Goal: Task Accomplishment & Management: Manage account settings

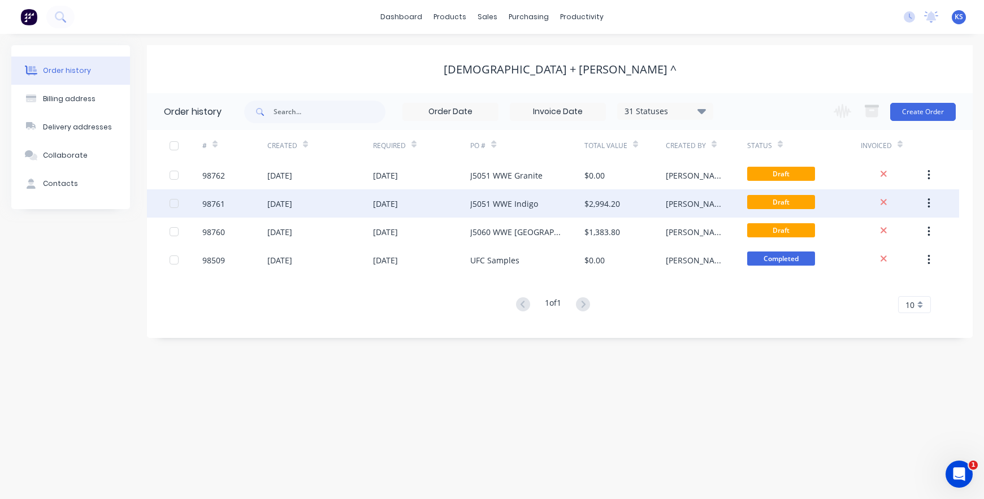
click at [495, 210] on div "J5051 WWE Indigo" at bounding box center [527, 203] width 114 height 28
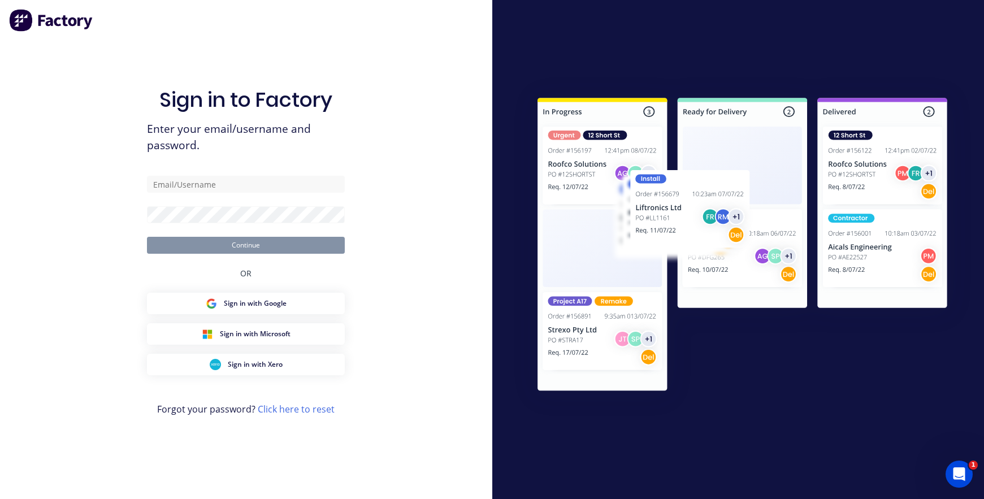
click at [23, 68] on div "Sign in to Factory Enter your email/username and password. Continue OR Sign in …" at bounding box center [246, 249] width 492 height 499
click at [170, 183] on input "text" at bounding box center [246, 184] width 198 height 17
type input "[EMAIL_ADDRESS][DOMAIN_NAME]"
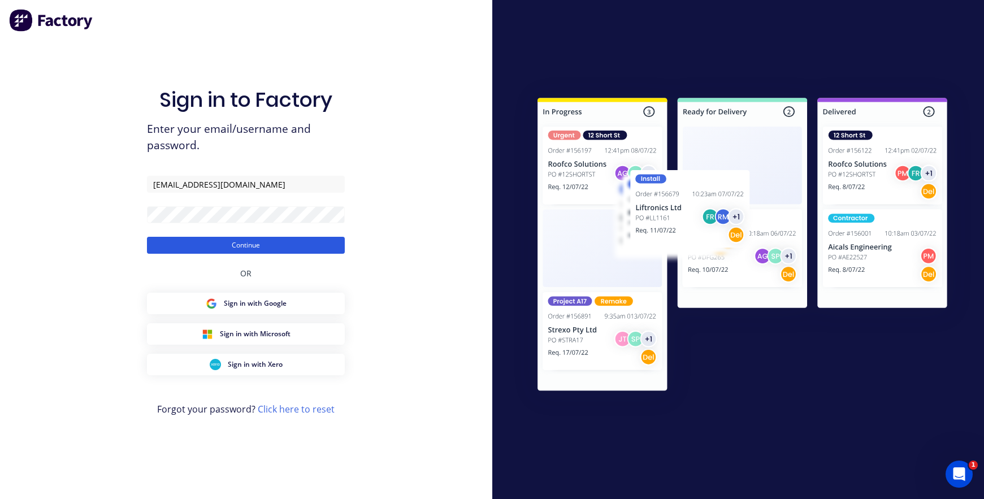
click at [206, 238] on button "Continue" at bounding box center [246, 245] width 198 height 17
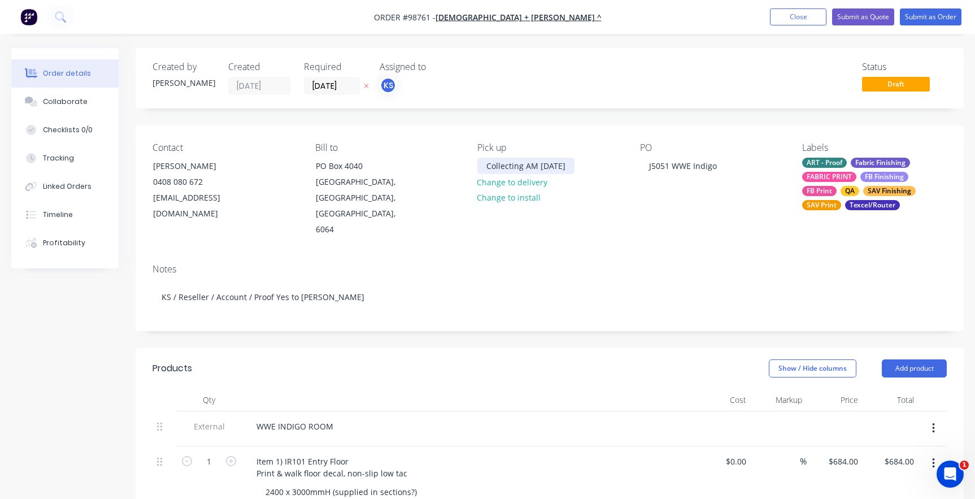
click at [535, 164] on div "Collecting AM [DATE]" at bounding box center [525, 166] width 97 height 16
click at [488, 210] on div "Pick up Collecting 4pm [DATE] Change to delivery Change to install" at bounding box center [549, 189] width 145 height 95
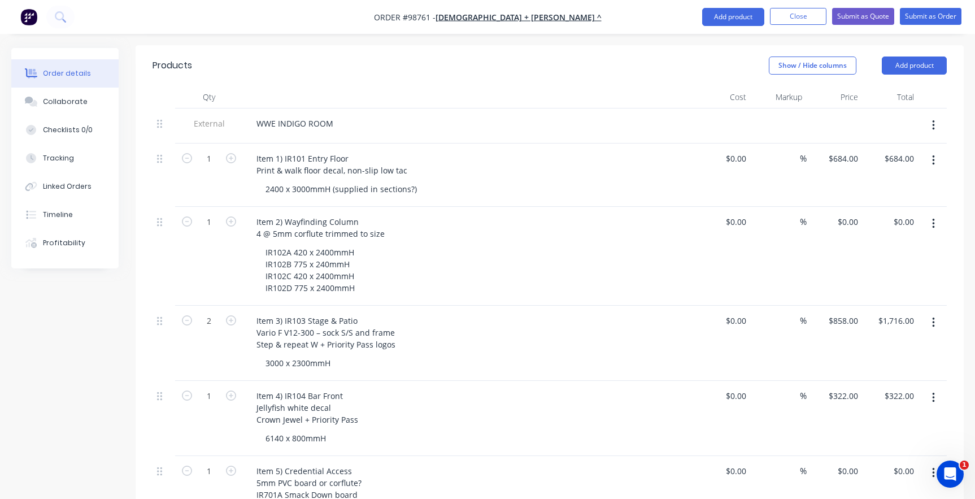
scroll to position [283, 0]
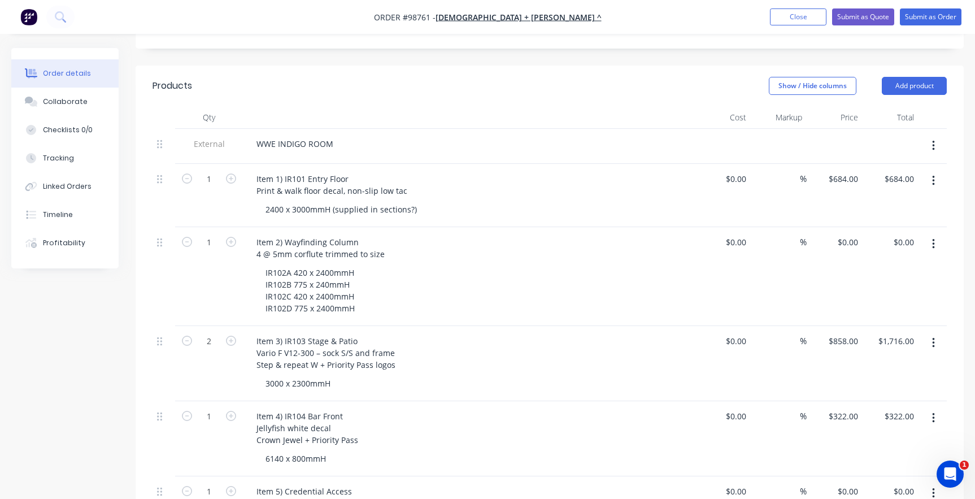
click at [938, 234] on button "button" at bounding box center [933, 244] width 27 height 20
click at [871, 311] on div "Delete" at bounding box center [893, 319] width 87 height 16
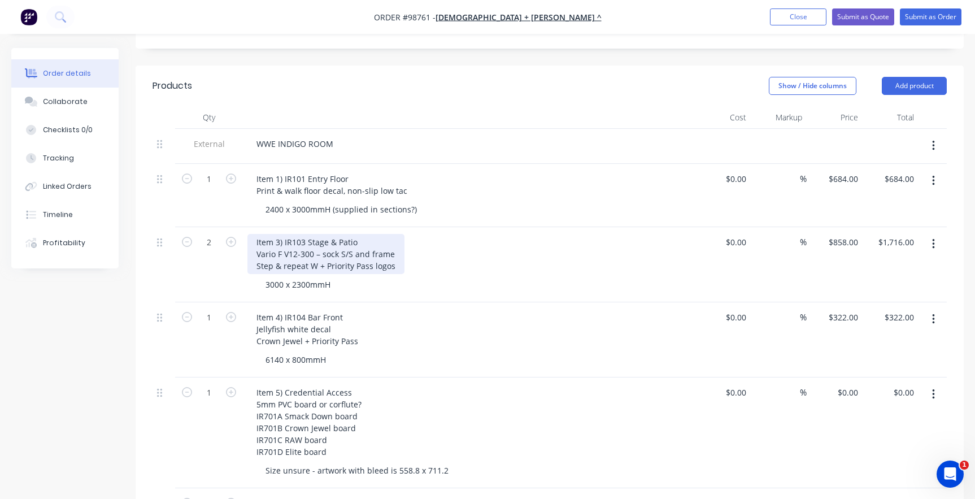
click at [277, 234] on div "Item 3) IR103 Stage & Patio Vario F V12-300 – sock S/S and frame Step & repeat …" at bounding box center [325, 254] width 157 height 40
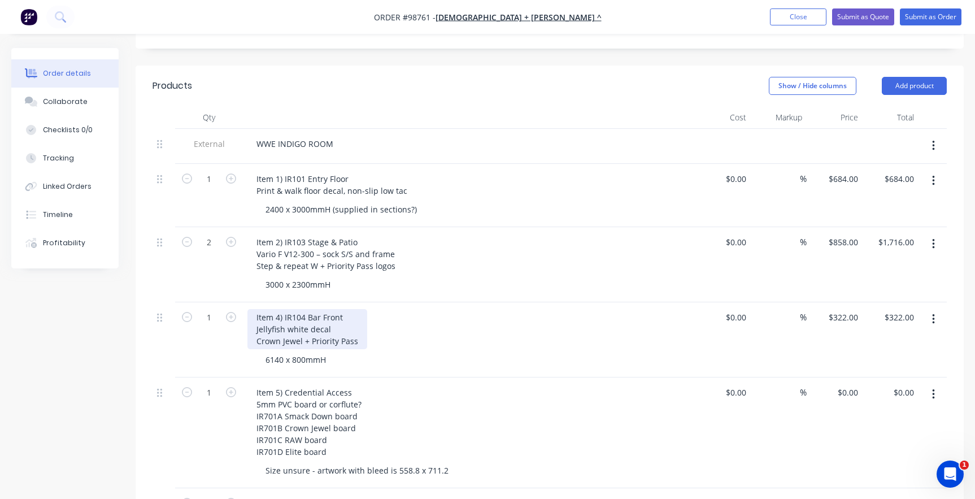
click at [273, 309] on div "Item 4) IR104 Bar Front Jellyfish white decal Crown Jewel + Priority Pass" at bounding box center [307, 329] width 120 height 40
click at [275, 309] on div "Item 4) IR104 Bar Front Jellyfish white decal Crown Jewel + Priority Pass" at bounding box center [307, 329] width 120 height 40
click at [933, 314] on icon "button" at bounding box center [933, 319] width 2 height 10
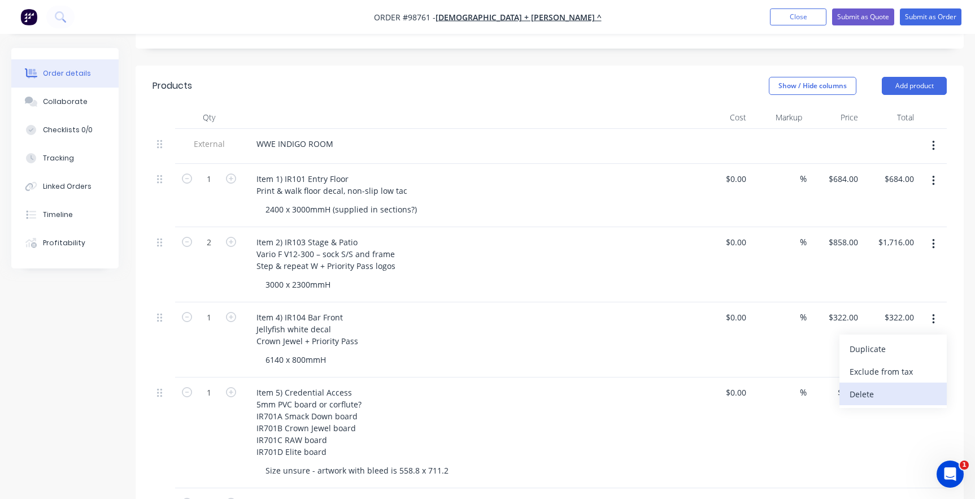
click at [862, 386] on div "Delete" at bounding box center [893, 394] width 87 height 16
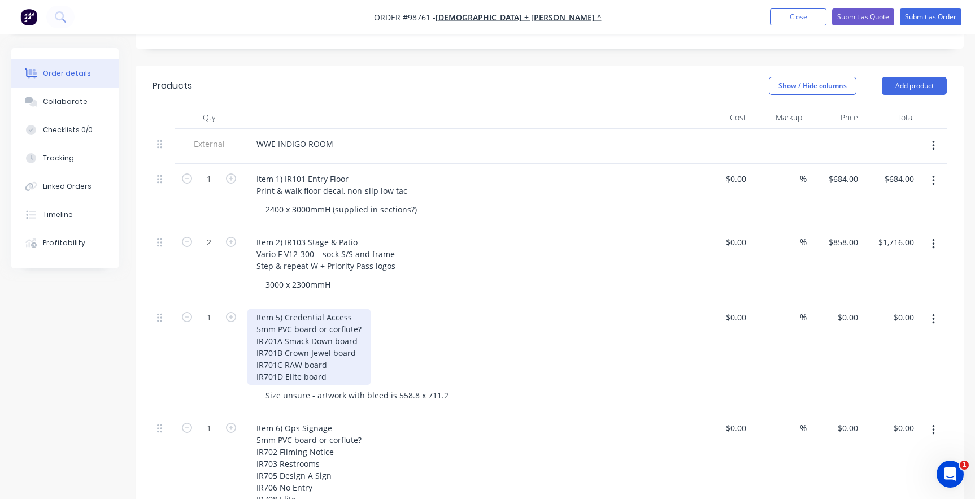
click at [276, 309] on div "Item 5) Credential Access 5mm PVC board or corflute? IR701A Smack Down board IR…" at bounding box center [308, 347] width 123 height 76
drag, startPoint x: 361, startPoint y: 313, endPoint x: 321, endPoint y: 311, distance: 40.2
click at [321, 311] on div "Item 3) Credential Access 5mm PVC board or corflute? IR701A Smack Down board IR…" at bounding box center [308, 347] width 123 height 76
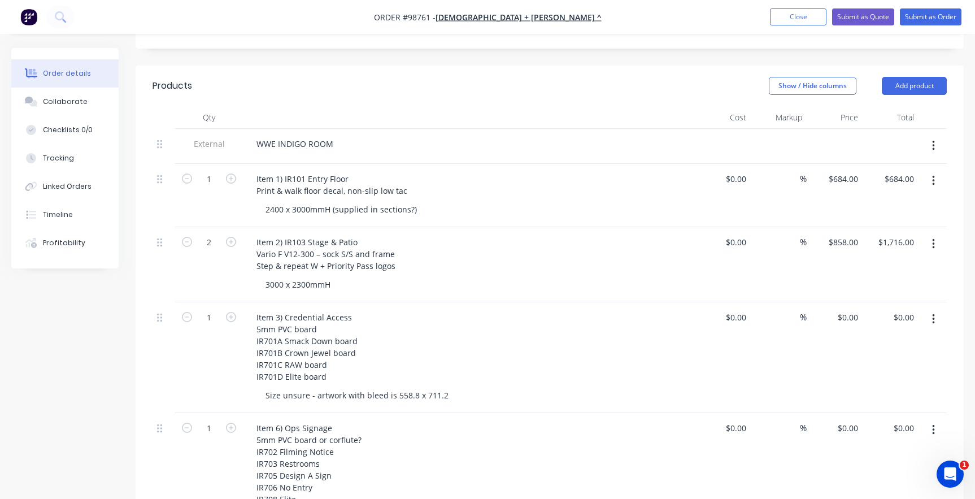
click at [235, 352] on div "1" at bounding box center [209, 357] width 68 height 111
click at [290, 387] on div "Size unsure - artwork with bleed is 558.8 x 711.2" at bounding box center [357, 395] width 201 height 16
click at [378, 387] on div "Size unsure - artwork with bleed is 558.8 x 711.2" at bounding box center [357, 395] width 201 height 16
drag, startPoint x: 446, startPoint y: 380, endPoint x: 236, endPoint y: 379, distance: 210.2
click at [236, 379] on div "1 Item 3) Credential Access 5mm PVC board IR701A Smack Down board IR701B Crown …" at bounding box center [550, 357] width 794 height 111
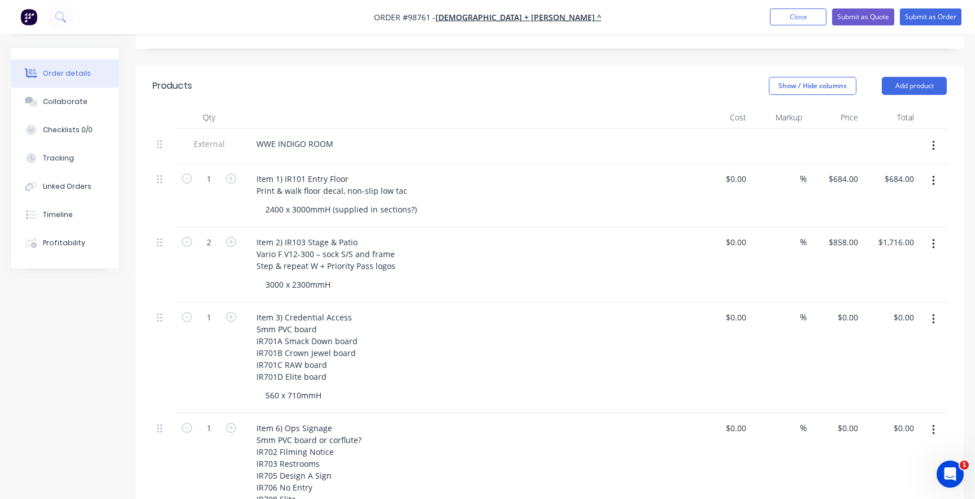
click at [499, 353] on div "Item 3) Credential Access 5mm PVC board IR701A Smack Down board IR701B Crown Je…" at bounding box center [468, 347] width 443 height 76
click at [311, 387] on div "560 x 710mmH" at bounding box center [294, 395] width 74 height 16
click at [329, 387] on div "560 x 710mmH" at bounding box center [294, 395] width 74 height 16
click at [207, 358] on div "1" at bounding box center [209, 357] width 68 height 111
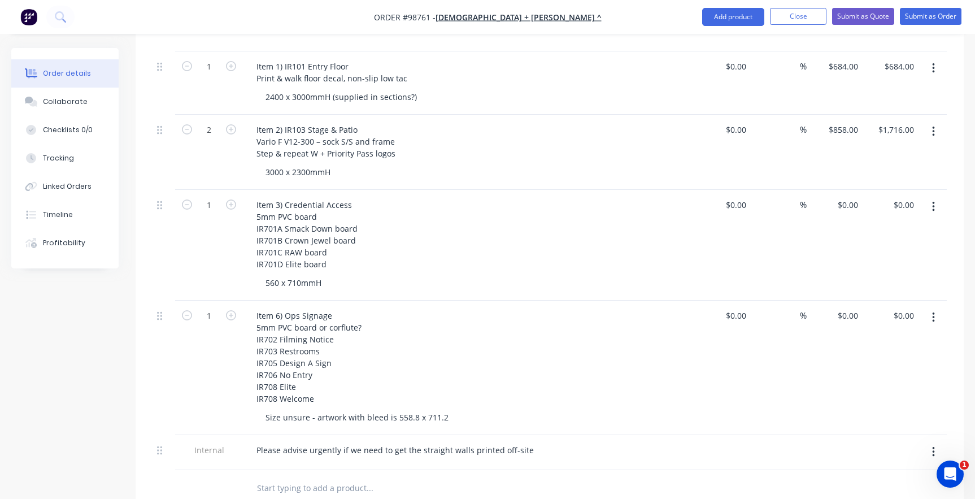
scroll to position [396, 0]
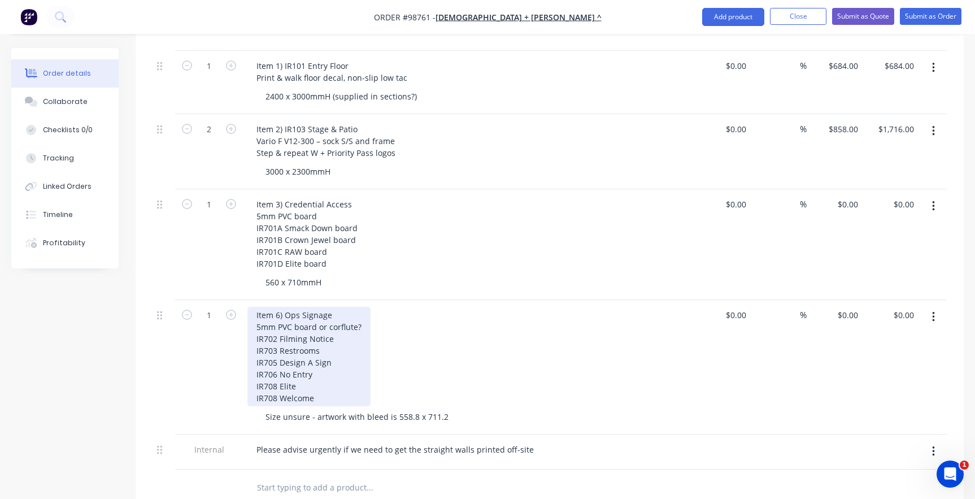
click at [272, 307] on div "Item 6) Ops Signage 5mm PVC board or corflute? IR702 Filming Notice IR703 Restr…" at bounding box center [308, 356] width 123 height 99
click at [279, 307] on div "Item 6) Ops Signage 5mm PVC board or corflute? IR702 Filming Notice IR703 Restr…" at bounding box center [308, 356] width 123 height 99
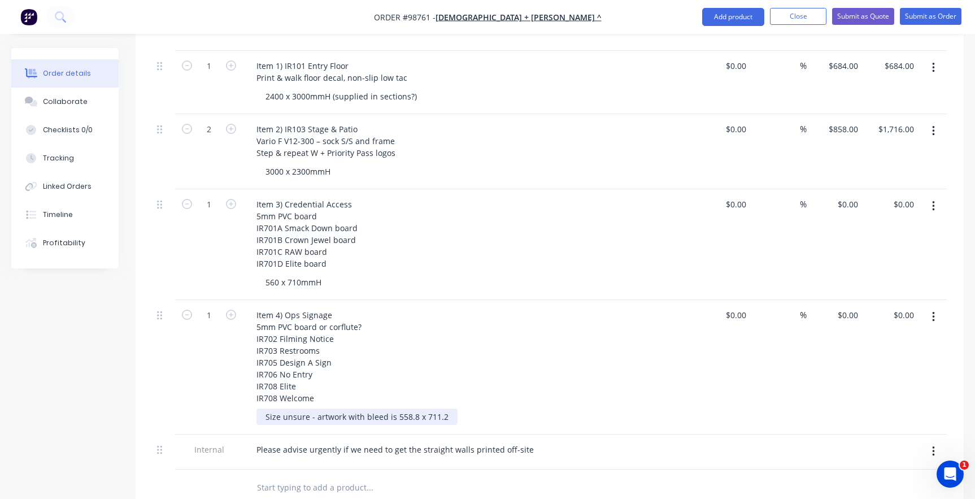
click at [445, 409] on div "Size unsure - artwork with bleed is 558.8 x 711.2" at bounding box center [357, 417] width 201 height 16
drag, startPoint x: 324, startPoint y: 265, endPoint x: 259, endPoint y: 263, distance: 65.6
click at [259, 274] on div "560 x 710mmH" at bounding box center [294, 282] width 74 height 16
copy div "560 x 710mmH"
drag, startPoint x: 445, startPoint y: 401, endPoint x: 244, endPoint y: 396, distance: 201.2
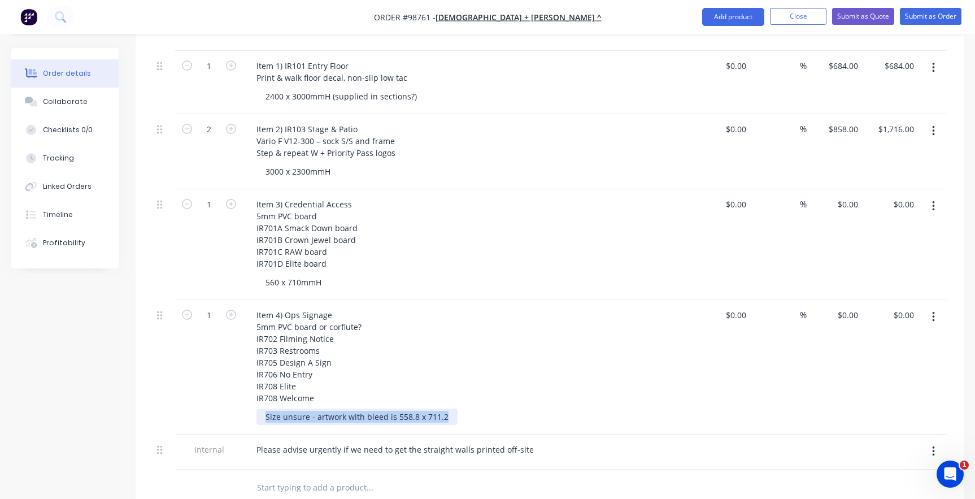
click at [244, 396] on div "Item 4) Ops Signage 5mm PVC board or corflute? IR702 Filming Notice IR703 Restr…" at bounding box center [469, 367] width 452 height 134
paste div
click at [345, 274] on div "560 x 710mmH" at bounding box center [474, 282] width 434 height 16
click at [315, 274] on div "560 x 710mmH" at bounding box center [294, 282] width 74 height 16
click at [320, 274] on div "560 x 710mmH" at bounding box center [294, 282] width 74 height 16
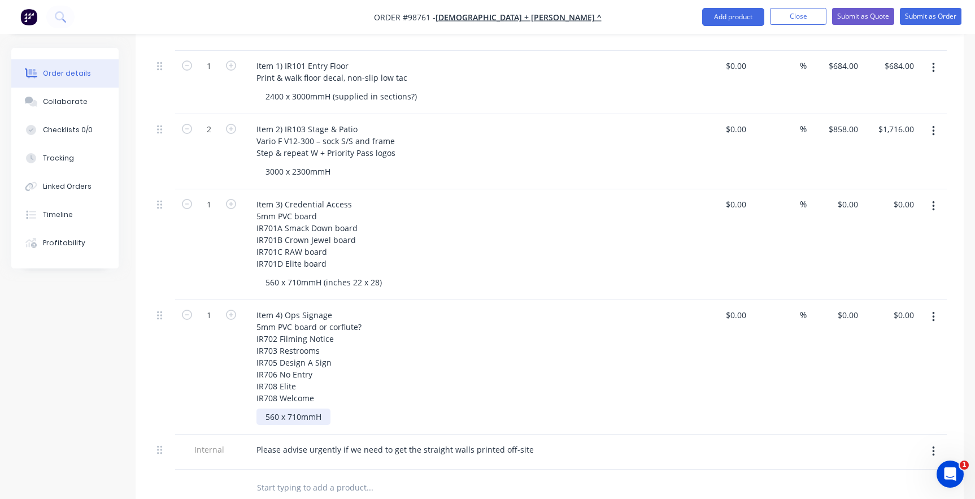
click at [321, 409] on div "560 x 710mmH" at bounding box center [294, 417] width 74 height 16
click at [325, 470] on div at bounding box center [446, 488] width 407 height 37
click at [281, 163] on div "3000 x 2300mmH" at bounding box center [298, 171] width 83 height 16
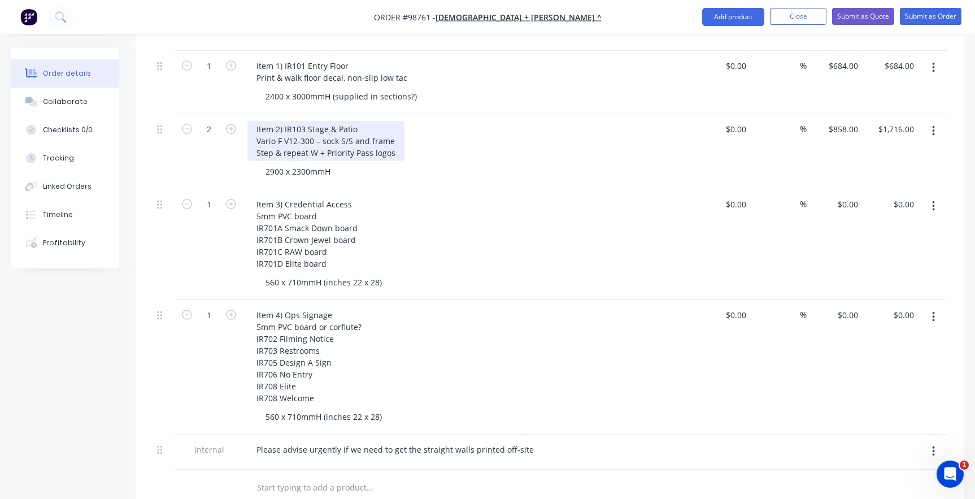
click at [296, 123] on div "Item 2) IR103 Stage & Patio Vario F V12-300 – sock S/S and frame Step & repeat …" at bounding box center [325, 141] width 157 height 40
click at [284, 123] on div "Item 2) IR103 Stage & Patio Vario F V02-300 – sock S/S and frame Step & repeat …" at bounding box center [325, 141] width 157 height 40
click at [419, 163] on div "2900 x 2300mmH" at bounding box center [474, 171] width 434 height 16
click at [271, 476] on input "text" at bounding box center [370, 487] width 226 height 23
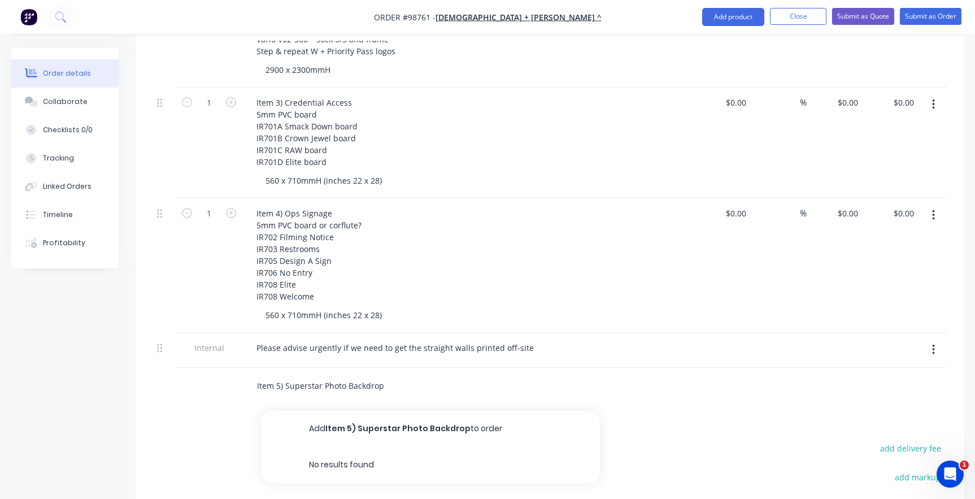
scroll to position [509, 0]
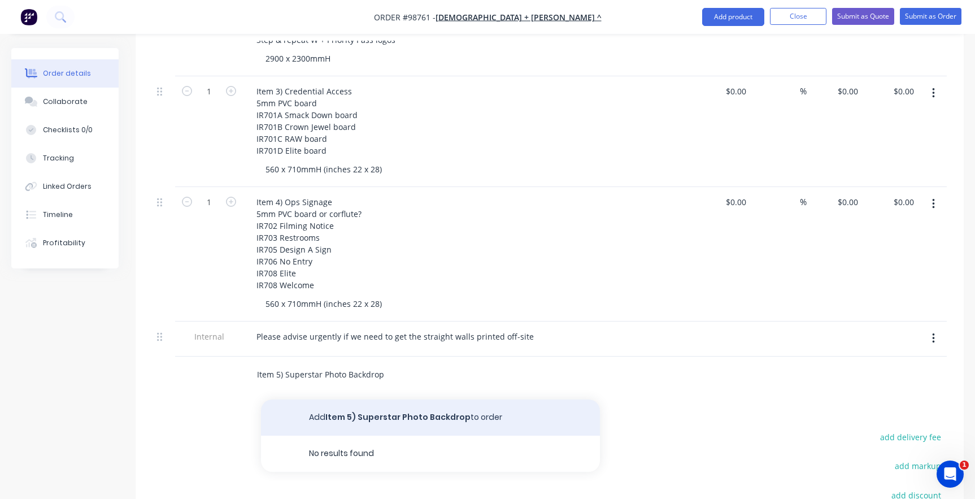
type input "Item 5) Superstar Photo Backdrop"
click at [320, 402] on button "Add Item 5) Superstar Photo Backdrop to order" at bounding box center [430, 417] width 339 height 36
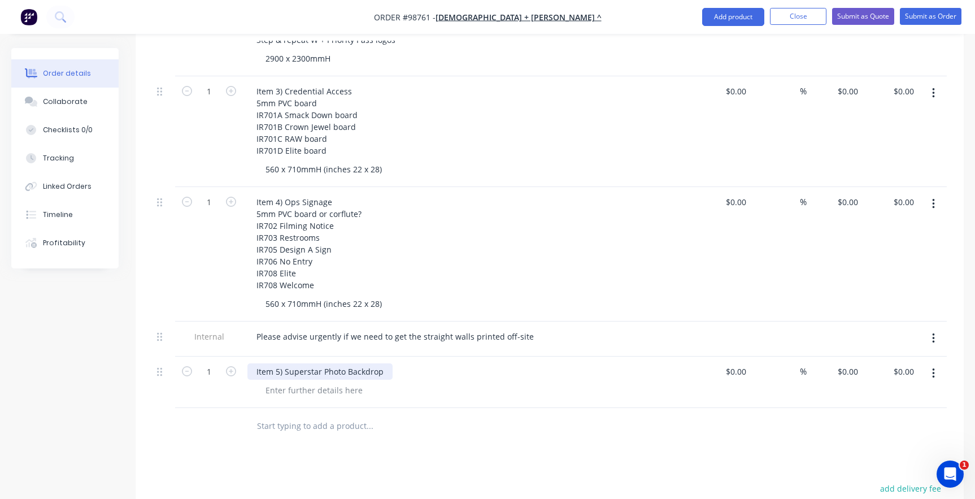
click at [383, 363] on div "Item 5) Superstar Photo Backdrop" at bounding box center [319, 371] width 145 height 16
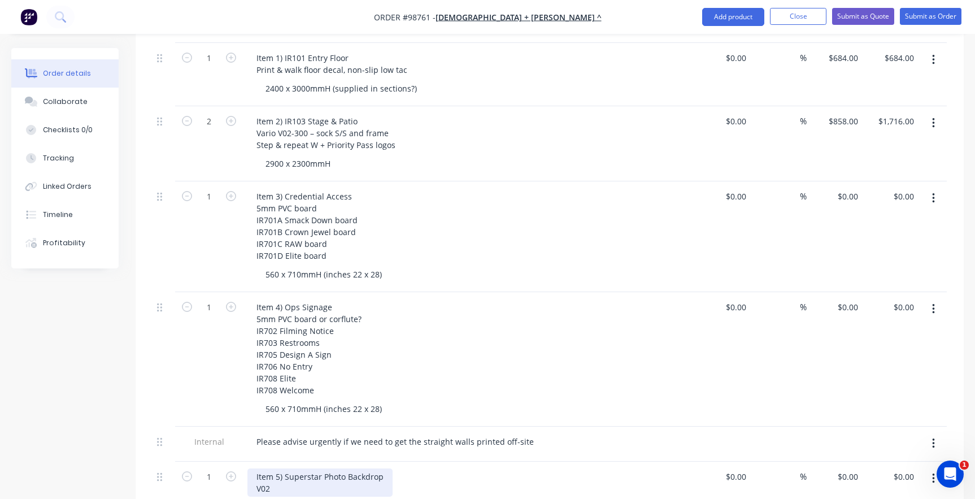
scroll to position [396, 0]
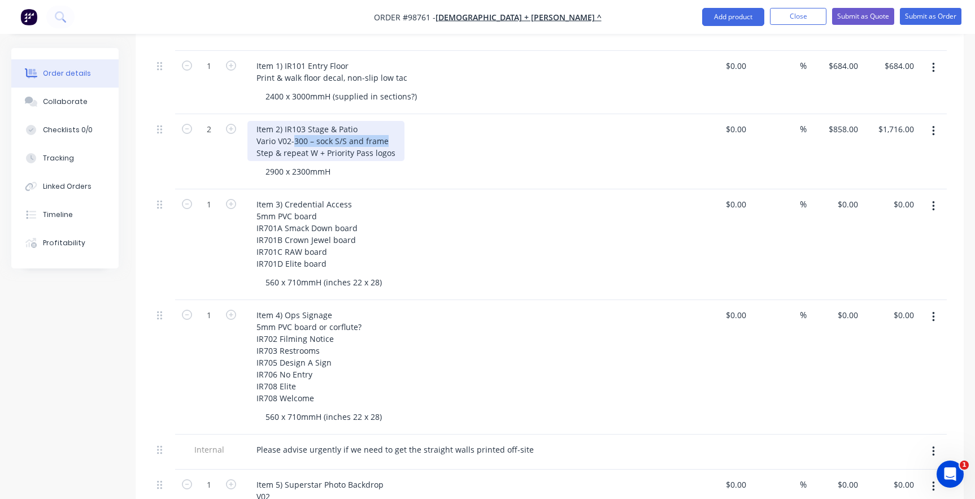
drag, startPoint x: 388, startPoint y: 125, endPoint x: 257, endPoint y: 125, distance: 131.7
click at [257, 125] on div "Item 2) IR103 Stage & Patio Vario V02-300 – sock S/S and frame Step & repeat W …" at bounding box center [325, 141] width 157 height 40
drag, startPoint x: 392, startPoint y: 140, endPoint x: 247, endPoint y: 125, distance: 145.4
click at [247, 125] on div "Item 2) IR103 Stage & Patio Vario V02-300 – sock S/S and frame Step & repeat W …" at bounding box center [469, 151] width 452 height 75
copy div "Vario V02-300 – sock S/S and frame Step & repeat W + Priority Pass logos"
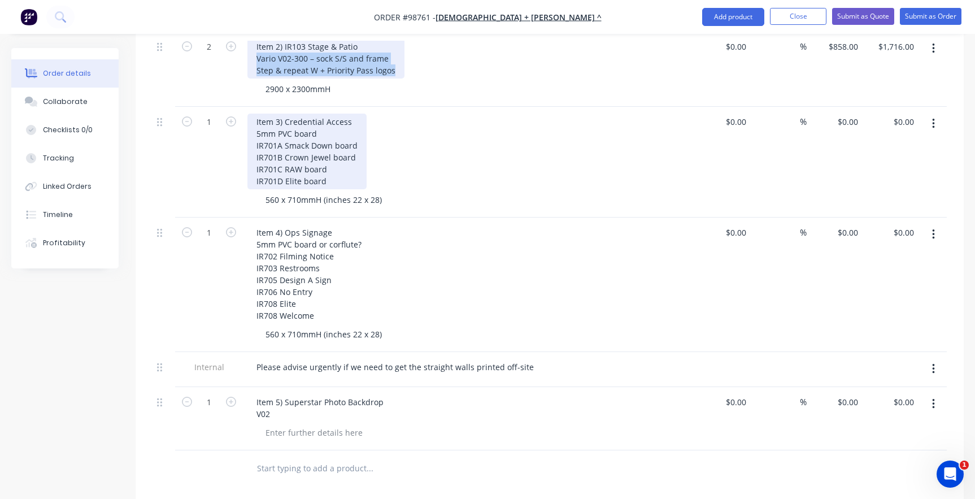
scroll to position [622, 0]
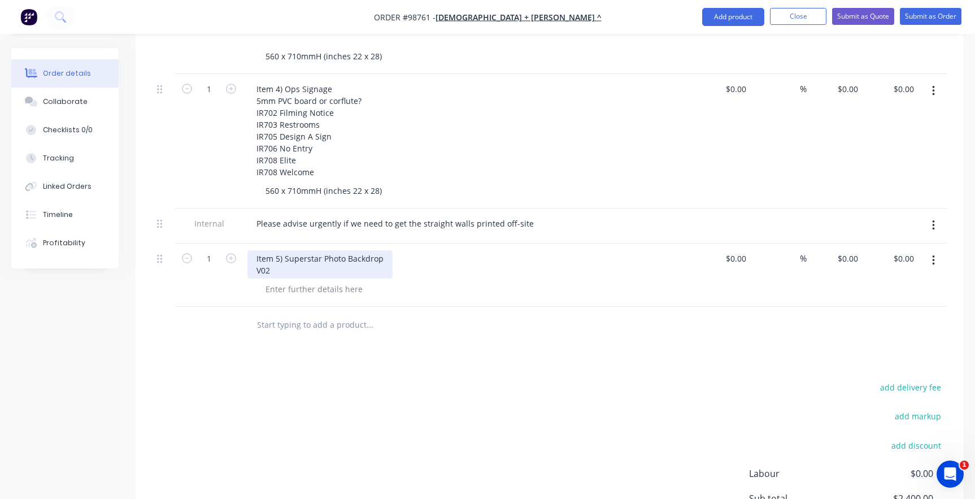
click at [284, 250] on div "Item 5) Superstar Photo Backdrop V02" at bounding box center [319, 264] width 145 height 28
click at [281, 254] on div "Item 5) Superstar Photo Backdrop V02" at bounding box center [319, 264] width 145 height 28
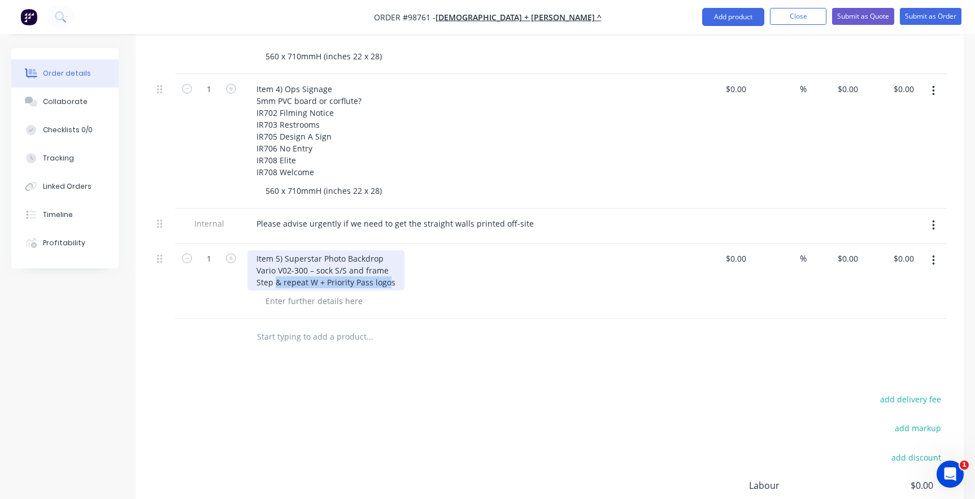
drag, startPoint x: 390, startPoint y: 267, endPoint x: 274, endPoint y: 270, distance: 115.9
click at [274, 270] on div "Item 5) Superstar Photo Backdrop Vario V02-300 – sock S/S and frame Step & repe…" at bounding box center [325, 270] width 157 height 40
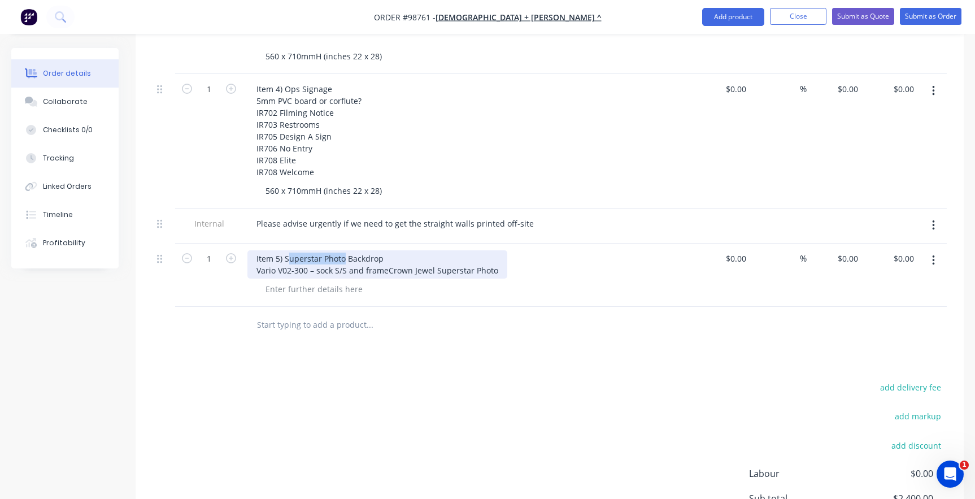
drag, startPoint x: 345, startPoint y: 243, endPoint x: 288, endPoint y: 244, distance: 57.6
click at [288, 250] on div "Item 5) Superstar Photo Backdrop Vario V02-300 – sock S/S and frame Crown Jewel…" at bounding box center [377, 264] width 260 height 28
click at [290, 250] on div "Item 5) smackdown Backdrop Vario V02-300 – sock S/S and frame Crown Jewel Super…" at bounding box center [377, 264] width 260 height 28
click at [367, 269] on div "Item 5) Smackdown Backdrop Vario V02-300 – sock S/S and frame Crown Jewel Super…" at bounding box center [377, 264] width 260 height 28
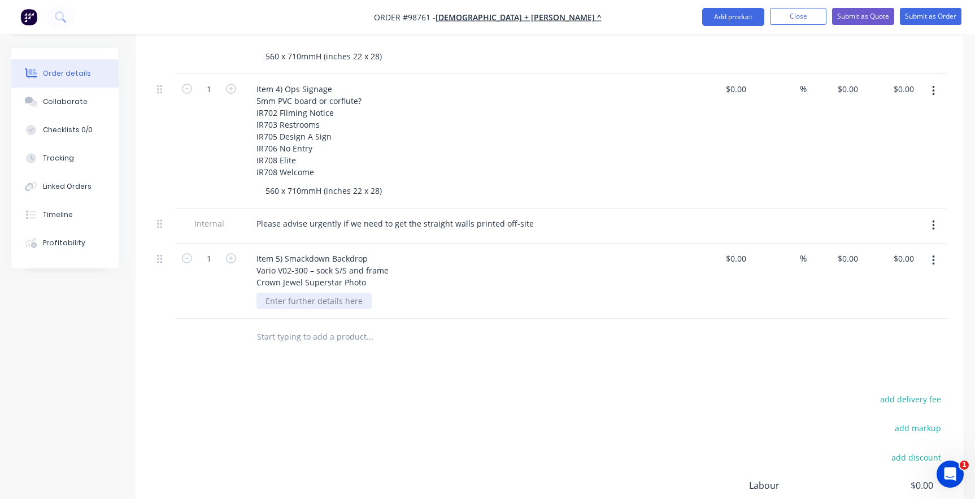
click at [313, 293] on div at bounding box center [314, 301] width 115 height 16
click at [316, 325] on input "text" at bounding box center [370, 336] width 226 height 23
click at [350, 293] on div "2900 x 2300mmH (V12 template used)" at bounding box center [337, 301] width 160 height 16
click at [337, 325] on input "text" at bounding box center [370, 336] width 226 height 23
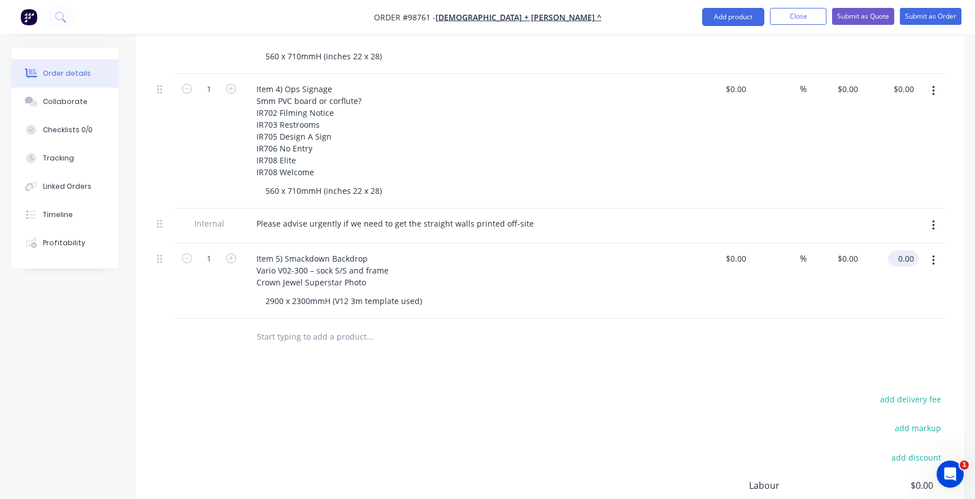
click at [909, 250] on input "0.00" at bounding box center [906, 258] width 26 height 16
type input "858"
type input "$858.00"
click at [829, 285] on div "$858.00 $0.00" at bounding box center [835, 281] width 56 height 75
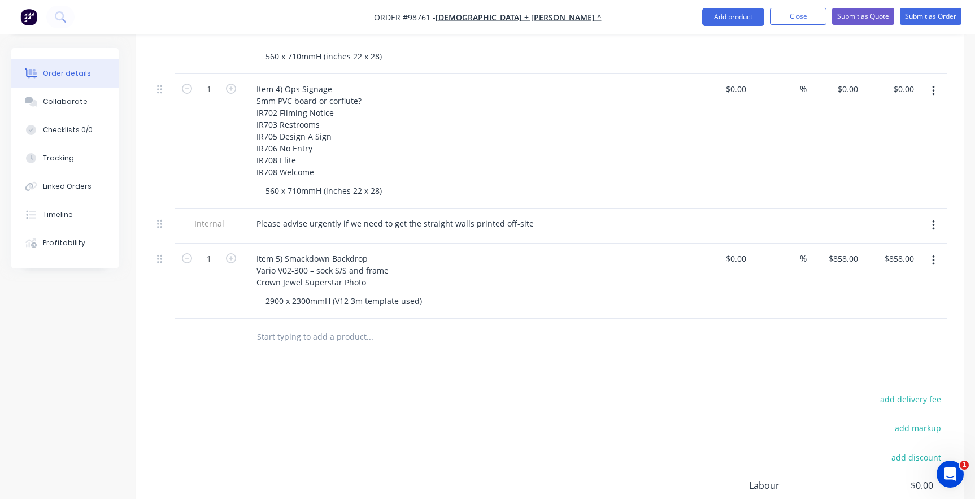
click at [264, 328] on input "text" at bounding box center [370, 336] width 226 height 23
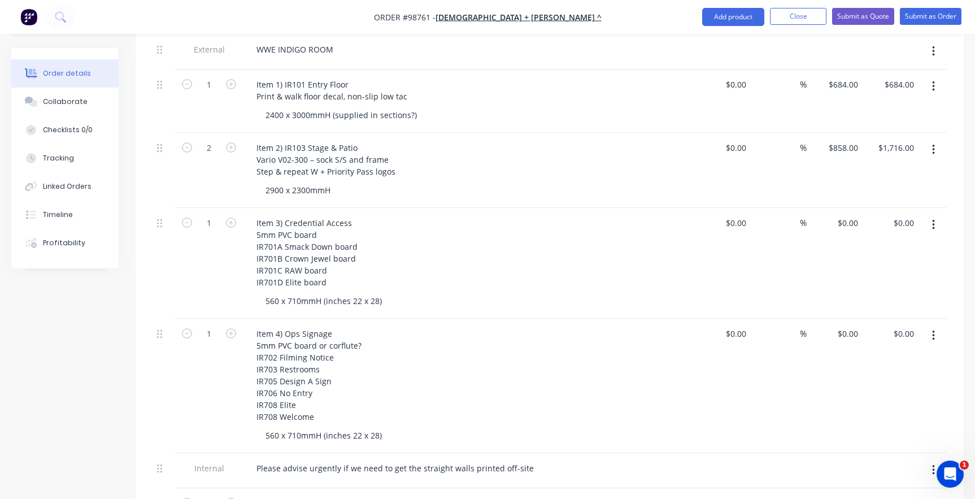
scroll to position [339, 0]
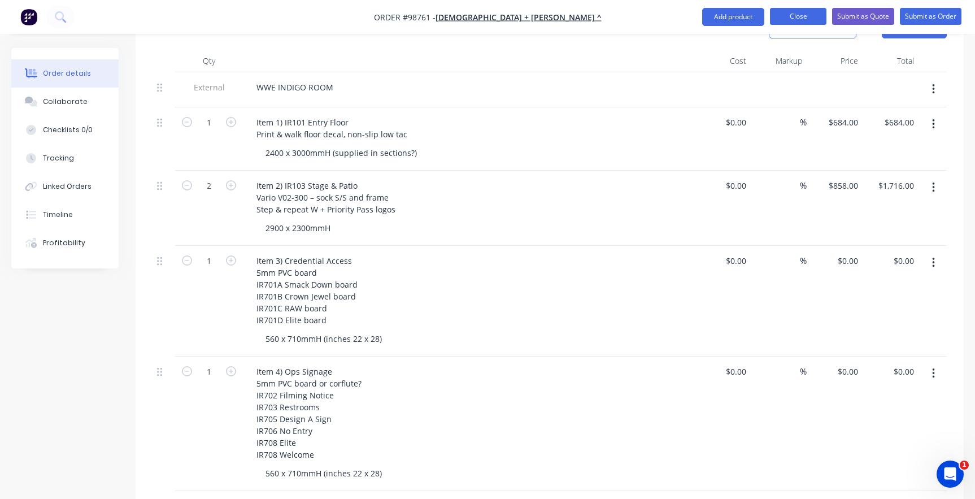
click at [783, 15] on button "Close" at bounding box center [798, 16] width 57 height 17
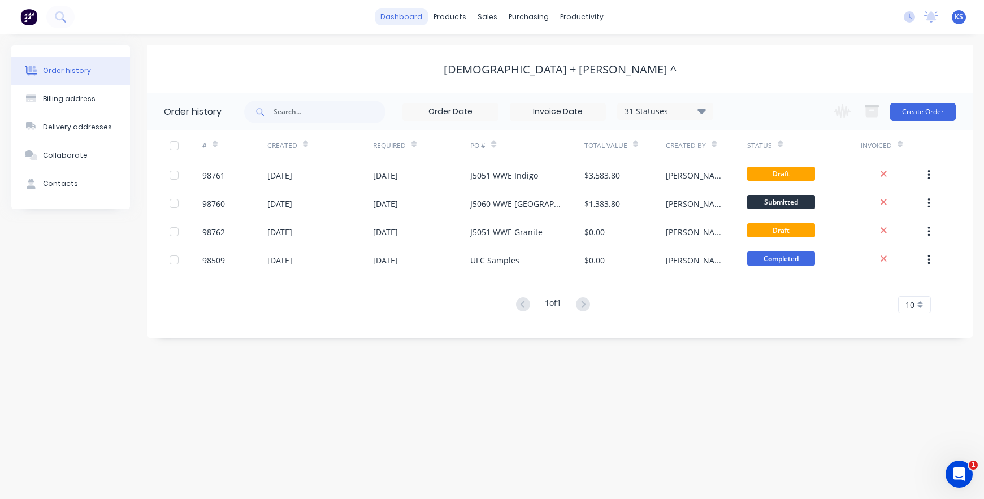
click at [405, 15] on link "dashboard" at bounding box center [401, 16] width 53 height 17
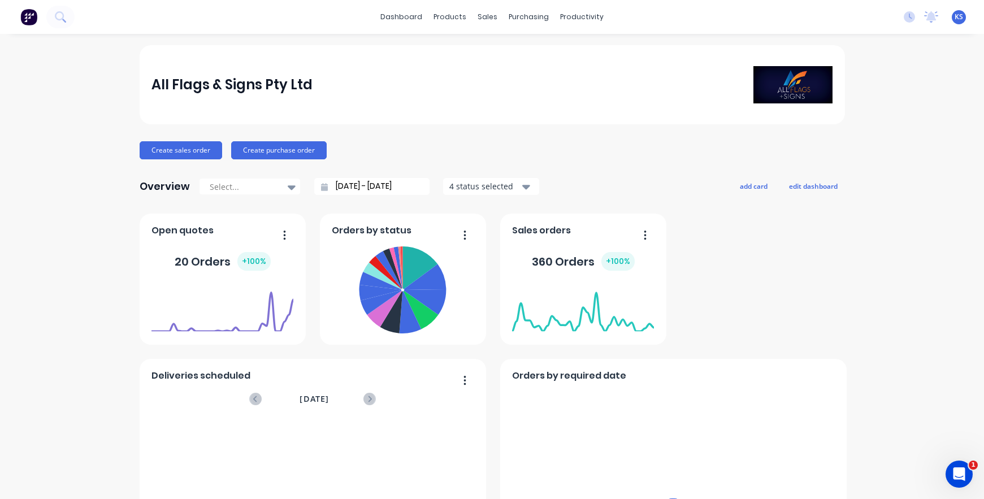
click at [75, 18] on div "dashboard products sales purchasing productivity dashboard products Product Cat…" at bounding box center [492, 17] width 984 height 34
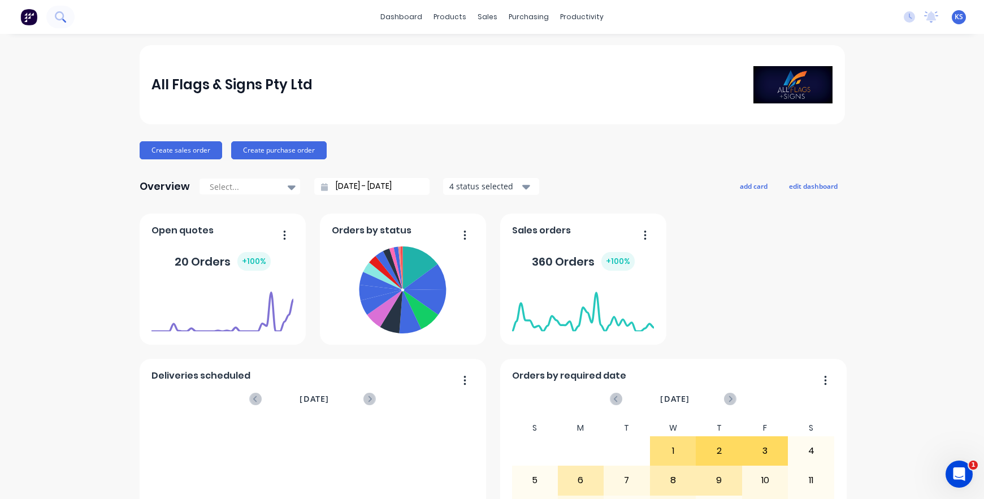
click at [69, 16] on button at bounding box center [60, 17] width 28 height 23
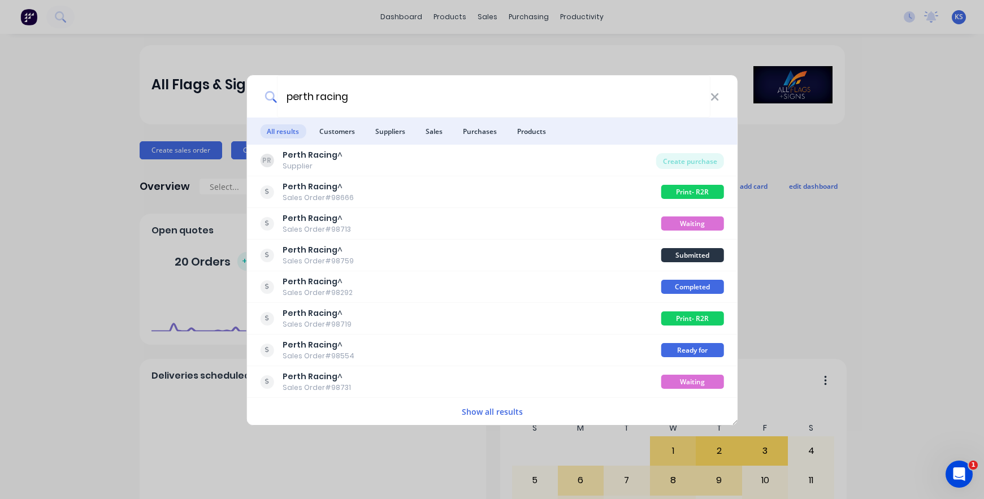
type input "perth racing"
click at [475, 414] on button "Show all results" at bounding box center [492, 411] width 68 height 13
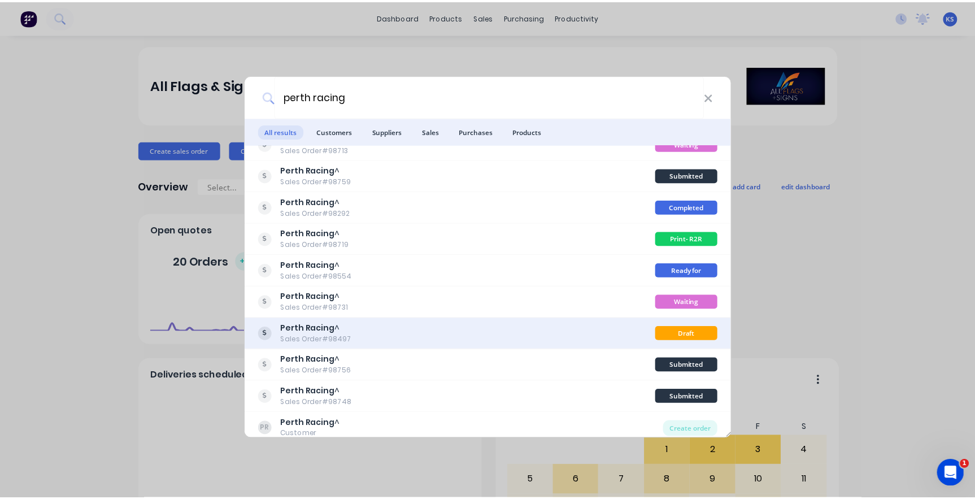
scroll to position [86, 0]
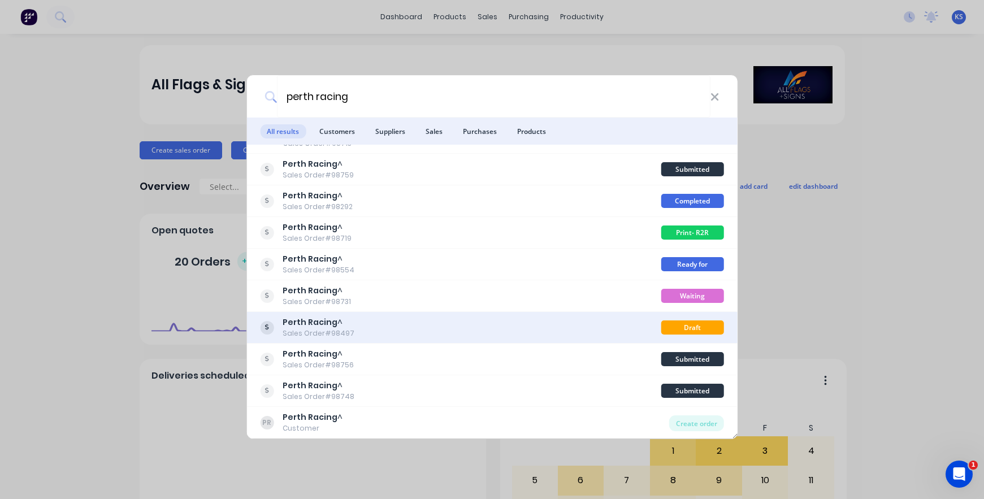
click at [316, 316] on b "Perth Racing" at bounding box center [310, 321] width 55 height 11
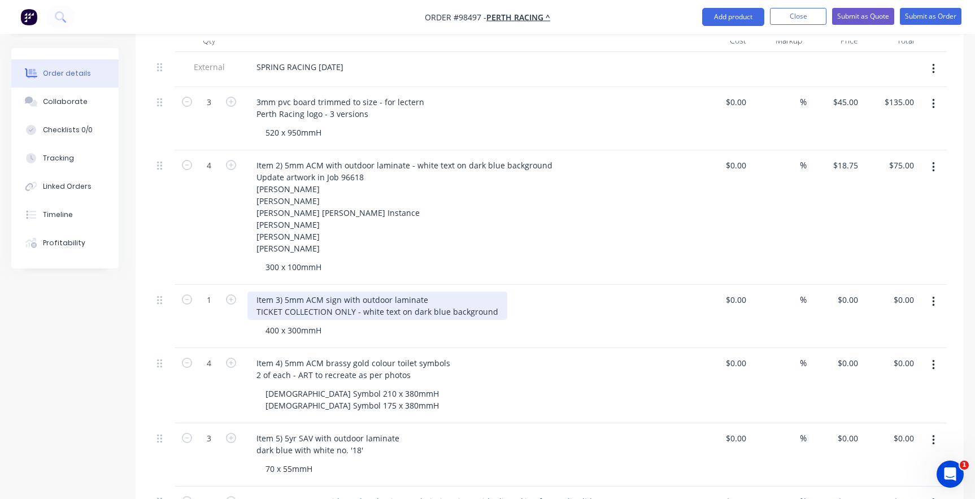
scroll to position [396, 0]
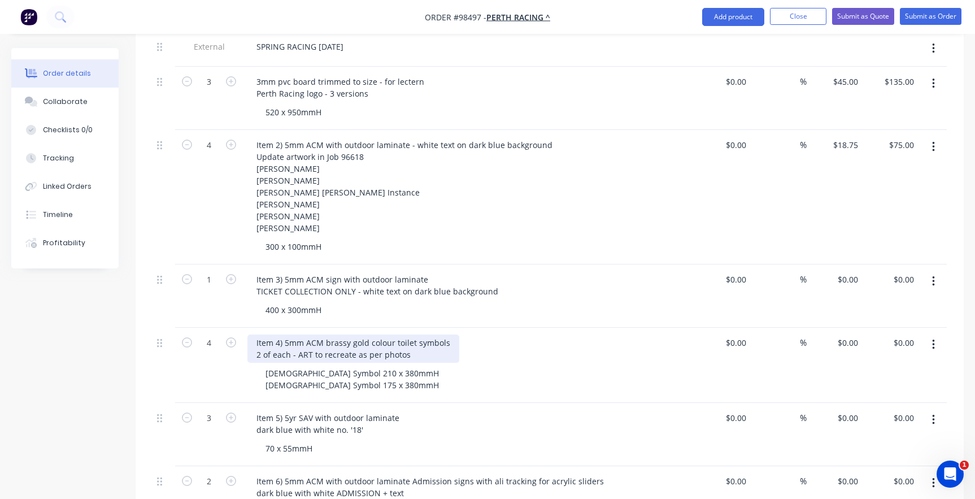
click at [407, 336] on div "Item 4) 5mm ACM brassy gold colour toilet symbols 2 of each - ART to recreate a…" at bounding box center [353, 349] width 212 height 28
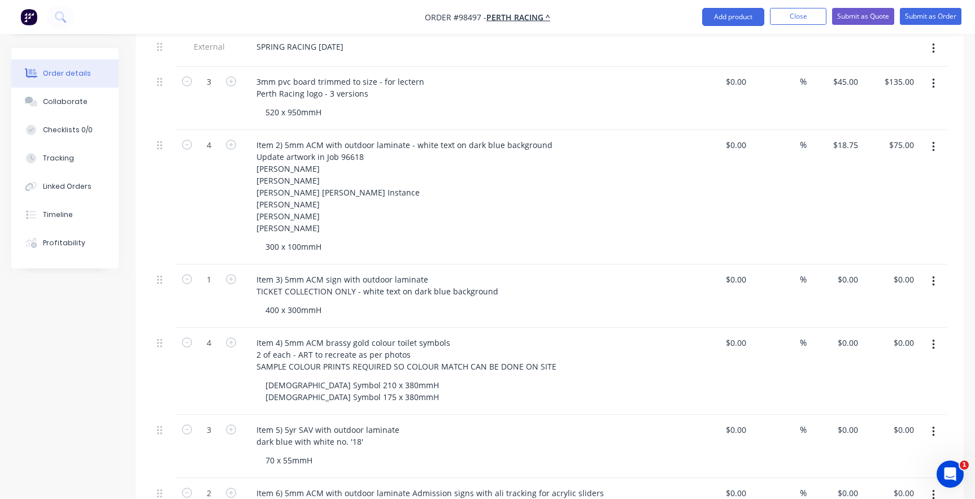
click at [419, 378] on div "[DEMOGRAPHIC_DATA] Symbol 210 x 380mmH [DEMOGRAPHIC_DATA] Symbol 175 x 380mmH" at bounding box center [474, 391] width 434 height 28
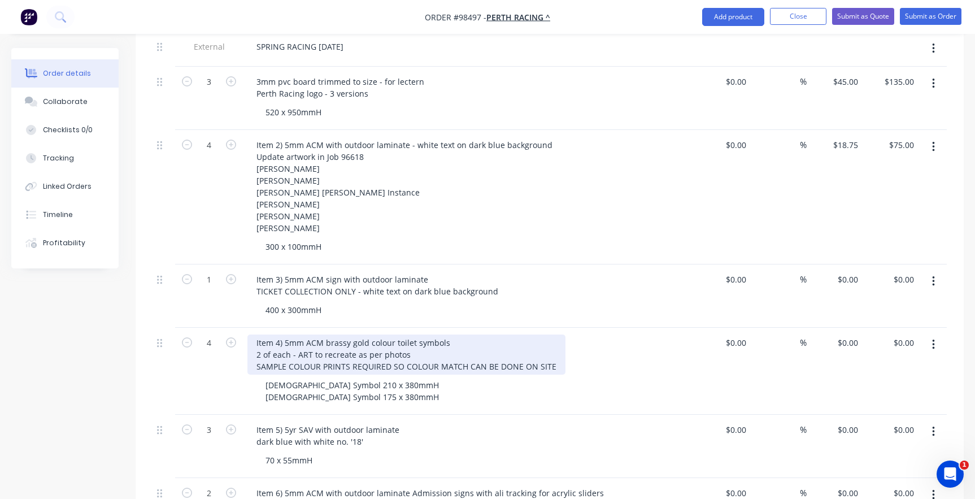
click at [255, 347] on div "Item 4) 5mm ACM brassy gold colour toilet symbols 2 of each - ART to recreate a…" at bounding box center [406, 355] width 318 height 40
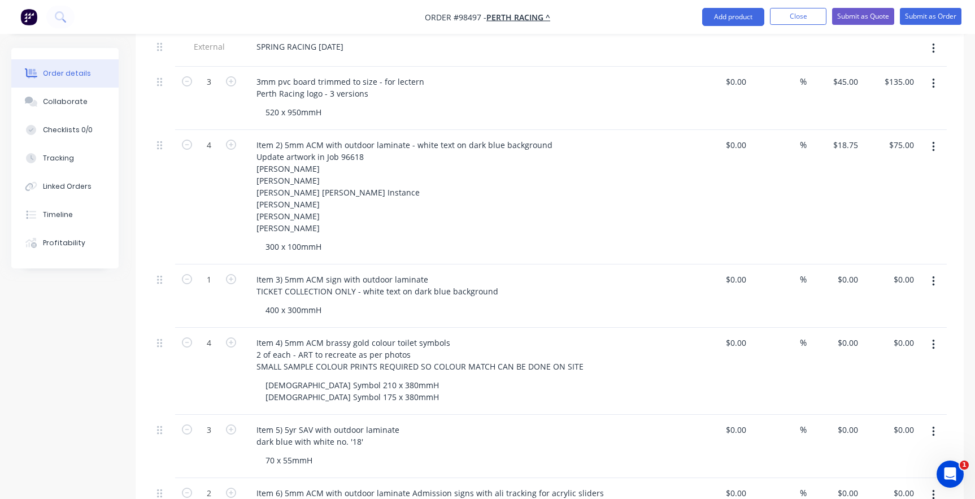
click at [463, 377] on div "[DEMOGRAPHIC_DATA] Symbol 210 x 380mmH [DEMOGRAPHIC_DATA] Symbol 175 x 380mmH" at bounding box center [474, 391] width 434 height 28
click at [455, 377] on div "[DEMOGRAPHIC_DATA] Symbol 210 x 380mmH [DEMOGRAPHIC_DATA] Symbol 175 x 380mmH" at bounding box center [474, 391] width 434 height 28
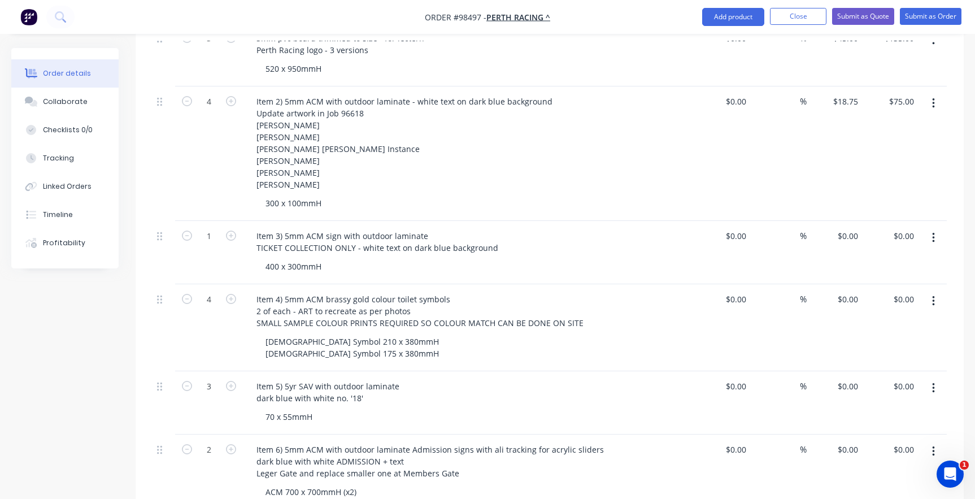
scroll to position [452, 0]
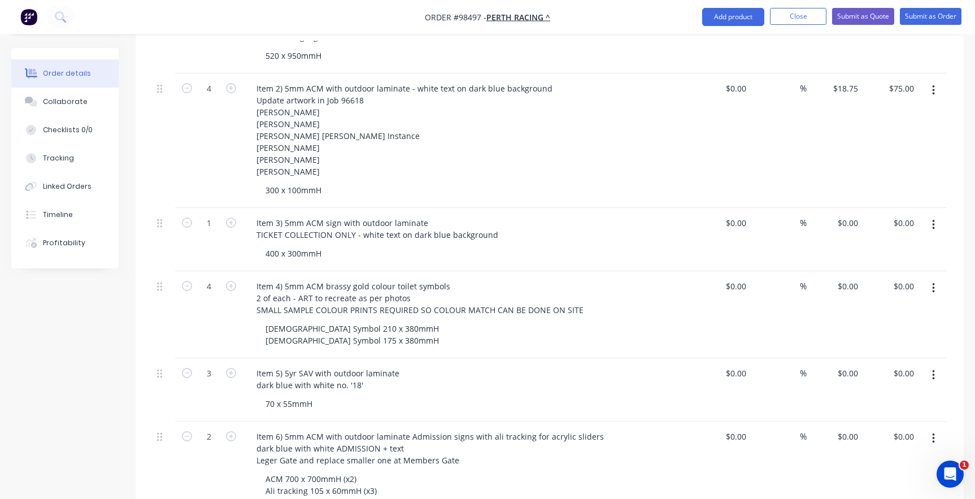
click at [329, 396] on div "70 x 55mmH" at bounding box center [474, 404] width 434 height 16
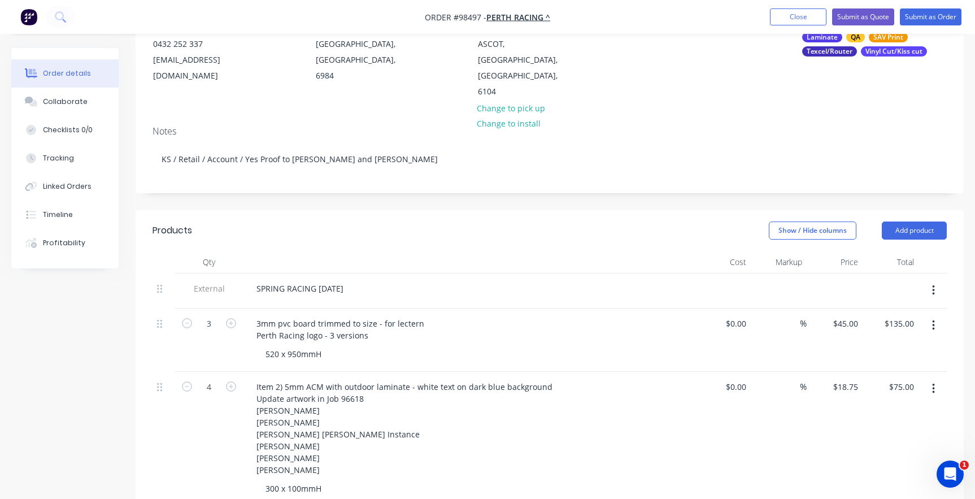
scroll to position [57, 0]
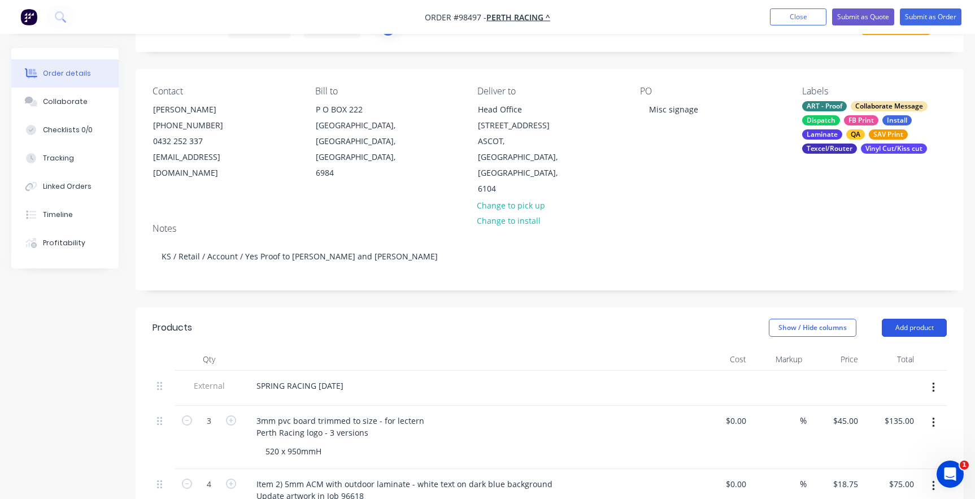
click at [910, 319] on button "Add product" at bounding box center [914, 328] width 65 height 18
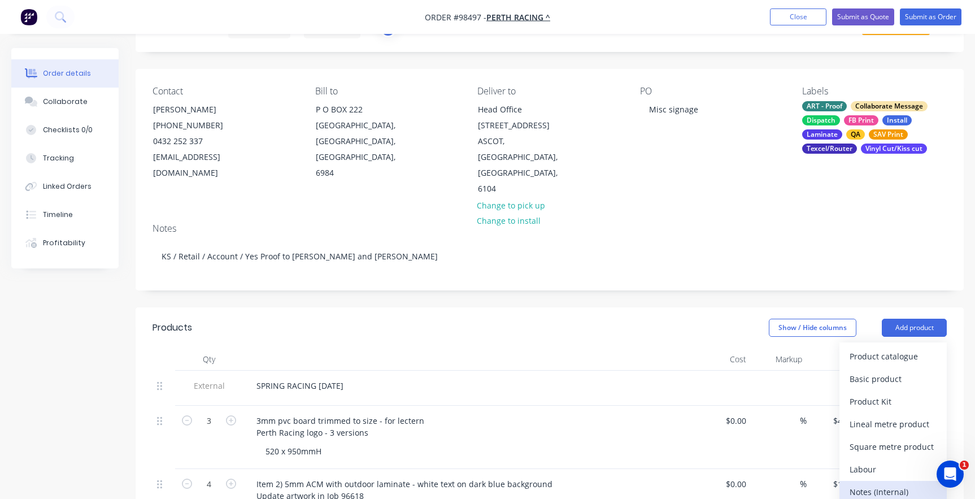
click at [885, 484] on div "Notes (Internal)" at bounding box center [893, 492] width 87 height 16
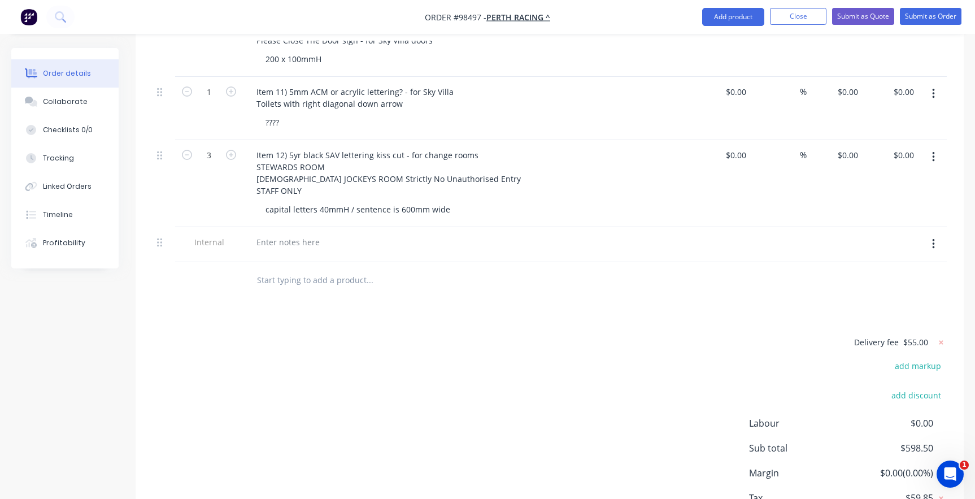
scroll to position [1295, 0]
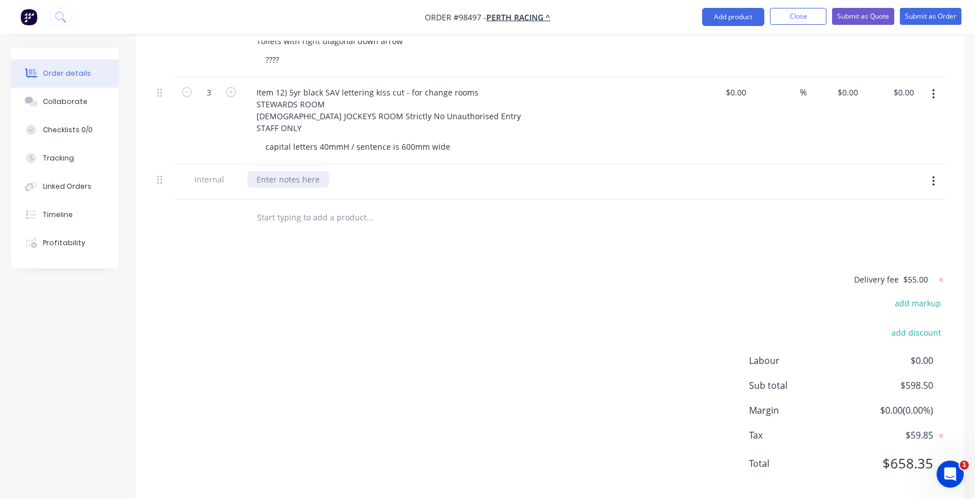
click at [295, 171] on div at bounding box center [287, 179] width 81 height 16
click at [310, 206] on input "text" at bounding box center [370, 217] width 226 height 23
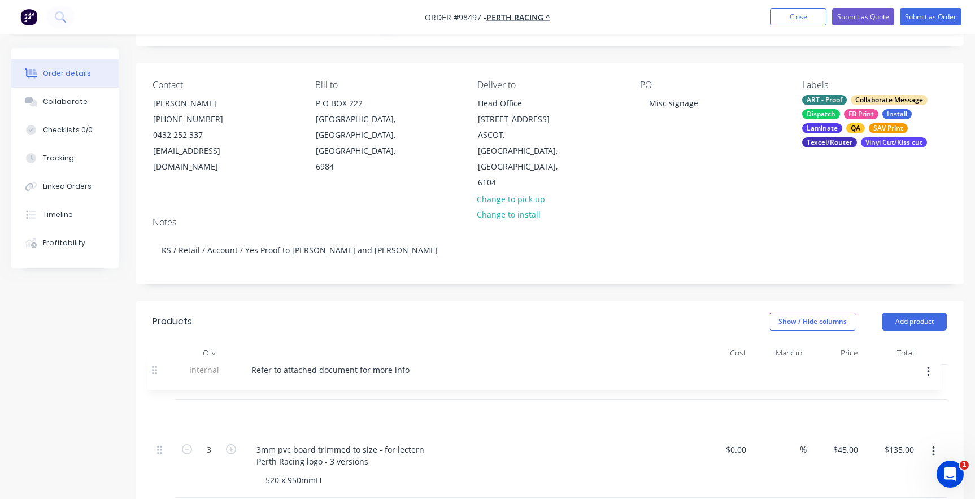
scroll to position [63, 0]
drag, startPoint x: 159, startPoint y: 160, endPoint x: 154, endPoint y: 364, distance: 203.5
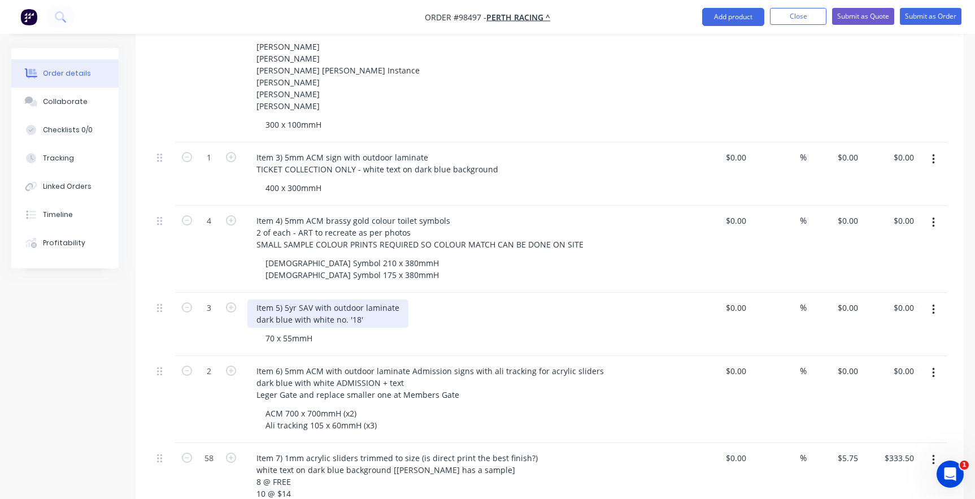
scroll to position [572, 0]
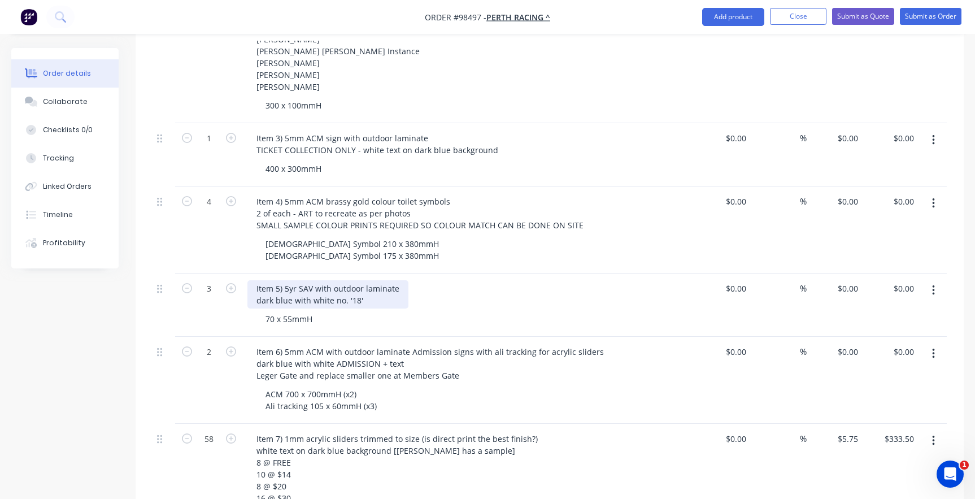
click at [258, 280] on div "Item 5) 5yr SAV with outdoor laminate dark blue with white no. '18'" at bounding box center [327, 294] width 161 height 28
click at [290, 281] on div "Item 5) 5yr SAV with outdoor laminate dark blue with white no. '18'" at bounding box center [327, 294] width 161 height 28
click at [395, 280] on div "Item 5) 5yr SAV with outdoor laminate dark blue background with white no. '18'" at bounding box center [333, 294] width 172 height 28
click at [407, 280] on div "Item 5) 5yr SAV with outdoor laminate dark blue background with white no. 18'" at bounding box center [332, 294] width 171 height 28
click at [394, 280] on div "Item 5) 5yr SAV with outdoor laminate dark blue background with white no. 18'" at bounding box center [332, 294] width 171 height 28
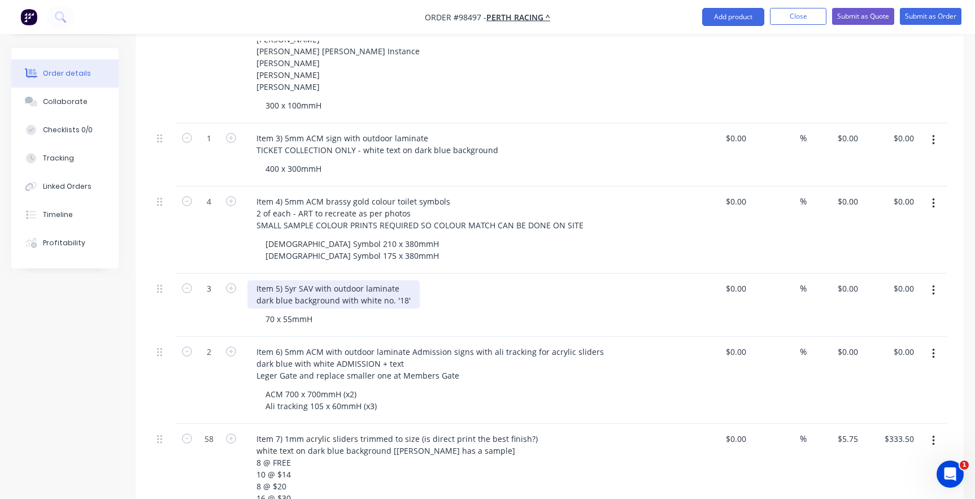
click at [407, 281] on div "Item 5) 5yr SAV with outdoor laminate dark blue background with white no. '18'" at bounding box center [333, 294] width 172 height 28
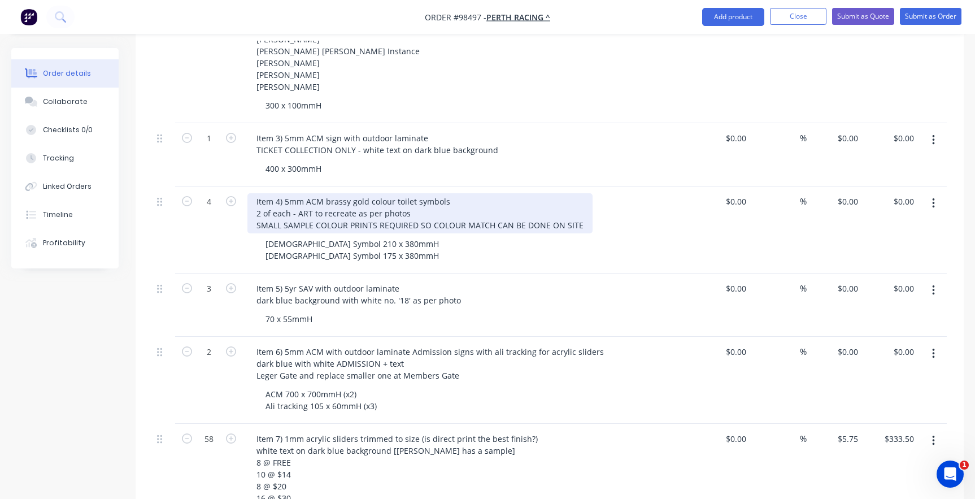
click at [409, 194] on div "Item 4) 5mm ACM brassy gold colour toilet symbols 2 of each - ART to recreate a…" at bounding box center [419, 213] width 345 height 40
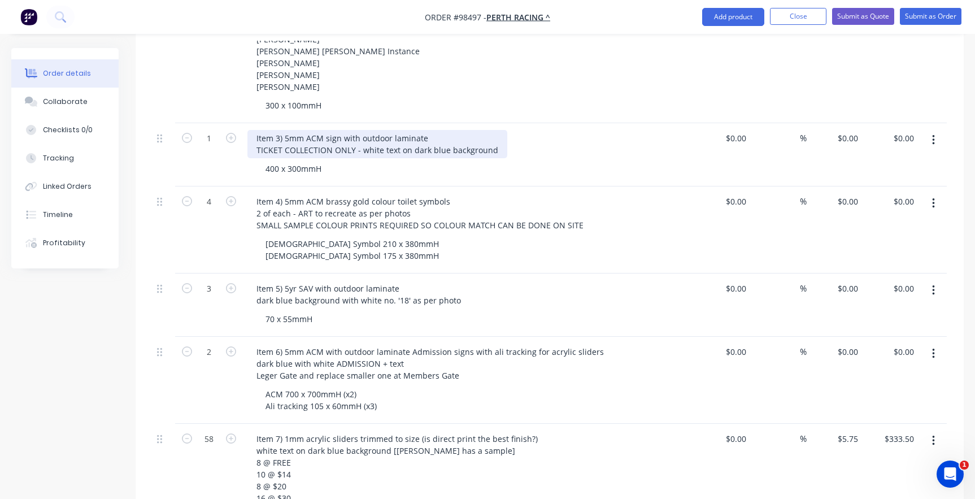
click at [493, 131] on div "Item 3) 5mm ACM sign with outdoor laminate TICKET COLLECTION ONLY - white text …" at bounding box center [377, 144] width 260 height 28
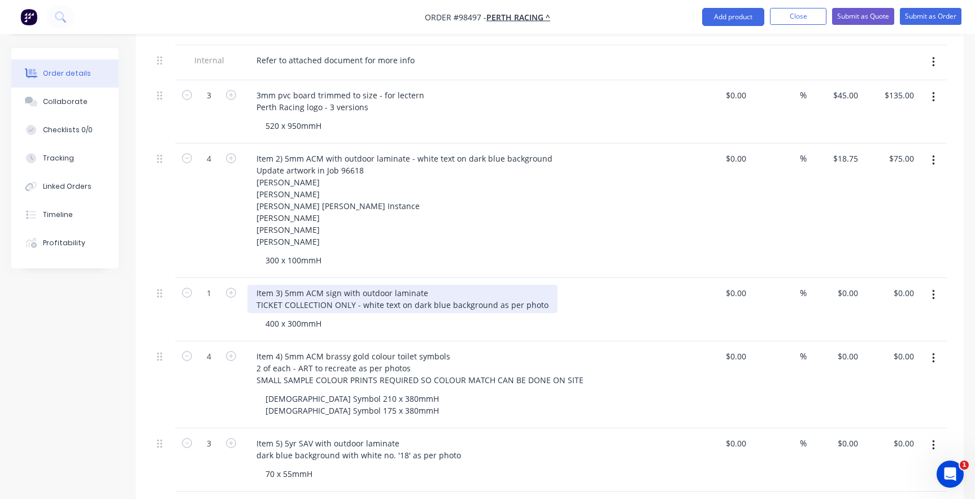
scroll to position [402, 0]
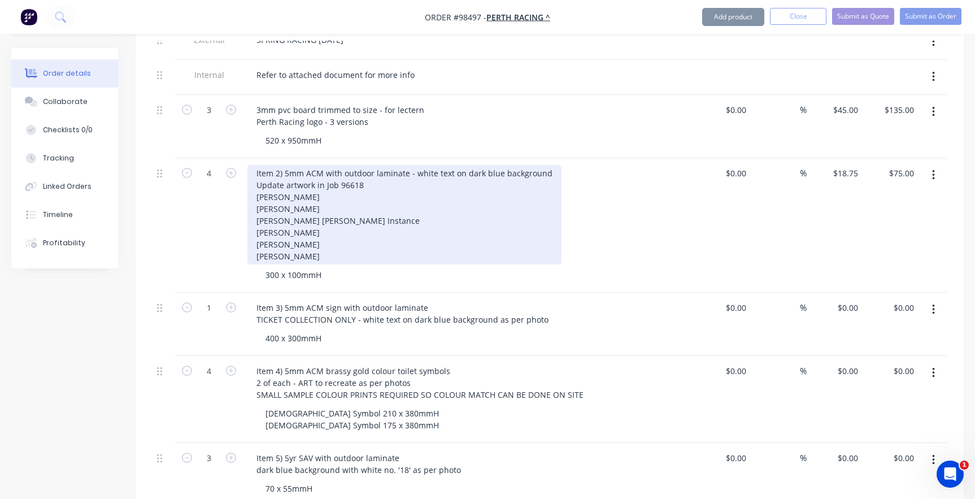
click at [368, 165] on div "Item 2) 5mm ACM with outdoor laminate - white text on dark blue background Upda…" at bounding box center [404, 214] width 314 height 99
click at [367, 165] on div "Item 2) 5mm ACM with outdoor laminate - white text on dark blue background Upda…" at bounding box center [404, 214] width 314 height 99
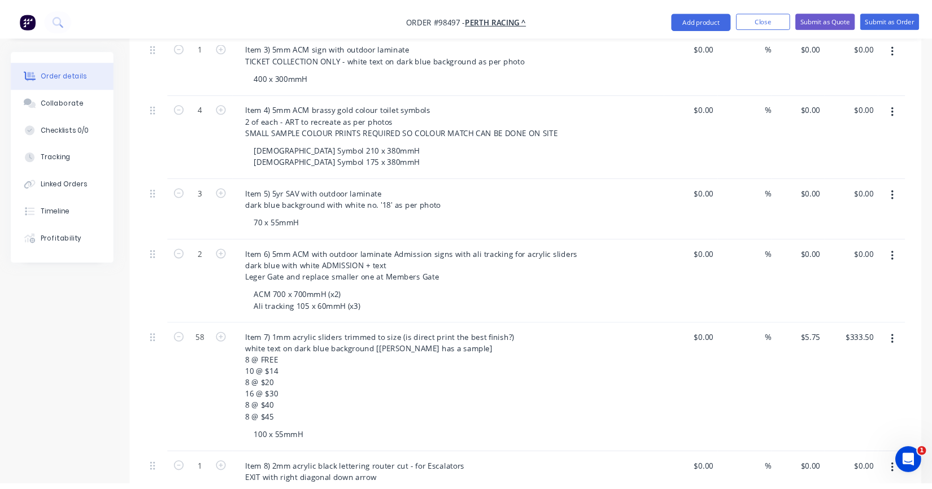
scroll to position [685, 0]
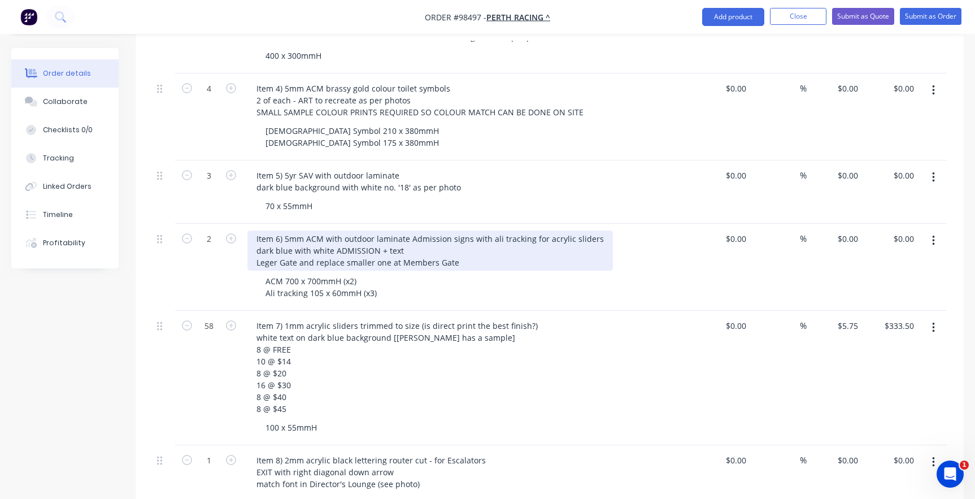
click at [405, 231] on div "Item 6) 5mm ACM with outdoor laminate Admission signs with ali tracking for acr…" at bounding box center [430, 251] width 366 height 40
click at [527, 231] on div "Item 6) 5mm ACM with outdoor laminate Admission signs with ali tracking for acr…" at bounding box center [430, 251] width 366 height 40
click at [440, 235] on div "Item 6) 5mm ACM with outdoor laminate Admission signs with ali tracking install…" at bounding box center [447, 251] width 401 height 40
click at [449, 241] on div "Item 6) 5mm ACM with outdoor laminate Admission signs with ali tracking install…" at bounding box center [447, 251] width 401 height 40
click at [455, 245] on div "Item 6) 5mm ACM with outdoor laminate Admission signs with ali tracking install…" at bounding box center [447, 251] width 401 height 40
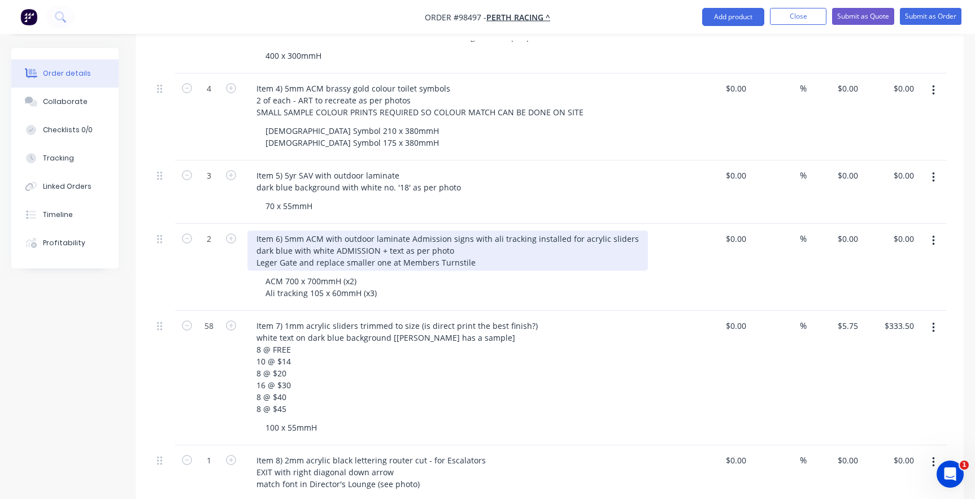
click at [296, 242] on div "Item 6) 5mm ACM with outdoor laminate Admission signs with ali tracking install…" at bounding box center [447, 251] width 401 height 40
click at [254, 241] on div "Item 6) 5mm ACM with outdoor laminate Admission signs with ali tracking install…" at bounding box center [447, 251] width 401 height 40
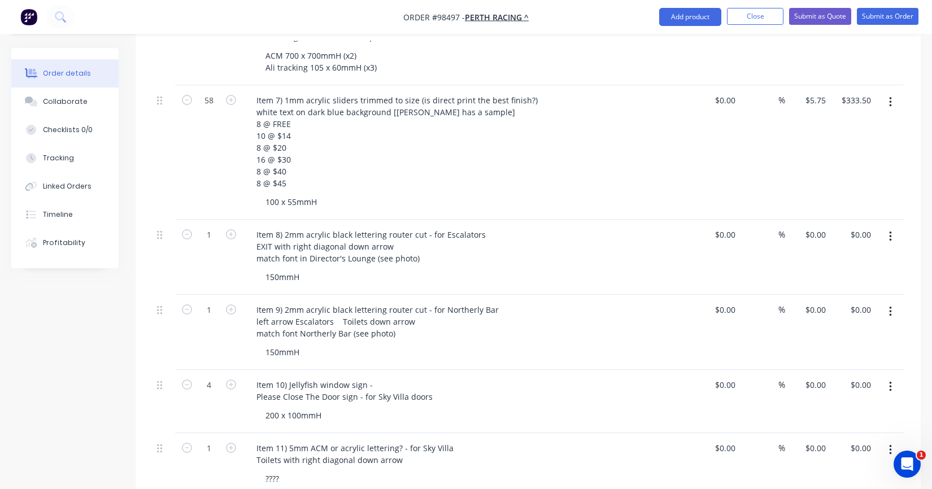
scroll to position [911, 0]
click at [354, 376] on div "Item 10) Jellyfish window sign - Please Close The Door sign - for Sky Villa doo…" at bounding box center [344, 390] width 194 height 28
click at [368, 376] on div "Item 10) Jellyfish window sign - Please Close The Door sign - for Sky Villa doo…" at bounding box center [344, 390] width 194 height 28
click at [321, 376] on div "Item 10) Jellyfish window sign - Please Close The Door sign - for Sky Villa doo…" at bounding box center [344, 390] width 194 height 28
click at [752, 15] on button "Close" at bounding box center [755, 16] width 57 height 17
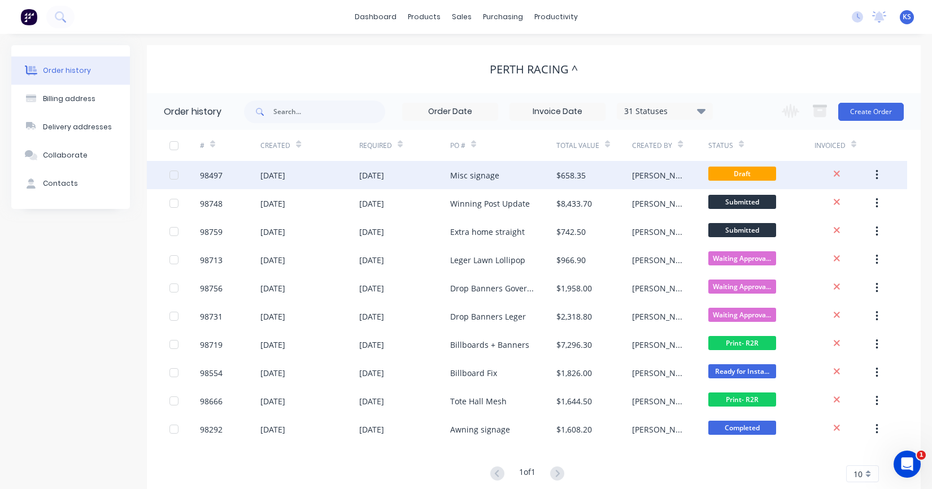
click at [285, 175] on div "[DATE]" at bounding box center [272, 176] width 25 height 12
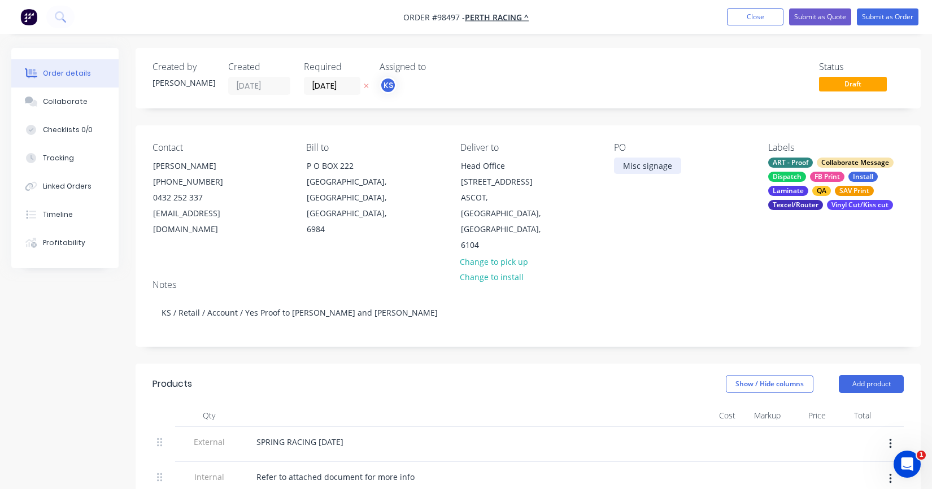
click at [639, 168] on div "Misc signage" at bounding box center [647, 166] width 67 height 16
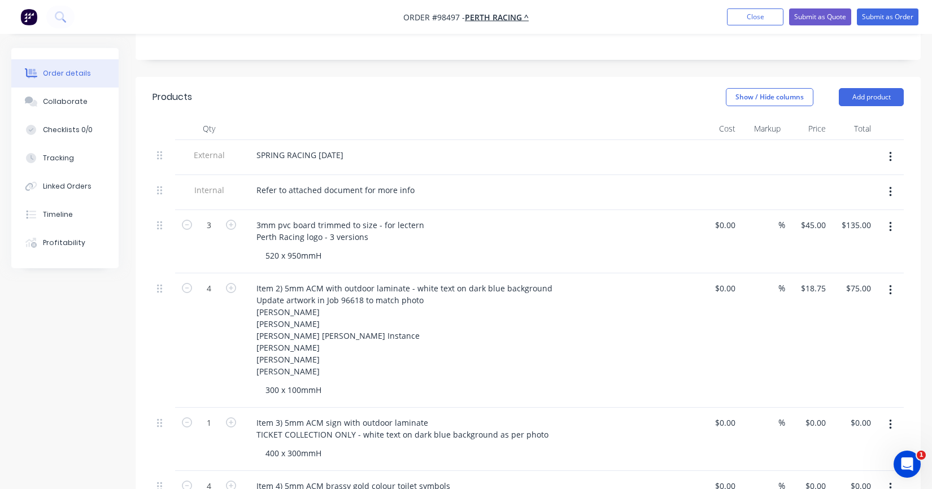
scroll to position [283, 0]
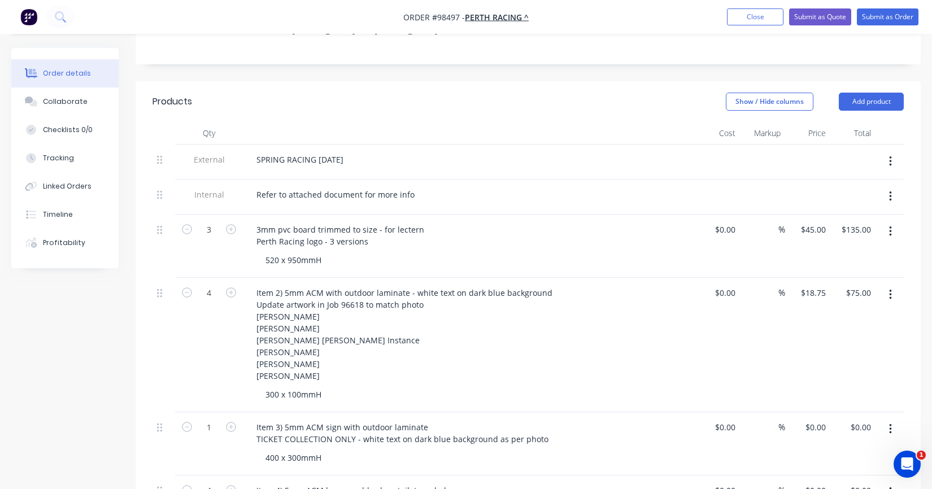
click at [198, 329] on div "4" at bounding box center [209, 345] width 68 height 134
click at [196, 326] on div "4" at bounding box center [209, 345] width 68 height 134
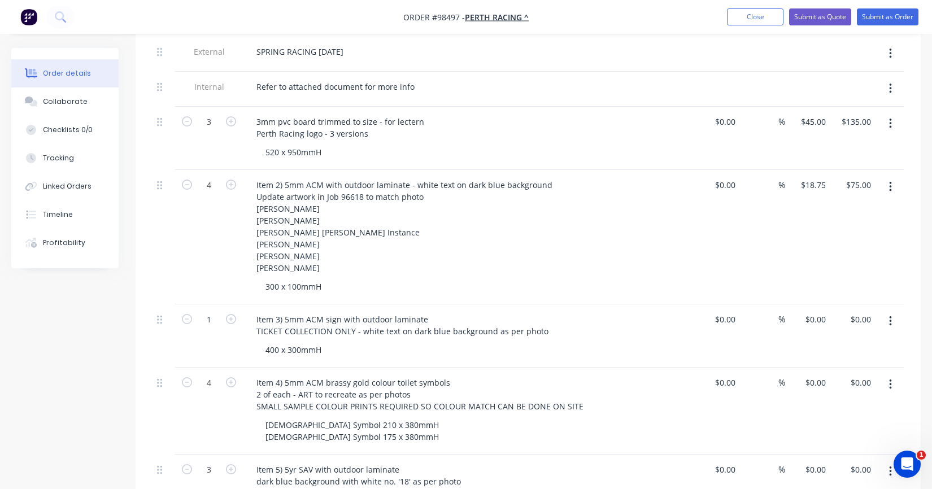
scroll to position [396, 0]
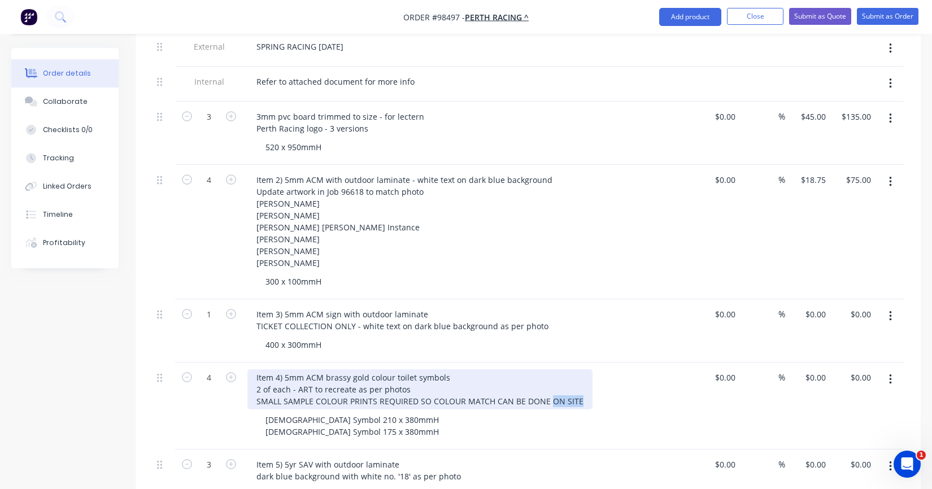
drag, startPoint x: 577, startPoint y: 382, endPoint x: 549, endPoint y: 381, distance: 28.8
click at [549, 381] on div "Item 4) 5mm ACM brassy gold colour toilet symbols 2 of each - ART to recreate a…" at bounding box center [419, 390] width 345 height 40
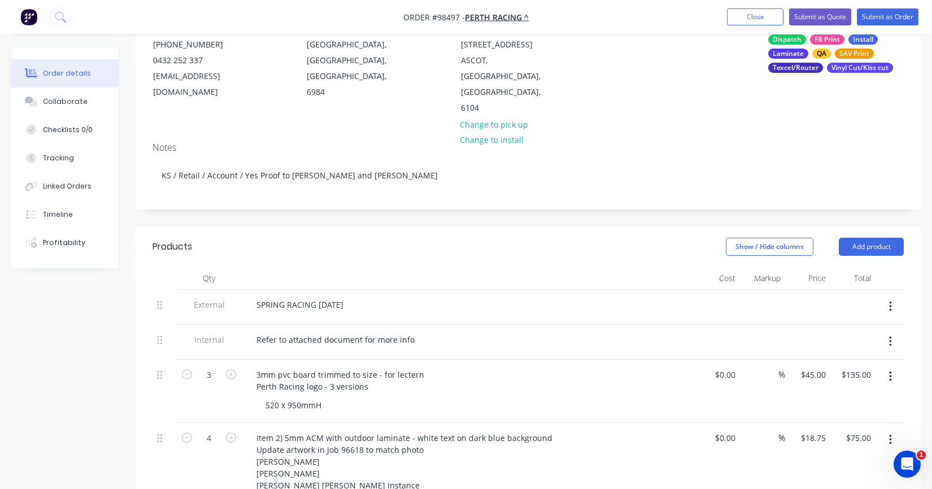
scroll to position [170, 0]
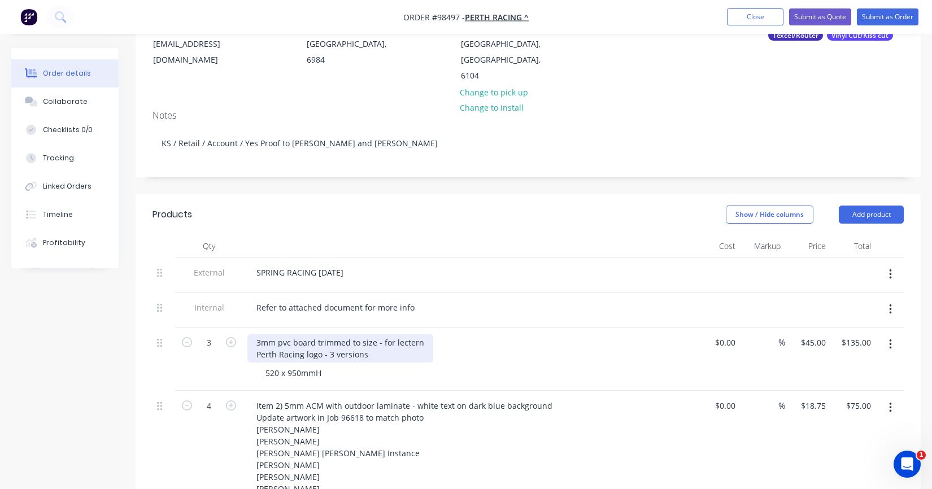
click at [257, 335] on div "3mm pvc board trimmed to size - for lectern Perth Racing logo - 3 versions" at bounding box center [340, 349] width 186 height 28
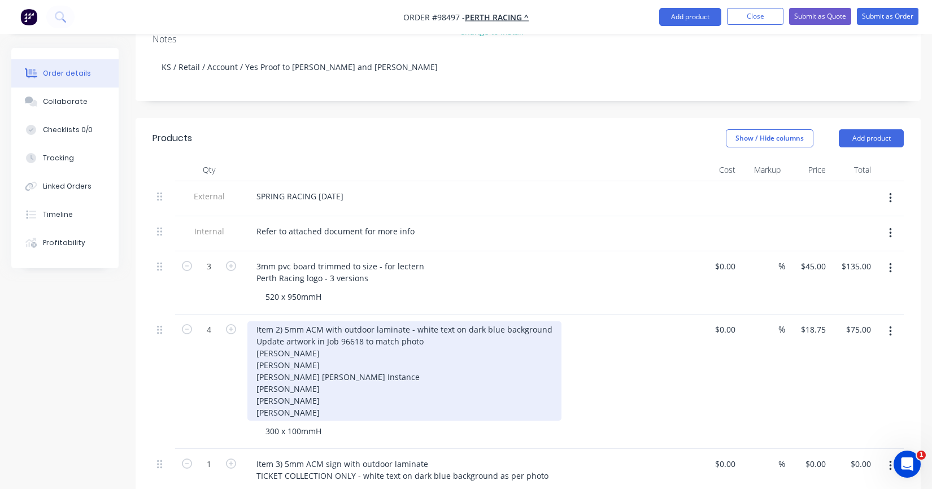
scroll to position [89, 0]
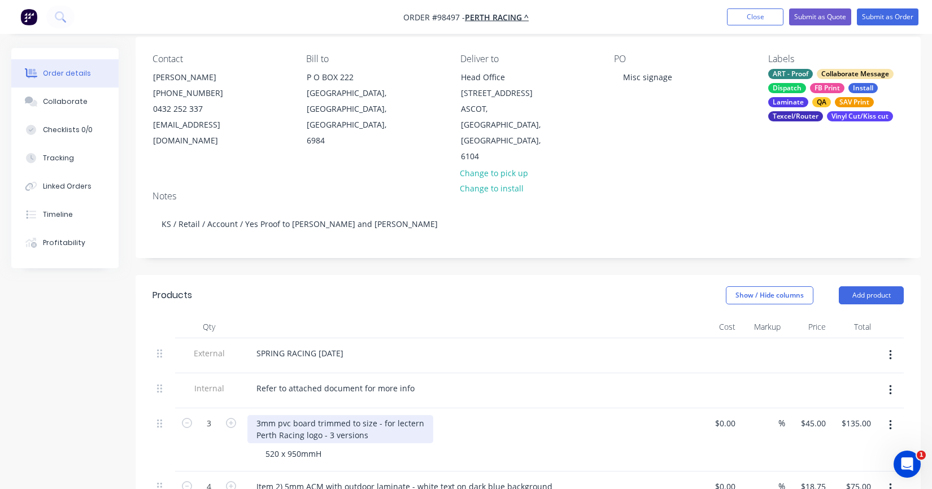
click at [263, 415] on div "3mm pvc board trimmed to size - for lectern Perth Racing logo - 3 versions" at bounding box center [340, 429] width 186 height 28
click at [259, 415] on div "3mm pvc board trimmed to size - for lectern Perth Racing logo - 3 versions" at bounding box center [340, 429] width 186 height 28
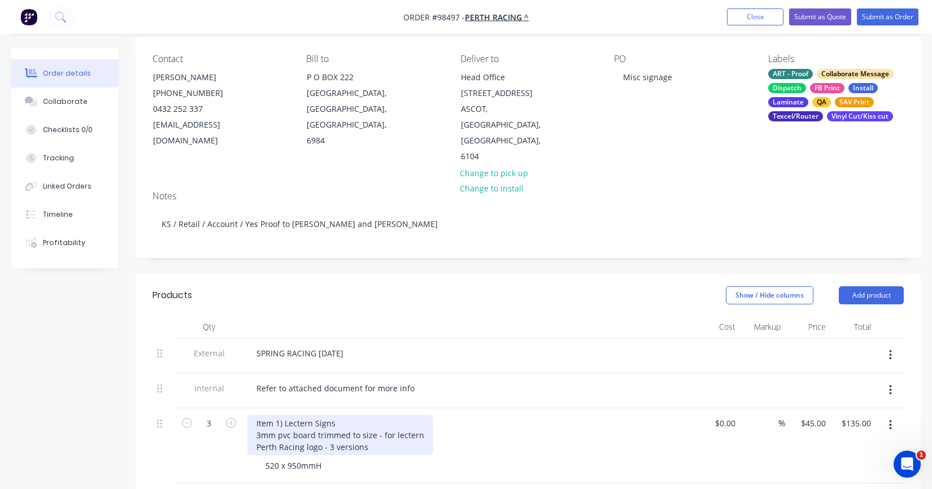
click at [373, 415] on div "Item 1) Lectern Signs 3mm pvc board trimmed to size - for lectern Perth Racing …" at bounding box center [340, 435] width 186 height 40
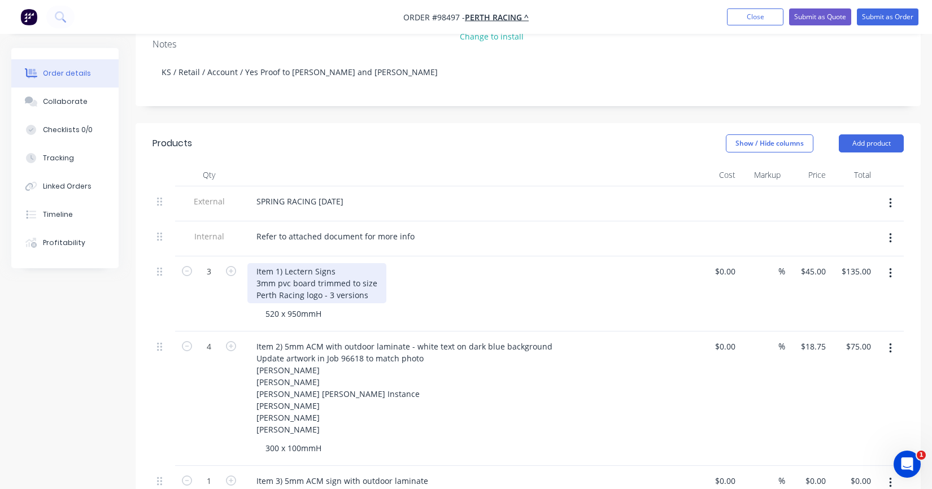
scroll to position [258, 0]
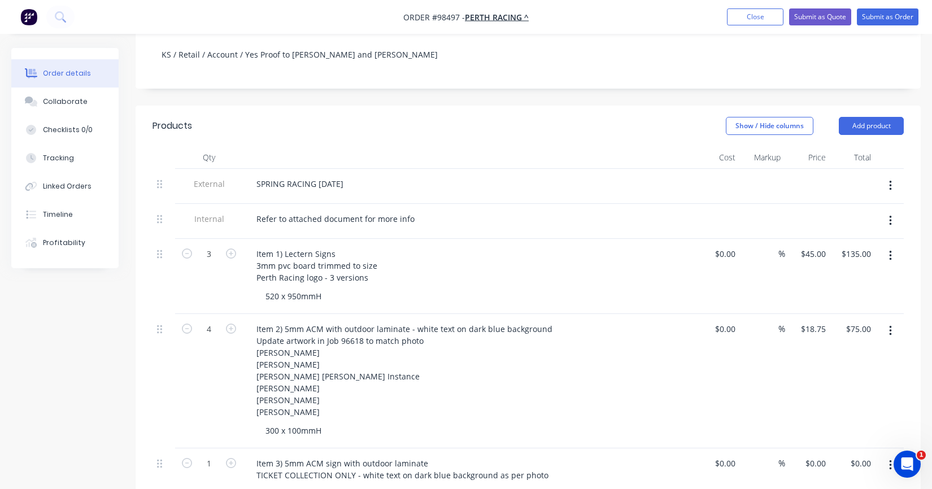
click at [197, 377] on div "4" at bounding box center [209, 381] width 68 height 134
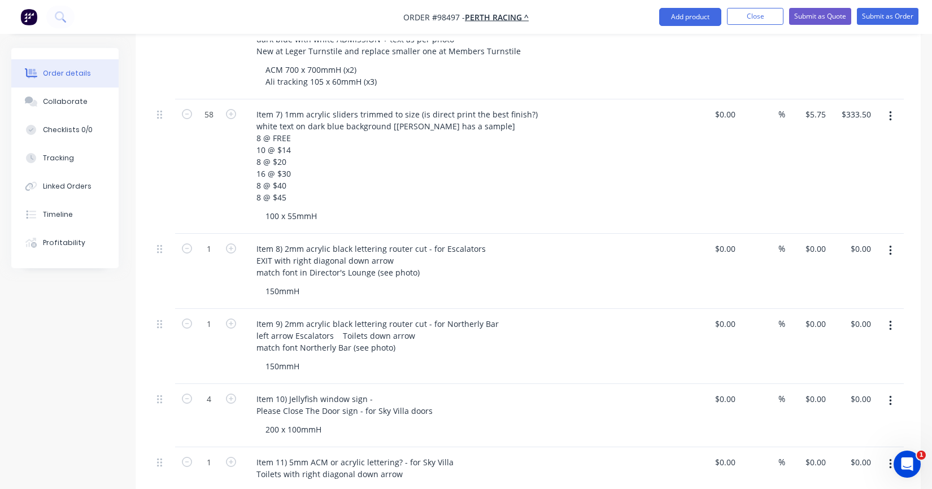
scroll to position [936, 0]
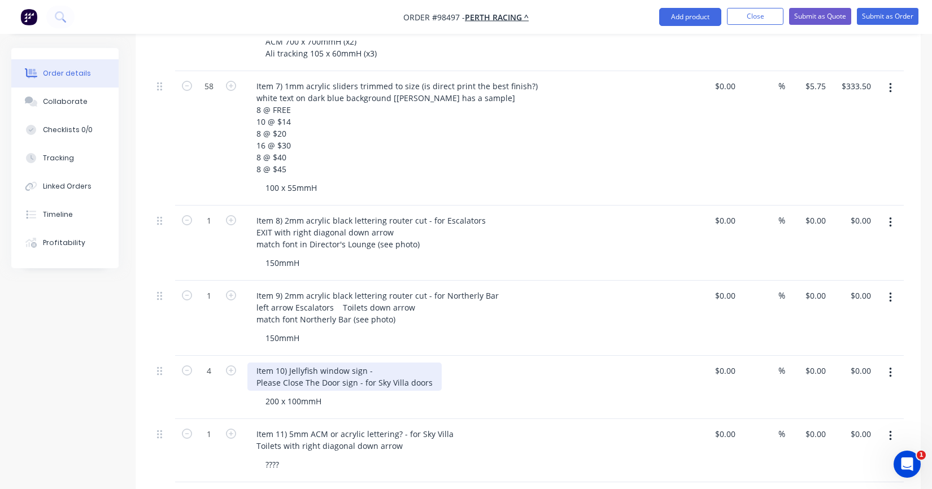
click at [317, 363] on div "Item 10) Jellyfish window sign - Please Close The Door sign - for Sky Villa doo…" at bounding box center [344, 377] width 194 height 28
click at [289, 363] on div "Item 10) Jellyfish clear window sign - Please Close The Door sign - for Sky Vil…" at bounding box center [344, 377] width 194 height 28
click at [692, 297] on div "Item 9) 2mm acrylic black lettering router cut - for Northerly Bar left arrow E…" at bounding box center [469, 318] width 452 height 75
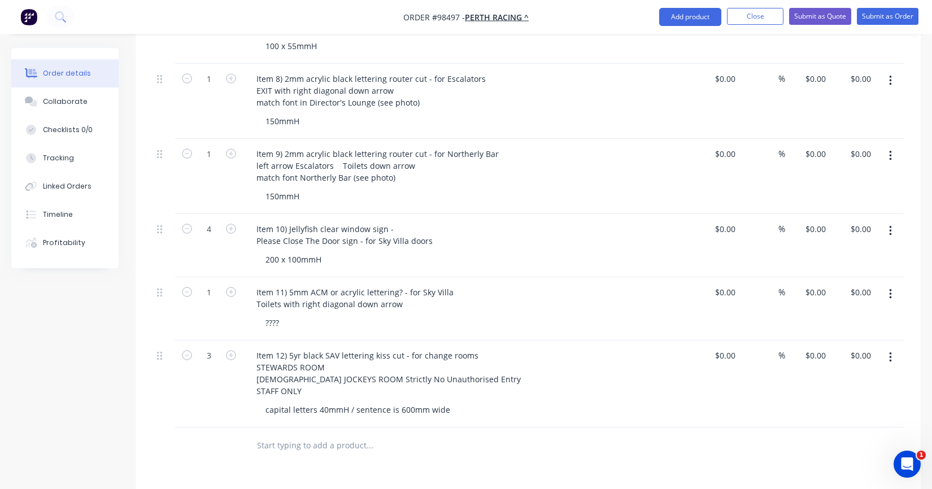
scroll to position [1106, 0]
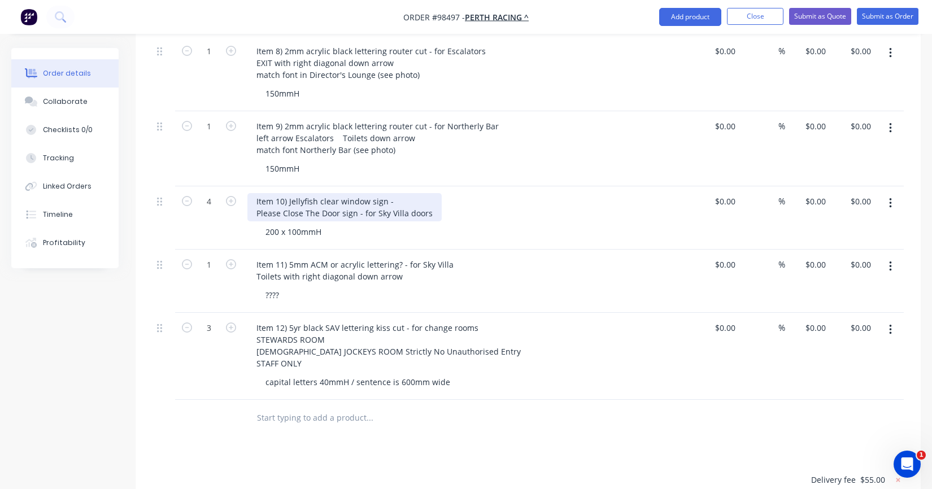
click at [336, 193] on div "Item 10) Jellyfish clear window sign - Please Close The Door sign - for Sky Vil…" at bounding box center [344, 207] width 194 height 28
click at [288, 193] on div "Item 10) Jellyfish clear window sign - Please Close The Door sign - for Sky Vil…" at bounding box center [344, 207] width 194 height 28
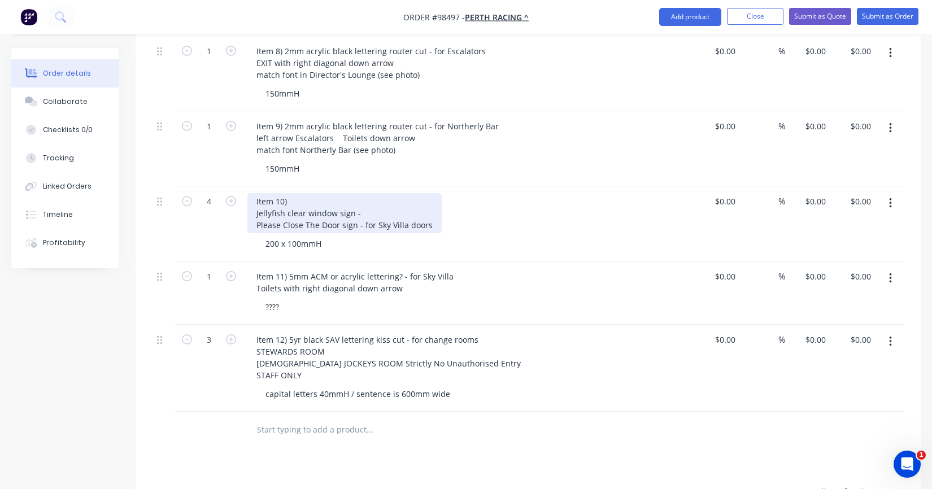
click at [303, 193] on div "Item 10) Jellyfish clear window sign - Please Close The Door sign - for Sky Vil…" at bounding box center [344, 213] width 194 height 40
drag, startPoint x: 362, startPoint y: 193, endPoint x: 309, endPoint y: 192, distance: 52.6
click at [309, 193] on div "Item 10) Sky Villa Window Sign Jellyfish clear window sign - Please Close The D…" at bounding box center [344, 213] width 194 height 40
click at [349, 193] on div "Item 10) Sky Villa Window Sign Jellyfish clear - black text Please Close The Do…" at bounding box center [344, 213] width 194 height 40
drag, startPoint x: 370, startPoint y: 183, endPoint x: 322, endPoint y: 183, distance: 47.5
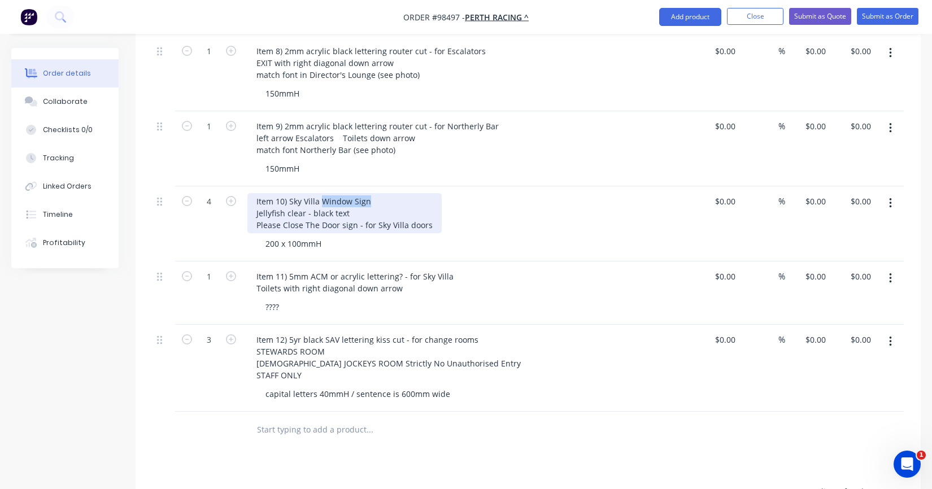
click at [322, 193] on div "Item 10) Sky Villa Window Sign Jellyfish clear - black text Please Close The Do…" at bounding box center [344, 213] width 194 height 40
drag, startPoint x: 427, startPoint y: 205, endPoint x: 360, endPoint y: 206, distance: 67.3
click at [360, 206] on div "Item 10) Sky Villa Glass Door Jellyfish clear - black text Please Close The Doo…" at bounding box center [344, 213] width 194 height 40
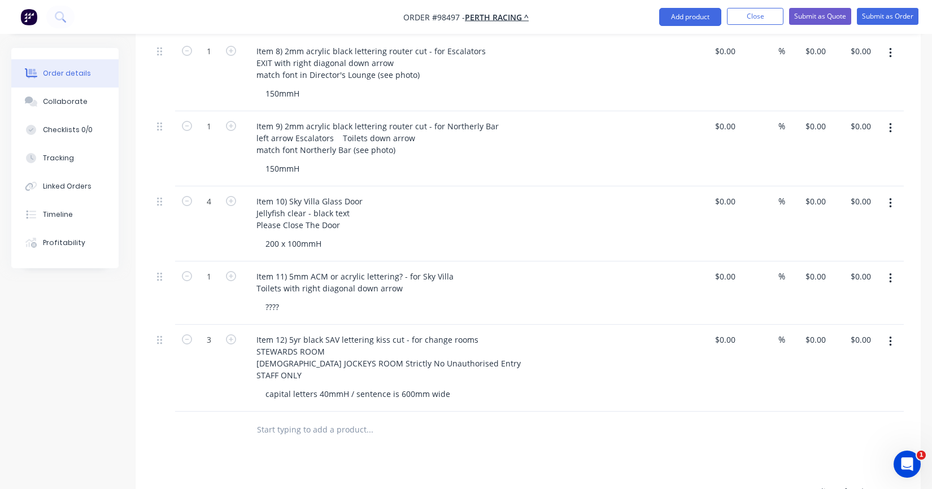
click at [358, 236] on div "200 x 100mmH" at bounding box center [474, 244] width 434 height 16
click at [347, 204] on div "Item 10) Sky Villa Glass Door Jellyfish clear - black text Please Close The Door" at bounding box center [309, 213] width 124 height 40
click at [328, 193] on div "Item 10) Sky Villa Glass Door Jellyfish clear - black text Please Close The Door" at bounding box center [309, 213] width 124 height 40
drag, startPoint x: 349, startPoint y: 192, endPoint x: 311, endPoint y: 192, distance: 37.9
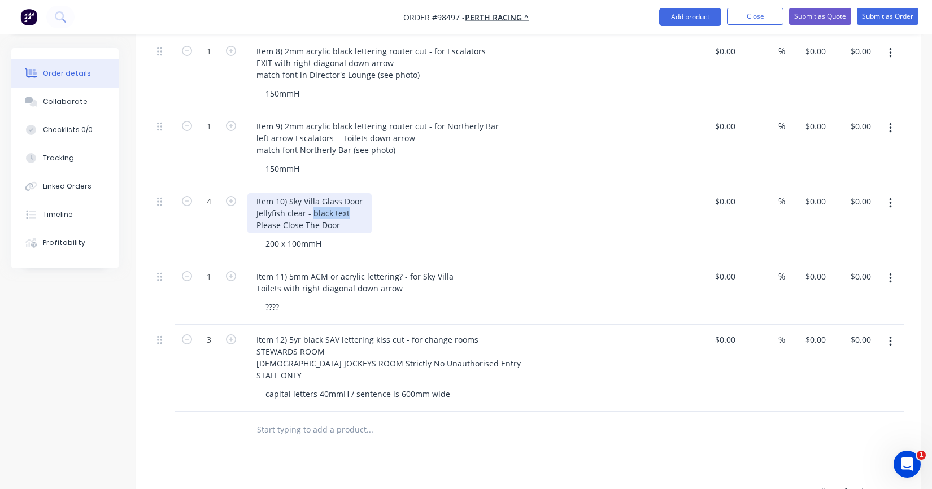
click at [311, 193] on div "Item 10) Sky Villa Glass Door Jellyfish clear - black text Please Close The Door" at bounding box center [309, 213] width 124 height 40
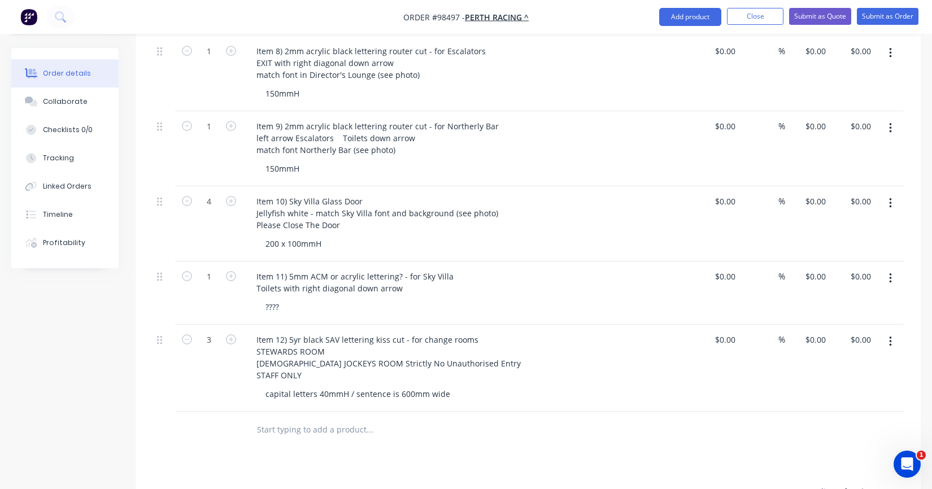
click at [299, 299] on div "????" at bounding box center [474, 307] width 434 height 16
drag, startPoint x: 340, startPoint y: 258, endPoint x: 311, endPoint y: 255, distance: 28.4
click at [311, 268] on div "Item 11) 5mm ACM or acrylic lettering? - for Sky Villa Toilets with right diago…" at bounding box center [354, 282] width 215 height 28
click at [294, 268] on div "Item 11) 5mm acrylic lettering? - for Sky Villa Toilets with right diagonal dow…" at bounding box center [339, 282] width 185 height 28
click at [291, 268] on div "Item 11) 3yr SAV - for Sky Villa Toilets with right diagonal down arrow" at bounding box center [329, 282] width 164 height 28
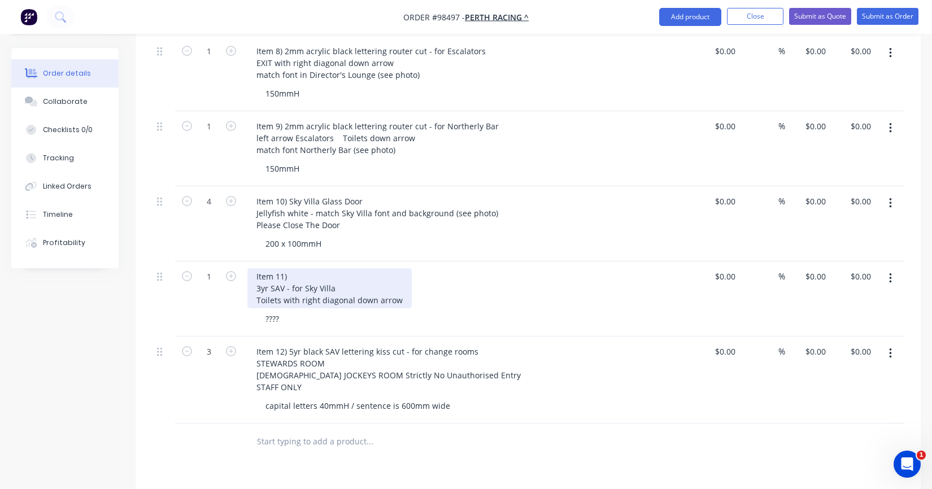
click at [296, 268] on div "Item 11) 3yr SAV - for Sky Villa Toilets with right diagonal down arrow" at bounding box center [329, 288] width 164 height 40
drag, startPoint x: 335, startPoint y: 271, endPoint x: 294, endPoint y: 270, distance: 40.7
click at [294, 270] on div "Item 11) Sky Villa Toilet Sign 3yr SAV - for Sky Villa Toilets with right diago…" at bounding box center [329, 288] width 164 height 40
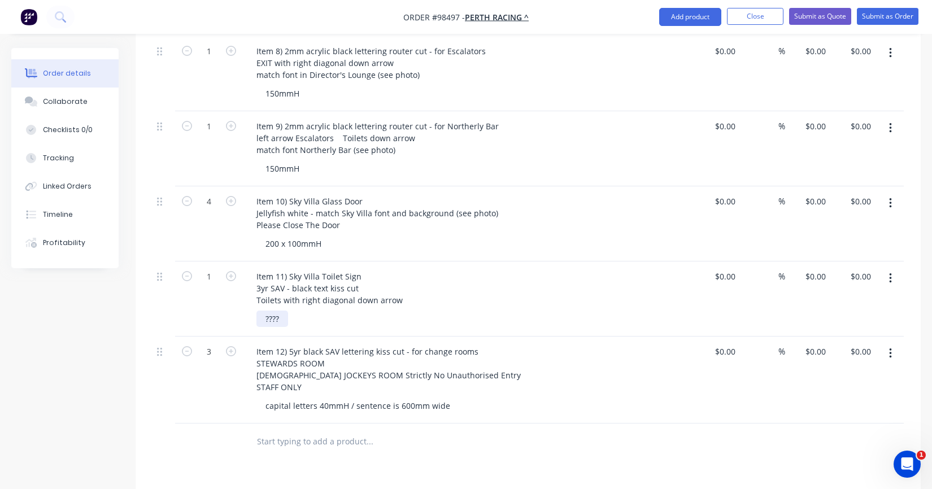
click at [281, 311] on div "????" at bounding box center [273, 319] width 32 height 16
click at [280, 311] on div "????" at bounding box center [273, 319] width 32 height 16
click at [321, 311] on div "150mmH" at bounding box center [474, 319] width 434 height 16
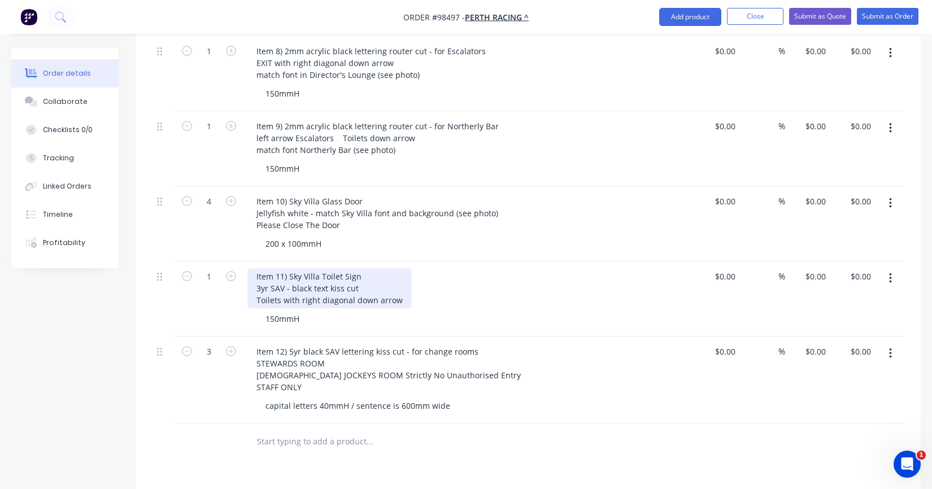
click at [398, 277] on div "Item 11) Sky Villa Toilet Sign 3yr SAV - black text kiss cut Toilets with right…" at bounding box center [329, 288] width 164 height 40
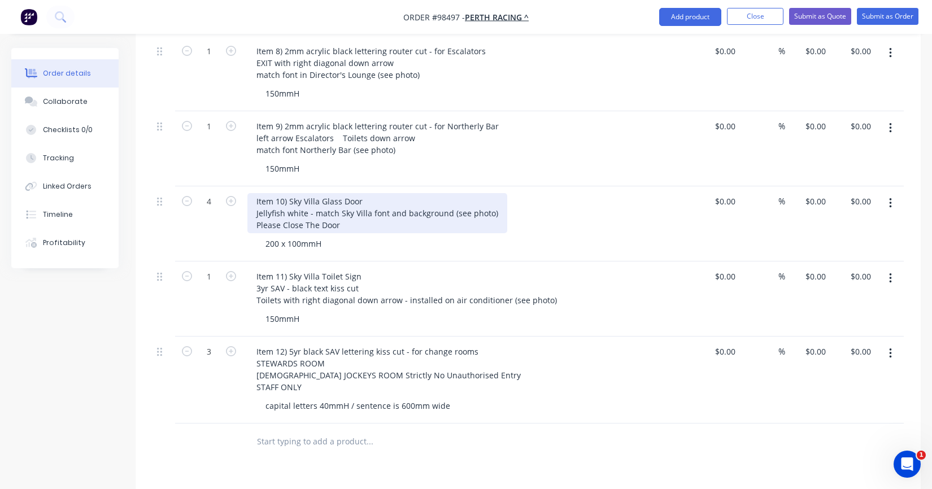
click at [255, 209] on div "Item 10) Sky Villa Glass Door Jellyfish white - match Sky Villa font and backgr…" at bounding box center [377, 213] width 260 height 40
click at [263, 204] on div "Item 10) Sky Villa Glass Door Jellyfish white - match Sky Villa font and backgr…" at bounding box center [377, 213] width 260 height 40
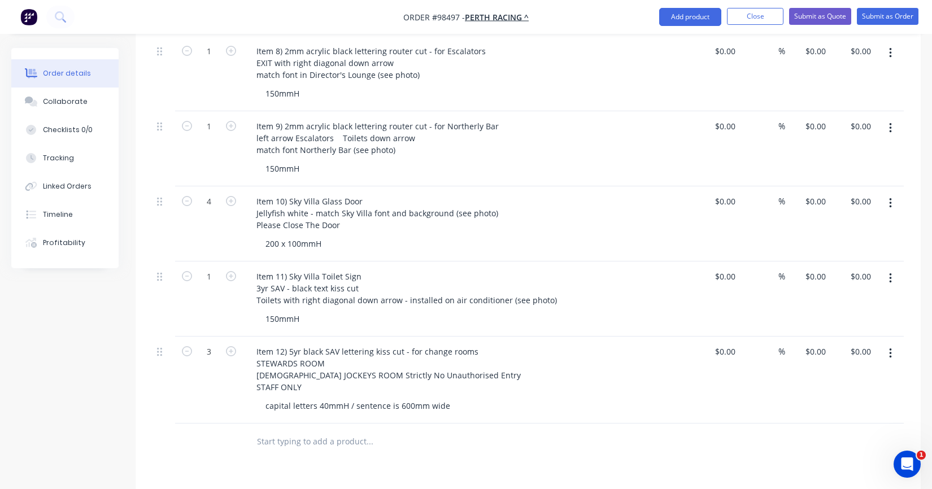
click at [340, 236] on div "200 x 100mmH" at bounding box center [474, 244] width 434 height 16
click at [304, 236] on div "200 x 100mmH" at bounding box center [294, 244] width 74 height 16
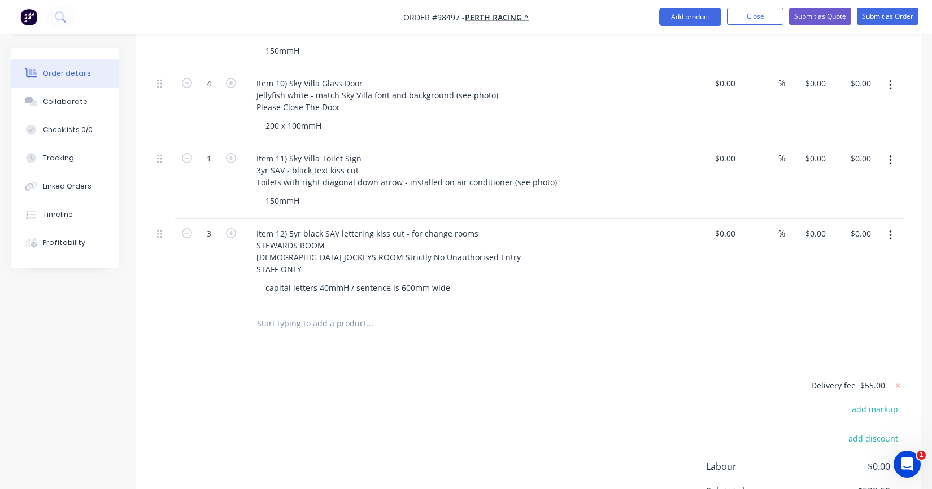
scroll to position [1227, 0]
click at [266, 310] on input "text" at bounding box center [370, 321] width 226 height 23
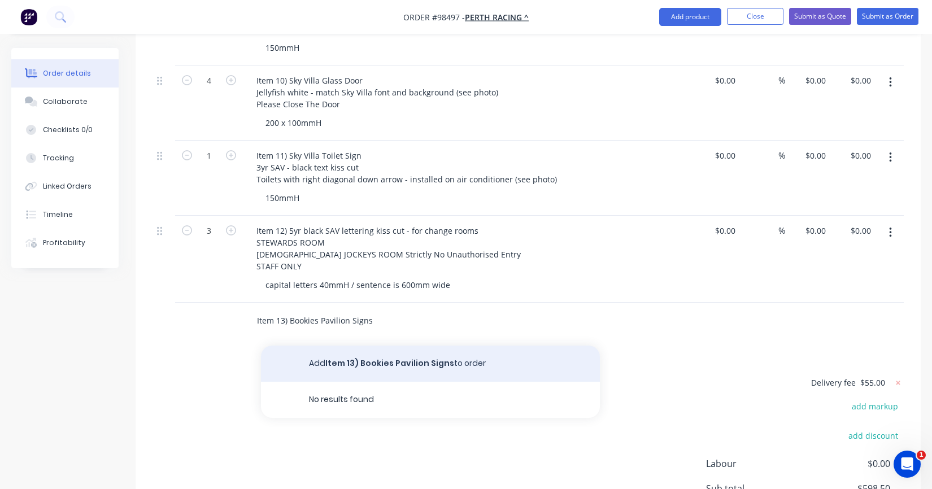
type input "Item 13) Bookies Pavilion Signs"
click at [338, 348] on button "Add Item 13) Bookies Pavilion Signs to order" at bounding box center [430, 364] width 339 height 36
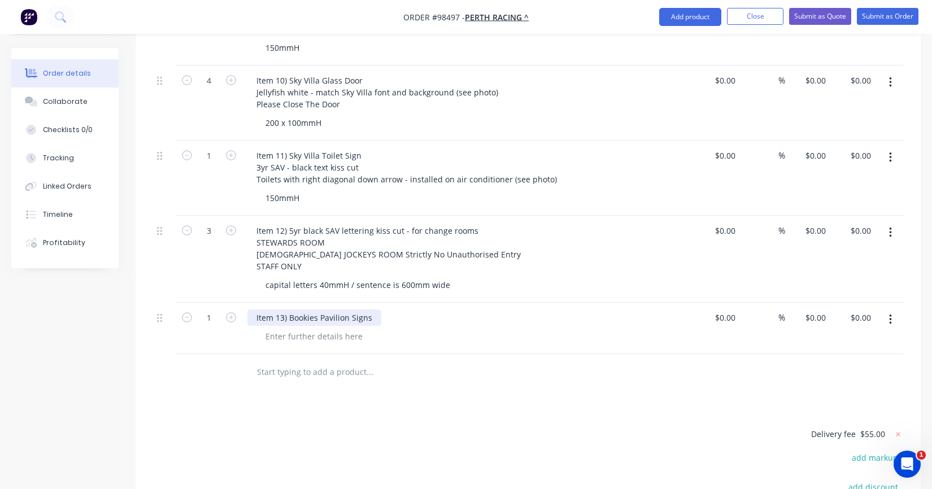
click at [372, 310] on div "Item 13) Bookies Pavilion Signs" at bounding box center [314, 318] width 134 height 16
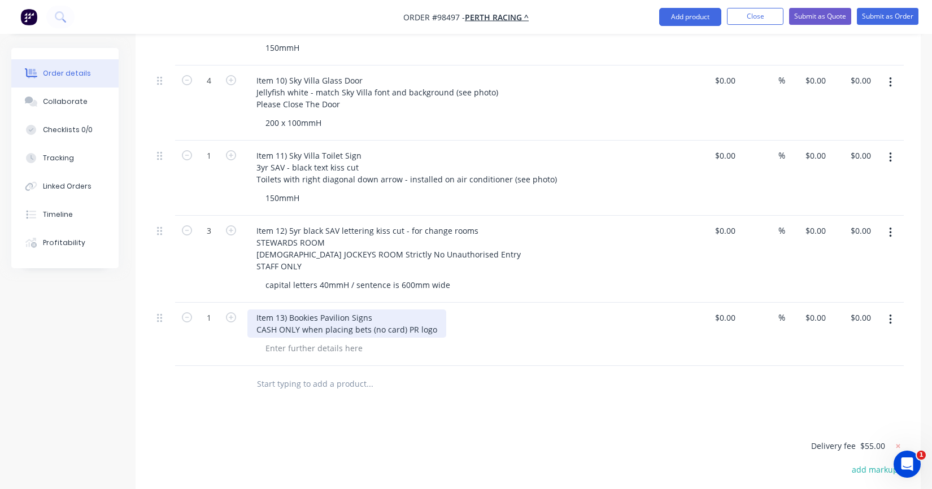
click at [371, 310] on div "Item 13) Bookies Pavilion Signs CASH ONLY when placing bets (no card) PR logo" at bounding box center [346, 324] width 199 height 28
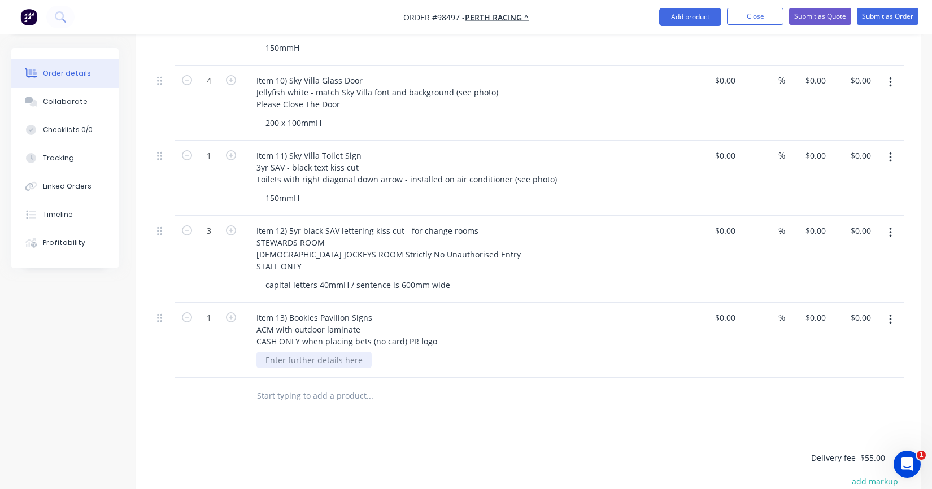
click at [337, 352] on div at bounding box center [314, 360] width 115 height 16
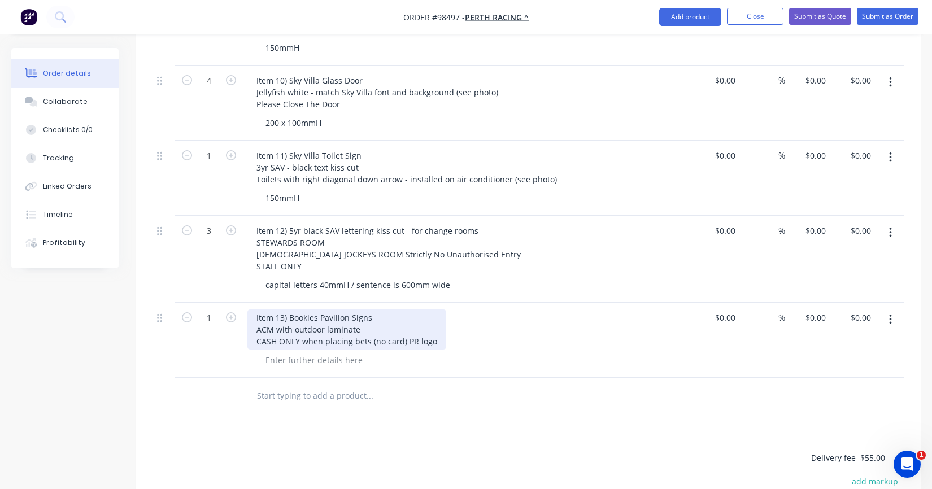
click at [360, 310] on div "Item 13) Bookies Pavilion Signs ACM with outdoor laminate CASH ONLY when placin…" at bounding box center [346, 330] width 199 height 40
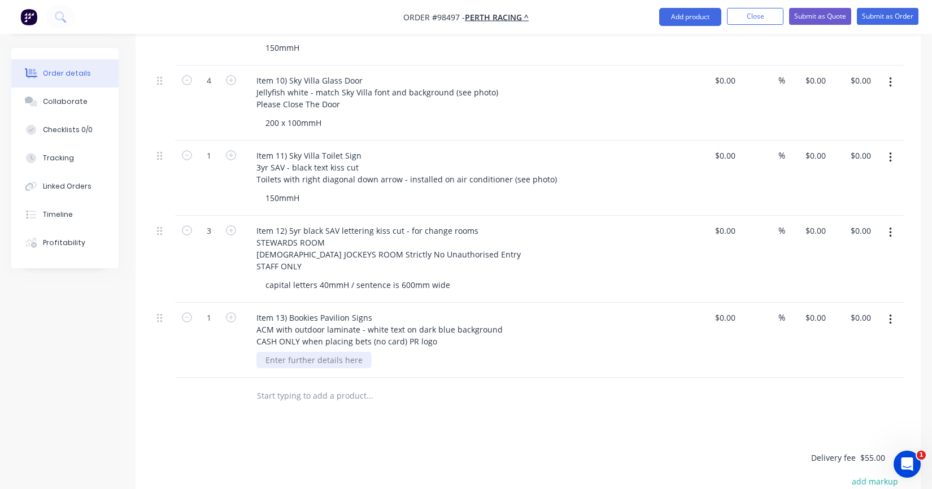
click at [294, 352] on div at bounding box center [314, 360] width 115 height 16
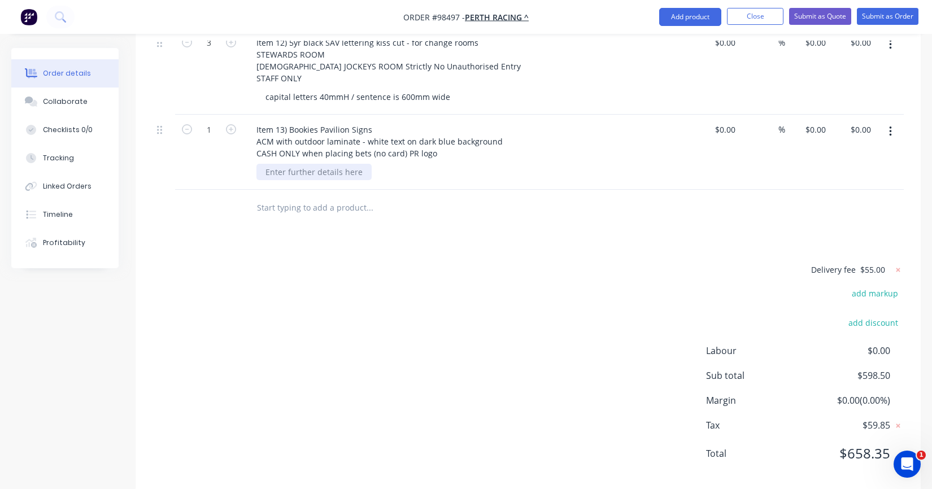
click at [294, 164] on div at bounding box center [314, 172] width 115 height 16
click at [214, 121] on input "1" at bounding box center [208, 129] width 29 height 17
type input "15"
click at [269, 197] on input "text" at bounding box center [370, 208] width 226 height 23
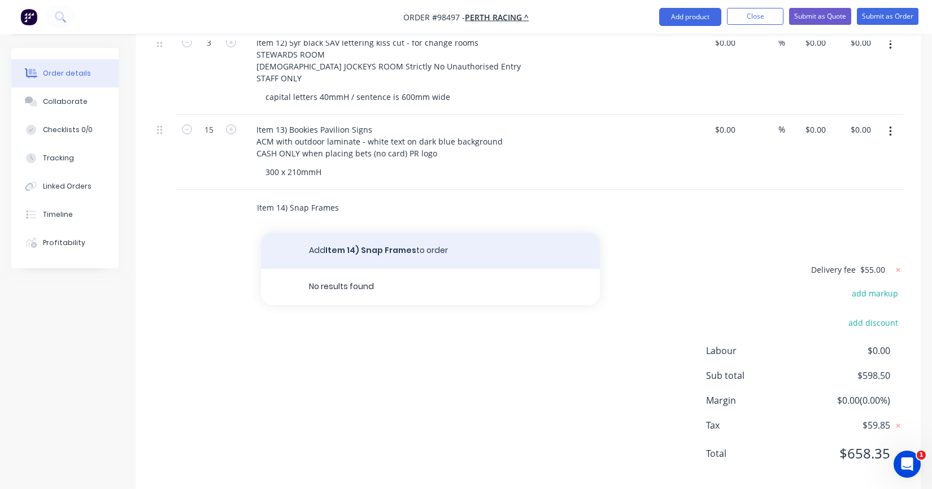
type input "Item 14) Snap Frames"
click at [328, 233] on button "Add Item 14) Snap Frames to order" at bounding box center [430, 251] width 339 height 36
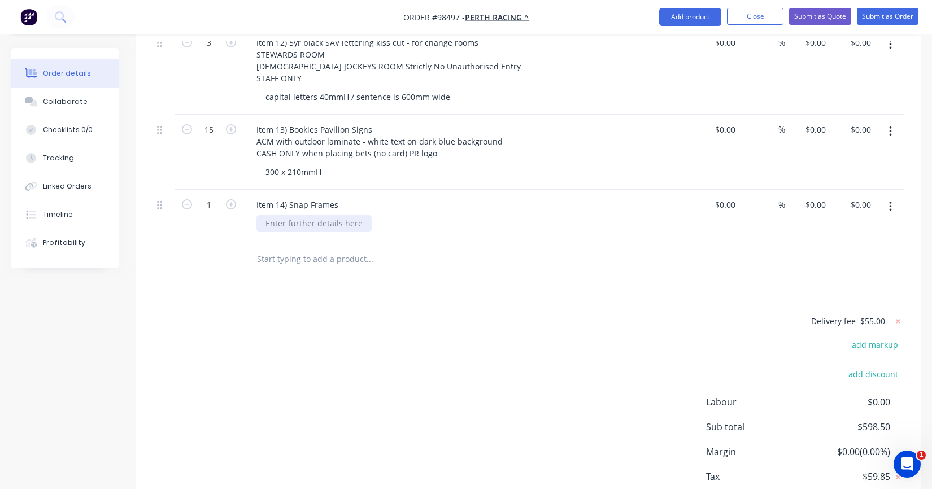
click at [303, 215] on div at bounding box center [314, 223] width 115 height 16
click at [362, 215] on div "Replacement snap frames" at bounding box center [316, 223] width 118 height 16
click at [230, 199] on icon "button" at bounding box center [231, 204] width 10 height 10
type input "2"
click at [823, 197] on input "0" at bounding box center [824, 205] width 13 height 16
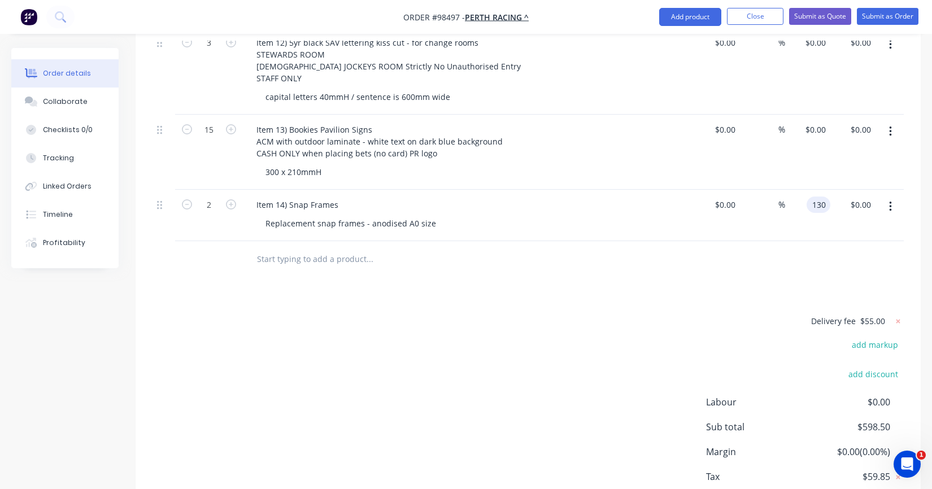
type input "$130.00"
type input "$260.00"
click at [823, 211] on div "$130.00 130" at bounding box center [807, 215] width 45 height 51
click at [433, 215] on div "Replacement snap frames - anodised A0 size" at bounding box center [351, 223] width 189 height 16
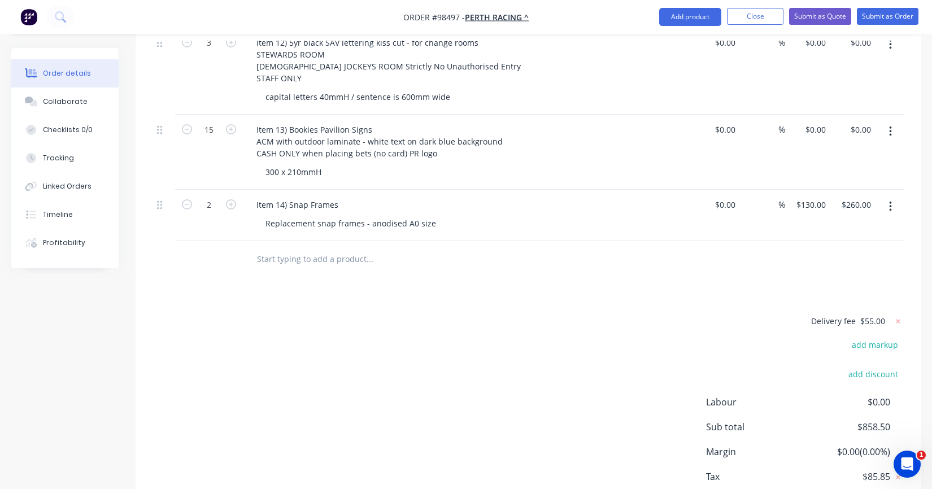
click at [364, 197] on div "Item 14) Snap Frames" at bounding box center [468, 205] width 443 height 16
click at [337, 197] on div "Item 14) Snap Frames" at bounding box center [297, 205] width 100 height 16
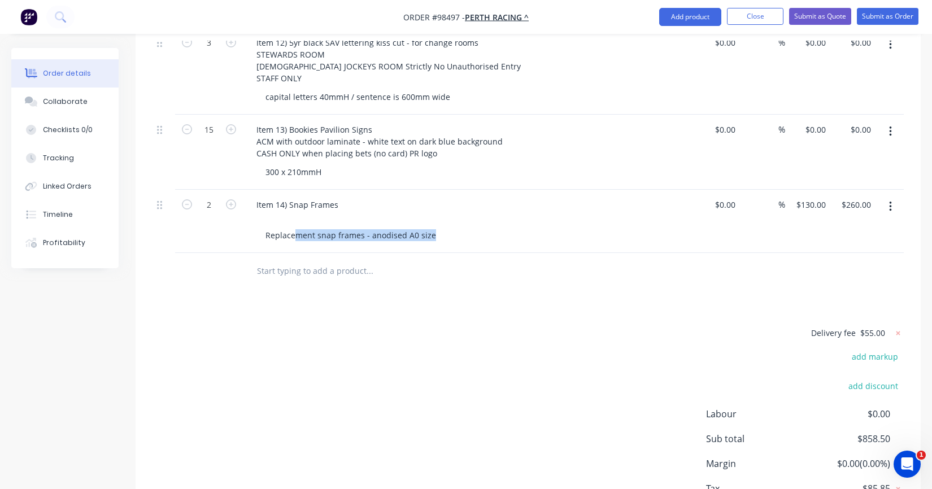
drag, startPoint x: 428, startPoint y: 216, endPoint x: 254, endPoint y: 214, distance: 174.6
click at [254, 214] on div "Item 14) Snap Frames Replacement snap frames - anodised A0 size" at bounding box center [469, 221] width 452 height 63
click at [373, 227] on div "Replacement snap frames - anodised A0 size" at bounding box center [351, 235] width 189 height 16
drag, startPoint x: 430, startPoint y: 216, endPoint x: 258, endPoint y: 221, distance: 172.4
click at [258, 227] on div "Replacement snap frames - anodised A0 size" at bounding box center [351, 235] width 189 height 16
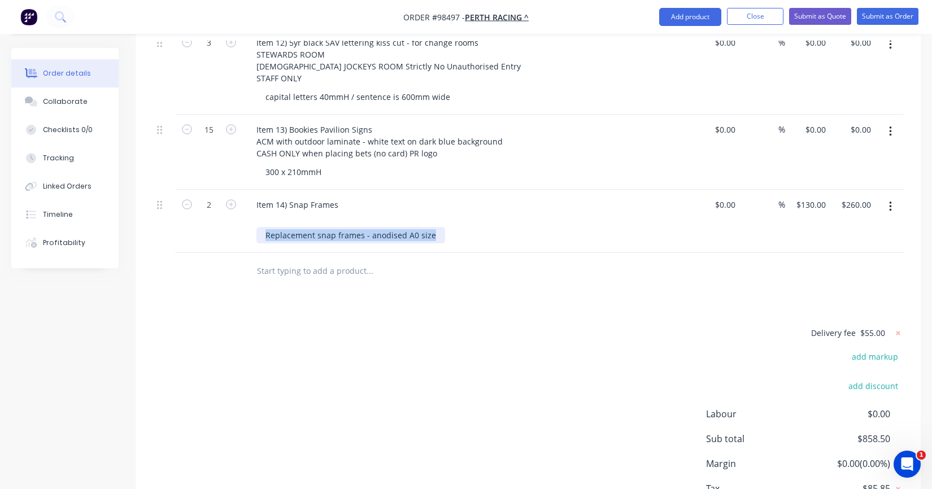
copy div "Replacement snap frames - anodised A0 size"
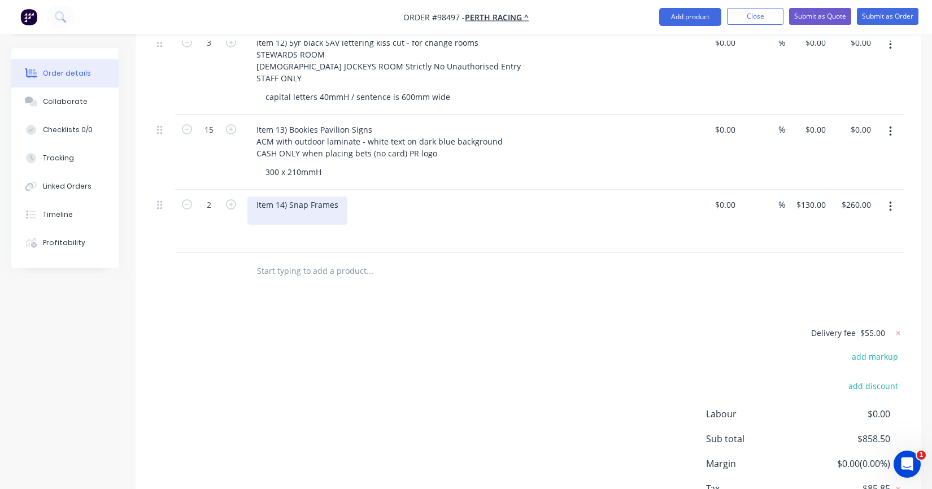
click at [287, 197] on div "Item 14) Snap Frames" at bounding box center [297, 211] width 100 height 28
click at [350, 198] on div "Item 14) Snap Frames Replacement snap frames - anodised A0 size" at bounding box center [341, 211] width 189 height 28
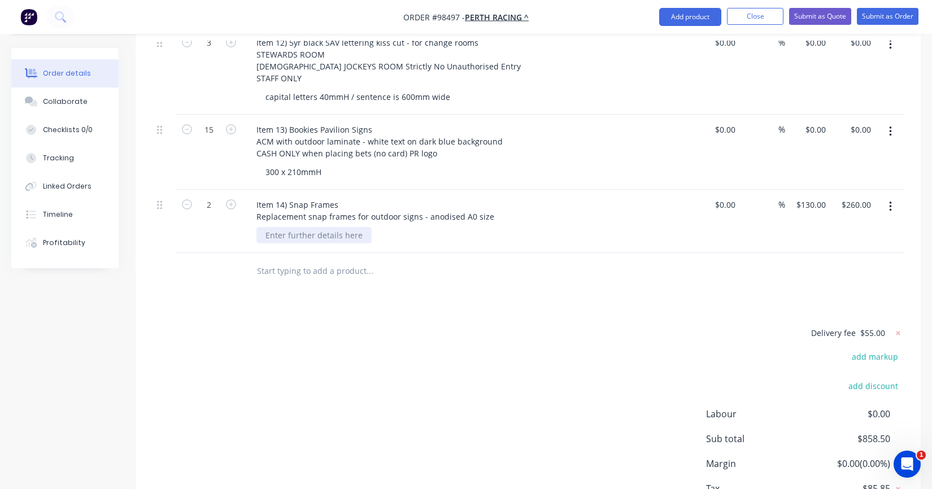
click at [329, 227] on div at bounding box center [314, 235] width 115 height 16
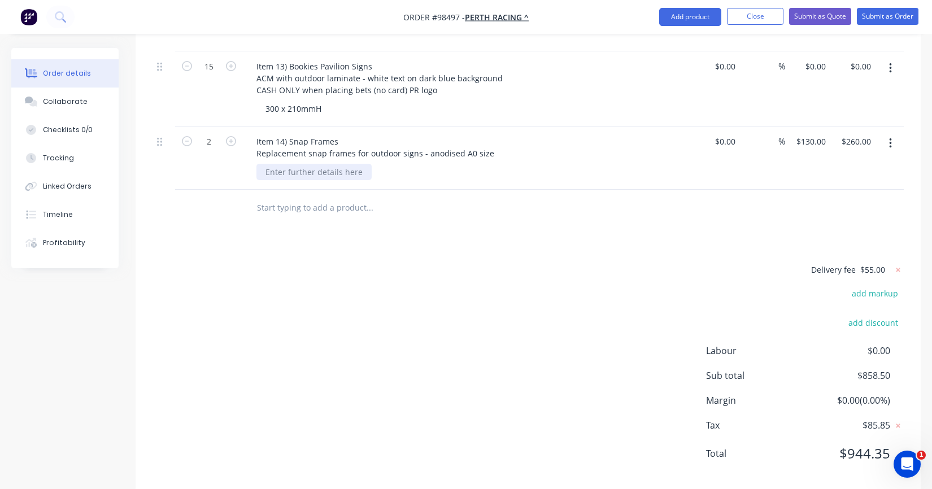
click at [336, 164] on div at bounding box center [314, 172] width 115 height 16
click at [338, 197] on input "text" at bounding box center [370, 208] width 226 height 23
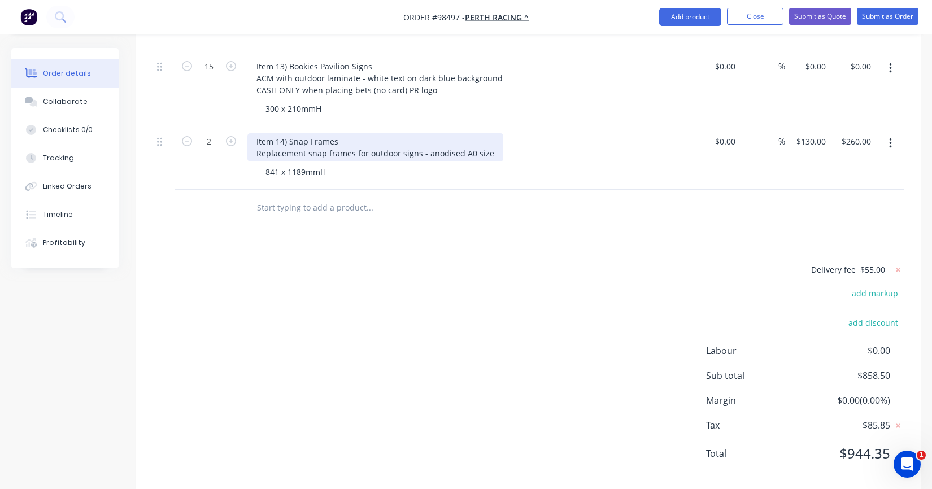
click at [485, 135] on div "Item 14) Snap Frames Replacement snap frames for outdoor signs - anodised A0 si…" at bounding box center [375, 147] width 256 height 28
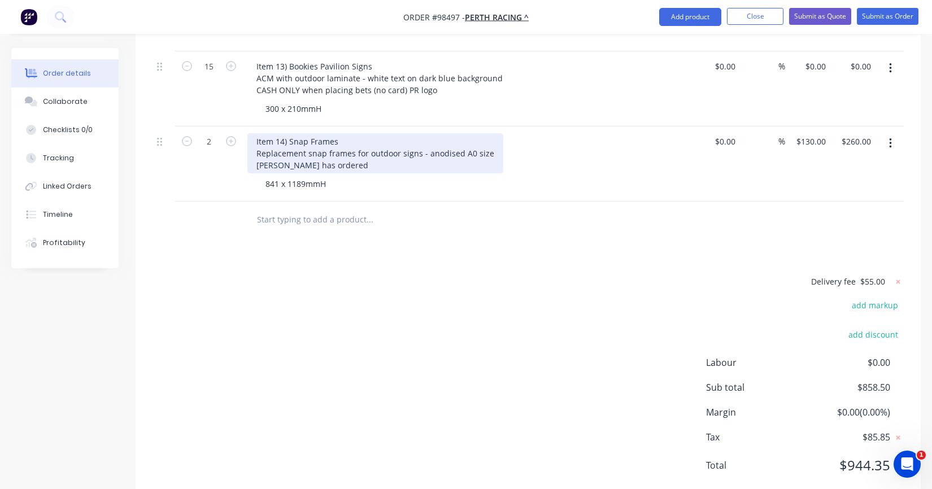
click at [302, 144] on div "Item 14) Snap Frames Replacement snap frames for outdoor signs - anodised A0 si…" at bounding box center [375, 153] width 256 height 40
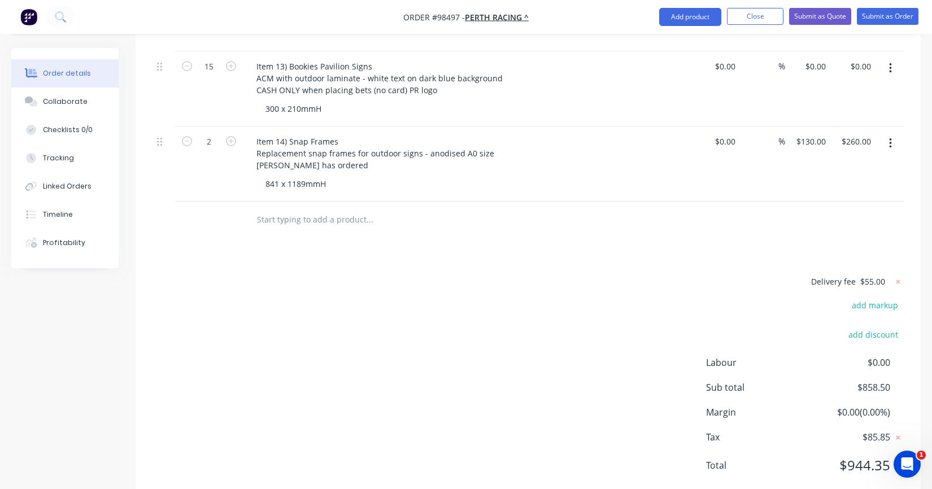
click at [306, 209] on input "text" at bounding box center [370, 220] width 226 height 23
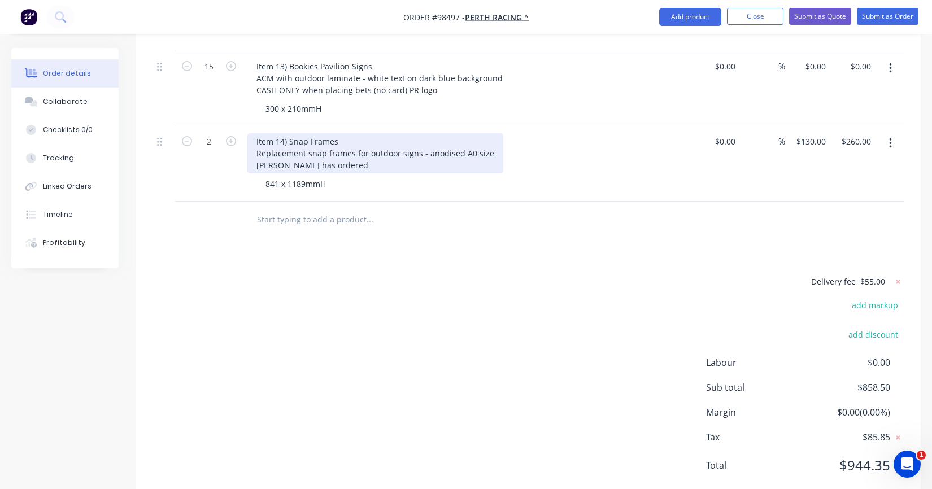
click at [418, 133] on div "Item 14) Snap Frames Replacement snap frames for outdoor signs - anodised A0 si…" at bounding box center [375, 153] width 256 height 40
click at [354, 133] on div "Item 14) Snap Frames Replacement snap frames for outdoor signs - anodised A0 si…" at bounding box center [375, 153] width 256 height 40
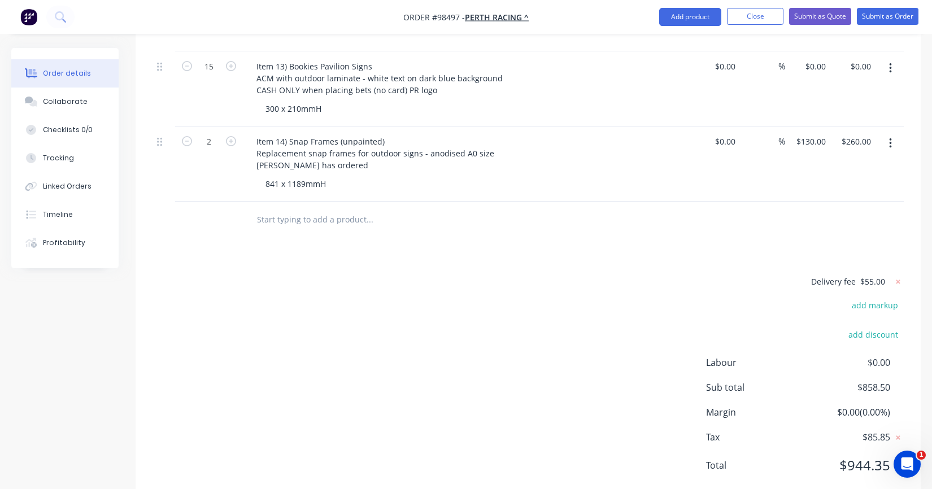
click at [347, 176] on div "841 x 1189mmH" at bounding box center [474, 184] width 434 height 16
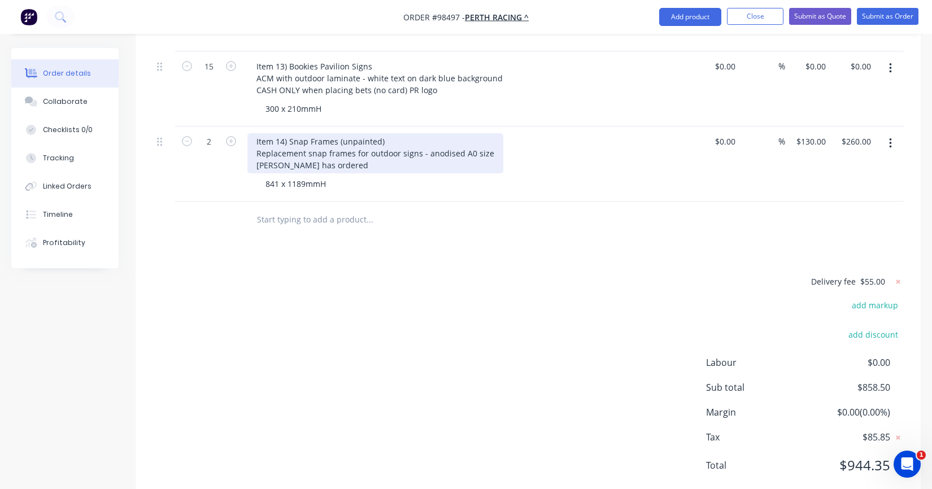
click at [461, 133] on div "Item 14) Snap Frames (unpainted) Replacement snap frames for outdoor signs - an…" at bounding box center [375, 153] width 256 height 40
click at [309, 133] on div "Item 14) Snap Frames (unpainted) Replacement snap frames for outdoor signs - an…" at bounding box center [360, 153] width 227 height 40
click at [306, 133] on div "Item 14) Snap Frames (unpainted) Replacement snap frames for outdoor signs - an…" at bounding box center [360, 153] width 227 height 40
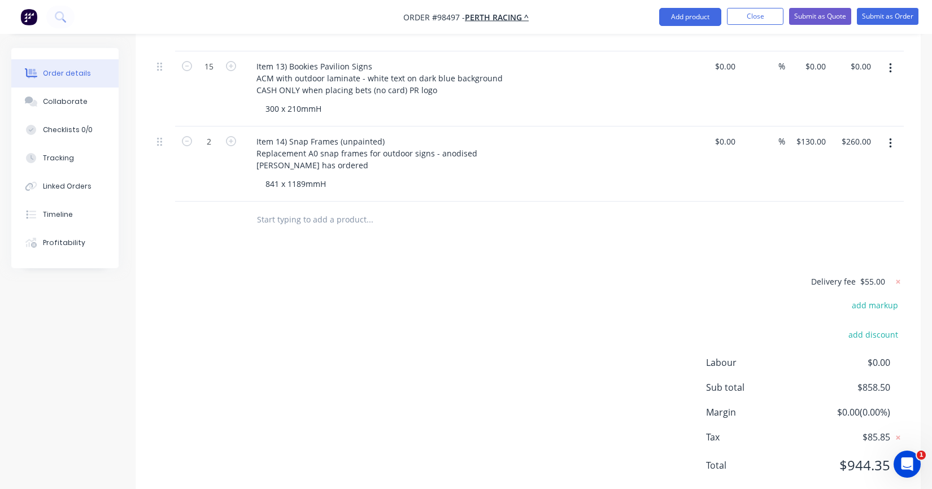
click at [377, 176] on div "841 x 1189mmH" at bounding box center [474, 184] width 434 height 16
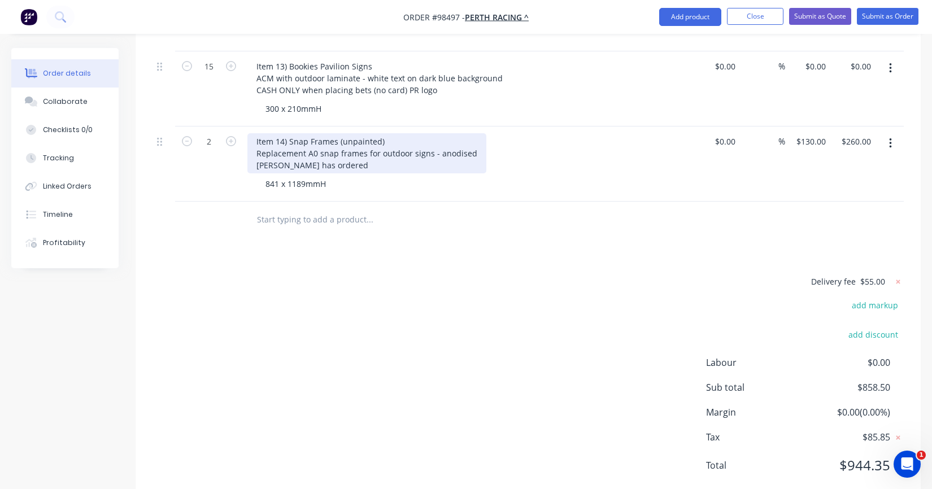
click at [428, 133] on div "Item 14) Snap Frames (unpainted) Replacement A0 snap frames for outdoor signs -…" at bounding box center [366, 153] width 239 height 40
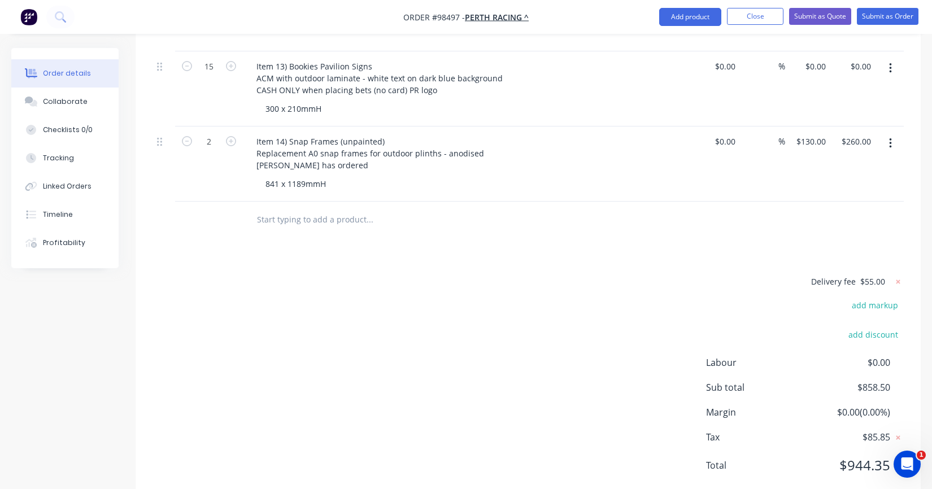
click at [319, 211] on input "text" at bounding box center [370, 220] width 226 height 23
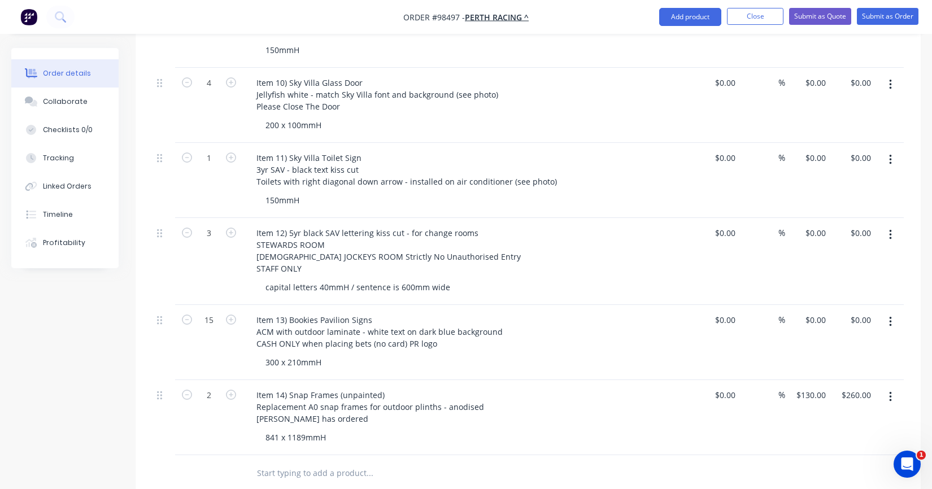
scroll to position [1252, 0]
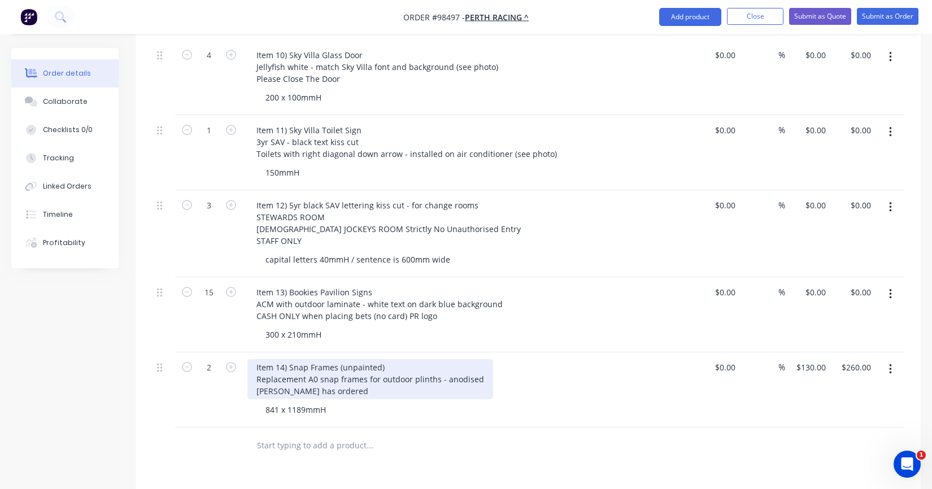
click at [335, 369] on div "Item 14) Snap Frames (unpainted) Replacement A0 snap frames for outdoor plinths…" at bounding box center [370, 379] width 246 height 40
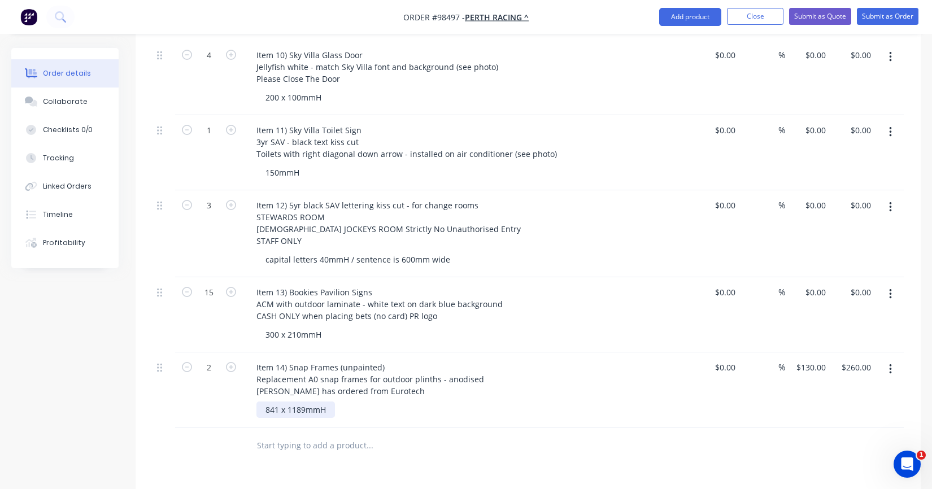
click at [335, 402] on div "841 x 1189mmH" at bounding box center [296, 410] width 79 height 16
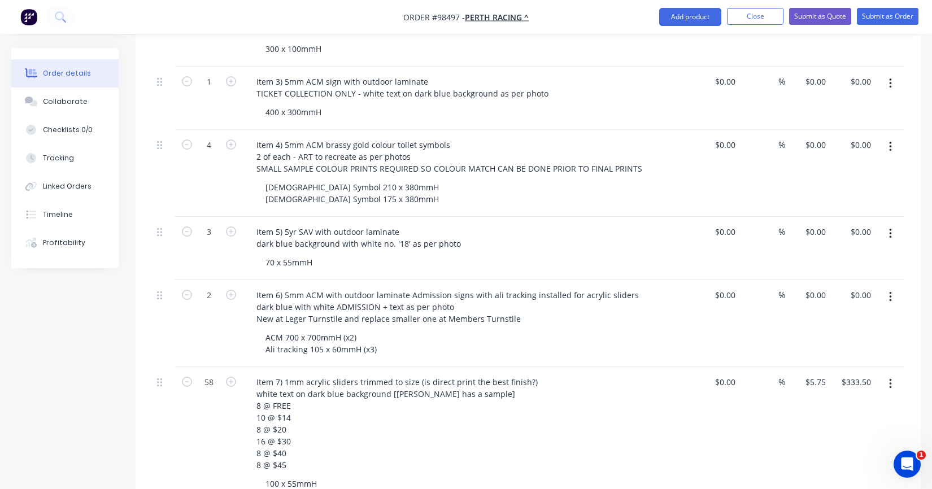
scroll to position [245, 0]
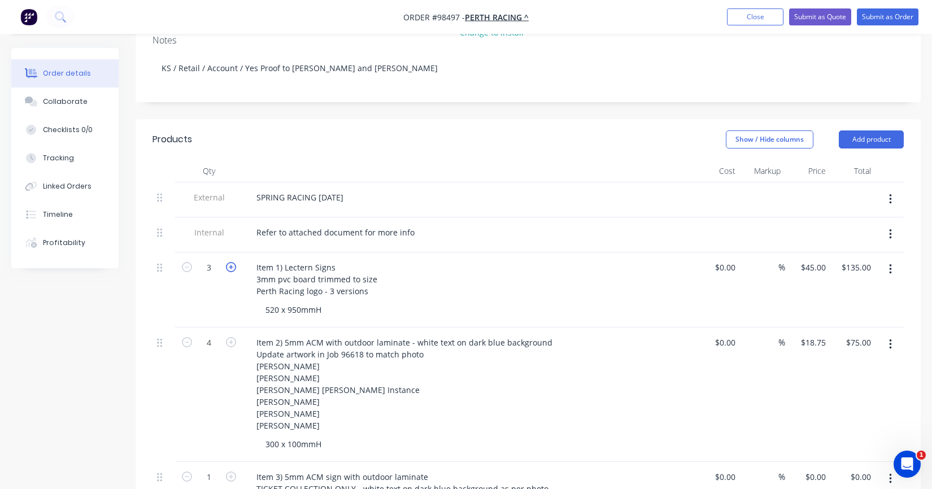
click at [230, 262] on icon "button" at bounding box center [231, 267] width 10 height 10
type input "4"
type input "$180.00"
click at [230, 262] on icon "button" at bounding box center [231, 267] width 10 height 10
type input "5"
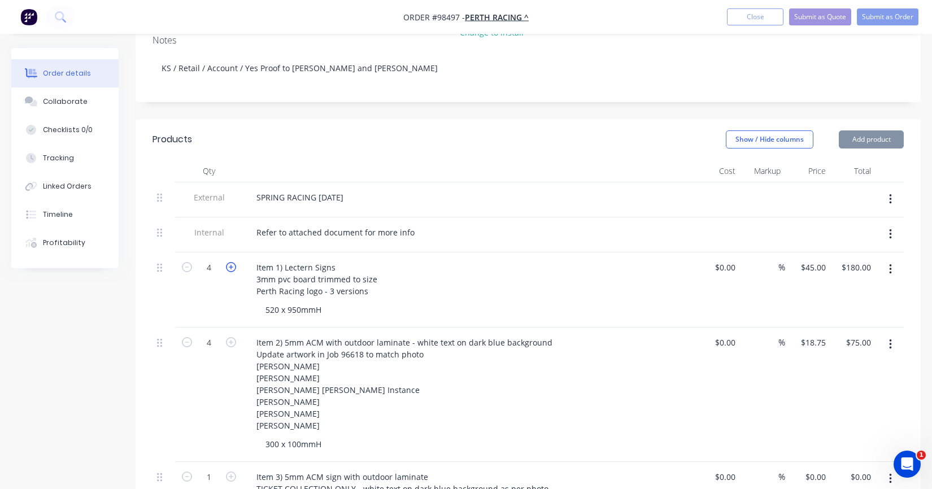
type input "$225.00"
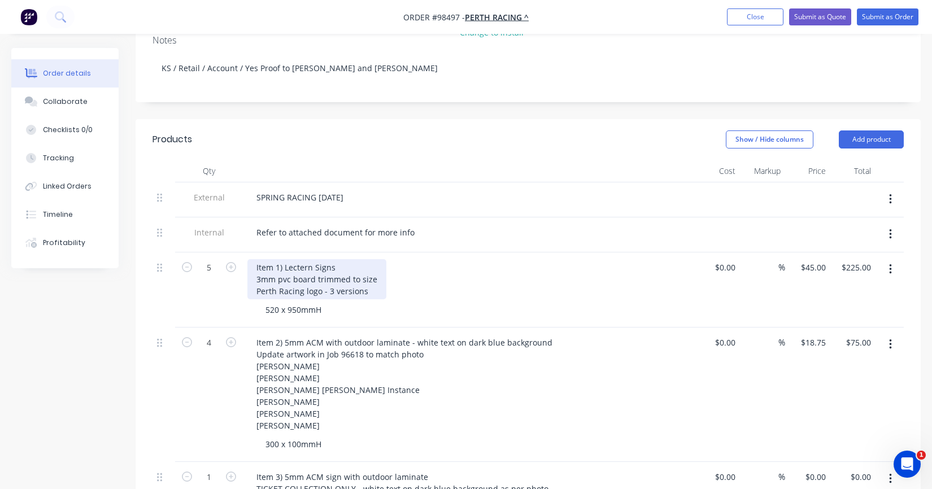
click at [362, 260] on div "Item 1) Lectern Signs 3mm pvc board trimmed to size Perth Racing logo - 3 versi…" at bounding box center [316, 279] width 139 height 40
click at [366, 260] on div "Item 1) Lectern Signs 3mm pvc board trimmed to size Perth Racing logo - 3 versi…" at bounding box center [316, 279] width 139 height 40
click at [471, 259] on div "Item 1) Lectern Signs 3mm pvc board trimmed to size Perth Racing logo - 3 versi…" at bounding box center [368, 279] width 242 height 40
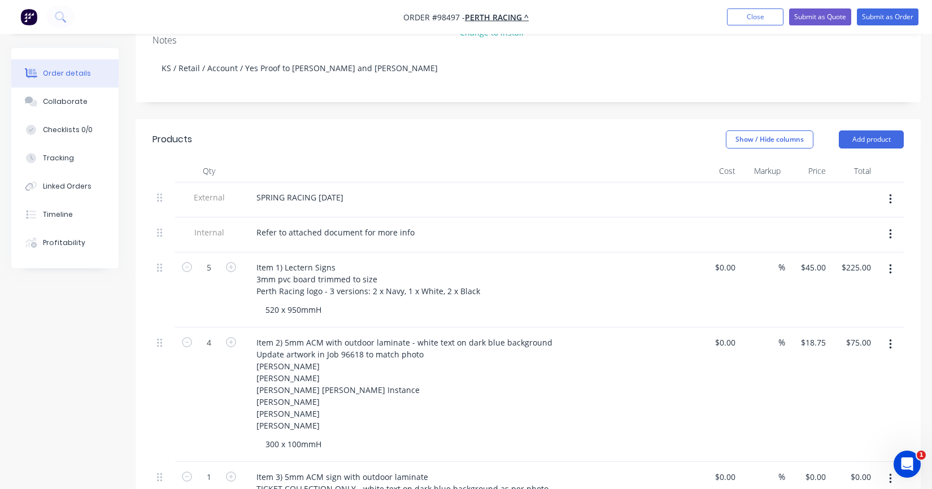
click at [525, 259] on div "Item 1) Lectern Signs 3mm pvc board trimmed to size Perth Racing logo - 3 versi…" at bounding box center [468, 279] width 443 height 40
click at [206, 275] on div "5" at bounding box center [209, 290] width 68 height 75
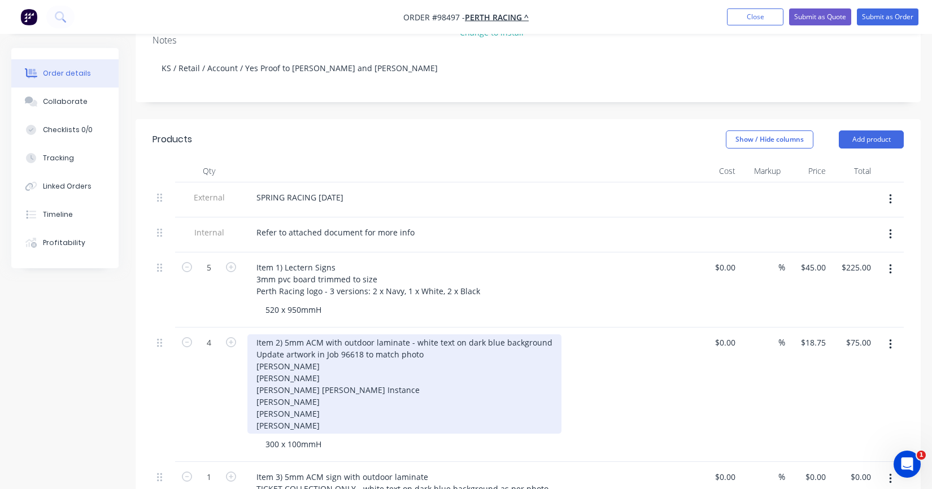
drag, startPoint x: 397, startPoint y: 350, endPoint x: 406, endPoint y: 346, distance: 9.7
click at [397, 350] on div "Item 2) 5mm ACM with outdoor laminate - white text on dark blue background Upda…" at bounding box center [404, 384] width 314 height 99
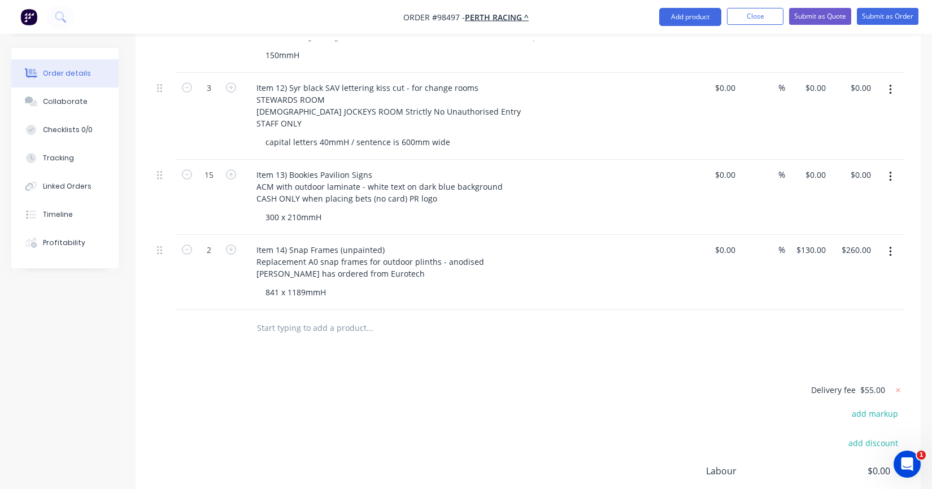
scroll to position [1373, 0]
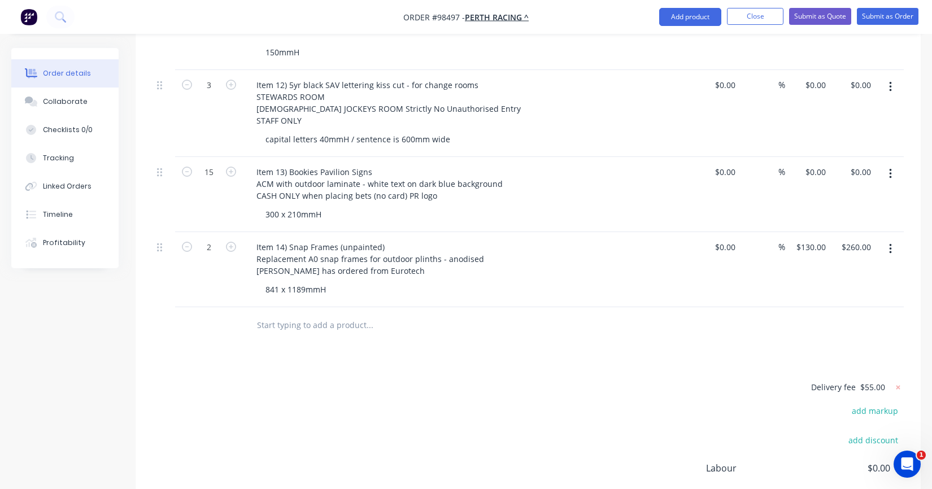
click at [289, 314] on input "text" at bounding box center [370, 325] width 226 height 23
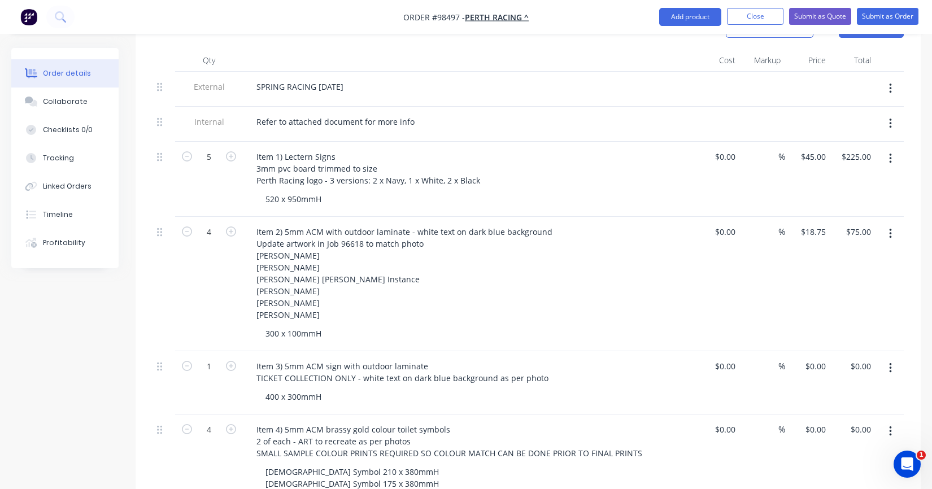
scroll to position [412, 0]
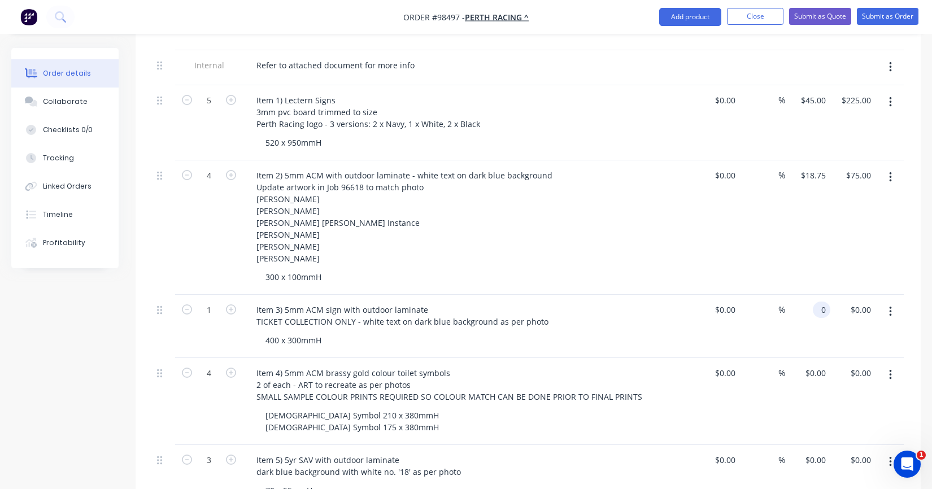
click at [809, 295] on div "0 0" at bounding box center [807, 326] width 45 height 63
type input "$36.00"
click at [790, 252] on div "$18.75 $18.75" at bounding box center [807, 227] width 45 height 134
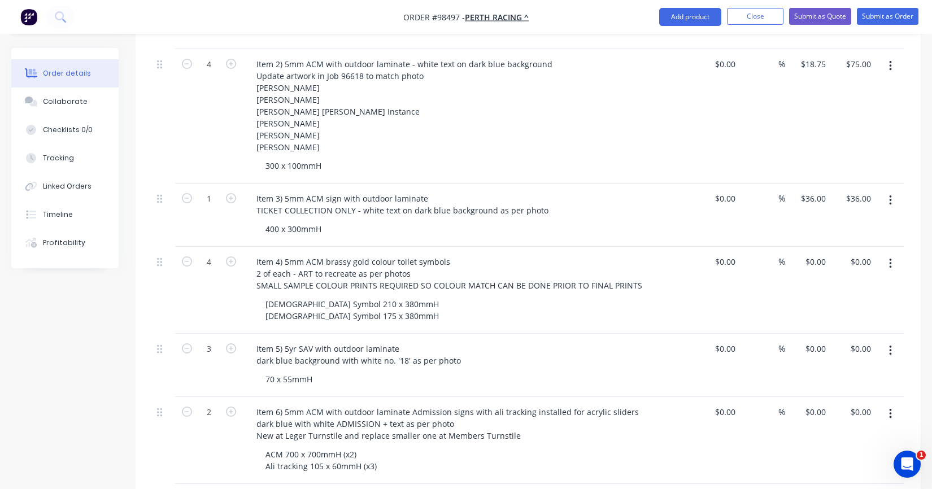
scroll to position [525, 0]
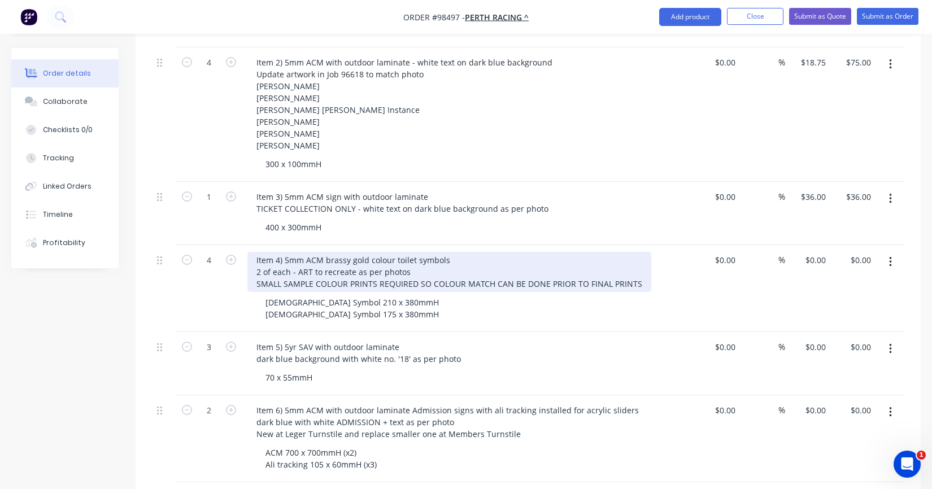
click at [454, 252] on div "Item 4) 5mm ACM brassy gold colour toilet symbols 2 of each - ART to recreate a…" at bounding box center [449, 272] width 404 height 40
click at [435, 254] on div "Item 4) 5mm ACM brassy gold colour toilet symbols with laminate 2 of each - ART…" at bounding box center [449, 272] width 404 height 40
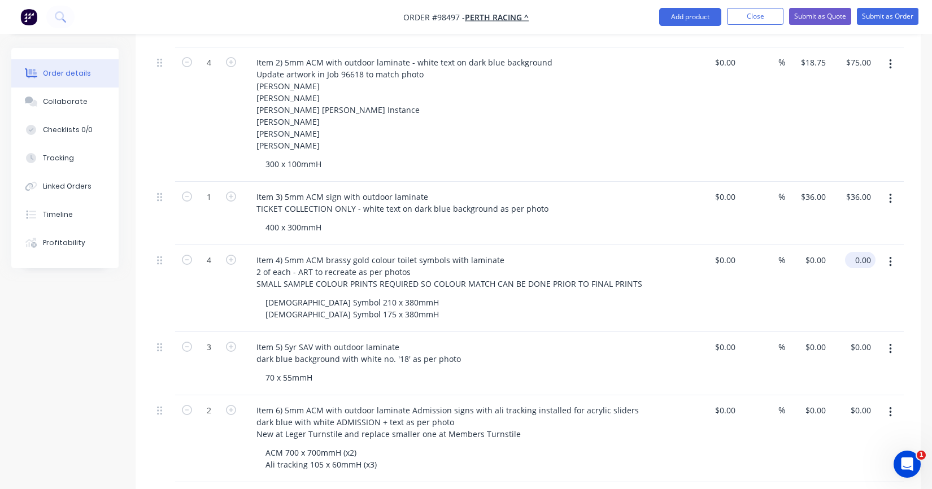
click at [862, 252] on input "0.00" at bounding box center [863, 260] width 26 height 16
type input "50"
type input "$12.50"
type input "$50.00"
click at [843, 269] on div "$50.00 50" at bounding box center [853, 288] width 45 height 87
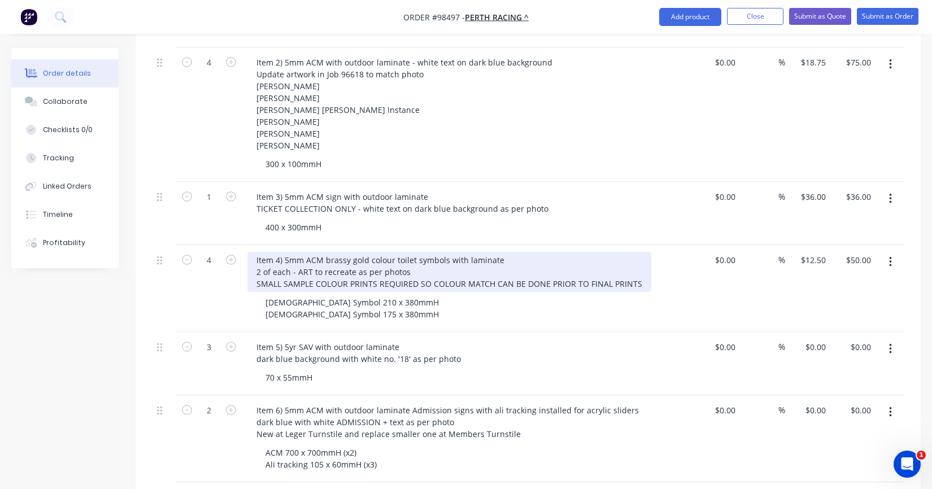
click at [498, 252] on div "Item 4) 5mm ACM brassy gold colour toilet symbols with laminate 2 of each - ART…" at bounding box center [449, 272] width 404 height 40
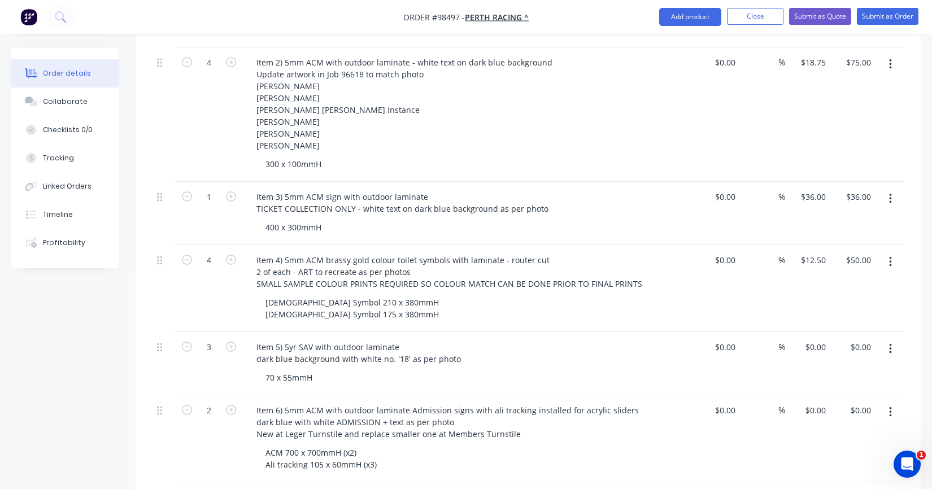
click at [437, 294] on div "[DEMOGRAPHIC_DATA] Symbol 210 x 380mmH [DEMOGRAPHIC_DATA] Symbol 175 x 380mmH" at bounding box center [474, 308] width 434 height 28
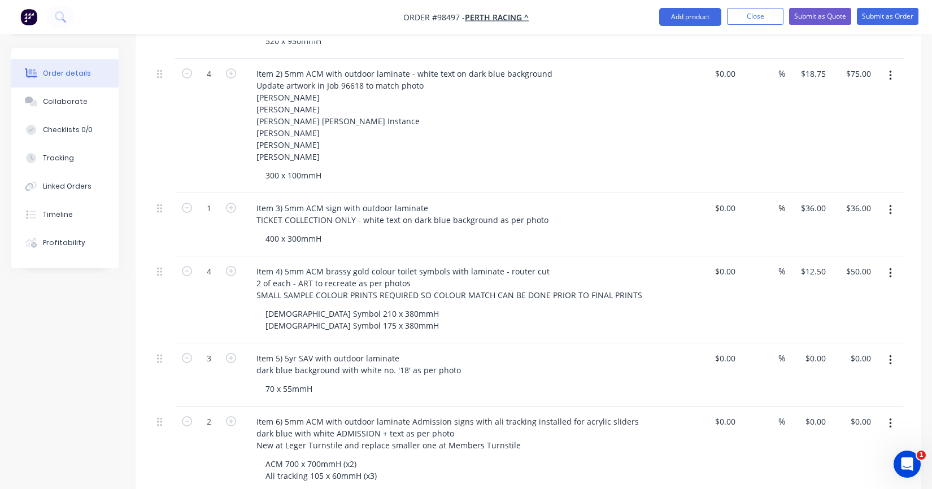
scroll to position [468, 0]
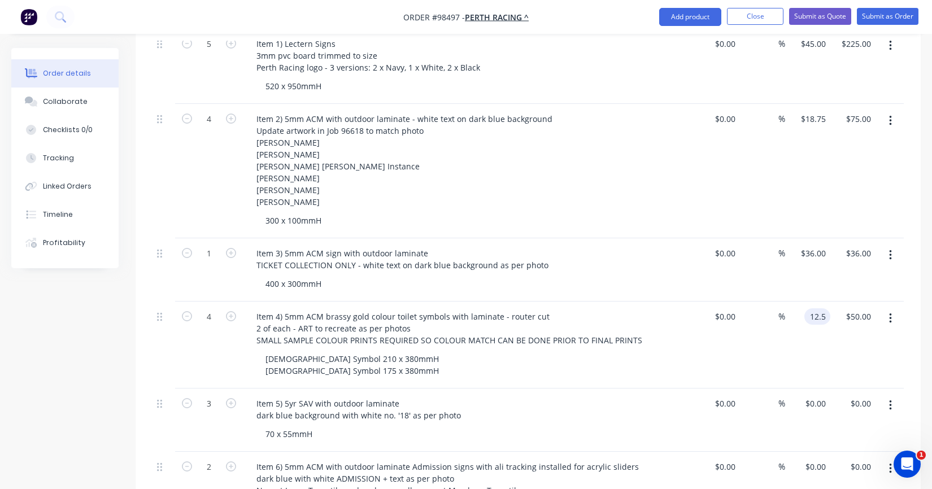
click at [826, 309] on input "12.5" at bounding box center [819, 317] width 21 height 16
type input "$20.00"
type input "$80.00"
click at [824, 320] on div "$20.00 20" at bounding box center [807, 345] width 45 height 87
click at [816, 309] on input "20" at bounding box center [815, 317] width 31 height 16
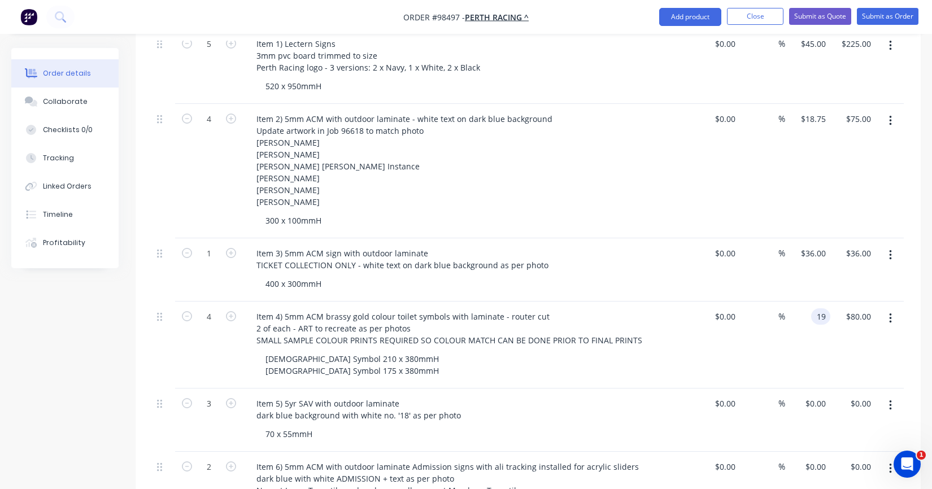
type input "$19.00"
type input "$76.00"
click at [814, 314] on div "$19.00 19" at bounding box center [807, 345] width 45 height 87
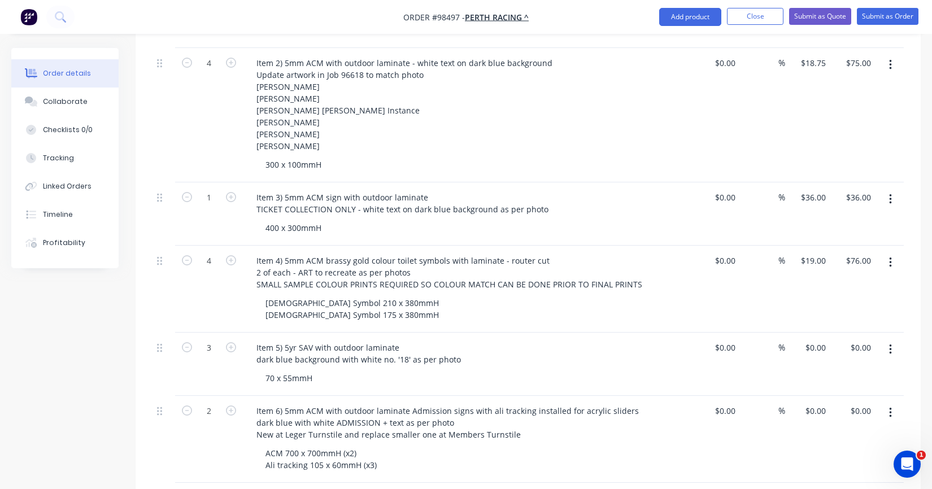
scroll to position [525, 0]
click at [814, 332] on div "0 $0.00" at bounding box center [807, 363] width 45 height 63
click at [502, 370] on div "70 x 55mmH" at bounding box center [474, 378] width 434 height 16
click at [814, 339] on div "0 0" at bounding box center [822, 347] width 18 height 16
type input "$8.00"
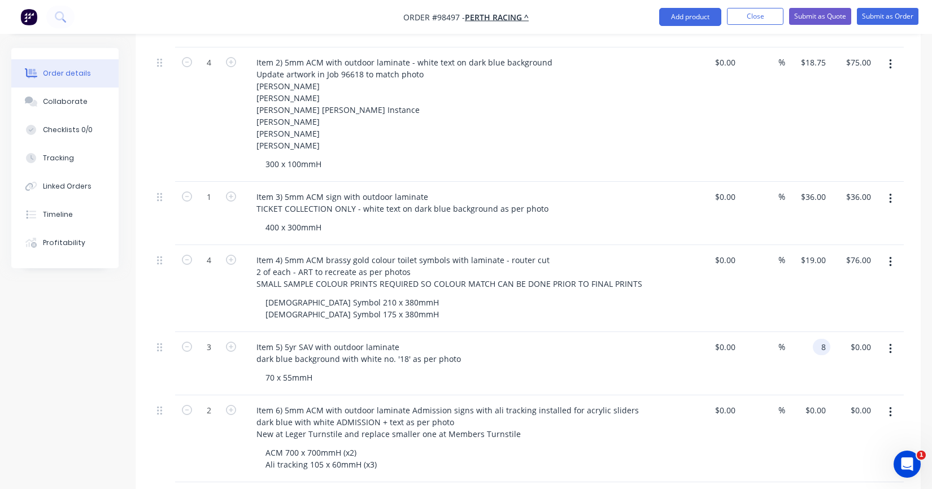
type input "$24.00"
click at [811, 364] on div "$8.00 8" at bounding box center [807, 363] width 45 height 63
click at [812, 332] on div "8 8" at bounding box center [807, 363] width 45 height 63
click at [801, 358] on div "$8.00 $8.00" at bounding box center [807, 363] width 45 height 63
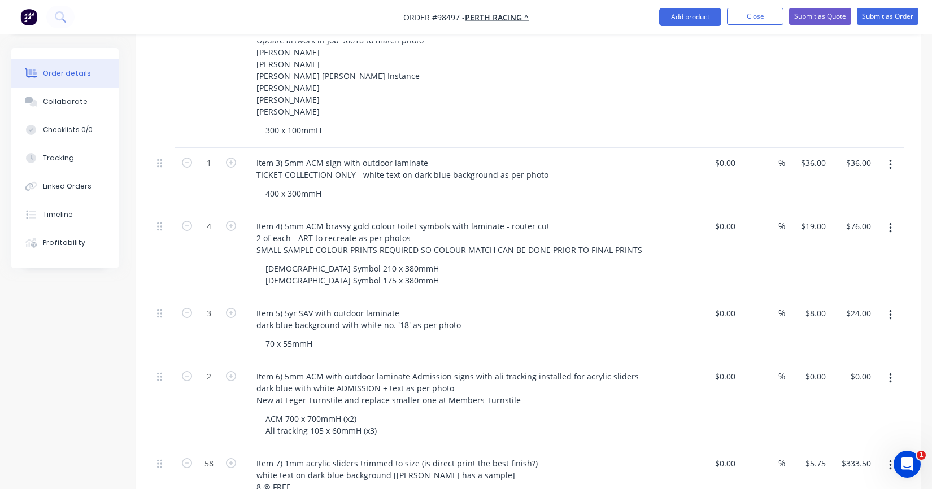
scroll to position [581, 0]
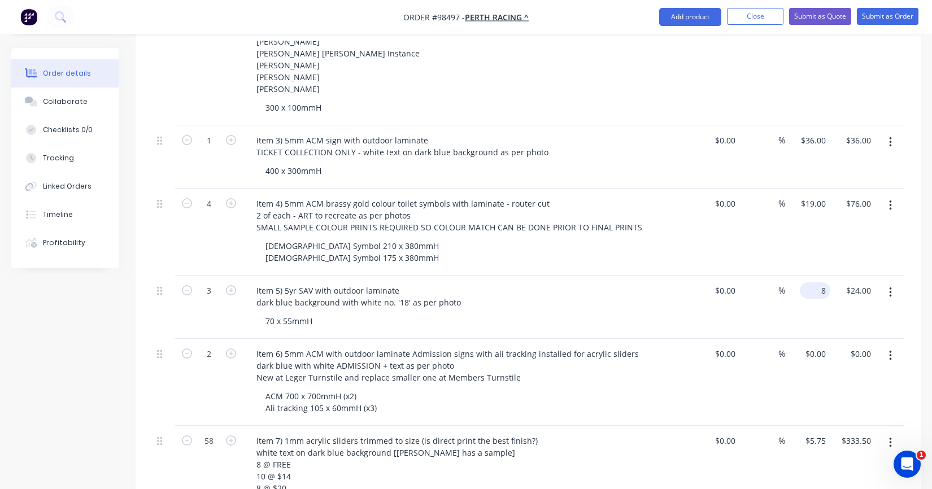
click at [818, 283] on input "8" at bounding box center [818, 291] width 26 height 16
type input "$12.00"
type input "$36.00"
click at [772, 299] on div "%" at bounding box center [762, 307] width 45 height 63
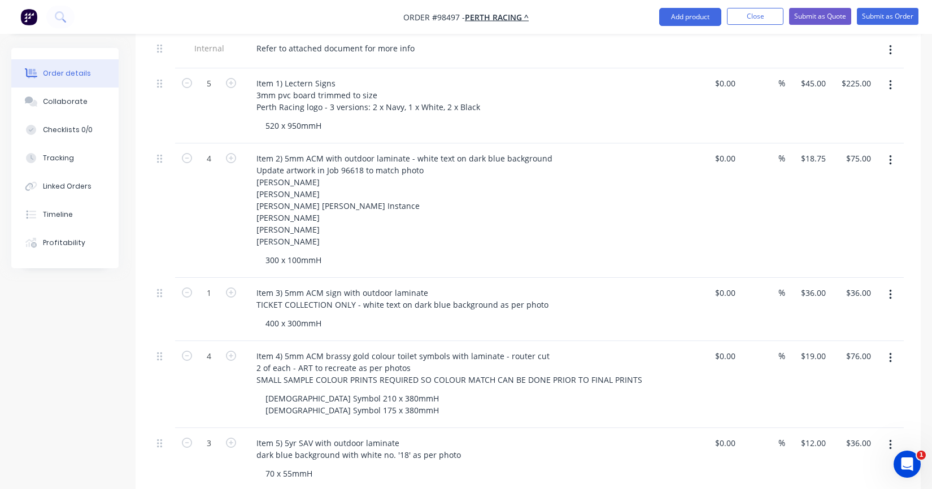
scroll to position [412, 0]
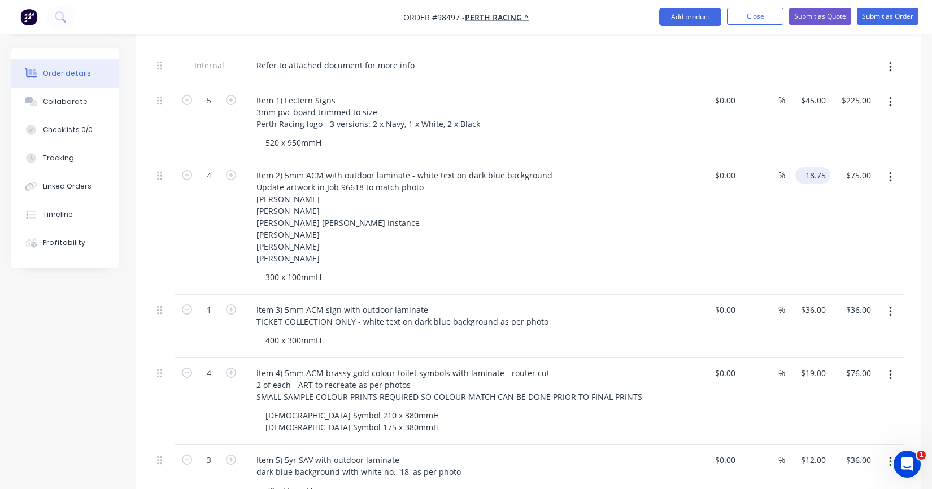
click at [824, 167] on input "18.75" at bounding box center [815, 175] width 31 height 16
type input "$23.00"
type input "$92.00"
click at [795, 171] on div "$23.00 $23.00" at bounding box center [807, 227] width 45 height 134
click at [813, 167] on div "23 $23.00" at bounding box center [813, 175] width 35 height 16
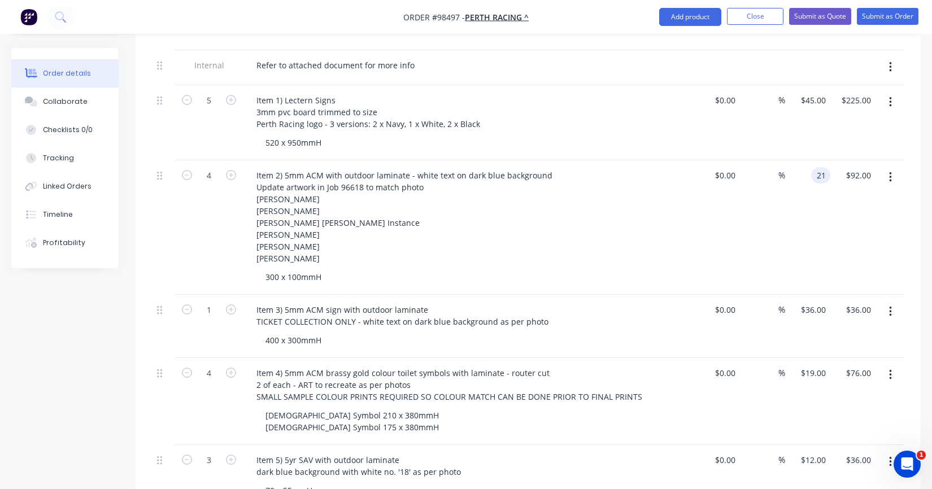
type input "$21.00"
type input "$84.00"
click at [809, 178] on div "$21.00 $21.00" at bounding box center [807, 227] width 45 height 134
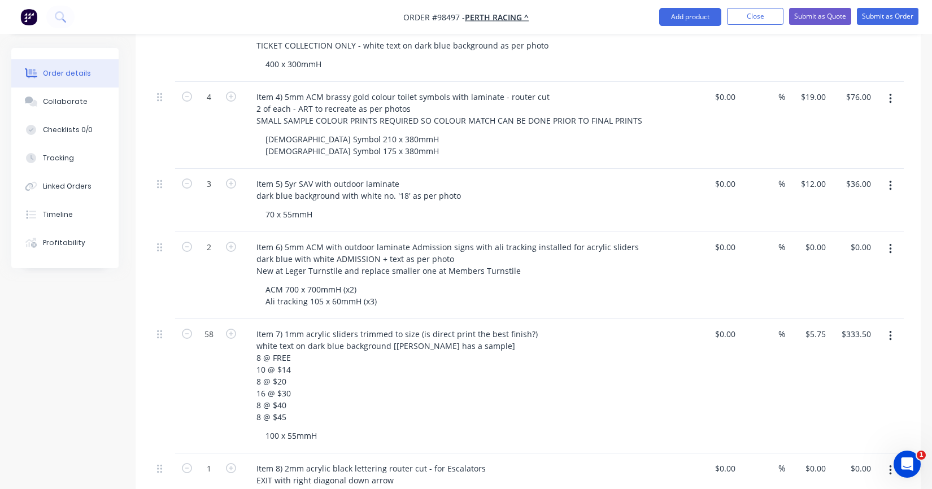
scroll to position [702, 0]
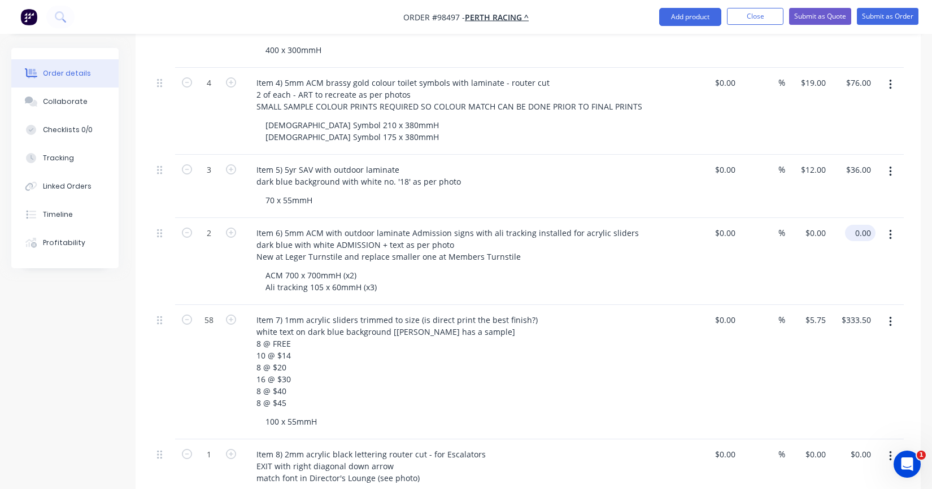
click at [868, 225] on input "0.00" at bounding box center [863, 233] width 26 height 16
type input "143"
type input "$71.50"
click at [849, 238] on div "$143.00 $143.00" at bounding box center [853, 261] width 45 height 87
click at [863, 225] on input "143.00" at bounding box center [858, 233] width 35 height 16
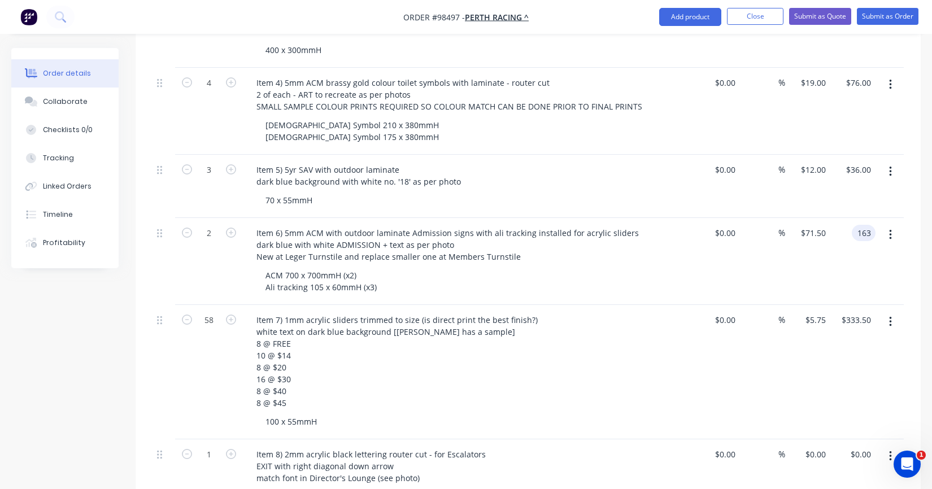
type input "163"
type input "$81.50"
type input "$163.00"
click at [839, 250] on div "$163.00 $163.00" at bounding box center [853, 261] width 45 height 87
click at [492, 268] on div "ACM 700 x 700mmH (x2) Ali tracking 105 x 60mmH (x3)" at bounding box center [474, 281] width 434 height 28
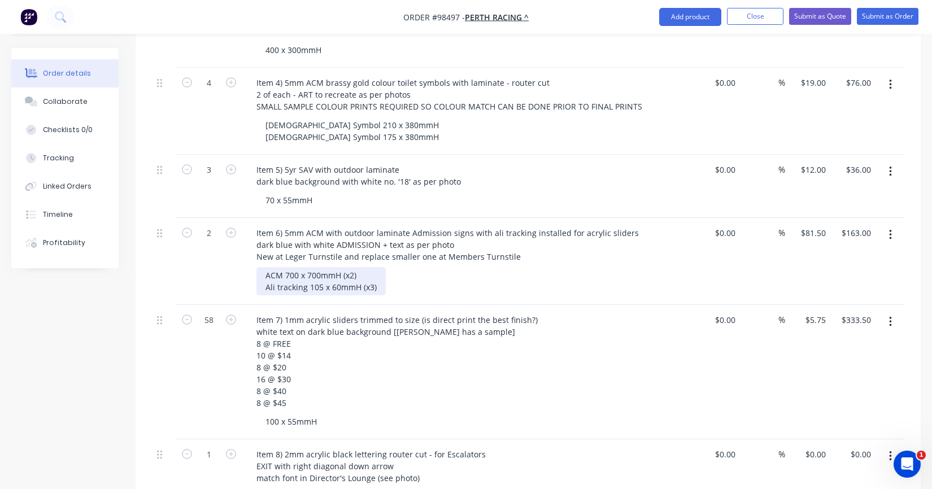
click at [268, 267] on div "ACM 700 x 700mmH (x2) Ali tracking 105 x 60mmH (x3)" at bounding box center [321, 281] width 129 height 28
click at [373, 267] on div "ACM 700 x 700mmH (x2) Ali tracking 105 x 60mmH (x3)" at bounding box center [321, 281] width 129 height 28
click at [449, 267] on div "ACM 700 x 700mmH (x2) Ali tracking 105 x 60mmH (x3)" at bounding box center [474, 281] width 434 height 28
click at [327, 414] on div "100 x 55mmH" at bounding box center [474, 422] width 434 height 16
click at [317, 414] on div "100 x 55mmH" at bounding box center [292, 422] width 70 height 16
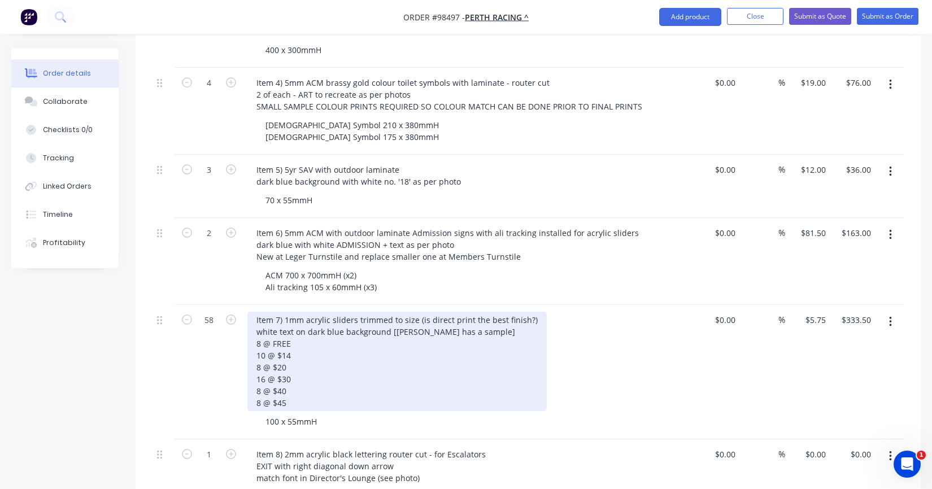
click at [483, 315] on div "Item 7) 1mm acrylic sliders trimmed to size (is direct print the best finish?) …" at bounding box center [396, 361] width 299 height 99
drag, startPoint x: 528, startPoint y: 301, endPoint x: 428, endPoint y: 299, distance: 100.0
click at [428, 312] on div "Item 7) 1mm acrylic sliders trimmed to size (is direct print the best finish?) …" at bounding box center [396, 361] width 299 height 99
click at [253, 312] on div "Item 7) 1mm acrylic sliders trimmed to size white text on dark blue background …" at bounding box center [385, 361] width 277 height 99
click at [308, 312] on div "Item 7) 1mm acrylic sliders trimmed to size white text on dark blue background …" at bounding box center [385, 361] width 277 height 99
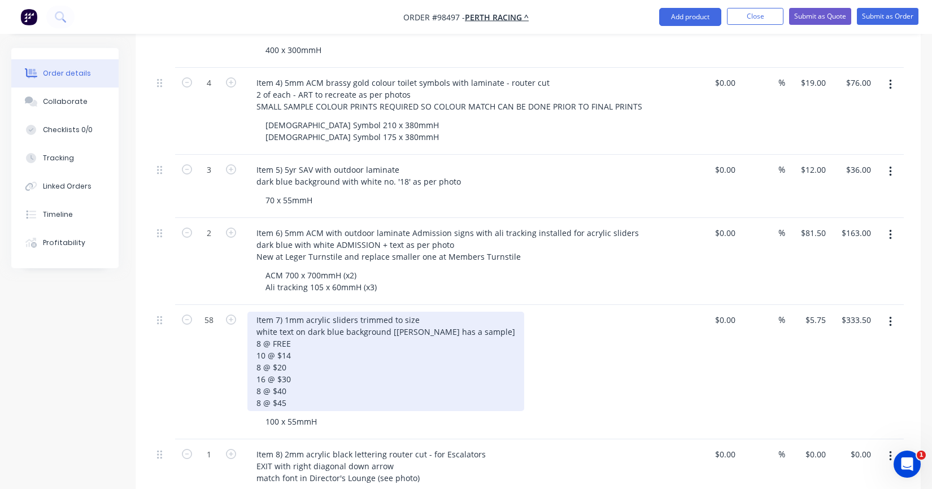
click at [305, 312] on div "Item 7) 1mm acrylic sliders trimmed to size white text on dark blue background …" at bounding box center [385, 361] width 277 height 99
click at [254, 314] on div "Item 7) 1mm white acrylic sliders trimmed to size white text on dark blue backg…" at bounding box center [385, 361] width 277 height 99
click at [328, 312] on div "Item 7) 1mm white acrylic sliders trimmed to size direct print white text on da…" at bounding box center [408, 361] width 322 height 99
click at [321, 329] on div "Item 7) 1mm acrylic sliders trimmed to size direct print white text on dark blu…" at bounding box center [408, 361] width 322 height 99
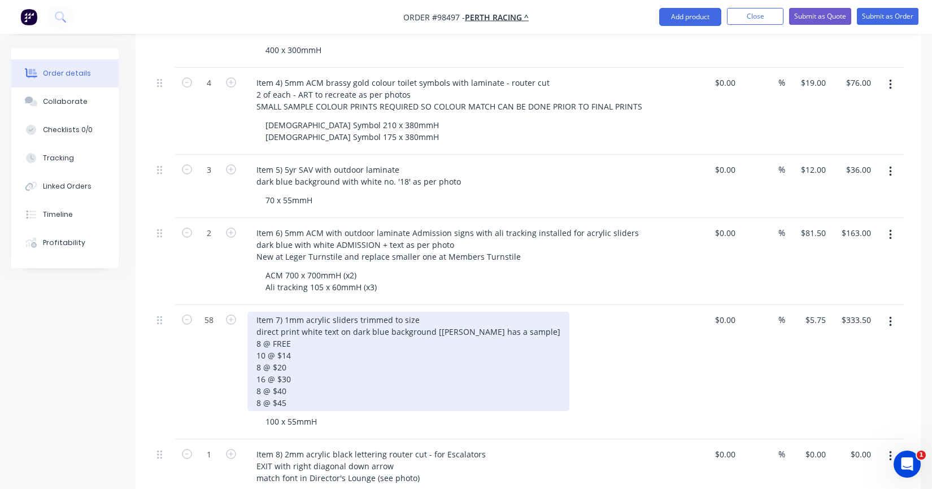
click at [306, 312] on div "Item 7) 1mm acrylic sliders trimmed to size direct print white text on dark blu…" at bounding box center [408, 361] width 322 height 99
click at [355, 312] on div "Item 7) 1mm acrylic sliders trimmed to size direct print white text on dark blu…" at bounding box center [408, 361] width 322 height 99
click at [297, 312] on div "Item 7) 1mm acrylic sliders trimmed to size direct print white text on dark blu…" at bounding box center [408, 361] width 322 height 99
click at [254, 312] on div "Item 7) 1mm acrylic sliders trimmed to size direct print) white text on dark bl…" at bounding box center [409, 361] width 324 height 99
click at [309, 312] on div "Item 7) 1mm acrylic sliders trimmed to size (direct print) white text on dark b…" at bounding box center [410, 361] width 327 height 99
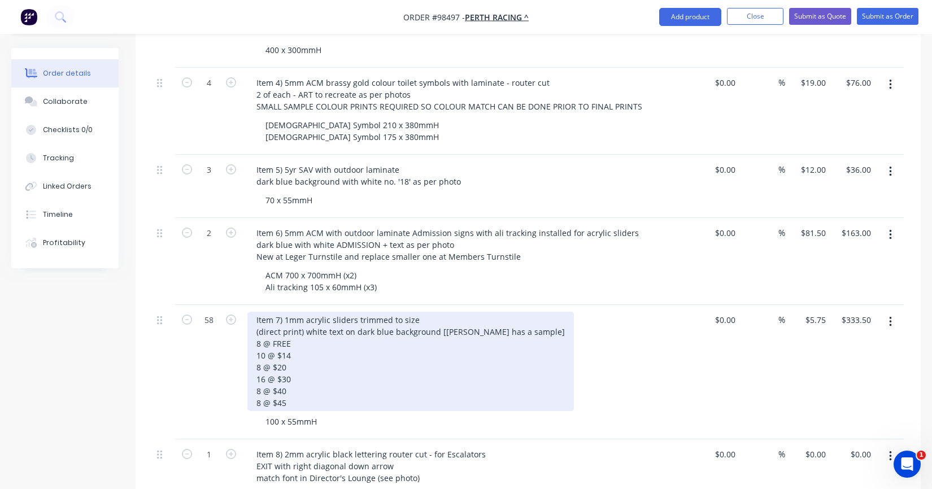
click at [320, 315] on div "Item 7) 1mm acrylic sliders trimmed to size (direct print) white text on dark b…" at bounding box center [410, 361] width 327 height 99
click at [325, 312] on div "Item 7) 1mm acrylic sliders trimmed to size (direct print) white text on dark b…" at bounding box center [410, 361] width 327 height 99
click at [308, 312] on div "Item 7) 1mm acrylic sliders trimmed to size (direct print) white text on dark b…" at bounding box center [410, 361] width 327 height 99
click at [326, 322] on div "Item 7) 1mm acrylic sliders trimmed to size (direct print) white text on dark b…" at bounding box center [410, 361] width 327 height 99
click at [299, 312] on div "Item 7) 1mm acrylic sliders trimmed to size (direct print) white text on dark b…" at bounding box center [410, 361] width 327 height 99
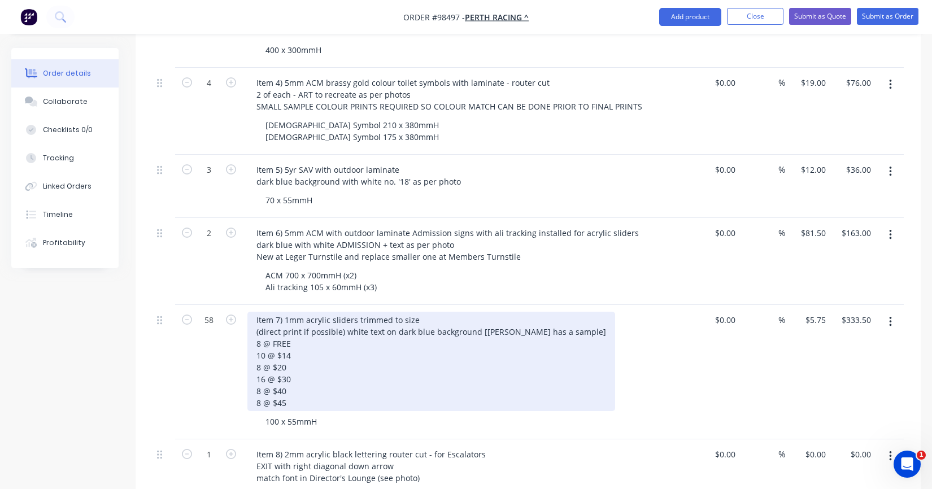
click at [331, 331] on div "Item 7) 1mm acrylic sliders trimmed to size (direct print if possible) white te…" at bounding box center [431, 361] width 368 height 99
click at [419, 312] on div "Item 7) 1mm acrylic sliders trimmed to size (direct print if possible) white te…" at bounding box center [431, 361] width 368 height 99
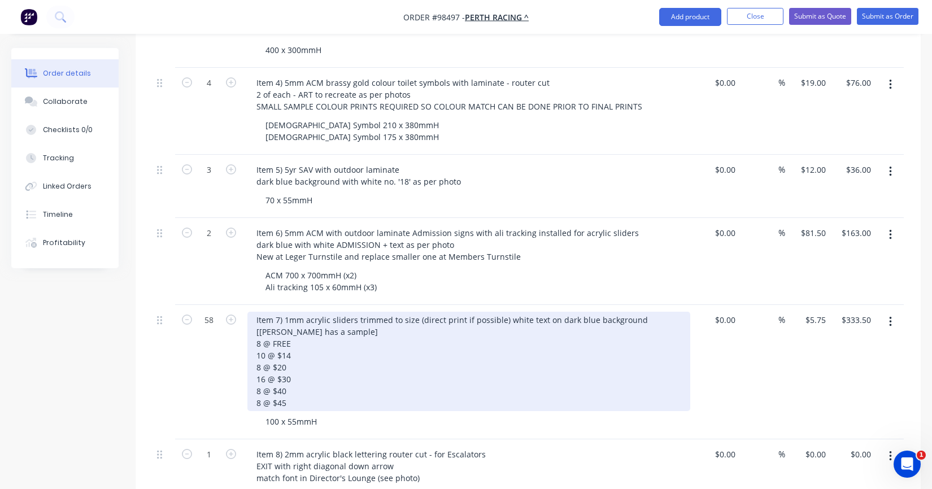
click at [504, 312] on div "Item 7) 1mm acrylic sliders trimmed to size (direct print if possible) white te…" at bounding box center [468, 361] width 443 height 99
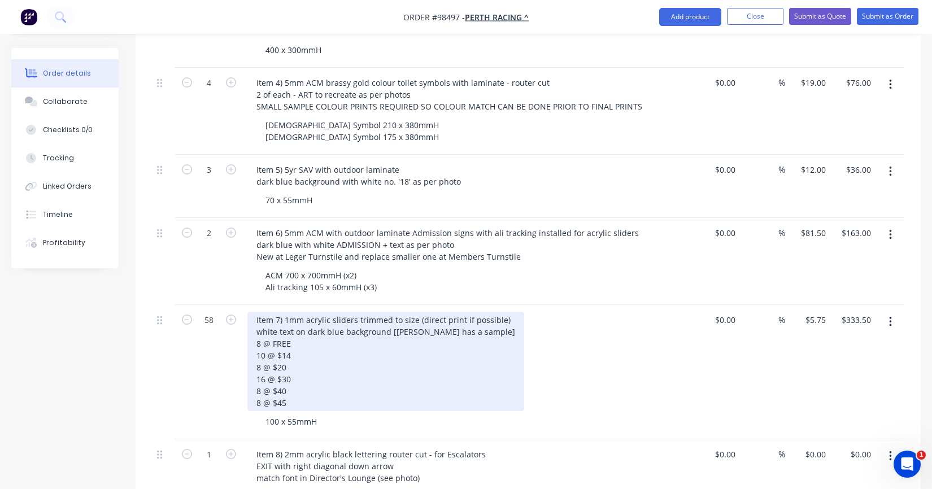
click at [403, 338] on div "Item 7) 1mm acrylic sliders trimmed to size (direct print if possible) white te…" at bounding box center [385, 361] width 277 height 99
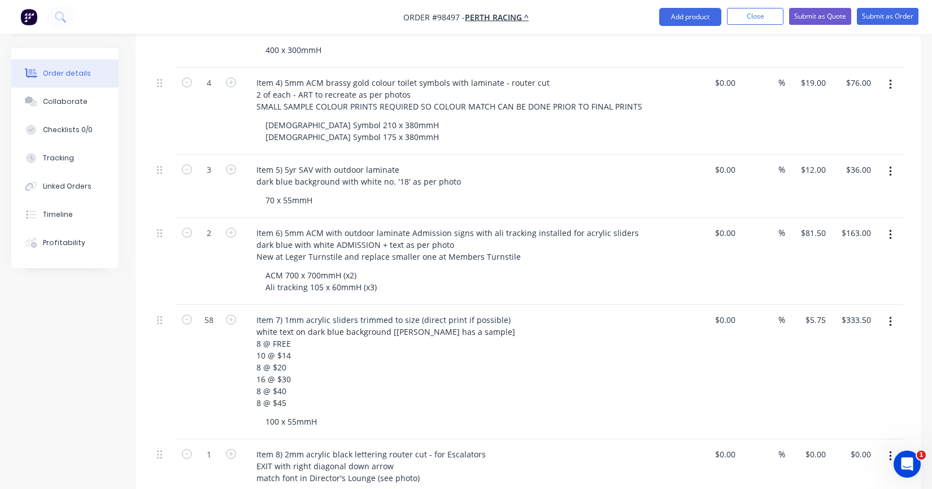
click at [613, 330] on div "Item 7) 1mm acrylic sliders trimmed to size (direct print if possible) white te…" at bounding box center [468, 361] width 443 height 99
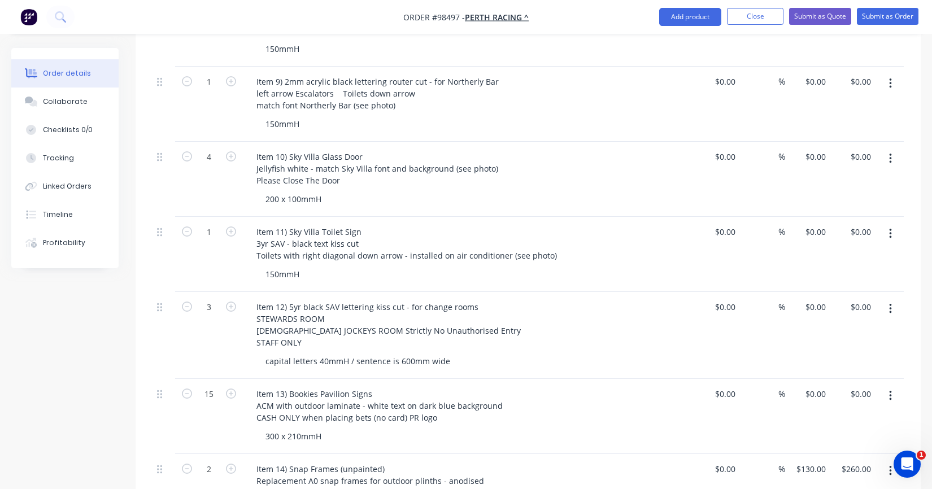
scroll to position [1154, 0]
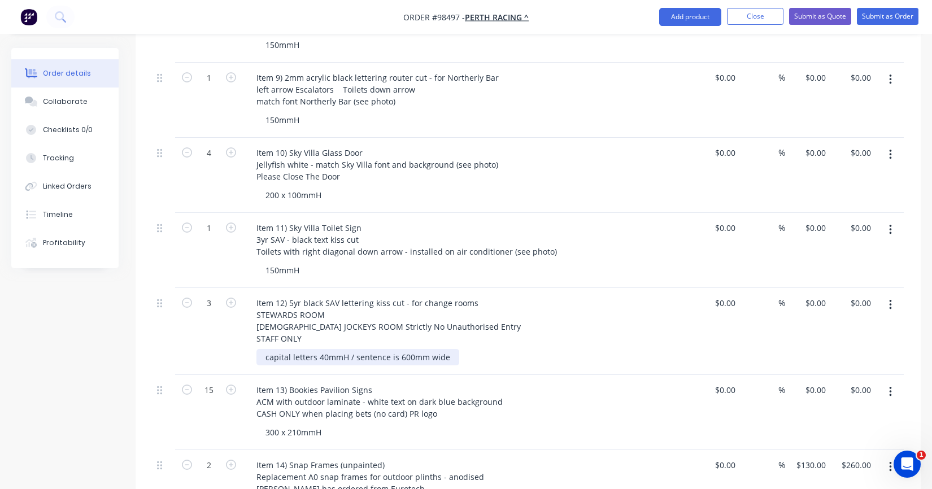
click at [386, 349] on div "capital letters 40mmH / sentence is 600mm wide" at bounding box center [358, 357] width 203 height 16
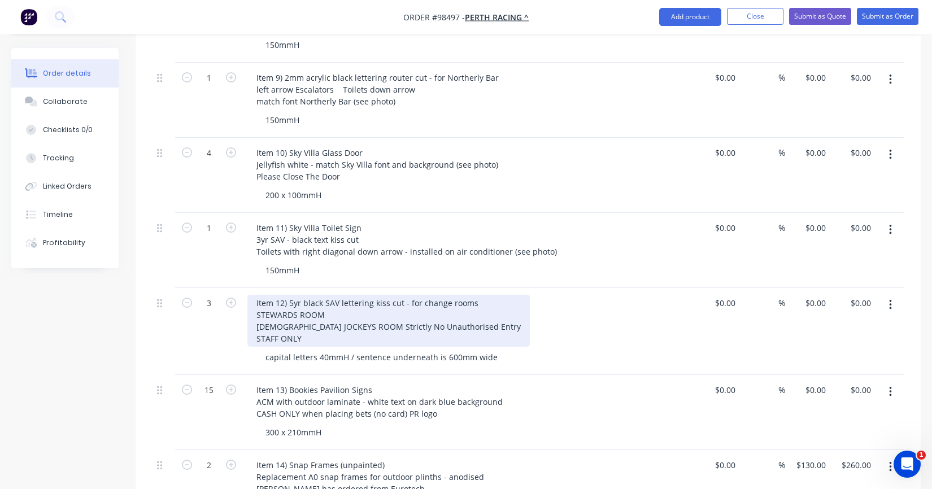
click at [477, 298] on div "Item 12) 5yr black SAV lettering kiss cut - for change rooms STEWARDS ROOM [DEM…" at bounding box center [388, 321] width 283 height 52
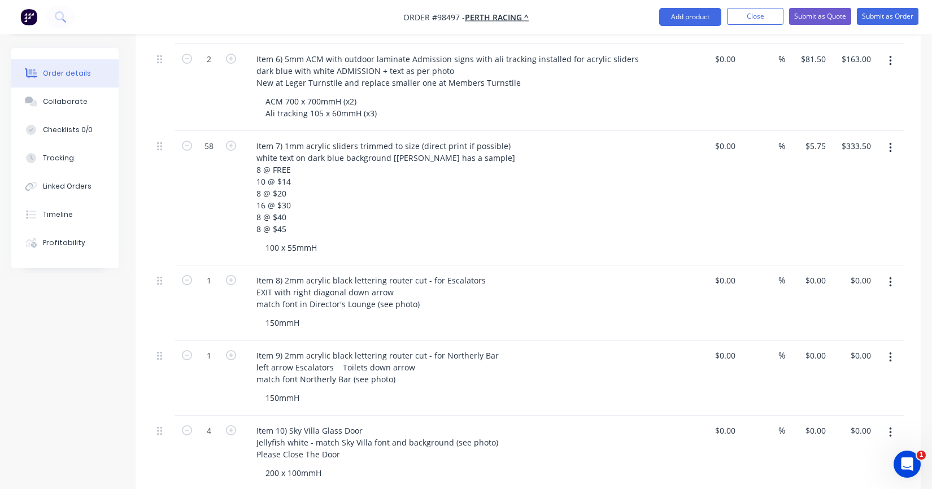
scroll to position [872, 0]
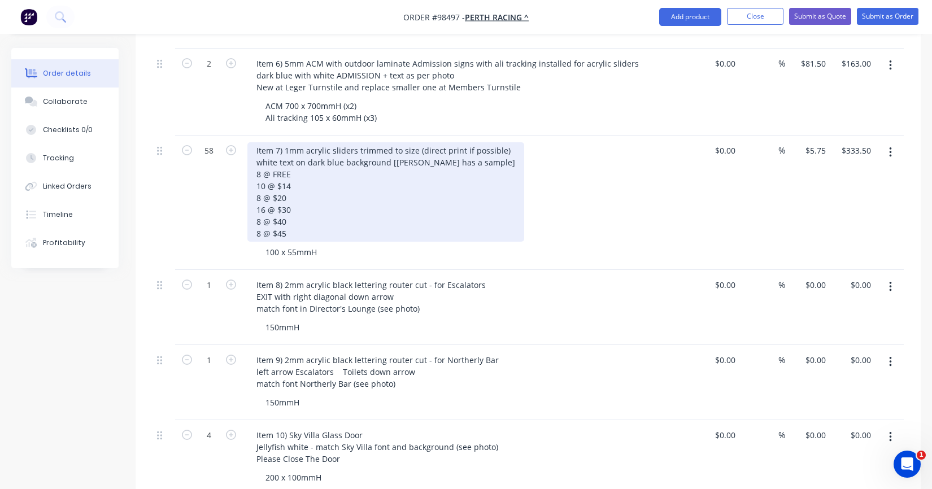
click at [284, 142] on div "Item 7) 1mm acrylic sliders trimmed to size (direct print if possible) white te…" at bounding box center [385, 191] width 277 height 99
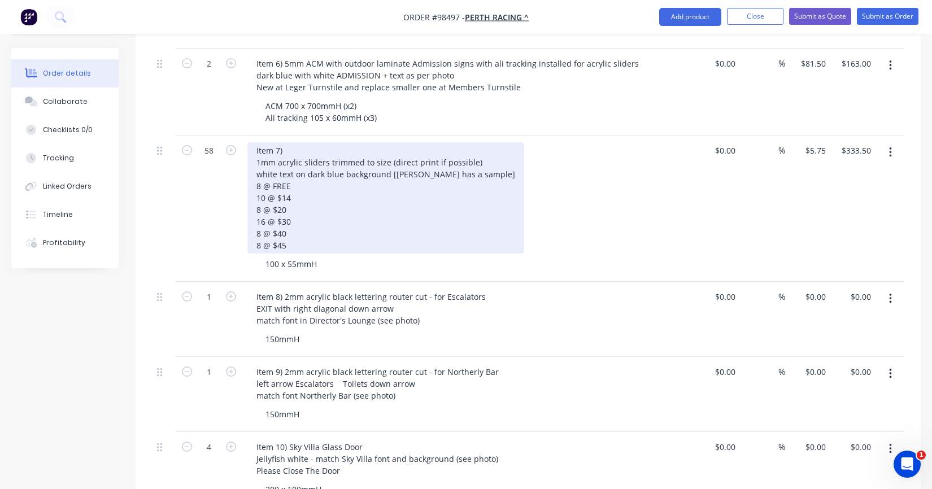
click at [294, 142] on div "Item 7) 1mm acrylic sliders trimmed to size (direct print if possible) white te…" at bounding box center [385, 197] width 277 height 111
click at [470, 142] on div "Item 7) Price Sliders 1mm acrylic sliders trimmed to size (direct print if poss…" at bounding box center [385, 197] width 277 height 111
click at [374, 177] on div "Item 7) Price Sliders 1mm acrylic sliders trimmed to size (direct print if poss…" at bounding box center [385, 197] width 277 height 111
click at [353, 211] on div "Item 7) Price Sliders 1mm acrylic sliders trimmed to size (direct print if poss…" at bounding box center [385, 197] width 277 height 111
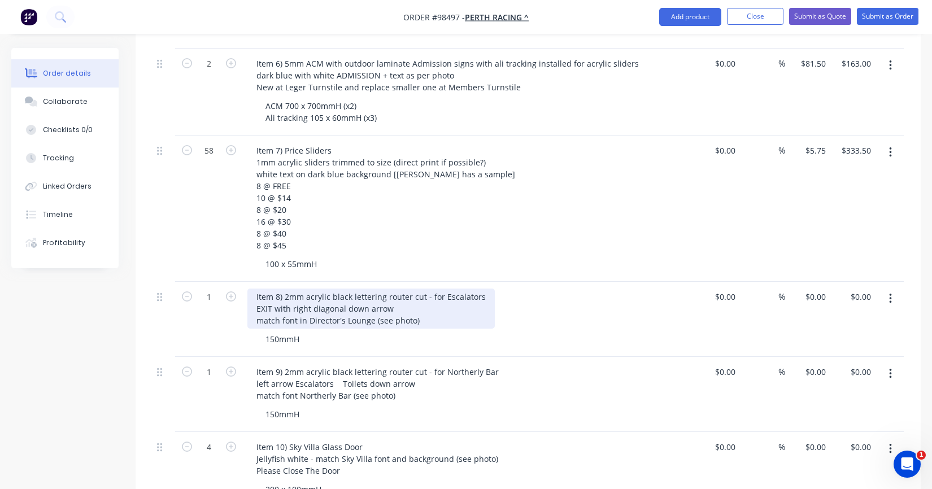
click at [332, 293] on div "Item 8) 2mm acrylic black lettering router cut - for Escalators EXIT with right…" at bounding box center [370, 309] width 247 height 40
click at [284, 289] on div "Item 8) 2mm acrylic black lettering router cut - for Escalators EXIT with right…" at bounding box center [370, 309] width 247 height 40
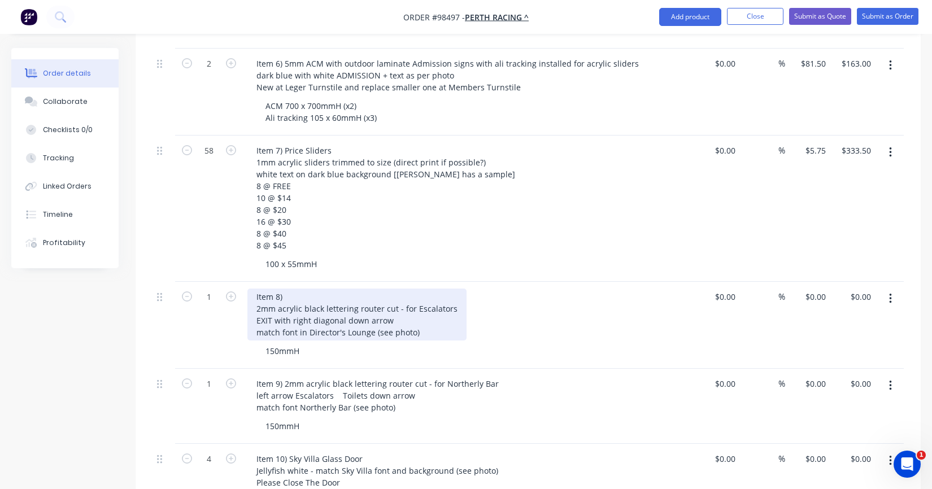
click at [296, 289] on div "Item 8) 2mm acrylic black lettering router cut - for Escalators EXIT with right…" at bounding box center [356, 315] width 219 height 52
click at [393, 289] on div "Item 8) Escalator Sign 2mm acrylic black lettering router cut - for Escalators …" at bounding box center [356, 315] width 219 height 52
click at [353, 289] on div "Item 8) Escalator Sign 2mm acrylic black lettering router cut EXIT with right d…" at bounding box center [337, 315] width 181 height 52
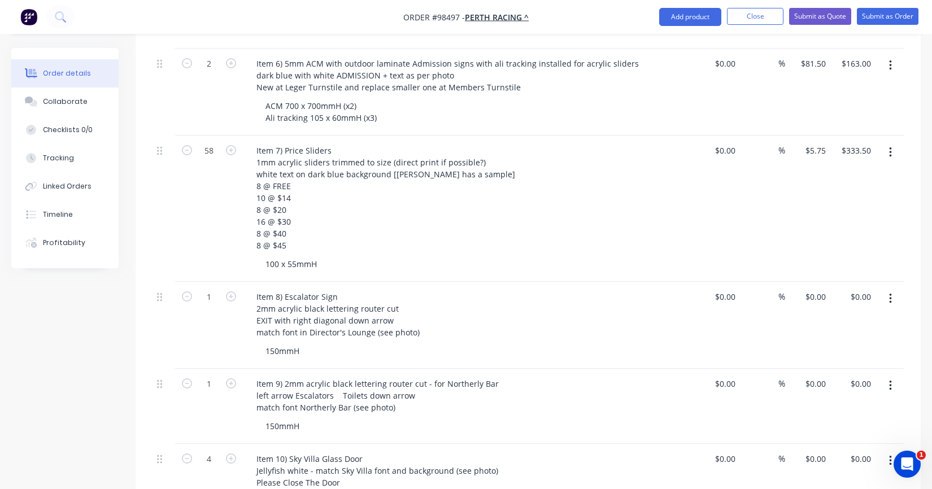
click at [353, 343] on div "150mmH" at bounding box center [474, 351] width 434 height 16
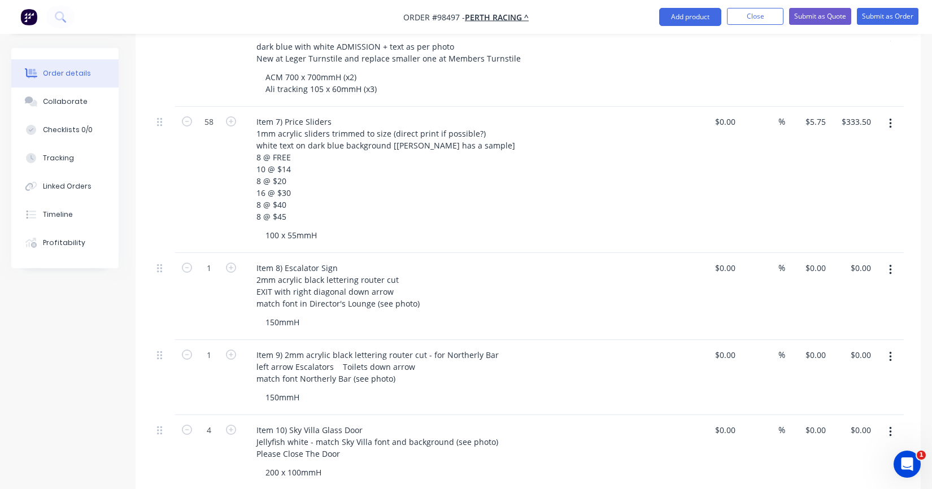
scroll to position [928, 0]
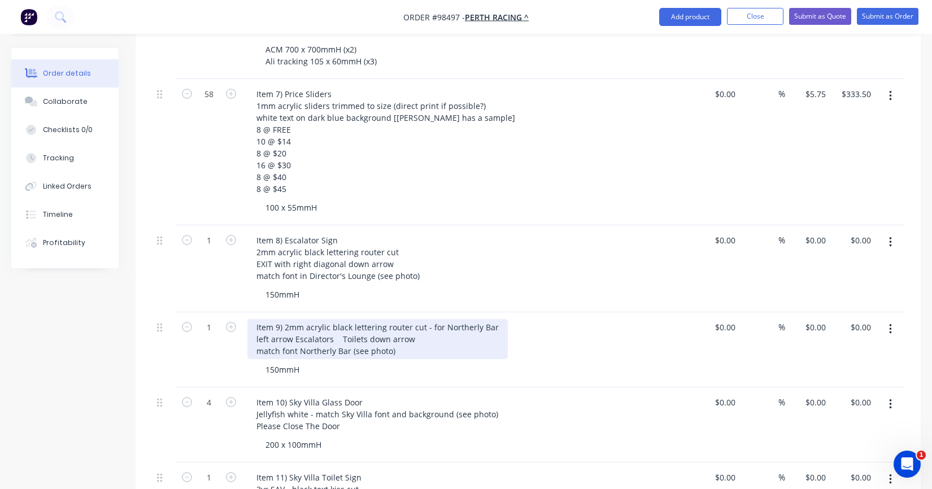
click at [285, 319] on div "Item 9) 2mm acrylic black lettering router cut - for Northerly Bar left arrow E…" at bounding box center [377, 339] width 260 height 40
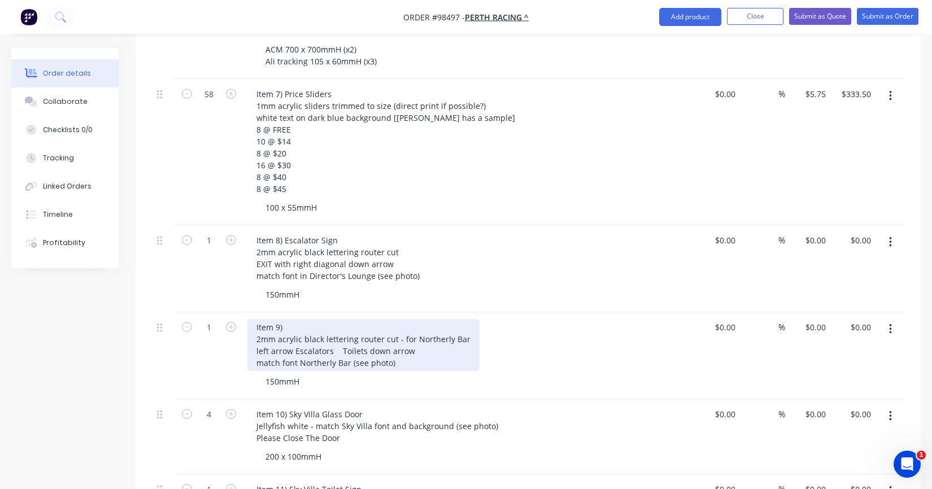
click at [298, 319] on div "Item 9) 2mm acrylic black lettering router cut - for Northerly Bar left arrow E…" at bounding box center [363, 345] width 232 height 52
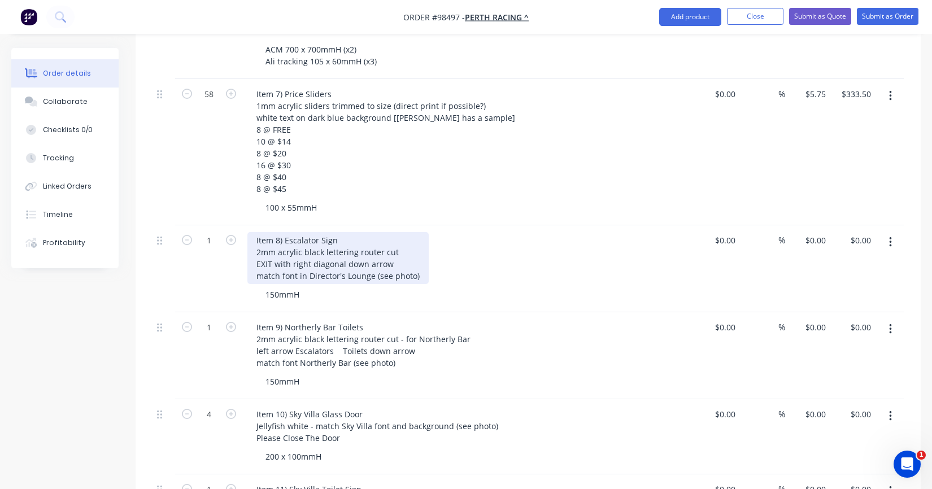
click at [348, 232] on div "Item 8) Escalator Sign 2mm acrylic black lettering router cut EXIT with right d…" at bounding box center [337, 258] width 181 height 52
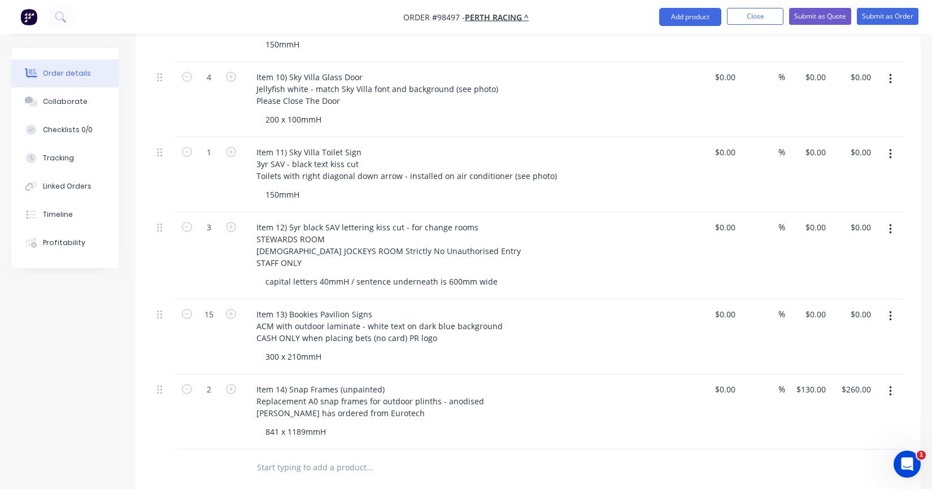
scroll to position [1356, 0]
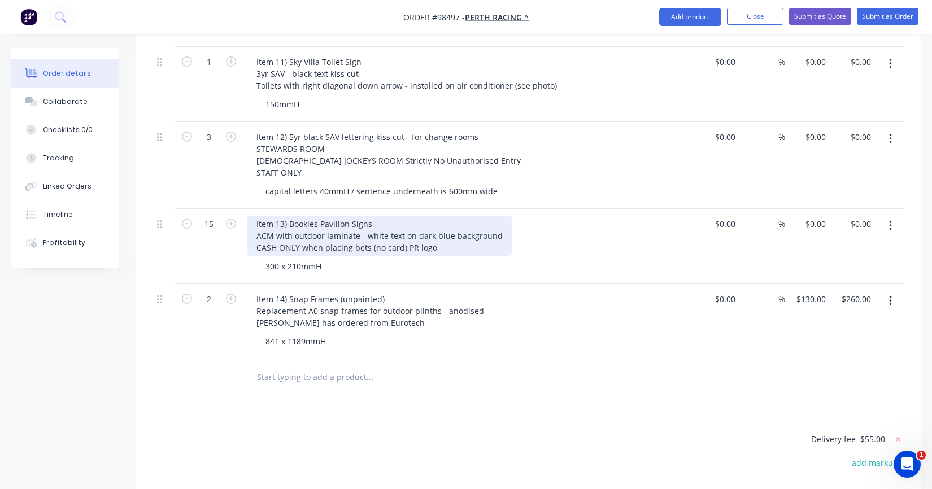
click at [345, 234] on div "Item 13) Bookies Pavilion Signs ACM with outdoor laminate - white text on dark …" at bounding box center [379, 236] width 264 height 40
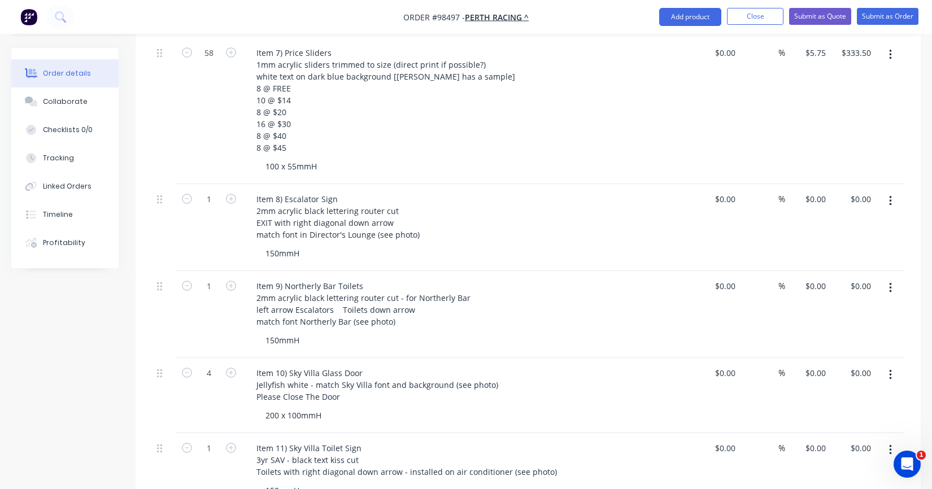
scroll to position [961, 0]
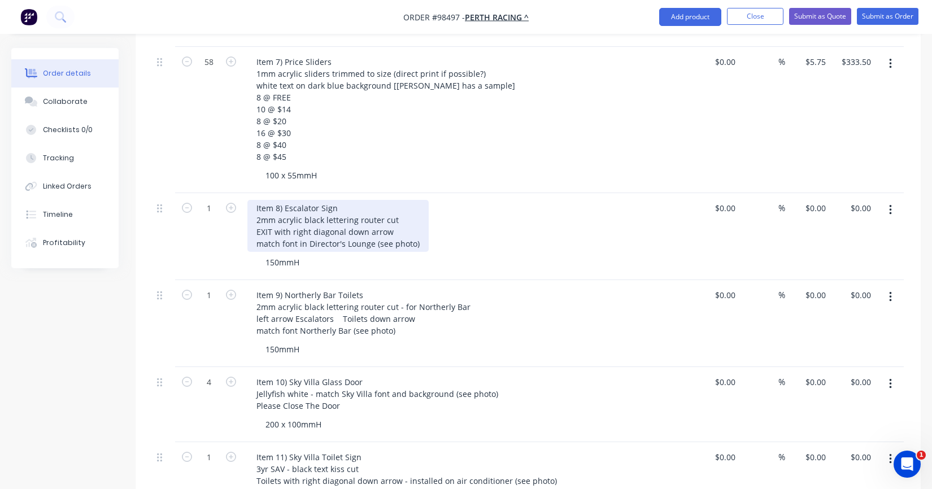
click at [319, 209] on div "Item 8) Escalator Sign 2mm acrylic black lettering router cut EXIT with right d…" at bounding box center [337, 226] width 181 height 52
click at [307, 222] on div "Item 8) Escalator Sign 2mm acrylic black lettering router cut EXIT with right d…" at bounding box center [337, 226] width 181 height 52
click at [357, 201] on div "Item 8) Escalator Sign 2mm acrylic black lettering router cut EXIT with right d…" at bounding box center [333, 226] width 172 height 52
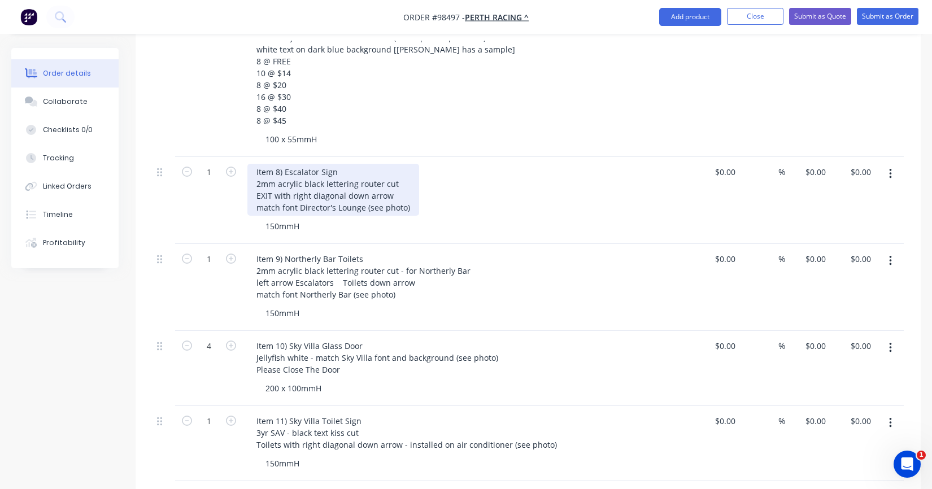
scroll to position [1017, 0]
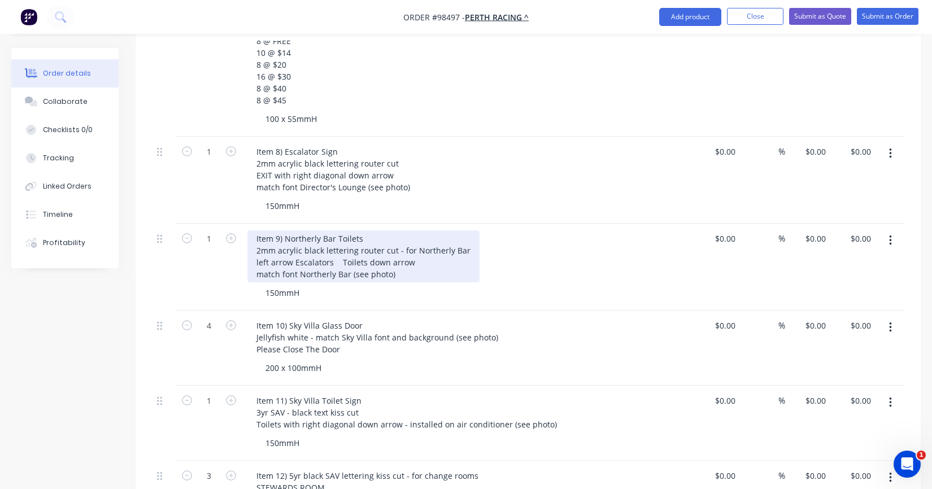
click at [461, 231] on div "Item 9) Northerly Bar Toilets 2mm acrylic black lettering router cut - for Nort…" at bounding box center [363, 257] width 232 height 52
click at [439, 231] on div "Item 9) Northerly Bar Toilets 2mm acrylic black lettering router cut - for Nort…" at bounding box center [363, 257] width 232 height 52
click at [394, 231] on div "Item 9) Northerly Bar Toilets 2mm acrylic black lettering router cut - for Nort…" at bounding box center [363, 257] width 232 height 52
click at [399, 255] on div "Item 9) Northerly Bar Toilets 2mm acrylic black lettering router cut left arrow…" at bounding box center [335, 257] width 177 height 52
click at [389, 251] on div "Item 9) Northerly Bar Toilets 2mm acrylic black lettering router cut left arrow…" at bounding box center [335, 257] width 177 height 52
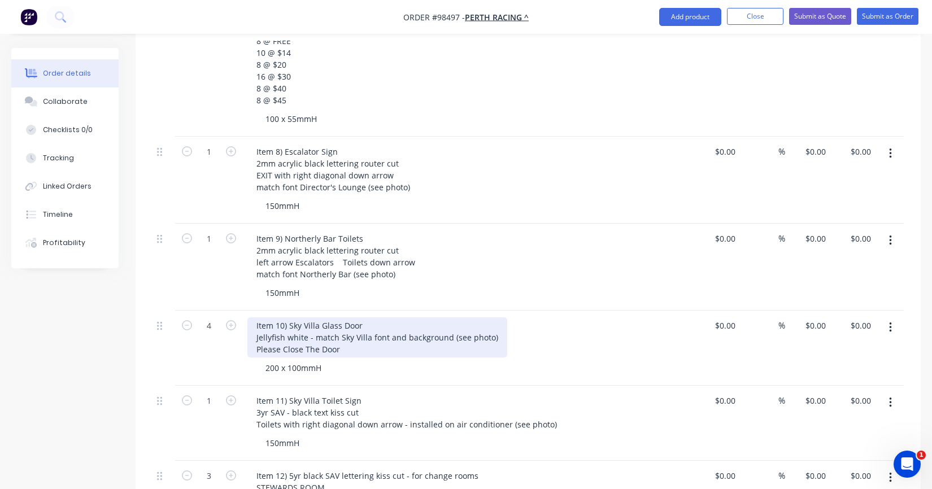
click at [348, 331] on div "Item 10) Sky Villa Glass Door Jellyfish white - match Sky Villa font and backgr…" at bounding box center [377, 338] width 260 height 40
click at [255, 329] on div "Item 10) Sky Villa Glass Door Jellyfish white - match Sky Villa font and backgr…" at bounding box center [377, 338] width 260 height 40
drag, startPoint x: 342, startPoint y: 332, endPoint x: 257, endPoint y: 330, distance: 84.8
click at [257, 330] on div "Item 10) Sky Villa Glass Door Jellyfish white - match Sky Villa font and backgr…" at bounding box center [377, 338] width 260 height 40
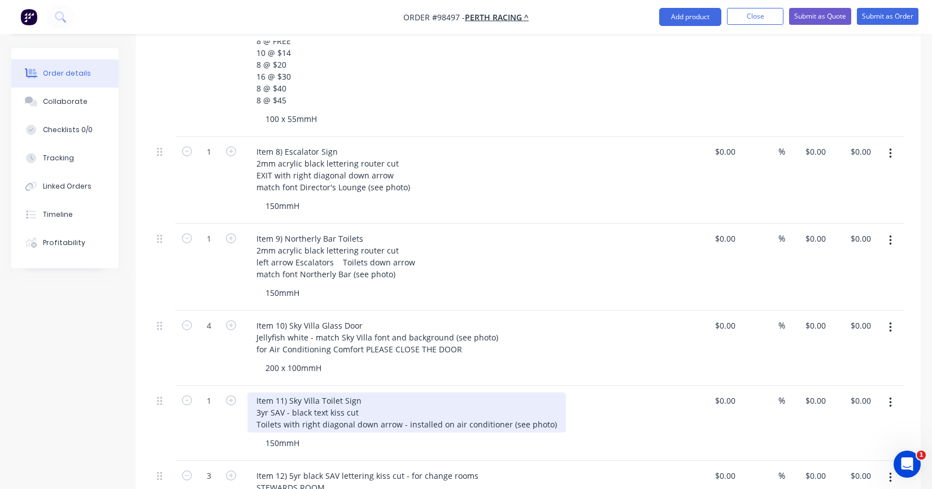
click at [401, 393] on div "Item 11) Sky Villa Toilet Sign 3yr SAV - black text kiss cut Toilets with right…" at bounding box center [406, 413] width 319 height 40
click at [359, 393] on div "Item 11) Sky Villa Toilet Sign 3yr SAV - black text kiss cut Toilets with right…" at bounding box center [406, 413] width 319 height 40
click at [368, 393] on div "Item 11) Sky Villa Toilet 3yr SAV - black text kiss cut Toilets with right diag…" at bounding box center [406, 413] width 319 height 40
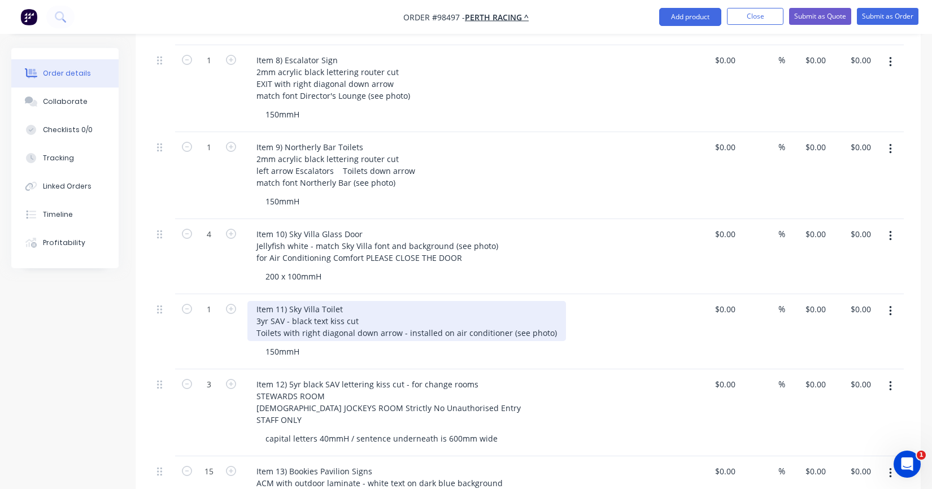
scroll to position [1130, 0]
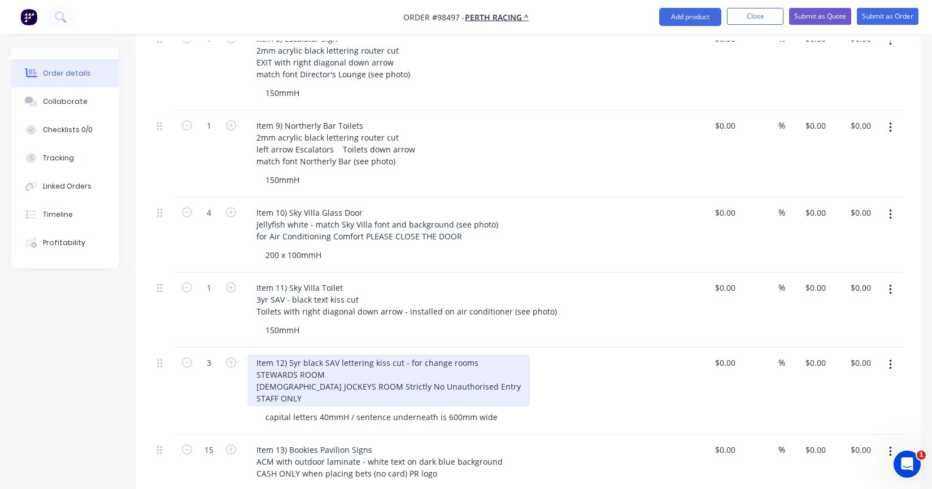
click at [403, 379] on div "Item 12) 5yr black SAV lettering kiss cut - for change rooms STEWARDS ROOM [DEM…" at bounding box center [388, 381] width 283 height 52
click at [288, 355] on div "Item 12) 5yr black SAV lettering kiss cut - for change rooms STEWARDS ROOM [DEM…" at bounding box center [388, 381] width 283 height 52
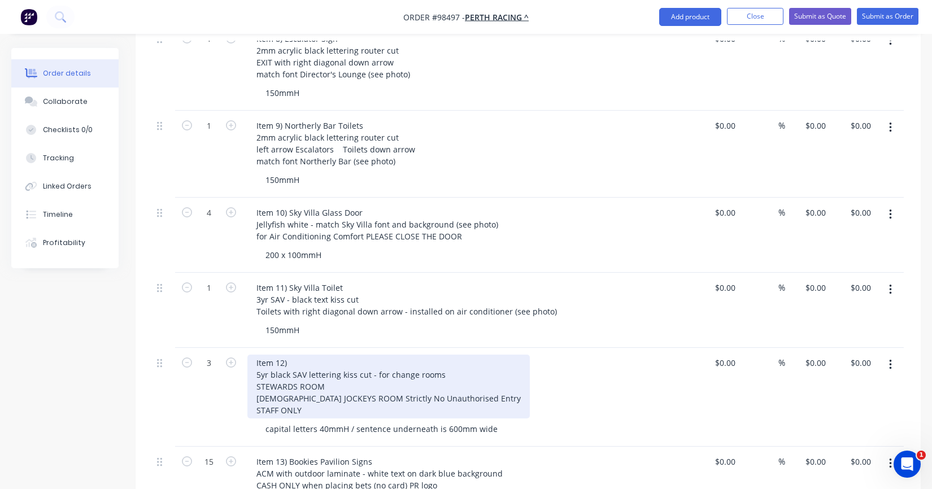
click at [305, 355] on div "Item 12) 5yr black SAV lettering kiss cut - for change rooms STEWARDS ROOM [DEM…" at bounding box center [388, 387] width 283 height 64
drag, startPoint x: 449, startPoint y: 354, endPoint x: 375, endPoint y: 352, distance: 74.0
click at [375, 355] on div "Item 12) Change Room Doors 5yr black SAV lettering kiss cut - for change rooms …" at bounding box center [388, 387] width 283 height 64
click at [332, 368] on div "Item 12) Change Room Doors 5yr black SAV lettering kiss cut STEWARDS ROOM [DEMO…" at bounding box center [388, 387] width 283 height 64
click at [358, 370] on div "Item 12) Change Room Doors 5yr black SAV lettering kiss cut STEWARDS ROOM [DEMO…" at bounding box center [388, 387] width 283 height 64
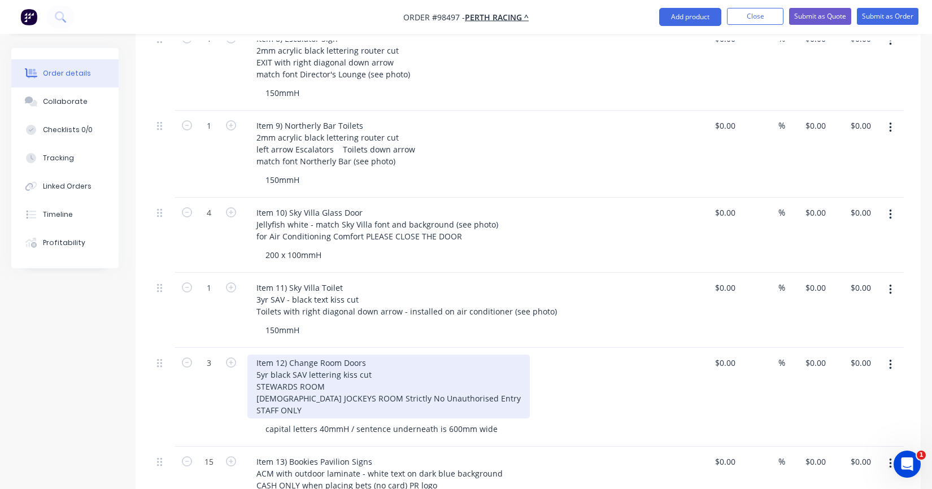
click at [346, 364] on div "Item 12) Change Room Doors 5yr black SAV lettering kiss cut STEWARDS ROOM [DEMO…" at bounding box center [388, 387] width 283 height 64
click at [382, 355] on div "Item 12) Change Room Doors 5yr black SAV lettering kiss cut STEWARDS ROOM [DEMO…" at bounding box center [388, 387] width 283 height 64
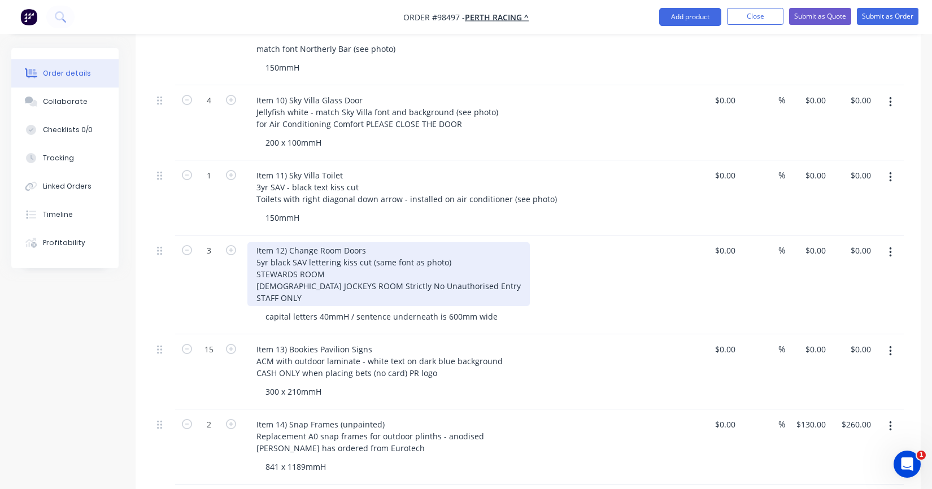
scroll to position [1243, 0]
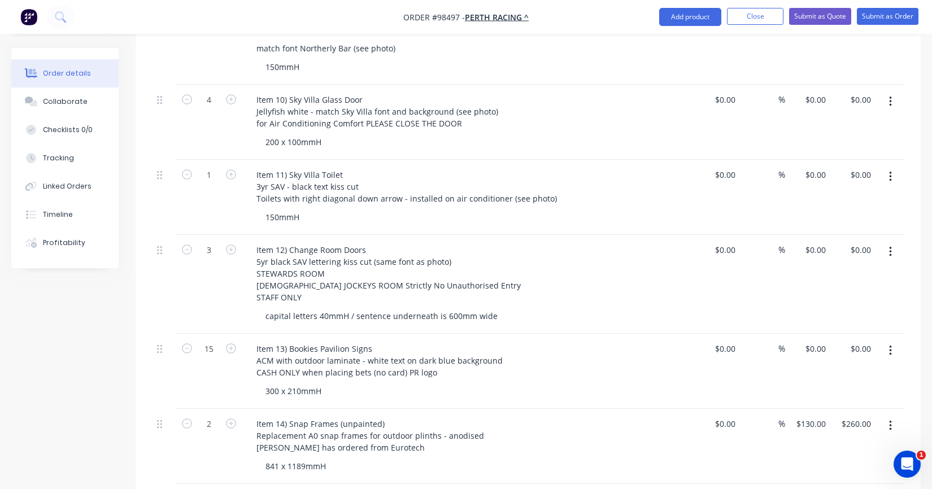
click at [360, 383] on div "300 x 210mmH" at bounding box center [474, 391] width 434 height 16
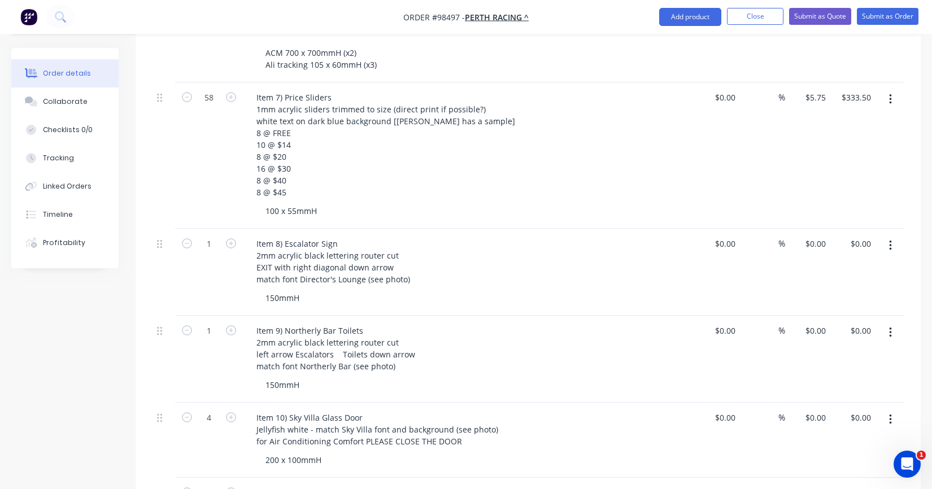
scroll to position [904, 0]
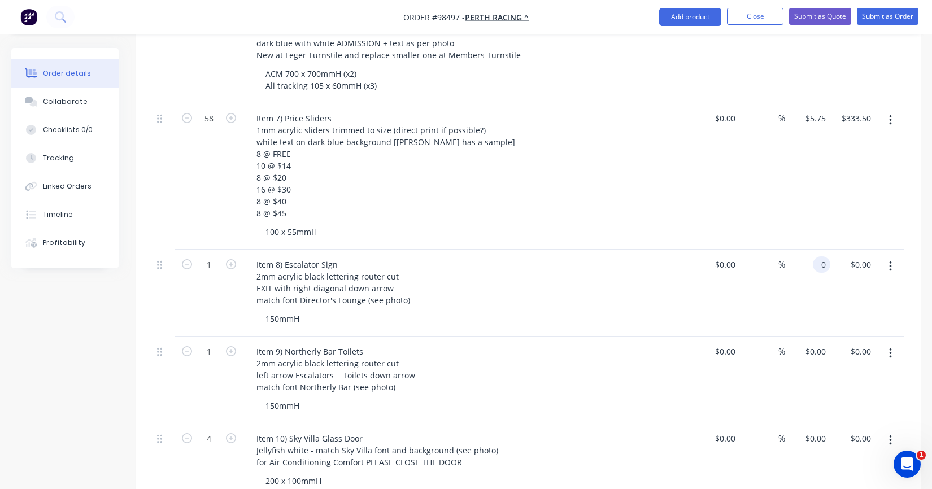
click at [816, 257] on div "0 0" at bounding box center [822, 265] width 18 height 16
type input "$0.00"
click at [866, 257] on input "0.00" at bounding box center [863, 265] width 26 height 16
type input "19"
type input "$19.00"
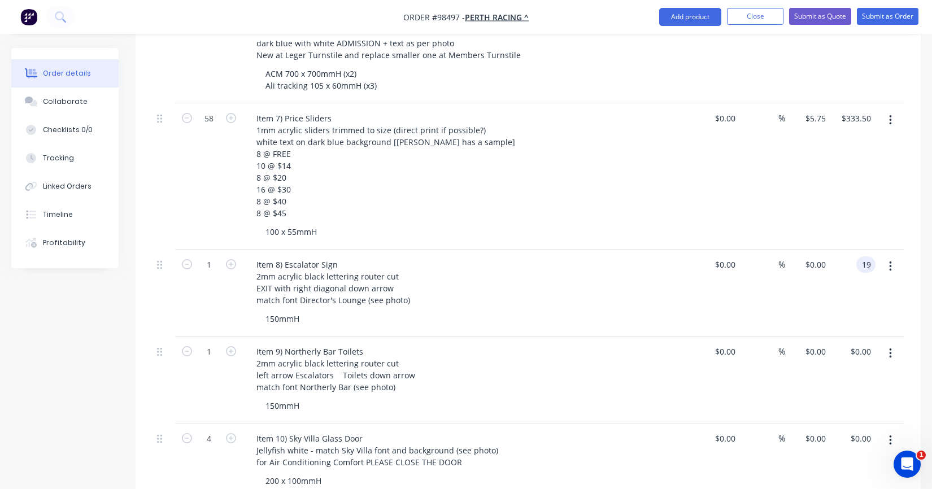
type input "$19.00"
click at [805, 291] on div "$19.00 $0.00" at bounding box center [807, 293] width 45 height 87
click at [864, 344] on input "0.00" at bounding box center [863, 352] width 26 height 16
type input "42"
type input "$42.00"
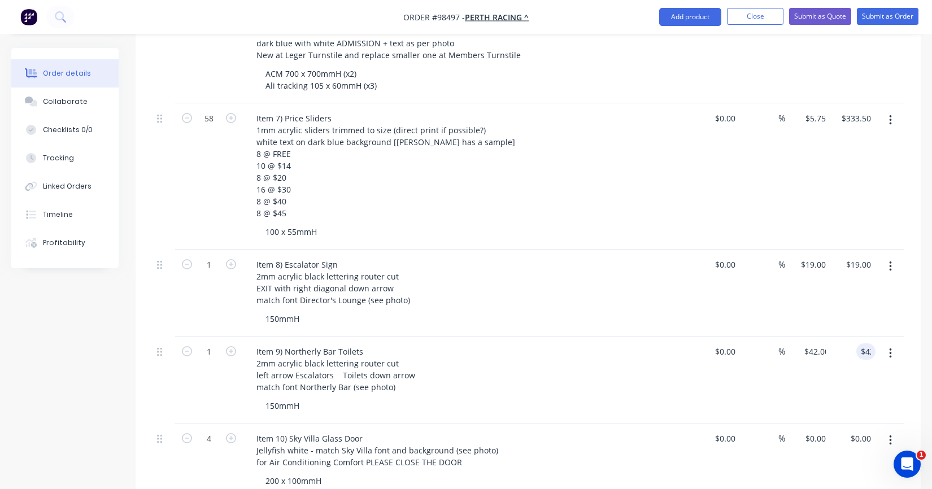
click at [830, 376] on div "$42.00 $0.00" at bounding box center [807, 380] width 45 height 87
click at [440, 398] on div "150mmH" at bounding box center [474, 406] width 434 height 16
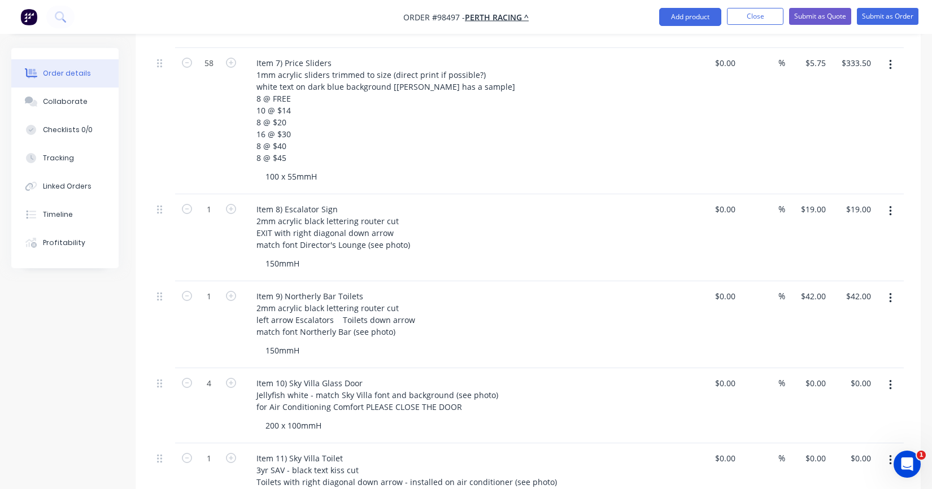
scroll to position [961, 0]
click at [865, 287] on input "42.00" at bounding box center [863, 295] width 26 height 16
type input "52"
type input "$52.00"
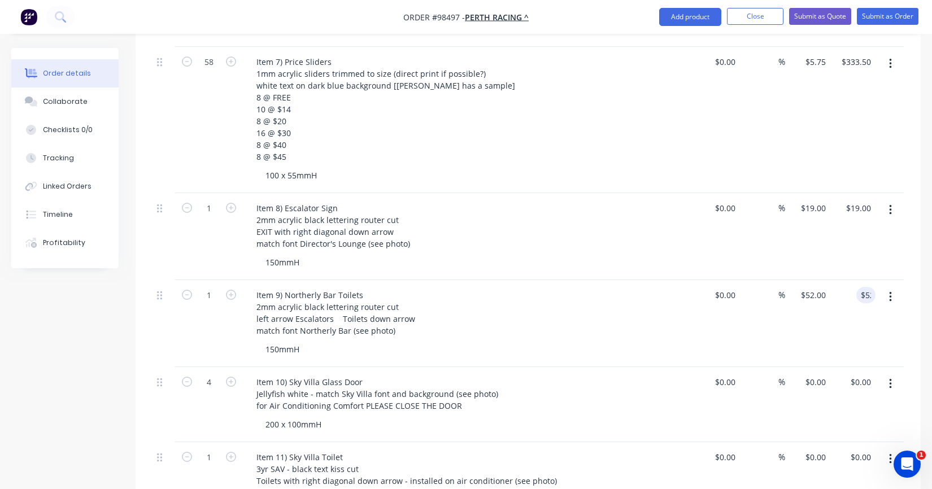
click at [801, 249] on div "$19.00 $19.00" at bounding box center [807, 236] width 45 height 87
click at [855, 200] on input "19.00" at bounding box center [860, 208] width 31 height 16
type input "29"
type input "$29.00"
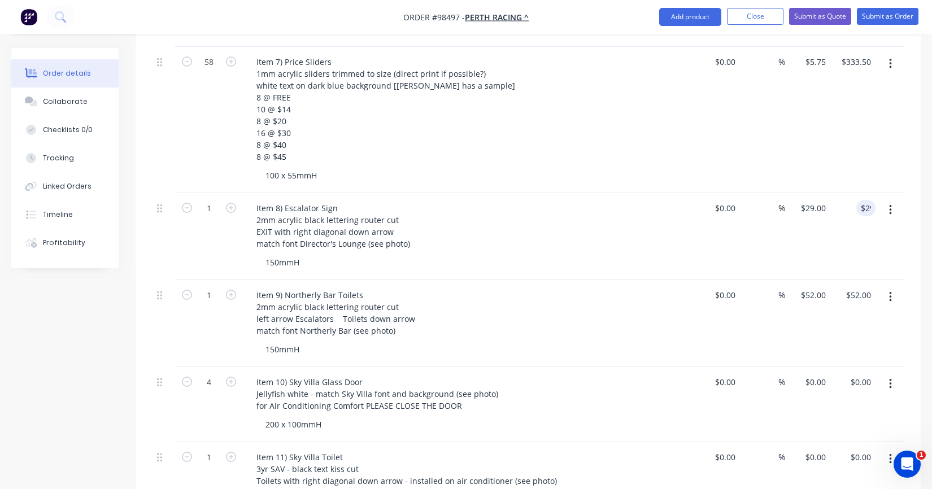
click at [824, 232] on div "$29.00 $19.00" at bounding box center [807, 236] width 45 height 87
click at [356, 416] on div "200 x 100mmH" at bounding box center [474, 424] width 434 height 16
click at [349, 416] on div "200 x 100mmH" at bounding box center [474, 424] width 434 height 16
click at [335, 416] on div "200 x 100mmH" at bounding box center [474, 424] width 434 height 16
click at [320, 416] on div "200 x 100mmH" at bounding box center [294, 424] width 74 height 16
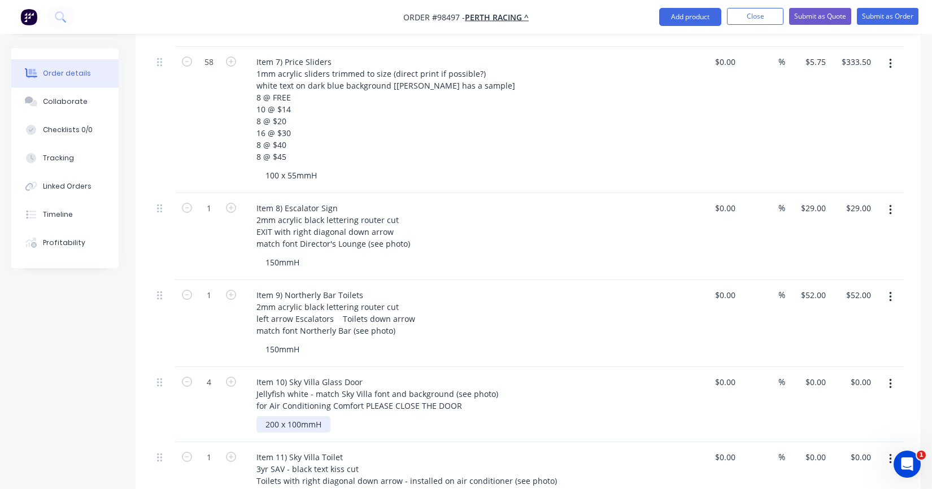
click at [323, 416] on div "200 x 100mmH" at bounding box center [294, 424] width 74 height 16
click at [329, 416] on div "200 x 100mmH" at bounding box center [294, 424] width 74 height 16
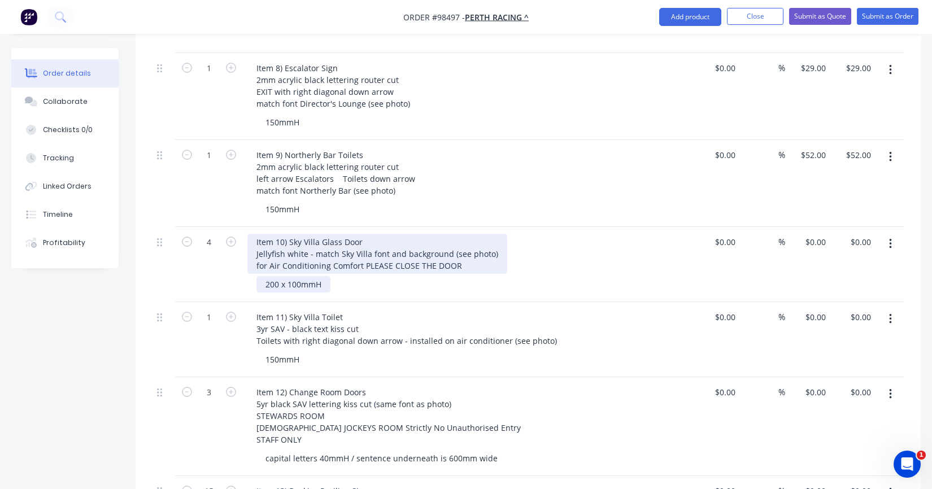
scroll to position [1130, 0]
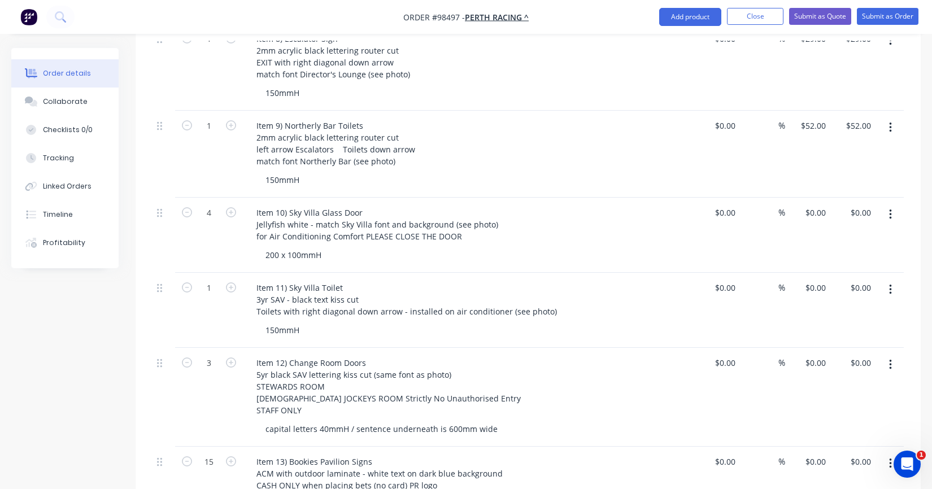
click at [349, 322] on div "150mmH" at bounding box center [474, 330] width 434 height 16
click at [341, 322] on div "150mmH" at bounding box center [474, 330] width 434 height 16
type input "52.00"
type input "5252.00"
type input "$0.00"
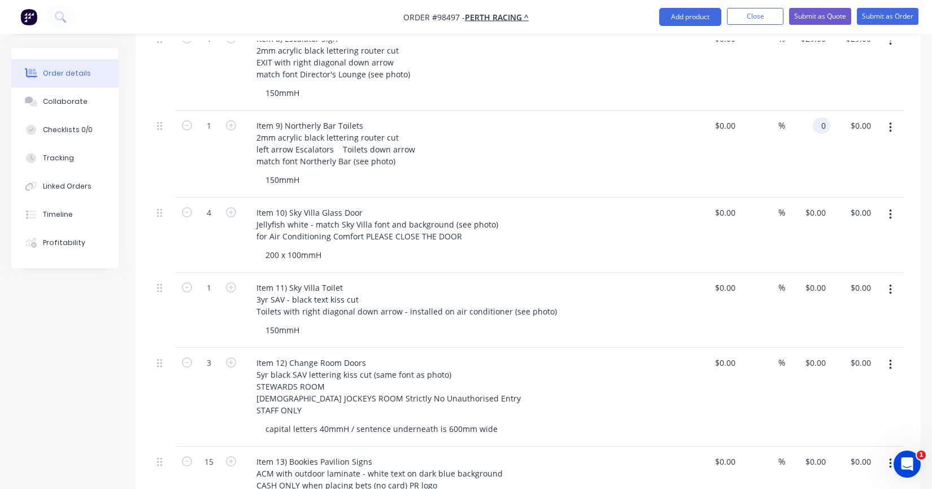
type input "$0.00"
click at [776, 153] on div "%" at bounding box center [762, 154] width 45 height 87
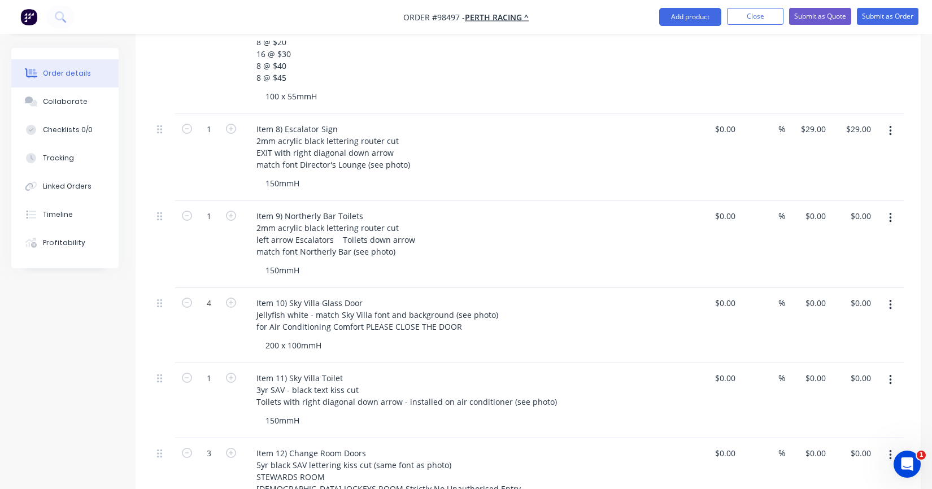
scroll to position [1017, 0]
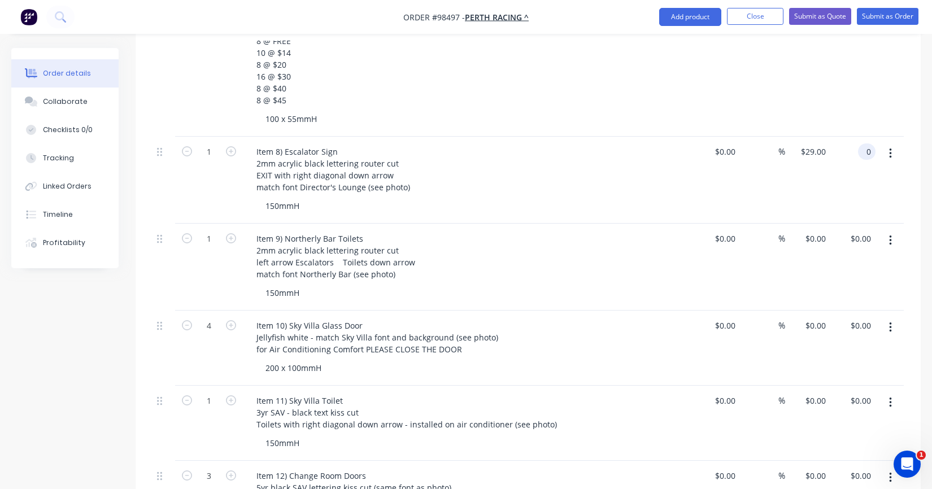
type input "0"
type input "$0.00"
click at [853, 151] on div "$0.00 $0.00" at bounding box center [853, 180] width 45 height 87
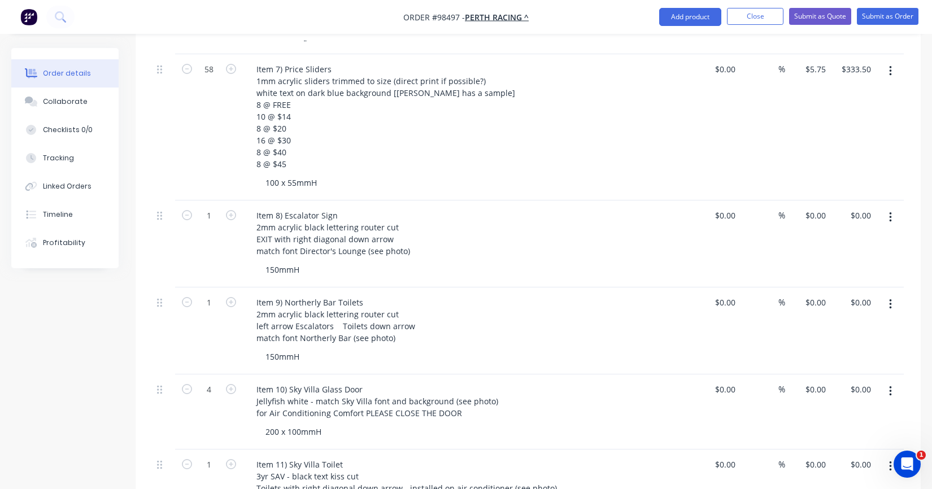
scroll to position [904, 0]
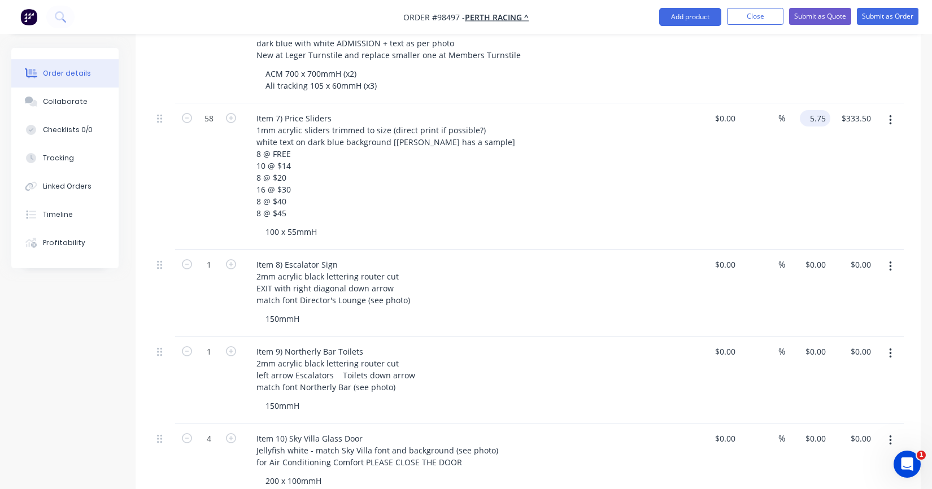
click at [818, 110] on input "5.75" at bounding box center [818, 118] width 26 height 16
type input "$8.75"
type input "$507.50"
click at [811, 143] on div "$8.75 8.75" at bounding box center [807, 176] width 45 height 146
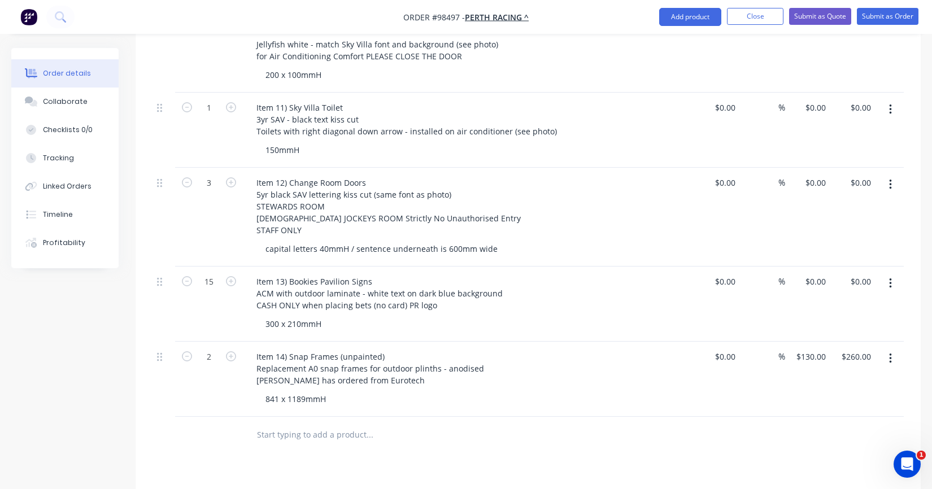
scroll to position [1356, 0]
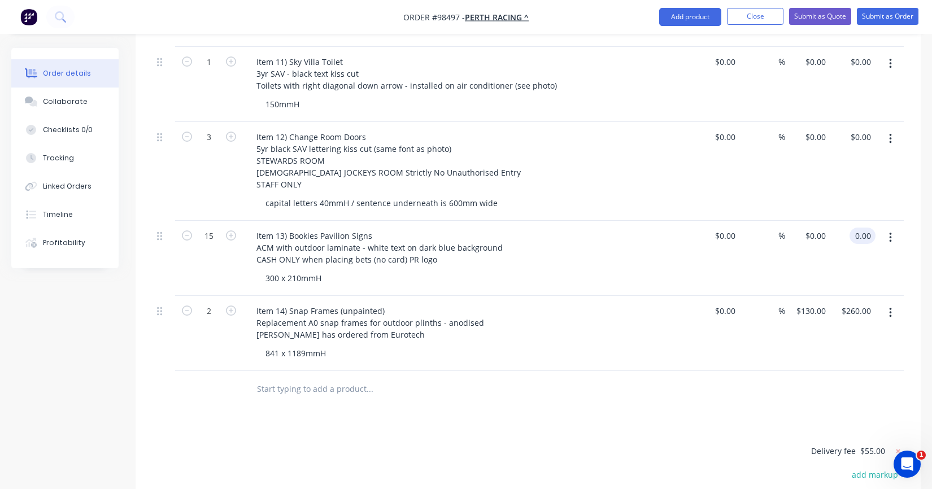
click at [856, 228] on input "0.00" at bounding box center [864, 236] width 21 height 16
type input "173"
type input "$11.5333"
type input "$173.00"
click at [842, 239] on div "$173.00 $173.00" at bounding box center [853, 258] width 45 height 75
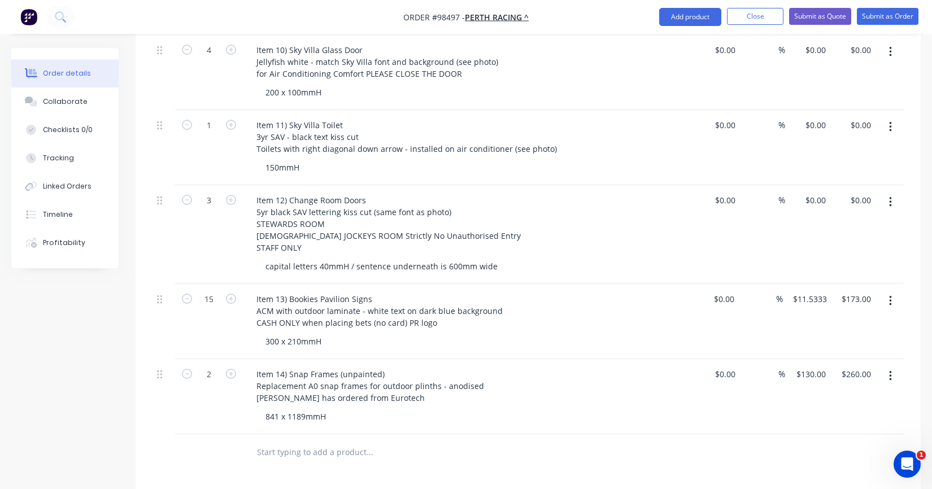
scroll to position [1295, 0]
click at [814, 289] on input "11.5333" at bounding box center [812, 297] width 40 height 16
type input "$14.50"
type input "$217.50"
click at [825, 298] on div "$14.50 $14.50" at bounding box center [807, 319] width 45 height 75
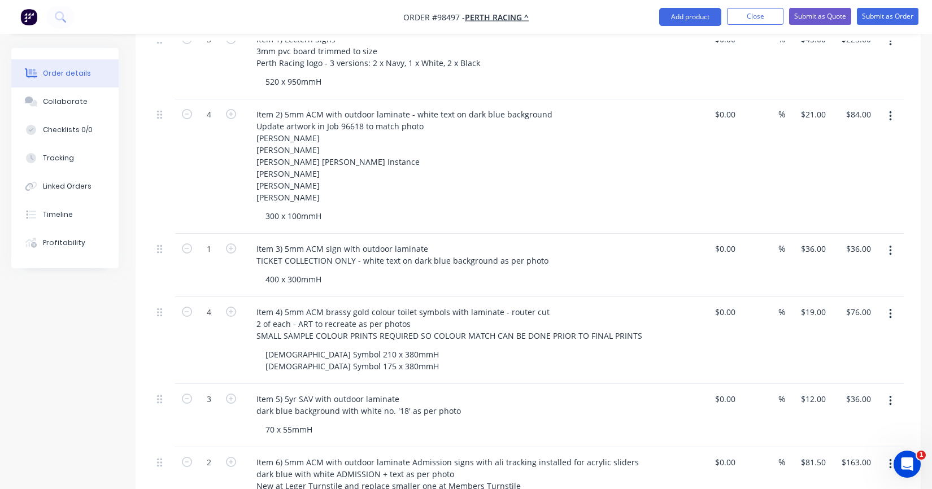
scroll to position [468, 0]
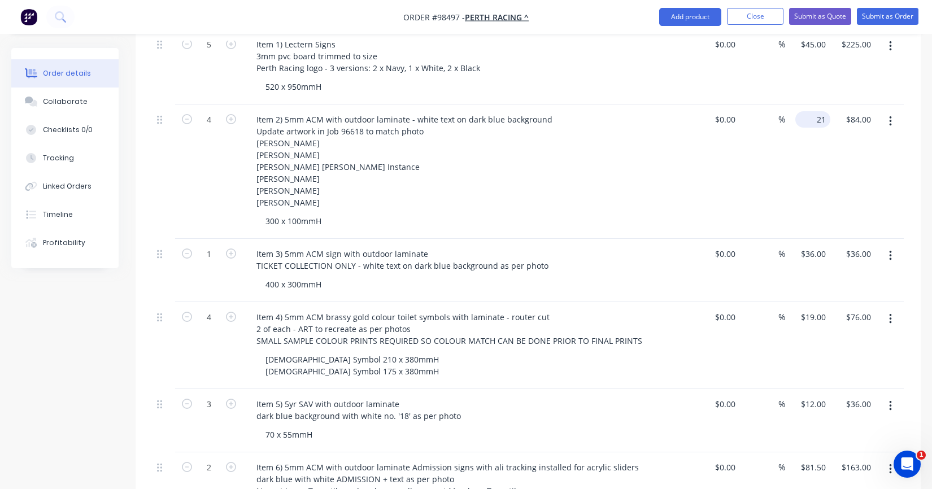
click at [818, 111] on input "21" at bounding box center [815, 119] width 31 height 16
type input "$17.00"
type input "$68.00"
click at [826, 135] on div "$17.00 $17.00" at bounding box center [807, 172] width 45 height 134
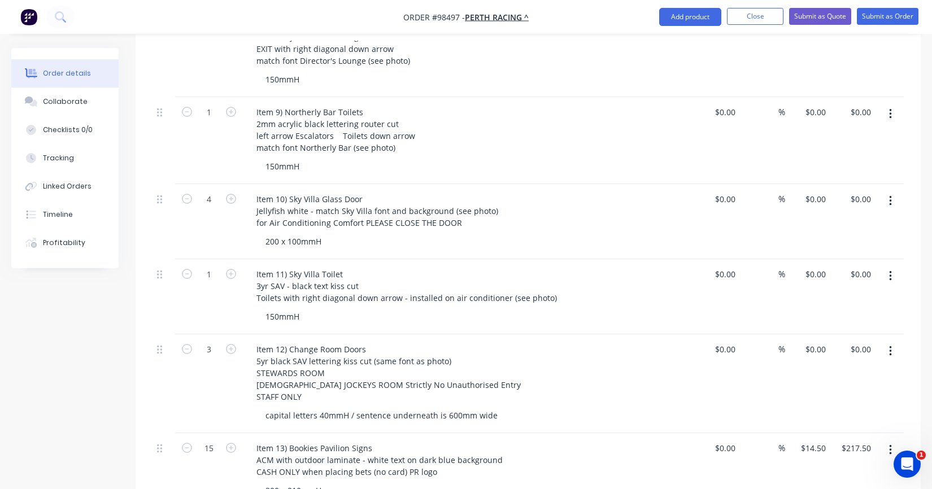
scroll to position [1154, 0]
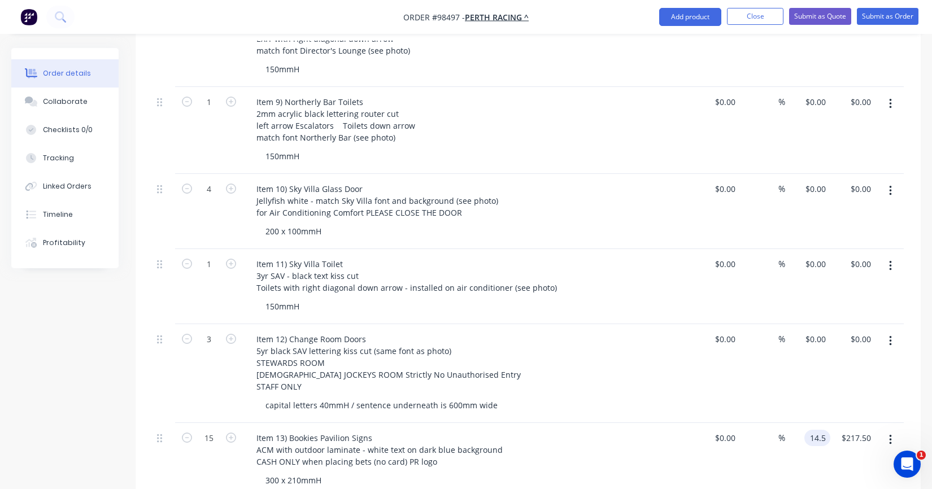
click at [810, 430] on input "14.5" at bounding box center [819, 438] width 21 height 16
type input "$17.50"
type input "$262.50"
click at [813, 376] on div "$0.00 $0.00" at bounding box center [807, 373] width 45 height 99
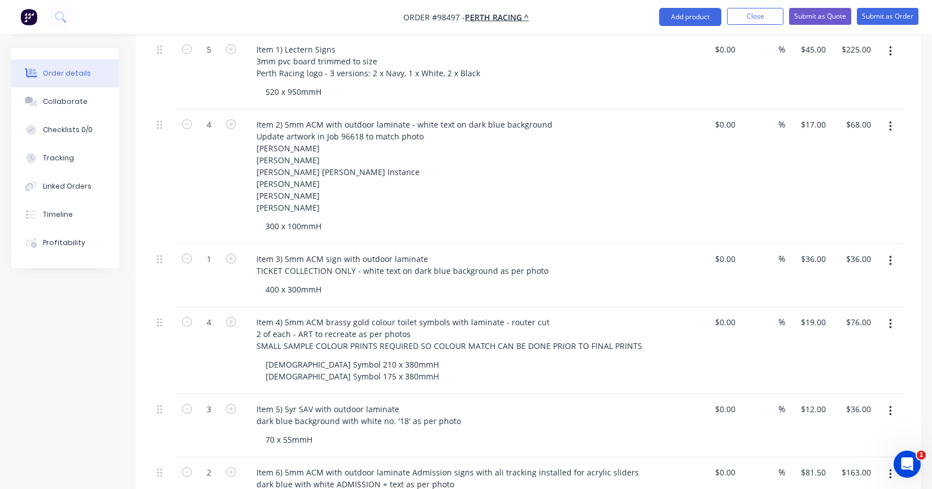
scroll to position [426, 0]
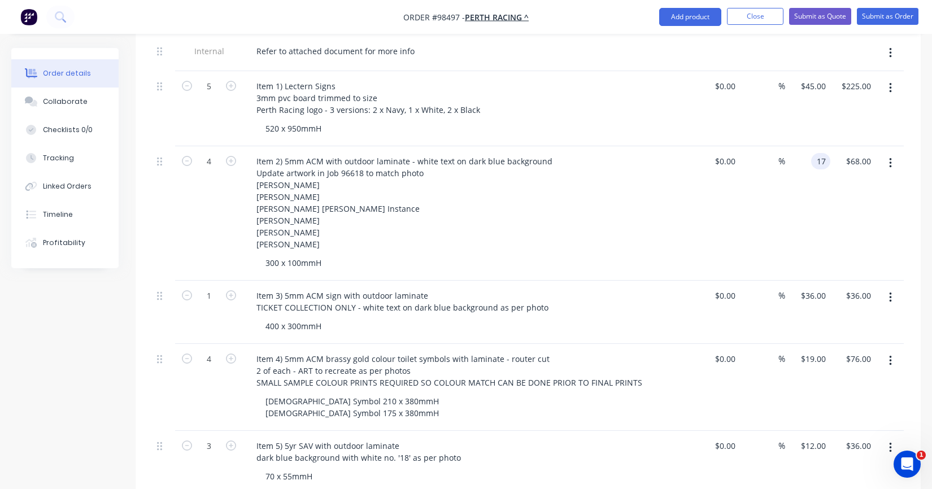
click at [810, 146] on div "17 17" at bounding box center [807, 213] width 45 height 134
type input "$16.00"
type input "$64.00"
click at [814, 154] on div "$16.00 16" at bounding box center [807, 213] width 45 height 134
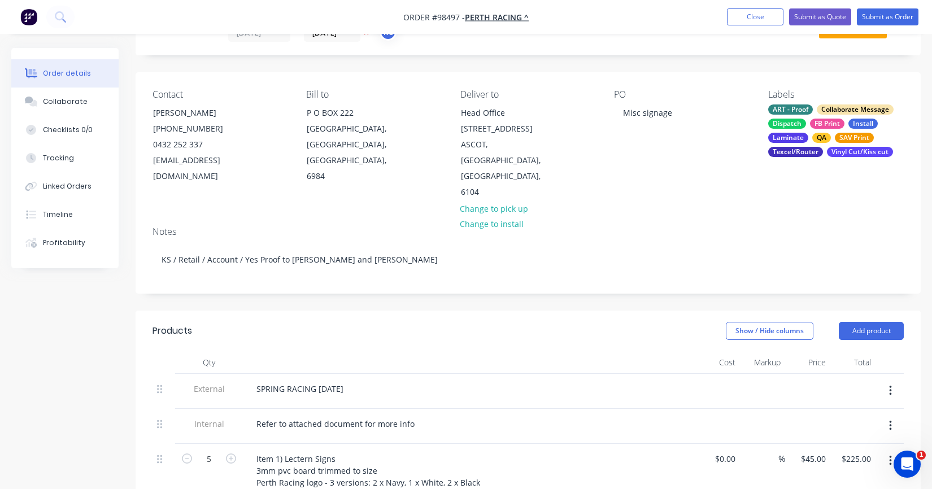
scroll to position [50, 0]
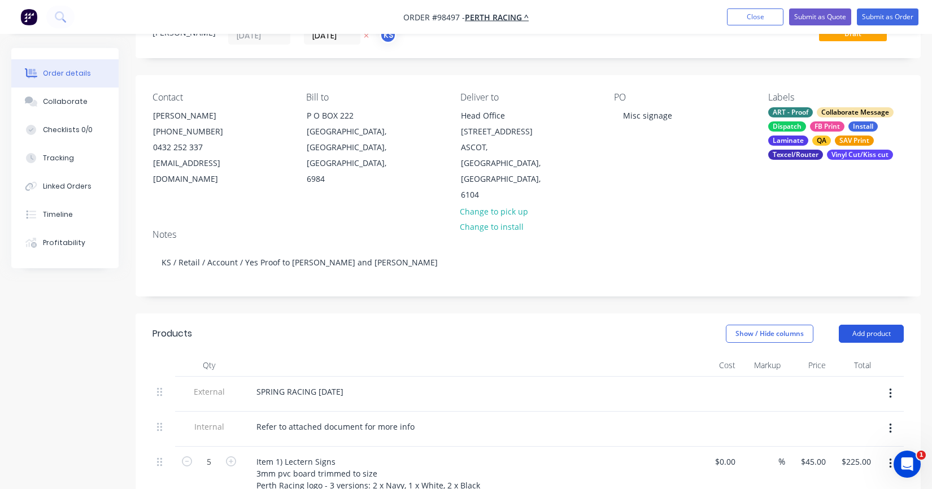
click at [845, 325] on button "Add product" at bounding box center [871, 334] width 65 height 18
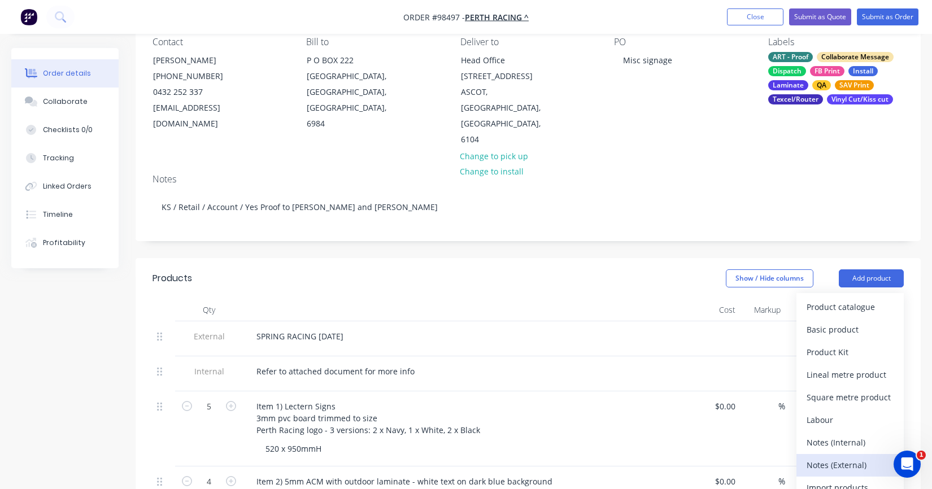
scroll to position [107, 0]
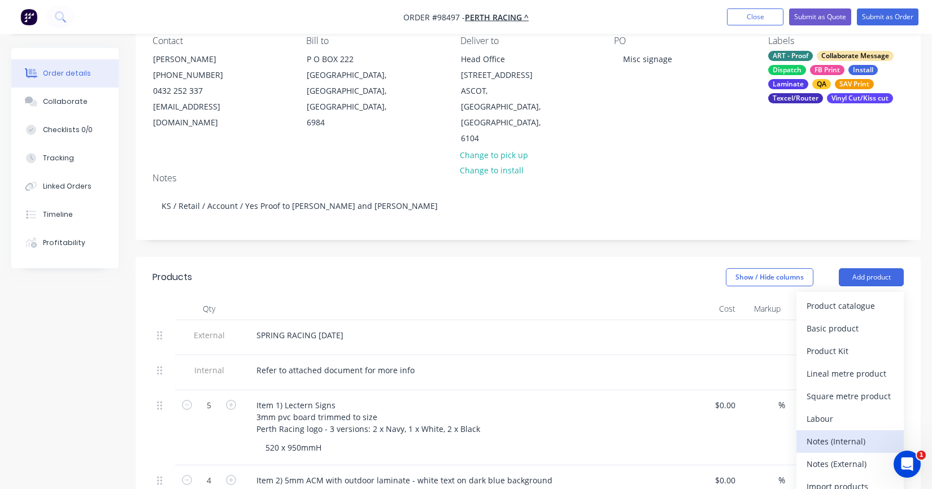
click at [833, 433] on div "Notes (Internal)" at bounding box center [850, 441] width 87 height 16
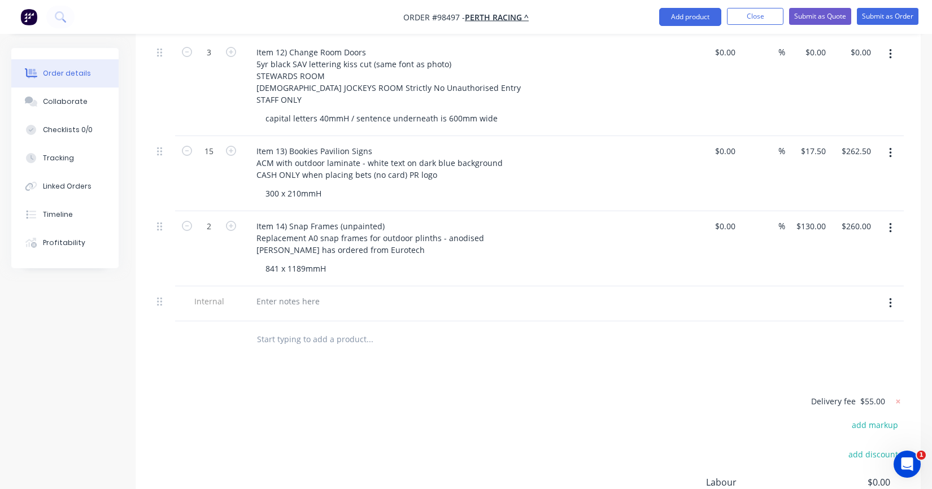
scroll to position [1444, 0]
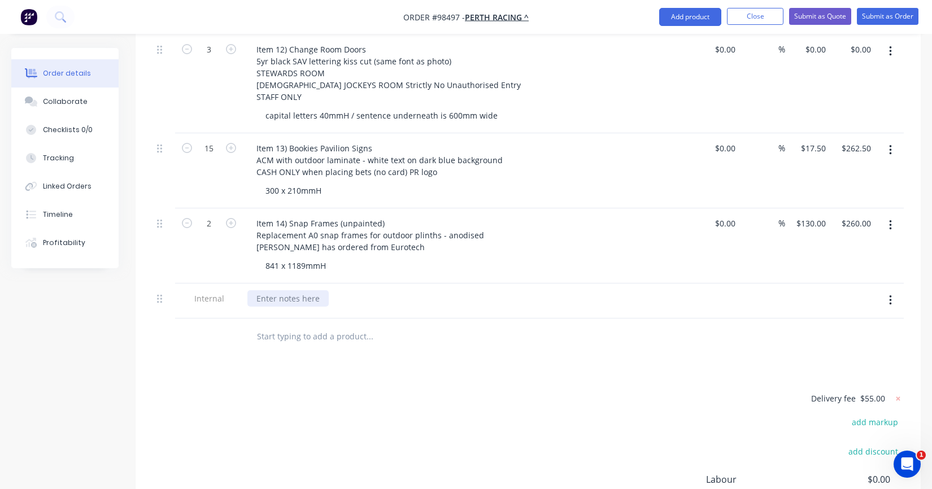
click at [291, 290] on div at bounding box center [287, 298] width 81 height 16
click at [285, 334] on div at bounding box center [446, 337] width 407 height 37
click at [460, 290] on div "Missing pricing will be calculated once art have finalised scaling, etc." at bounding box center [386, 298] width 279 height 16
click at [464, 290] on div "Missing pricing will be calculated once art have finalised scaling, etc." at bounding box center [386, 298] width 279 height 16
click at [402, 325] on input "text" at bounding box center [370, 336] width 226 height 23
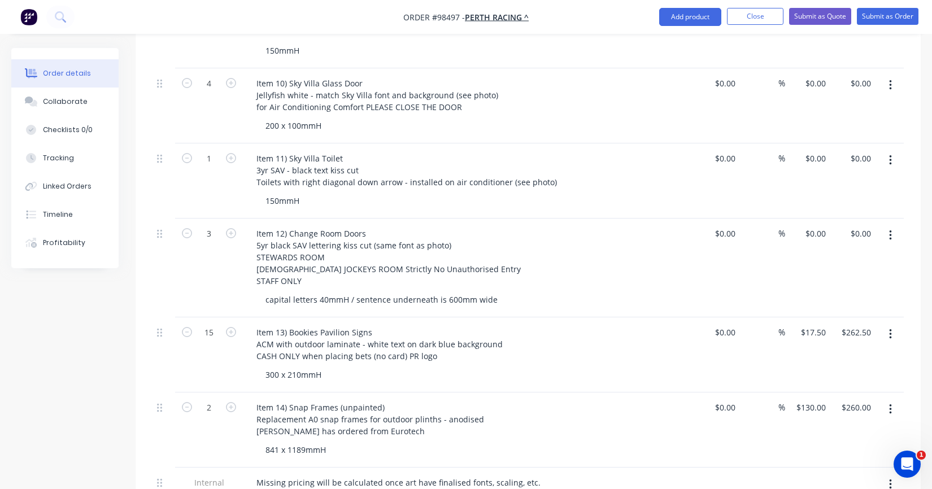
scroll to position [1312, 0]
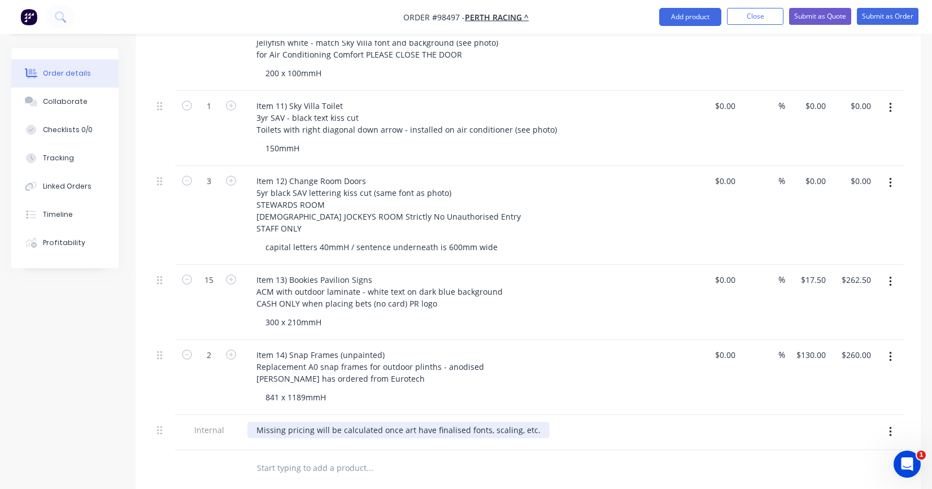
click at [516, 422] on div "Missing pricing will be calculated once art have finalised fonts, scaling, etc." at bounding box center [398, 430] width 302 height 16
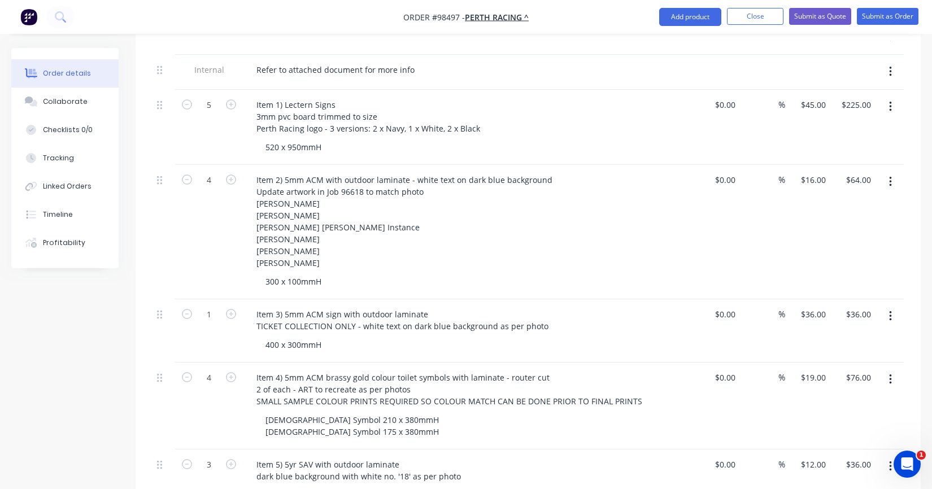
scroll to position [423, 0]
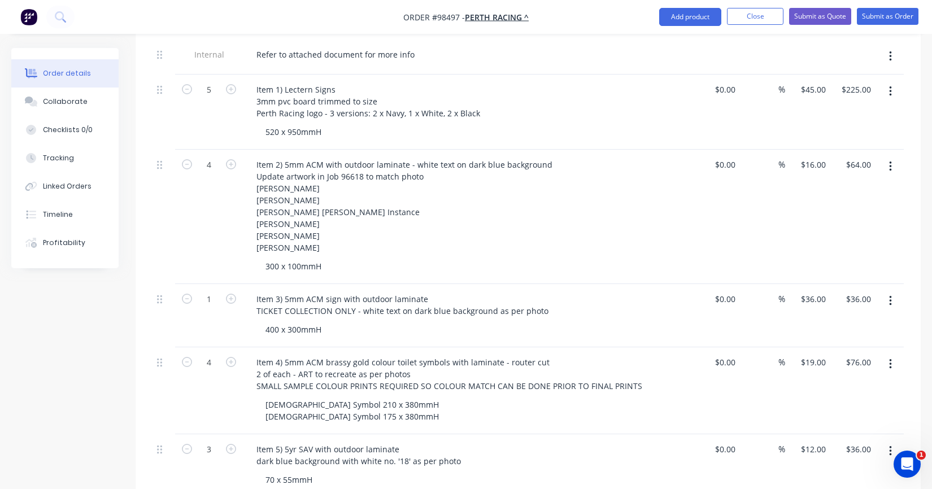
click at [431, 322] on div "400 x 300mmH" at bounding box center [474, 330] width 434 height 16
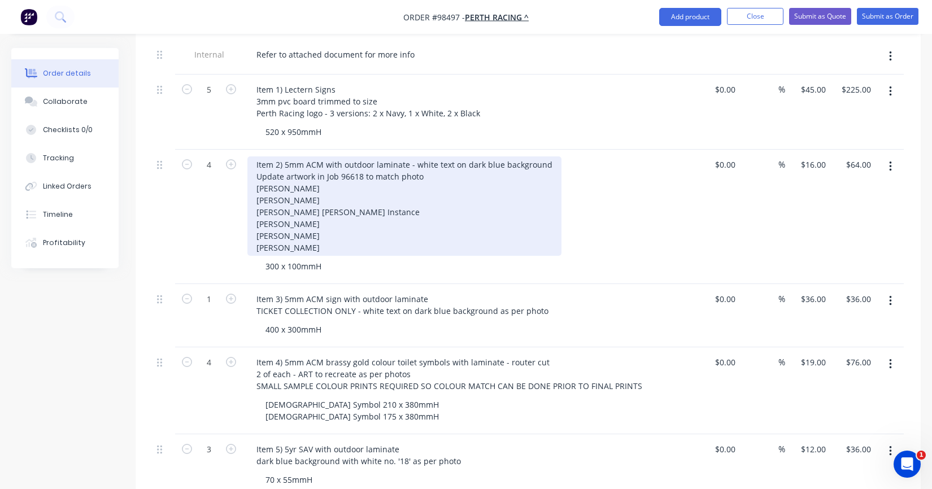
click at [420, 157] on div "Item 2) 5mm ACM with outdoor laminate - white text on dark blue background Upda…" at bounding box center [404, 206] width 314 height 99
click at [398, 157] on div "Item 2) 5mm ACM with outdoor laminate - white text on dark blue background Upda…" at bounding box center [404, 206] width 314 height 99
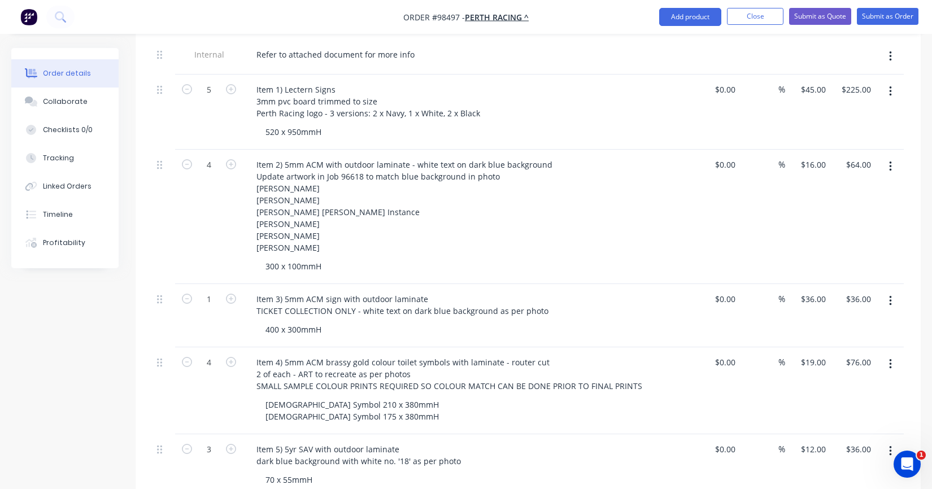
click at [424, 259] on div "Item 2) 5mm ACM with outdoor laminate - white text on dark blue background Upda…" at bounding box center [469, 217] width 452 height 134
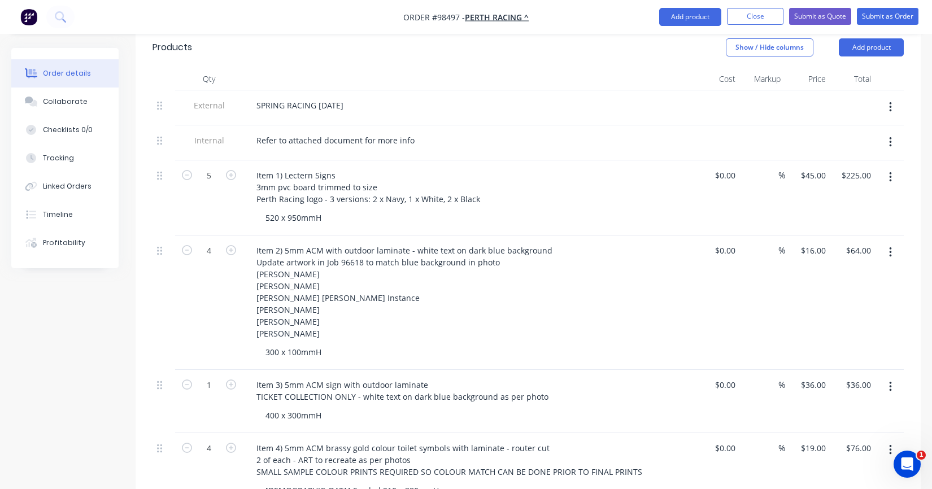
scroll to position [0, 0]
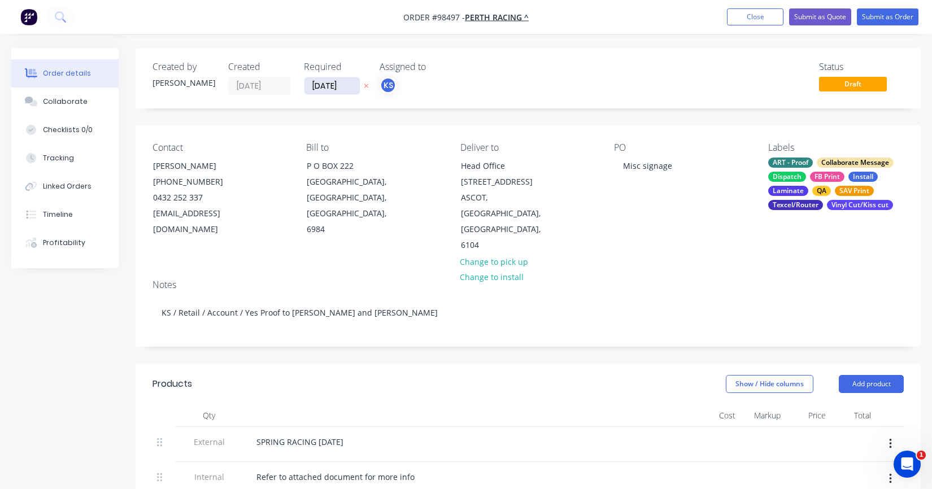
click at [331, 82] on input "[DATE]" at bounding box center [332, 85] width 55 height 17
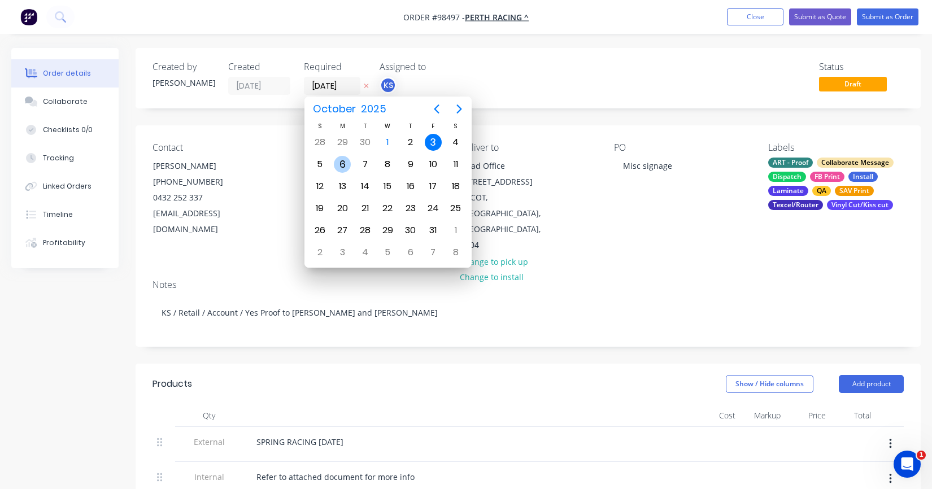
click at [338, 166] on div "6" at bounding box center [342, 164] width 17 height 17
type input "[DATE]"
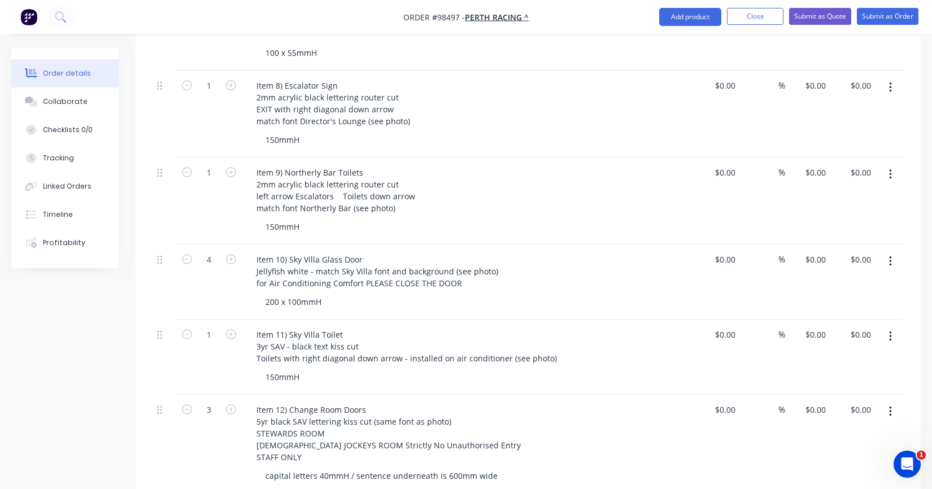
scroll to position [1078, 0]
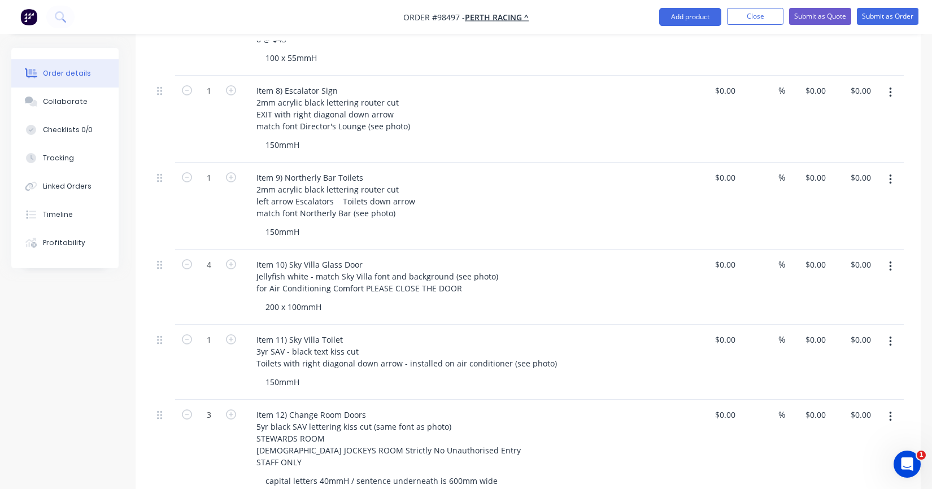
click at [319, 374] on div "150mmH" at bounding box center [474, 382] width 434 height 16
click at [297, 374] on div "150mmH" at bounding box center [283, 382] width 52 height 16
click at [299, 374] on div "150mmH" at bounding box center [283, 382] width 52 height 16
click at [266, 374] on div "150mmH" at bounding box center [283, 382] width 52 height 16
click at [346, 374] on div "150mmH" at bounding box center [474, 382] width 434 height 16
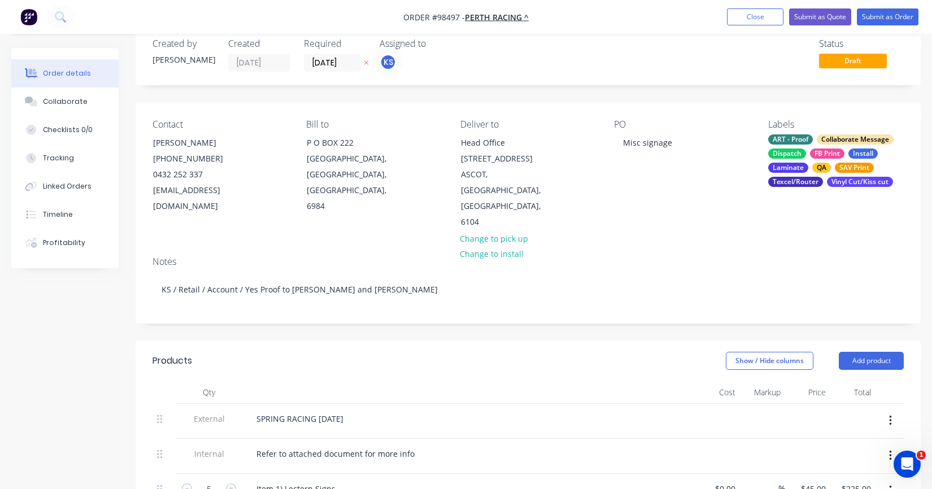
scroll to position [0, 0]
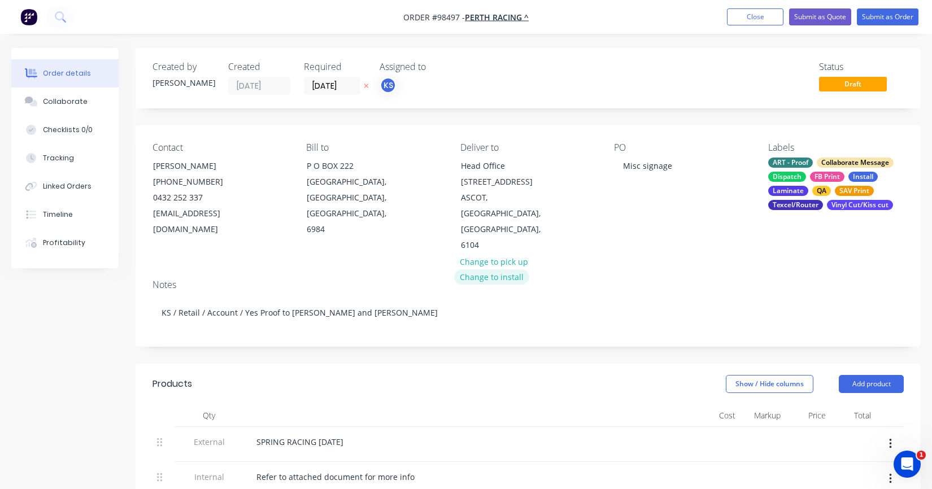
click at [480, 270] on button "Change to install" at bounding box center [492, 277] width 76 height 15
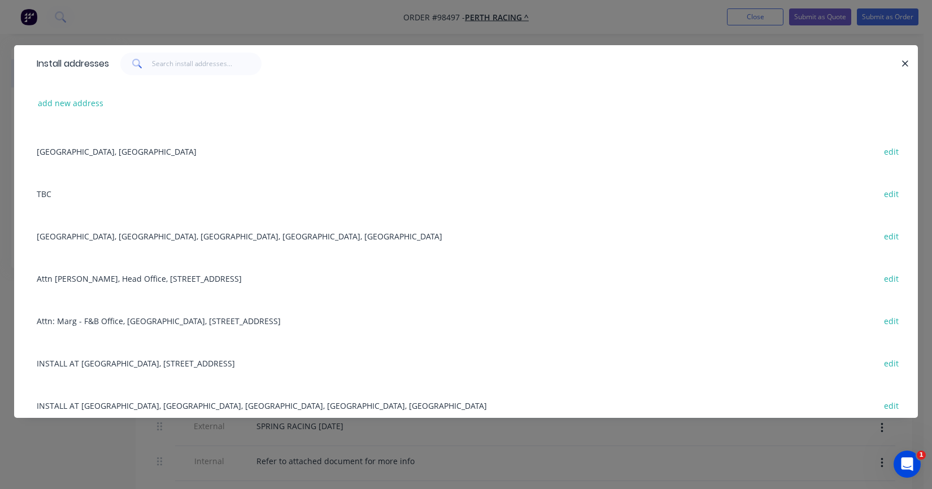
scroll to position [113, 0]
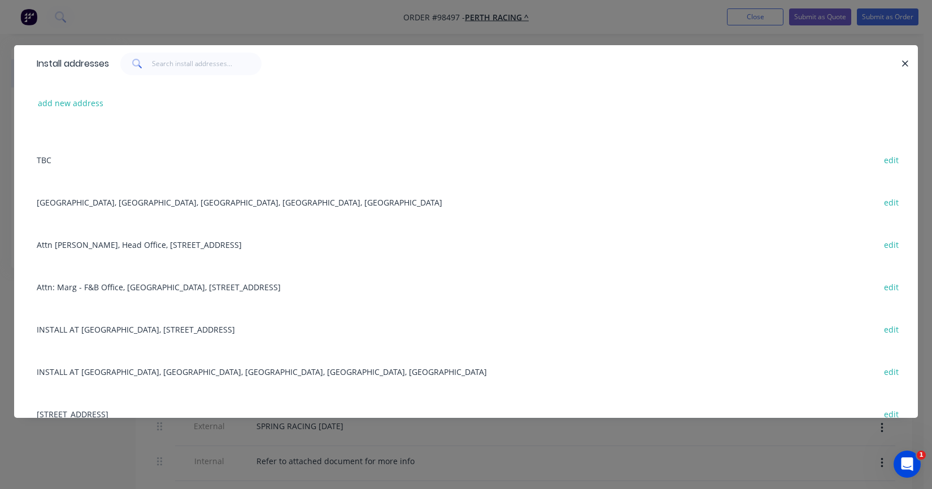
click at [139, 329] on div "INSTALL AT [GEOGRAPHIC_DATA], [STREET_ADDRESS] edit" at bounding box center [466, 329] width 870 height 42
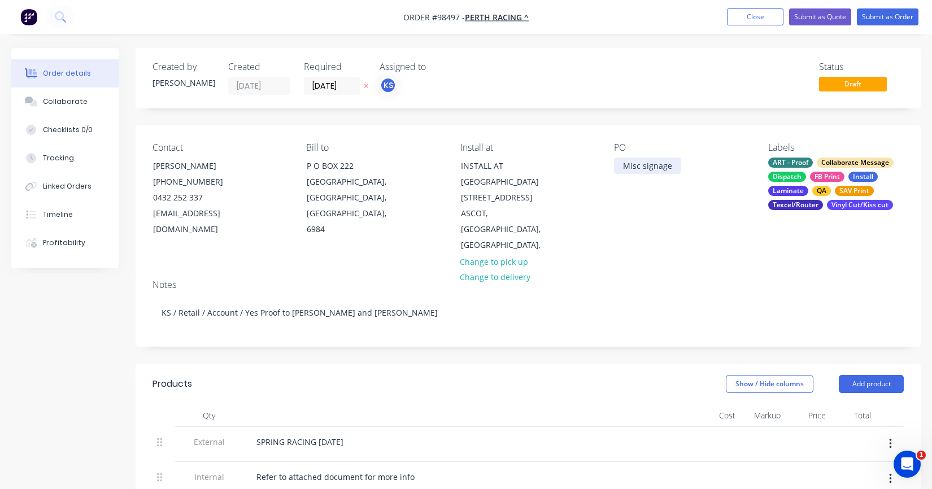
click at [631, 167] on div "Misc signage" at bounding box center [647, 166] width 67 height 16
click at [619, 164] on div "Misc signage" at bounding box center [647, 166] width 67 height 16
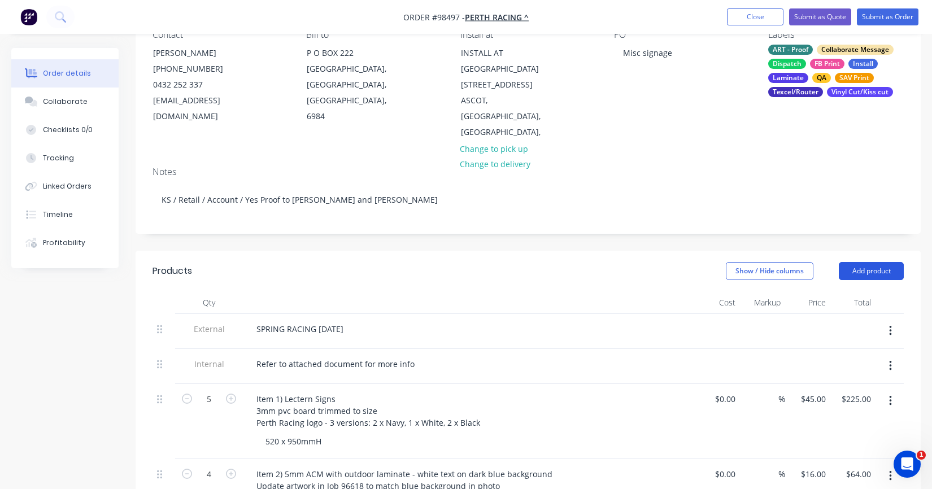
click at [858, 262] on button "Add product" at bounding box center [871, 271] width 65 height 18
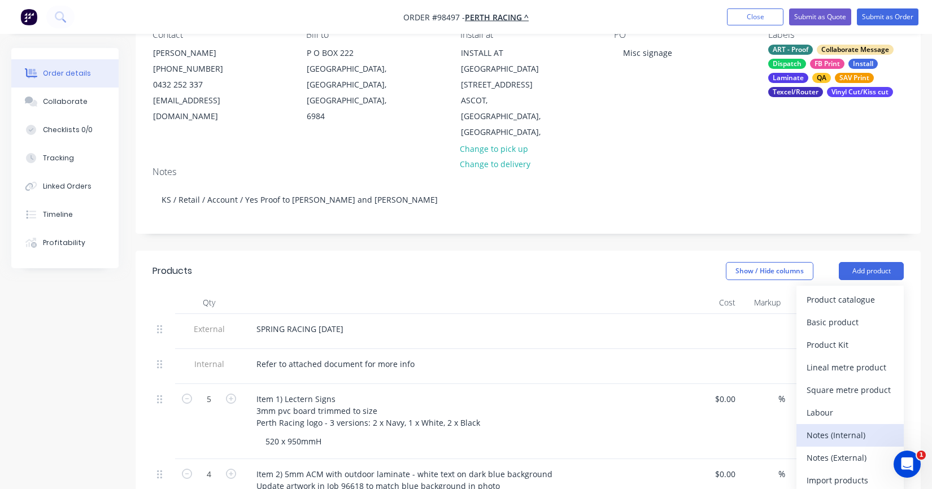
click at [818, 427] on div "Notes (Internal)" at bounding box center [850, 435] width 87 height 16
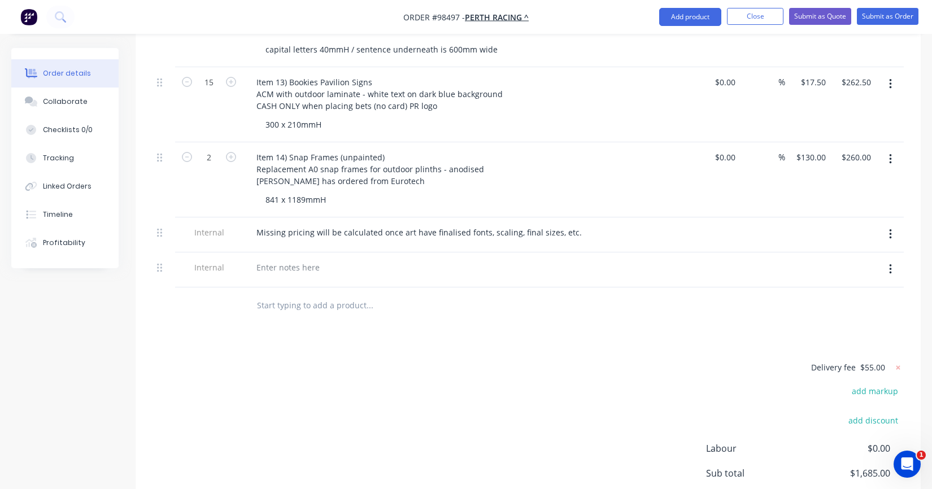
scroll to position [1520, 0]
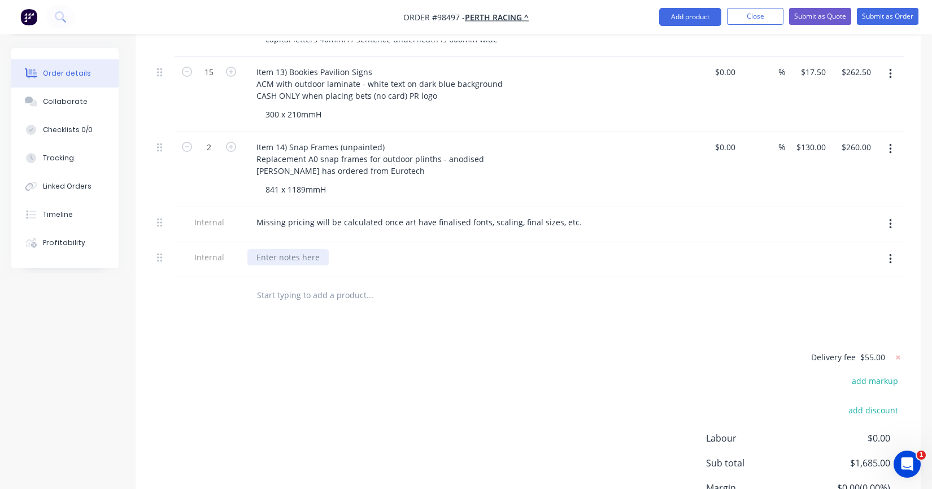
click at [267, 251] on div at bounding box center [287, 257] width 81 height 16
click at [284, 306] on div at bounding box center [446, 295] width 407 height 37
click at [454, 251] on div "Some items being installed, some can be delivered" at bounding box center [468, 257] width 443 height 16
click at [448, 250] on div "Some items being installed, some can be delivered" at bounding box center [352, 257] width 211 height 16
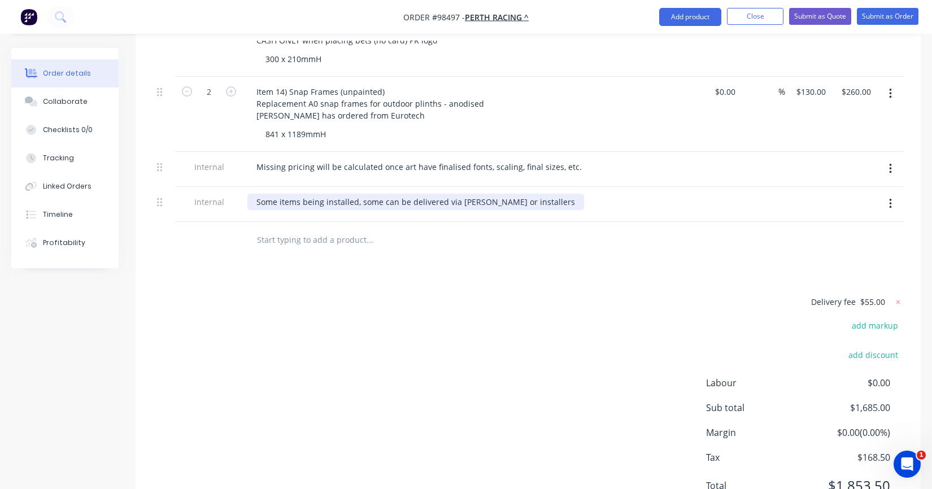
scroll to position [1576, 0]
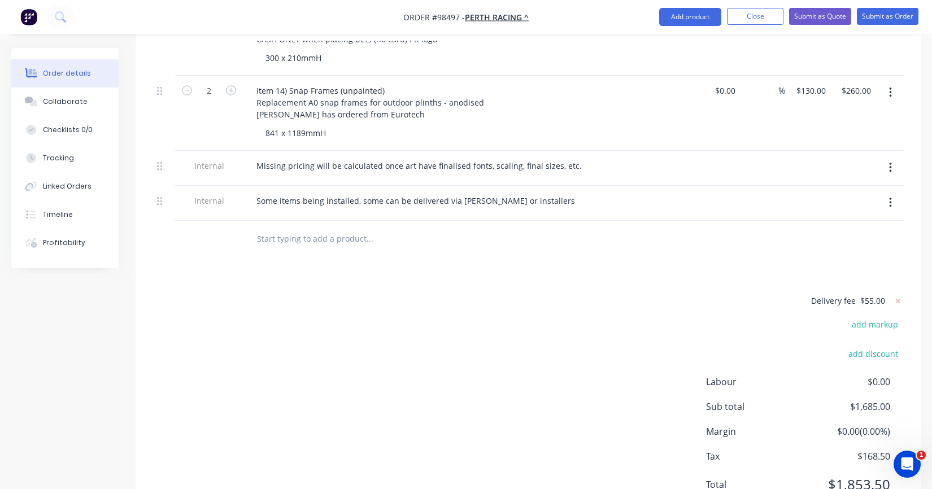
click at [420, 241] on input "text" at bounding box center [370, 239] width 226 height 23
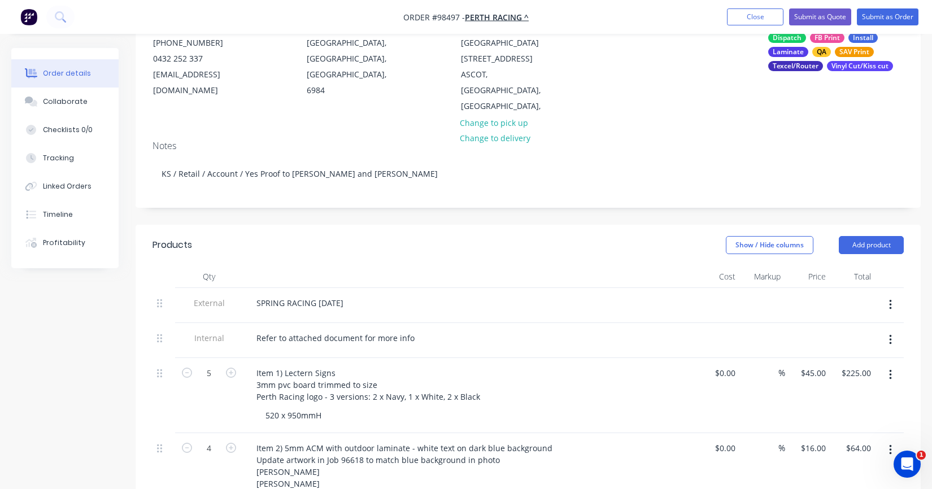
scroll to position [40, 0]
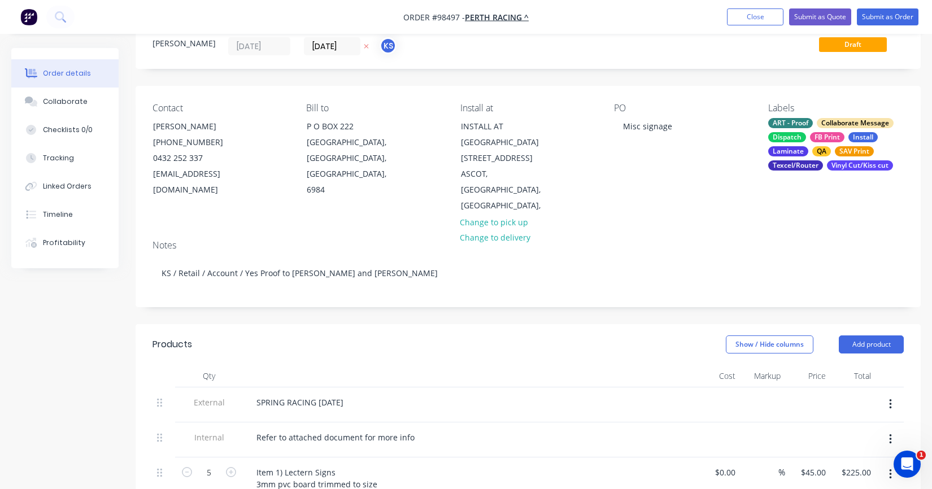
click at [879, 164] on div "Vinyl Cut/Kiss cut" at bounding box center [860, 165] width 66 height 10
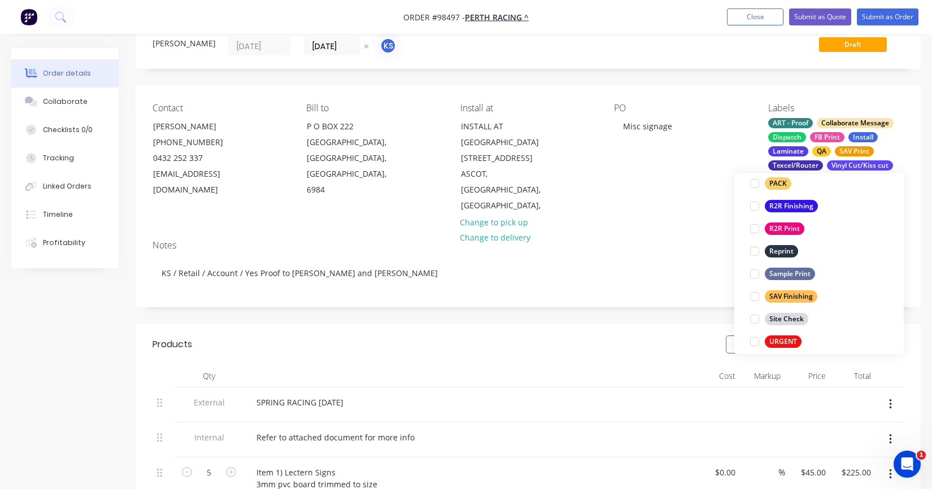
scroll to position [535, 0]
click at [756, 294] on div at bounding box center [755, 294] width 23 height 23
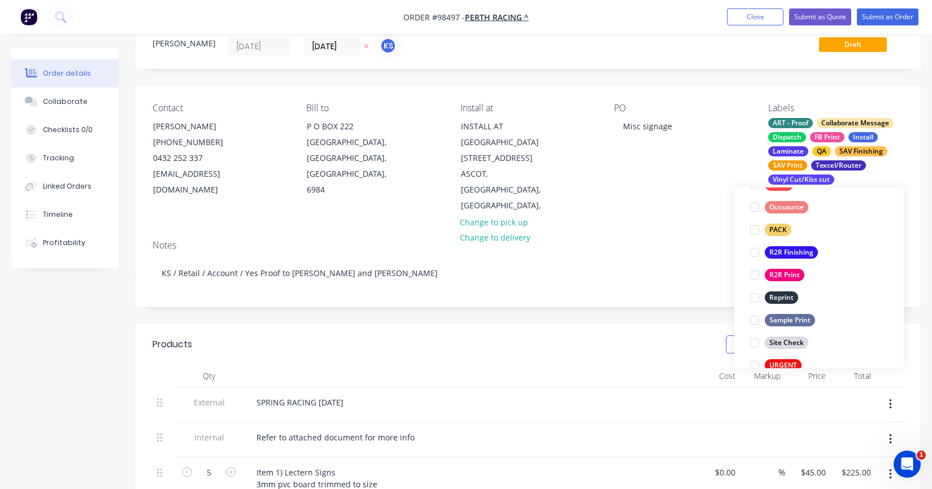
scroll to position [525, 0]
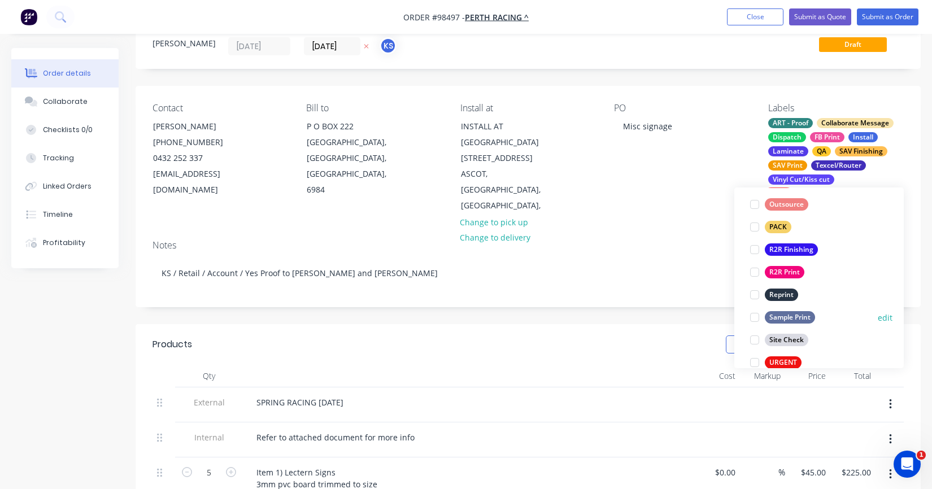
click at [752, 318] on div at bounding box center [755, 317] width 23 height 23
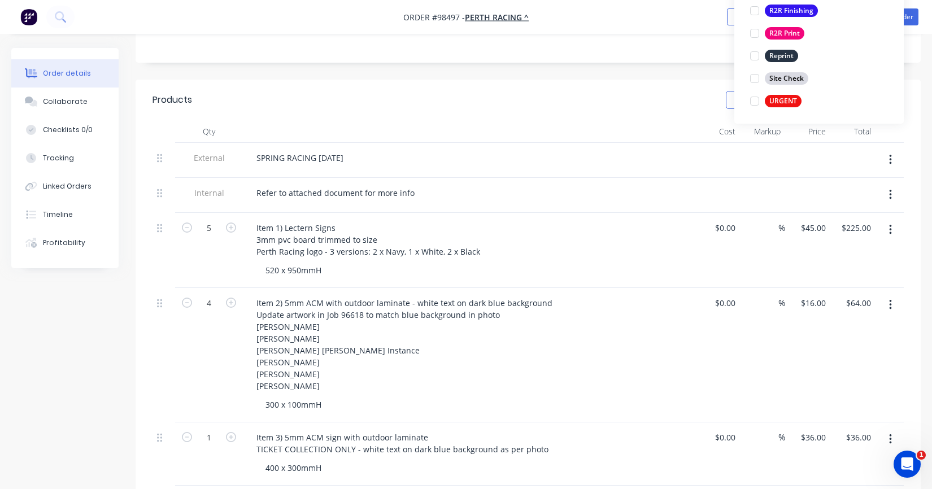
scroll to position [286, 0]
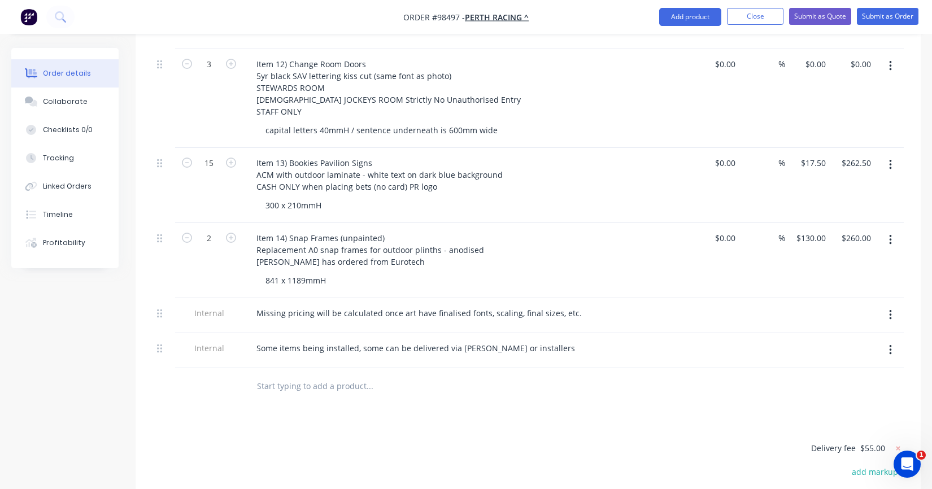
scroll to position [1513, 0]
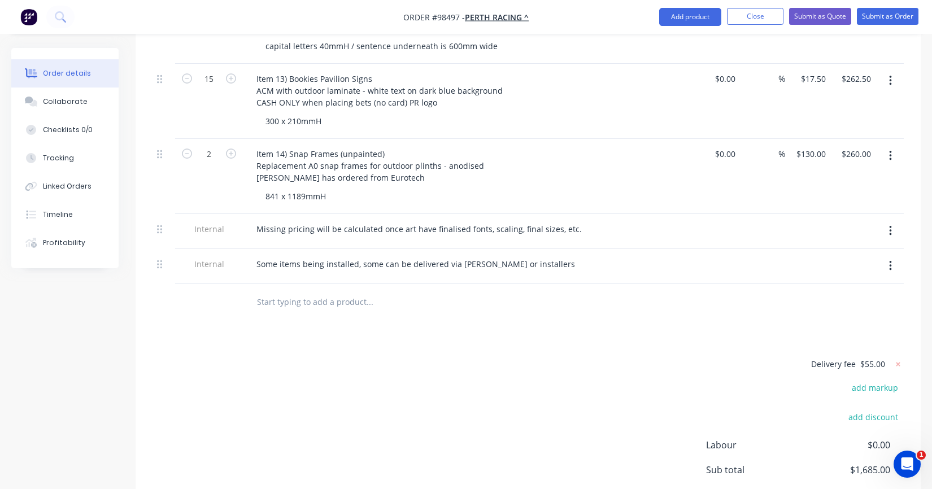
click at [305, 299] on input "text" at bounding box center [370, 302] width 226 height 23
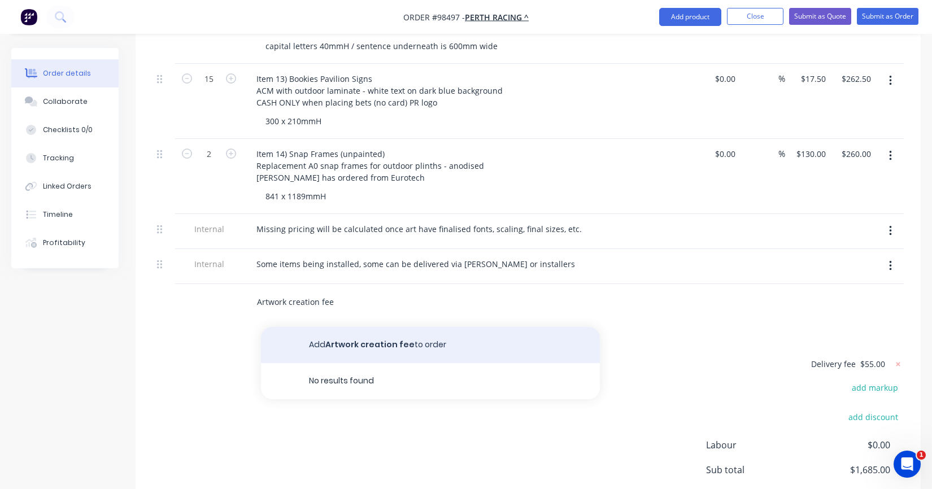
type input "Artwork creation fee"
click at [375, 342] on button "Add Artwork creation fee to order" at bounding box center [430, 345] width 339 height 36
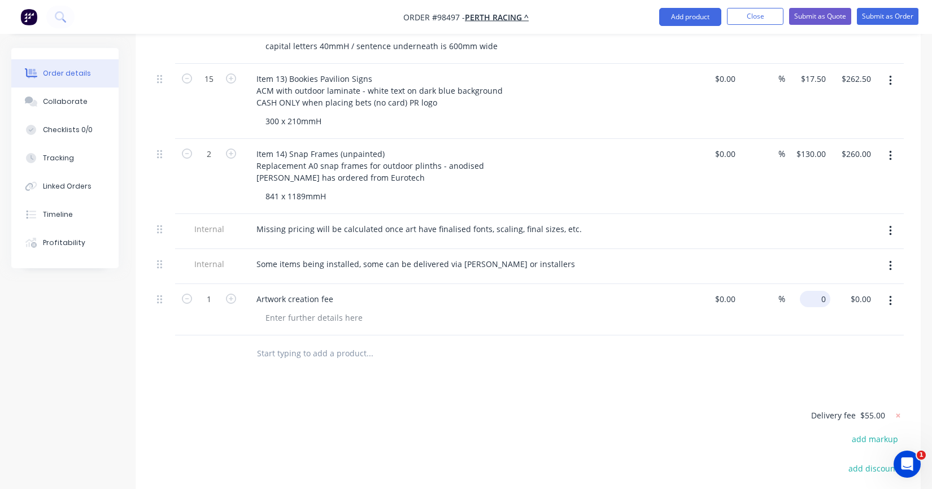
click at [818, 296] on input "0" at bounding box center [818, 299] width 26 height 16
type input "$0.00"
click at [878, 299] on button "button" at bounding box center [891, 301] width 27 height 20
click at [859, 302] on input "0.00" at bounding box center [863, 299] width 26 height 16
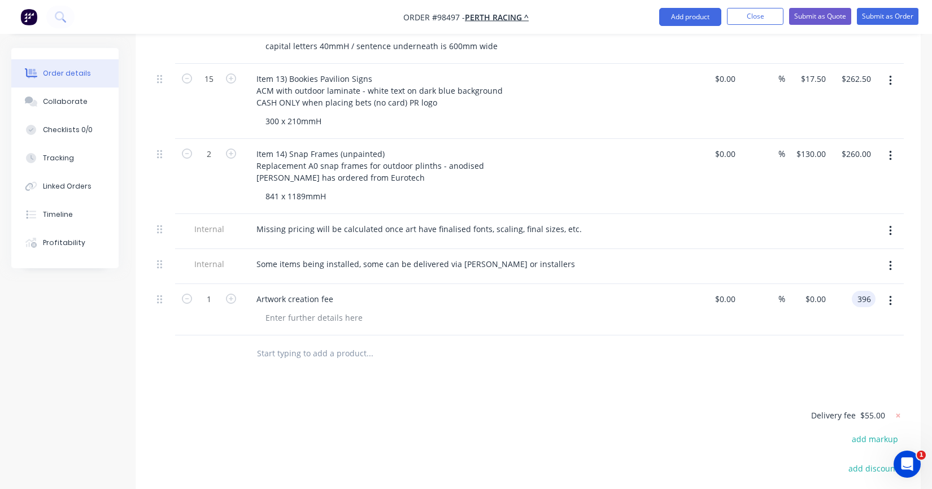
type input "396"
type input "$396.00"
click at [849, 307] on div "$396.00 396" at bounding box center [853, 309] width 45 height 51
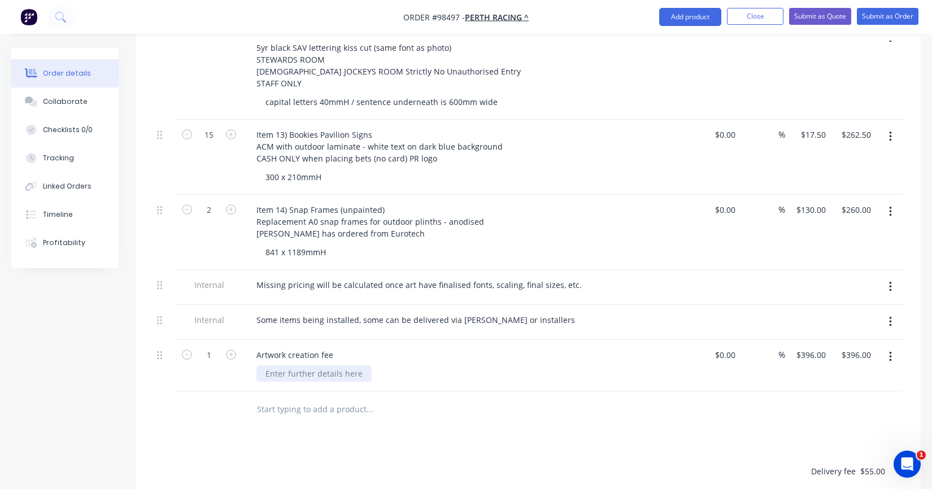
scroll to position [1457, 0]
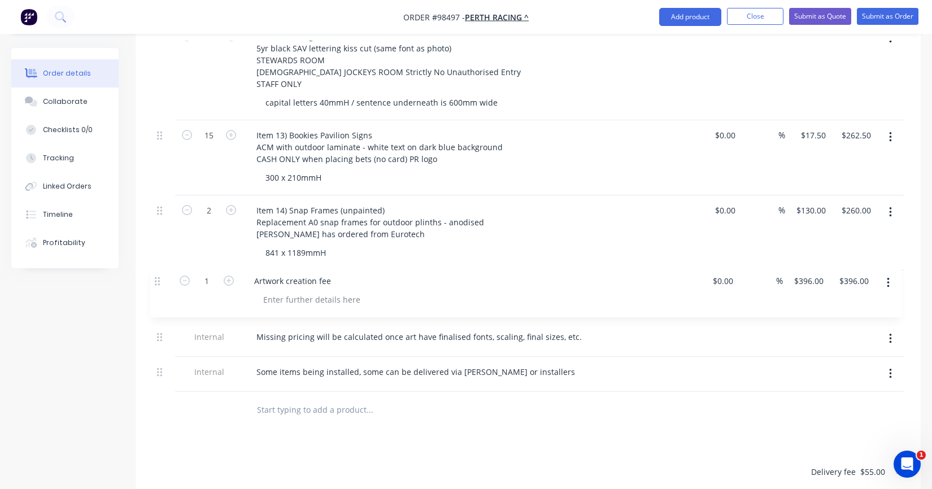
drag, startPoint x: 160, startPoint y: 355, endPoint x: 158, endPoint y: 280, distance: 75.2
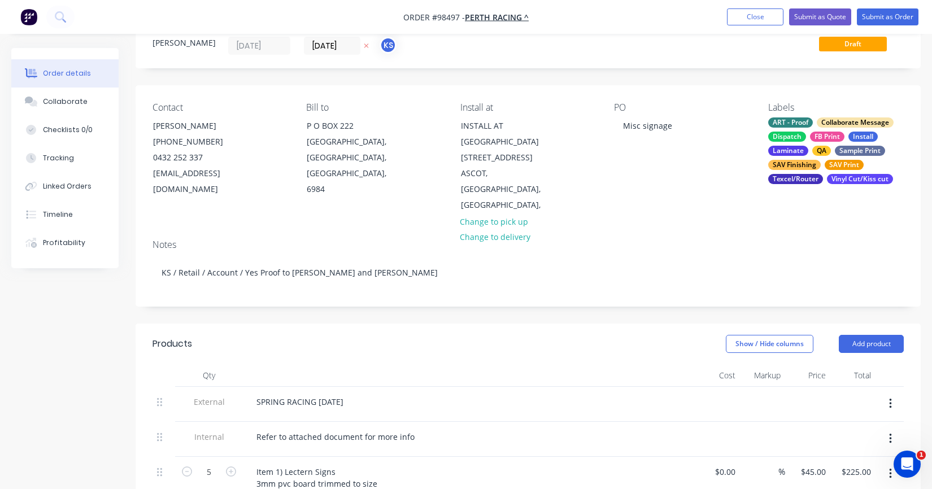
scroll to position [58, 0]
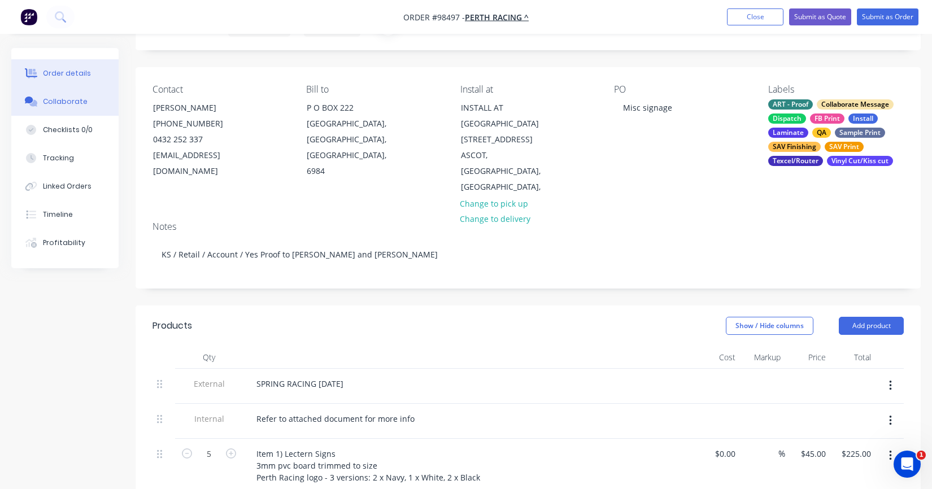
click at [77, 103] on div "Collaborate" at bounding box center [65, 102] width 45 height 10
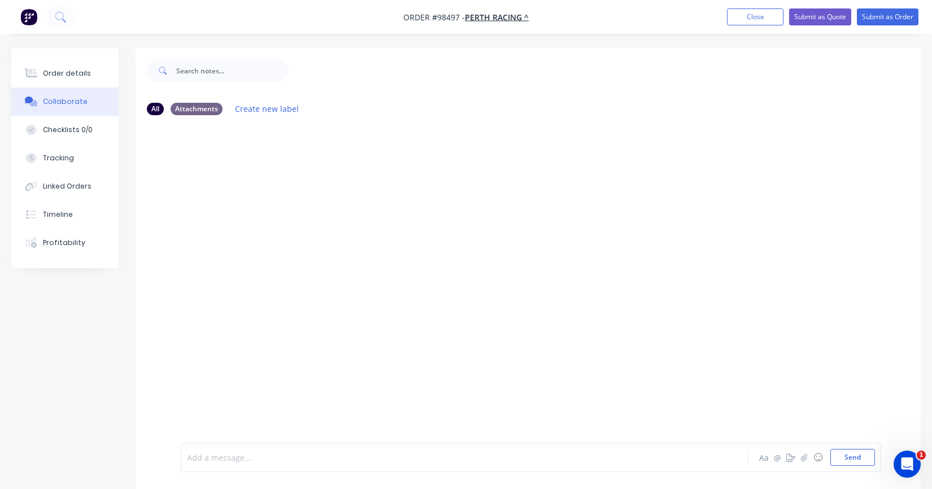
click at [267, 453] on div at bounding box center [446, 458] width 516 height 12
click at [807, 459] on icon "button" at bounding box center [804, 457] width 6 height 7
click at [848, 463] on button "Send" at bounding box center [853, 457] width 45 height 17
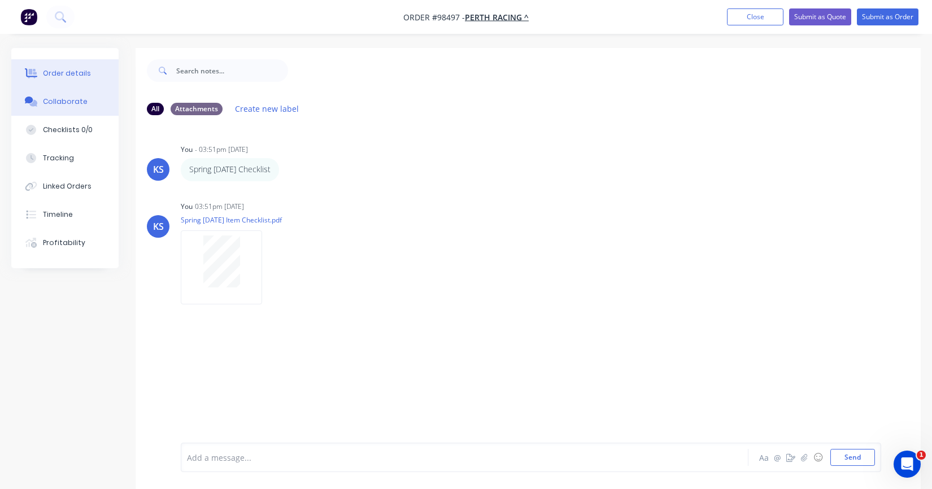
click at [49, 75] on div "Order details" at bounding box center [67, 73] width 48 height 10
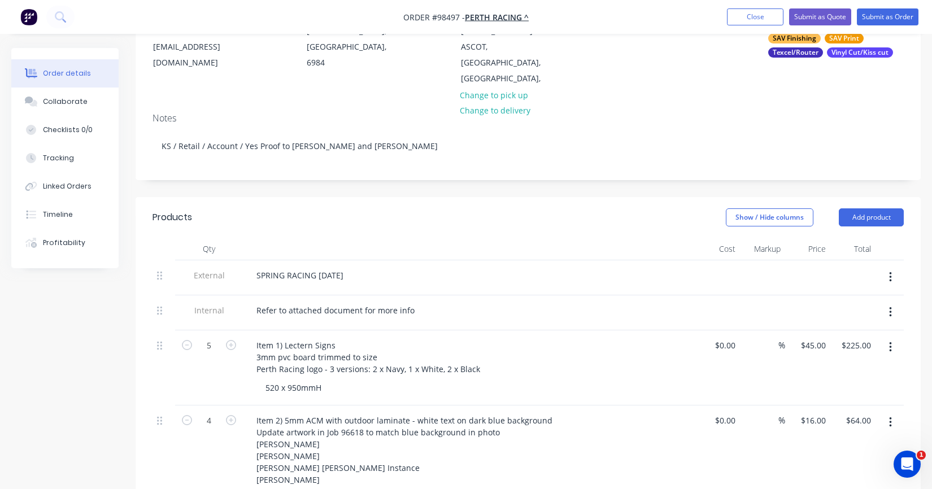
scroll to position [170, 0]
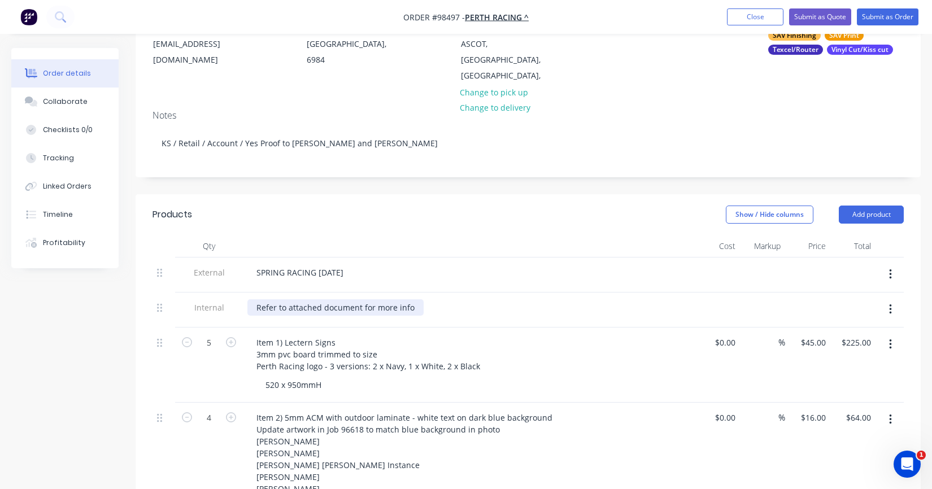
click at [414, 299] on div "Refer to attached document for more info" at bounding box center [335, 307] width 176 height 16
drag, startPoint x: 427, startPoint y: 290, endPoint x: 378, endPoint y: 293, distance: 49.2
click at [378, 299] on div "Refer to attached document for more info and photos" at bounding box center [358, 307] width 222 height 16
click at [435, 299] on div "Refer to attached document for photos" at bounding box center [468, 307] width 443 height 16
click at [376, 299] on div "Refer to attached document for photos" at bounding box center [330, 307] width 166 height 16
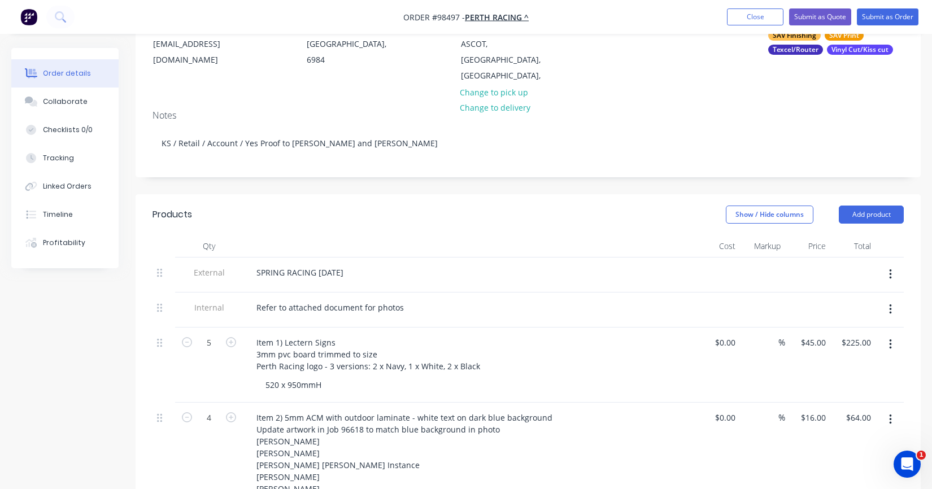
click at [438, 299] on div "Refer to attached document for photos" at bounding box center [468, 307] width 443 height 16
click at [255, 299] on div "Refer to attached document for photos" at bounding box center [330, 307] width 166 height 16
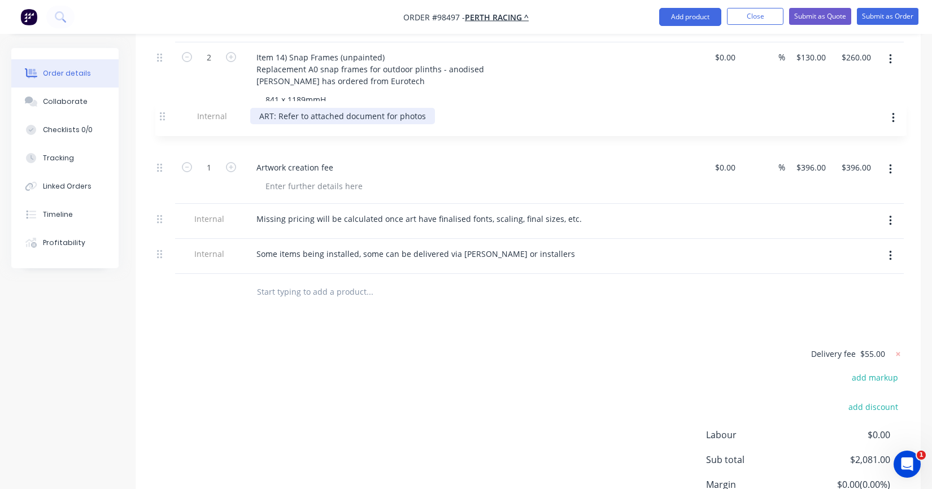
scroll to position [1574, 0]
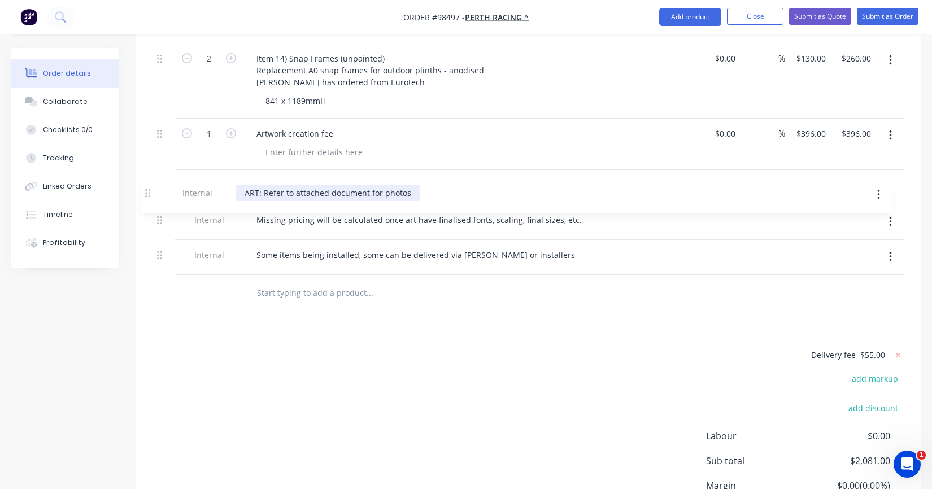
drag, startPoint x: 163, startPoint y: 292, endPoint x: 151, endPoint y: 198, distance: 94.0
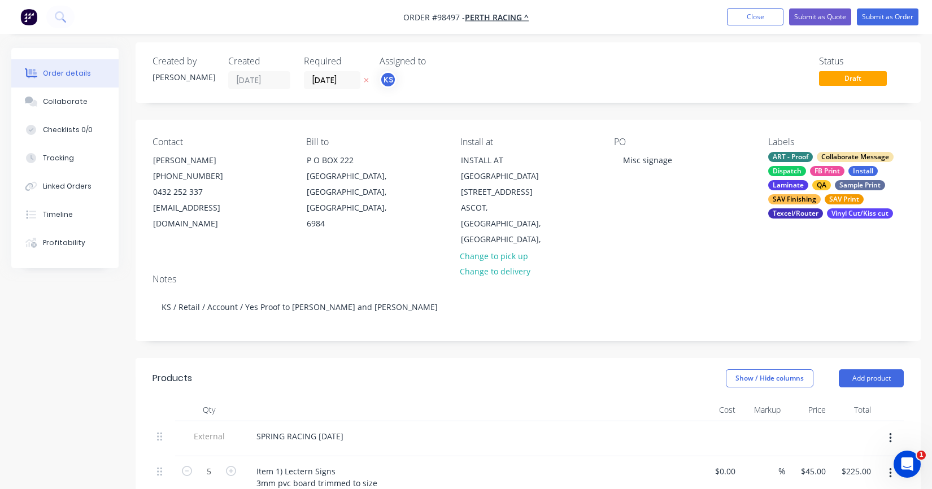
scroll to position [0, 0]
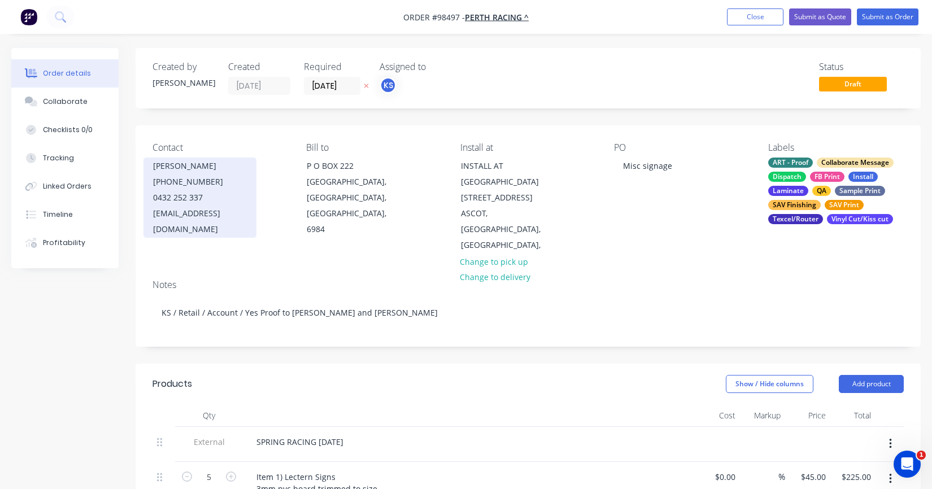
click at [173, 188] on div "[PHONE_NUMBER]" at bounding box center [200, 182] width 94 height 16
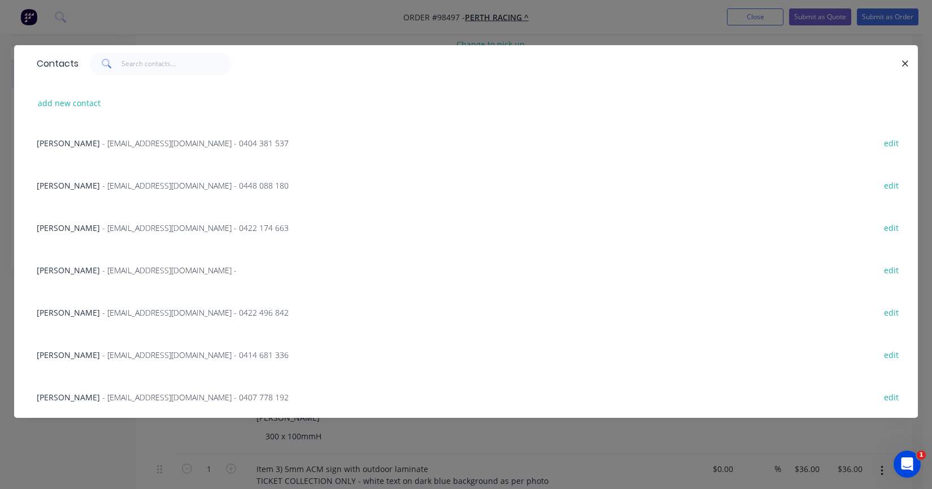
scroll to position [226, 0]
click at [49, 395] on span "[PERSON_NAME]" at bounding box center [68, 397] width 63 height 11
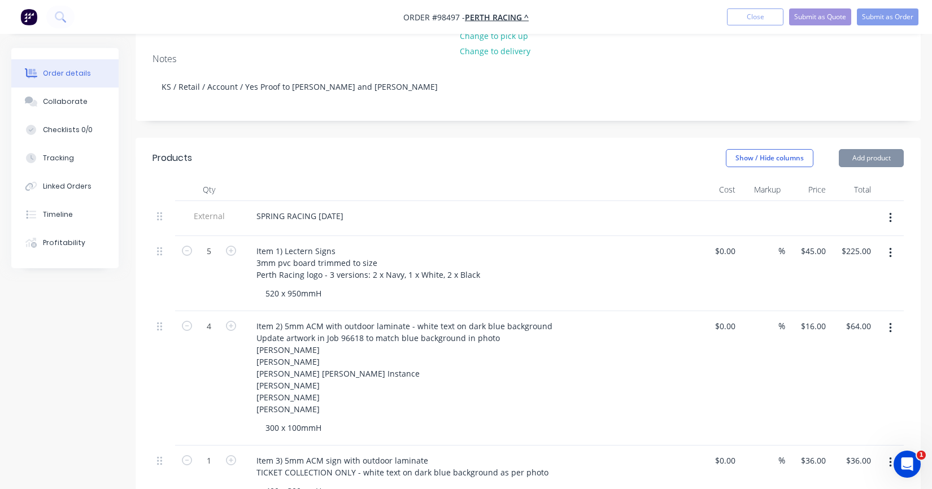
scroll to position [0, 0]
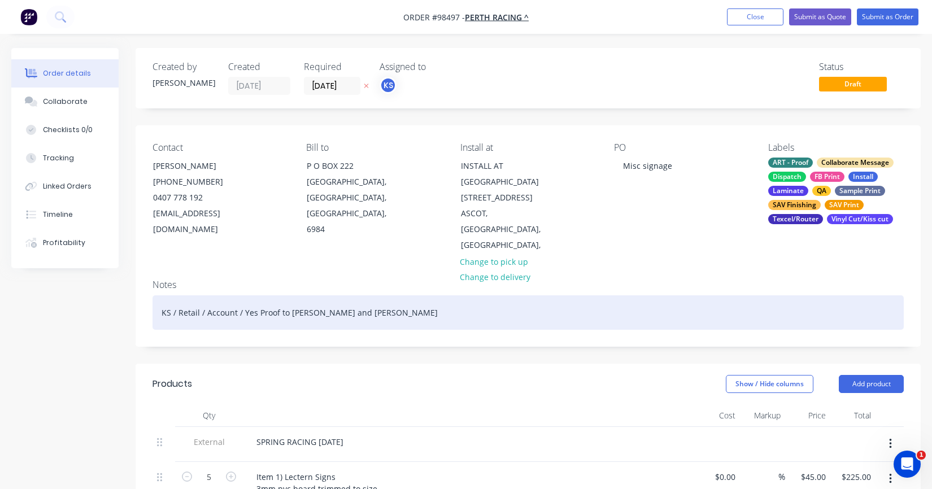
click at [309, 296] on div "KS / Retail / Account / Yes Proof to [PERSON_NAME] and [PERSON_NAME]" at bounding box center [529, 313] width 752 height 34
click at [333, 301] on div "KS / Retail / Account / Yes Proof to [PERSON_NAME] and [PERSON_NAME]" at bounding box center [529, 313] width 752 height 34
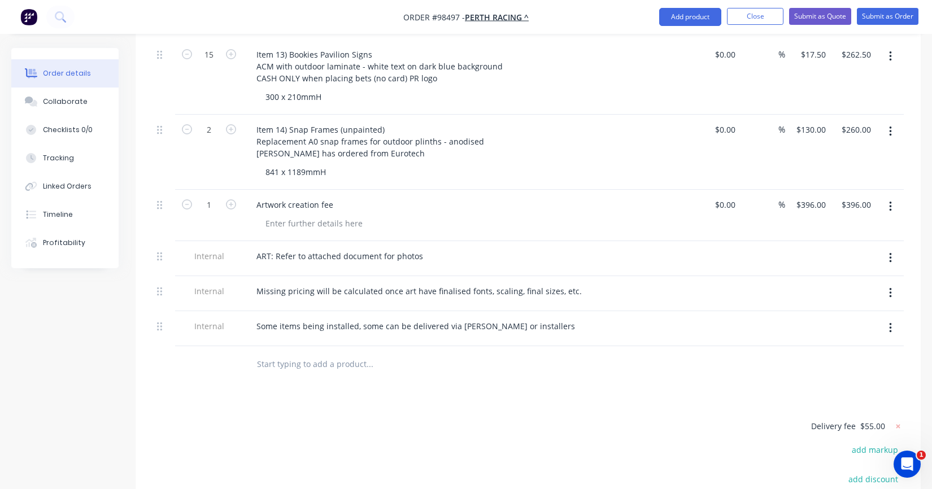
scroll to position [1505, 0]
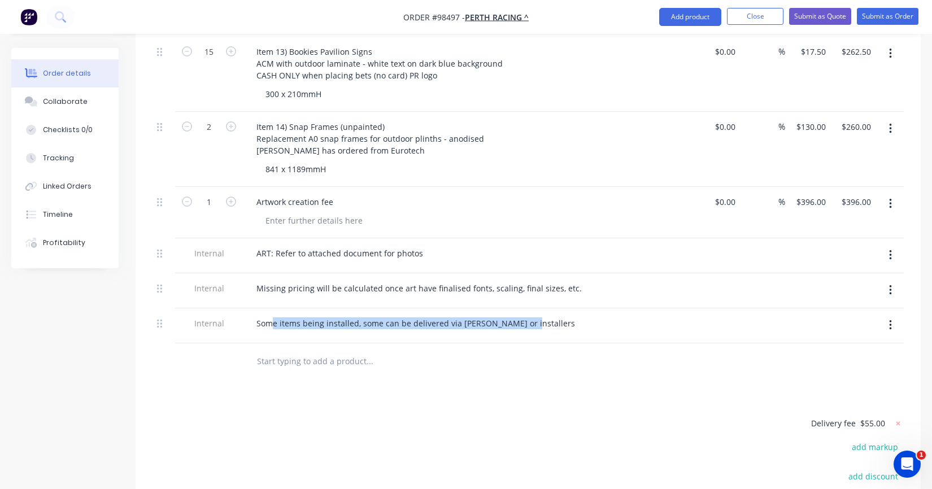
drag, startPoint x: 521, startPoint y: 319, endPoint x: 218, endPoint y: 319, distance: 302.9
click at [218, 319] on div "Internal Some items being installed, some can be delivered via [PERSON_NAME] or…" at bounding box center [529, 326] width 752 height 35
click at [387, 315] on div "Some items being installed, some can be delivered via [PERSON_NAME] or installe…" at bounding box center [415, 323] width 337 height 16
drag, startPoint x: 519, startPoint y: 319, endPoint x: 231, endPoint y: 323, distance: 288.2
click at [231, 323] on div "Internal Some items being installed, some cn be delivered via [PERSON_NAME] or …" at bounding box center [529, 326] width 752 height 35
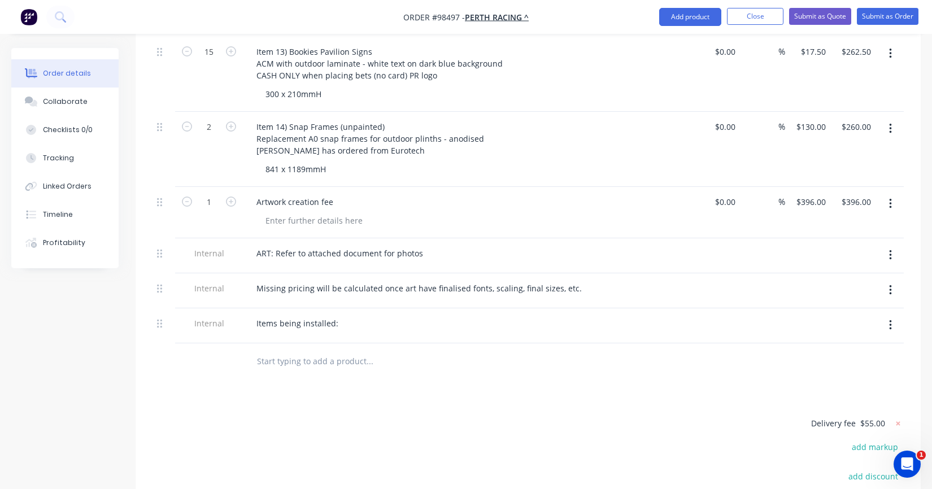
click at [345, 322] on div "Items being installed:" at bounding box center [468, 323] width 443 height 16
click at [339, 319] on div "Items being installed:" at bounding box center [297, 323] width 100 height 16
click at [345, 316] on div "Items being installed: 4," at bounding box center [301, 323] width 108 height 16
click at [353, 316] on div "Items being installed: 4, 5," at bounding box center [305, 323] width 117 height 16
drag, startPoint x: 371, startPoint y: 321, endPoint x: 346, endPoint y: 328, distance: 25.2
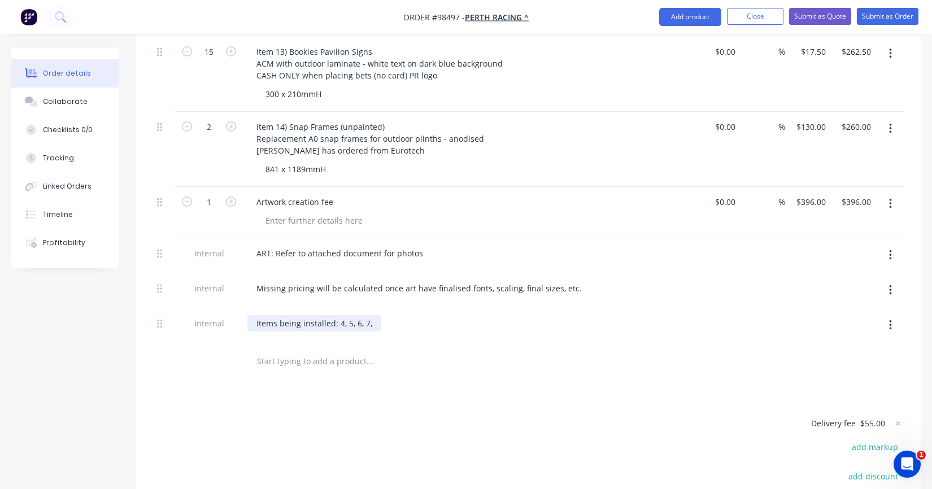
click at [371, 321] on div "Items being installed: 4, 5, 6, 7," at bounding box center [314, 323] width 134 height 16
click at [388, 315] on div "Items being installed: 4, 5, 6, 7, 8," at bounding box center [468, 323] width 443 height 16
click at [381, 321] on div "Items being installed: 4, 5, 6, 7, 8," at bounding box center [318, 323] width 142 height 16
click at [388, 319] on div "Items being installed: 4, 5, 6, 7, 8, 9," at bounding box center [322, 323] width 151 height 16
click at [402, 322] on div "Items being installed: 4, 5, 6, 7, 8, 9, 11," at bounding box center [329, 323] width 164 height 16
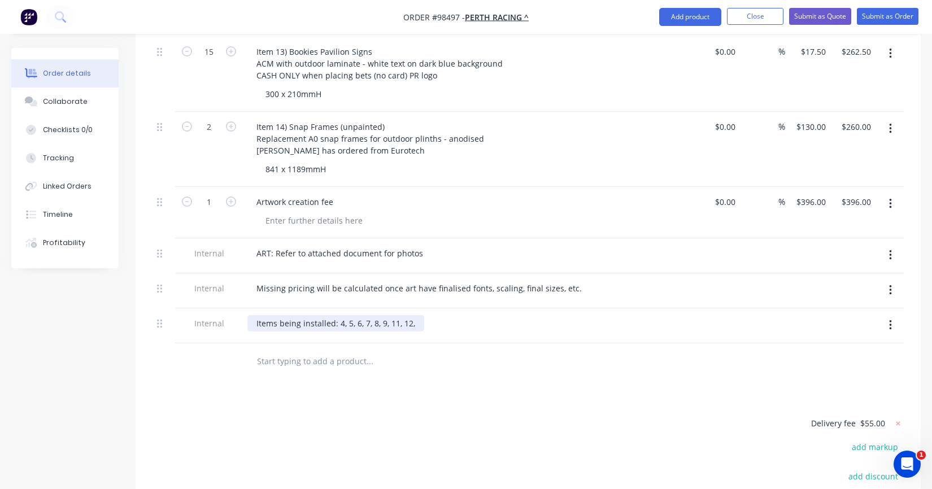
click at [418, 319] on div "Items being installed: 4, 5, 6, 7, 8, 9, 11, 12," at bounding box center [335, 323] width 177 height 16
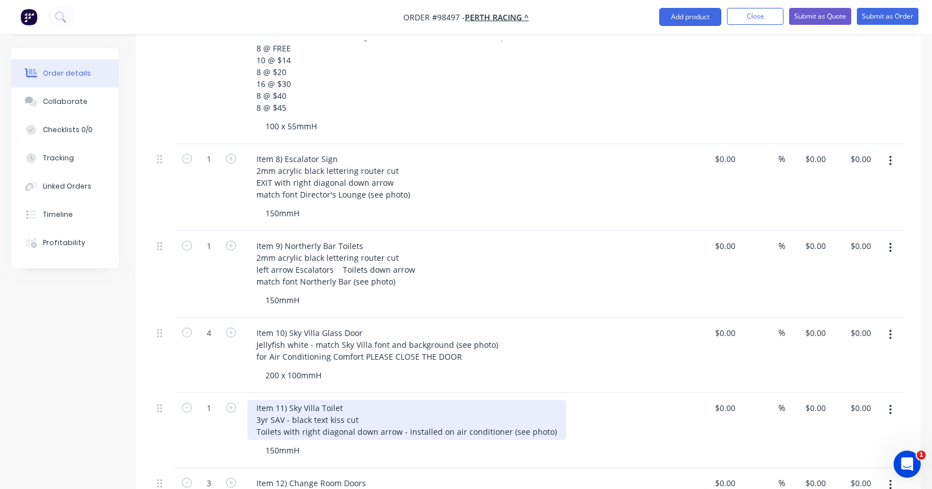
scroll to position [972, 0]
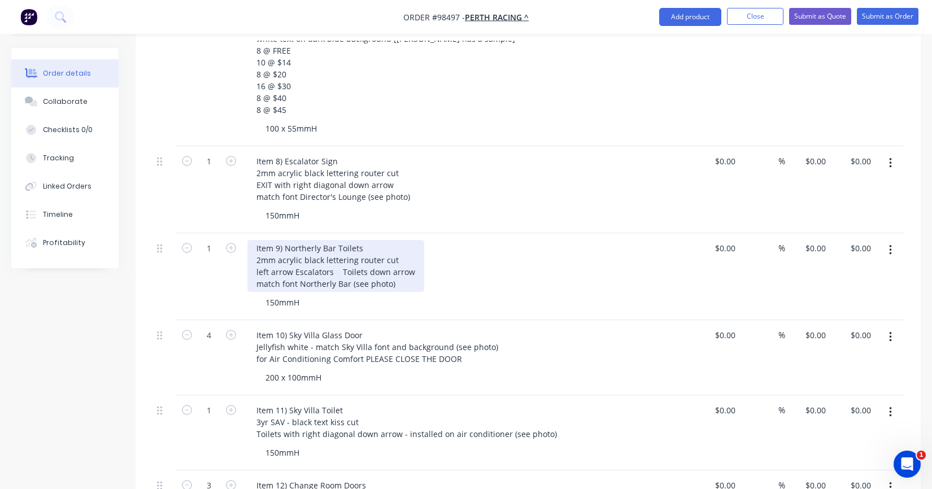
click at [398, 280] on div "Item 9) Northerly Bar Toilets 2mm acrylic black lettering router cut left arrow…" at bounding box center [335, 266] width 177 height 52
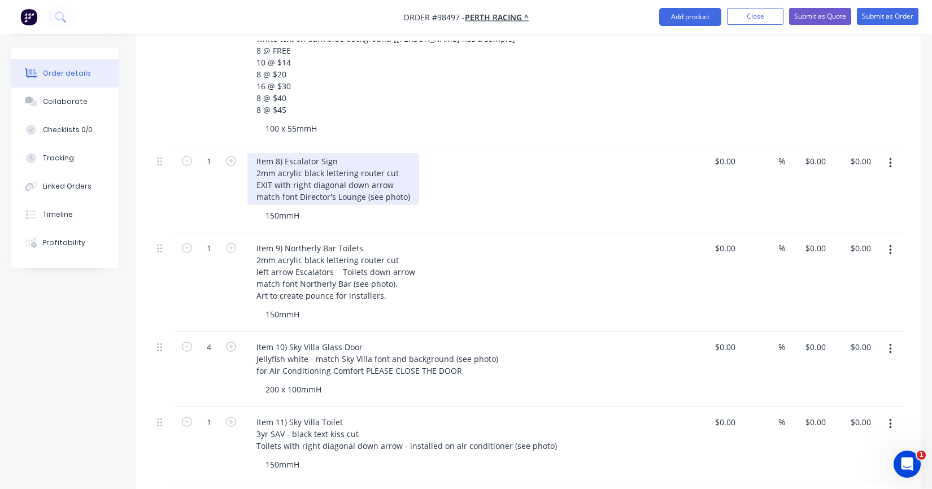
click at [410, 193] on div "Item 8) Escalator Sign 2mm acrylic black lettering router cut EXIT with right d…" at bounding box center [333, 179] width 172 height 52
click at [415, 185] on div "Item 8) Escalator Sign 2mm acrylic black lettering router cut EXIT with right d…" at bounding box center [333, 179] width 172 height 52
click at [410, 194] on div "Item 8) Escalator Sign 2mm acrylic black lettering router cut EXIT with right d…" at bounding box center [333, 179] width 172 height 52
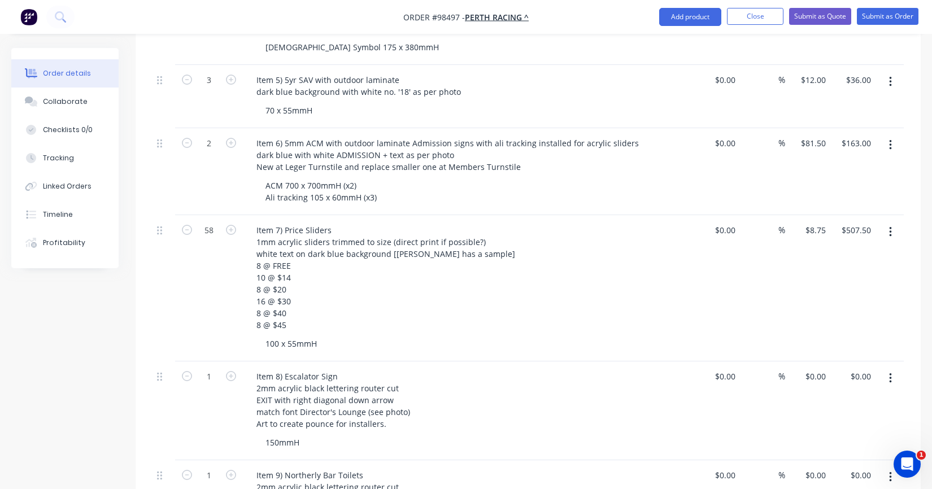
scroll to position [744, 0]
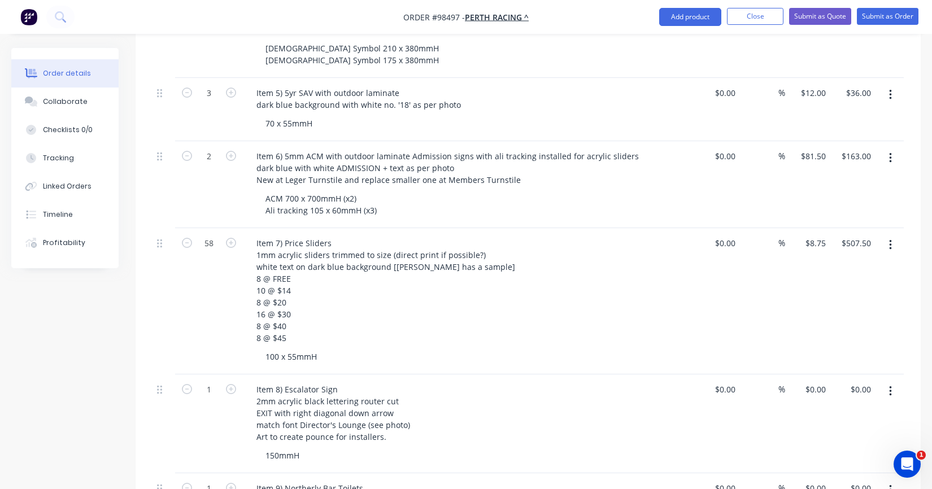
drag, startPoint x: 752, startPoint y: 18, endPoint x: 734, endPoint y: 27, distance: 20.0
click at [752, 18] on button "Close" at bounding box center [755, 16] width 57 height 17
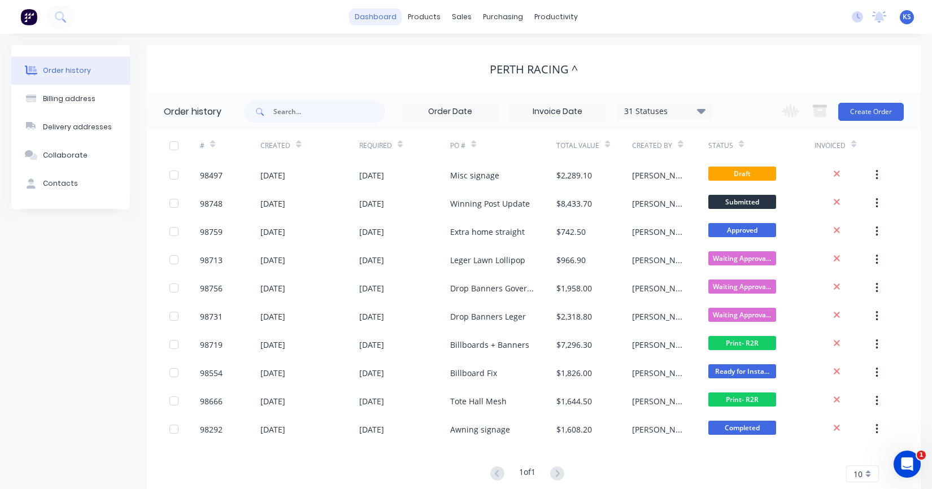
click at [394, 15] on link "dashboard" at bounding box center [375, 16] width 53 height 17
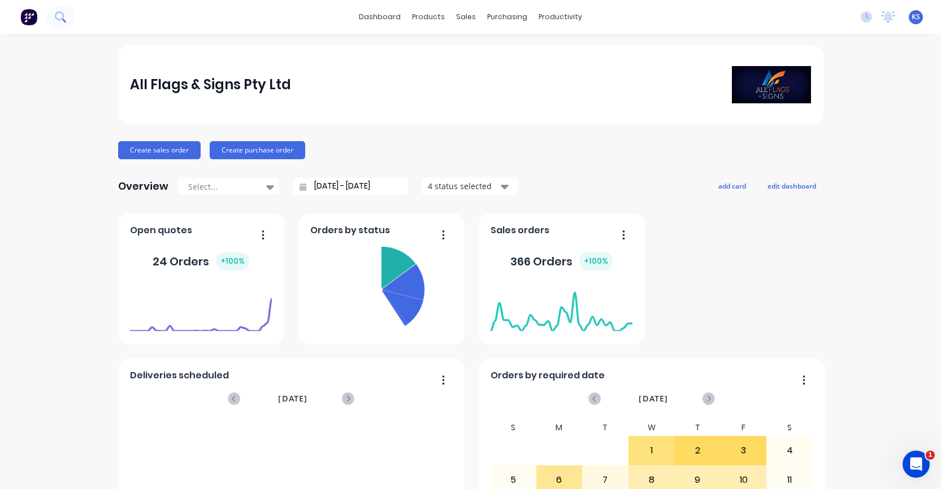
click at [61, 18] on icon at bounding box center [60, 16] width 11 height 11
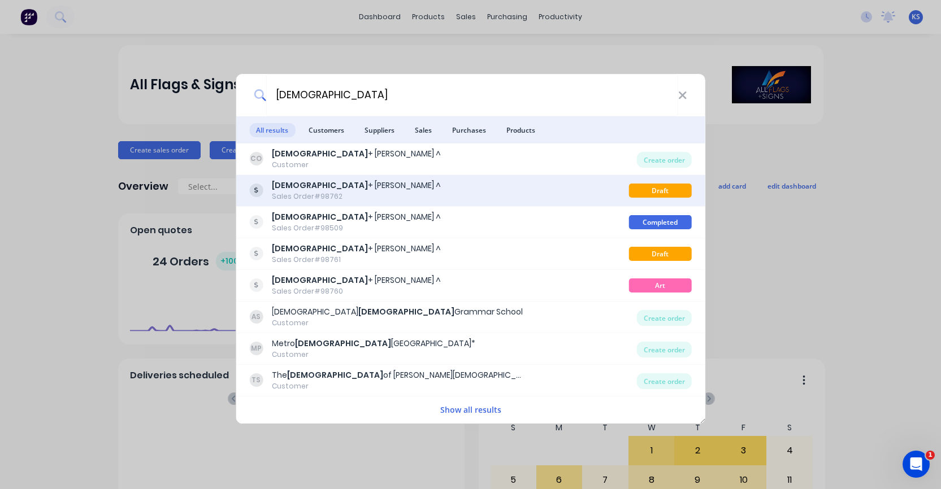
type input "[DEMOGRAPHIC_DATA]"
click at [293, 201] on div "Sales Order #98762" at bounding box center [356, 197] width 169 height 10
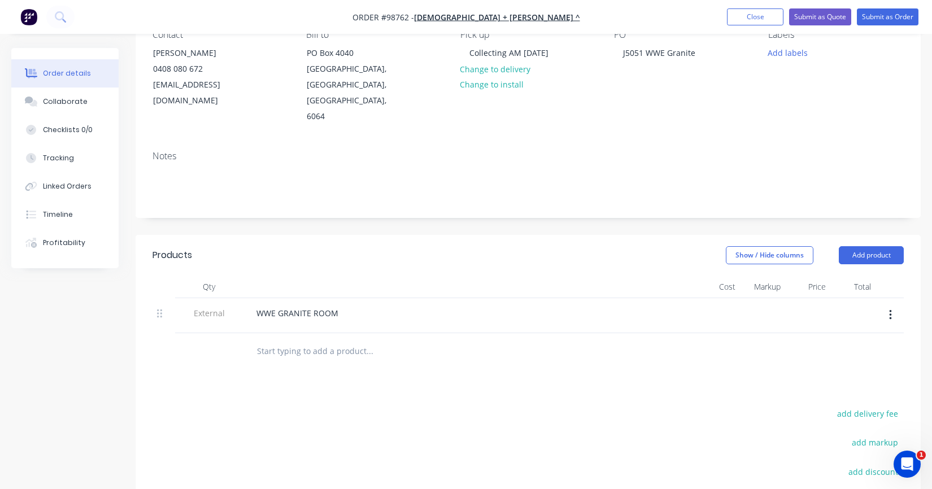
scroll to position [57, 0]
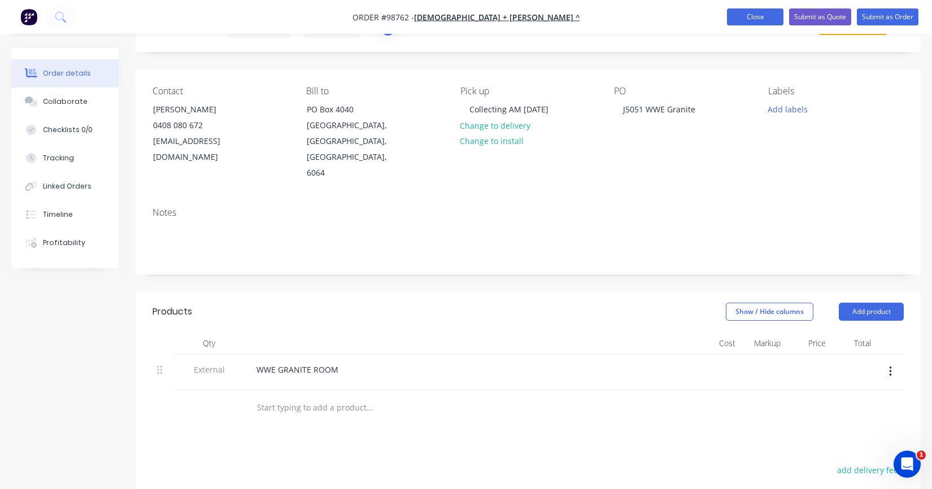
click at [738, 16] on button "Close" at bounding box center [755, 16] width 57 height 17
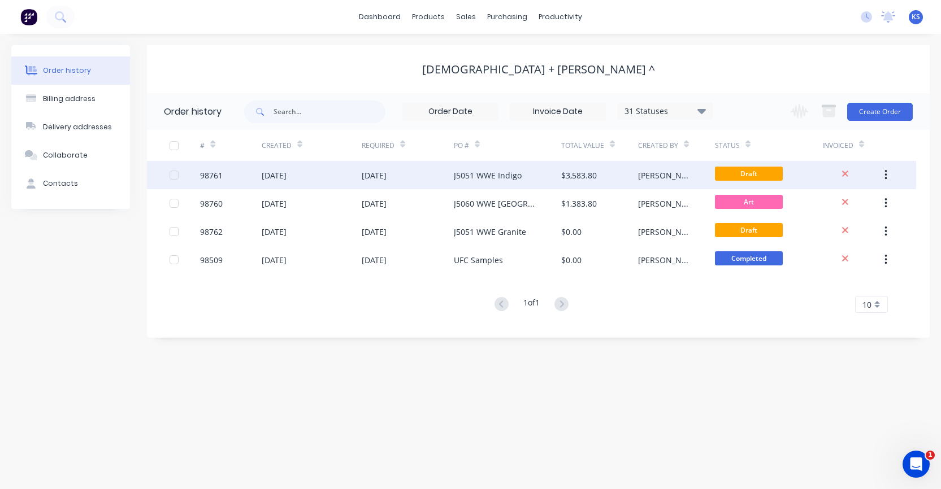
click at [502, 177] on div "J5051 WWE Indigo" at bounding box center [488, 176] width 68 height 12
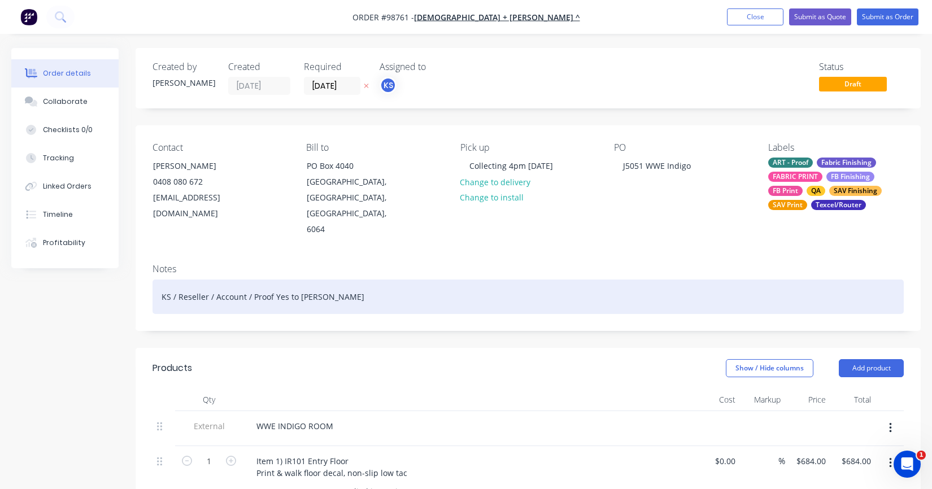
click at [372, 280] on div "KS / Reseller / Account / Proof Yes to [PERSON_NAME]" at bounding box center [529, 297] width 752 height 34
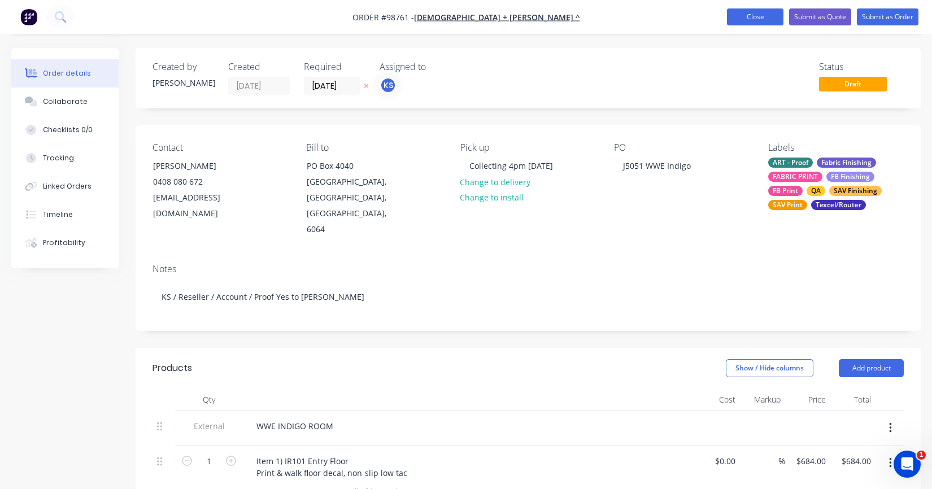
click at [742, 21] on button "Close" at bounding box center [755, 16] width 57 height 17
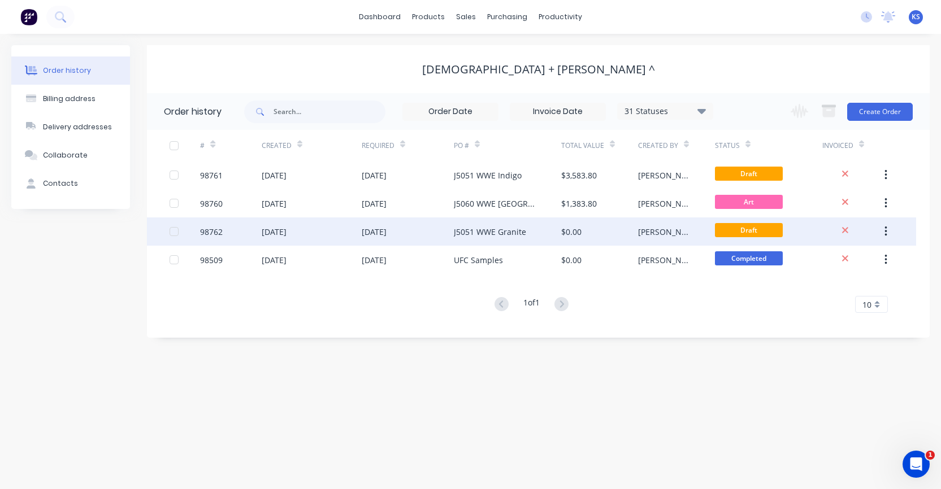
click at [488, 231] on div "J5051 WWE Granite" at bounding box center [490, 232] width 72 height 12
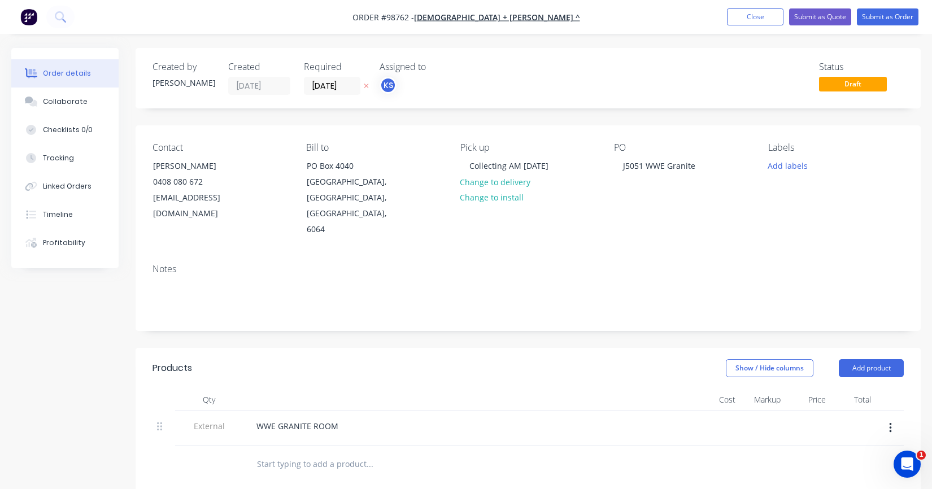
click at [181, 262] on div "Notes" at bounding box center [528, 293] width 785 height 76
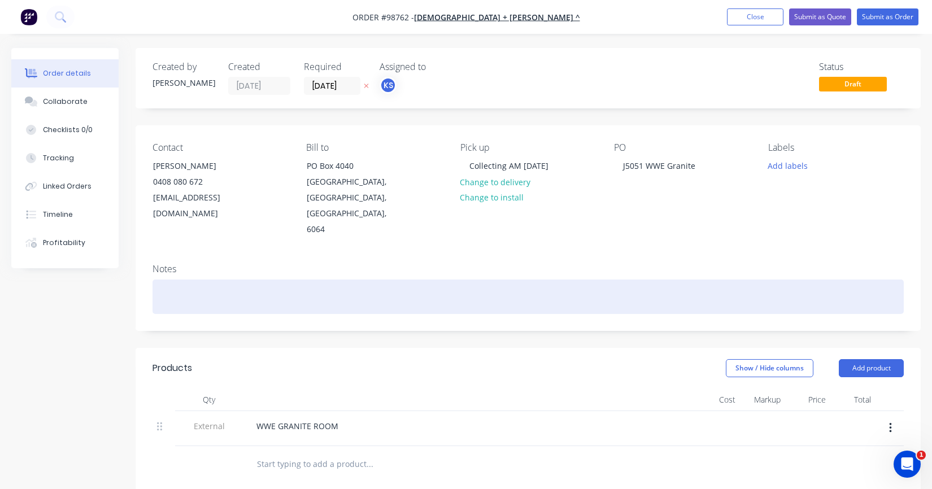
click at [165, 280] on div at bounding box center [529, 297] width 752 height 34
click at [179, 280] on div at bounding box center [529, 297] width 752 height 34
click at [171, 280] on div at bounding box center [529, 297] width 752 height 34
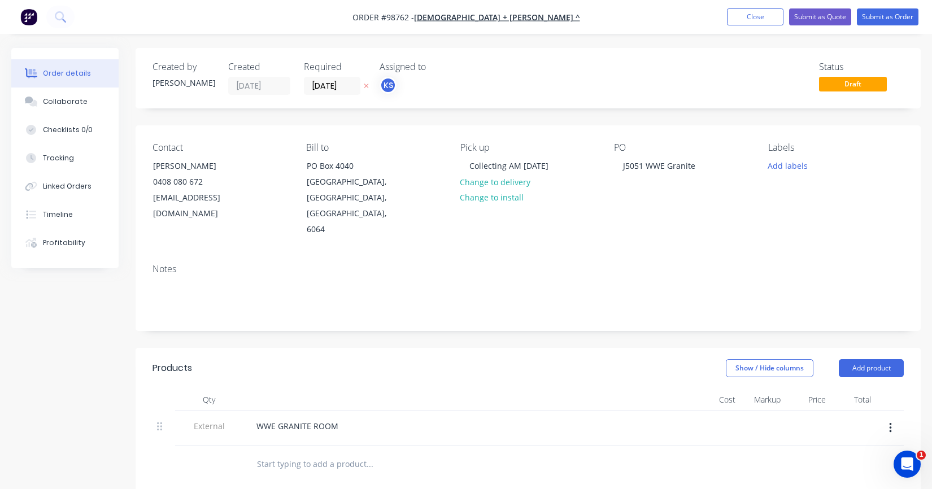
click at [271, 453] on input "text" at bounding box center [370, 464] width 226 height 23
click at [275, 453] on input "text" at bounding box center [370, 464] width 226 height 23
click at [336, 418] on div "WWE GRANITE ROOM" at bounding box center [297, 426] width 100 height 16
click at [327, 453] on input "text" at bounding box center [370, 464] width 226 height 23
click at [312, 453] on input "text" at bounding box center [370, 464] width 226 height 23
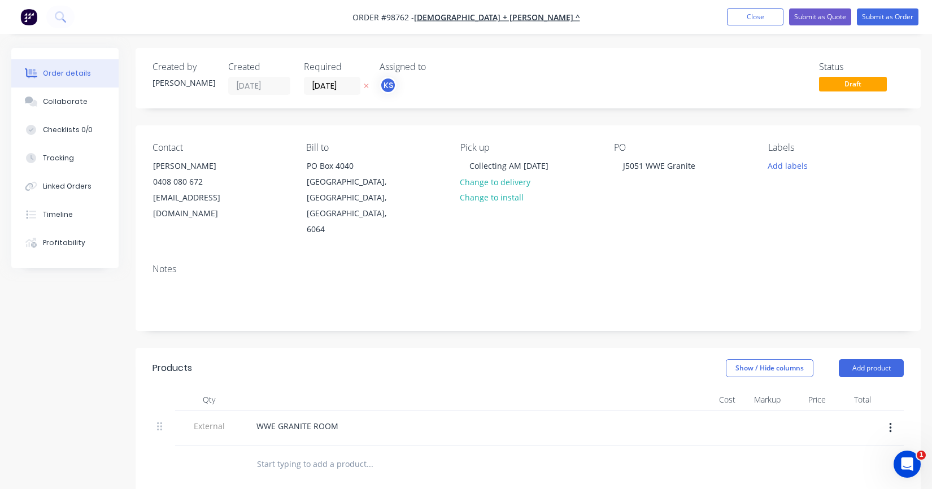
click at [290, 453] on input "text" at bounding box center [370, 464] width 226 height 23
click at [284, 453] on input "text" at bounding box center [370, 464] width 226 height 23
click at [288, 453] on input "text" at bounding box center [370, 464] width 226 height 23
click at [761, 15] on button "Close" at bounding box center [755, 16] width 57 height 17
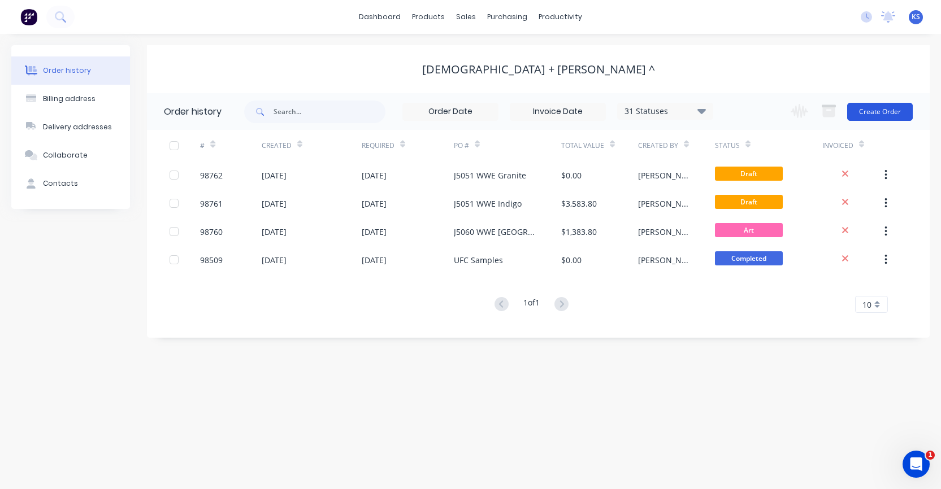
click at [879, 107] on button "Create Order" at bounding box center [880, 112] width 66 height 18
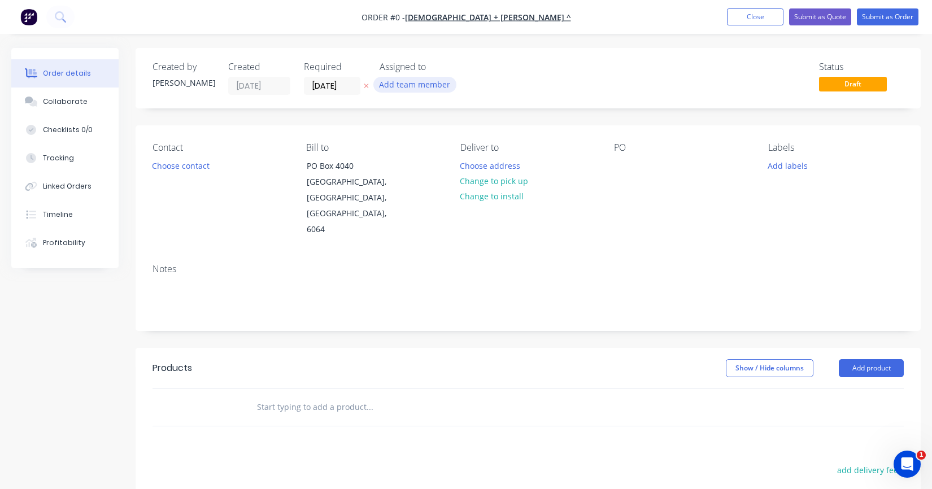
click at [392, 90] on button "Add team member" at bounding box center [414, 84] width 83 height 15
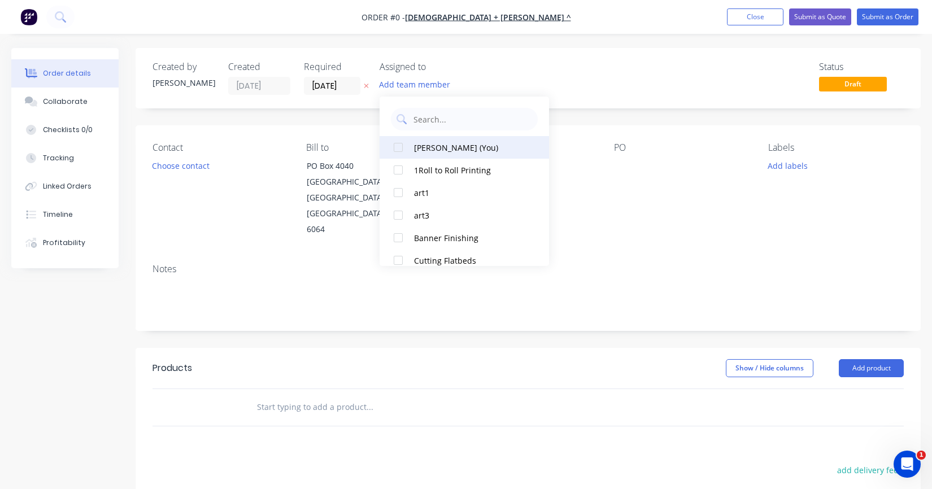
click at [397, 147] on div at bounding box center [398, 147] width 23 height 23
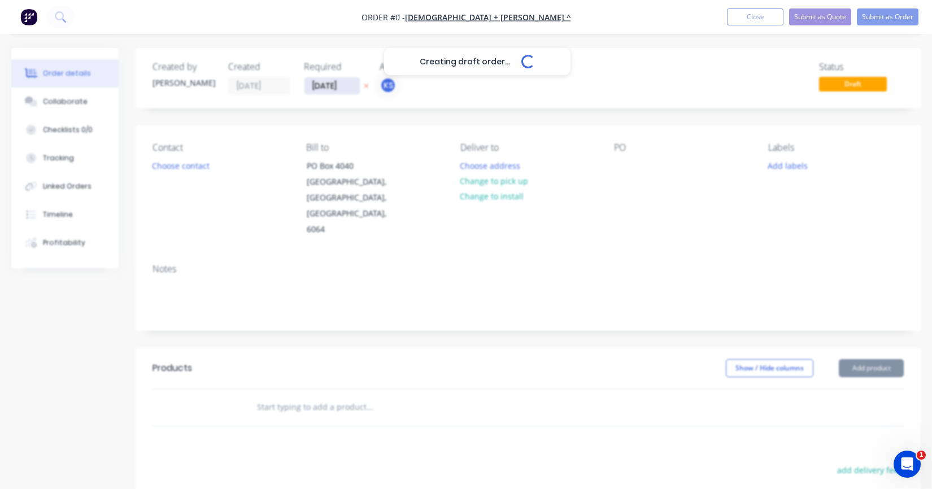
click at [330, 87] on div "Creating draft order... Loading... Order details Collaborate Checklists 0/0 Tra…" at bounding box center [466, 381] width 932 height 667
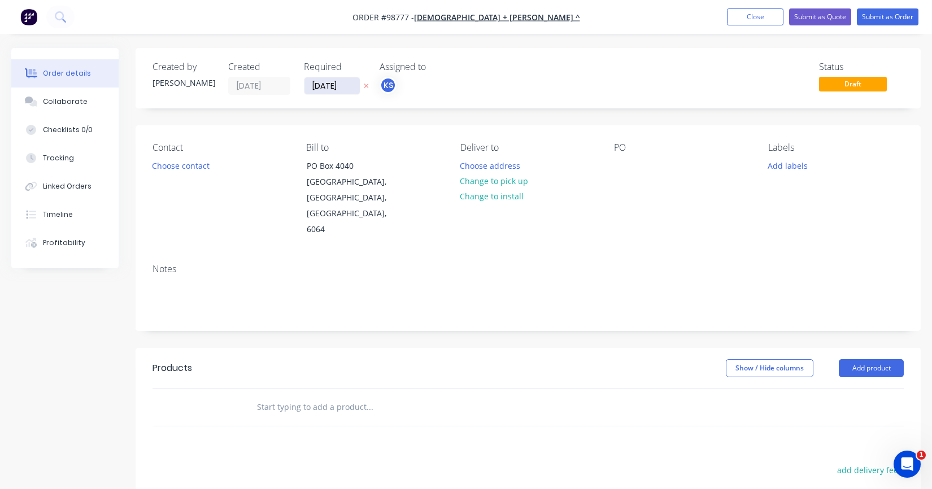
click at [330, 87] on input "[DATE]" at bounding box center [332, 85] width 55 height 17
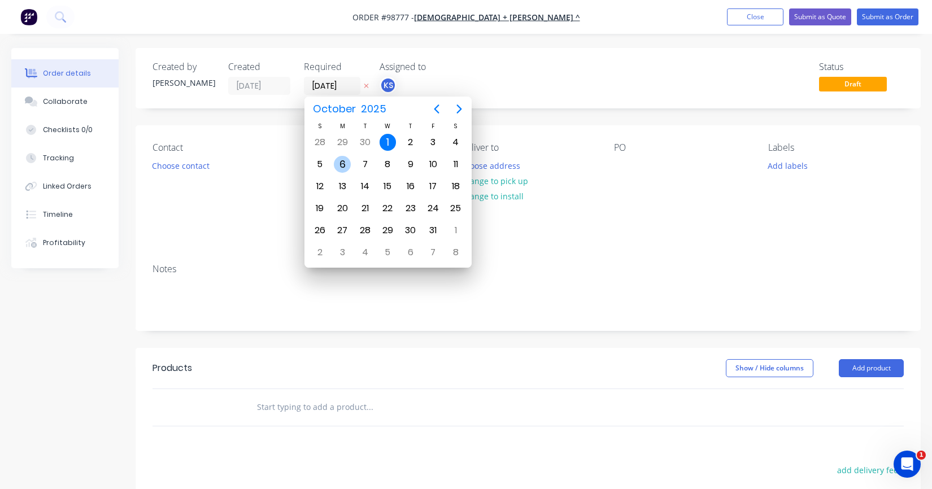
click at [340, 164] on div "6" at bounding box center [342, 164] width 17 height 17
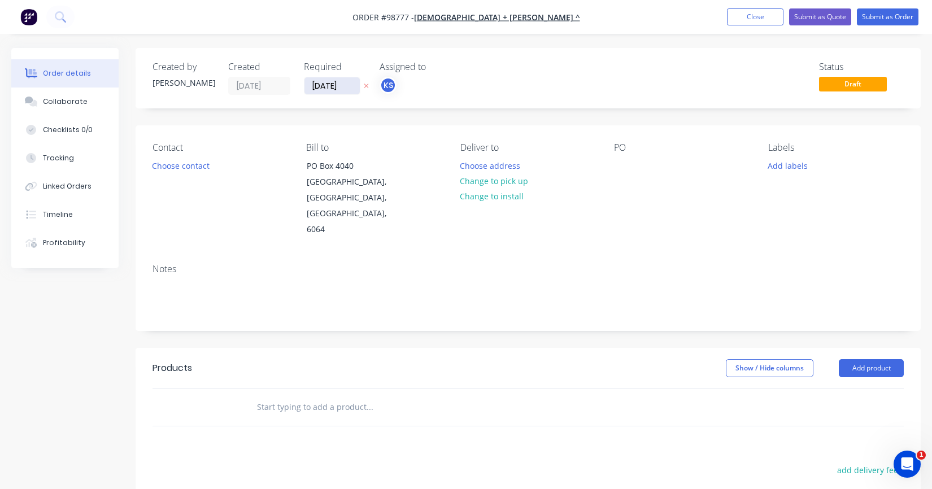
click at [315, 88] on input "[DATE]" at bounding box center [332, 85] width 55 height 17
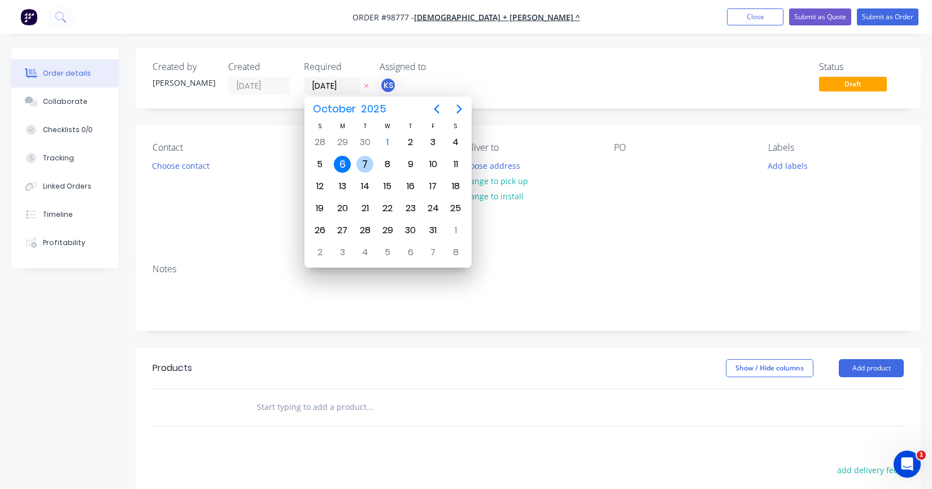
click at [360, 162] on div "7" at bounding box center [365, 164] width 17 height 17
type input "[DATE]"
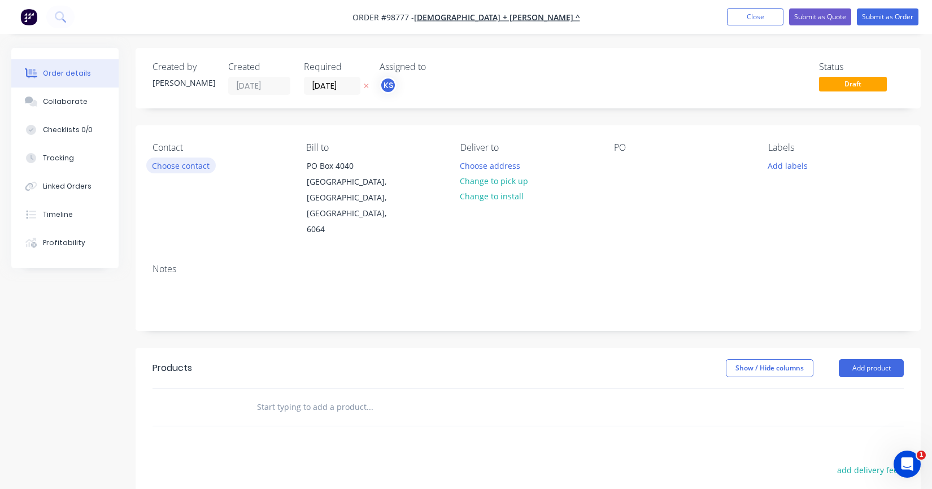
click at [169, 168] on button "Choose contact" at bounding box center [181, 165] width 70 height 15
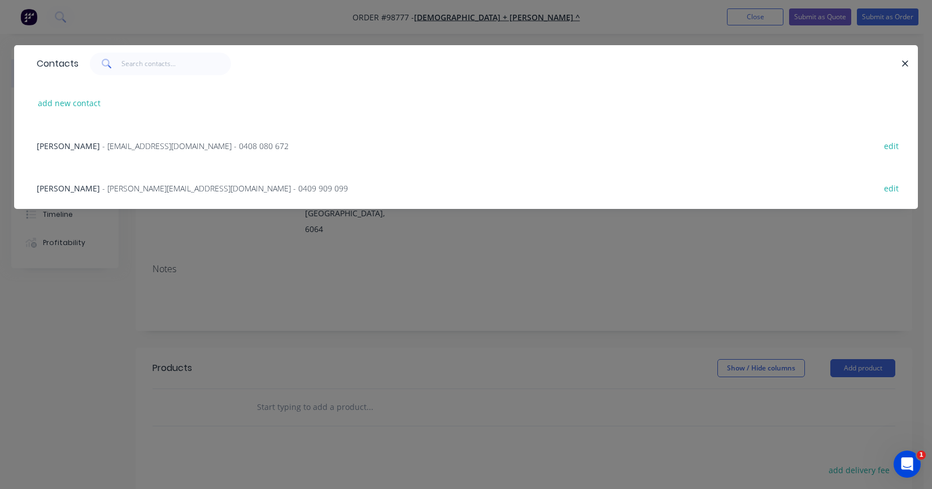
click at [63, 143] on span "[PERSON_NAME]" at bounding box center [68, 146] width 63 height 11
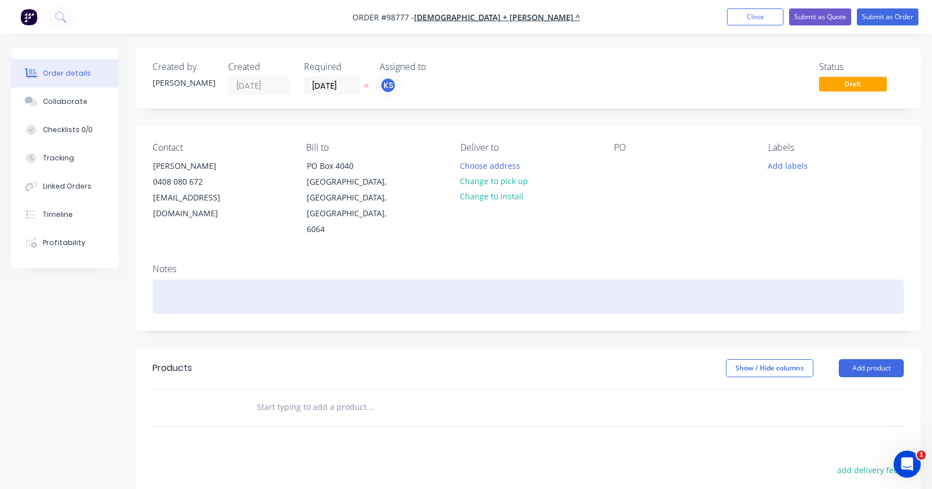
click at [163, 280] on div at bounding box center [529, 297] width 752 height 34
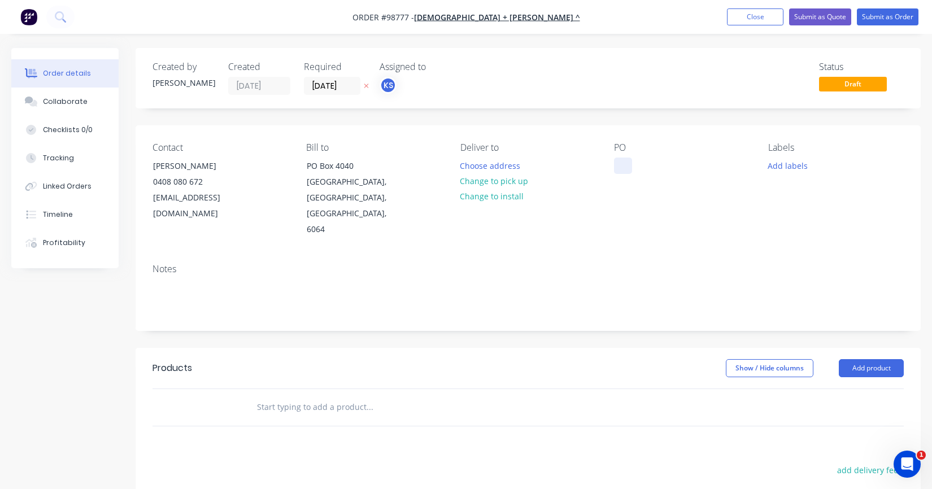
click at [619, 165] on div at bounding box center [623, 166] width 18 height 16
click at [640, 162] on div "PO J" at bounding box center [682, 189] width 136 height 95
click at [633, 160] on div "J" at bounding box center [624, 166] width 20 height 16
click at [476, 180] on button "Change to pick up" at bounding box center [494, 180] width 80 height 15
click at [468, 160] on div at bounding box center [470, 166] width 18 height 16
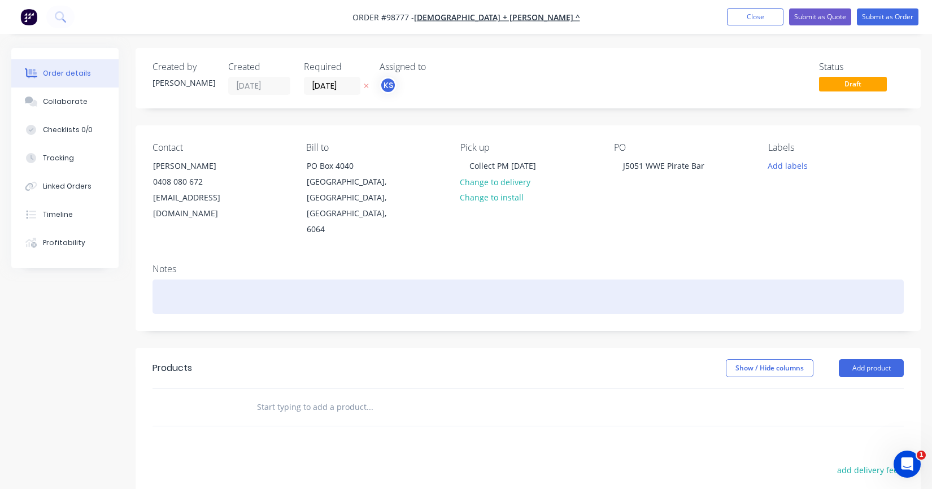
click at [166, 280] on div at bounding box center [529, 297] width 752 height 34
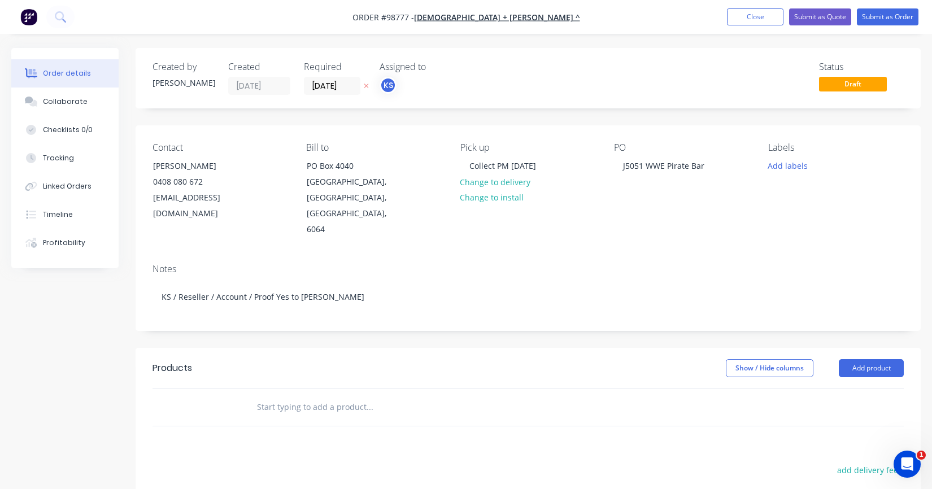
click at [269, 396] on input "text" at bounding box center [370, 407] width 226 height 23
click at [270, 396] on input "text" at bounding box center [370, 407] width 226 height 23
click at [268, 396] on input "text" at bounding box center [370, 407] width 226 height 23
click at [684, 172] on div "J5051 WWE Pirate Bar" at bounding box center [663, 166] width 99 height 16
click at [701, 168] on div "J5051 WWE Pirate Bar" at bounding box center [663, 166] width 99 height 16
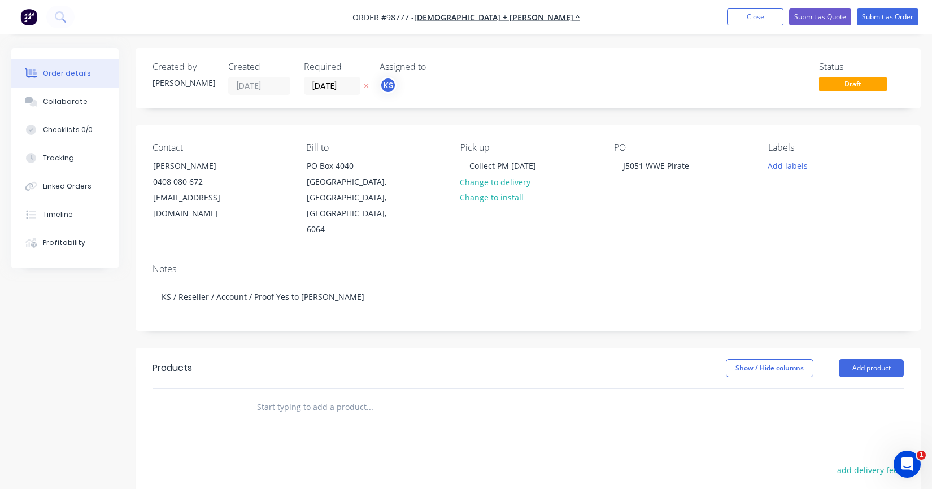
click at [618, 219] on div "PO J5051 WWE Pirate" at bounding box center [682, 189] width 136 height 95
click at [290, 396] on input "text" at bounding box center [370, 407] width 226 height 23
click at [258, 396] on input "item 1)" at bounding box center [370, 407] width 226 height 23
click at [288, 396] on input "Item 1)" at bounding box center [370, 407] width 226 height 23
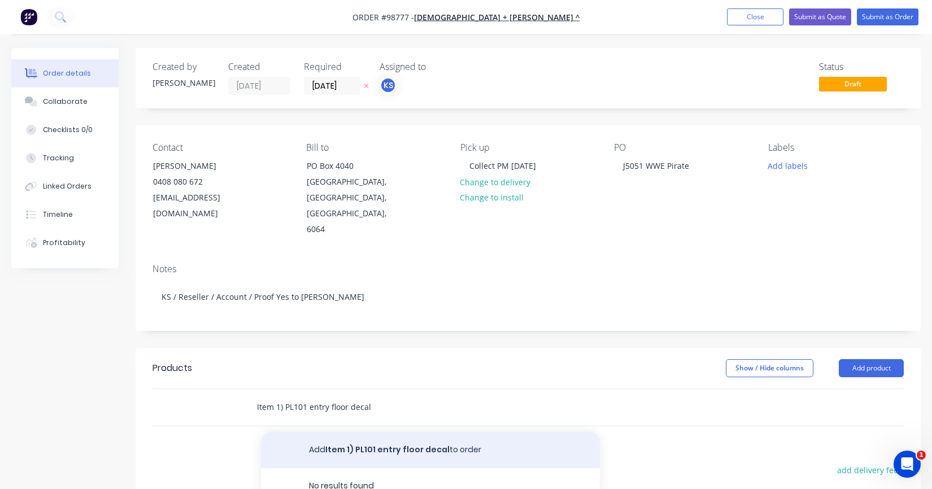
type input "Item 1) PL101 entry floor decal"
click at [320, 444] on button "Add Item 1) PL101 entry floor decal to order" at bounding box center [430, 450] width 339 height 36
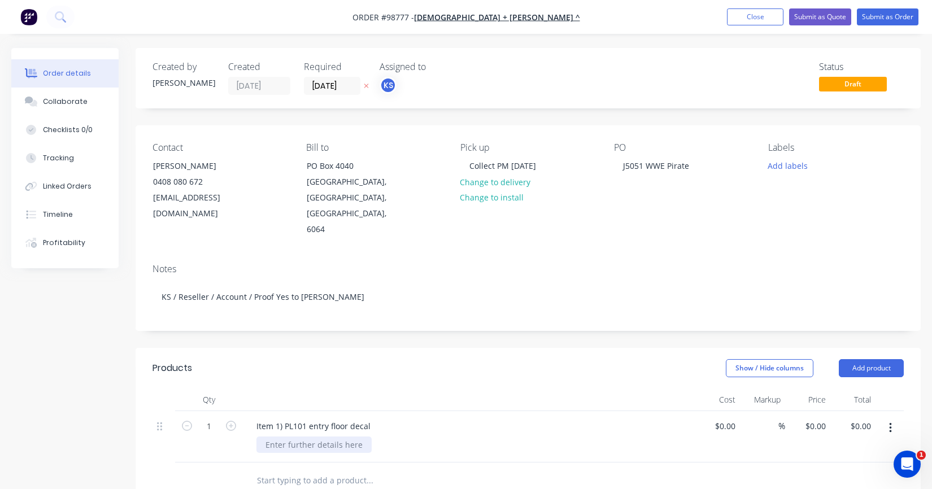
click at [304, 437] on div at bounding box center [314, 445] width 115 height 16
click at [373, 418] on div "Item 1) PL101 entry floor decal" at bounding box center [313, 426] width 132 height 16
click at [346, 449] on div "3000 x 3000mm" at bounding box center [474, 457] width 434 height 16
click at [333, 449] on div "3000 x 3000mm" at bounding box center [295, 457] width 77 height 16
click at [370, 418] on div "Item 1) PL101 entry floor decal print & walk, non slip low tac" at bounding box center [313, 432] width 132 height 28
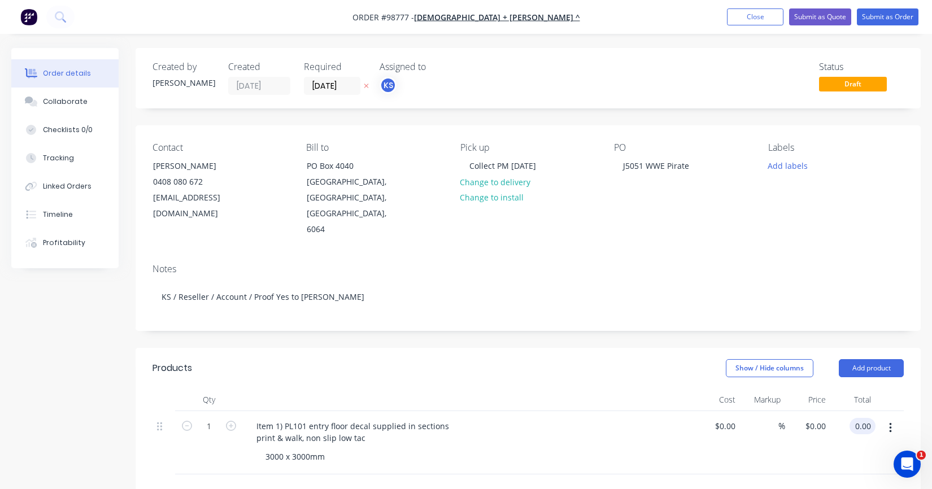
click at [863, 418] on input "0.00" at bounding box center [864, 426] width 21 height 16
type input "666"
type input "$666.00"
click at [816, 437] on div "$666.00 $0.00" at bounding box center [807, 442] width 45 height 63
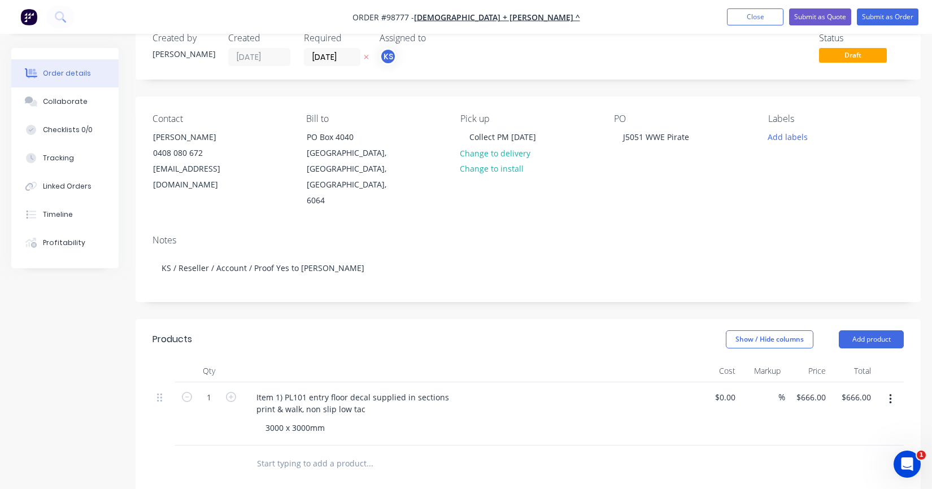
scroll to position [113, 0]
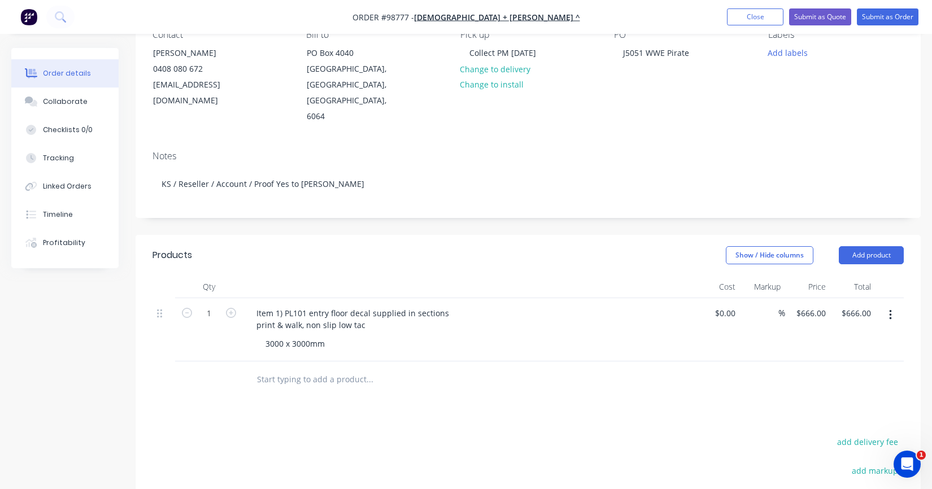
click at [308, 368] on input "text" at bounding box center [370, 379] width 226 height 23
click at [305, 368] on input "Item 2)" at bounding box center [370, 379] width 226 height 23
drag, startPoint x: 322, startPoint y: 363, endPoint x: 285, endPoint y: 360, distance: 36.3
click at [285, 368] on input "Item 2) Backdrop" at bounding box center [370, 379] width 226 height 23
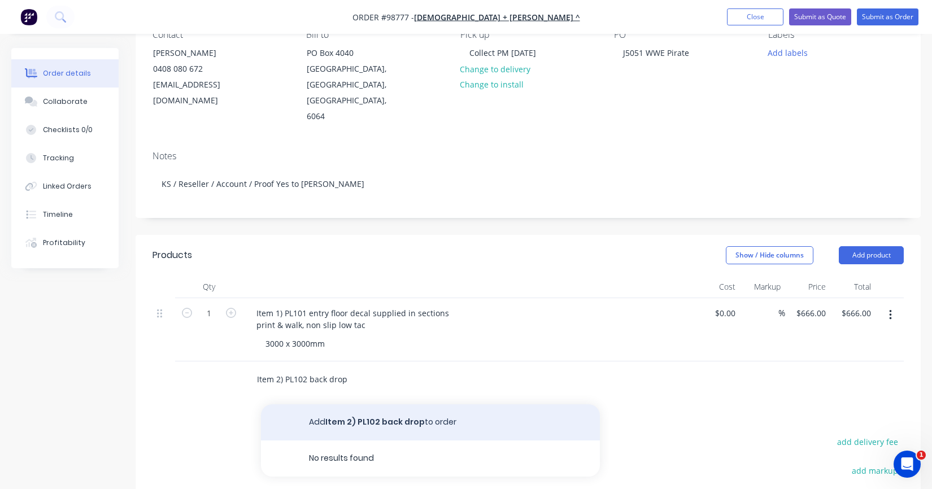
type input "Item 2) PL102 back drop"
click at [358, 405] on button "Add Item 2) PL102 back drop to order" at bounding box center [430, 423] width 339 height 36
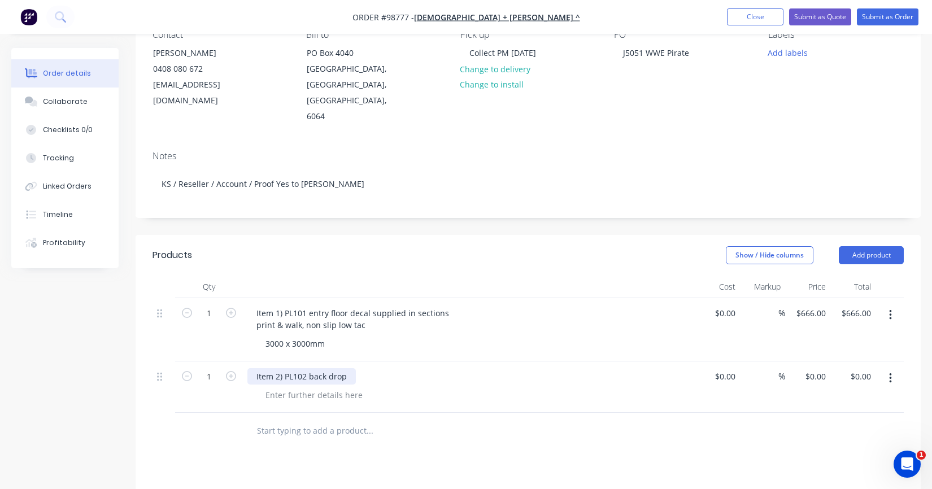
click at [342, 368] on div "Item 2) PL102 back drop" at bounding box center [301, 376] width 108 height 16
click at [351, 368] on div "Item 2) PL102 back drop" at bounding box center [301, 376] width 108 height 16
click at [336, 373] on div "Item 2) PL102 back drop Vario V02 290 Straight - sock and frame" at bounding box center [330, 382] width 167 height 28
click at [329, 399] on div at bounding box center [314, 407] width 115 height 16
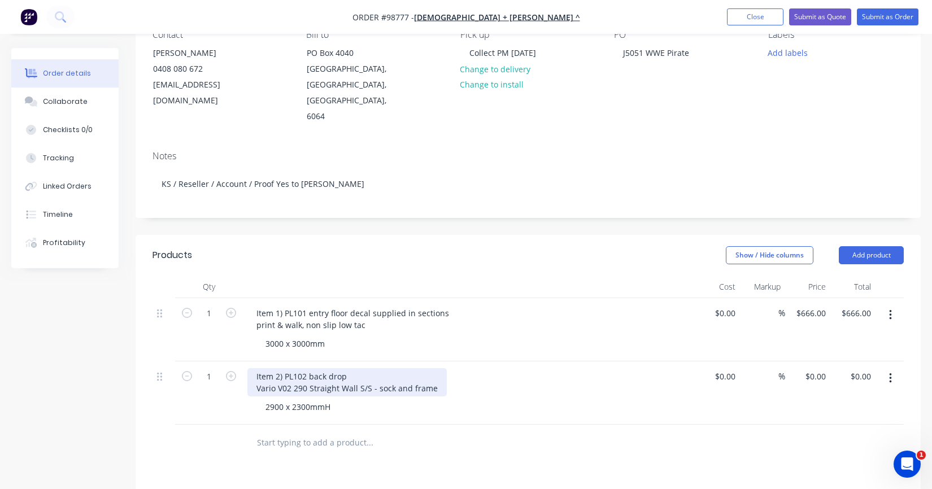
click at [431, 371] on div "Item 2) PL102 back drop Vario V02 290 Straight Wall S/S - sock and frame" at bounding box center [346, 382] width 199 height 28
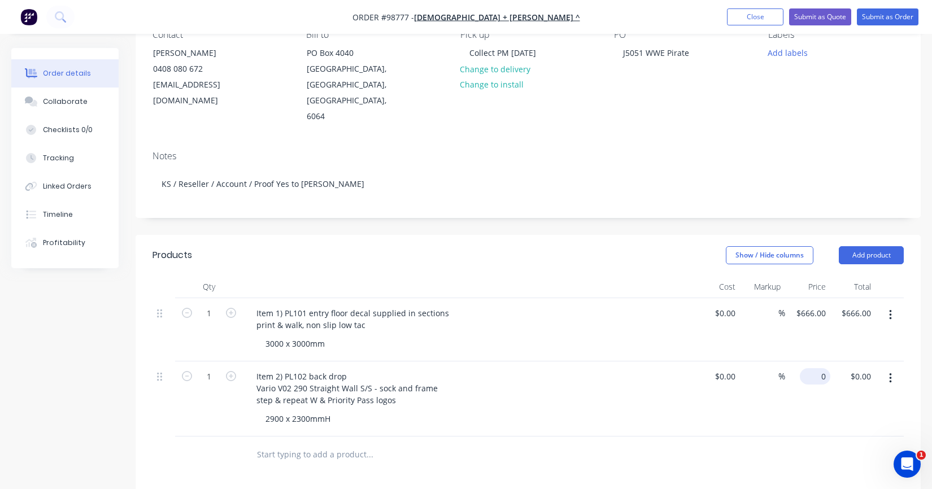
click at [825, 368] on input "0" at bounding box center [818, 376] width 26 height 16
type input "$0.00"
click at [857, 368] on input "0.00" at bounding box center [864, 376] width 21 height 16
type input "858"
type input "$858.00"
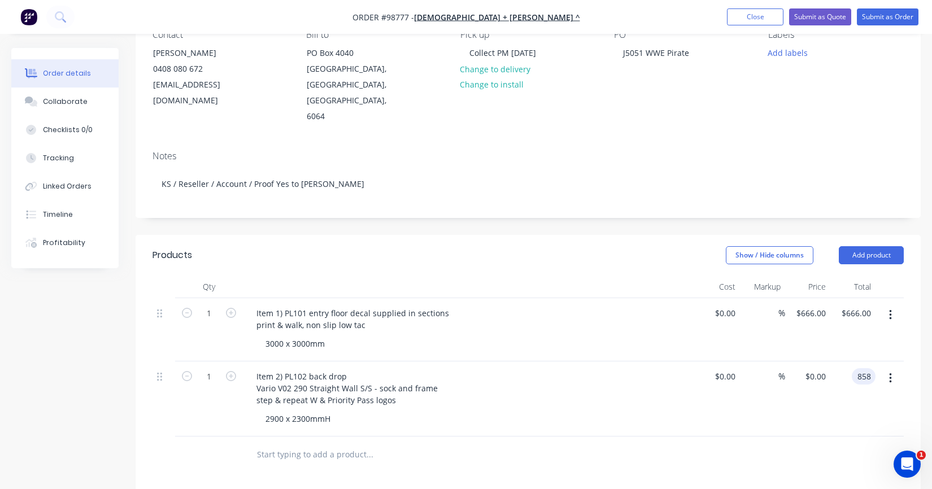
type input "$858.00"
click at [810, 383] on div "$858.00 $0.00" at bounding box center [807, 399] width 45 height 75
click at [297, 444] on input "text" at bounding box center [370, 455] width 226 height 23
type input "Item 3) PL20 Table Decals"
click at [341, 480] on button "Add Item 3) PL20 Table Decals to order" at bounding box center [430, 498] width 339 height 36
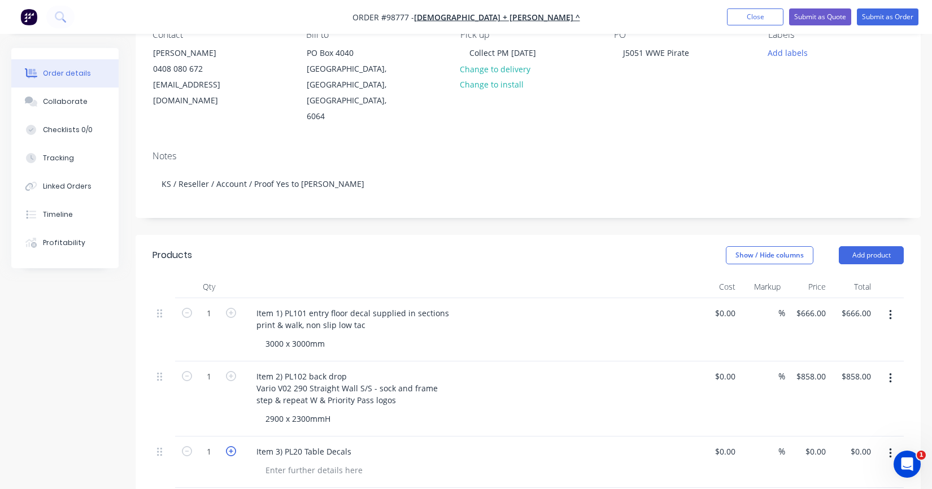
click at [231, 446] on icon "button" at bounding box center [231, 451] width 10 height 10
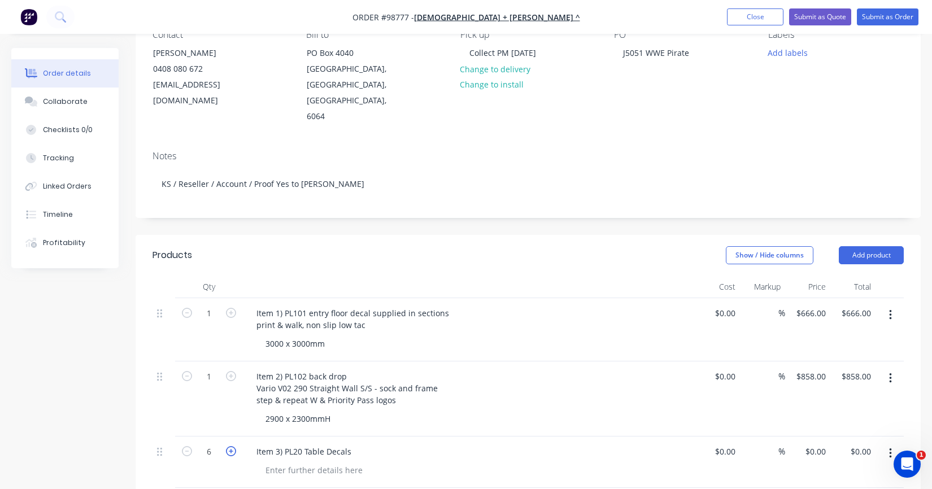
click at [231, 446] on icon "button" at bounding box center [231, 451] width 10 height 10
type input "7"
click at [316, 462] on div at bounding box center [314, 470] width 115 height 16
click at [354, 444] on div "Item 3) PL20 Table Decals" at bounding box center [303, 452] width 113 height 16
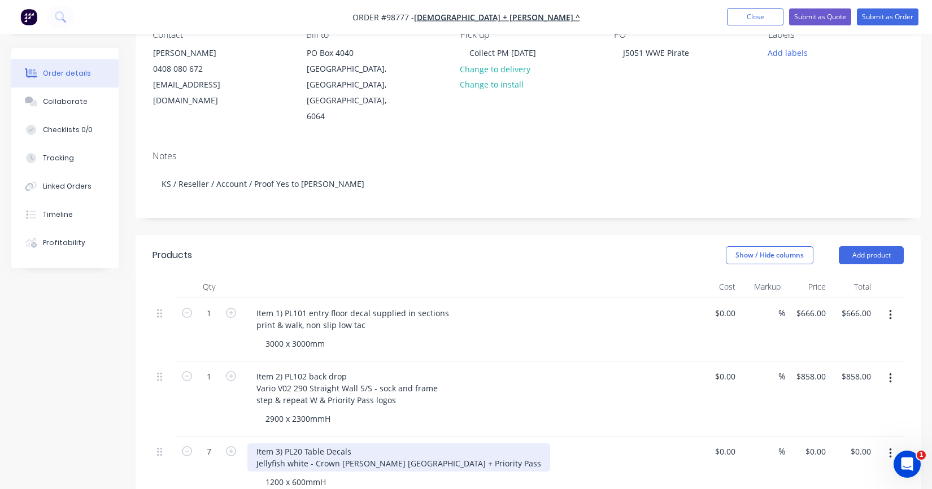
click at [349, 444] on div "Item 3) PL20 Table Decals Jellyfish white - Crown [PERSON_NAME] [GEOGRAPHIC_DAT…" at bounding box center [398, 458] width 303 height 28
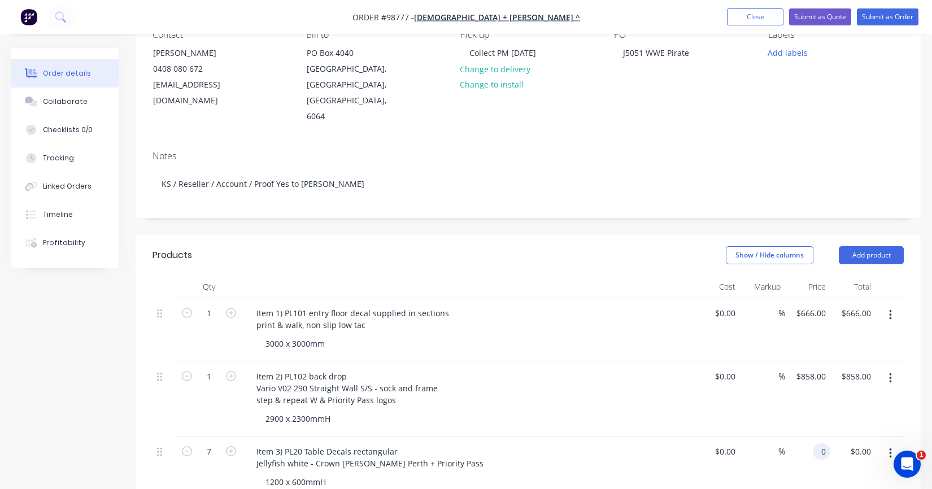
click at [824, 444] on input "0" at bounding box center [824, 452] width 13 height 16
type input "$46.80"
type input "$327.60"
click at [768, 477] on div "%" at bounding box center [762, 468] width 45 height 63
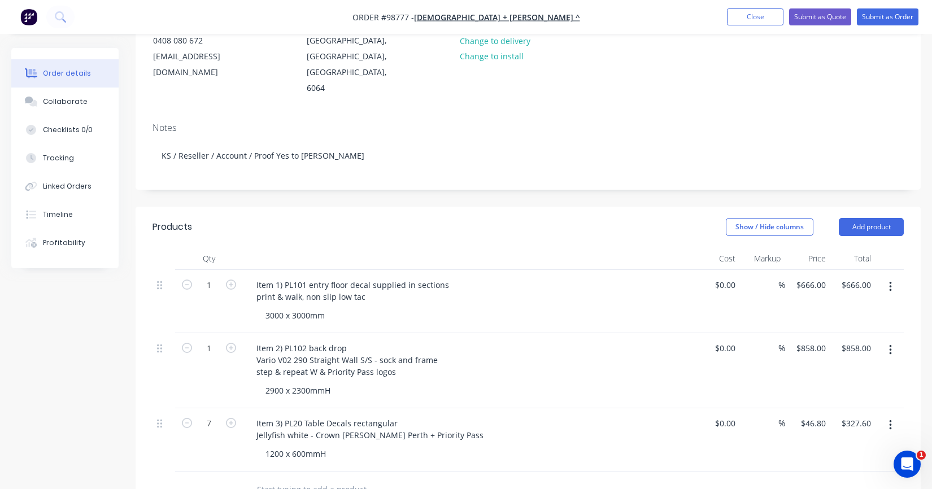
scroll to position [170, 0]
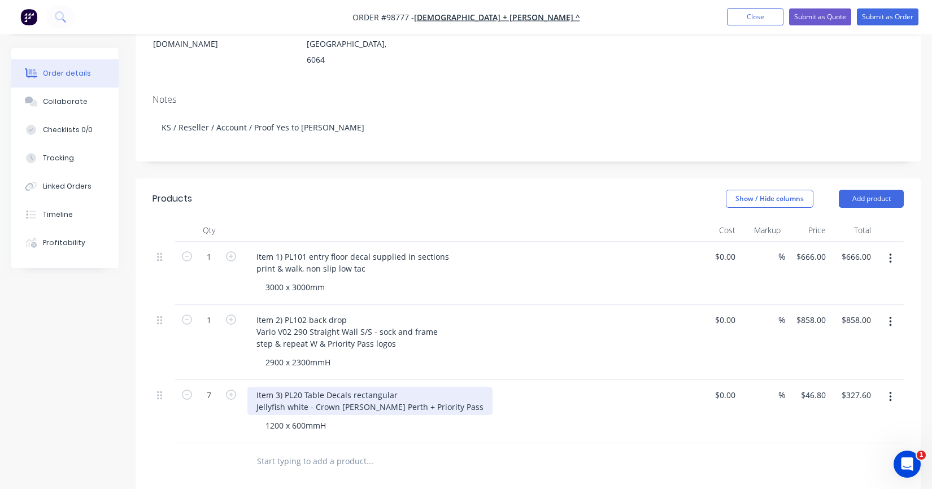
click at [306, 389] on div "Item 3) PL20 Table Decals rectangular Jellyfish white - Crown [PERSON_NAME] Per…" at bounding box center [369, 401] width 245 height 28
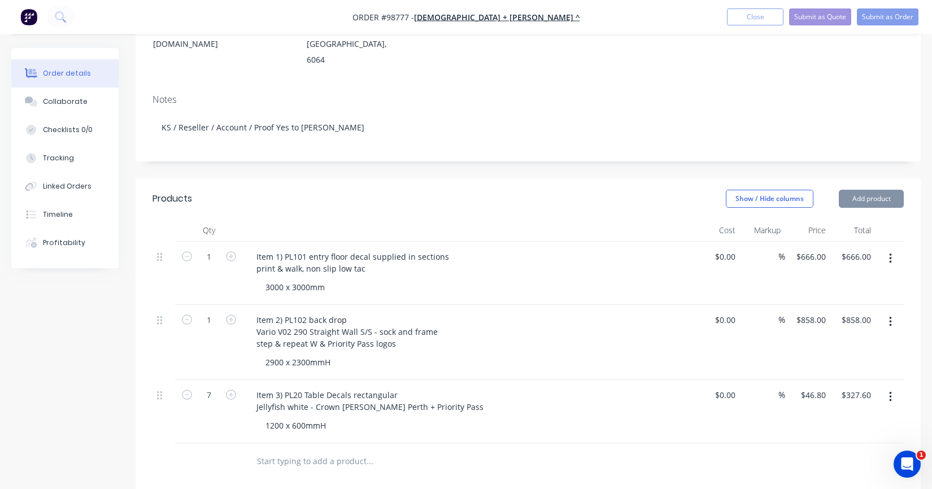
click at [309, 451] on input "text" at bounding box center [370, 461] width 226 height 23
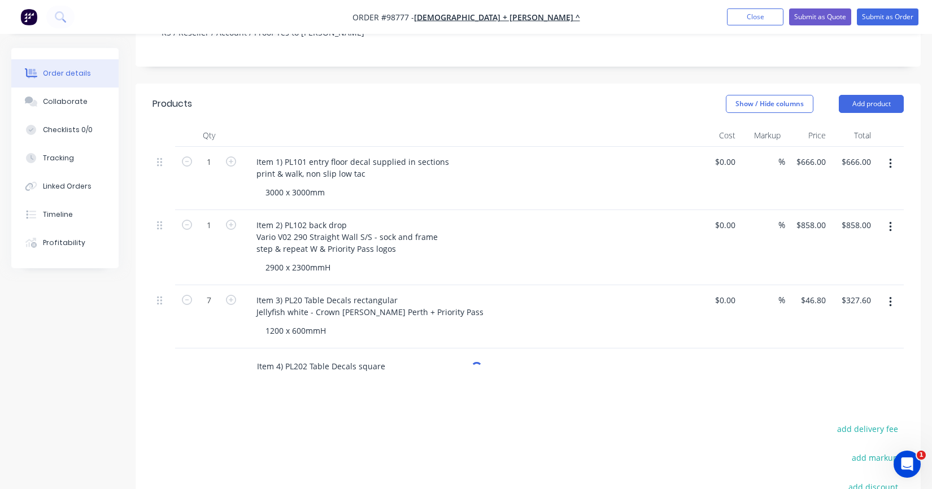
scroll to position [283, 0]
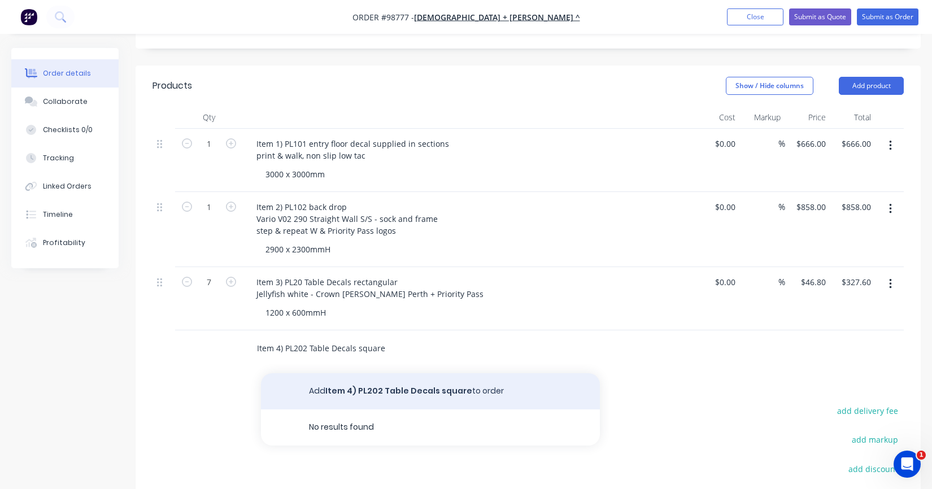
type input "Item 4) PL202 Table Decals square"
click at [345, 380] on button "Add Item 4) PL202 Table Decals square to order" at bounding box center [430, 391] width 339 height 36
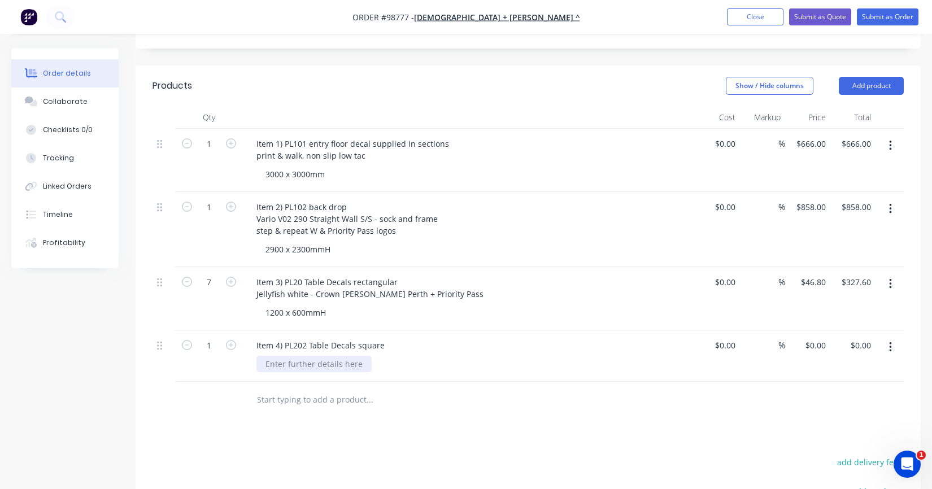
click at [322, 356] on div at bounding box center [314, 364] width 115 height 16
click at [220, 337] on input "1" at bounding box center [208, 345] width 29 height 17
type input "21"
click at [361, 357] on div "Item 4) PL202 Table Decals square 645 x 645mmH" at bounding box center [469, 356] width 452 height 51
click at [817, 337] on div "0 $0.00" at bounding box center [815, 345] width 31 height 16
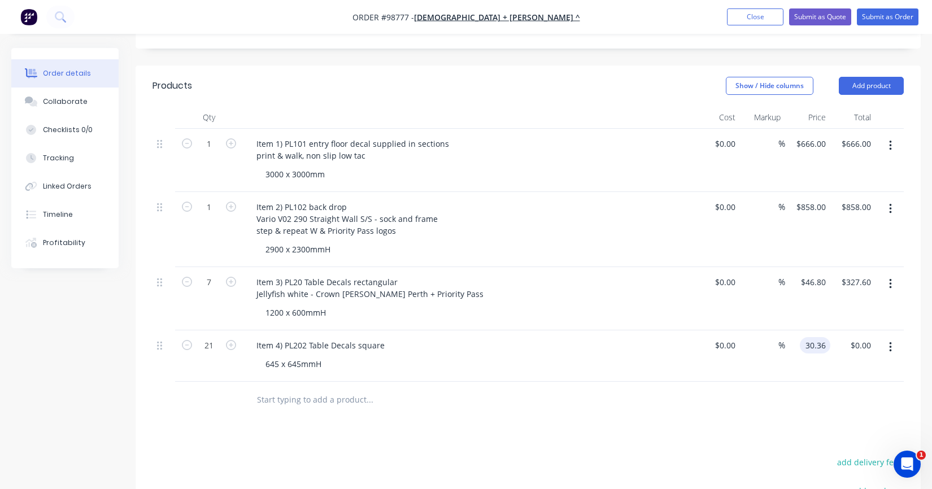
type input "$30.36"
type input "$637.56"
click at [807, 342] on div "$30.36 30.36" at bounding box center [807, 356] width 45 height 51
click at [331, 356] on div "645 x 645mmH" at bounding box center [474, 364] width 434 height 16
click at [385, 337] on div "Item 4) PL202 Table Decals square" at bounding box center [320, 345] width 146 height 16
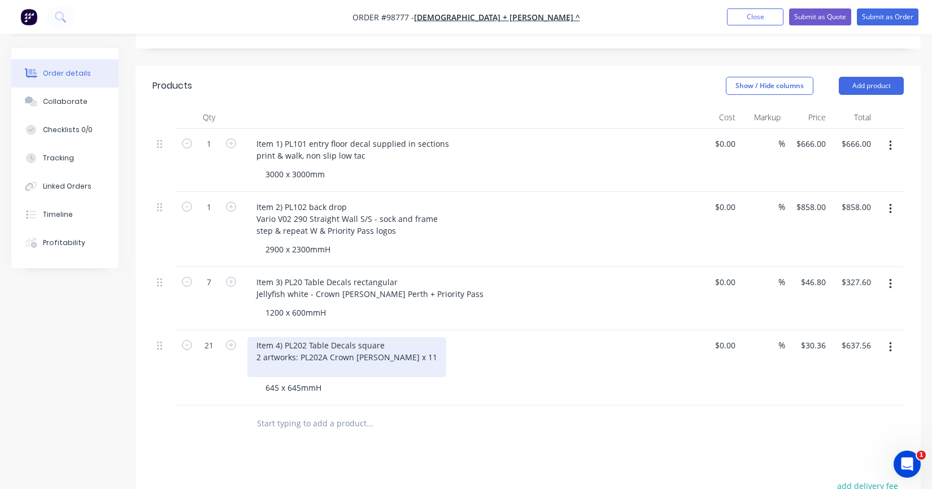
click at [394, 341] on div "Item 4) PL202 Table Decals square 2 artworks: PL202A Crown [PERSON_NAME] x 11" at bounding box center [346, 357] width 199 height 40
click at [301, 337] on div "Item 4) PL202 Table Decals square 2 artworks: PL202A Crown [PERSON_NAME] x 11 /…" at bounding box center [396, 357] width 299 height 40
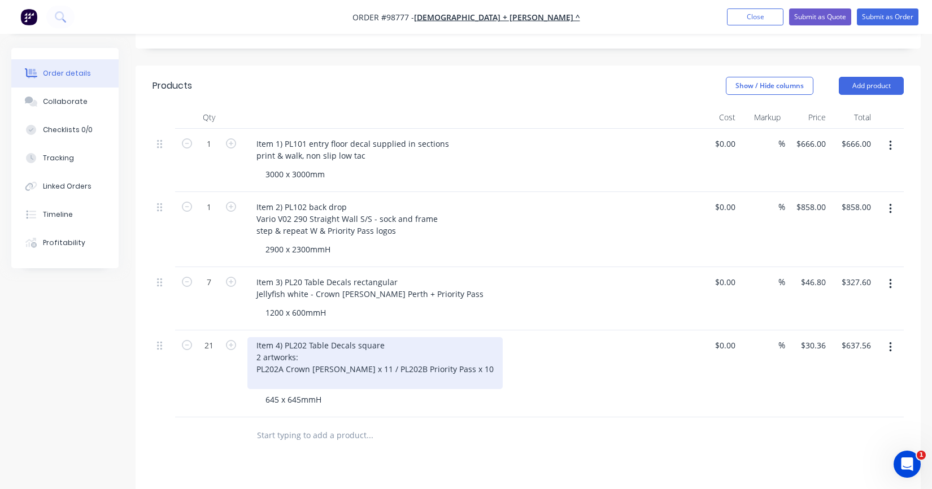
click at [357, 352] on div "Item 4) PL202 Table Decals square 2 artworks: PL202A Crown [PERSON_NAME] x 11 /…" at bounding box center [374, 363] width 255 height 52
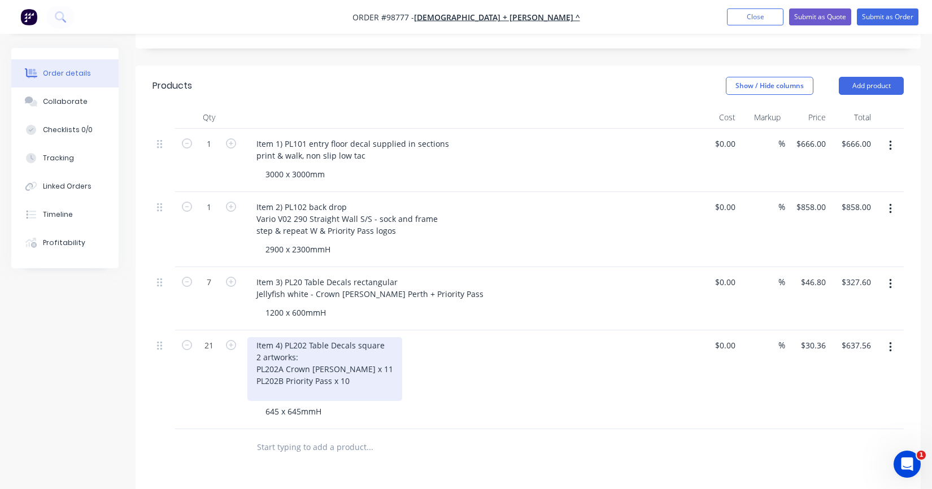
click at [357, 367] on div "Item 4) PL202 Table Decals square 2 artworks: PL202A Crown [PERSON_NAME] x 11 P…" at bounding box center [324, 369] width 155 height 64
click at [340, 375] on div "Item 4) PL202 Table Decals square 2 artworks: PL202A Crown [PERSON_NAME] x 11 P…" at bounding box center [324, 369] width 155 height 64
click at [383, 337] on div "Item 4) PL202 Table Decals square 2 artworks: PL202A Crown [PERSON_NAME] x 11 P…" at bounding box center [324, 363] width 155 height 52
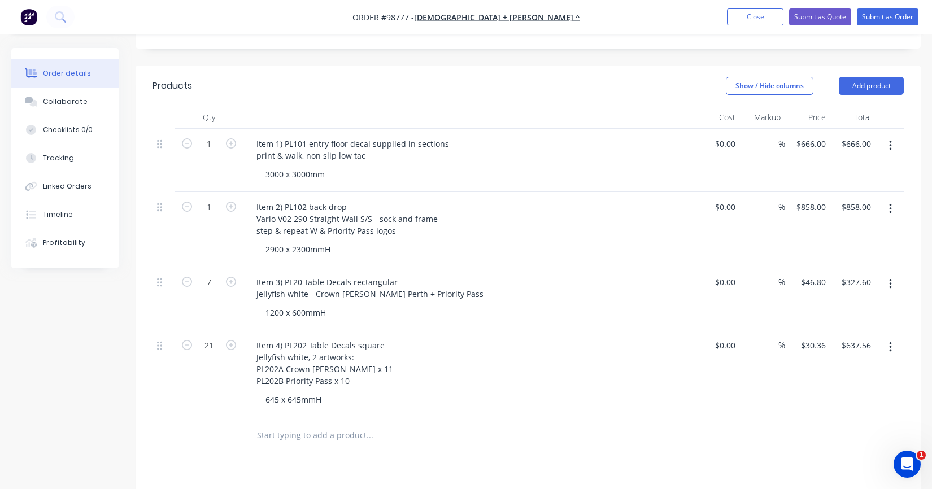
click at [341, 397] on div "Item 4) PL202 Table Decals square Jellyfish white, 2 artworks: PL202A Crown [PE…" at bounding box center [469, 374] width 452 height 87
click at [283, 424] on input "text" at bounding box center [370, 435] width 226 height 23
click at [304, 424] on input "Item 5) PL70" at bounding box center [370, 435] width 226 height 23
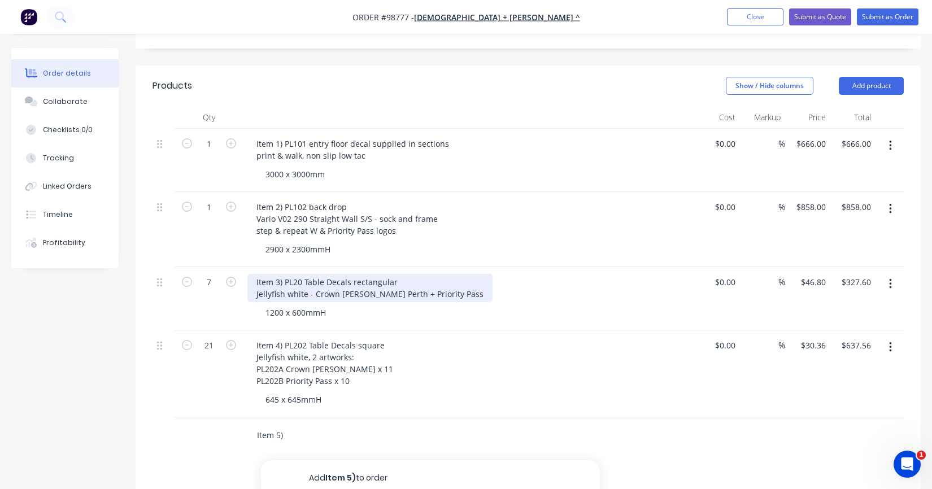
type input "Item 5)"
click at [302, 274] on div "Item 3) PL20 Table Decals rectangular Jellyfish white - Crown [PERSON_NAME] Per…" at bounding box center [369, 288] width 245 height 28
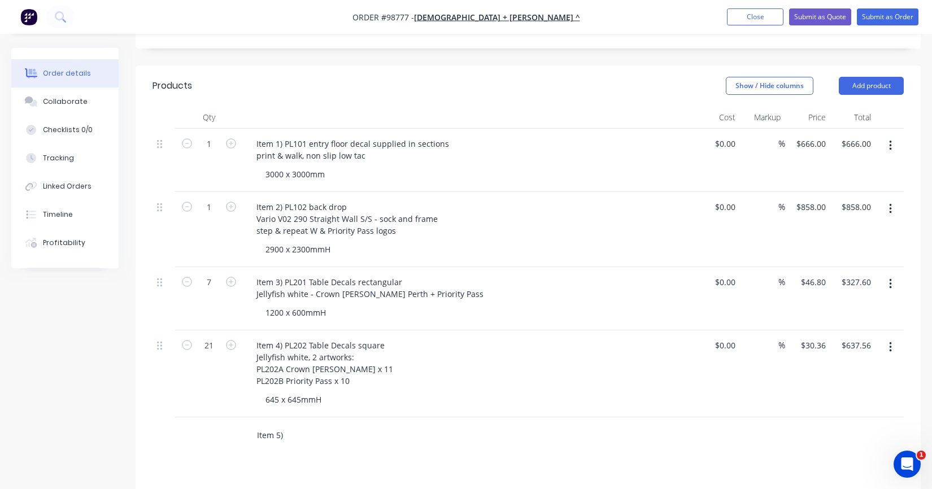
click at [294, 425] on input "Item 5)" at bounding box center [370, 435] width 226 height 23
click at [294, 424] on input "Item 5)" at bounding box center [370, 435] width 226 height 23
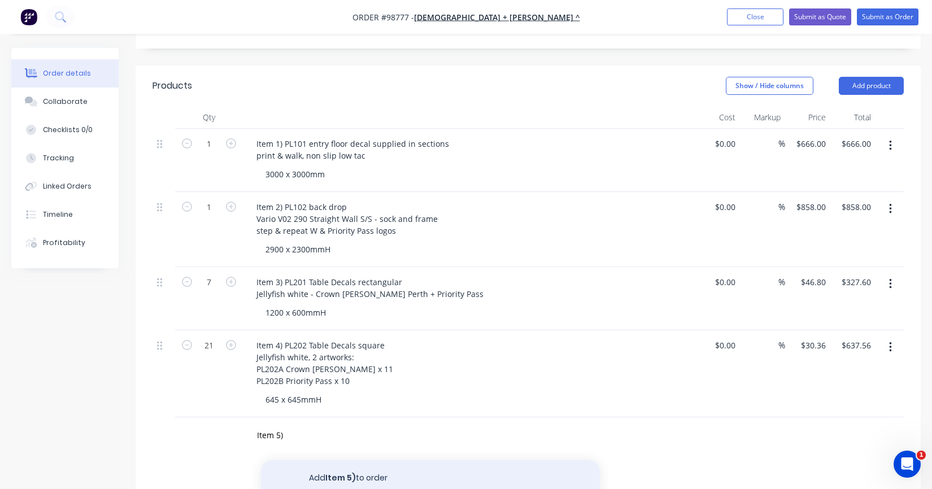
click at [322, 461] on button "Add Item 5) to order" at bounding box center [430, 479] width 339 height 36
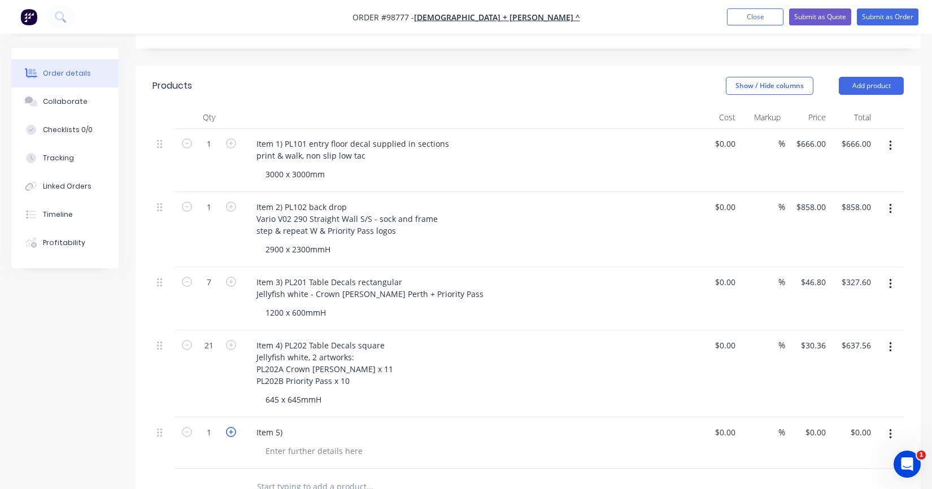
click at [228, 427] on icon "button" at bounding box center [231, 432] width 10 height 10
type input "4"
click at [292, 424] on div "Item 5)" at bounding box center [269, 432] width 44 height 16
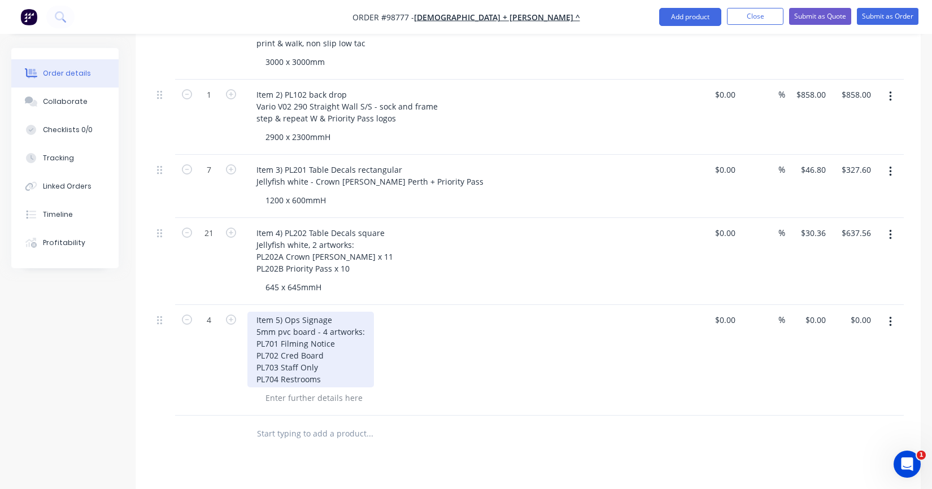
scroll to position [396, 0]
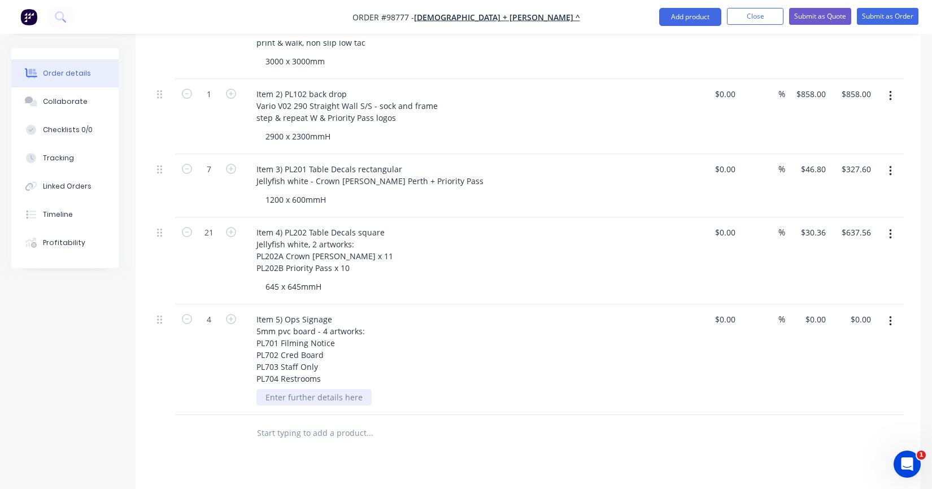
click at [287, 389] on div at bounding box center [314, 397] width 115 height 16
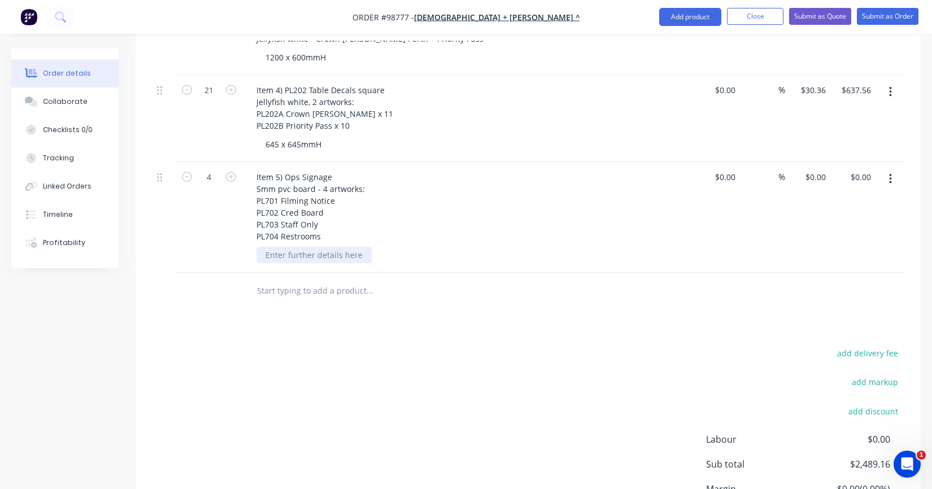
scroll to position [631, 0]
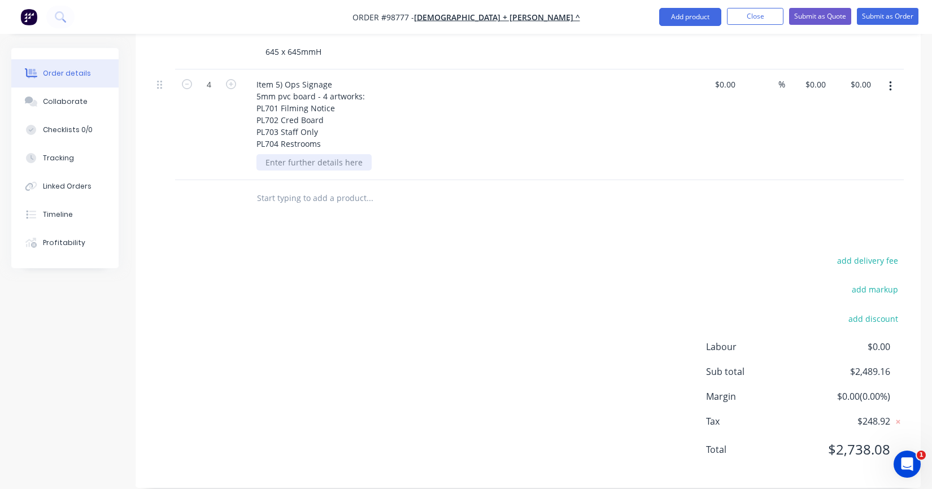
click at [294, 154] on div at bounding box center [314, 162] width 115 height 16
click at [861, 76] on input "0.00" at bounding box center [863, 84] width 26 height 16
type input "100.80"
type input "$25.20"
type input "$100.80"
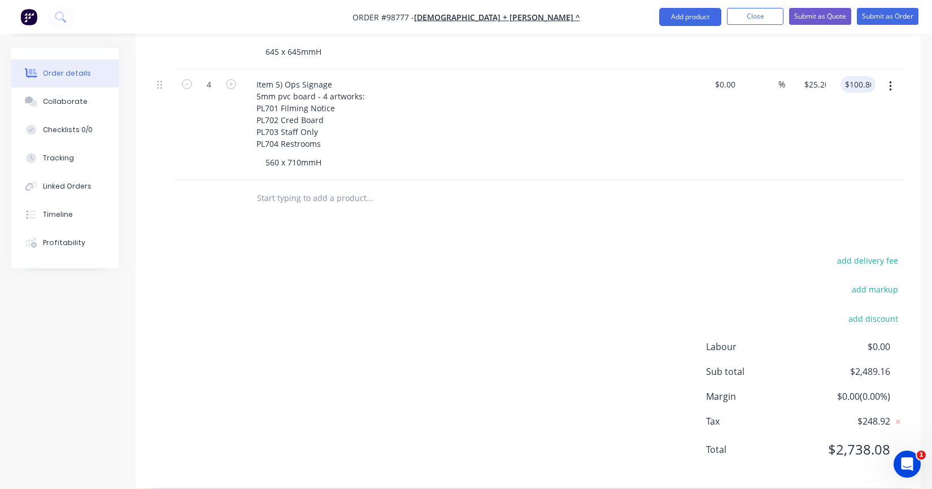
click at [803, 92] on div "$25.20 $0.00" at bounding box center [807, 125] width 45 height 111
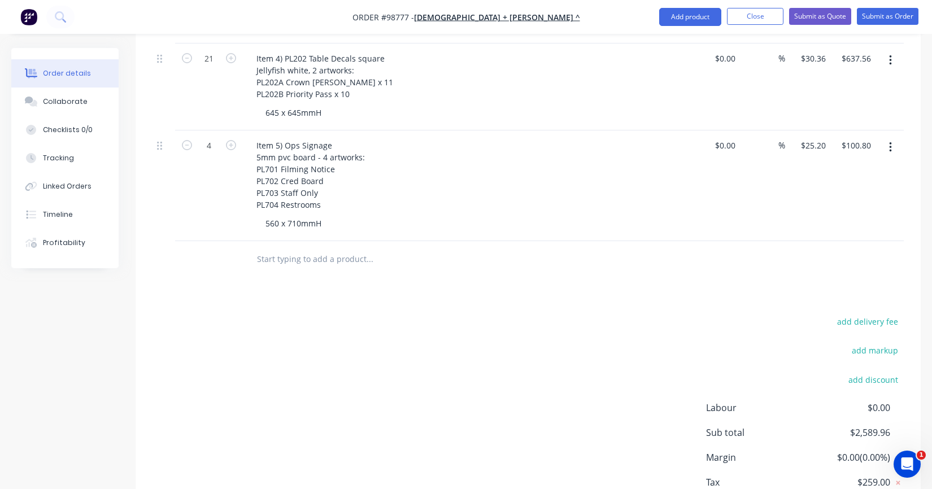
scroll to position [574, 0]
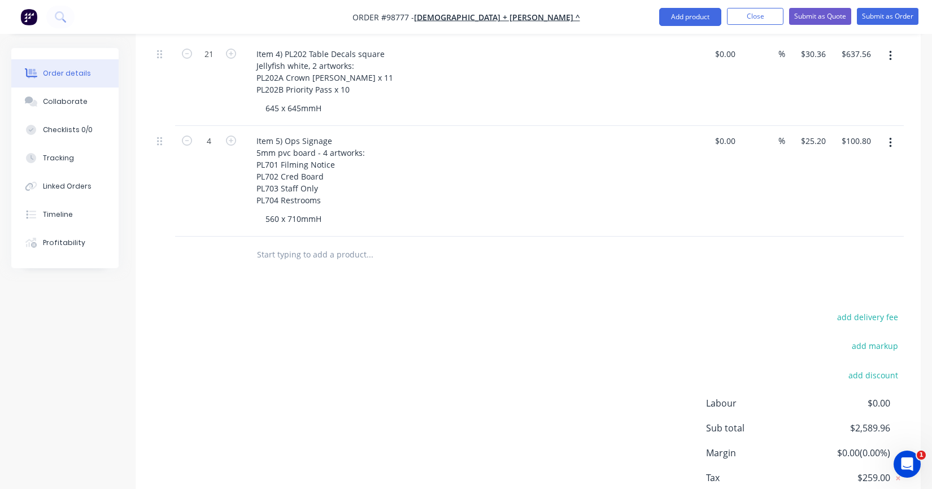
click at [270, 244] on input "text" at bounding box center [370, 255] width 226 height 23
click at [267, 244] on input "text" at bounding box center [370, 255] width 226 height 23
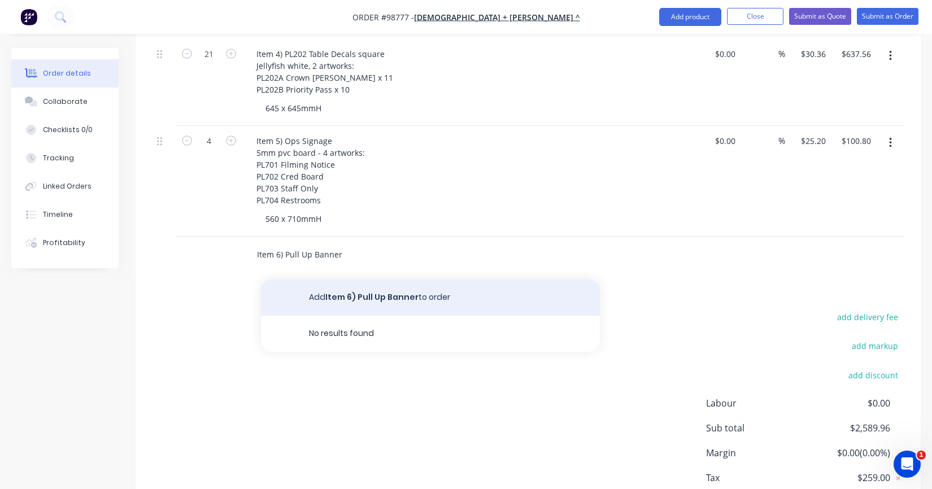
type input "Item 6) Pull Up Banner"
click at [337, 280] on button "Add Item 6) Pull Up Banner to order" at bounding box center [430, 298] width 339 height 36
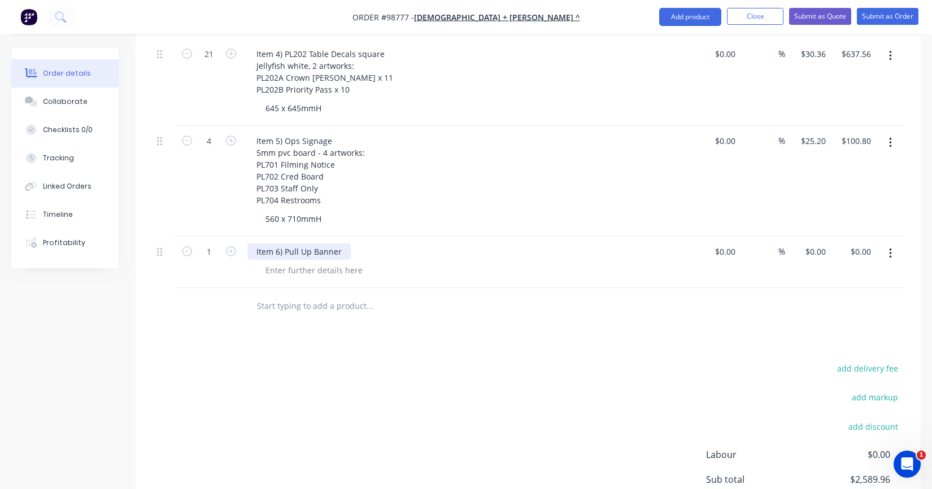
click at [341, 244] on div "Item 6) Pull Up Banner" at bounding box center [298, 252] width 103 height 16
click at [331, 262] on div at bounding box center [314, 270] width 115 height 16
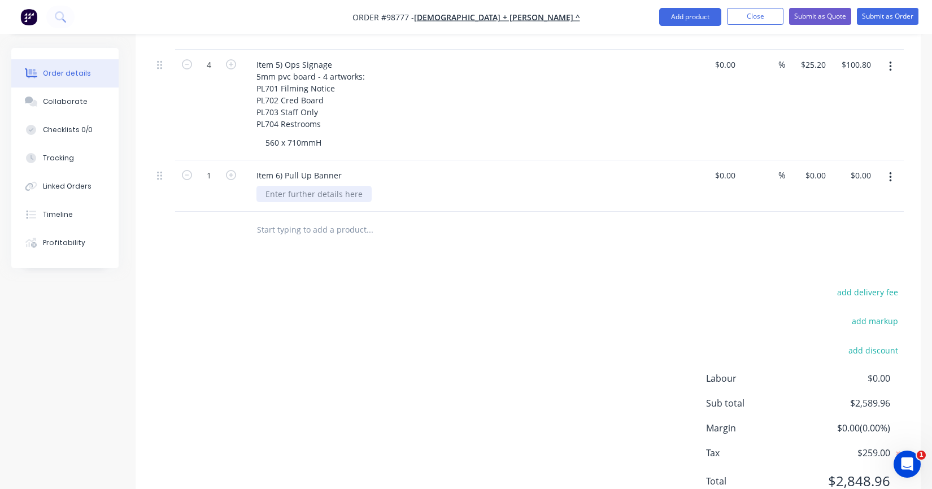
scroll to position [682, 0]
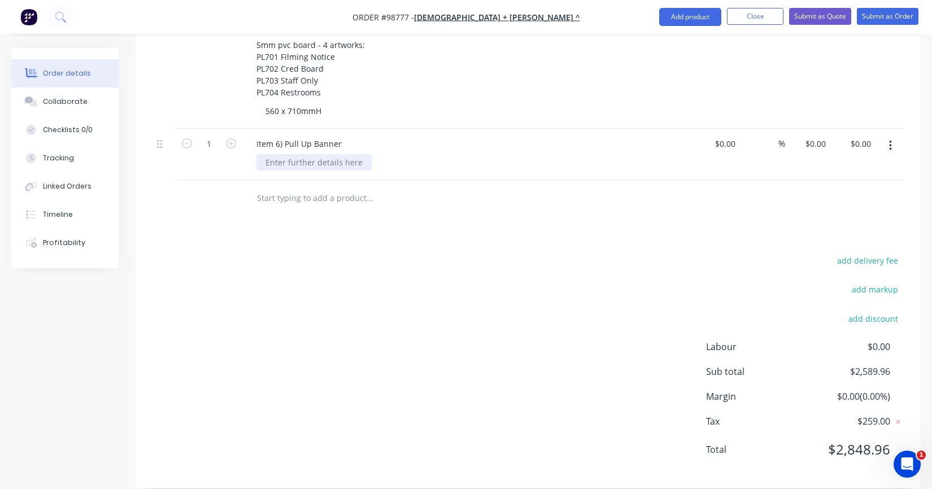
click at [289, 154] on div at bounding box center [314, 162] width 115 height 16
click at [342, 136] on div "Item 6) Pull Up Banner" at bounding box center [298, 144] width 103 height 16
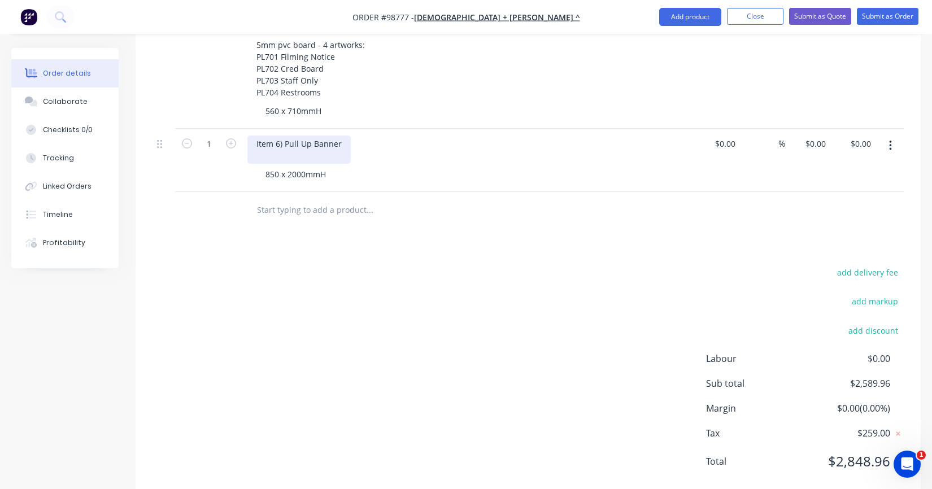
click at [344, 136] on div "Item 6) Pull Up Banner" at bounding box center [298, 150] width 103 height 28
click at [227, 138] on icon "button" at bounding box center [231, 143] width 10 height 10
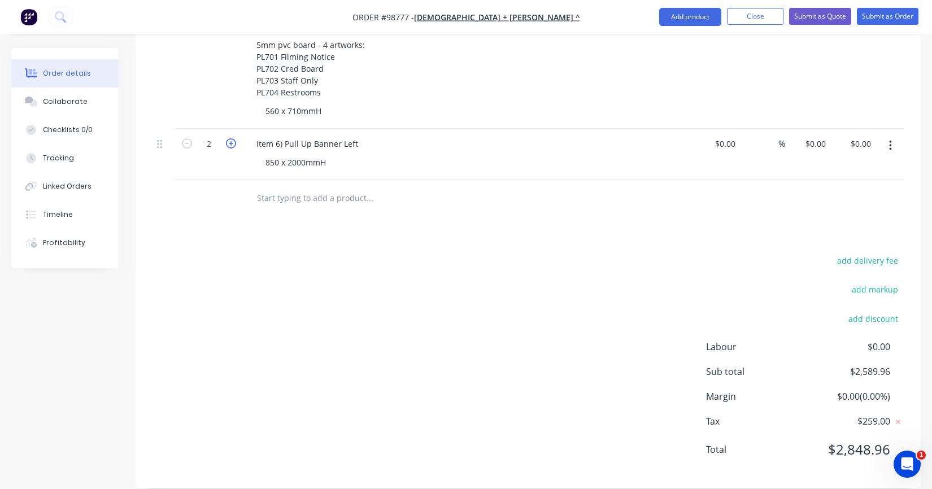
type input "2"
click at [363, 136] on div "Item 6) Pull Up Banner Left" at bounding box center [307, 144] width 120 height 16
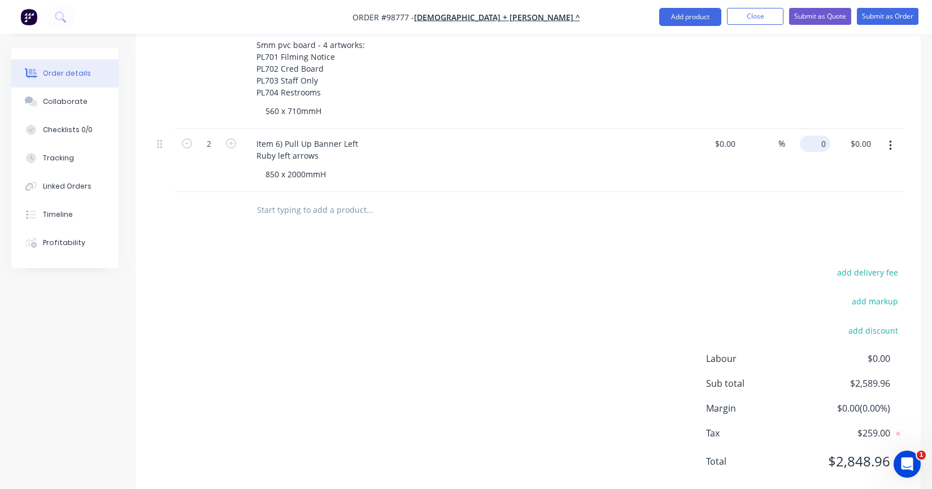
click at [810, 129] on div "0 $0.00" at bounding box center [807, 160] width 45 height 63
type input "$200.00"
type input "$400.00"
click at [776, 152] on div "%" at bounding box center [762, 160] width 45 height 63
click at [253, 140] on div "Item 6) Pull Up Banner Left Ruby left arrows" at bounding box center [307, 150] width 120 height 28
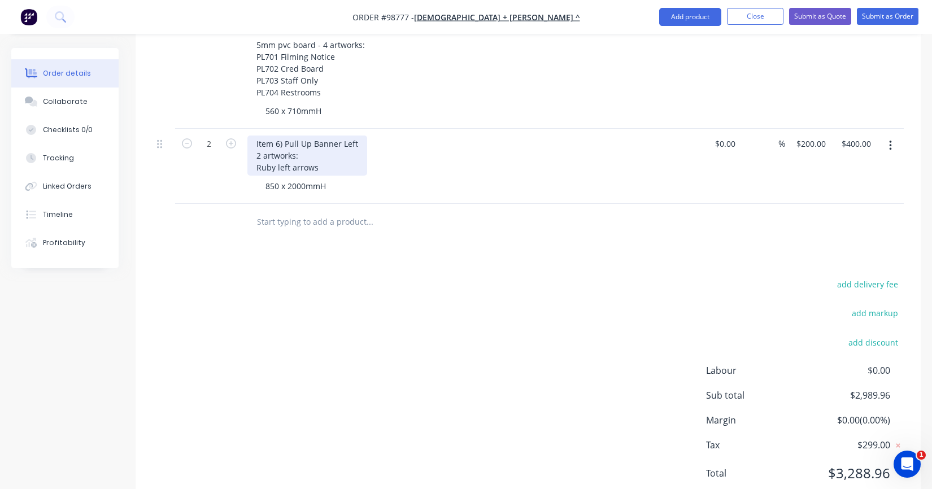
click at [321, 151] on div "Item 6) Pull Up Banner Left 2 artworks: Ruby left arrows" at bounding box center [307, 156] width 120 height 40
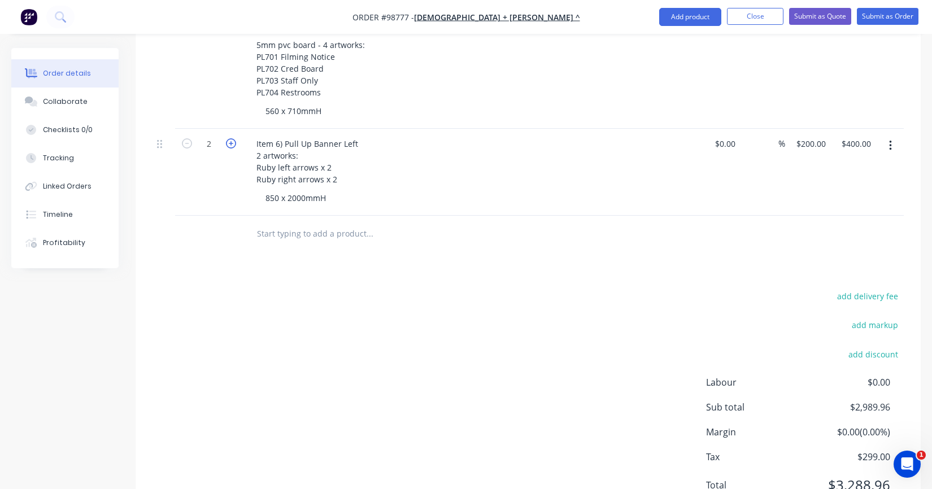
click at [230, 138] on icon "button" at bounding box center [231, 143] width 10 height 10
type input "3"
type input "$600.00"
click at [230, 138] on icon "button" at bounding box center [231, 143] width 10 height 10
type input "4"
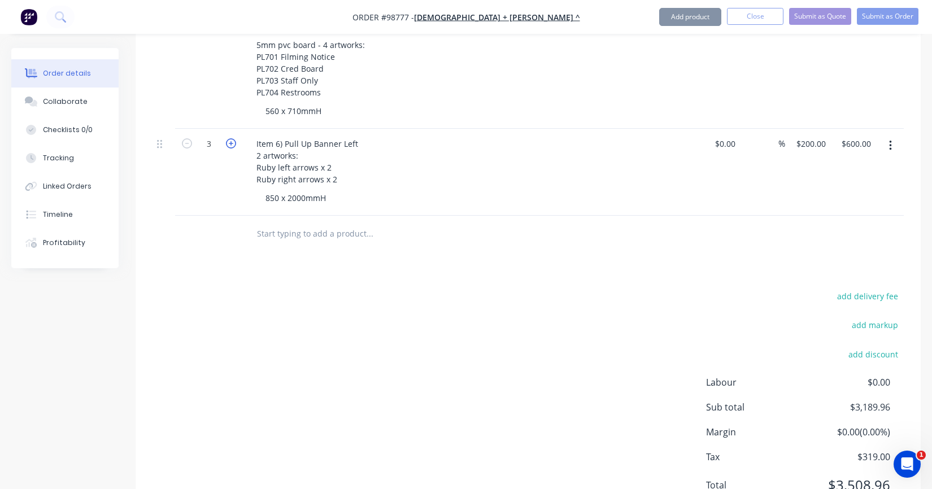
type input "$800.00"
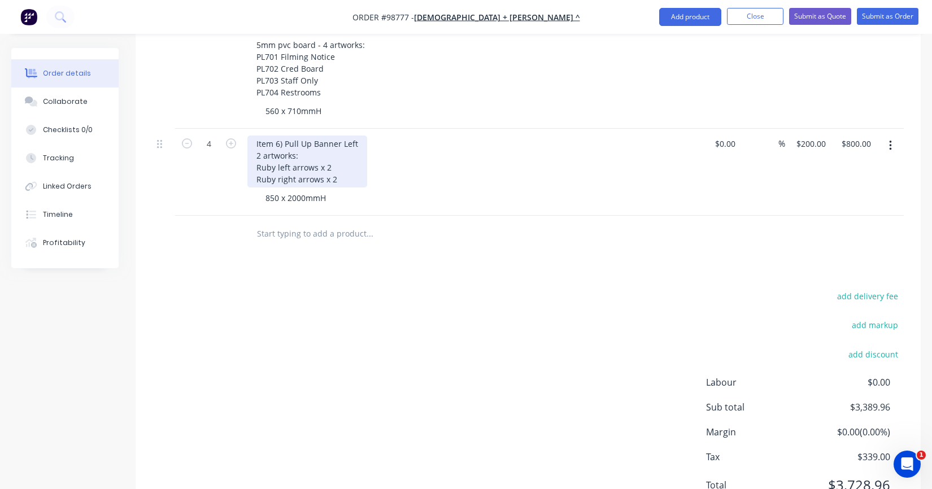
click at [335, 162] on div "Item 6) Pull Up Banner Left 2 artworks: Ruby left arrows x 2 Ruby right arrows …" at bounding box center [307, 162] width 120 height 52
click at [233, 138] on icon "button" at bounding box center [231, 143] width 10 height 10
type input "5"
type input "$1,000.00"
click at [289, 223] on input "text" at bounding box center [370, 234] width 226 height 23
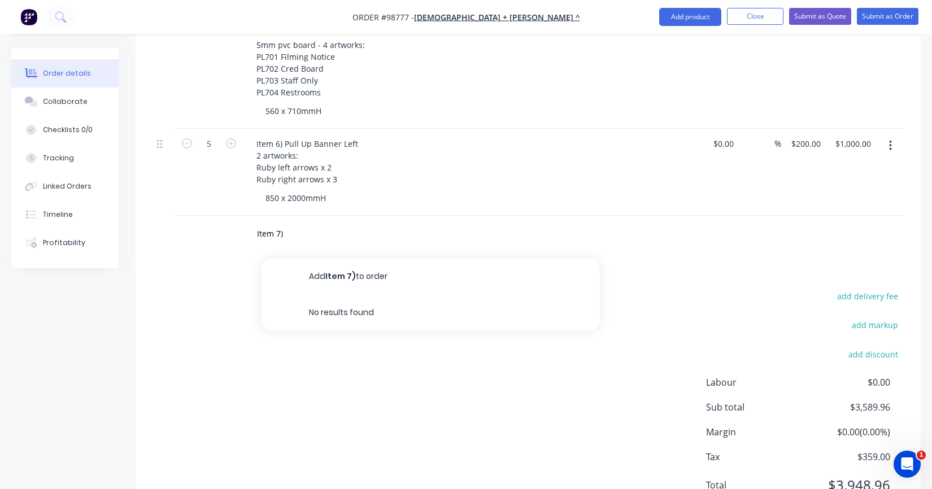
click at [410, 319] on div "add delivery fee add markup add discount Labour $0.00 Sub total $3,589.96 Margi…" at bounding box center [529, 398] width 752 height 218
click at [305, 223] on input "Item 7)" at bounding box center [370, 234] width 226 height 23
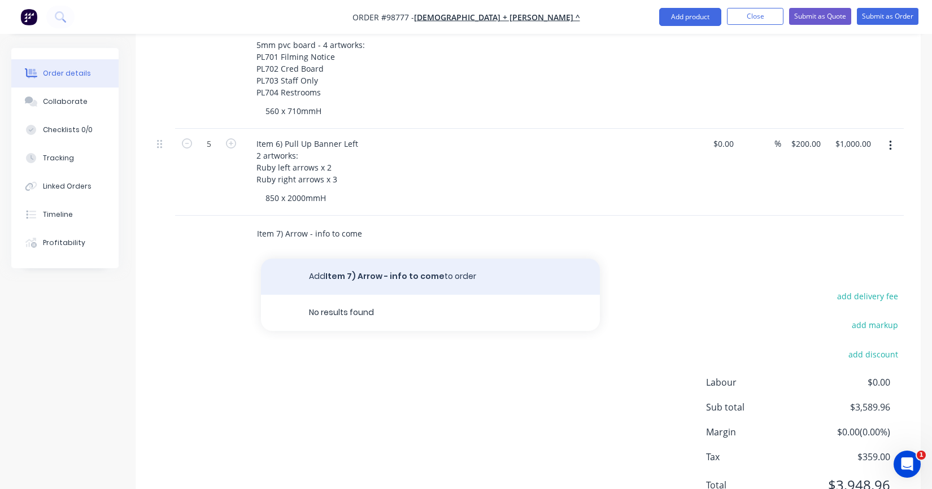
type input "Item 7) Arrow - info to come"
click at [352, 270] on button "Add Item 7) Arrow - info to come to order" at bounding box center [430, 277] width 339 height 36
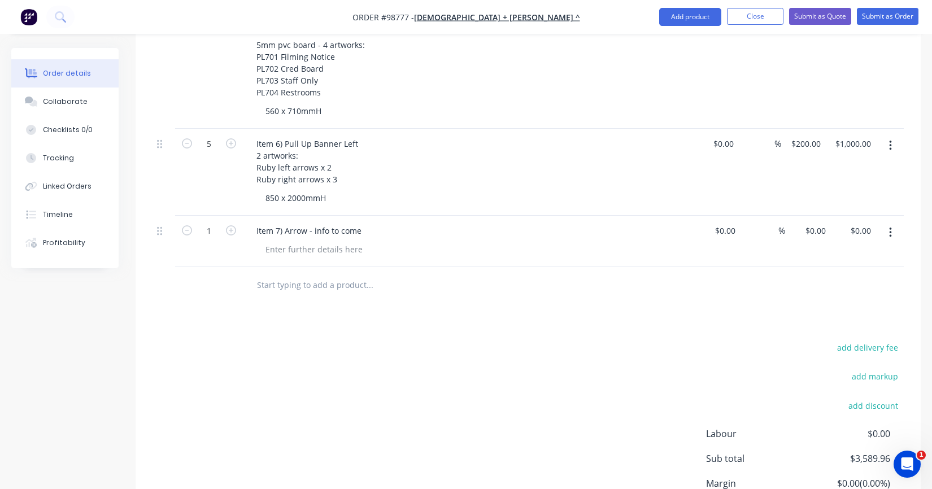
click at [344, 274] on input "text" at bounding box center [370, 285] width 226 height 23
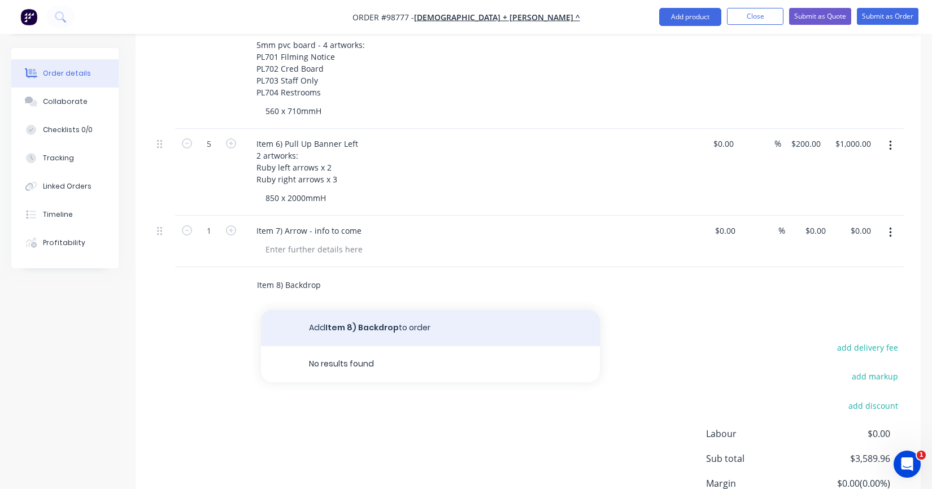
type input "Item 8) Backdrop"
click at [339, 310] on button "Add Item 8) Backdrop to order" at bounding box center [430, 328] width 339 height 36
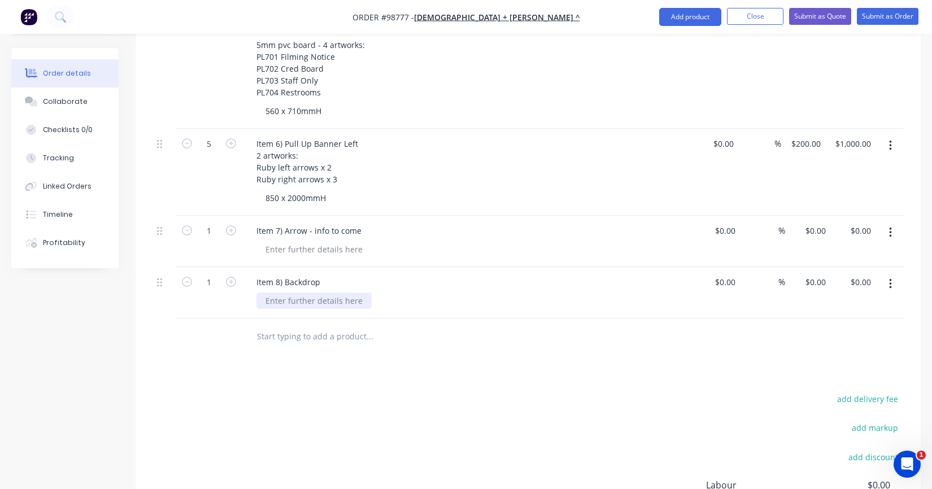
click at [315, 293] on div at bounding box center [314, 301] width 115 height 16
click at [319, 274] on div "Item 8) Backdrop" at bounding box center [288, 282] width 82 height 16
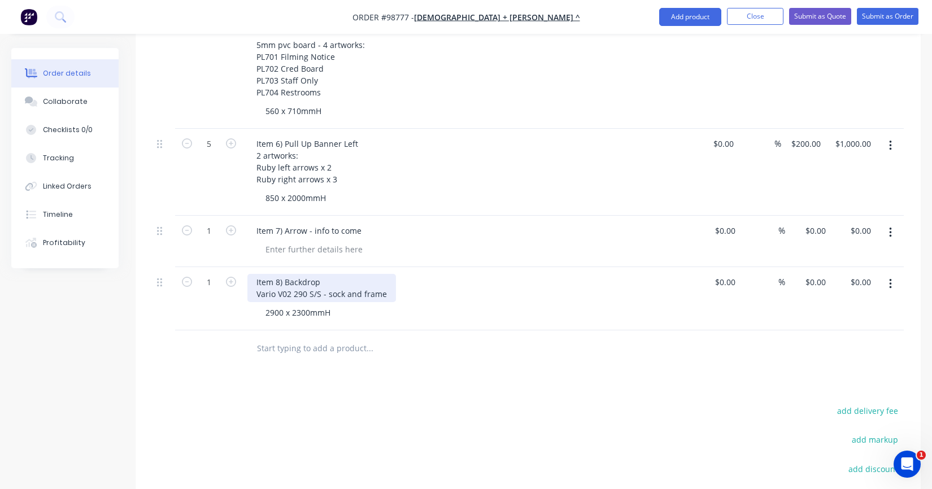
click at [324, 274] on div "Item 8) Backdrop Vario V02 290 S/S - sock and frame" at bounding box center [321, 288] width 149 height 28
click at [386, 277] on div "Item 8) Backdrop Vario V02 290 S/S - sock and frame" at bounding box center [321, 288] width 149 height 28
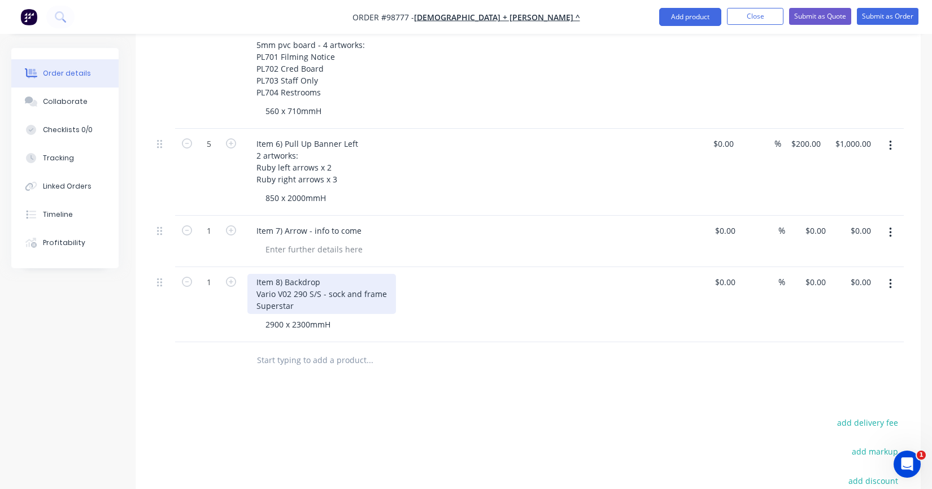
click at [285, 274] on div "Item 8) Backdrop Vario V02 290 S/S - sock and frame Superstar" at bounding box center [321, 294] width 149 height 40
click at [307, 286] on div "Item 8) Superstar Photo Backdrop Vario V02 290 S/S - sock and frame Superstar" at bounding box center [321, 294] width 149 height 40
click at [862, 274] on input "0.00" at bounding box center [863, 282] width 26 height 16
type input "858"
type input "$858.00"
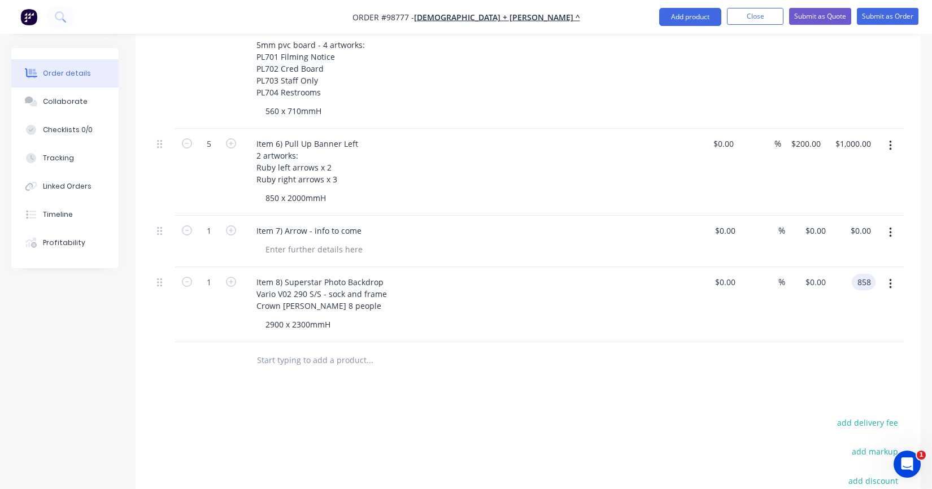
type input "$858.00"
click at [761, 315] on div "%" at bounding box center [762, 304] width 45 height 75
click at [407, 316] on div "2900 x 2300mmH" at bounding box center [474, 324] width 434 height 16
click at [335, 316] on div "2900 x 2300mmH" at bounding box center [298, 324] width 83 height 16
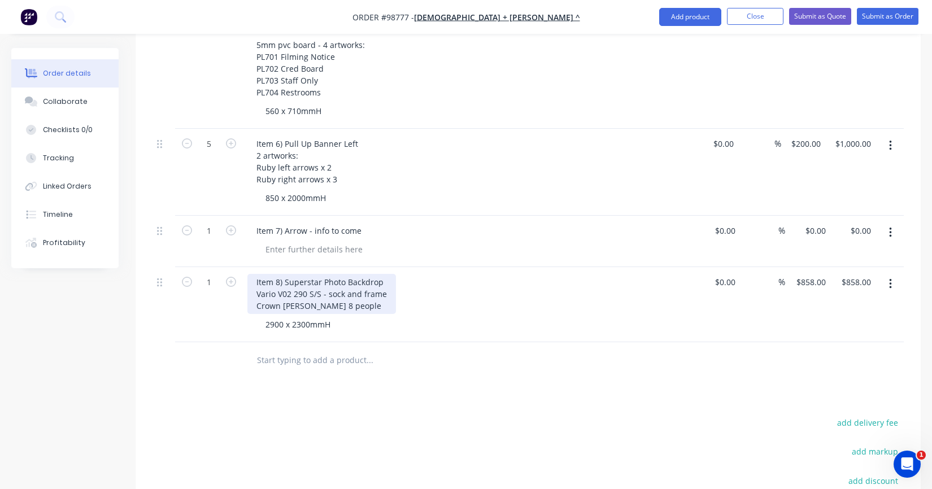
click at [299, 288] on div "Item 8) Superstar Photo Backdrop Vario V02 290 S/S - sock and frame Crown [PERS…" at bounding box center [321, 294] width 149 height 40
click at [293, 349] on input "text" at bounding box center [370, 360] width 226 height 23
click at [303, 354] on input "text" at bounding box center [370, 360] width 226 height 23
click at [327, 351] on input "text" at bounding box center [370, 360] width 226 height 23
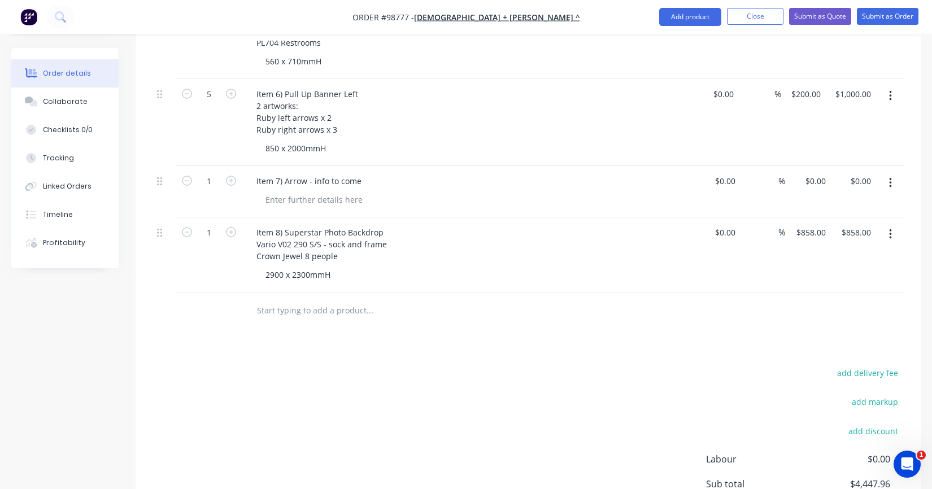
scroll to position [739, 0]
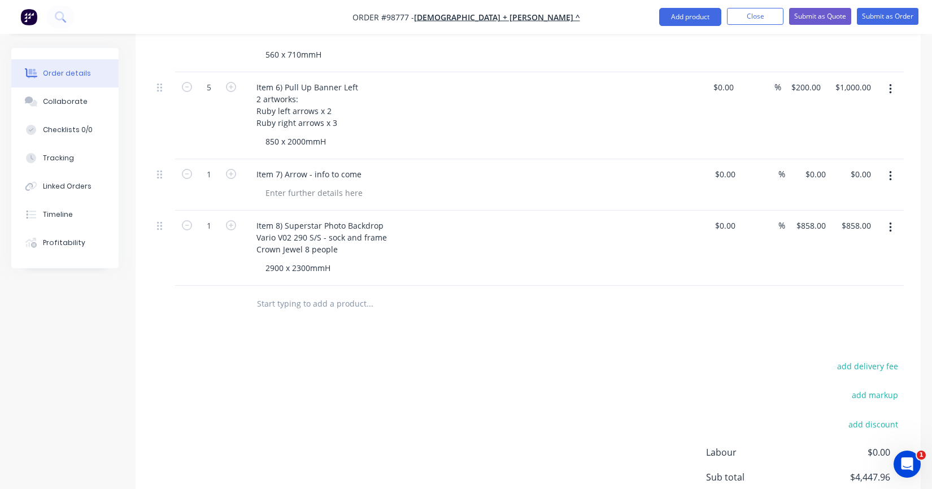
click at [291, 293] on input "text" at bounding box center [370, 304] width 226 height 23
click at [303, 293] on input "text" at bounding box center [370, 304] width 226 height 23
type input "Item 9) PL401 Beverage Menu"
click at [386, 330] on button "Add Item 9) PL401 Beverage Menu to order" at bounding box center [430, 347] width 339 height 36
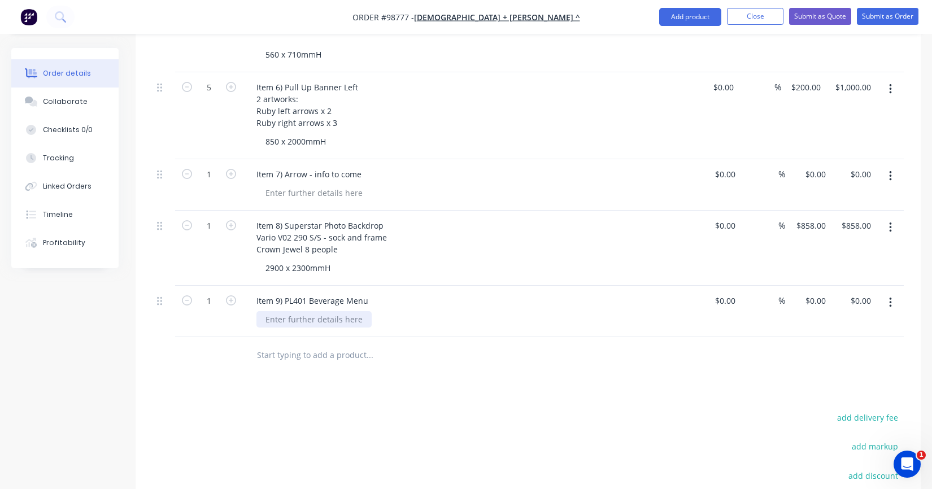
click at [330, 311] on div at bounding box center [314, 319] width 115 height 16
drag, startPoint x: 329, startPoint y: 305, endPoint x: 258, endPoint y: 306, distance: 70.6
click at [258, 311] on div "pending artwork" at bounding box center [297, 319] width 81 height 16
click at [228, 296] on icon "button" at bounding box center [231, 301] width 10 height 10
type input "2"
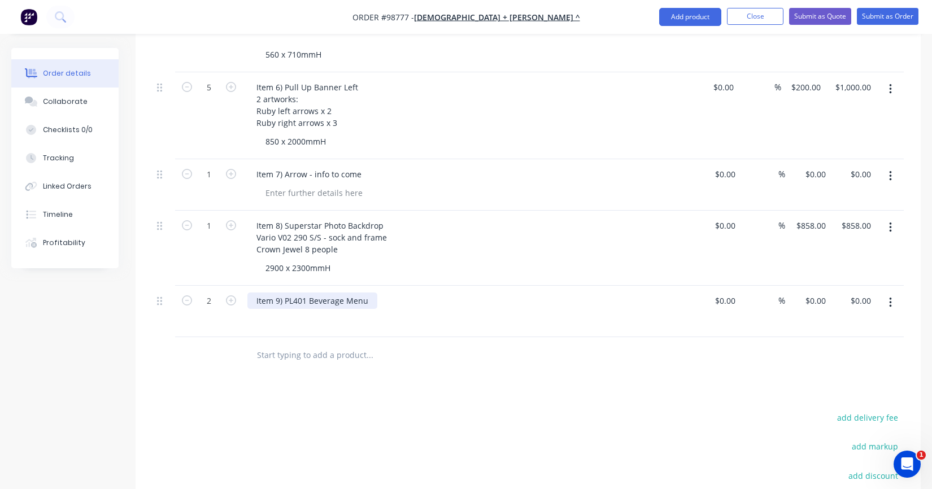
click at [366, 293] on div "Item 9) PL401 Beverage Menu" at bounding box center [312, 301] width 130 height 16
click at [346, 311] on div at bounding box center [474, 319] width 434 height 16
click at [325, 311] on div at bounding box center [474, 319] width 434 height 16
click at [371, 293] on div "Item 9) PL401 Beverage Menu" at bounding box center [312, 301] width 130 height 16
click at [346, 311] on div at bounding box center [474, 319] width 434 height 16
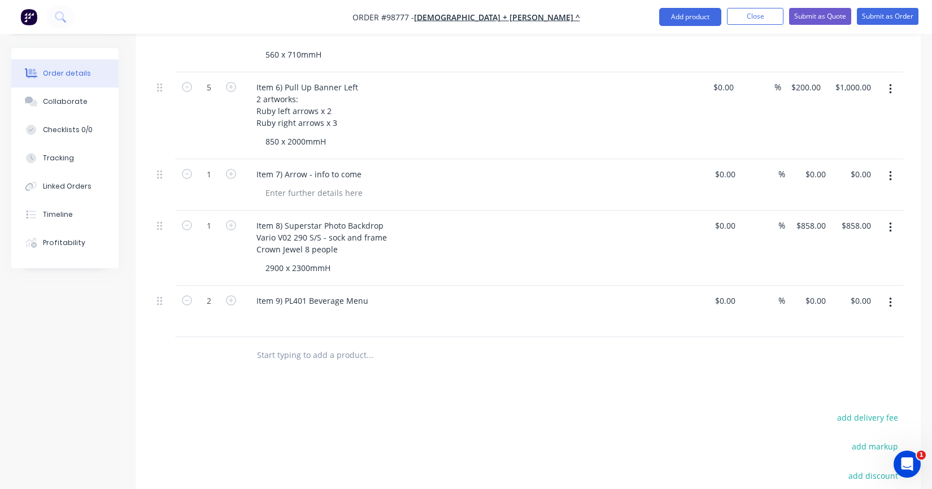
click at [327, 315] on div "Item 9) PL401 Beverage Menu" at bounding box center [469, 311] width 452 height 51
click at [307, 311] on div at bounding box center [474, 319] width 434 height 16
click at [306, 311] on div at bounding box center [474, 319] width 434 height 16
click at [270, 344] on input "text" at bounding box center [370, 355] width 226 height 23
type input "i"
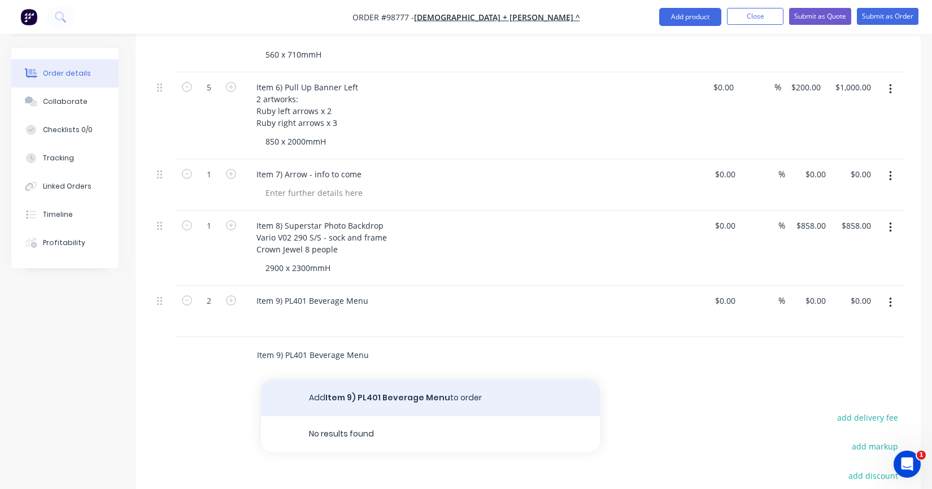
type input "Item 9) PL401 Beverage Menu"
click at [330, 380] on button "Add Item 9) PL401 Beverage Menu to order" at bounding box center [430, 398] width 339 height 36
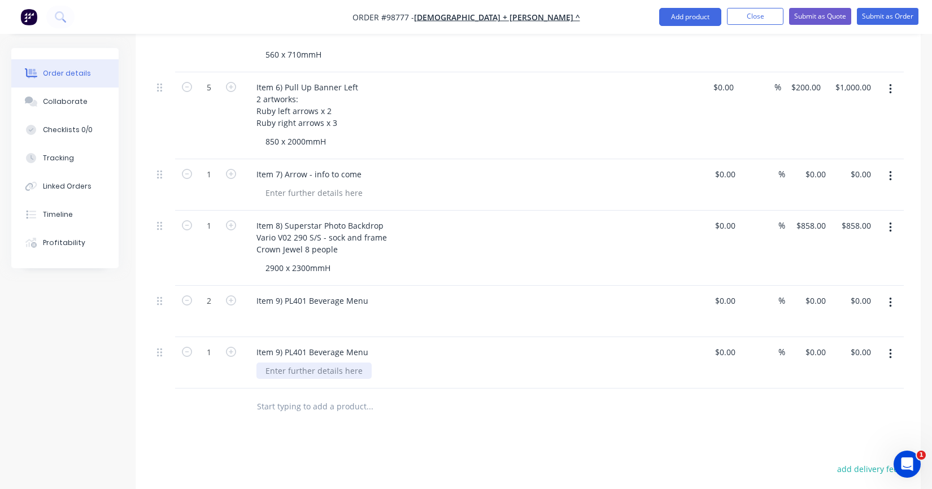
click at [315, 363] on div at bounding box center [314, 371] width 115 height 16
click at [888, 293] on button "button" at bounding box center [891, 303] width 27 height 20
drag, startPoint x: 844, startPoint y: 318, endPoint x: 836, endPoint y: 358, distance: 40.5
click at [836, 358] on div "Duplicate Exclude from tax Delete" at bounding box center [850, 354] width 107 height 73
click at [835, 370] on div "Delete" at bounding box center [850, 378] width 87 height 16
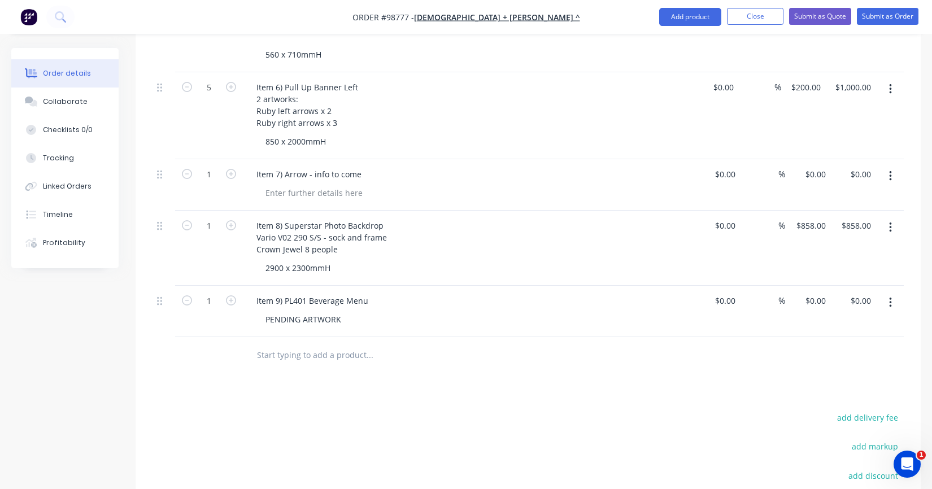
click at [290, 344] on input "text" at bounding box center [370, 355] width 226 height 23
type input "i"
click at [345, 293] on div "Item 9) PL401 Beverage Menu" at bounding box center [312, 301] width 130 height 16
click at [408, 293] on div "Item 9) PL401 Beverage and Food Menu" at bounding box center [330, 301] width 167 height 16
click at [231, 296] on icon "button" at bounding box center [231, 301] width 10 height 10
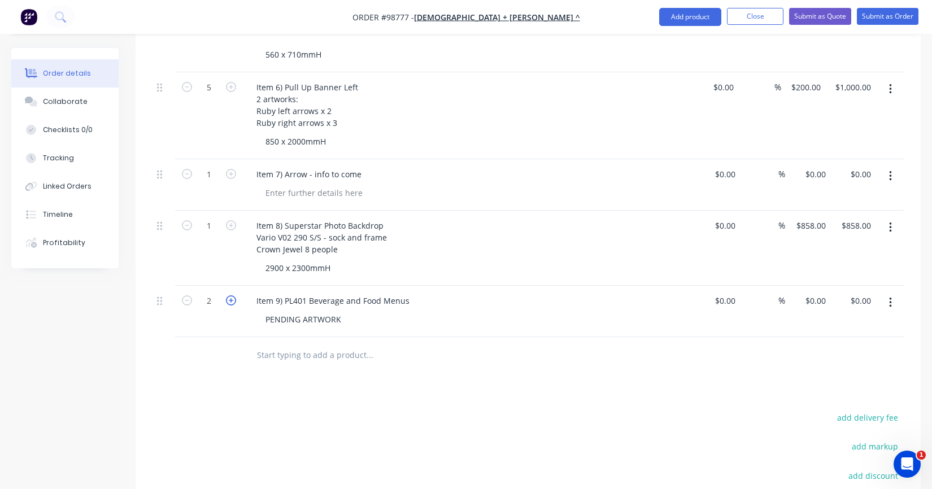
click at [231, 296] on icon "button" at bounding box center [231, 301] width 10 height 10
type input "4"
click at [408, 293] on div "Item 9) PL401 Beverage and Food Menus" at bounding box center [332, 301] width 171 height 16
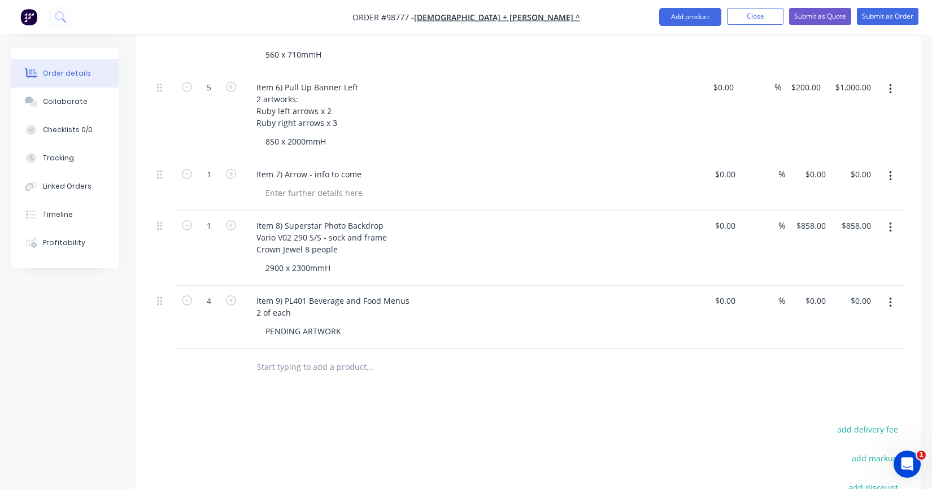
click at [748, 318] on div "%" at bounding box center [762, 317] width 45 height 63
click at [325, 356] on input "text" at bounding box center [370, 367] width 226 height 23
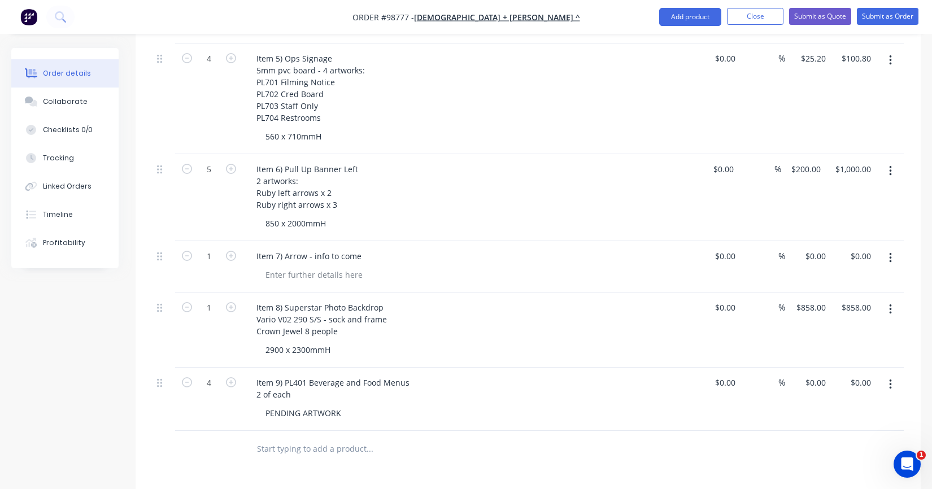
scroll to position [626, 0]
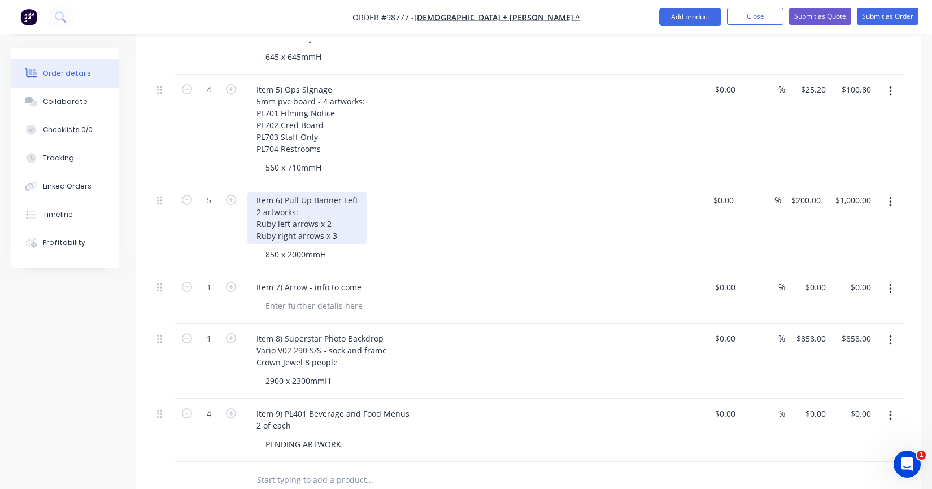
click at [255, 210] on div "Item 6) Pull Up Banner Left 2 artworks: Ruby left arrows x 2 Ruby right arrows …" at bounding box center [307, 218] width 120 height 52
click at [258, 220] on div "Item 6) Pull Up Banner Left 2 artworks: PL801A Ruby left arrows x 2 Ruby right …" at bounding box center [308, 218] width 123 height 52
click at [223, 225] on div "5" at bounding box center [209, 228] width 68 height 87
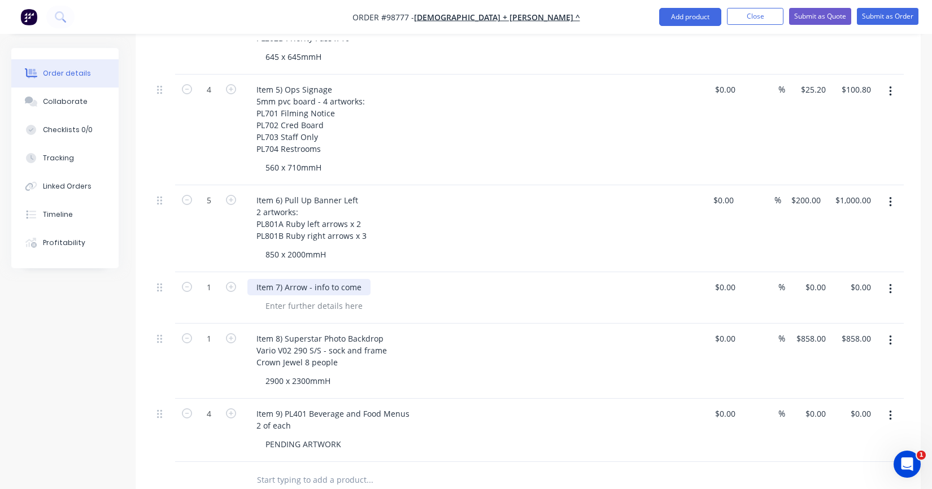
click at [301, 279] on div "Item 7) Arrow - info to come" at bounding box center [308, 287] width 123 height 16
drag, startPoint x: 356, startPoint y: 271, endPoint x: 293, endPoint y: 273, distance: 62.8
click at [293, 279] on div "Item 7) Arrow - info to come" at bounding box center [308, 287] width 123 height 16
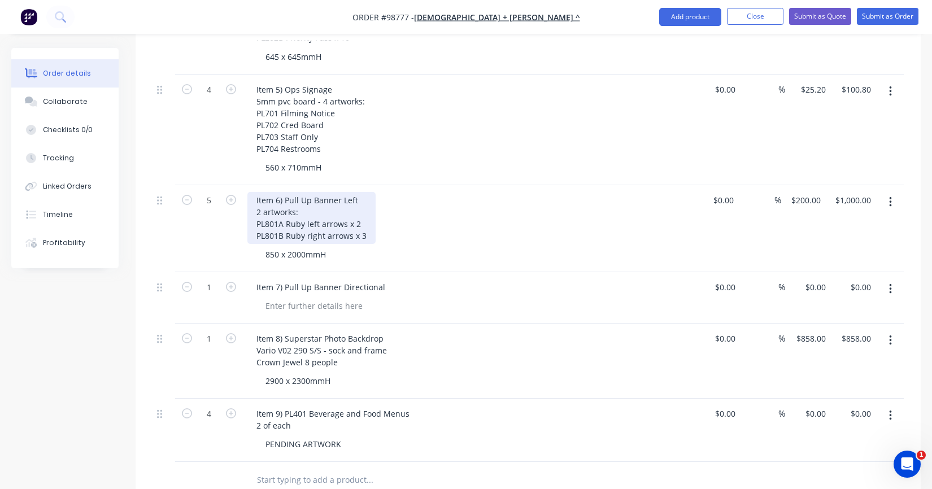
click at [361, 192] on div "Item 6) Pull Up Banner Left 2 artworks: PL801A Ruby left arrows x 2 PL801B Ruby…" at bounding box center [311, 218] width 128 height 52
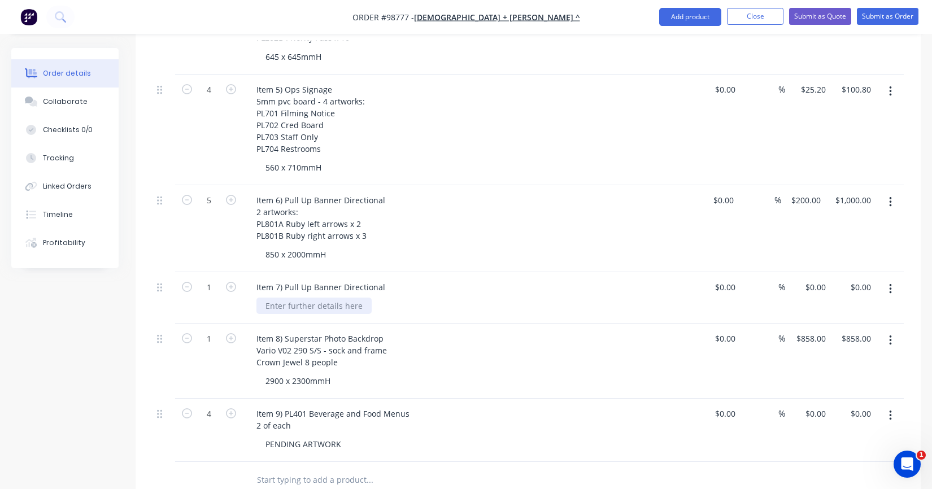
click at [341, 298] on div at bounding box center [314, 306] width 115 height 16
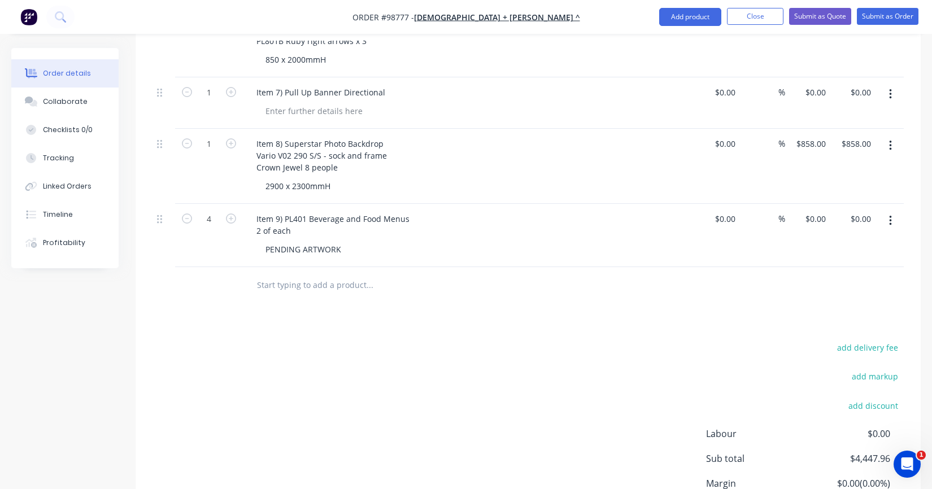
scroll to position [794, 0]
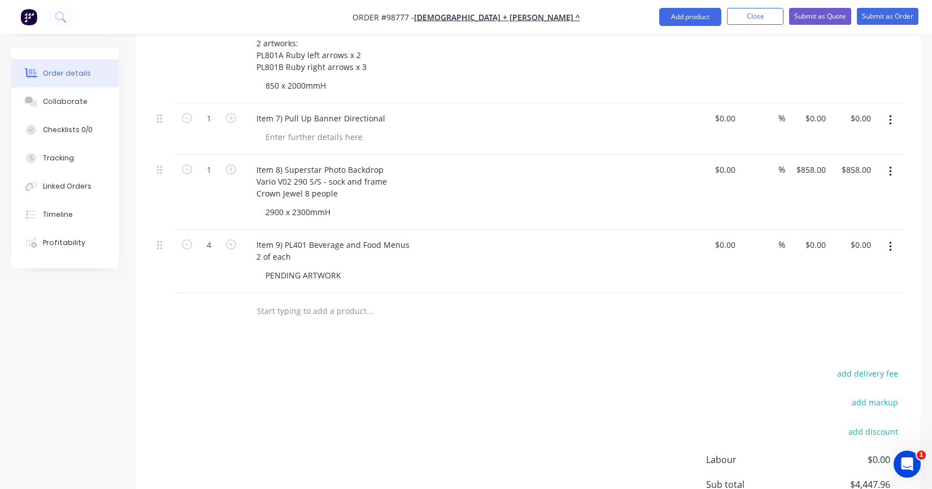
click at [307, 129] on div "Item 7) Pull Up Banner Directional" at bounding box center [469, 128] width 452 height 51
click at [305, 129] on div at bounding box center [314, 137] width 115 height 16
click at [385, 110] on div "Item 7) Pull Up Banner Directional" at bounding box center [320, 118] width 147 height 16
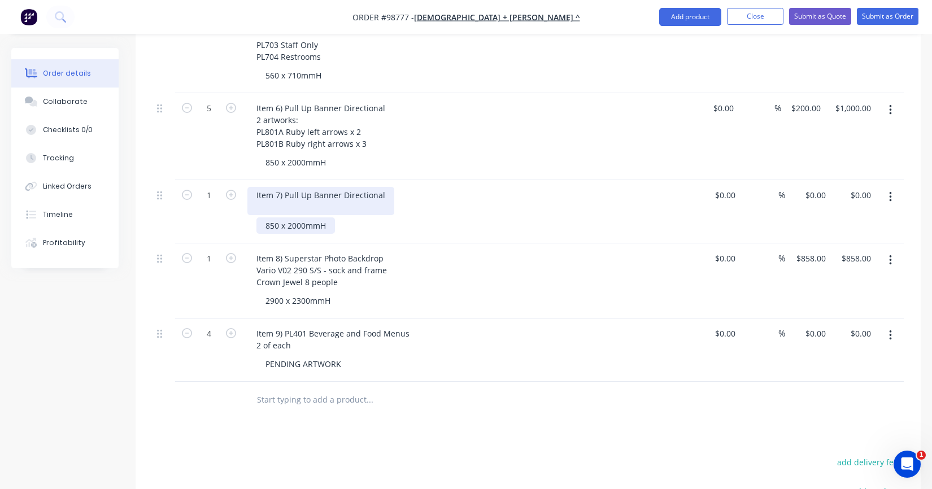
scroll to position [681, 0]
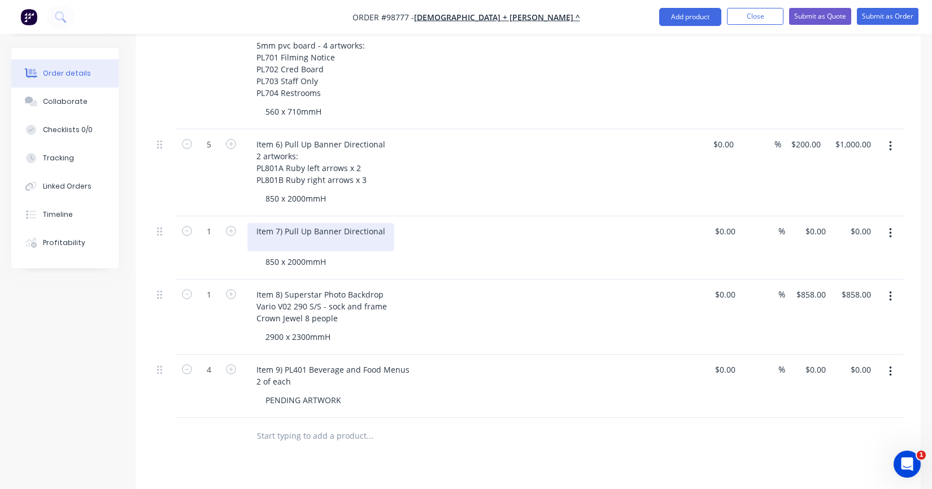
click at [260, 228] on div "Item 7) Pull Up Banner Directional" at bounding box center [320, 237] width 147 height 28
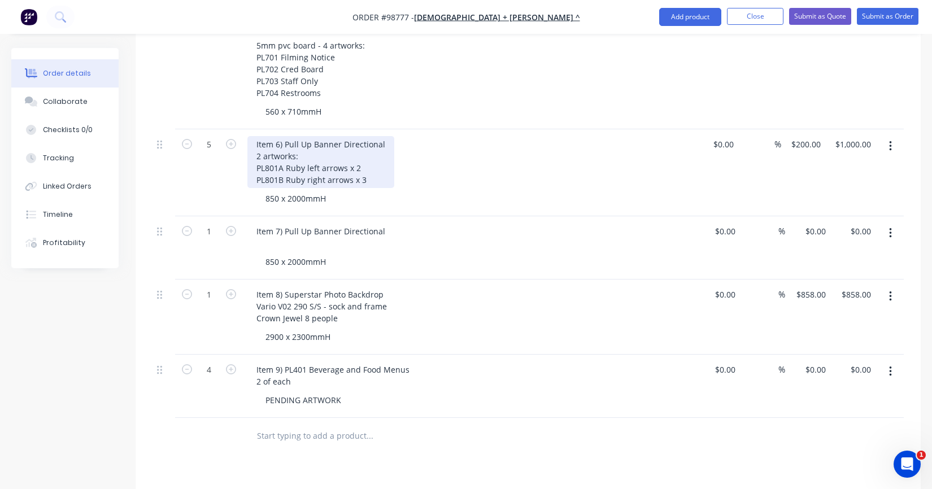
drag, startPoint x: 340, startPoint y: 168, endPoint x: 352, endPoint y: 167, distance: 11.9
click at [340, 168] on div "Item 6) Pull Up Banner Directional 2 artworks: PL801A Ruby left arrows x 2 PL80…" at bounding box center [320, 162] width 147 height 52
click at [368, 166] on div "Item 6) Pull Up Banner Directional 2 artworks: PL801A Ruby left arrows x 2 PL80…" at bounding box center [320, 162] width 147 height 52
click at [369, 164] on div "Item 6) Pull Up Banner Directional 2 artworks: PL801A Ruby left arrows x 2 PL80…" at bounding box center [320, 162] width 147 height 52
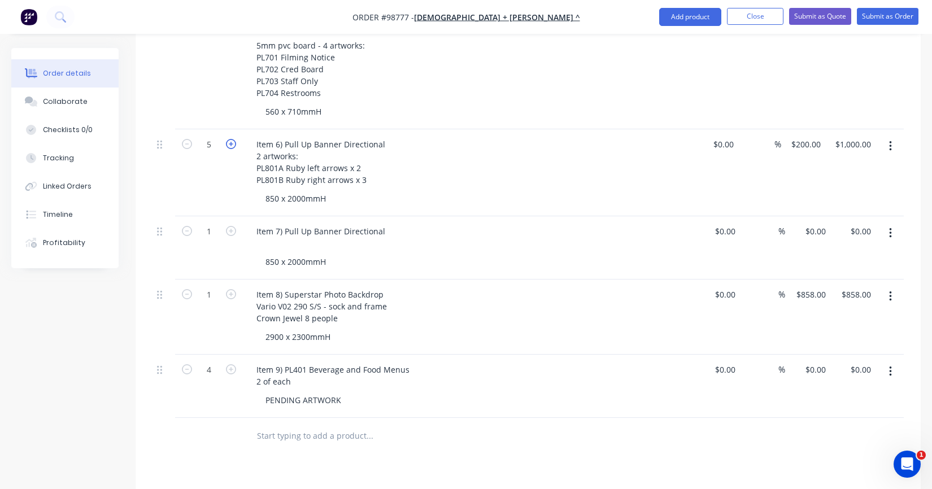
click at [231, 139] on icon "button" at bounding box center [231, 144] width 10 height 10
type input "6"
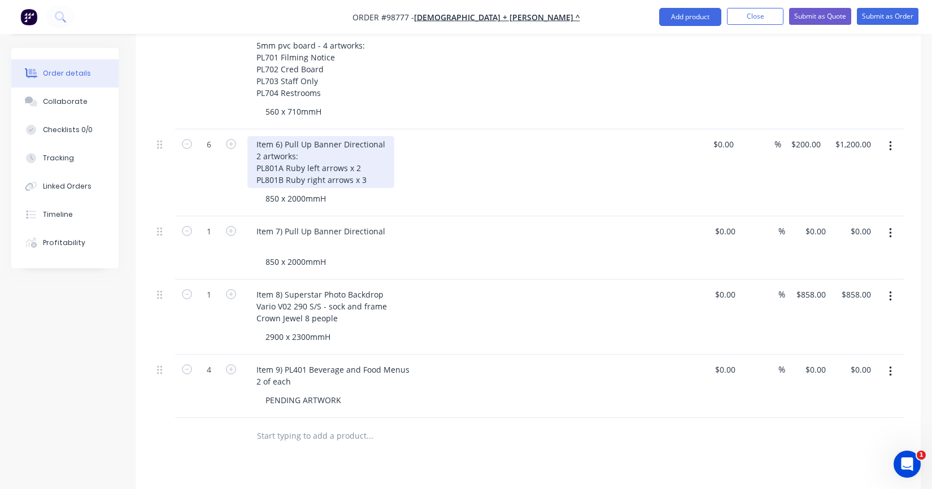
click at [369, 166] on div "Item 6) Pull Up Banner Directional 2 artworks: PL801A Ruby left arrows x 2 PL80…" at bounding box center [320, 162] width 147 height 52
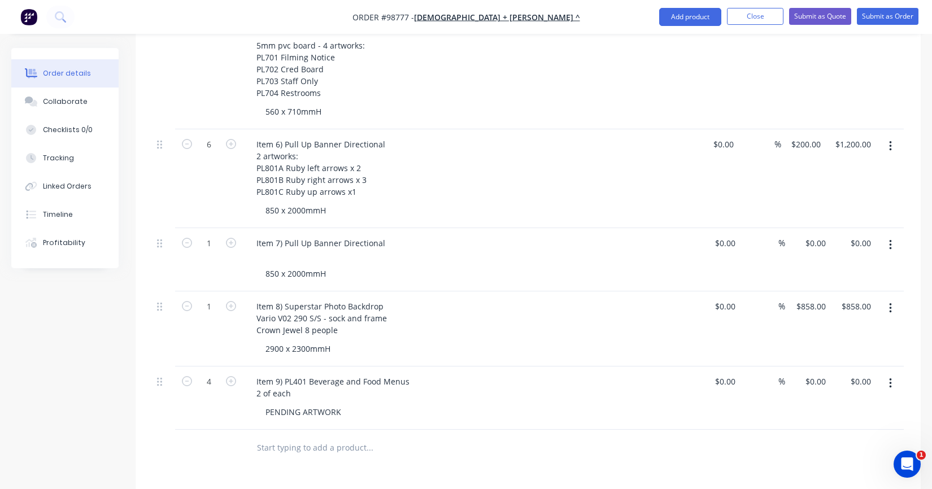
click at [377, 202] on div "850 x 2000mmH" at bounding box center [474, 210] width 434 height 16
click at [318, 237] on div "Item 7) Pull Up Banner Directional" at bounding box center [320, 249] width 147 height 28
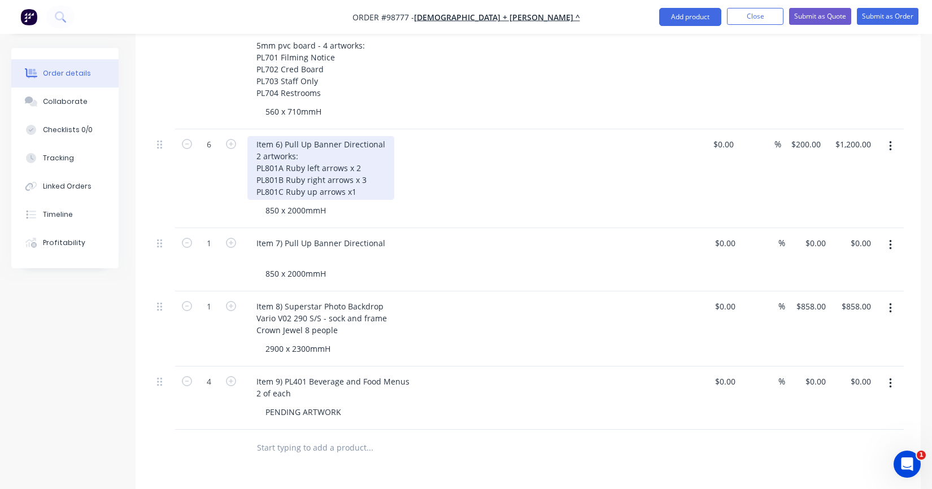
click at [261, 136] on div "Item 6) Pull Up Banner Directional 2 artworks: PL801A Ruby left arrows x 2 PL80…" at bounding box center [320, 168] width 147 height 64
click at [260, 138] on div "Item 6) Pull Up Banner Directional 2 artworks: PL801A Ruby left arrows x 2 PL80…" at bounding box center [320, 168] width 147 height 64
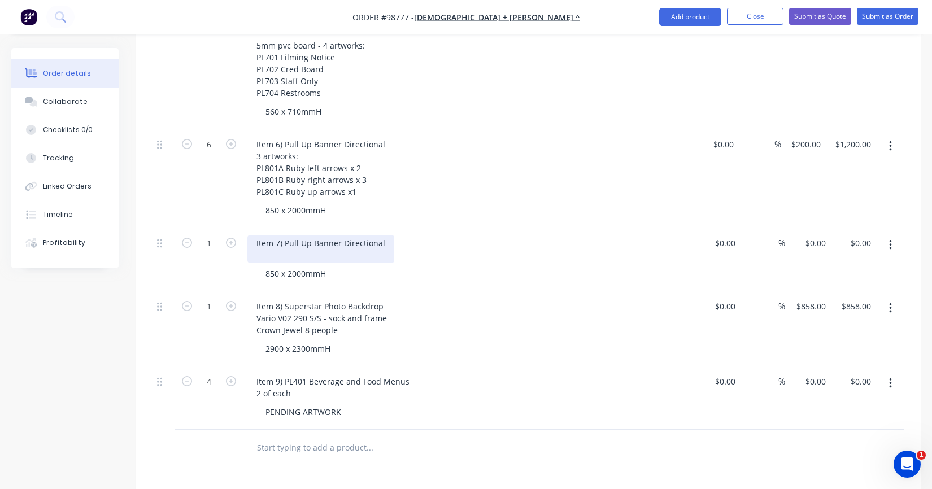
click at [286, 237] on div "Item 7) Pull Up Banner Directional" at bounding box center [320, 249] width 147 height 28
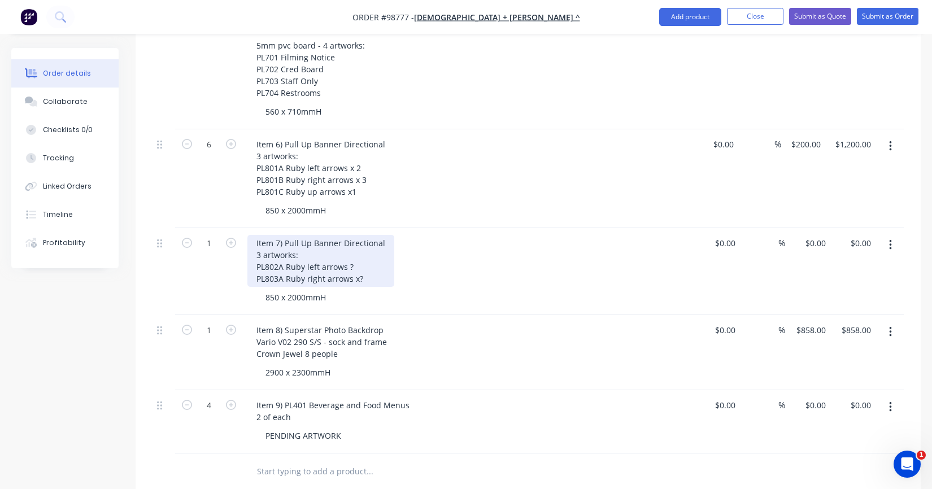
click at [354, 247] on div "Item 7) Pull Up Banner Directional 3 artworks: PL802A [PERSON_NAME] left arrows…" at bounding box center [320, 261] width 147 height 52
click at [361, 264] on div "Item 7) Pull Up Banner Directional 3 artworks: PL802A Ruby left arrows x? PL803…" at bounding box center [320, 261] width 147 height 52
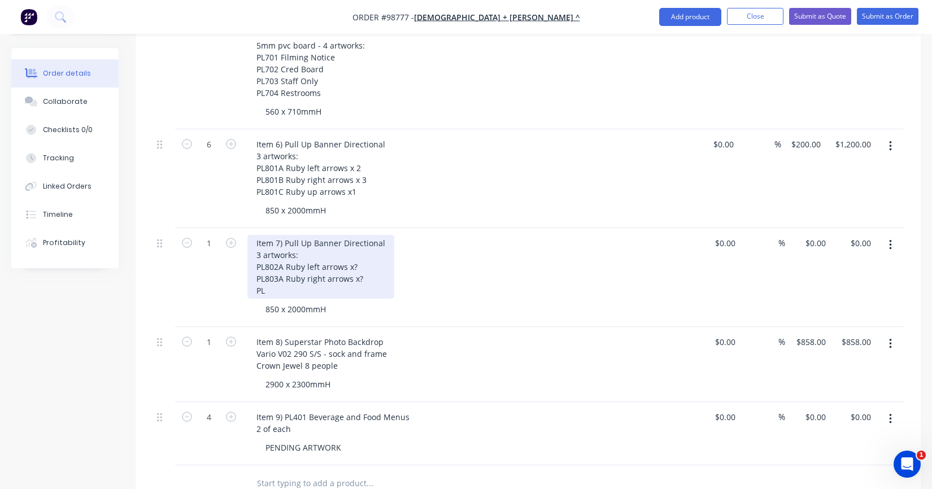
click at [277, 262] on div "Item 7) Pull Up Banner Directional 3 artworks: PL802A Ruby left arrows x? PL803…" at bounding box center [320, 267] width 147 height 64
click at [268, 276] on div "Item 7) Pull Up Banner Directional 3 artworks: PL802A Ruby left arrows x? PL802…" at bounding box center [320, 267] width 147 height 64
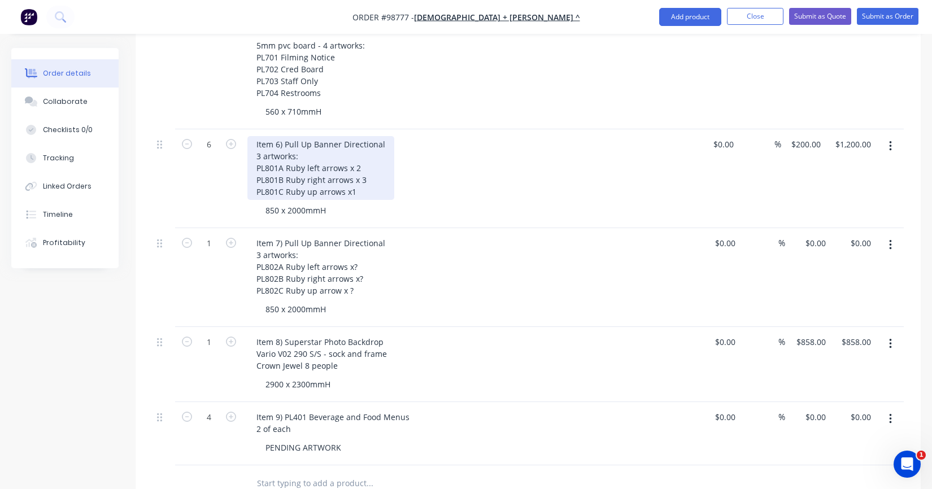
click at [357, 178] on div "Item 6) Pull Up Banner Directional 3 artworks: PL801A Ruby left arrows x 2 PL80…" at bounding box center [320, 168] width 147 height 64
click at [357, 175] on div "Item 6) Pull Up Banner Directional 3 artworks: PL801A Ruby left arrows x 2 PL80…" at bounding box center [320, 168] width 147 height 64
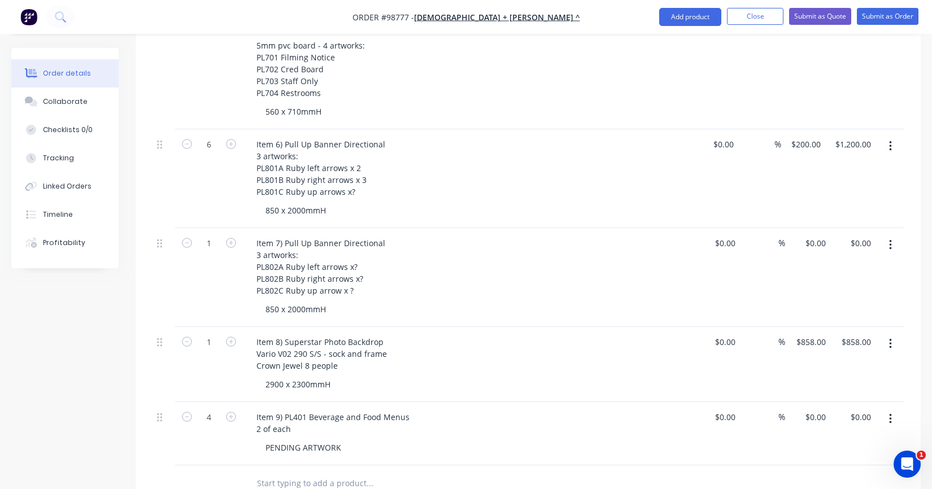
click at [337, 301] on div "850 x 2000mmH" at bounding box center [474, 309] width 434 height 16
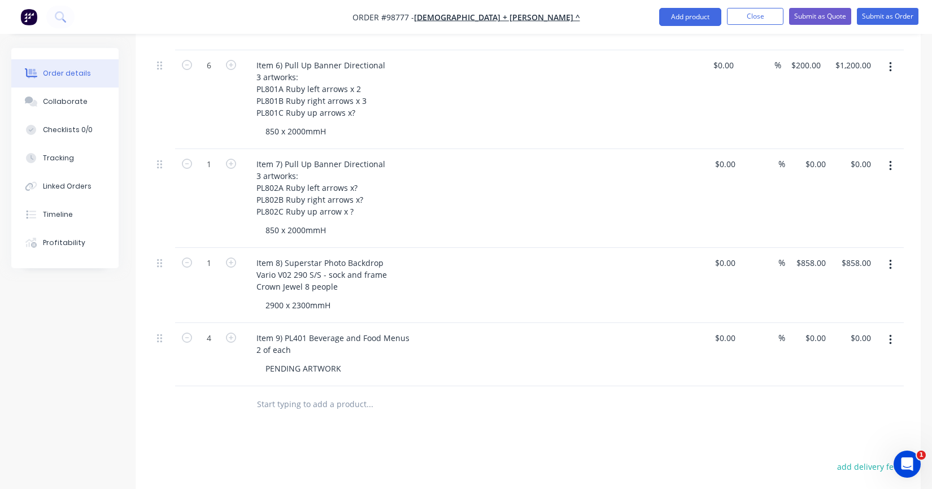
scroll to position [794, 0]
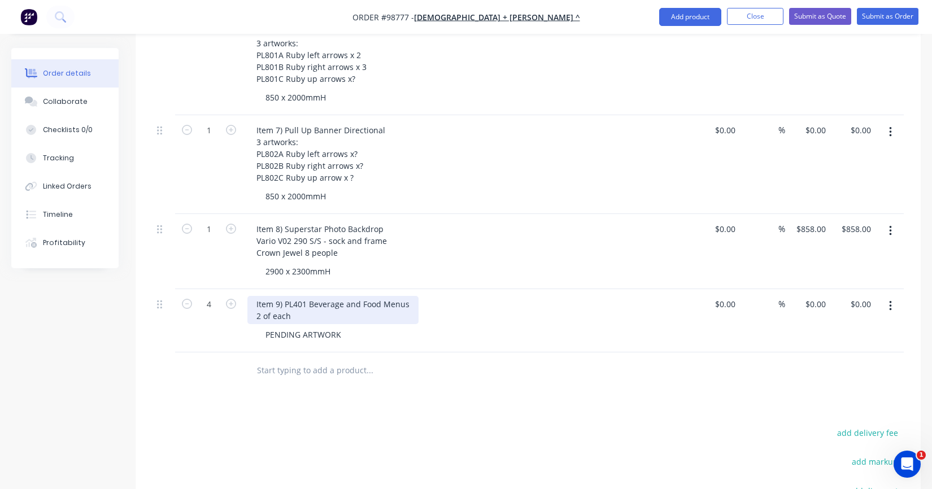
click at [335, 296] on div "Item 9) PL401 Beverage and Food Menus 2 of each" at bounding box center [332, 310] width 171 height 28
click at [333, 301] on div "Item 9) PL401 Beverage and Food Menus 2 of each" at bounding box center [332, 310] width 171 height 28
click at [290, 383] on div "Products Show / Hide columns Add product Qty Cost Markup Price Total 1 Item 1) …" at bounding box center [528, 107] width 785 height 1107
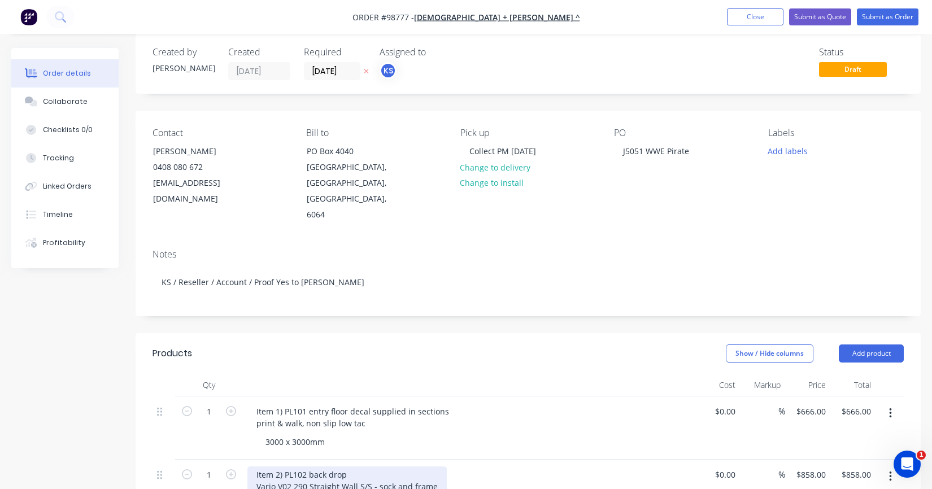
scroll to position [3, 0]
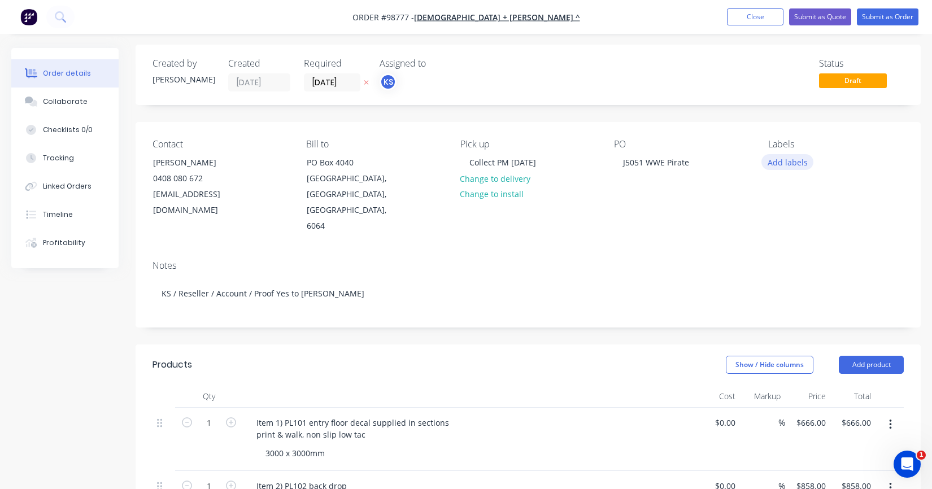
click at [784, 163] on button "Add labels" at bounding box center [788, 161] width 52 height 15
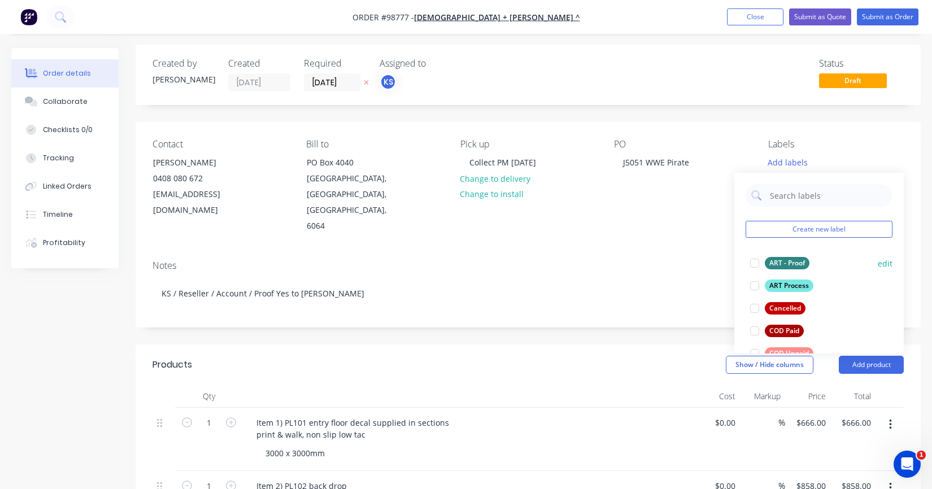
click at [755, 261] on div at bounding box center [755, 263] width 23 height 23
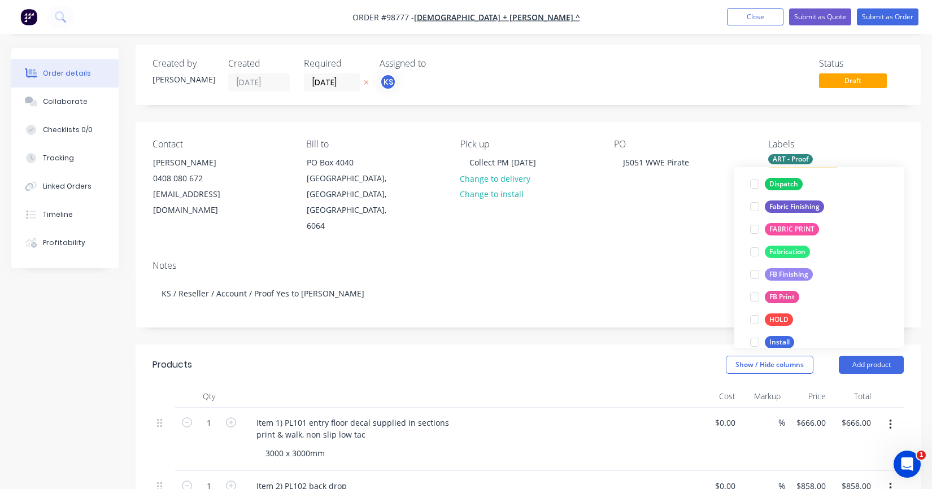
scroll to position [237, 0]
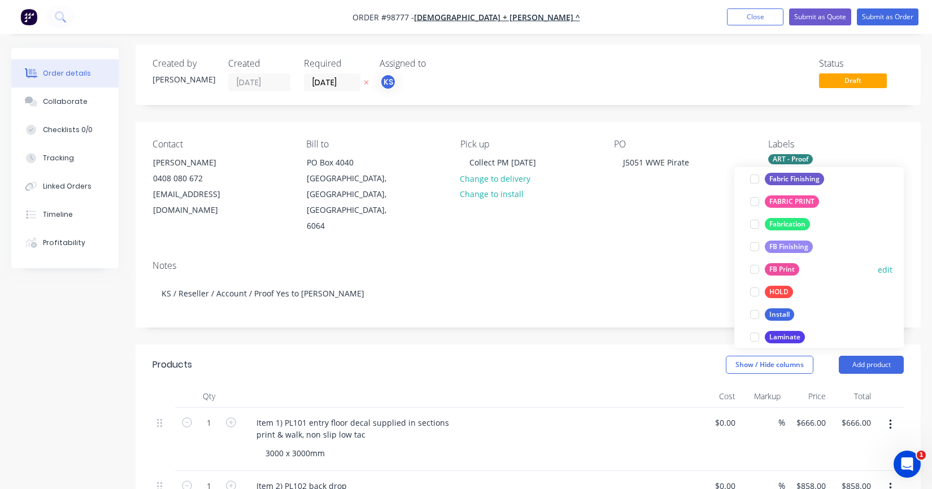
click at [756, 270] on div at bounding box center [755, 269] width 23 height 23
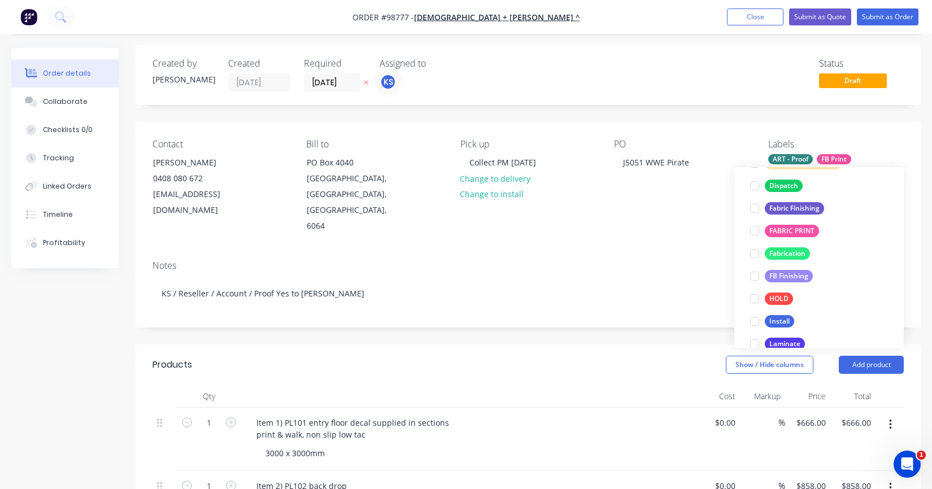
scroll to position [255, 0]
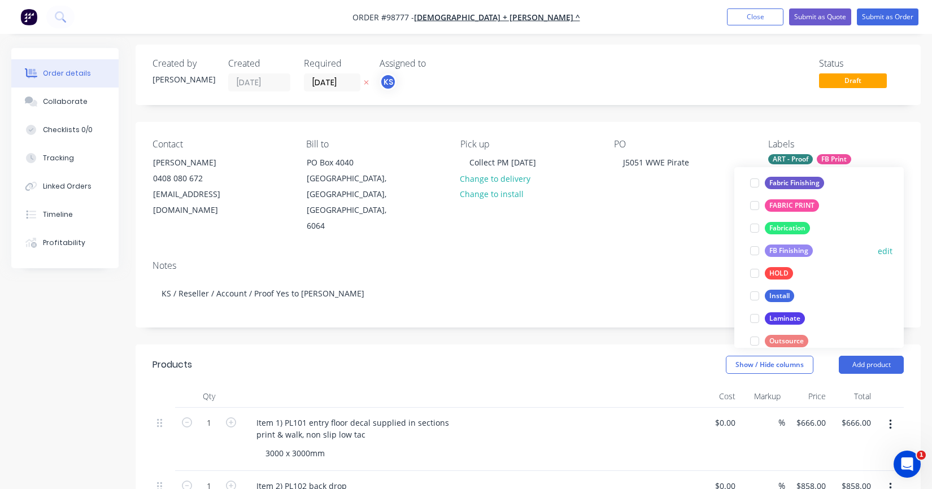
click at [754, 251] on div at bounding box center [755, 251] width 23 height 23
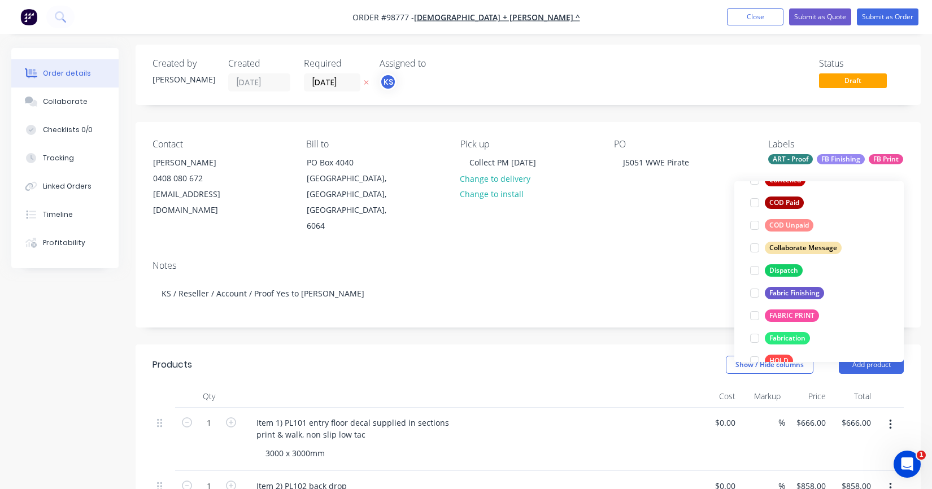
scroll to position [271, 0]
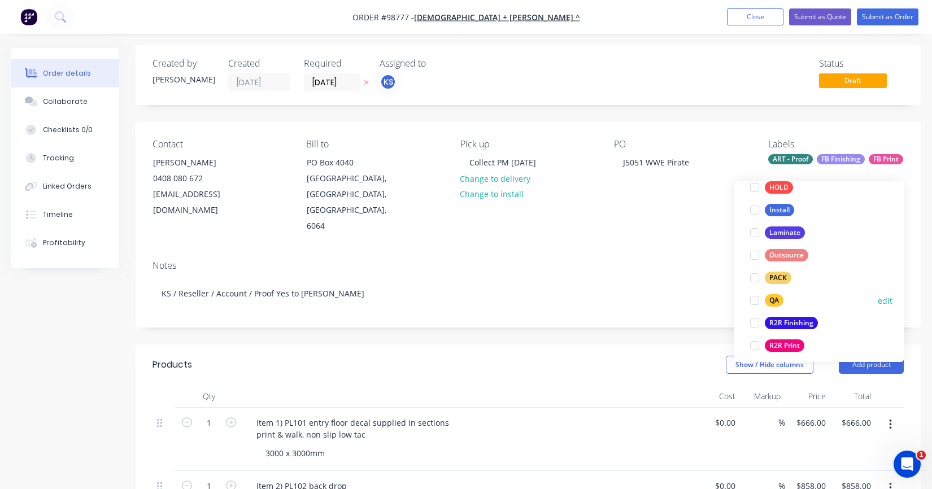
click at [754, 298] on div at bounding box center [755, 300] width 23 height 23
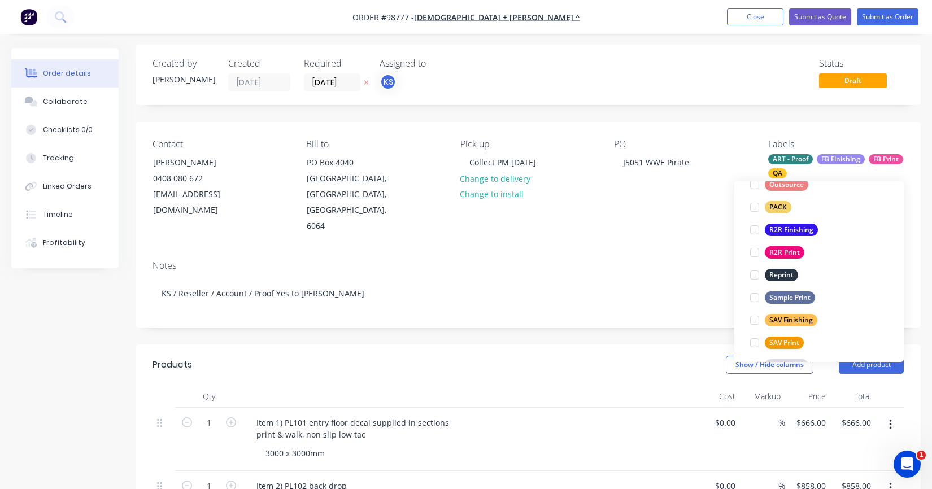
scroll to position [451, 0]
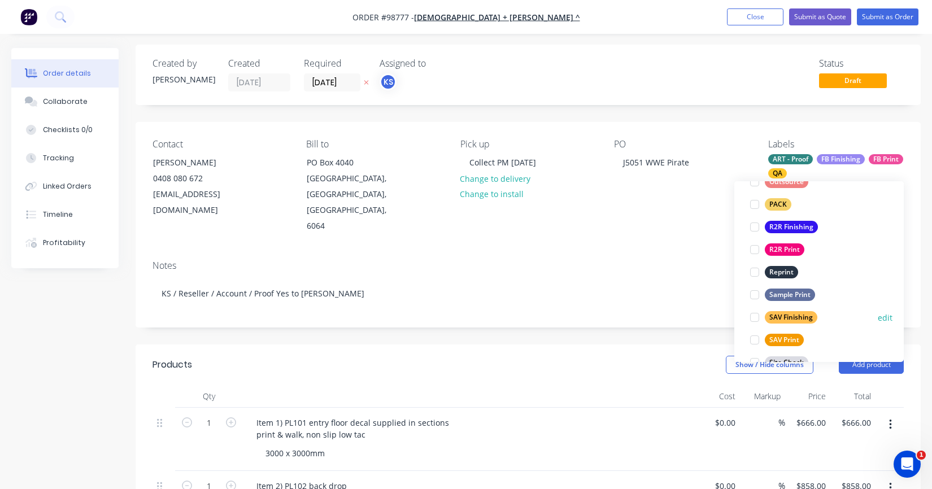
click at [753, 315] on div at bounding box center [755, 317] width 23 height 23
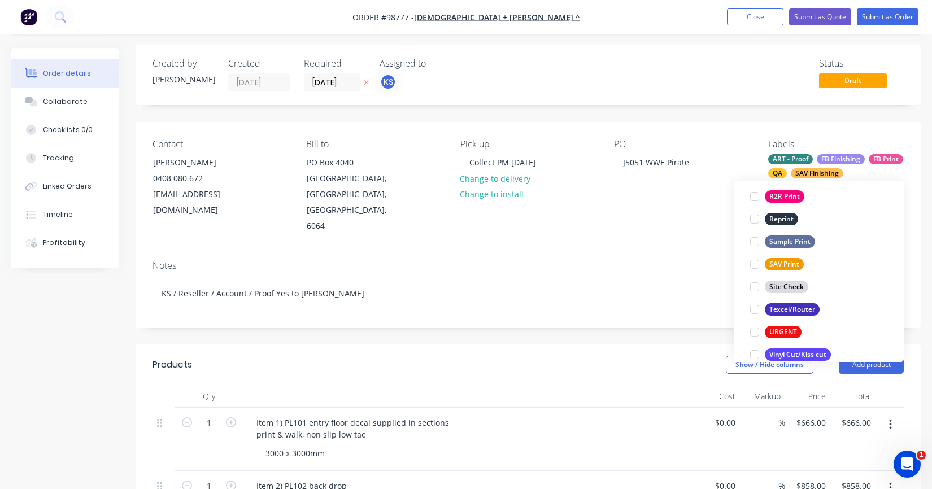
scroll to position [524, 0]
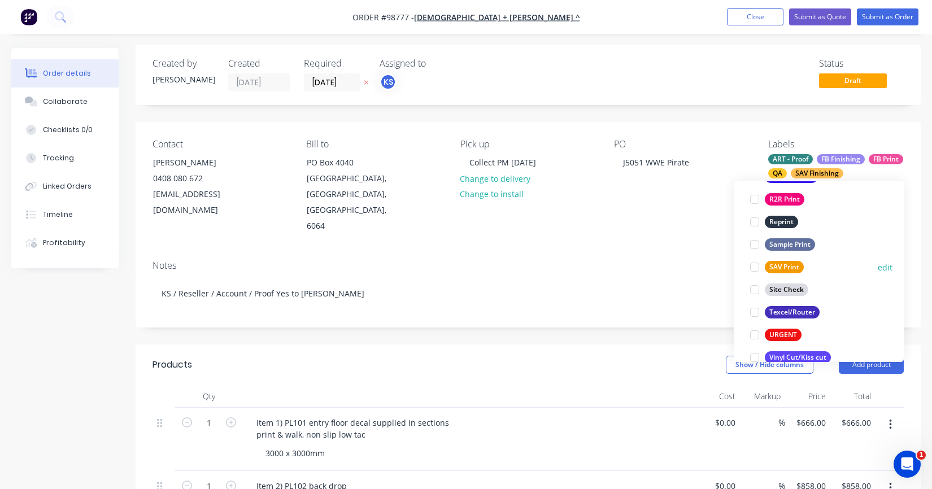
click at [753, 266] on div at bounding box center [755, 267] width 23 height 23
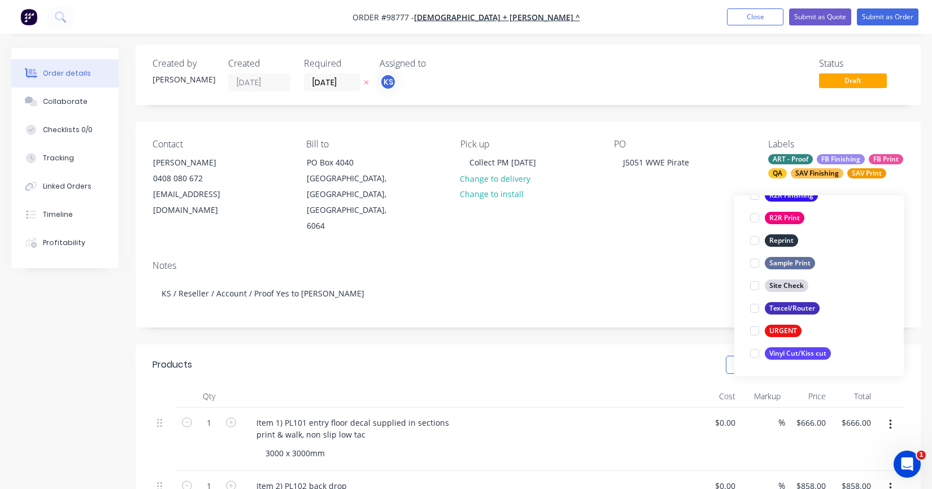
scroll to position [0, 0]
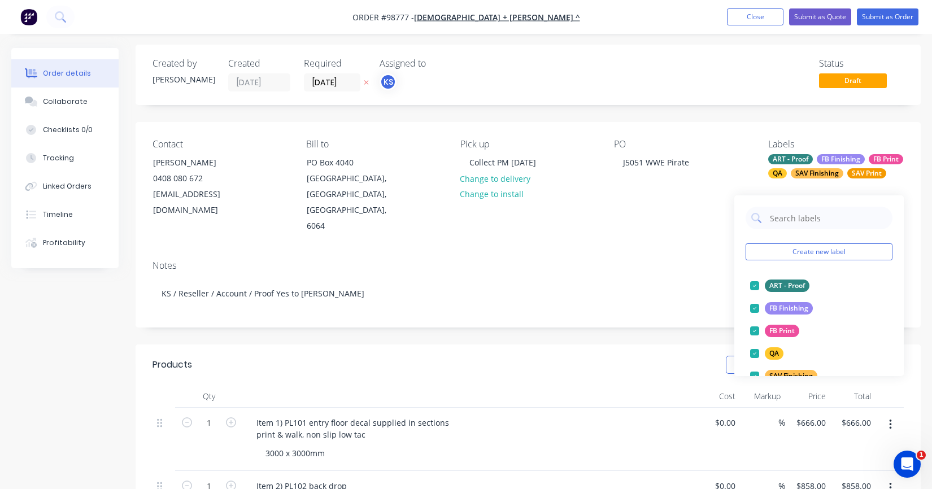
click at [628, 260] on div "Notes" at bounding box center [529, 265] width 752 height 11
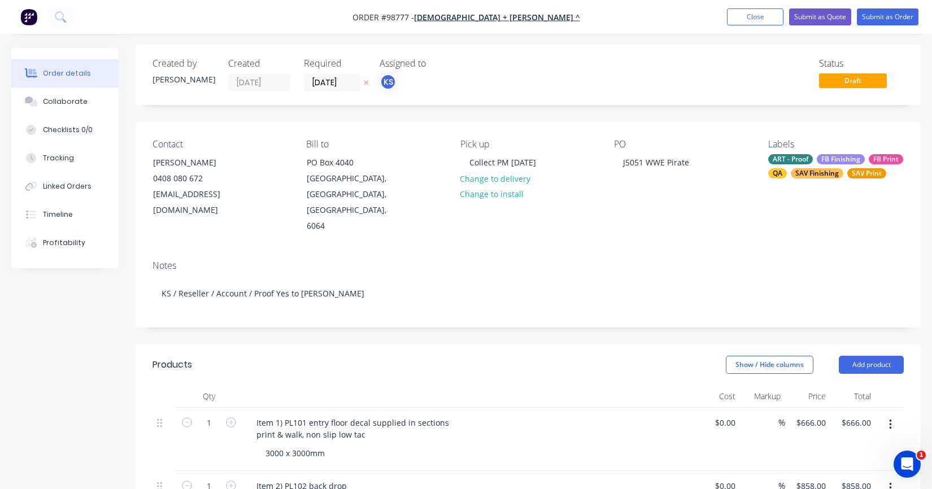
click at [420, 234] on div "Contact [PERSON_NAME] [PHONE_NUMBER] [EMAIL_ADDRESS][DOMAIN_NAME] Bill to [GEOG…" at bounding box center [528, 186] width 785 height 129
click at [197, 229] on div "Contact [PERSON_NAME] [PHONE_NUMBER] [EMAIL_ADDRESS][DOMAIN_NAME] Bill to [GEOG…" at bounding box center [528, 186] width 785 height 129
click at [155, 251] on div "Notes KS / Reseller / Account / Proof Yes to [PERSON_NAME]" at bounding box center [528, 289] width 785 height 76
click at [159, 260] on div "Notes" at bounding box center [529, 265] width 752 height 11
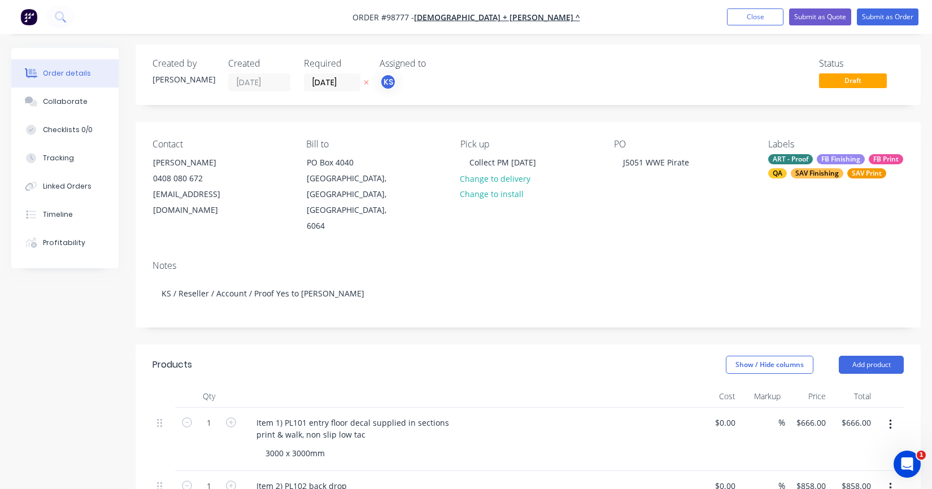
click at [170, 260] on div "Notes" at bounding box center [529, 265] width 752 height 11
click at [167, 260] on div "Notes" at bounding box center [529, 265] width 752 height 11
click at [159, 260] on div "Notes" at bounding box center [529, 265] width 752 height 11
click at [154, 260] on div "Notes" at bounding box center [529, 265] width 752 height 11
click at [225, 234] on div "Contact [PERSON_NAME] [PHONE_NUMBER] [EMAIL_ADDRESS][DOMAIN_NAME] Bill to [GEOG…" at bounding box center [528, 186] width 785 height 129
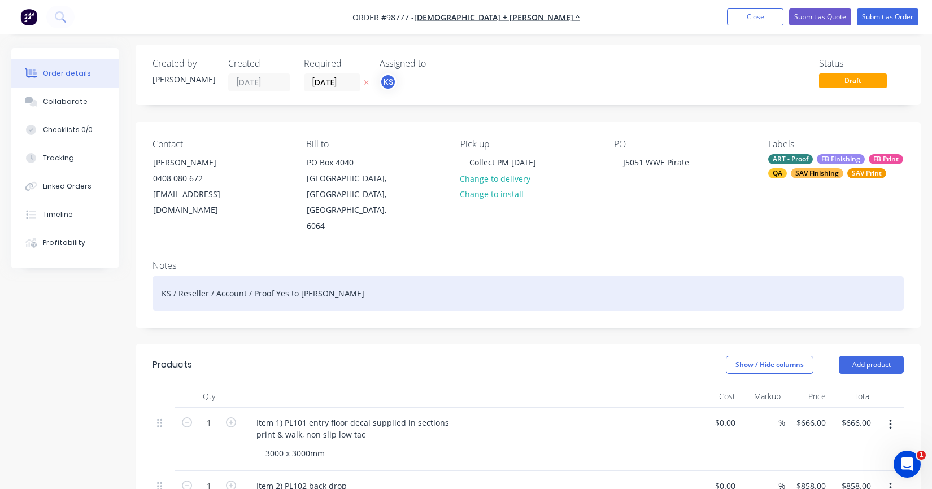
click at [201, 276] on div "KS / Reseller / Account / Proof Yes to [PERSON_NAME]" at bounding box center [529, 293] width 752 height 34
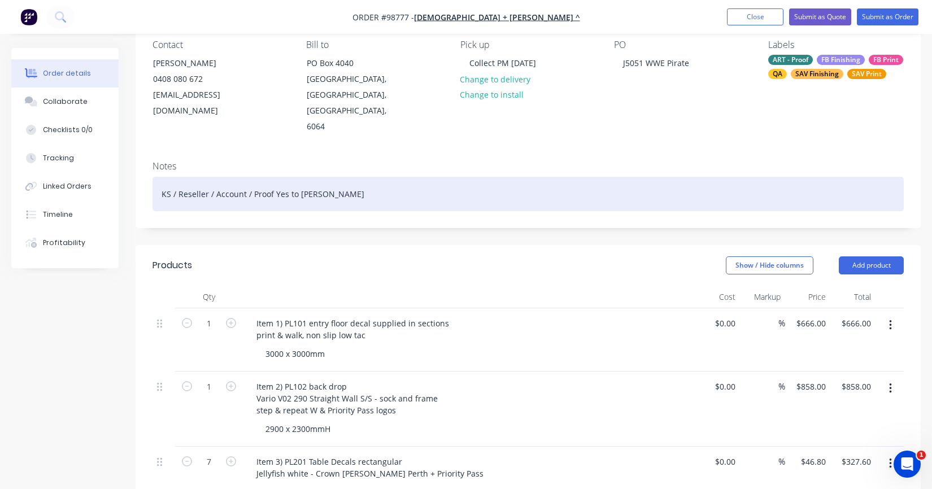
scroll to position [116, 0]
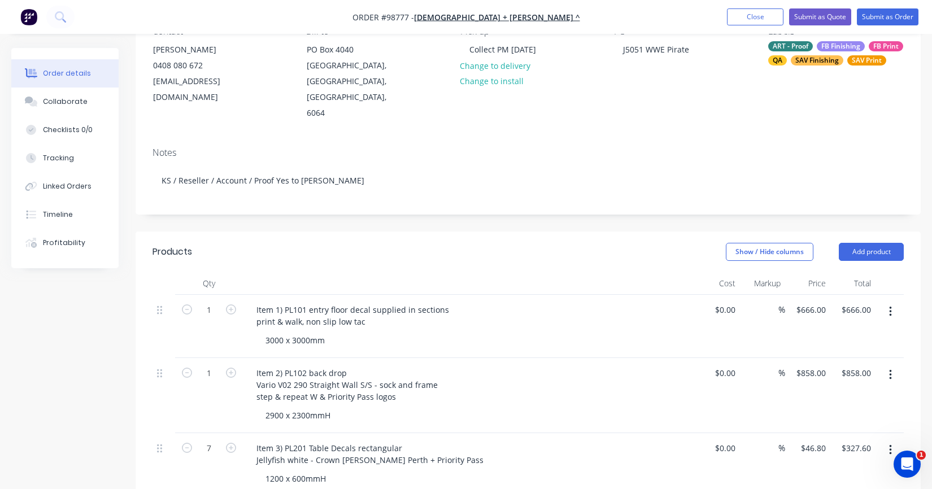
click at [343, 332] on div "3000 x 3000mm" at bounding box center [474, 340] width 434 height 16
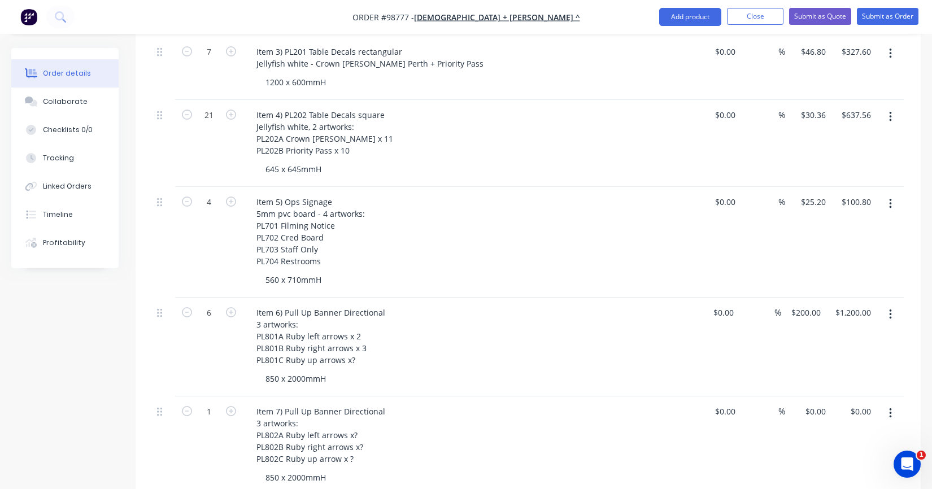
scroll to position [559, 0]
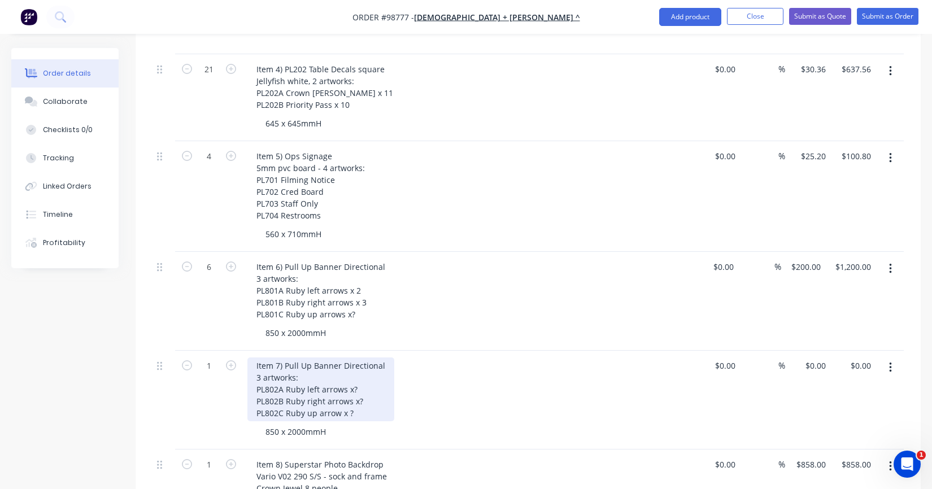
click at [357, 383] on div "Item 7) Pull Up Banner Directional 3 artworks: PL802A Ruby left arrows x? PL802…" at bounding box center [320, 390] width 147 height 64
click at [351, 373] on div "Item 7) Pull Up Banner Directional 3 artworks: PL802A Ruby left arrows x? PL802…" at bounding box center [320, 390] width 147 height 64
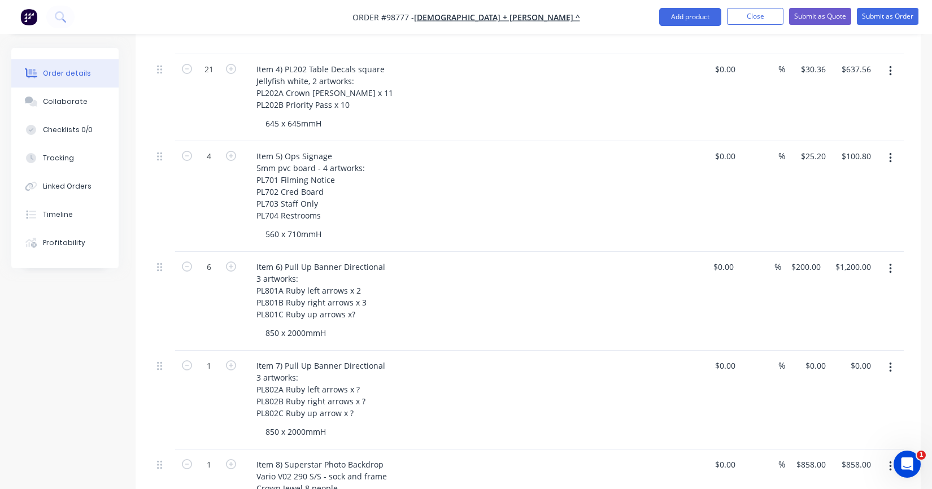
click at [416, 376] on div "Item 7) Pull Up Banner Directional 3 artworks: PL802A Ruby left arrows x ? PL80…" at bounding box center [468, 390] width 443 height 64
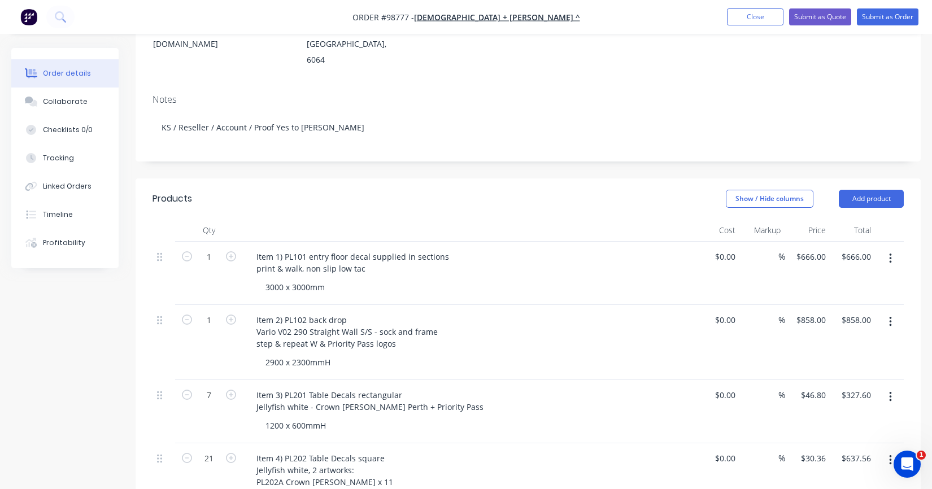
scroll to position [226, 0]
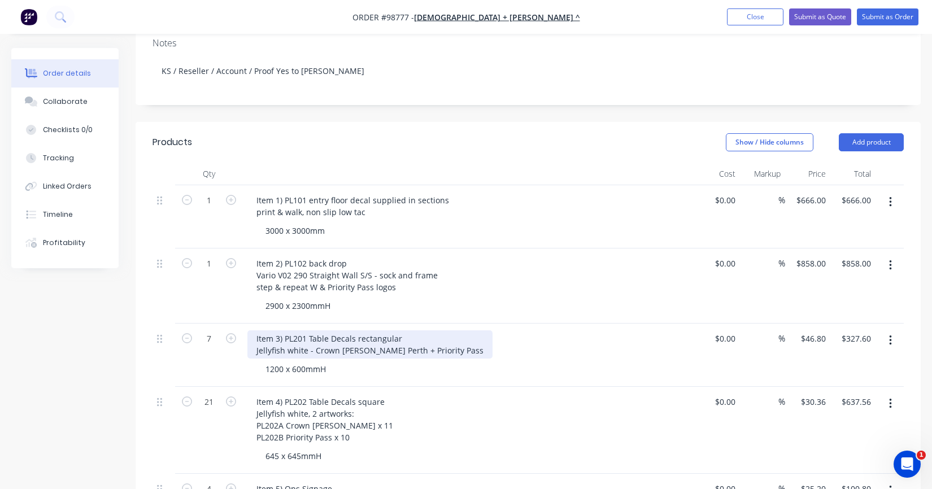
click at [358, 336] on div "Item 3) PL201 Table Decals rectangular Jellyfish white - Crown [PERSON_NAME] Pe…" at bounding box center [369, 345] width 245 height 28
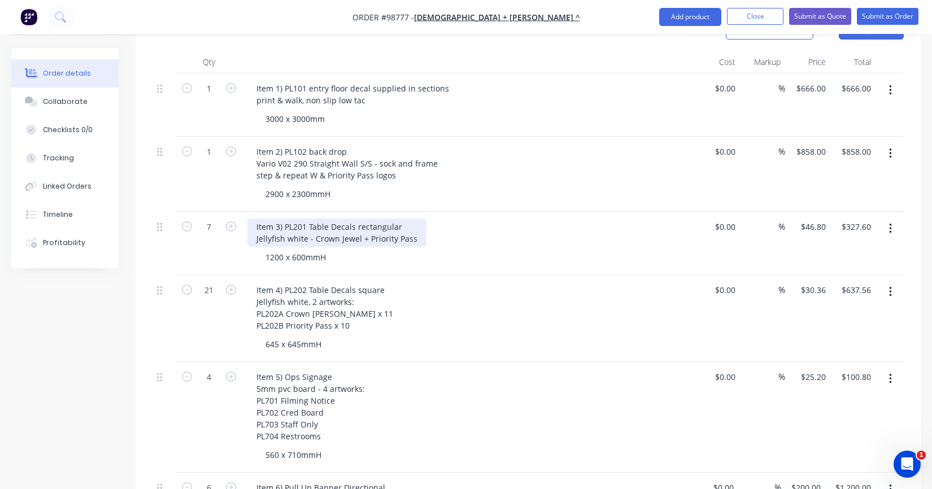
scroll to position [339, 0]
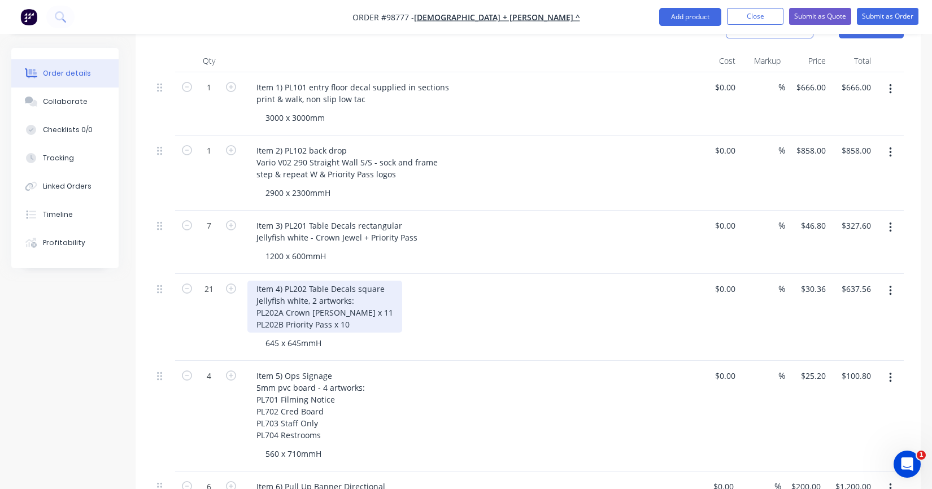
click at [368, 315] on div "Item 4) PL202 Table Decals square Jellyfish white, 2 artworks: PL202A Crown [PE…" at bounding box center [324, 307] width 155 height 52
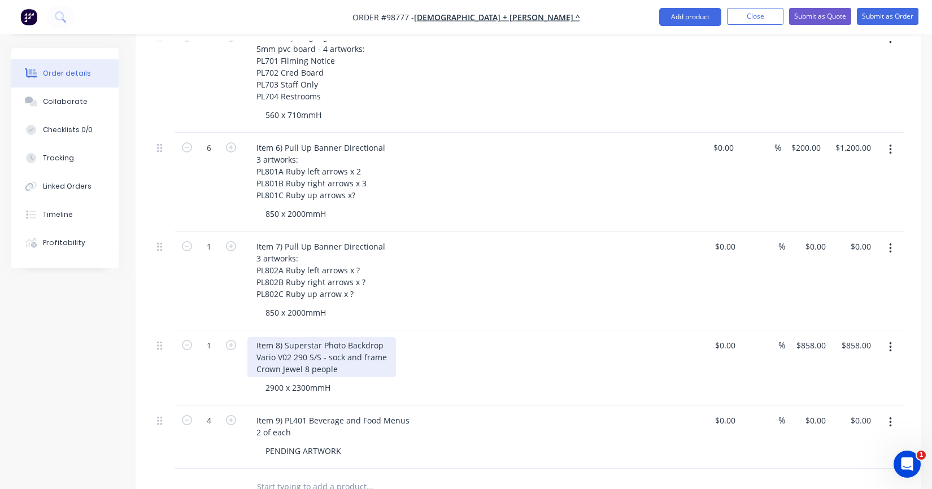
scroll to position [735, 0]
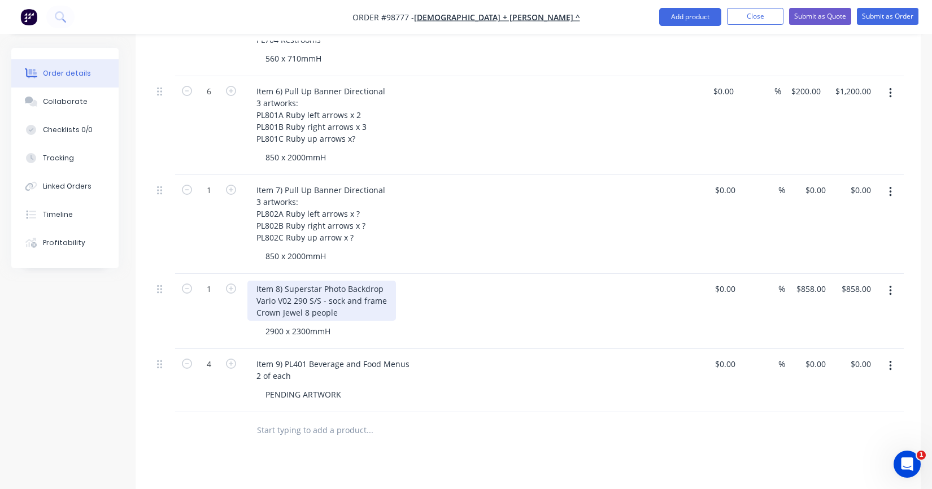
click at [335, 295] on div "Item 8) Superstar Photo Backdrop Vario V02 290 S/S - sock and frame Crown Jewel…" at bounding box center [321, 301] width 149 height 40
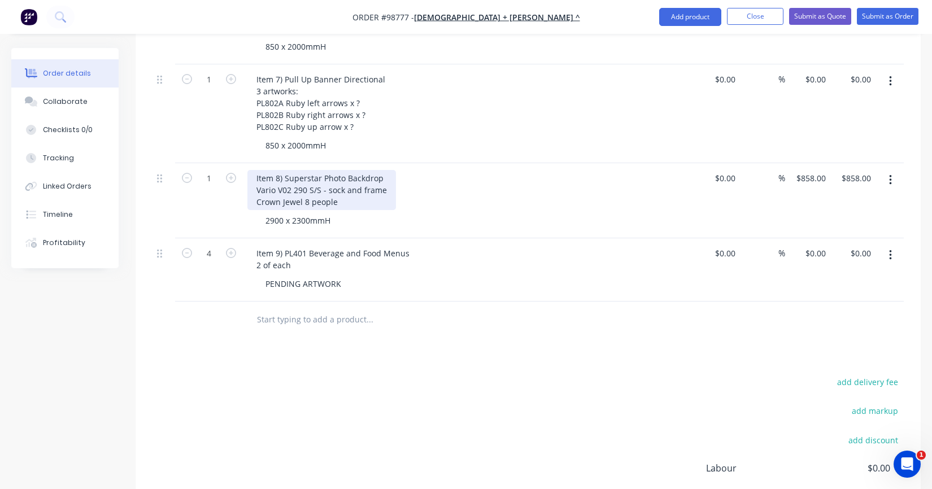
scroll to position [848, 0]
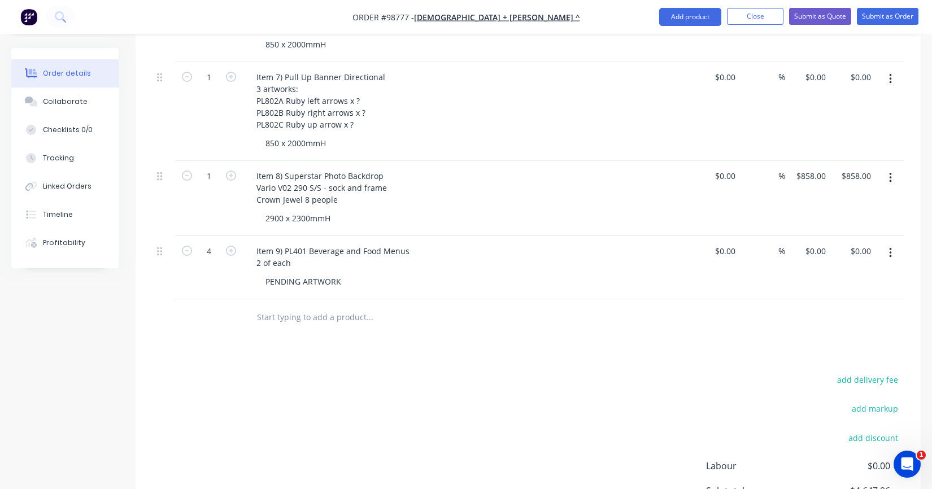
click at [308, 325] on div "Products Show / Hide columns Add product Qty Cost Markup Price Total 1 Item 1) …" at bounding box center [528, 53] width 785 height 1107
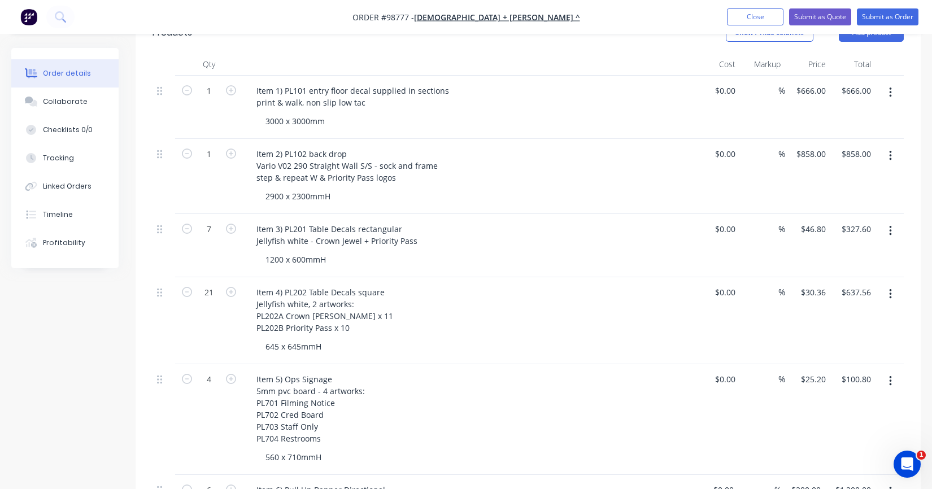
scroll to position [283, 0]
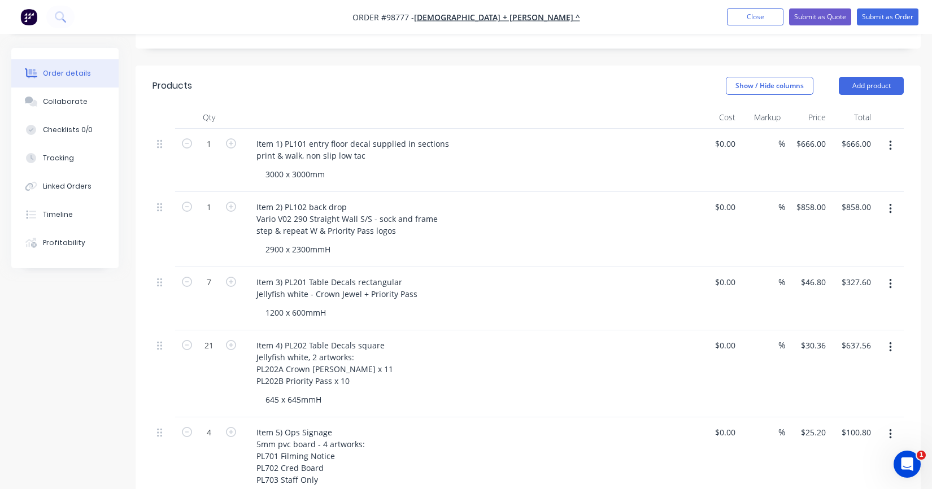
click at [380, 392] on div "645 x 645mmH" at bounding box center [474, 400] width 434 height 16
click at [813, 337] on input "30.36" at bounding box center [815, 345] width 31 height 16
click at [814, 359] on div "$27.40 27.40" at bounding box center [807, 374] width 45 height 87
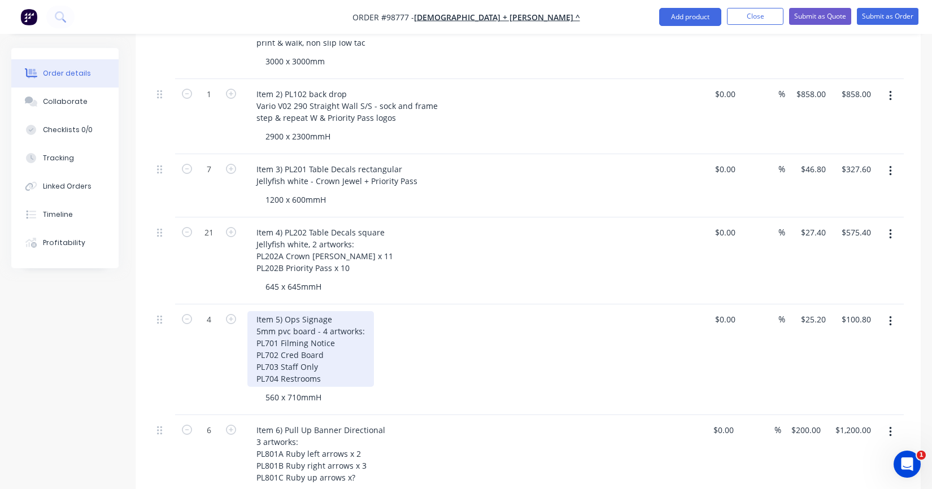
scroll to position [452, 0]
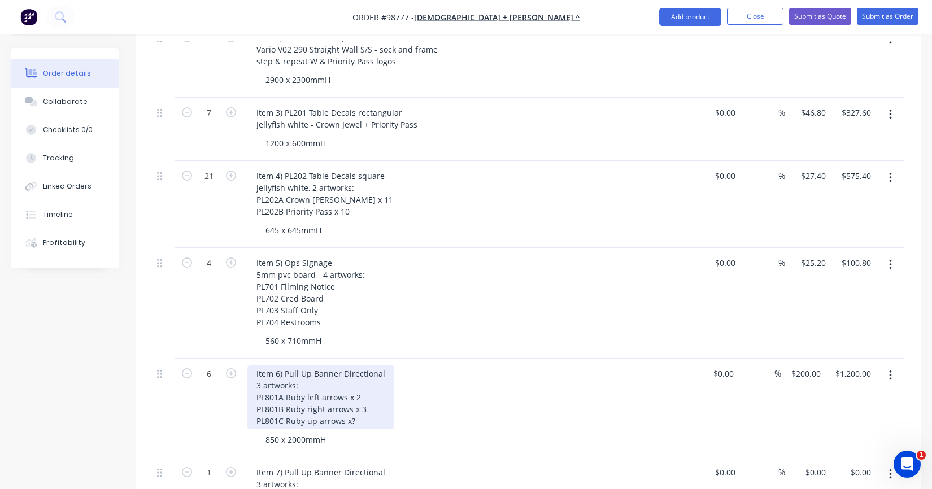
click at [358, 406] on div "Item 6) Pull Up Banner Directional 3 artworks: PL801A Ruby left arrows x 2 PL80…" at bounding box center [320, 398] width 147 height 64
click at [348, 406] on div "Item 6) Pull Up Banner Directional 3 artworks: PL801A Ruby left arrows x 2 PL80…" at bounding box center [320, 398] width 147 height 64
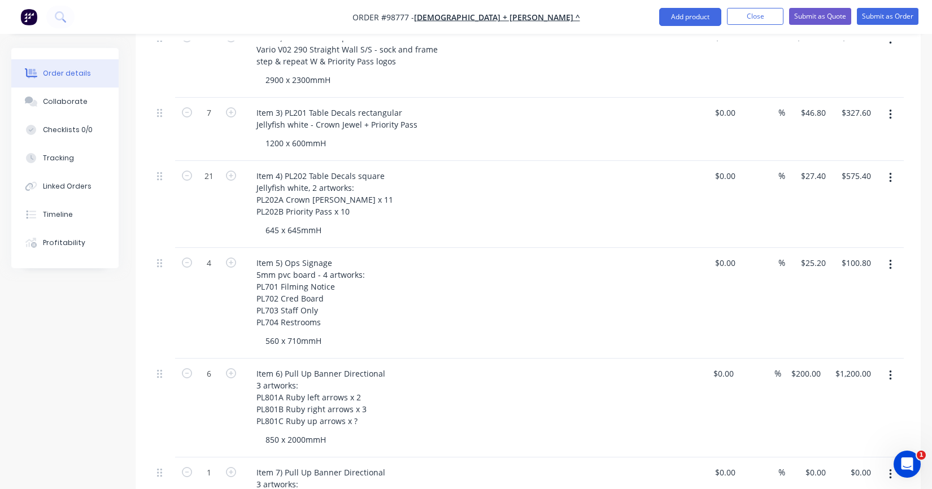
click at [181, 367] on button "button" at bounding box center [187, 373] width 15 height 12
click at [234, 368] on icon "button" at bounding box center [231, 373] width 10 height 10
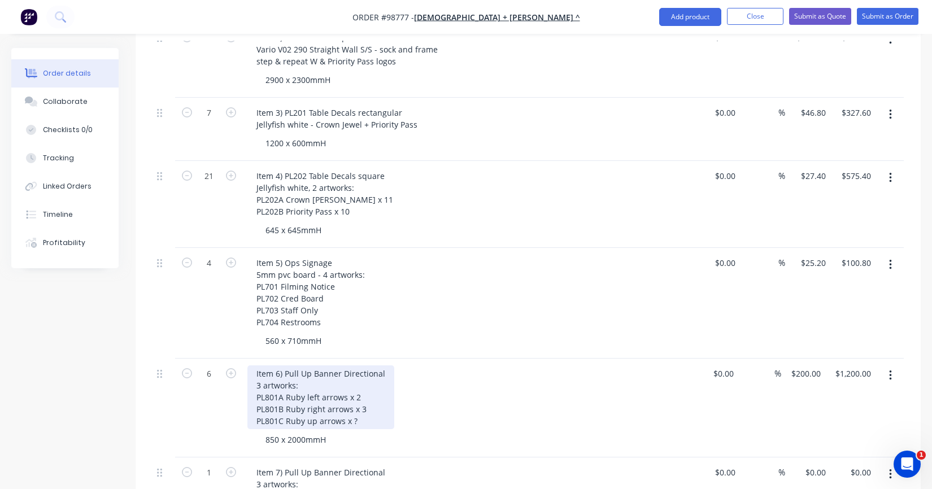
click at [355, 407] on div "Item 6) Pull Up Banner Directional 3 artworks: PL801A Ruby left arrows x 2 PL80…" at bounding box center [320, 398] width 147 height 64
click at [364, 409] on div "Item 6) Pull Up Banner Directional 3 artworks: PL801A Ruby left arrows x 2 PL80…" at bounding box center [320, 398] width 147 height 64
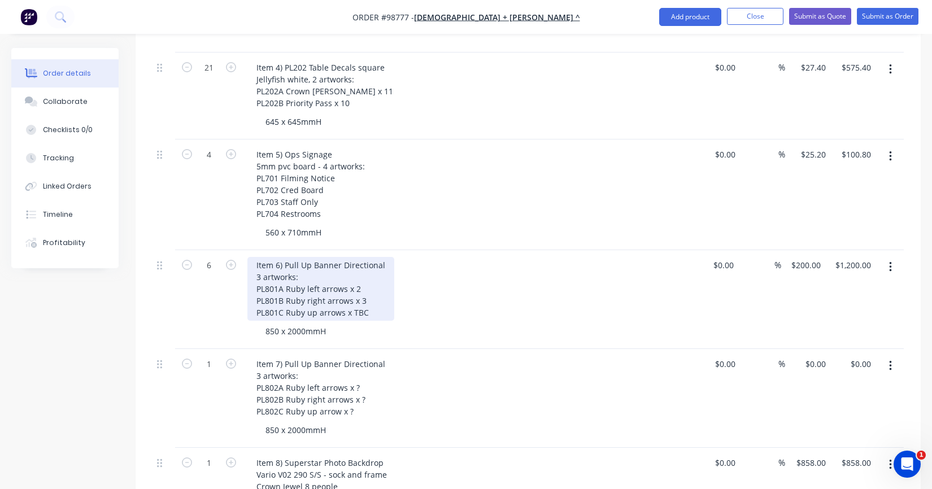
scroll to position [565, 0]
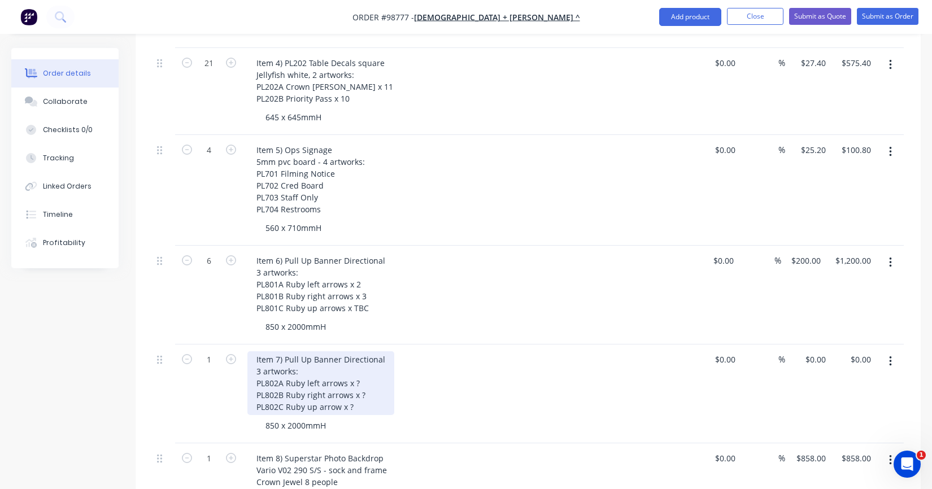
click at [356, 368] on div "Item 7) Pull Up Banner Directional 3 artworks: PL802A Ruby left arrows x ? PL80…" at bounding box center [320, 383] width 147 height 64
click at [363, 378] on div "Item 7) Pull Up Banner Directional 3 artworks: PL802A Ruby left arrows x TBC PL…" at bounding box center [320, 383] width 147 height 64
click at [357, 390] on div "Item 7) Pull Up Banner Directional 3 artworks: PL802A Ruby left arrows x TBC PL…" at bounding box center [320, 383] width 147 height 64
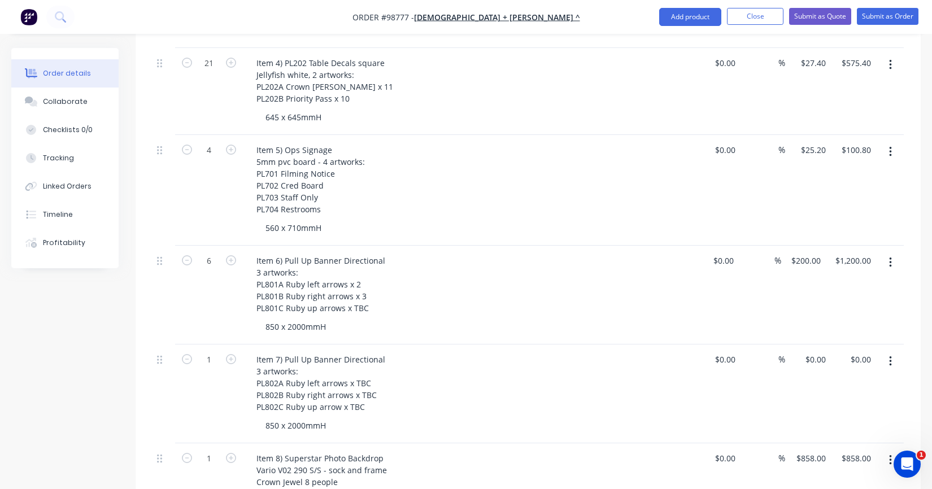
click at [344, 418] on div "850 x 2000mmH" at bounding box center [474, 426] width 434 height 16
click at [231, 354] on icon "button" at bounding box center [231, 359] width 10 height 10
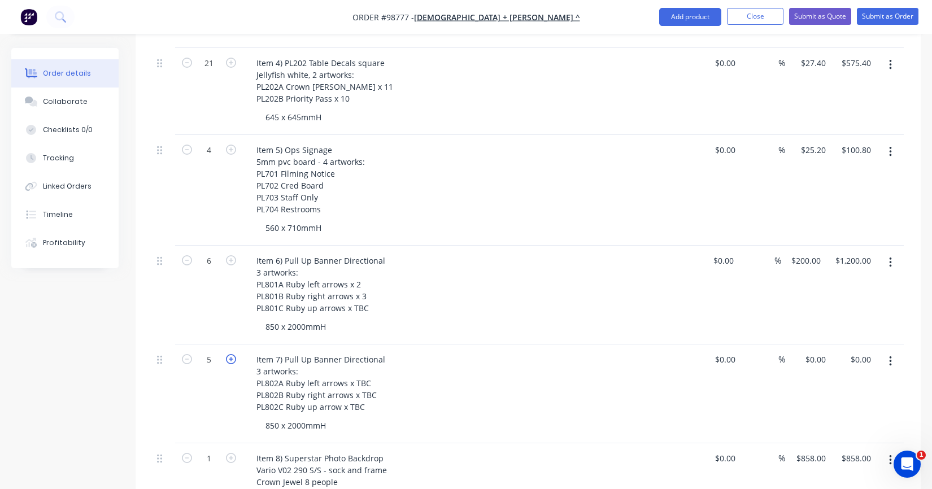
click at [231, 354] on icon "button" at bounding box center [231, 359] width 10 height 10
click at [810, 347] on div "0 0" at bounding box center [807, 394] width 45 height 99
click at [736, 385] on div "$0.00 $0.00" at bounding box center [717, 394] width 45 height 99
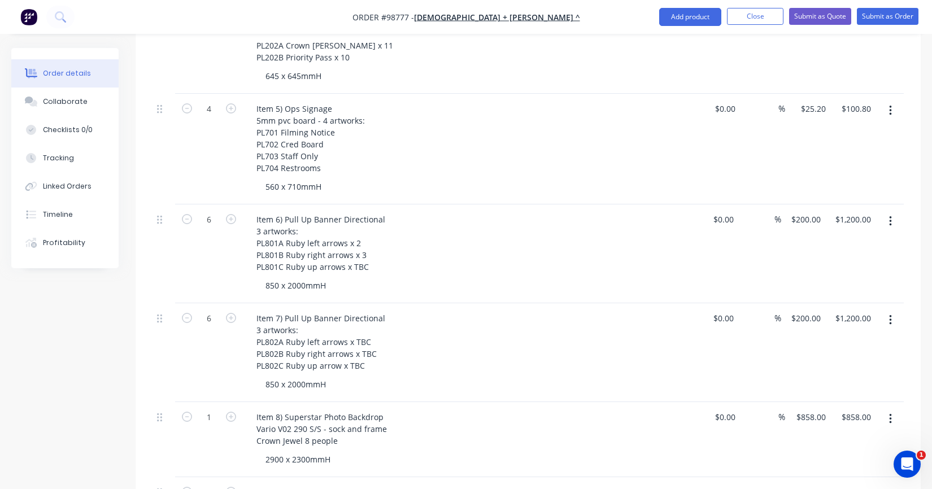
scroll to position [622, 0]
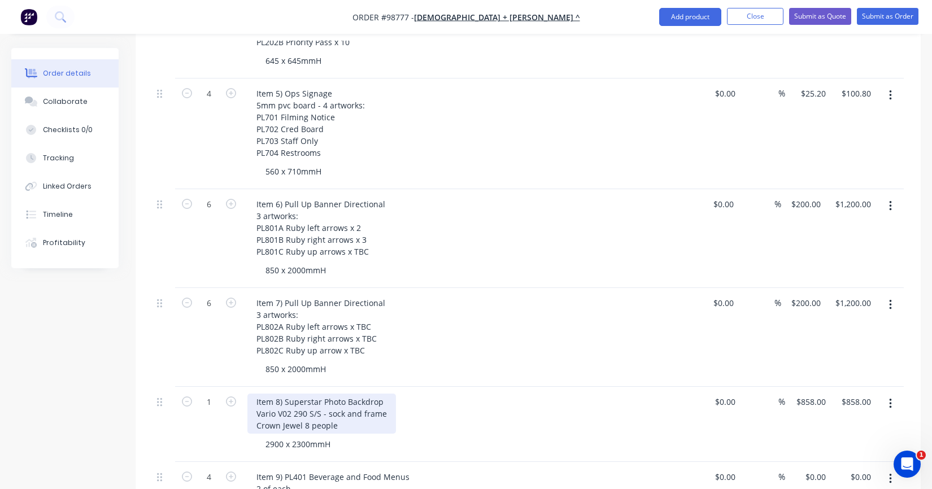
click at [284, 394] on div "Item 8) Superstar Photo Backdrop Vario V02 290 S/S - sock and frame Crown Jewel…" at bounding box center [321, 414] width 149 height 40
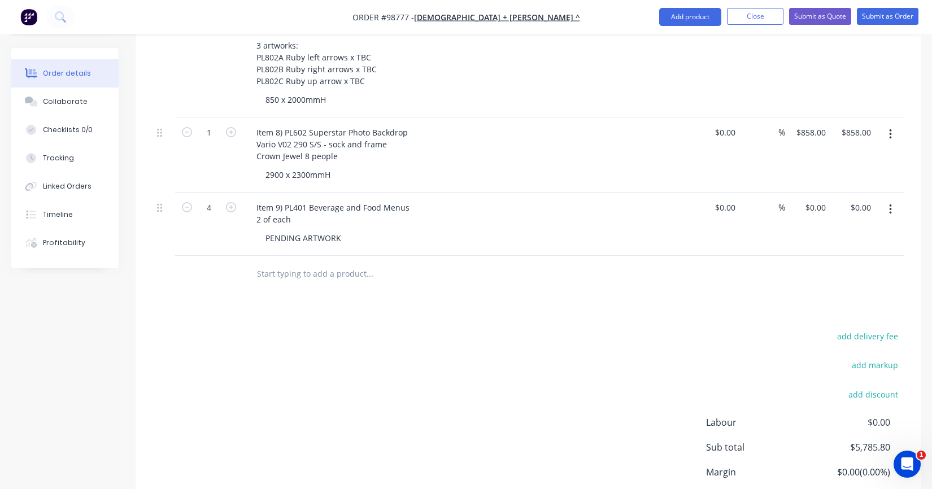
scroll to position [868, 0]
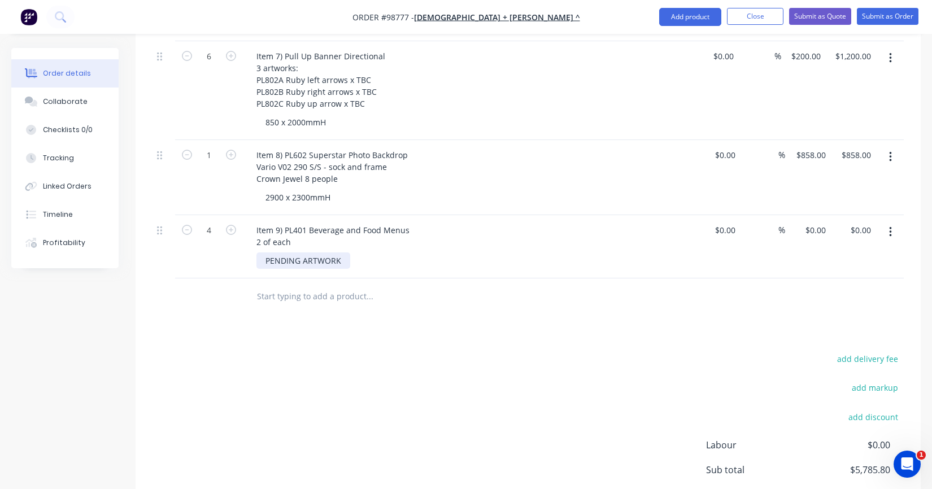
click at [268, 253] on div "PENDING ARTWORK" at bounding box center [304, 261] width 94 height 16
click at [275, 285] on input "text" at bounding box center [370, 296] width 226 height 23
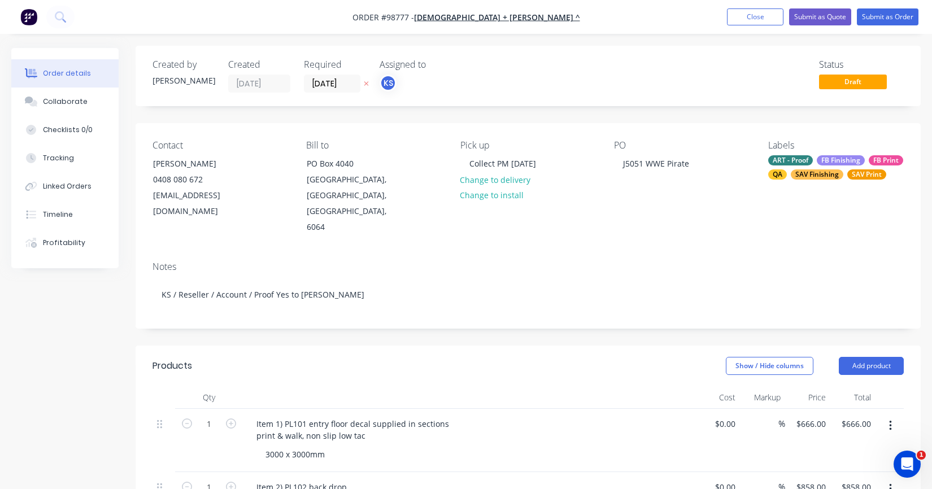
scroll to position [0, 0]
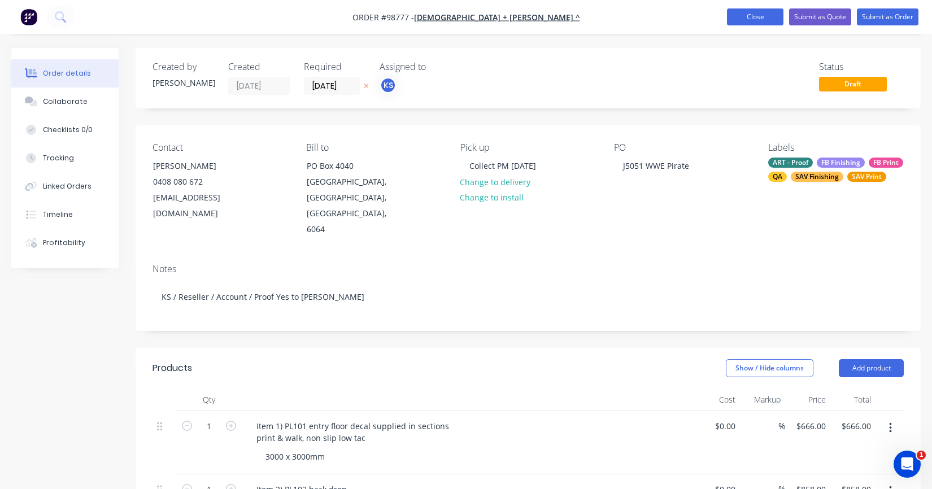
click at [757, 14] on button "Close" at bounding box center [755, 16] width 57 height 17
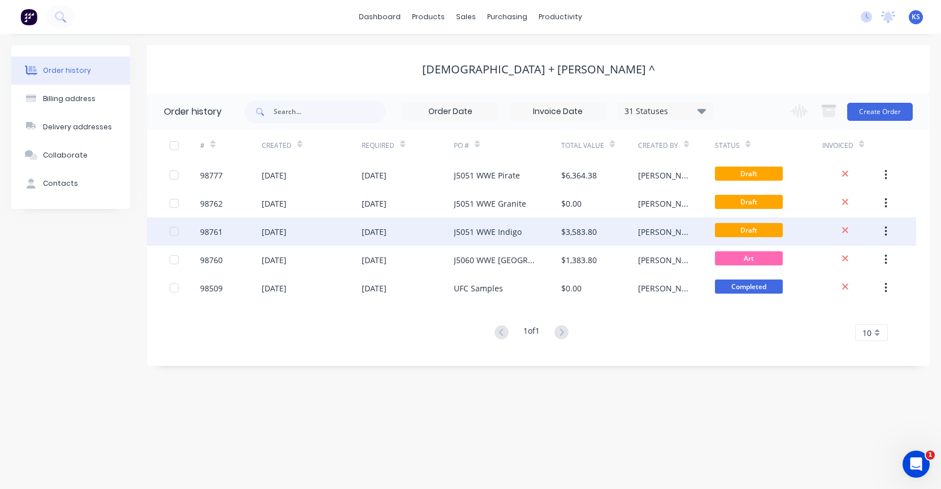
click at [462, 228] on div "J5051 WWE Indigo" at bounding box center [488, 232] width 68 height 12
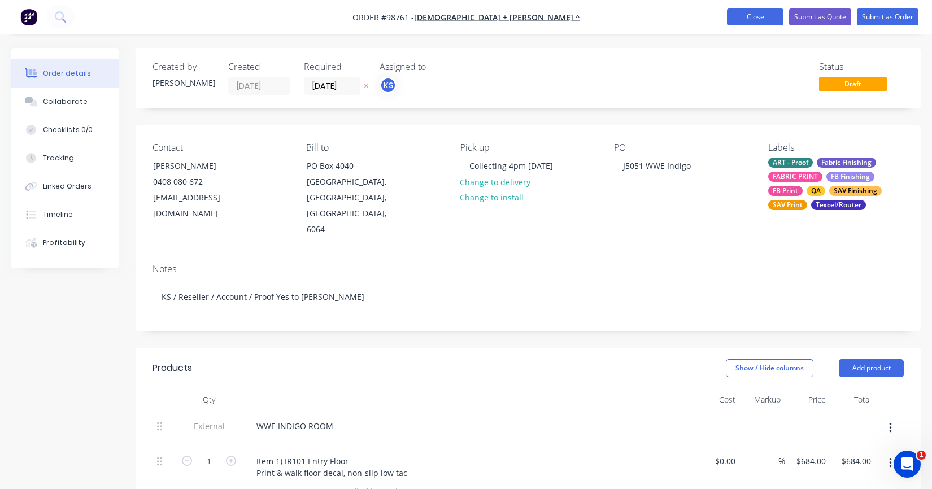
click at [743, 18] on button "Close" at bounding box center [755, 16] width 57 height 17
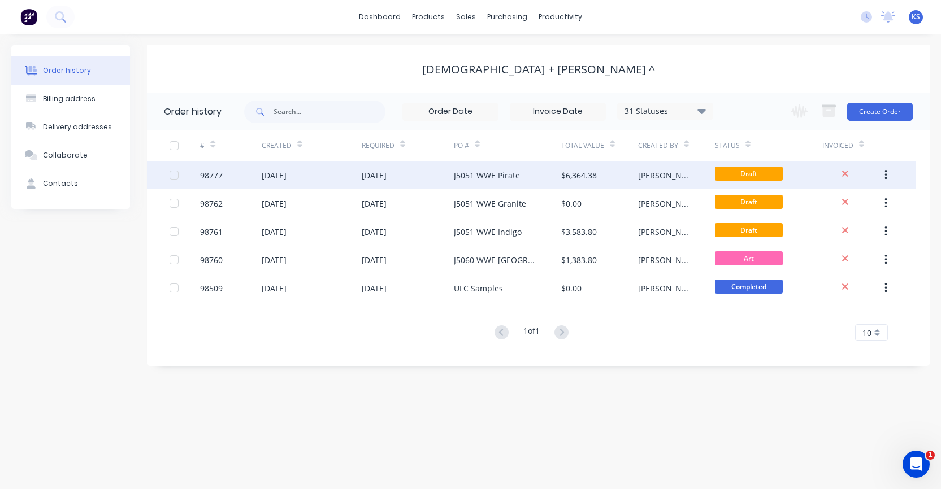
click at [489, 174] on div "J5051 WWE Pirate" at bounding box center [487, 176] width 66 height 12
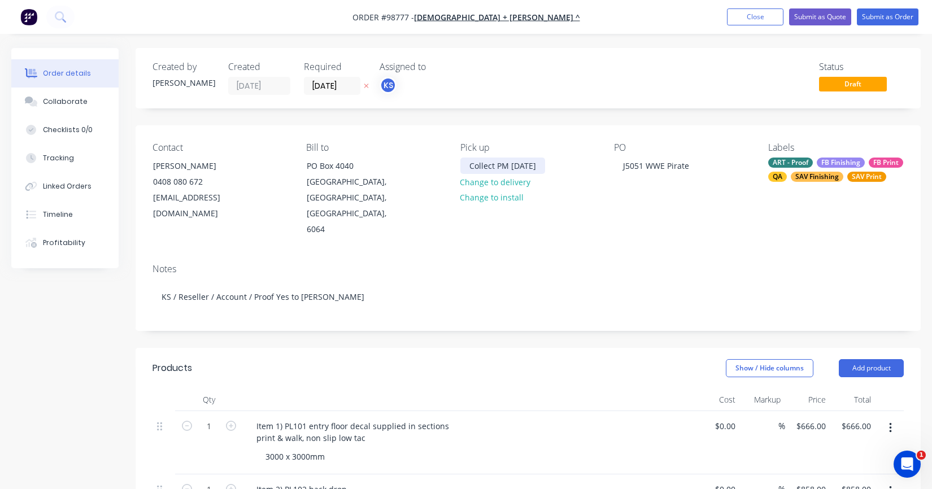
click at [508, 165] on div "Collect PM [DATE]" at bounding box center [503, 166] width 85 height 16
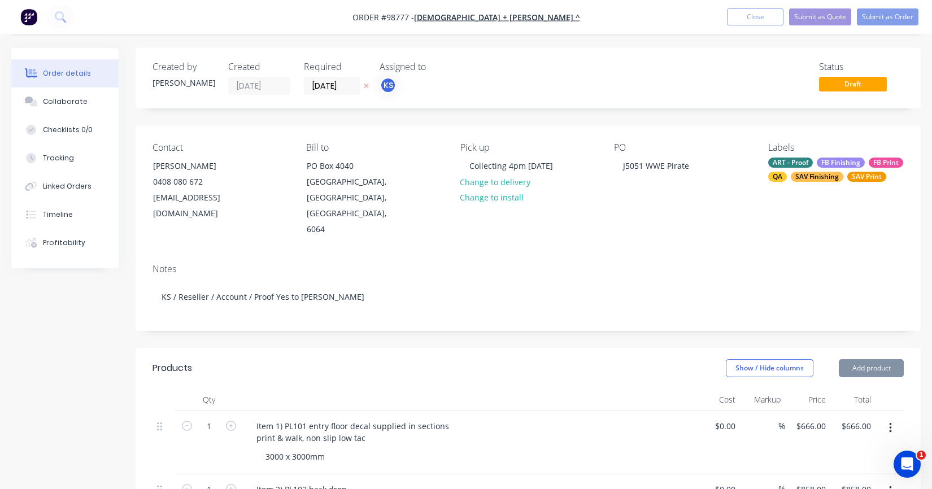
click at [753, 17] on button "Close" at bounding box center [755, 16] width 57 height 17
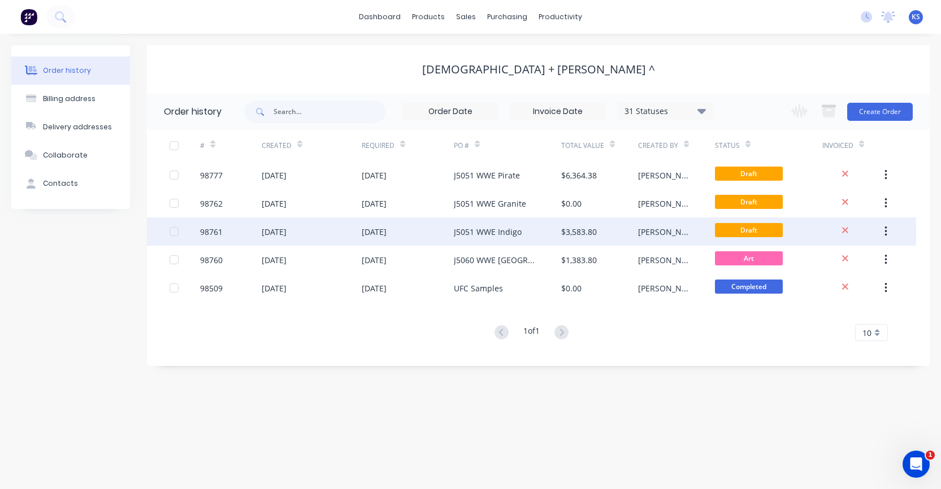
click at [476, 228] on div "J5051 WWE Indigo" at bounding box center [488, 232] width 68 height 12
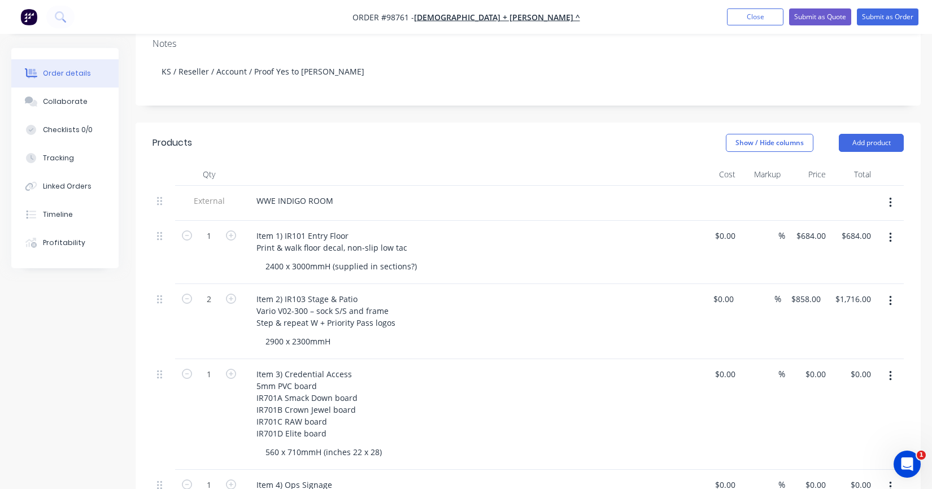
scroll to position [226, 0]
click at [407, 258] on div "2400 x 3000mmH (supplied in sections?)" at bounding box center [342, 266] width 170 height 16
click at [750, 15] on button "Close" at bounding box center [755, 16] width 57 height 17
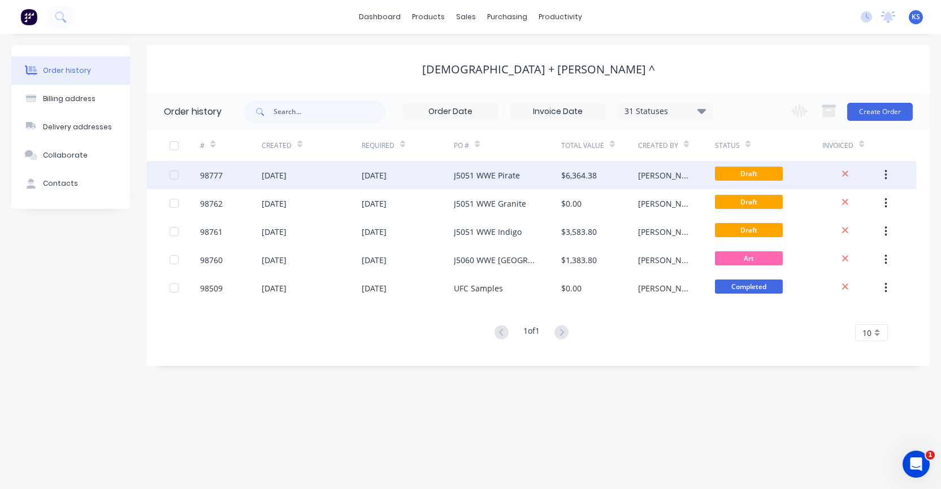
click at [500, 173] on div "J5051 WWE Pirate" at bounding box center [487, 176] width 66 height 12
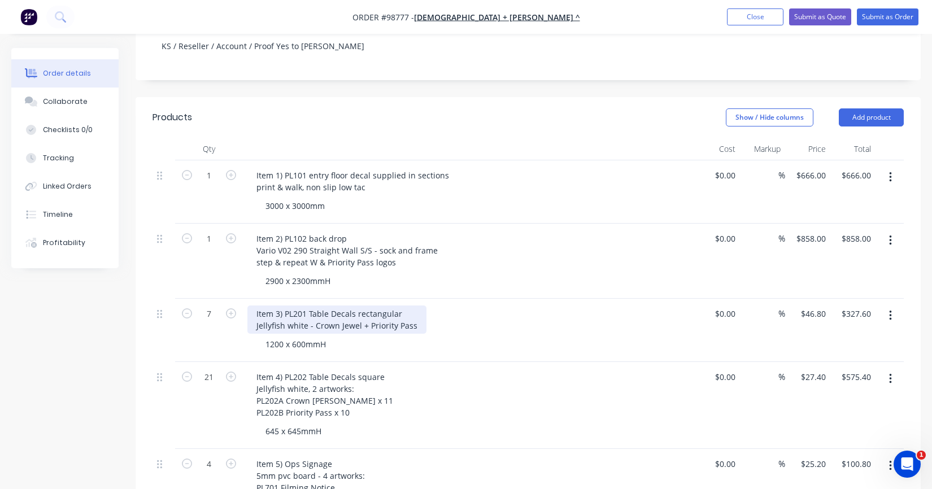
scroll to position [283, 0]
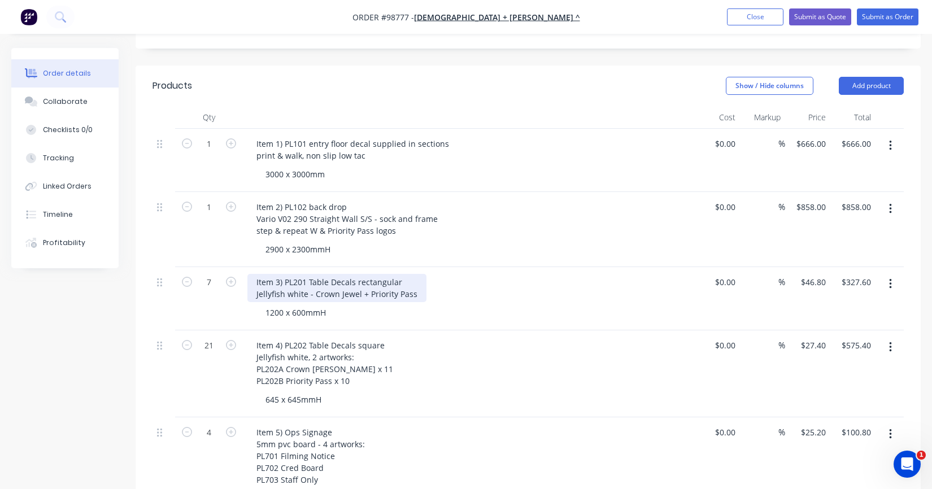
click at [307, 274] on div "Item 3) PL201 Table Decals rectangular Jellyfish white - Crown Jewel + Priority…" at bounding box center [336, 288] width 179 height 28
drag, startPoint x: 331, startPoint y: 296, endPoint x: 289, endPoint y: 296, distance: 42.4
click at [289, 305] on div "1200 x 600mmH" at bounding box center [296, 313] width 79 height 16
drag, startPoint x: 326, startPoint y: 299, endPoint x: 256, endPoint y: 299, distance: 70.1
click at [256, 299] on div "Item 3) PL201A Table Decals rectangular Jellyfish white - Crown Jewel + Priorit…" at bounding box center [469, 298] width 452 height 63
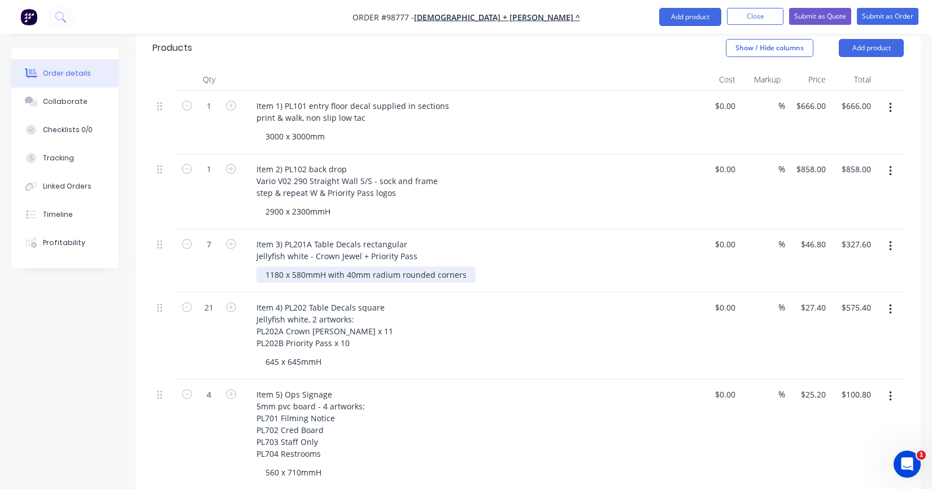
scroll to position [339, 0]
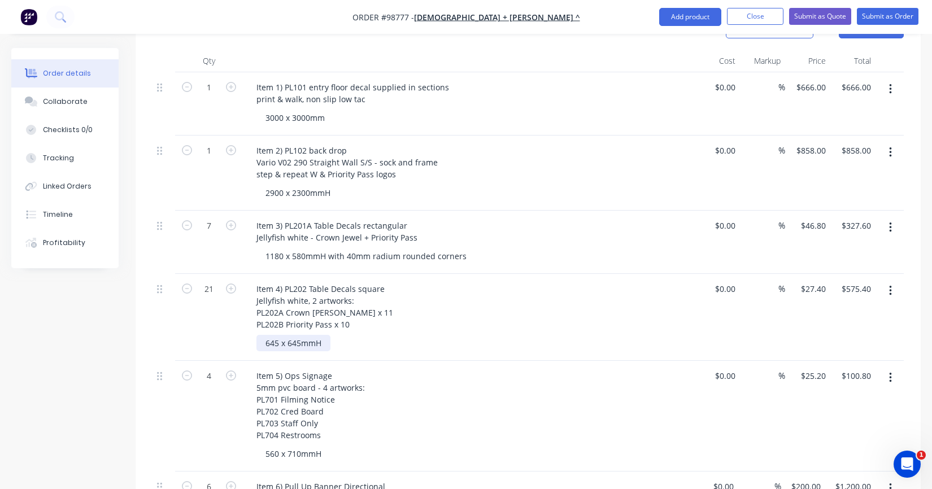
click at [299, 335] on div "645 x 645mmH" at bounding box center [294, 343] width 74 height 16
click at [277, 335] on div "645 x 640mmH" at bounding box center [294, 343] width 74 height 16
click at [216, 281] on input "21" at bounding box center [208, 289] width 29 height 17
click at [234, 284] on icon "button" at bounding box center [231, 289] width 10 height 10
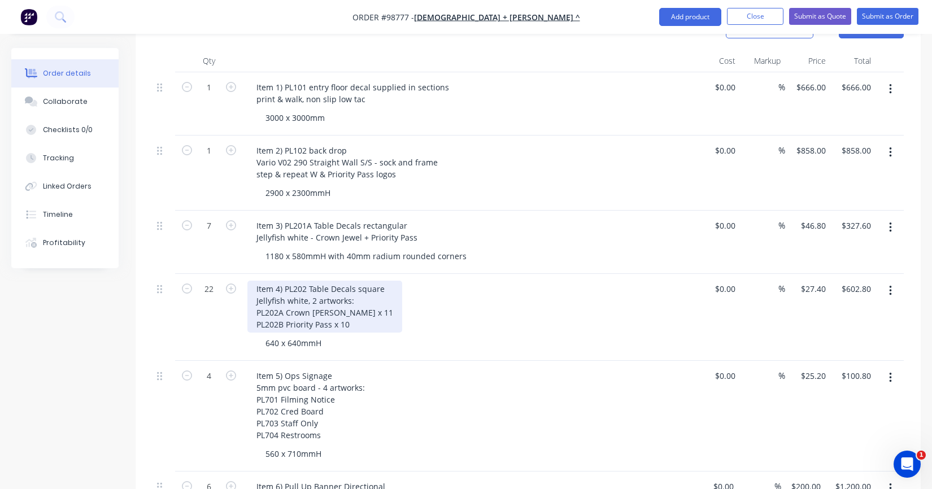
click at [350, 309] on div "Item 4) PL202 Table Decals square Jellyfish white, 2 artworks: PL202A Crown [PE…" at bounding box center [324, 307] width 155 height 52
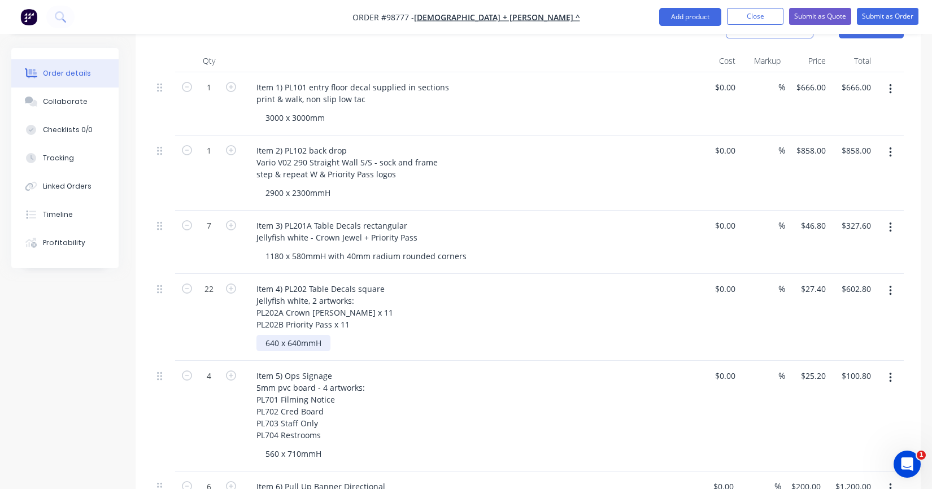
click at [323, 335] on div "640 x 640mmH" at bounding box center [294, 343] width 74 height 16
click at [321, 335] on div "640 x 640mmH" at bounding box center [294, 343] width 74 height 16
click at [399, 371] on div "Item 5) Ops Signage 5mm pvc board - 4 artworks: PL701 Filming Notice PL702 Cred…" at bounding box center [468, 406] width 443 height 76
click at [759, 17] on button "Close" at bounding box center [755, 16] width 57 height 17
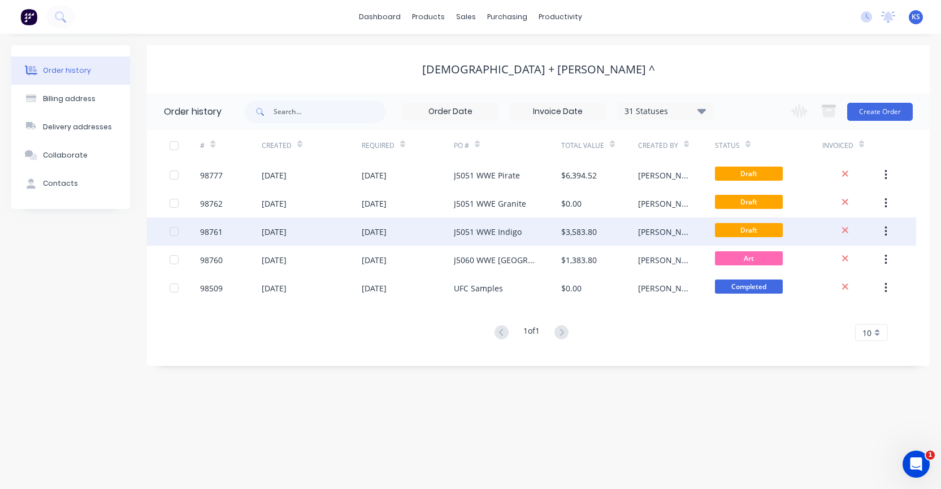
click at [285, 227] on div "[DATE]" at bounding box center [274, 232] width 25 height 12
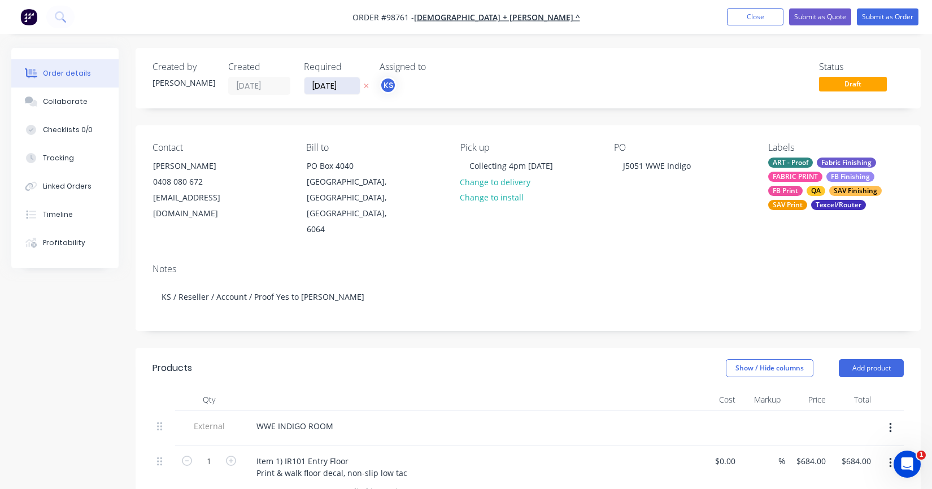
click at [319, 88] on input "[DATE]" at bounding box center [332, 85] width 55 height 17
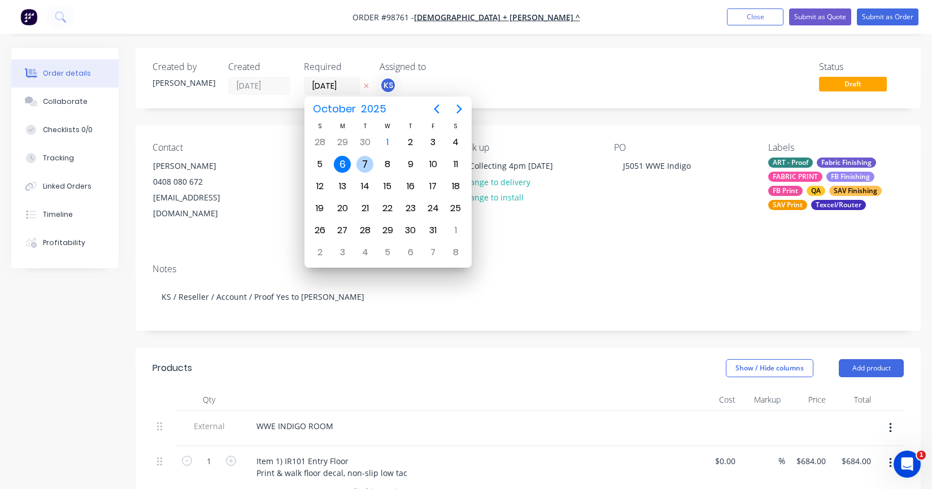
click at [366, 159] on div "7" at bounding box center [365, 164] width 17 height 17
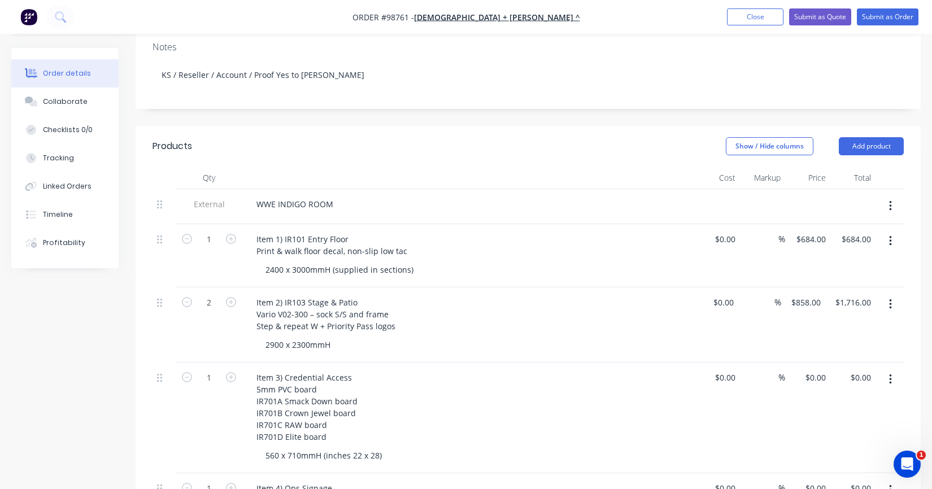
scroll to position [226, 0]
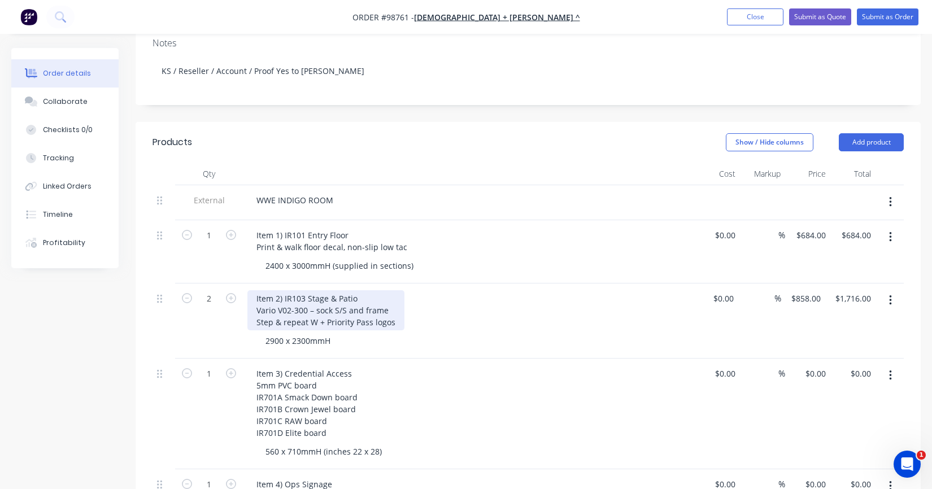
click at [304, 293] on div "Item 2) IR103 Stage & Patio Vario V02-300 – sock S/S and frame Step & repeat W …" at bounding box center [325, 310] width 157 height 40
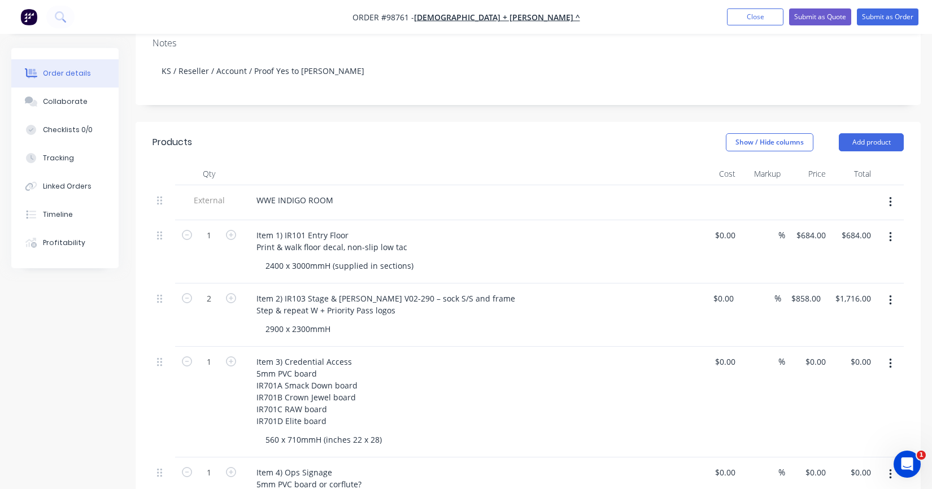
click at [303, 333] on div "Item 2) IR103 Stage & Patio Vario V02-290 – sock S/S and frame Step & repeat W …" at bounding box center [469, 315] width 452 height 63
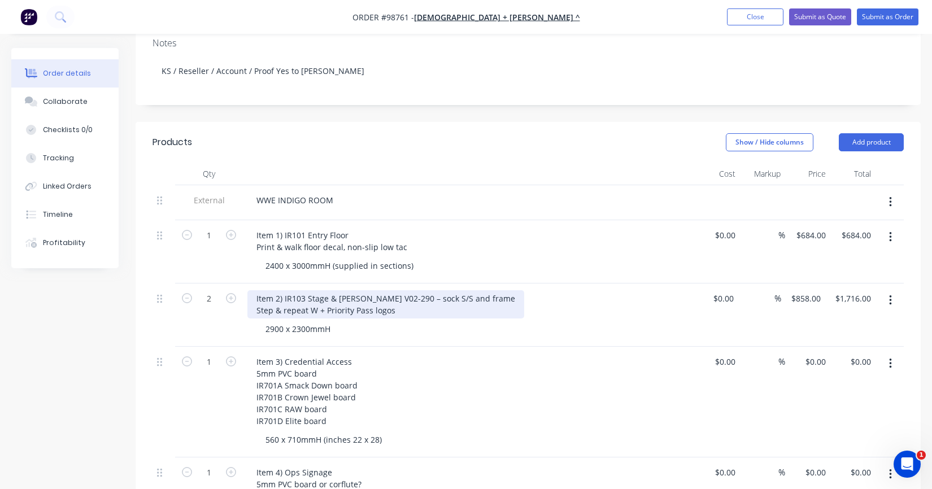
click at [307, 294] on div "Item 2) IR103 Stage & [PERSON_NAME] V02-290 – sock S/S and frame Step & repeat …" at bounding box center [385, 304] width 277 height 28
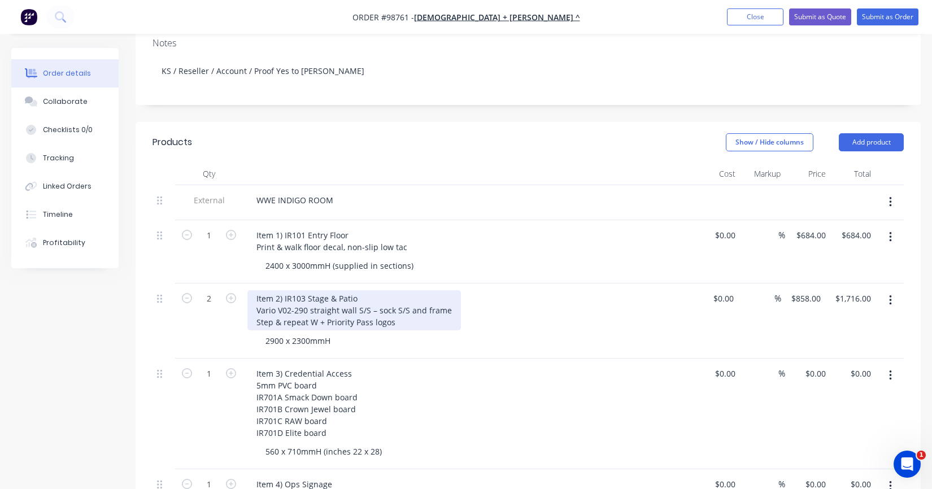
click at [407, 292] on div "Item 2) IR103 Stage & Patio Vario V02-290 straight wall S/S – sock S/S and fram…" at bounding box center [354, 310] width 214 height 40
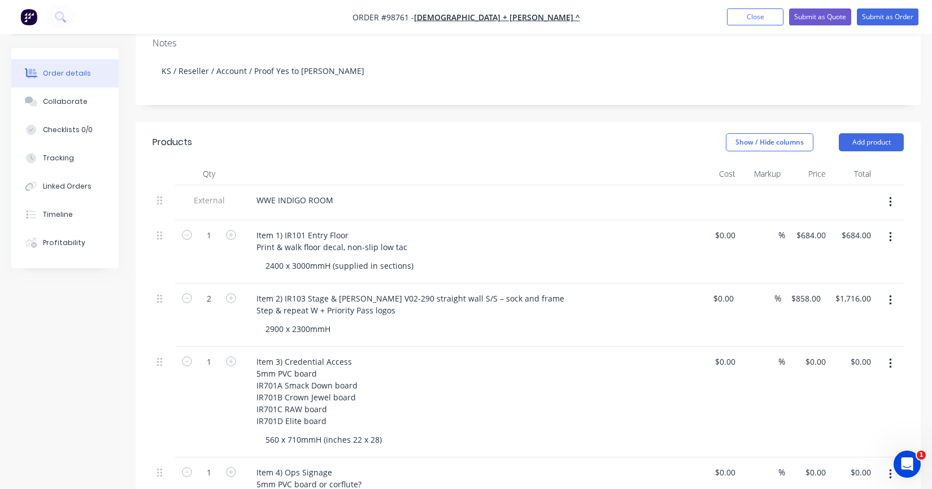
click at [225, 389] on div "1" at bounding box center [209, 402] width 68 height 111
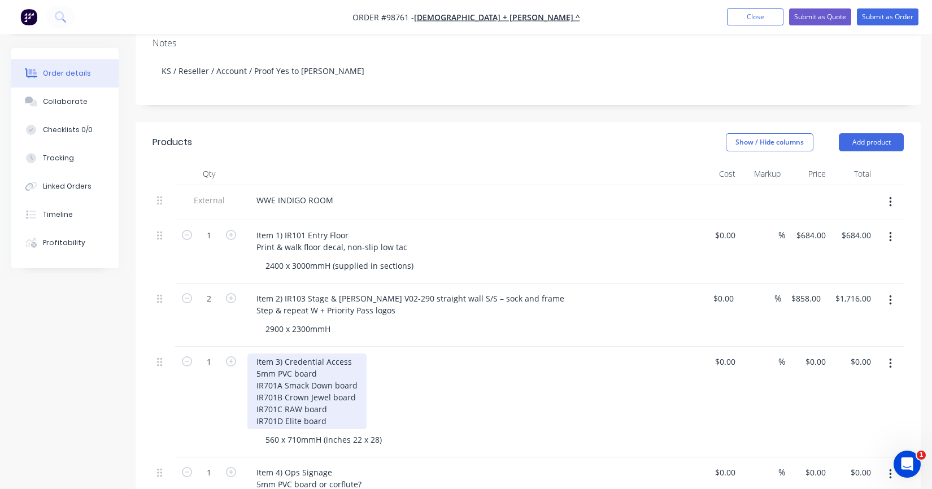
click at [284, 357] on div "Item 3) Credential Access 5mm PVC board IR701A Smack Down board IR701B Crown Je…" at bounding box center [306, 392] width 119 height 76
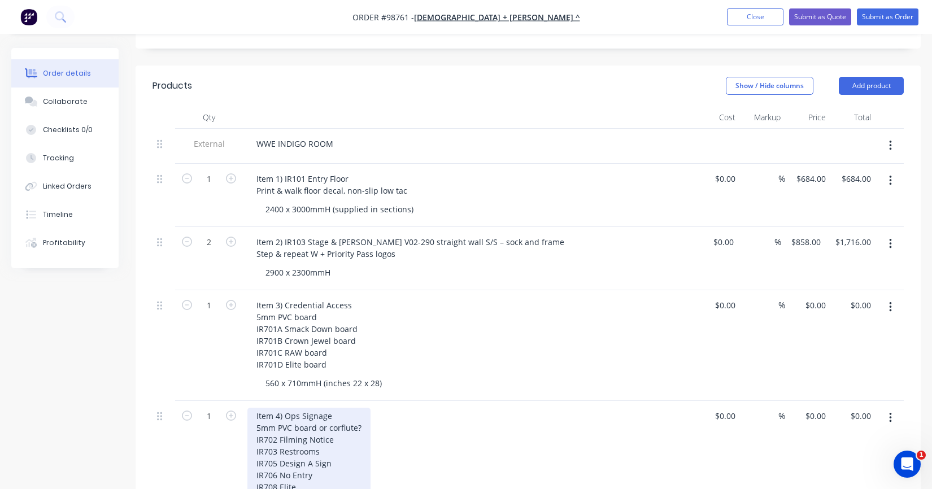
drag, startPoint x: 225, startPoint y: 313, endPoint x: 255, endPoint y: 405, distance: 96.7
click at [225, 313] on div "1" at bounding box center [209, 345] width 68 height 111
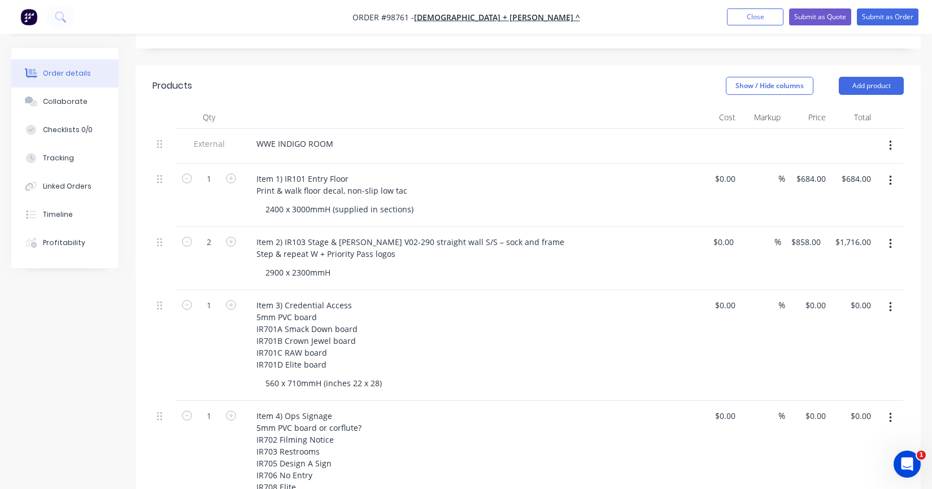
click at [402, 449] on div "Item 4) Ops Signage 5mm PVC board or corflute? IR702 Filming Notice IR703 Restr…" at bounding box center [468, 457] width 443 height 99
click at [871, 302] on input "0.00" at bounding box center [863, 305] width 26 height 16
click at [852, 346] on div "$97.00 97" at bounding box center [853, 345] width 45 height 111
click at [229, 302] on icon "button" at bounding box center [231, 305] width 10 height 10
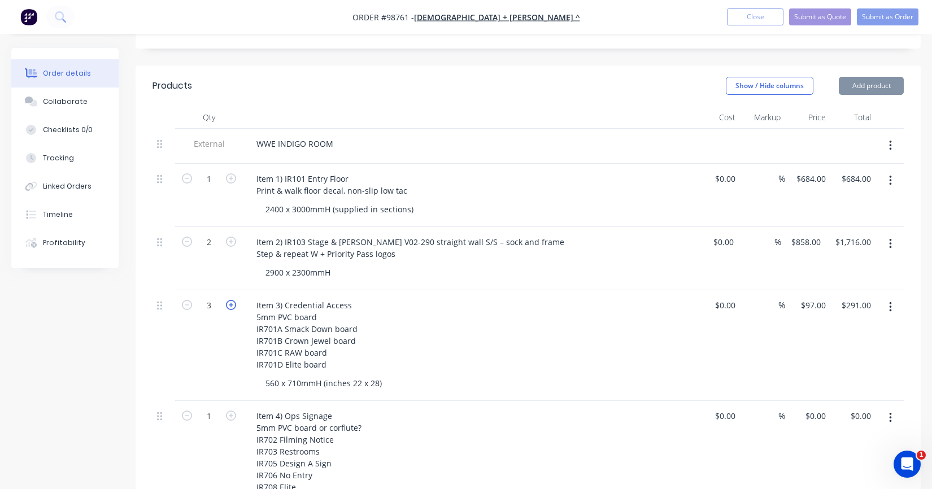
click at [229, 302] on icon "button" at bounding box center [231, 305] width 10 height 10
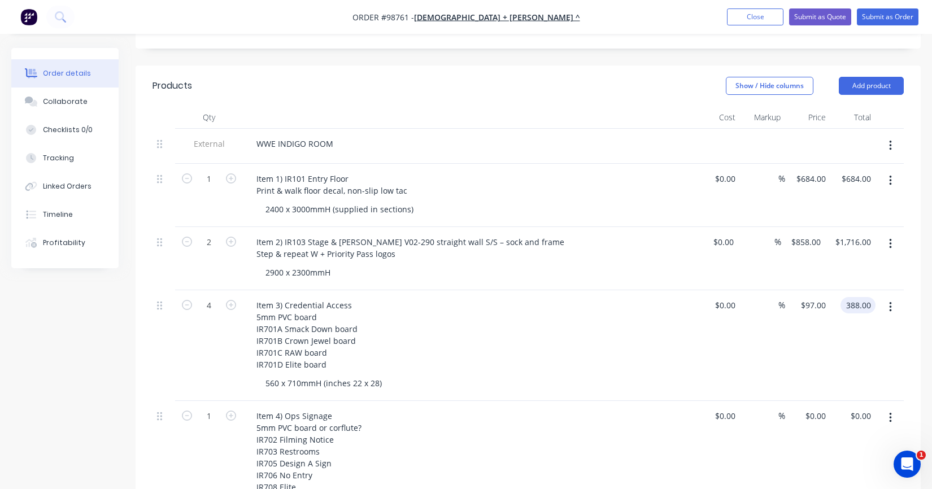
click at [853, 303] on input "388.00" at bounding box center [860, 305] width 31 height 16
click at [854, 357] on div "$97.00 97" at bounding box center [853, 345] width 45 height 111
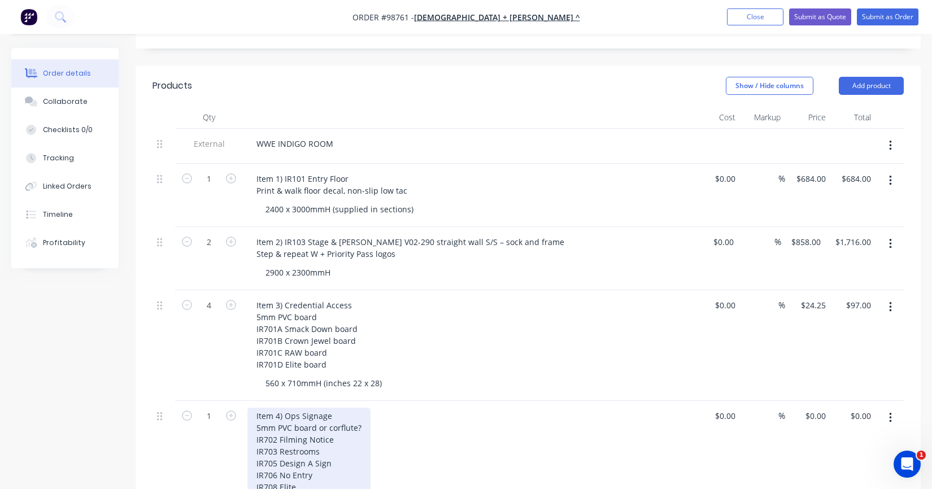
drag, startPoint x: 372, startPoint y: 422, endPoint x: 364, endPoint y: 422, distance: 7.3
click at [364, 422] on div "Item 4) Ops Signage 5mm PVC board or corflute? IR702 Filming Notice IR703 Restr…" at bounding box center [468, 457] width 443 height 99
drag, startPoint x: 362, startPoint y: 424, endPoint x: 324, endPoint y: 425, distance: 37.9
click at [324, 425] on div "Item 4) Ops Signage 5mm PVC board or corflute? IR702 Filming Notice IR703 Restr…" at bounding box center [308, 457] width 123 height 99
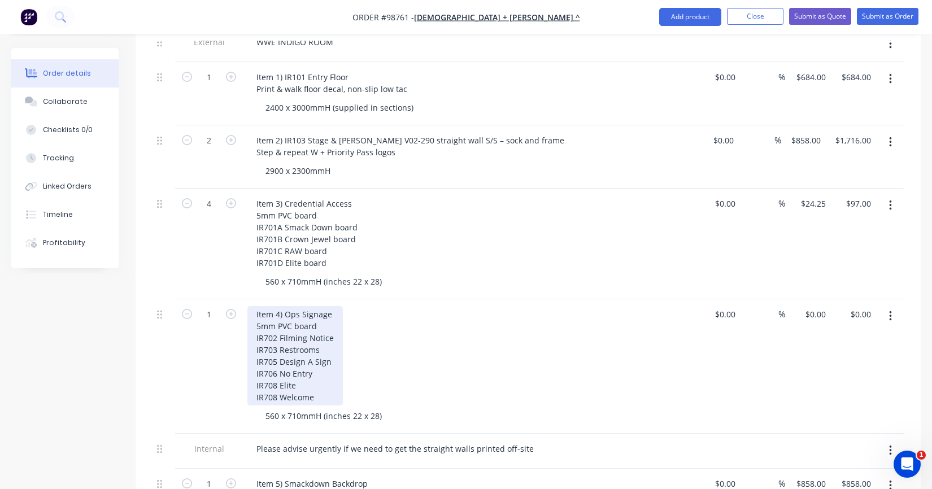
scroll to position [396, 0]
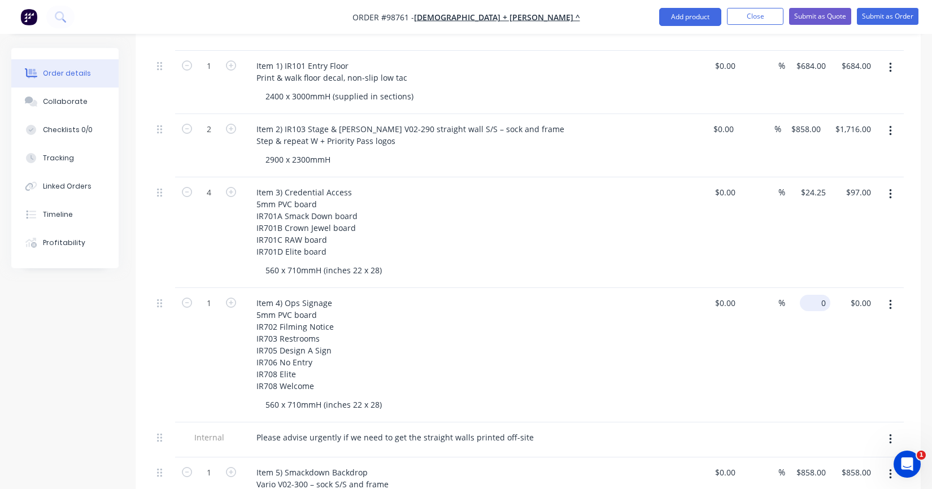
click at [819, 301] on input "0" at bounding box center [818, 303] width 26 height 16
click at [815, 329] on div "$24.25 24.25" at bounding box center [807, 355] width 45 height 134
click at [231, 300] on icon "button" at bounding box center [231, 303] width 10 height 10
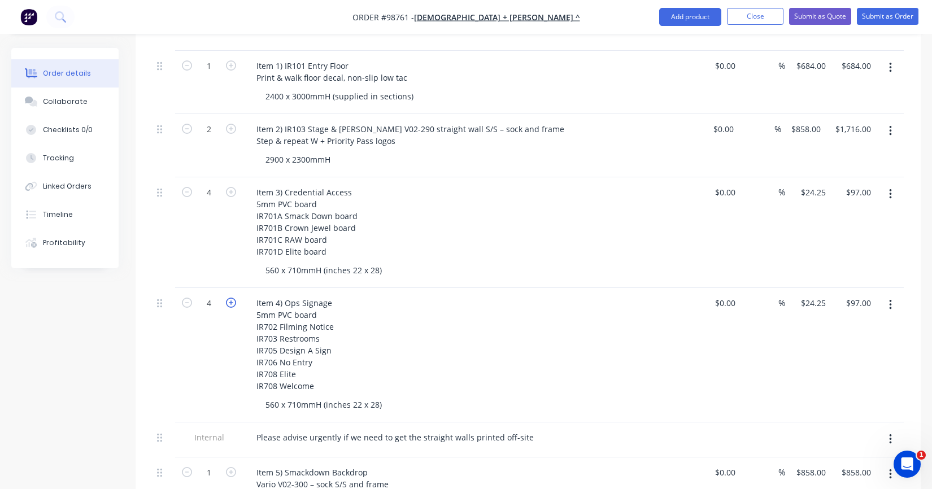
click at [231, 300] on icon "button" at bounding box center [231, 303] width 10 height 10
click at [619, 346] on div "Item 4) Ops Signage 5mm PVC board IR702 Filming Notice IR703 Restrooms IR705 De…" at bounding box center [468, 344] width 443 height 99
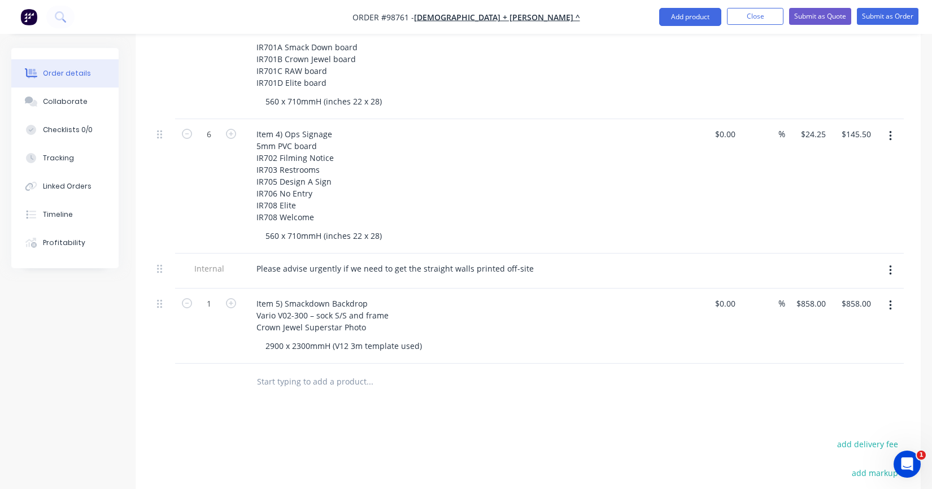
scroll to position [565, 0]
click at [284, 297] on div "Item 5) Smackdown Backdrop Vario V02-300 – sock S/S and frame Crown Jewel Super…" at bounding box center [322, 315] width 150 height 40
click at [408, 325] on div "Item 5) Smackdown Backdrop Vario V02-300 – sock S/S and frame Crown Jewel Super…" at bounding box center [468, 315] width 443 height 40
click at [383, 325] on div "Item 5) Smackdown Backdrop Vario V02-300 – sock S/S and frame Crown Jewel Super…" at bounding box center [322, 315] width 150 height 40
click at [231, 299] on icon "button" at bounding box center [231, 303] width 10 height 10
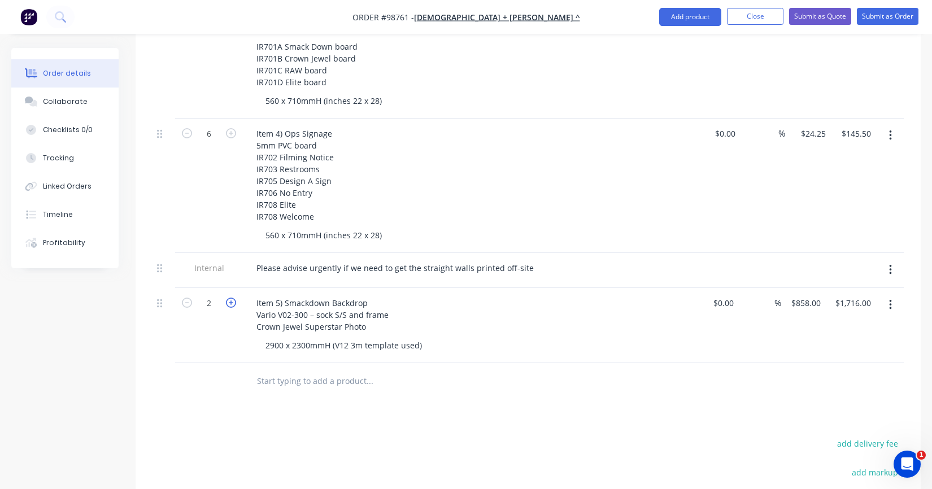
click at [231, 299] on icon "button" at bounding box center [231, 303] width 10 height 10
click at [386, 313] on div "Item 5) Smackdown Backdrop Vario V02-300 – sock S/S and frame Crown Jewel Super…" at bounding box center [322, 315] width 150 height 40
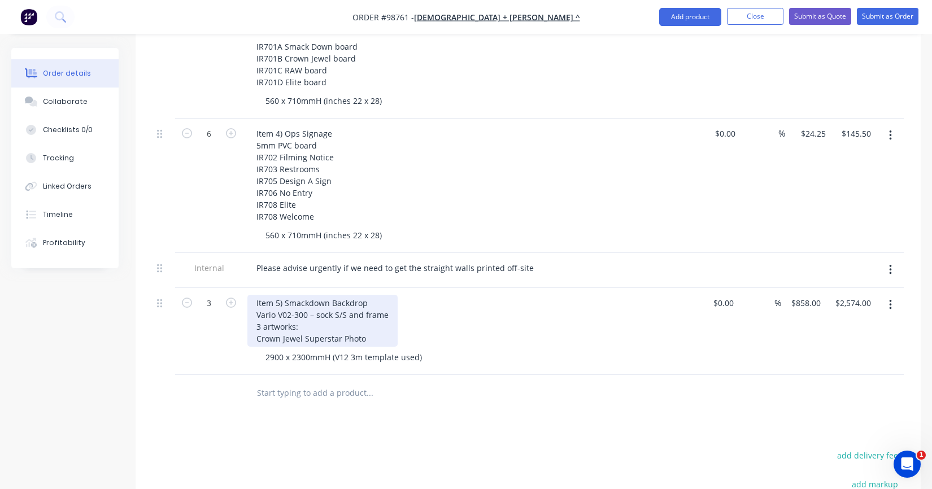
click at [258, 331] on div "Item 5) Smackdown Backdrop Vario V02-300 – sock S/S and frame 3 artworks: Crown…" at bounding box center [322, 321] width 150 height 52
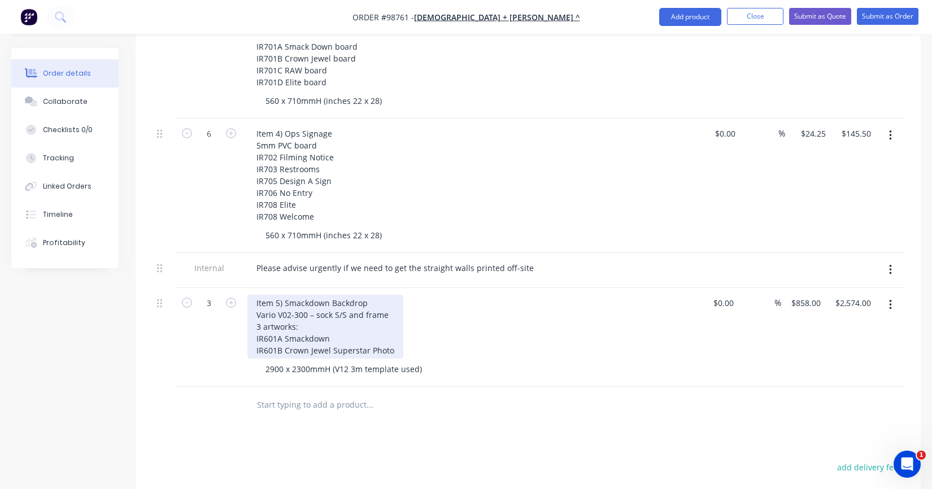
click at [364, 337] on div "Item 5) Smackdown Backdrop Vario V02-300 – sock S/S and frame 3 artworks: IR601…" at bounding box center [325, 327] width 156 height 64
drag, startPoint x: 391, startPoint y: 346, endPoint x: 341, endPoint y: 344, distance: 50.3
click at [341, 344] on div "Item 5) Smackdown Backdrop Vario V02-300 – sock S/S and frame 3 artworks: IR601…" at bounding box center [325, 327] width 156 height 64
drag, startPoint x: 327, startPoint y: 299, endPoint x: 286, endPoint y: 301, distance: 41.3
click at [286, 301] on div "Item 5) Smackdown Backdrop Vario V02-300 – sock S/S and frame 3 artworks: IR601…" at bounding box center [322, 327] width 150 height 64
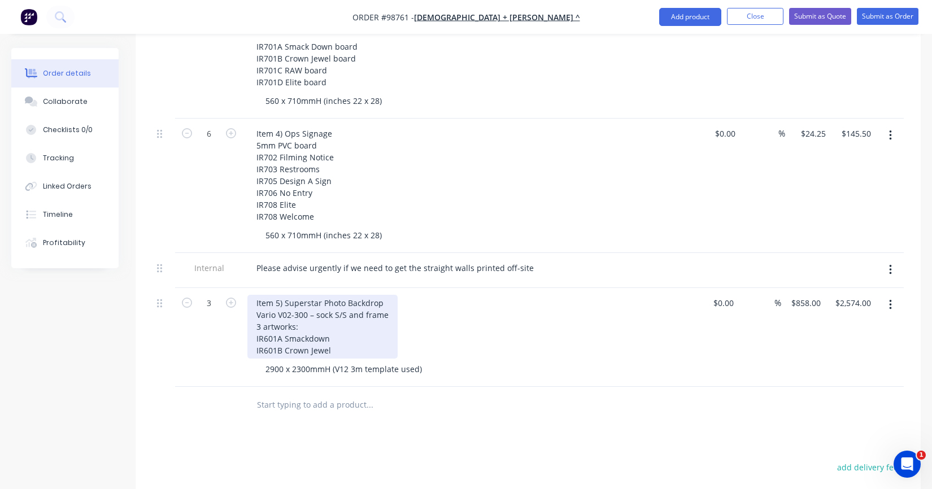
click at [333, 343] on div "Item 5) Superstar Photo Backdrop Vario V02-300 – sock S/S and frame 3 artworks:…" at bounding box center [322, 327] width 150 height 64
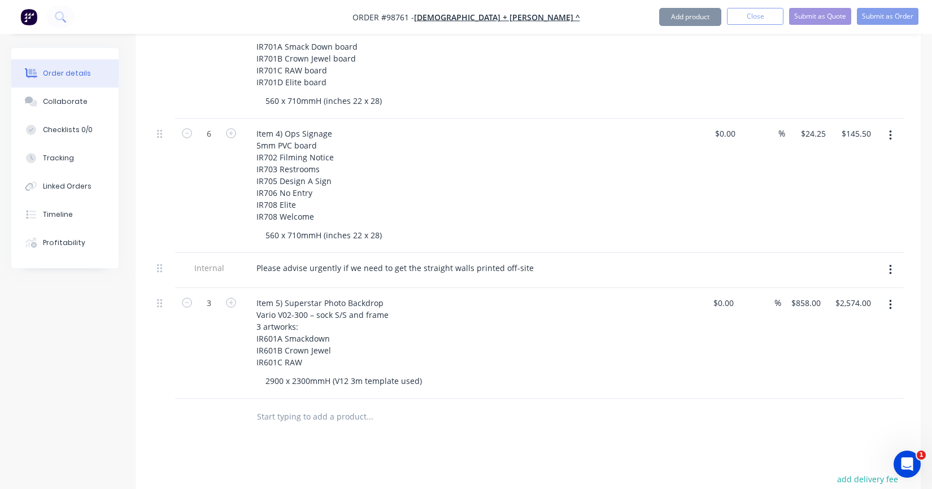
click at [349, 409] on input "text" at bounding box center [370, 417] width 226 height 23
click at [308, 411] on input "text" at bounding box center [370, 417] width 226 height 23
click at [296, 416] on input "text" at bounding box center [370, 417] width 226 height 23
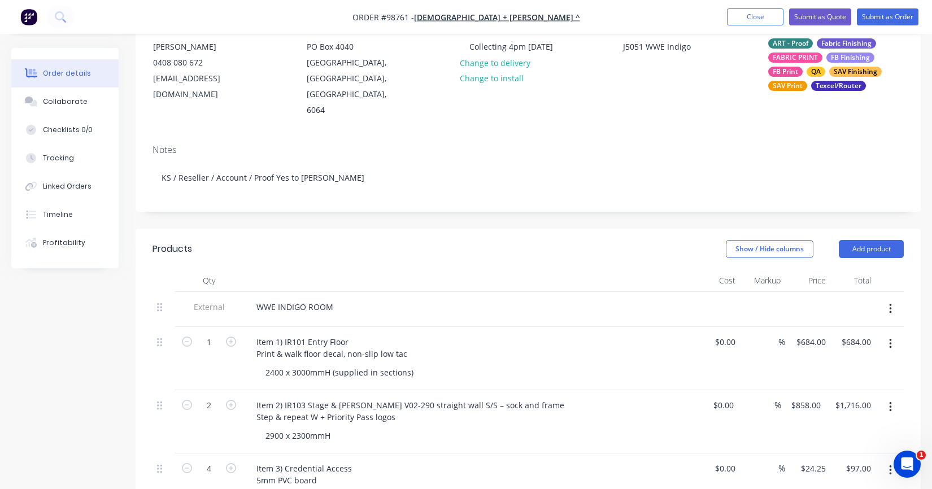
scroll to position [101, 0]
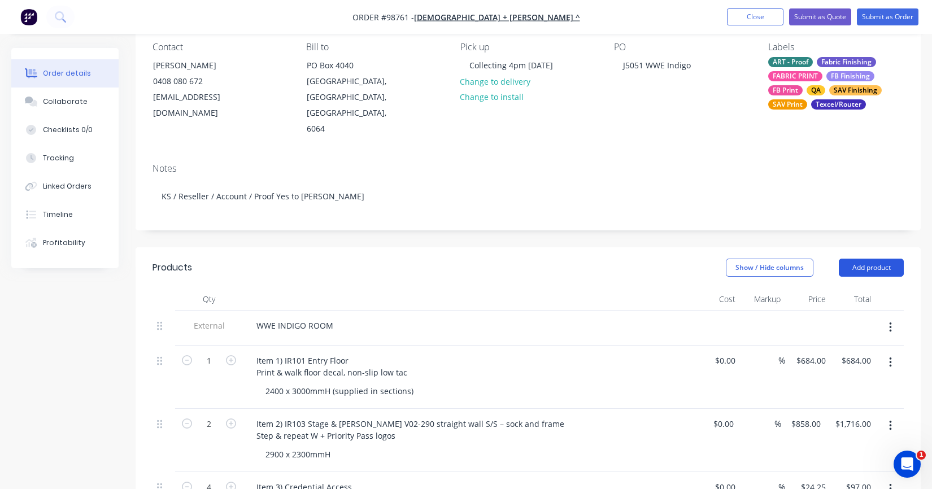
click at [852, 259] on button "Add product" at bounding box center [871, 268] width 65 height 18
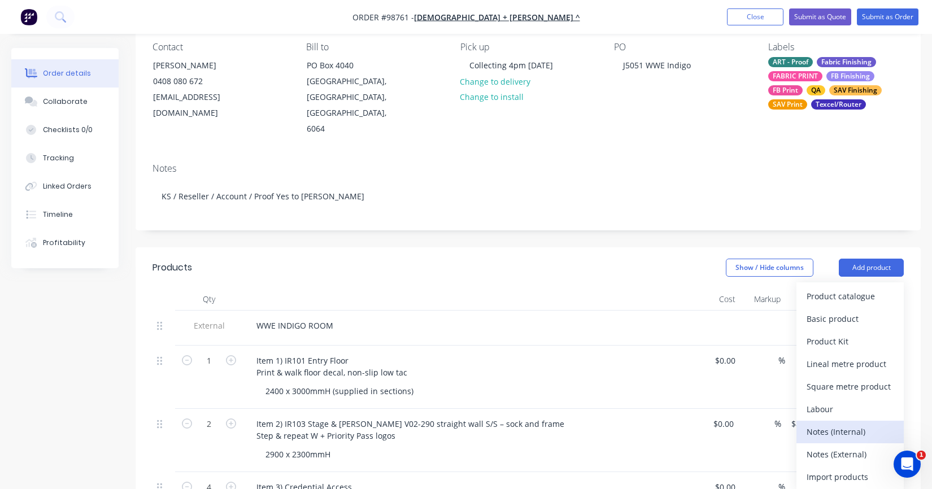
click at [834, 424] on div "Notes (Internal)" at bounding box center [850, 432] width 87 height 16
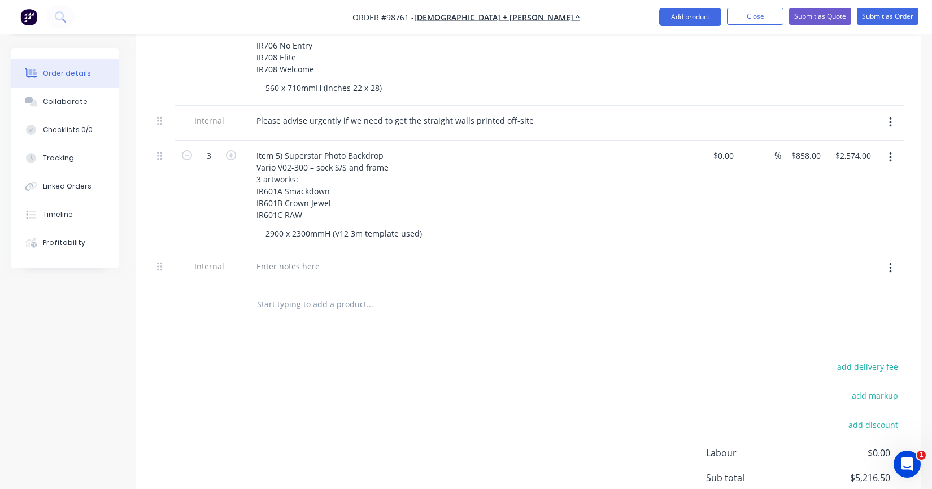
scroll to position [722, 0]
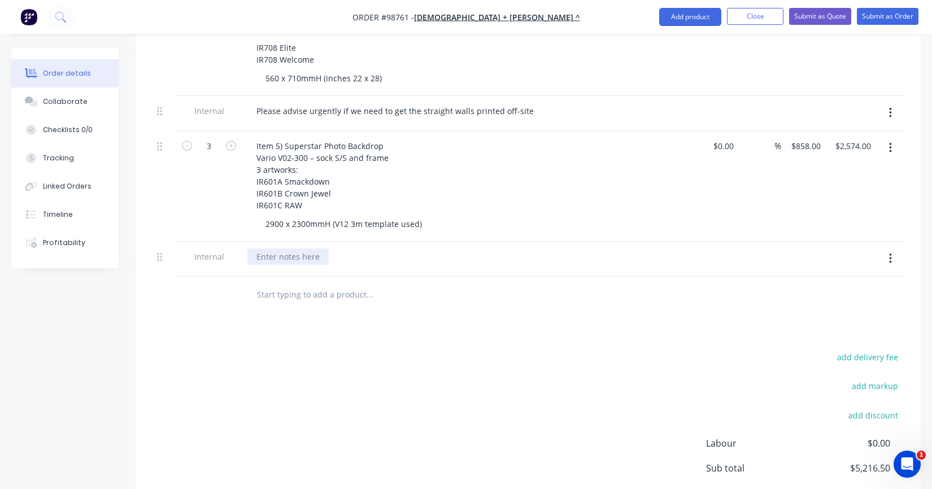
click at [259, 256] on div at bounding box center [287, 257] width 81 height 16
click at [417, 249] on div "Table decals and menus still to come - I will put through separately" at bounding box center [383, 257] width 272 height 16
click at [392, 299] on input "text" at bounding box center [370, 295] width 226 height 23
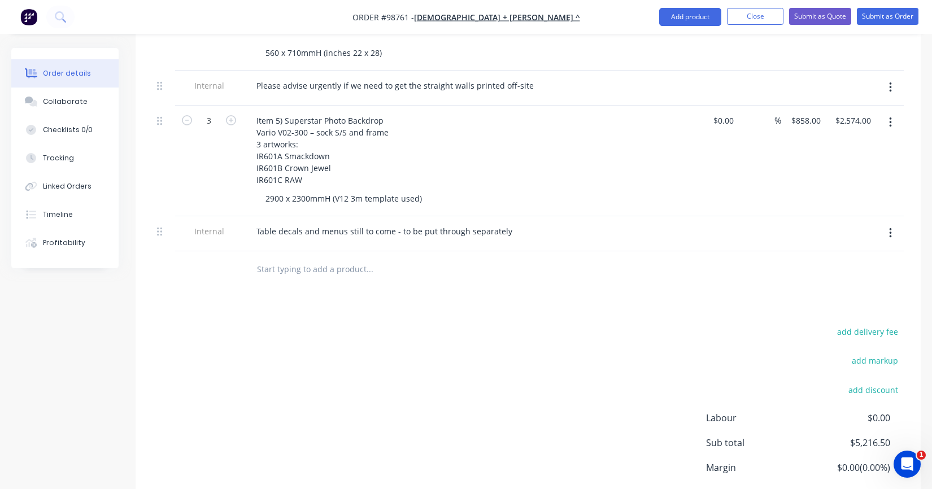
scroll to position [831, 0]
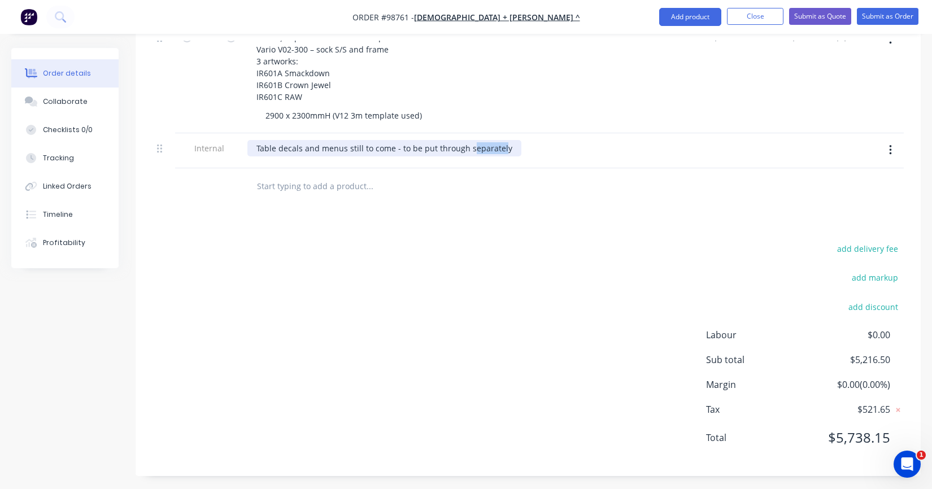
drag, startPoint x: 490, startPoint y: 146, endPoint x: 470, endPoint y: 145, distance: 20.3
click at [470, 145] on div "Table decals and menus still to come - to be put through separately" at bounding box center [384, 148] width 274 height 16
click at [365, 199] on div at bounding box center [446, 186] width 407 height 37
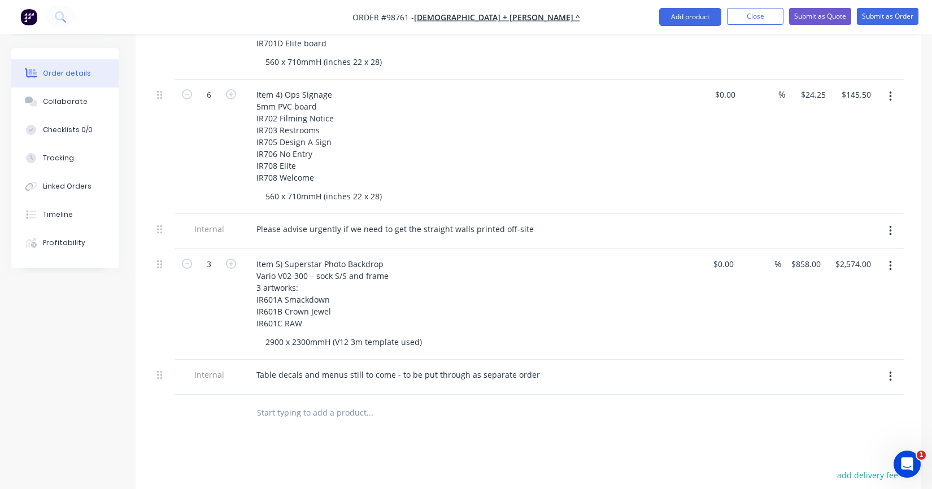
scroll to position [605, 0]
click at [930, 84] on div "Order details Collaborate Checklists 0/0 Tracking Linked Orders Timeline Profit…" at bounding box center [466, 81] width 932 height 1276
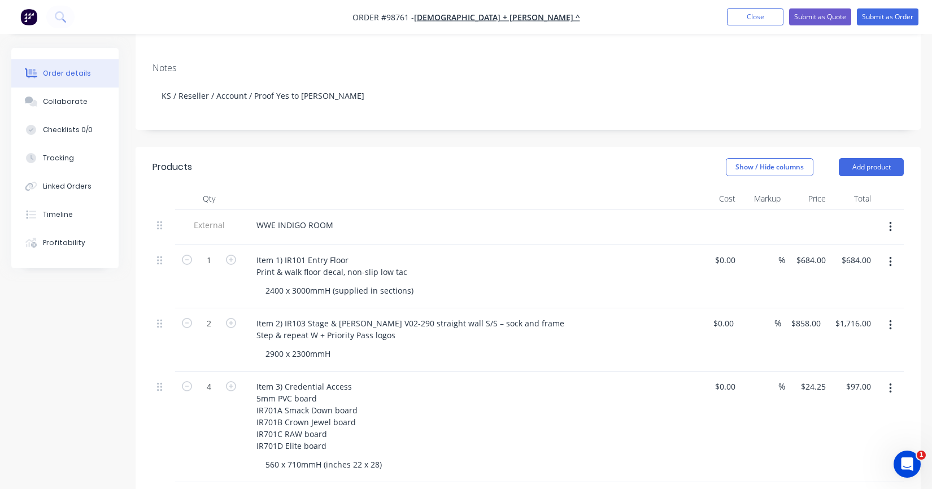
scroll to position [96, 0]
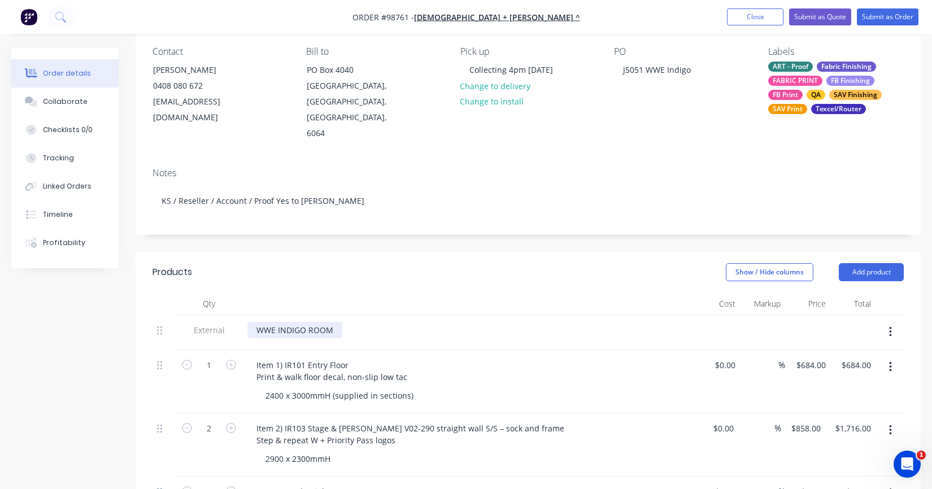
click at [338, 322] on div "WWE INDIGO ROOM" at bounding box center [294, 330] width 95 height 16
click at [423, 350] on div "Item 1) IR101 Entry Floor Print & walk floor decal, non-slip low tac 2400 x 300…" at bounding box center [469, 381] width 452 height 63
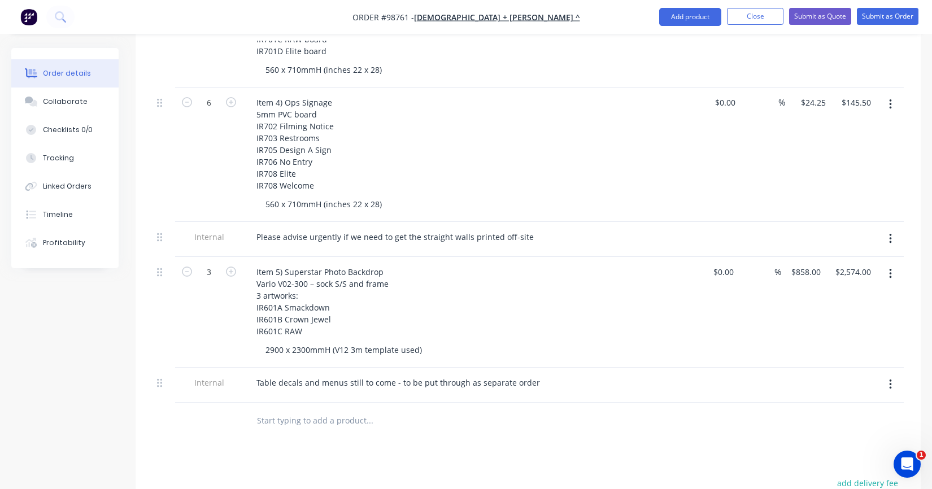
scroll to position [605, 0]
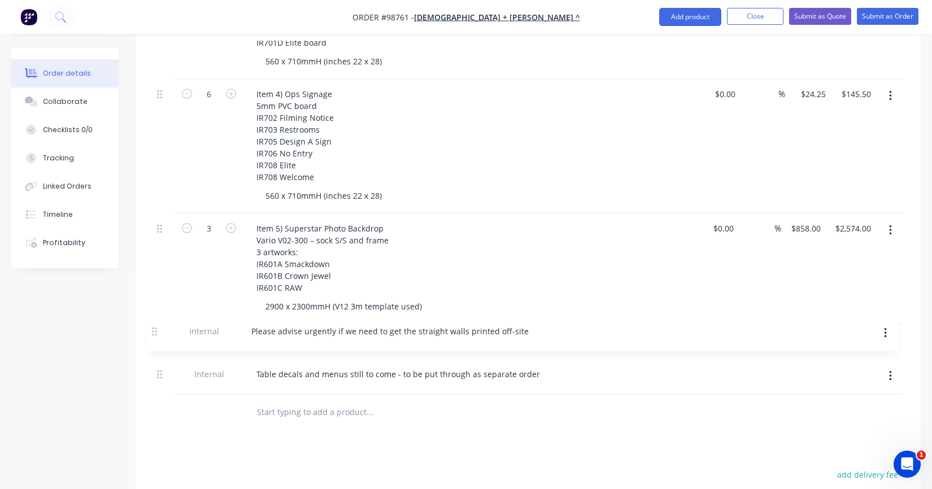
drag, startPoint x: 160, startPoint y: 225, endPoint x: 155, endPoint y: 335, distance: 109.7
click at [155, 335] on div "External WWE INDIGO ROOM (RAC) 1 Item 1) IR101 Entry Floor Print & walk floor d…" at bounding box center [529, 101] width 752 height 588
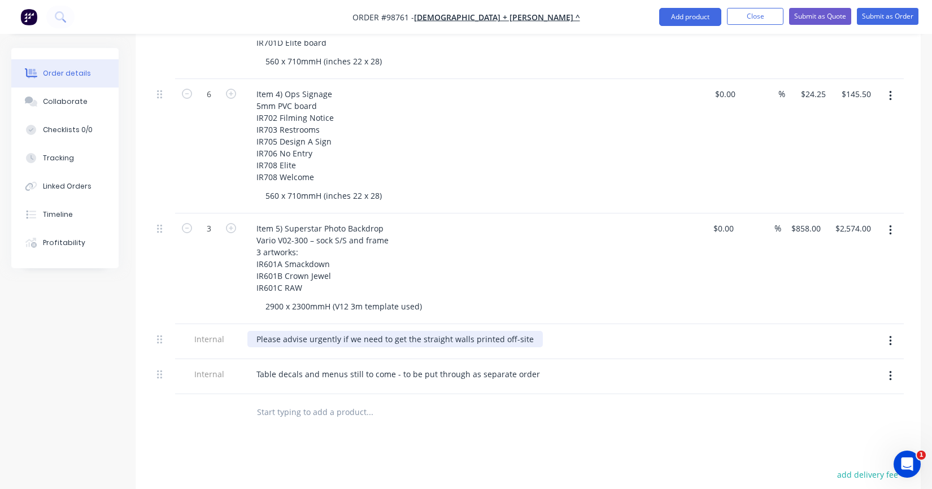
click at [254, 331] on div "Please advise urgently if we need to get the straight walls printed off-site" at bounding box center [395, 339] width 296 height 16
click at [377, 427] on div "Products Show / Hide columns Add product Qty Cost Markup Price Total External W…" at bounding box center [528, 222] width 785 height 959
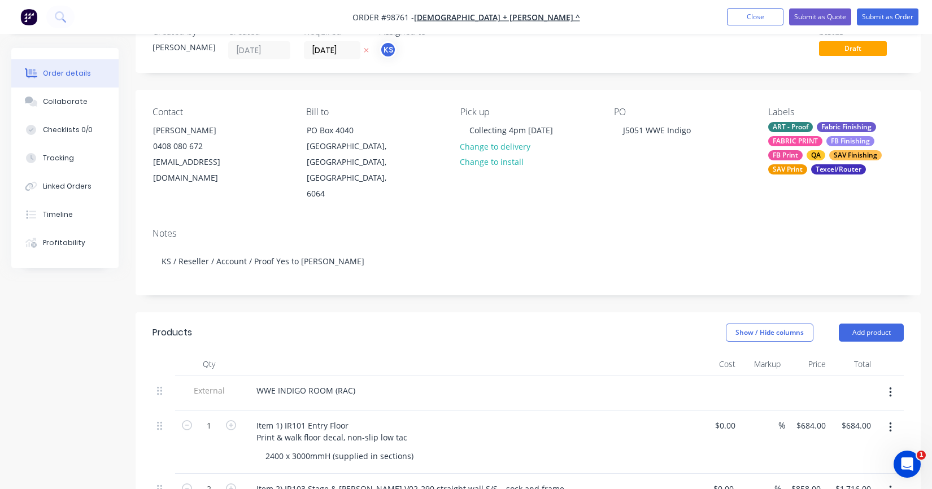
scroll to position [0, 0]
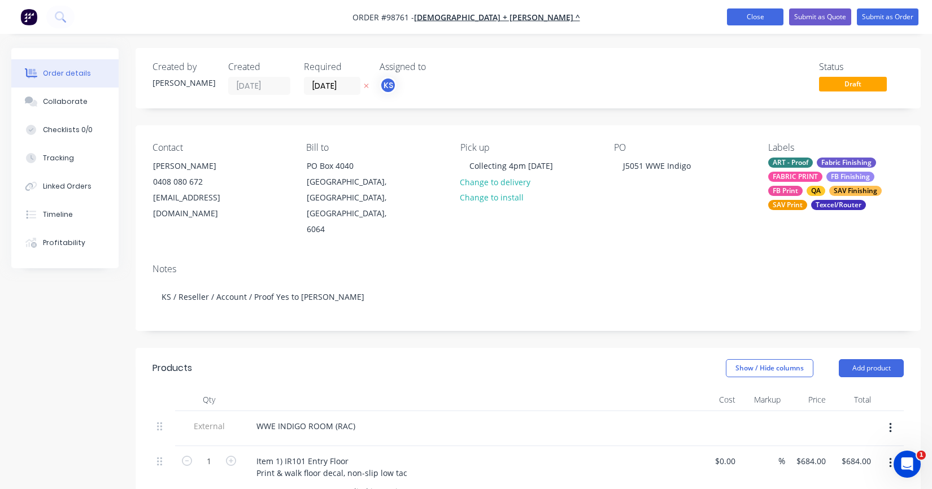
click at [754, 17] on button "Close" at bounding box center [755, 16] width 57 height 17
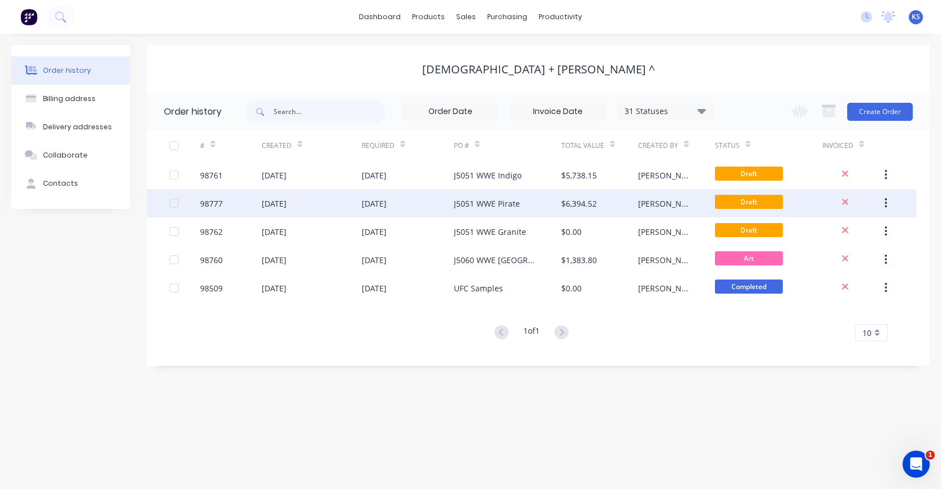
click at [461, 206] on div "J5051 WWE Pirate" at bounding box center [487, 204] width 66 height 12
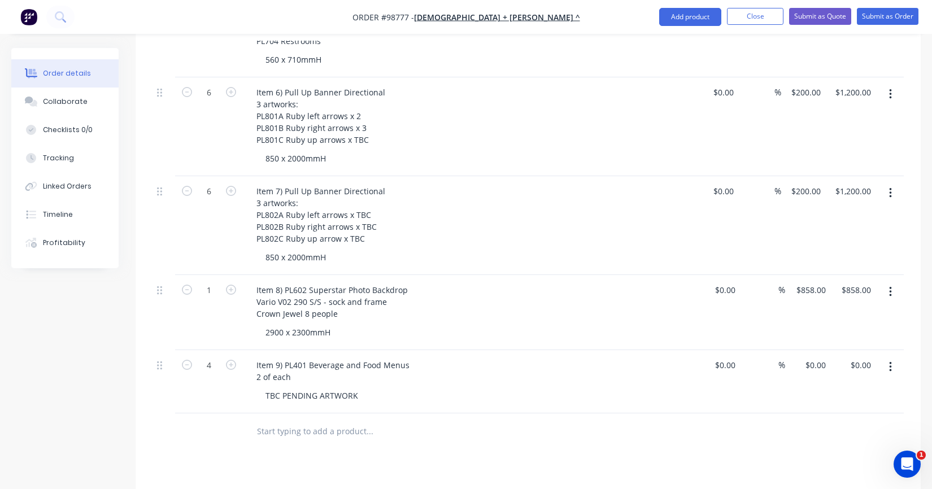
scroll to position [735, 0]
click at [342, 323] on div "2900 x 2300mmH" at bounding box center [474, 331] width 434 height 16
click at [332, 323] on div "2900 x 2300mmH" at bounding box center [298, 331] width 83 height 16
click at [207, 434] on div "Products Show / Hide columns Add product Qty Cost Markup Price Total 1 Item 1) …" at bounding box center [528, 167] width 785 height 1107
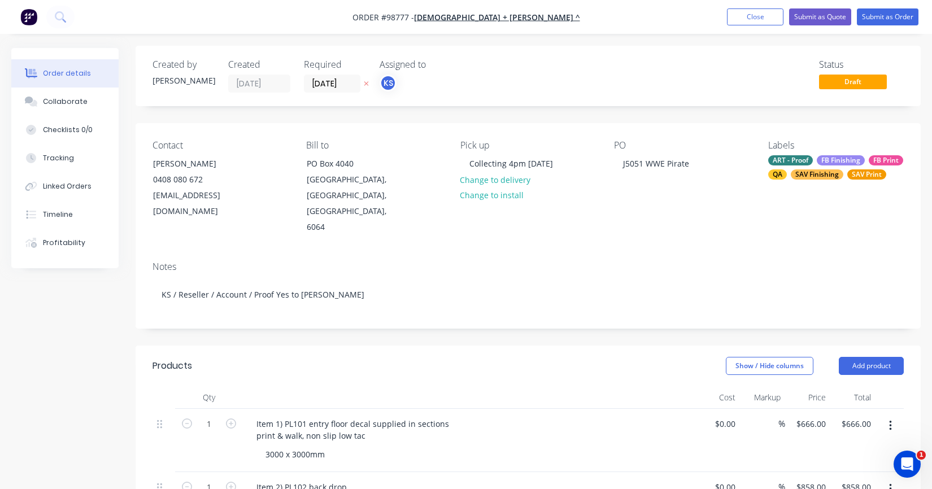
scroll to position [0, 0]
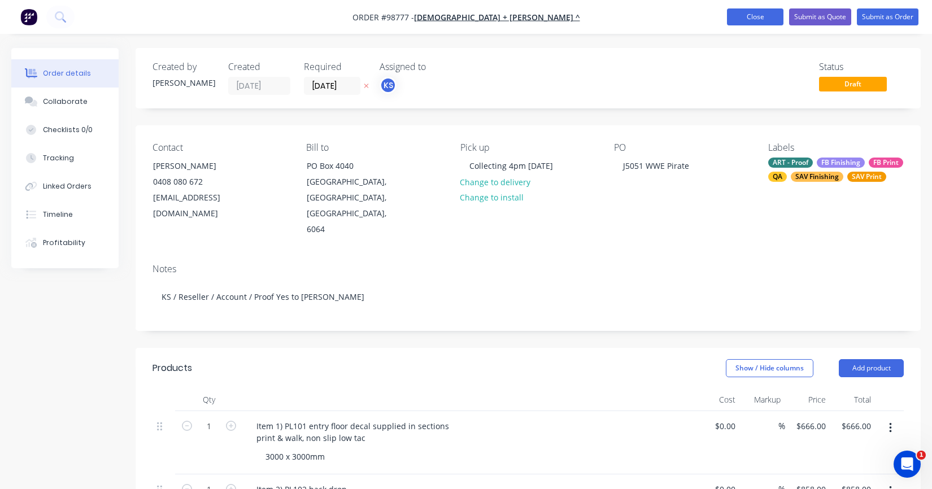
click at [751, 17] on button "Close" at bounding box center [755, 16] width 57 height 17
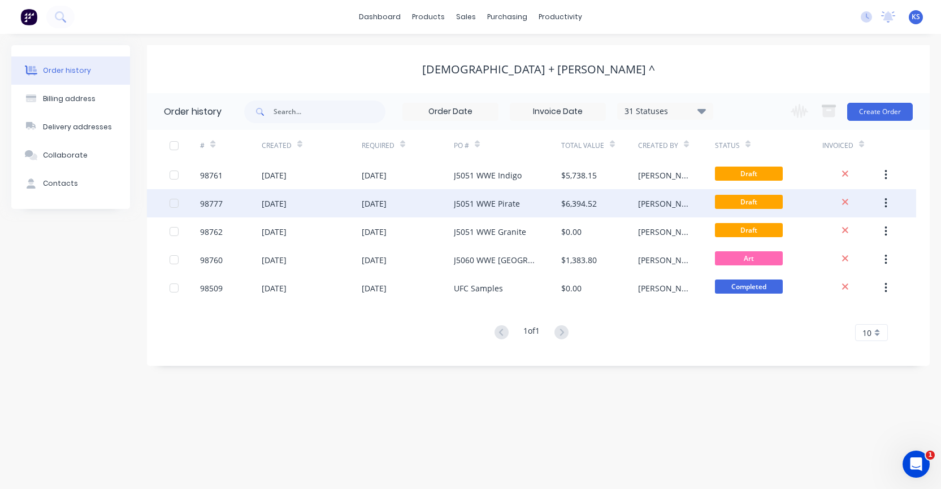
click at [455, 197] on div "J5051 WWE Pirate" at bounding box center [507, 203] width 107 height 28
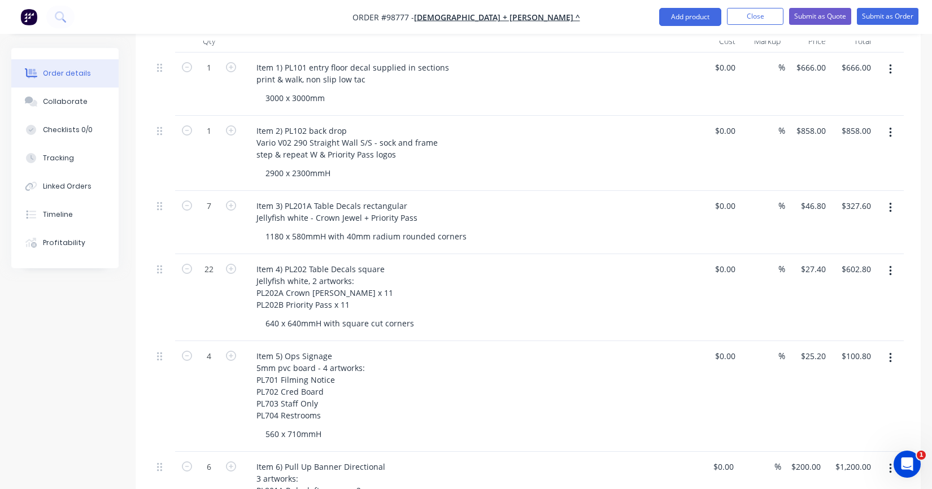
scroll to position [176, 0]
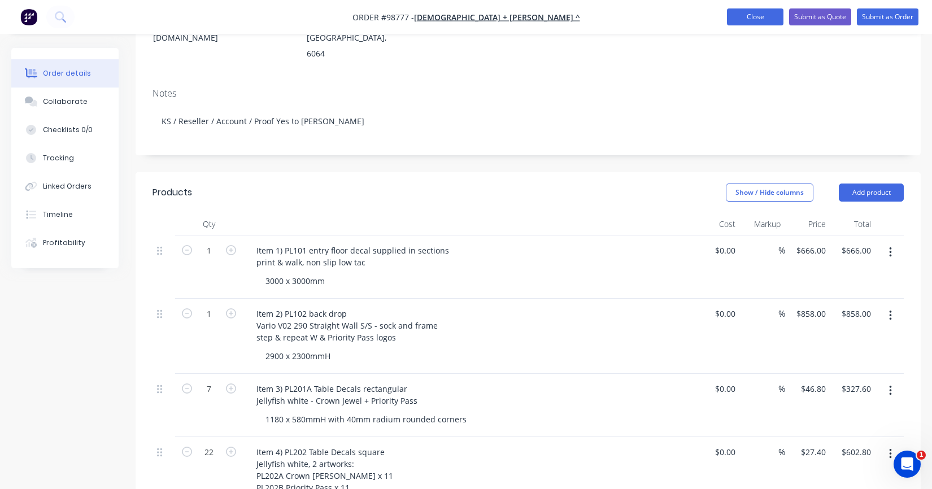
click at [768, 16] on button "Close" at bounding box center [755, 16] width 57 height 17
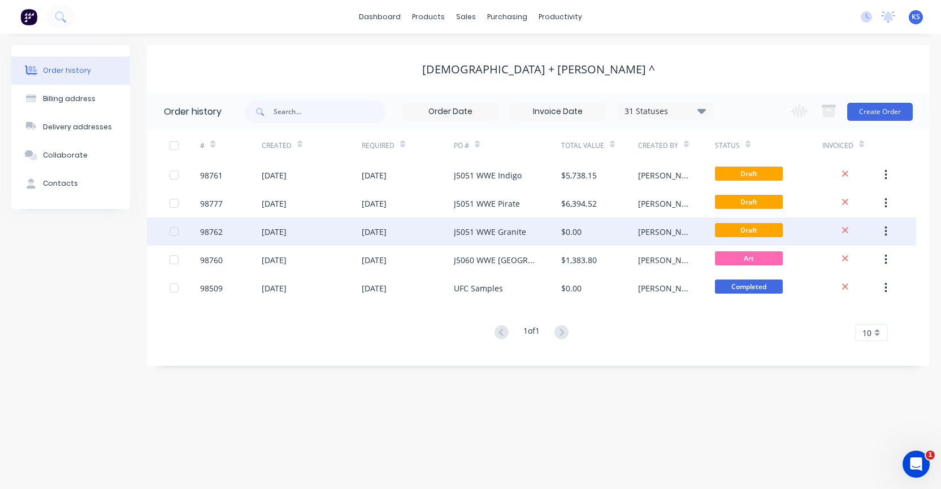
click at [496, 229] on div "J5051 WWE Granite" at bounding box center [490, 232] width 72 height 12
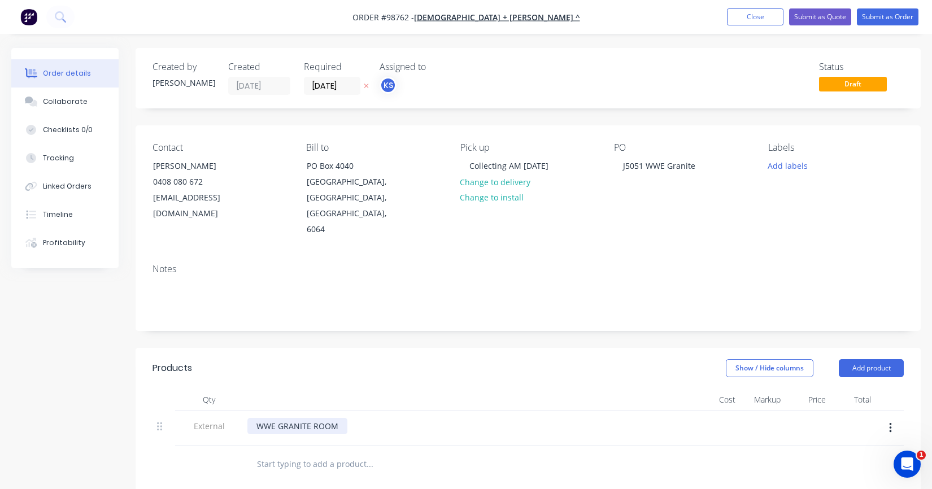
click at [337, 418] on div "WWE GRANITE ROOM" at bounding box center [297, 426] width 100 height 16
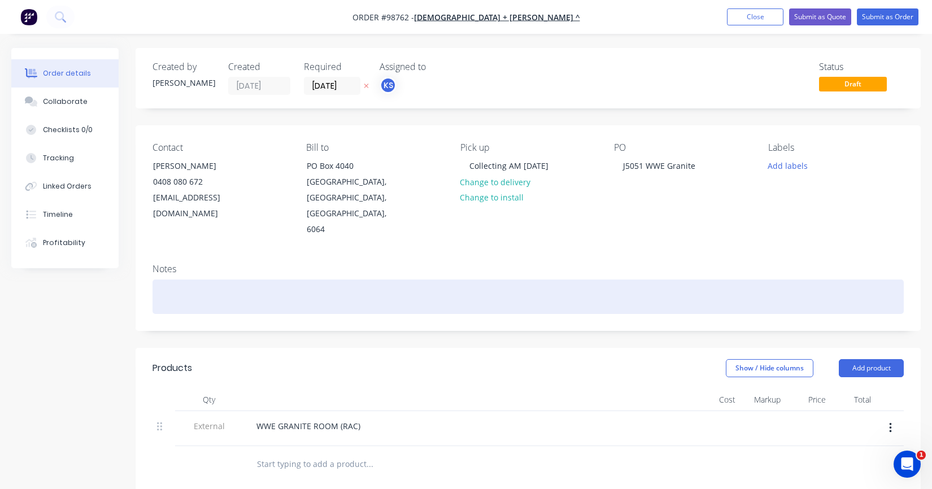
click at [157, 280] on div at bounding box center [529, 297] width 752 height 34
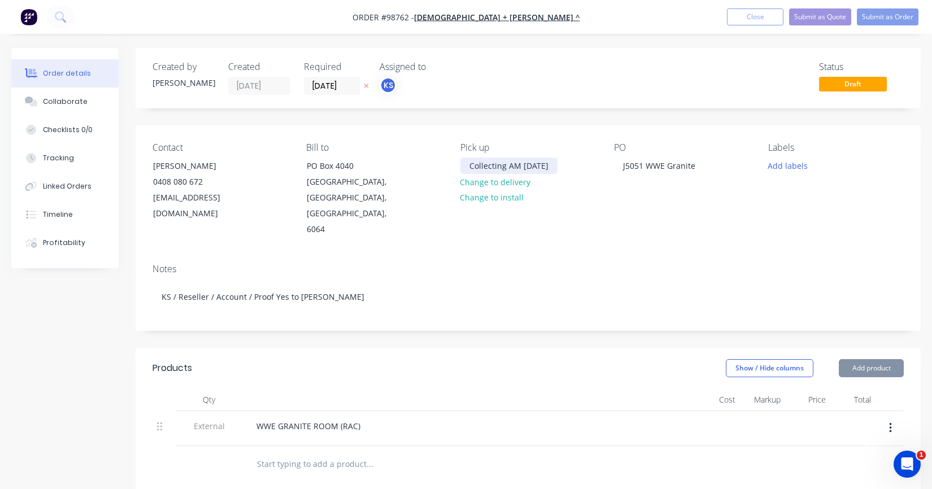
click at [518, 165] on div "Collecting AM [DATE]" at bounding box center [509, 166] width 97 height 16
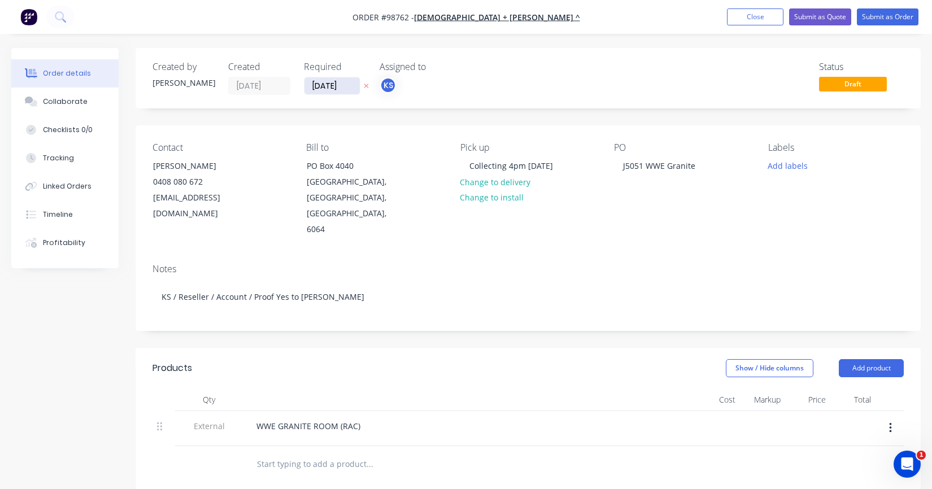
click at [328, 89] on input "[DATE]" at bounding box center [332, 85] width 55 height 17
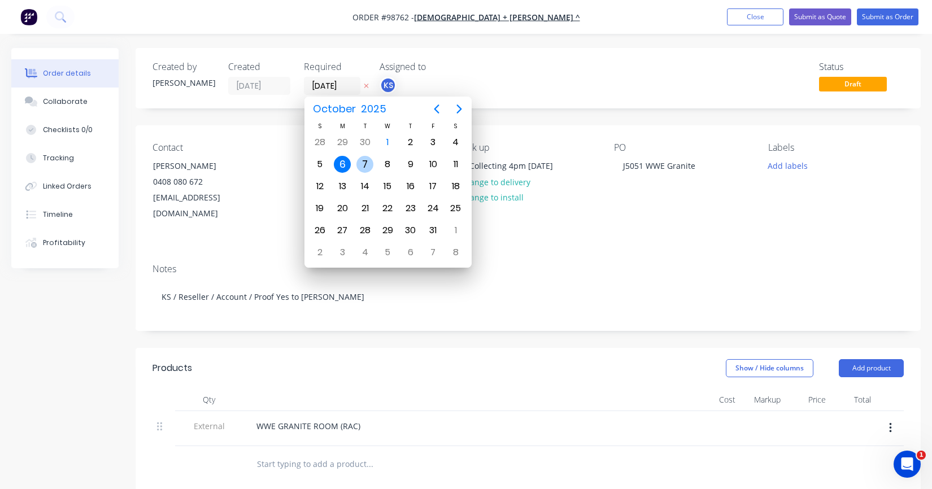
click at [363, 159] on div "7" at bounding box center [365, 164] width 17 height 17
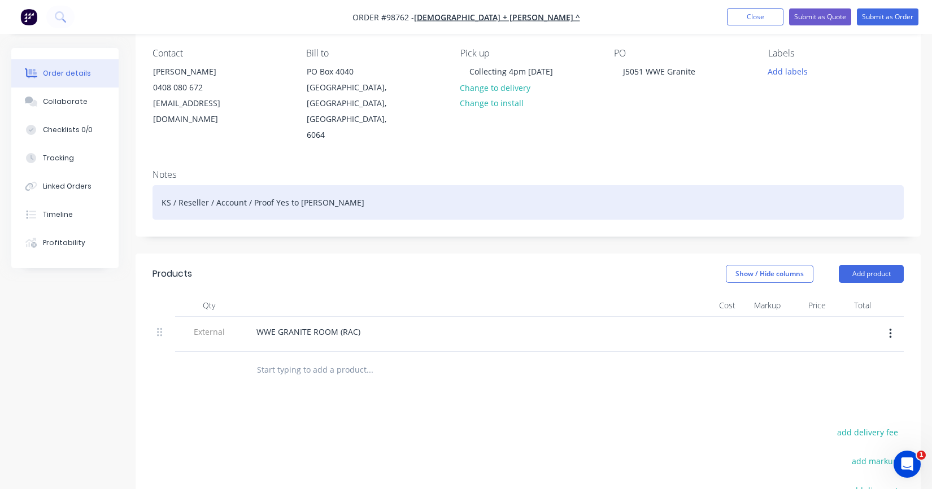
scroll to position [113, 0]
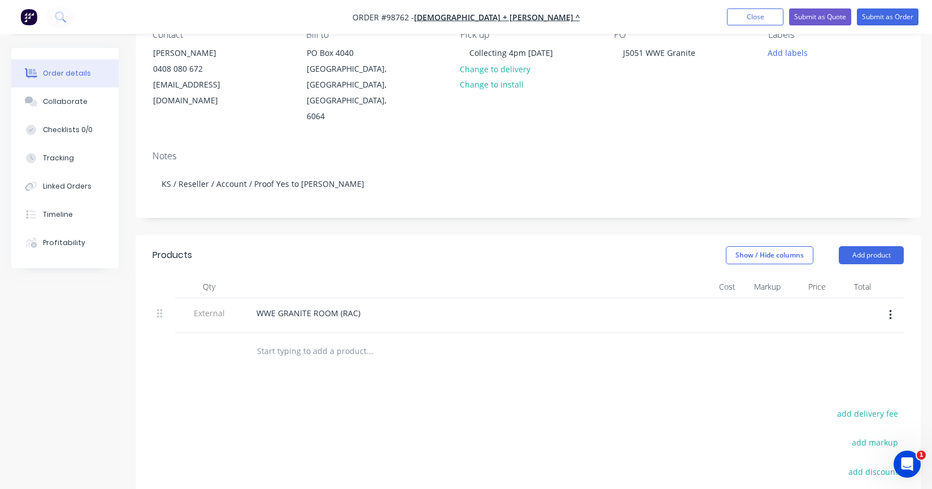
click at [343, 340] on input "text" at bounding box center [370, 351] width 226 height 23
click at [315, 340] on input "Item 1) GR101" at bounding box center [370, 351] width 226 height 23
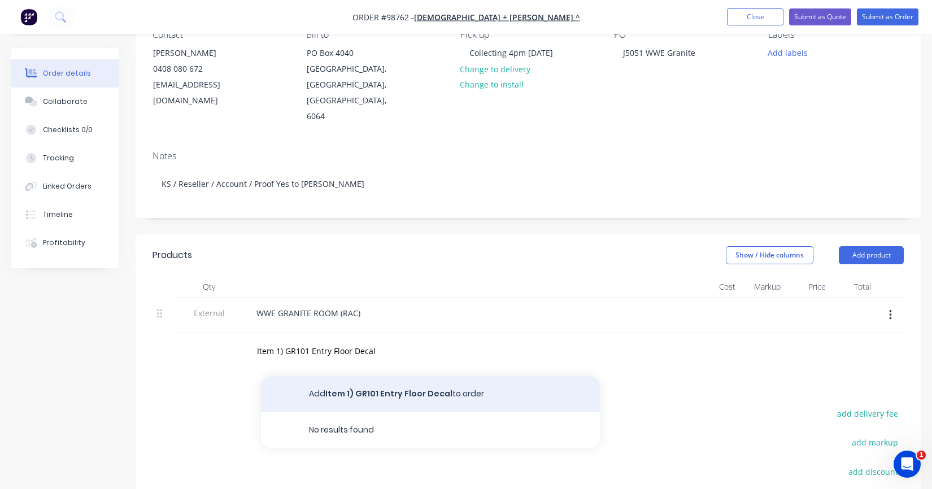
click at [344, 380] on button "Add Item 1) GR101 Entry Floor Decal to order" at bounding box center [430, 394] width 339 height 36
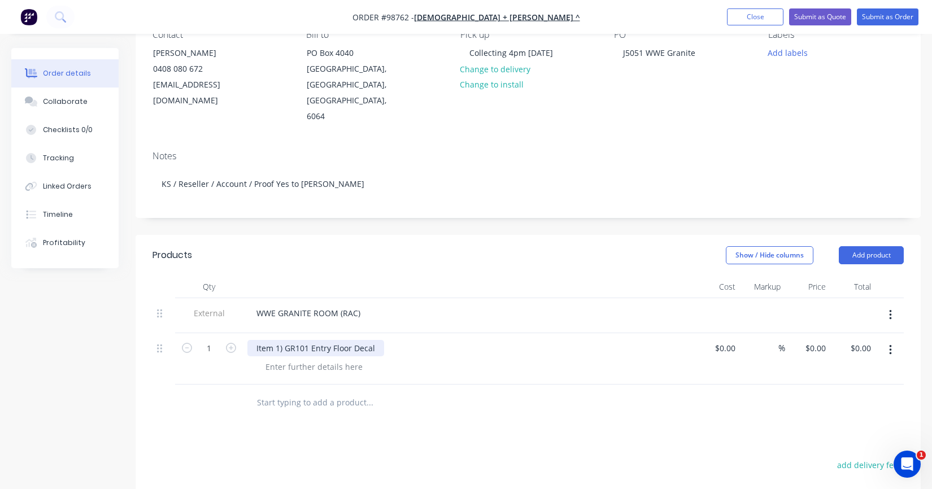
click at [373, 340] on div "Item 1) GR101 Entry Floor Decal" at bounding box center [315, 348] width 137 height 16
click at [346, 346] on div "Item 1) GR101 Entry Floor Decal print & walk floor decal, low tac" at bounding box center [315, 354] width 137 height 28
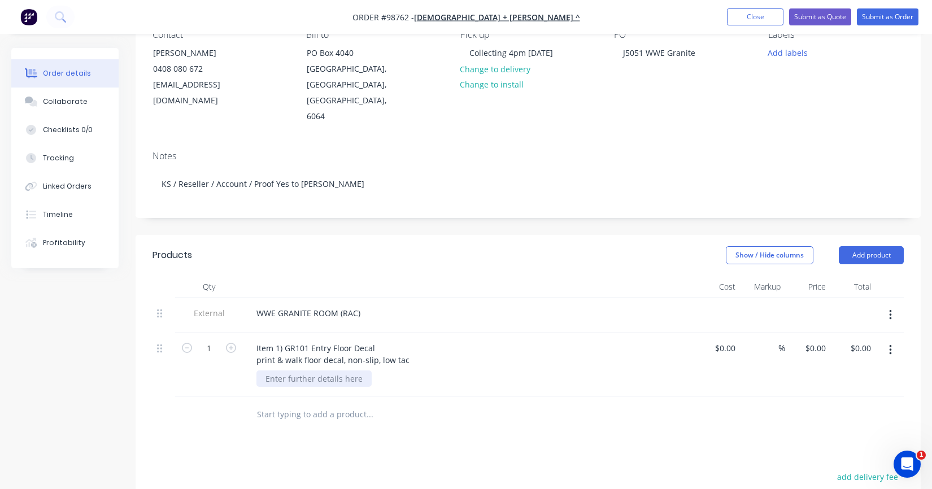
click at [335, 371] on div at bounding box center [314, 379] width 115 height 16
click at [820, 340] on input "0" at bounding box center [818, 348] width 26 height 16
click at [753, 371] on div "%" at bounding box center [762, 364] width 45 height 63
click at [316, 403] on input "text" at bounding box center [370, 414] width 226 height 23
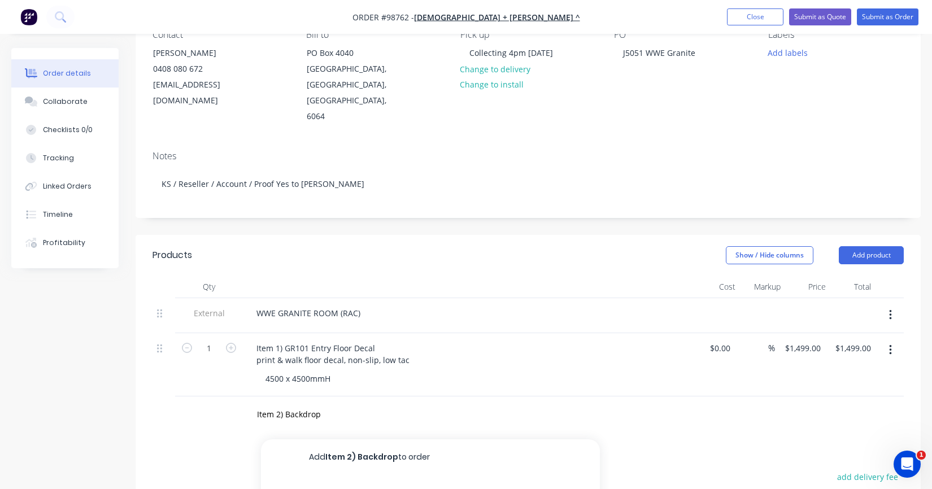
click at [367, 440] on button "Add Item 2) Backdrop to order" at bounding box center [430, 458] width 339 height 36
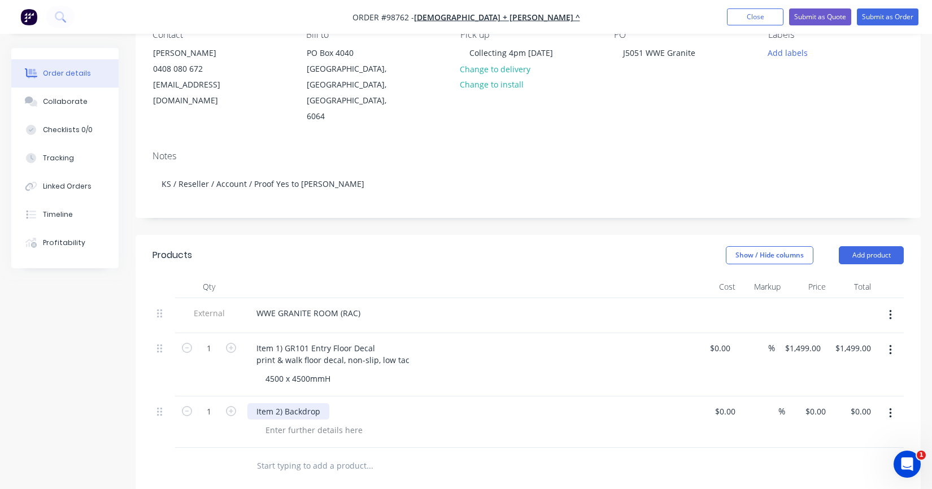
click at [285, 403] on div "Item 2) Backdrop" at bounding box center [288, 411] width 82 height 16
click at [366, 403] on div "Item 2) GR103 Stage Backdrop" at bounding box center [313, 411] width 132 height 16
click at [331, 422] on div at bounding box center [314, 430] width 115 height 16
click at [344, 422] on div at bounding box center [314, 430] width 115 height 16
click at [366, 403] on div "Item 2) GR103 Stage Backdrop" at bounding box center [313, 411] width 132 height 16
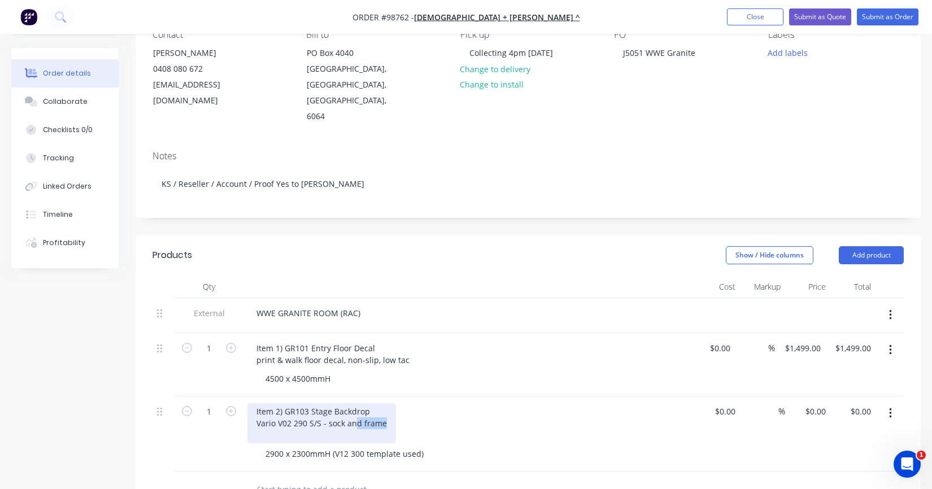
drag, startPoint x: 386, startPoint y: 409, endPoint x: 354, endPoint y: 408, distance: 32.2
click at [354, 408] on div "Item 2) GR103 Stage Backdrop Vario V02 290 S/S - sock and frame" at bounding box center [321, 423] width 149 height 40
click at [327, 409] on div "Item 2) GR103 Stage Backdrop Vario V02 290 S/S - sock only" at bounding box center [313, 423] width 132 height 40
click at [359, 410] on div "Item 2) GR103 Stage Backdrop Vario V02 290 S/S sock only" at bounding box center [313, 423] width 132 height 40
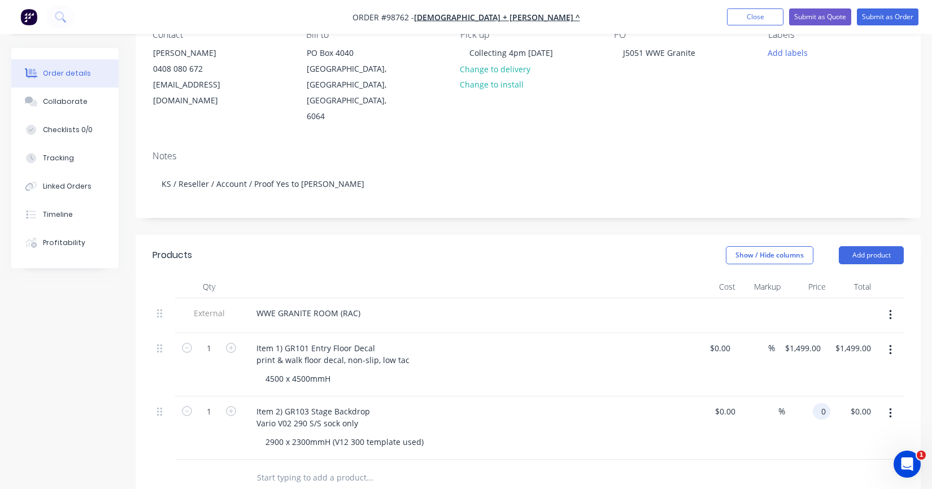
click at [810, 397] on div "0 0" at bounding box center [807, 428] width 45 height 63
click at [760, 422] on div "%" at bounding box center [762, 428] width 45 height 63
click at [331, 467] on input "text" at bounding box center [370, 478] width 226 height 23
click at [311, 467] on input "text" at bounding box center [370, 478] width 226 height 23
click at [362, 406] on div "Item 2) GR103 Stage Backdrop Vario V02 290 S/S sock only" at bounding box center [313, 417] width 132 height 28
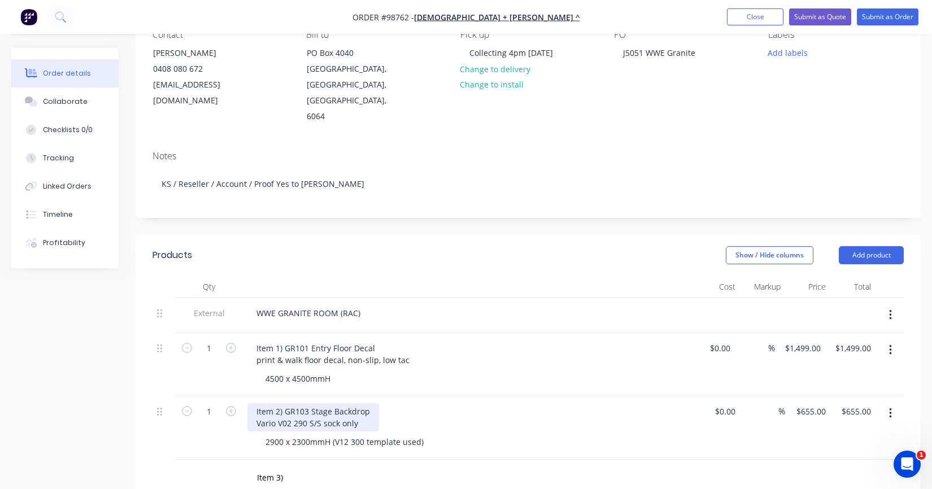
click at [359, 406] on div "Item 2) GR103 Stage Backdrop Vario V02 290 S/S sock only" at bounding box center [313, 417] width 132 height 28
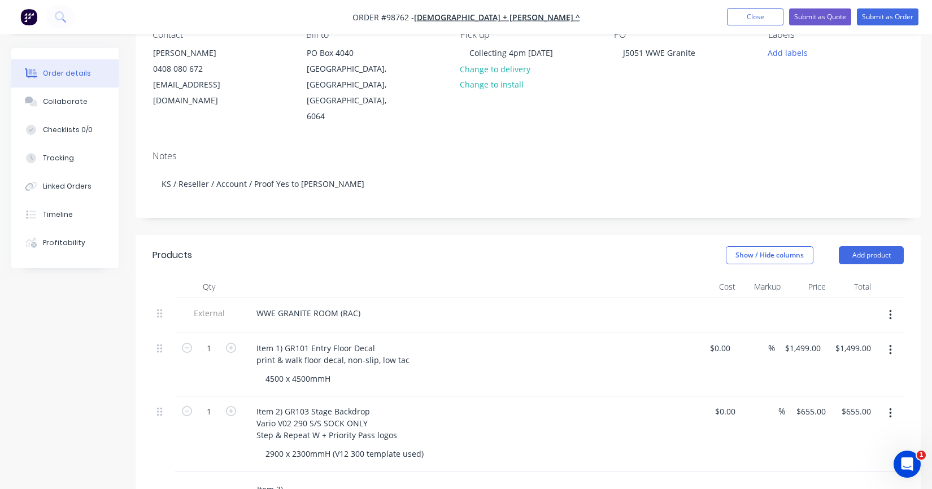
click at [314, 479] on input "Item 3)" at bounding box center [370, 490] width 226 height 23
click at [298, 479] on input "Item 3)" at bounding box center [370, 490] width 226 height 23
click at [297, 479] on input "Item 3)" at bounding box center [370, 490] width 226 height 23
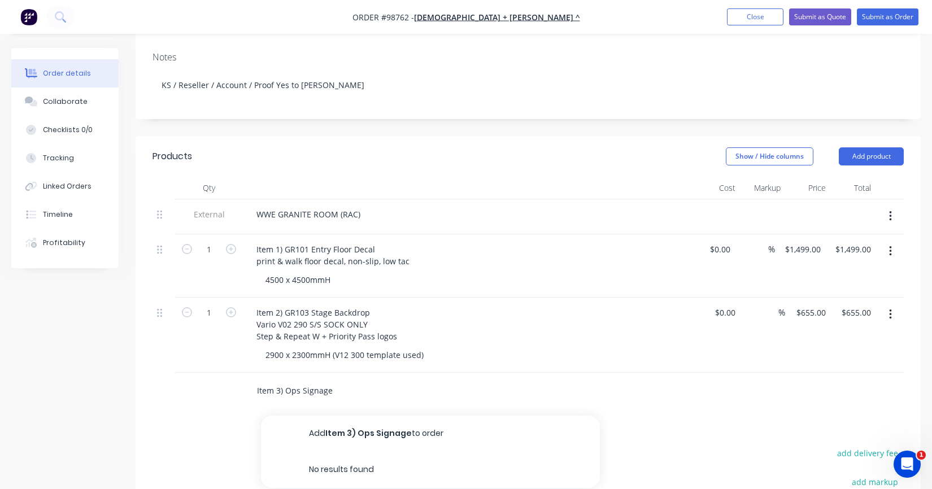
scroll to position [226, 0]
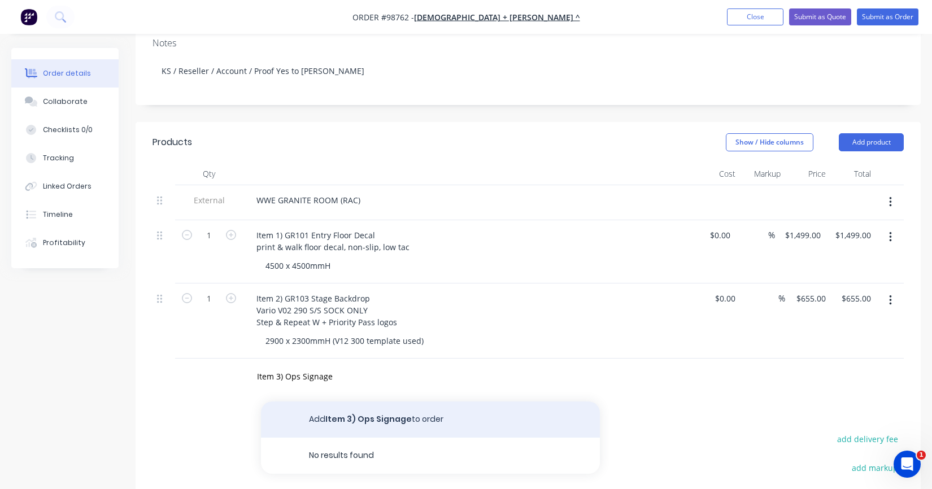
click at [342, 402] on button "Add Item 3) Ops Signage to order" at bounding box center [430, 420] width 339 height 36
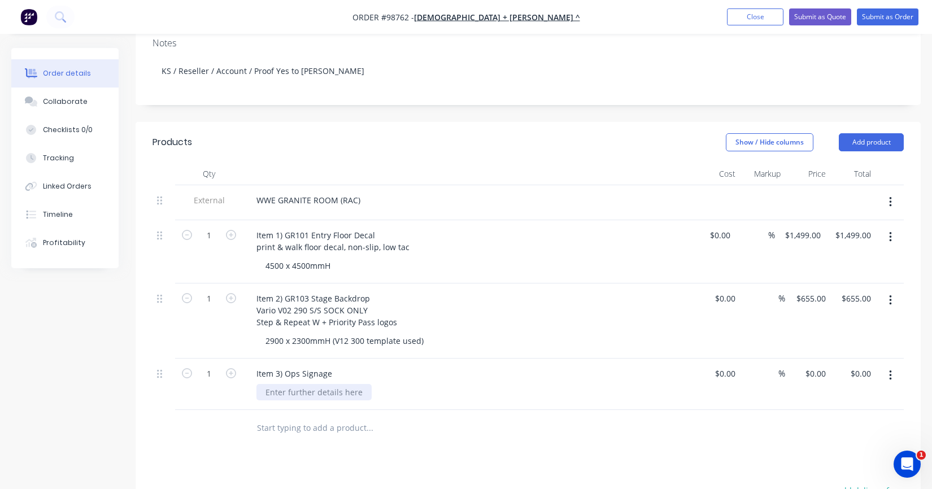
click at [325, 384] on div at bounding box center [314, 392] width 115 height 16
click at [331, 366] on div "Item 3) Ops Signage" at bounding box center [294, 374] width 94 height 16
click at [345, 453] on input "text" at bounding box center [370, 464] width 226 height 23
click at [819, 366] on input "0" at bounding box center [818, 374] width 26 height 16
click at [234, 368] on icon "button" at bounding box center [231, 373] width 10 height 10
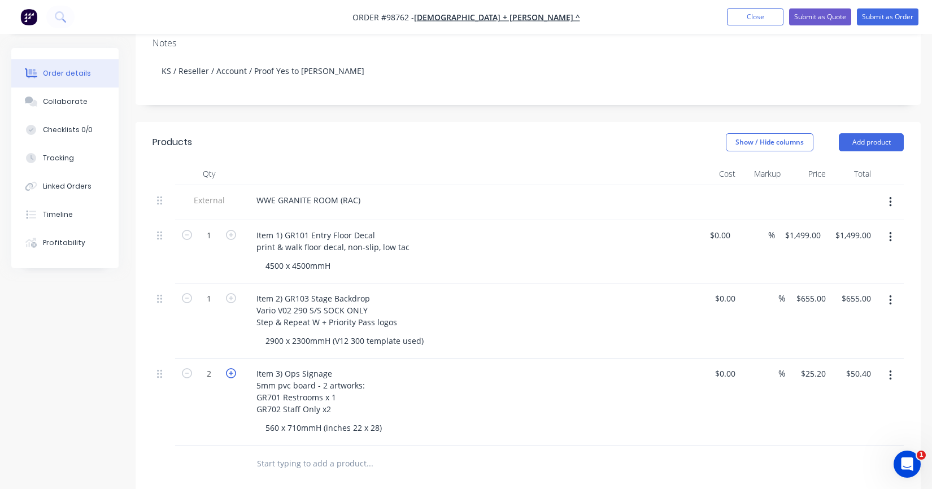
click at [234, 368] on icon "button" at bounding box center [231, 373] width 10 height 10
click at [281, 453] on input "text" at bounding box center [370, 464] width 226 height 23
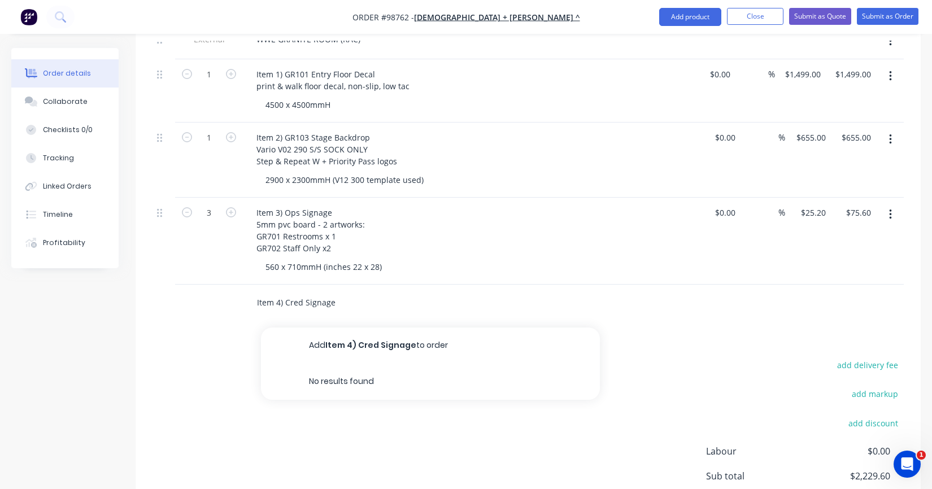
scroll to position [396, 0]
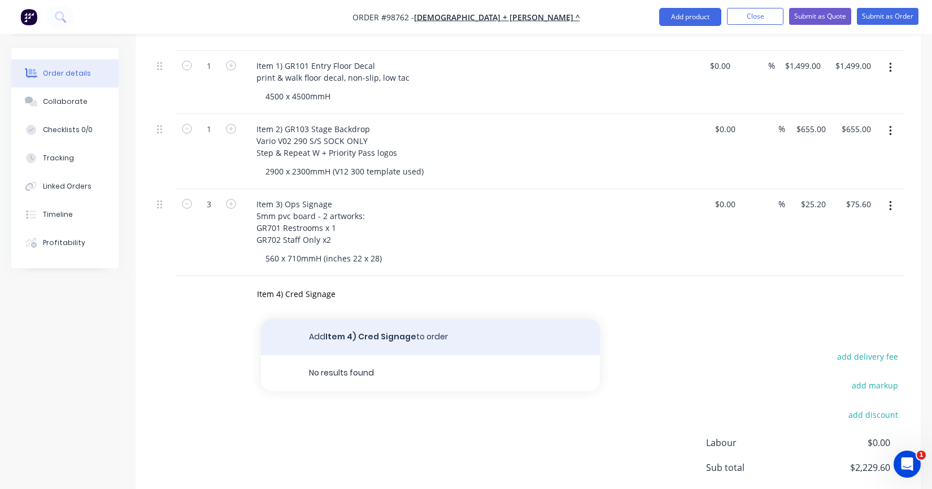
click at [332, 320] on button "Add Item 4) Cred Signage to order" at bounding box center [430, 337] width 339 height 36
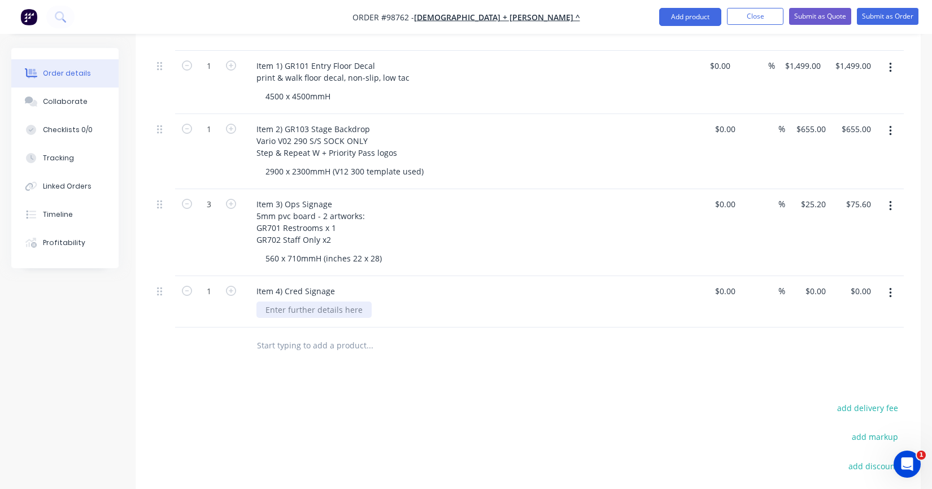
click at [288, 302] on div at bounding box center [314, 310] width 115 height 16
click at [332, 283] on div "Item 4) Cred Signage" at bounding box center [295, 291] width 97 height 16
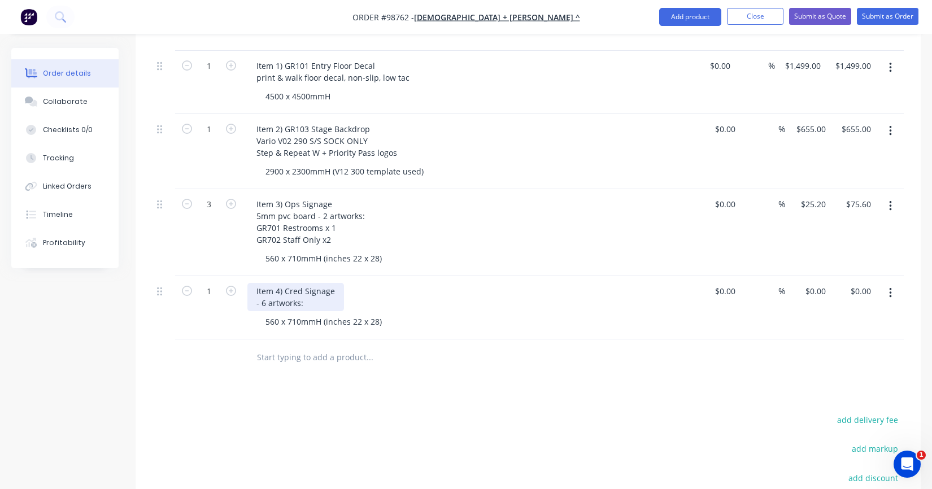
click at [257, 287] on div "Item 4) Cred Signage - 6 artworks:" at bounding box center [295, 297] width 97 height 28
click at [362, 288] on div "Item 4) Cred Signage 5mm pvc board - 6 artworks:" at bounding box center [310, 297] width 127 height 28
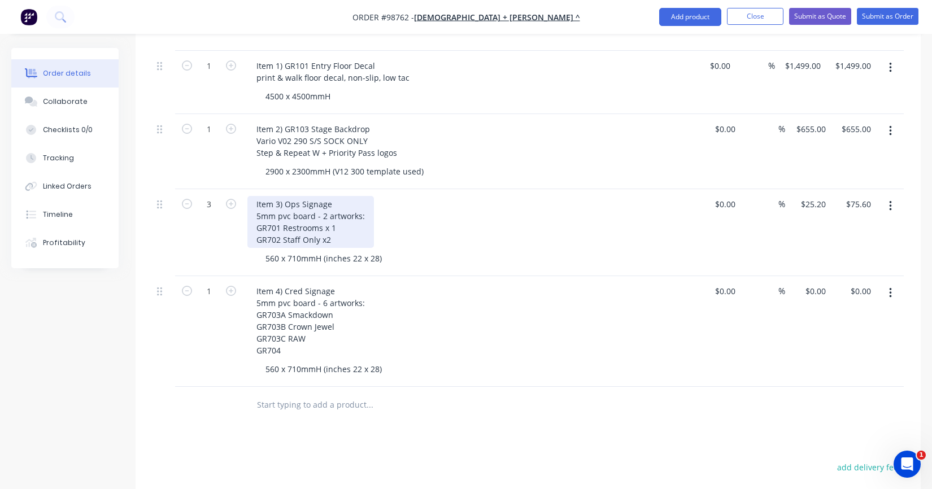
click at [332, 226] on div "Item 3) Ops Signage 5mm pvc board - 2 artworks: GR701 Restrooms x 1 GR702 Staff…" at bounding box center [310, 222] width 127 height 52
click at [330, 223] on div "Item 3) Ops Signage 5mm pvc board - 2 artworks: GR701 Restrooms x 1 GR702 Staff…" at bounding box center [310, 222] width 127 height 52
click at [325, 197] on div "Item 3) Ops Signage 5mm pvc board - 2 artworks: GR701 Restrooms x 1 GR702 Staff…" at bounding box center [310, 222] width 127 height 52
click at [330, 222] on div "Item 3) Ops Signage 5mm pvc board - artworks: GR701 Restrooms x 1 GR702 Staff O…" at bounding box center [308, 222] width 122 height 52
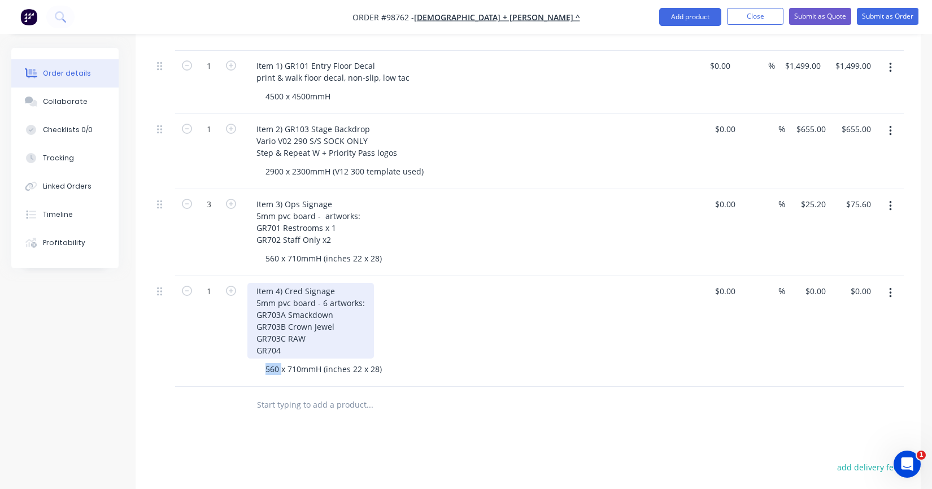
drag, startPoint x: 283, startPoint y: 345, endPoint x: 273, endPoint y: 338, distance: 11.6
click at [273, 338] on div "Item 4) Cred Signage 5mm pvc board - 6 artworks: GR703A Smackdown GR703B Crown …" at bounding box center [310, 321] width 127 height 76
click at [268, 330] on div "Item 4) Cred Signage 5mm pvc board - 6 artworks: GR703A Smackdown GR703B Crown …" at bounding box center [310, 321] width 127 height 76
drag, startPoint x: 281, startPoint y: 334, endPoint x: 257, endPoint y: 303, distance: 39.4
click at [257, 303] on div "Item 4) Cred Signage 5mm pvc board - 6 artworks: GR703A Smackdown GR703B Crown …" at bounding box center [310, 321] width 127 height 76
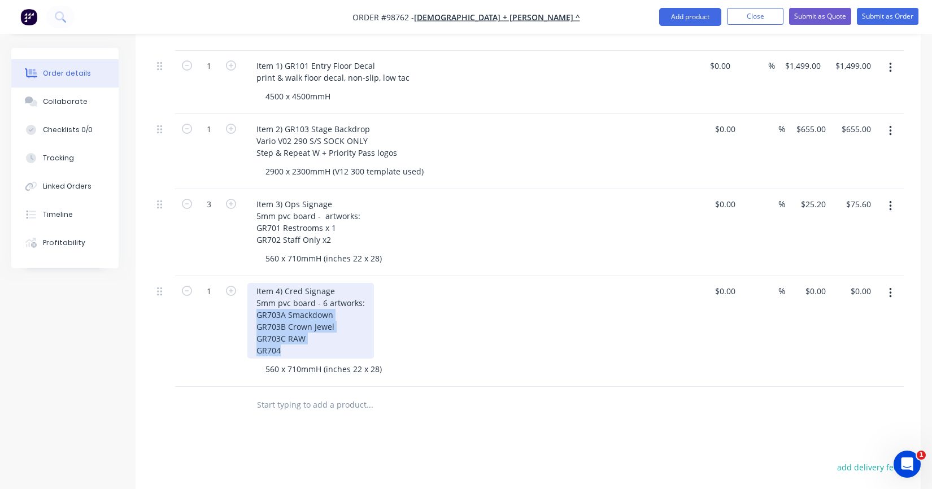
copy div "GR703A Smackdown GR703B Crown Jewel GR703C RAW GR704"
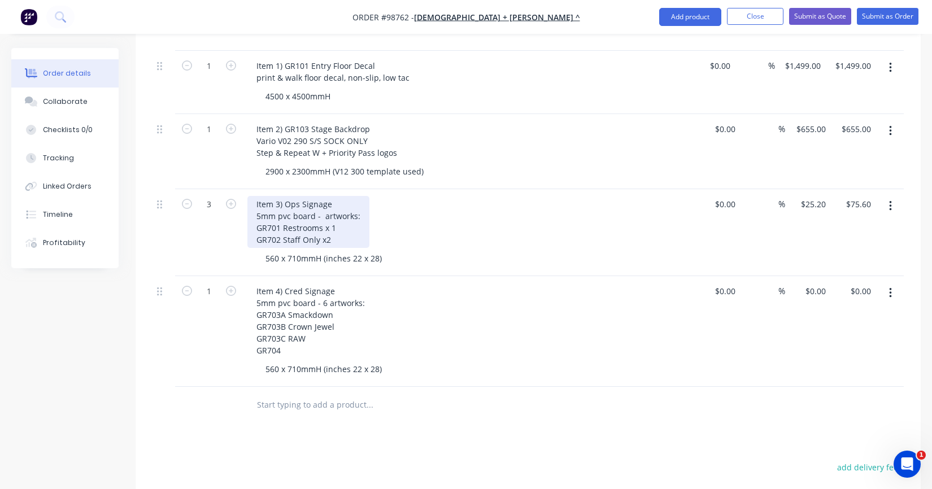
click at [330, 228] on div "Item 3) Ops Signage 5mm pvc board - artworks: GR701 Restrooms x 1 GR702 Staff O…" at bounding box center [308, 222] width 122 height 52
click at [329, 225] on div "Item 3) Ops Signage 5mm pvc board - artworks: GR701 Restrooms x 1 GR702 Staff O…" at bounding box center [308, 222] width 122 height 52
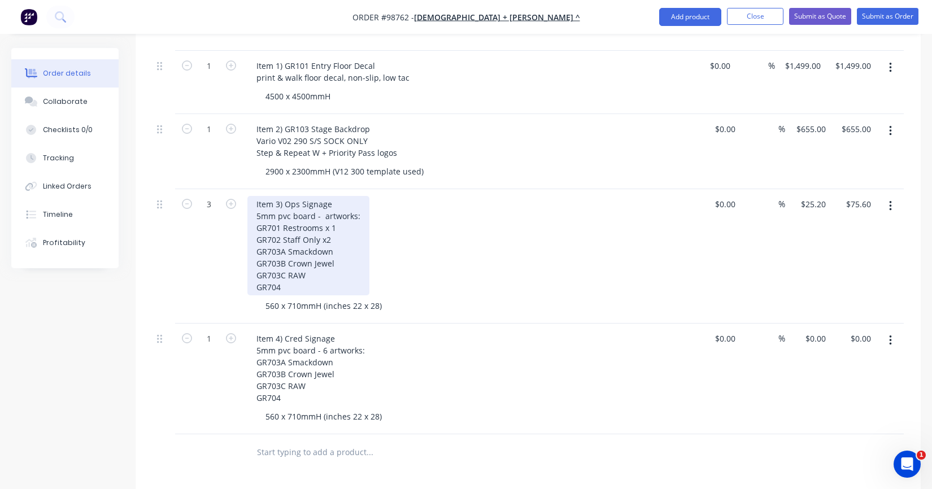
click at [333, 237] on div "Item 3) Ops Signage 5mm pvc board - artworks: GR701 Restrooms x 1 GR702 Staff O…" at bounding box center [308, 245] width 122 height 99
click at [340, 245] on div "Item 3) Ops Signage 5mm pvc board - artworks: GR701 Restrooms x 1 GR702 Staff O…" at bounding box center [308, 245] width 122 height 99
click at [342, 237] on div "Item 3) Ops Signage 5mm pvc board - artworks: GR701 Restrooms x 1 GR702 Staff O…" at bounding box center [308, 245] width 122 height 99
click at [332, 211] on div "Item 3) Ops Signage 5mm pvc board - artworks: GR701 Restrooms x 1 GR702 Staff O…" at bounding box center [308, 245] width 122 height 99
click at [324, 257] on div "Item 3) Ops Signage 5mm pvc board - artworks: GR701 Restrooms x1 GR702 Staff On…" at bounding box center [308, 245] width 122 height 99
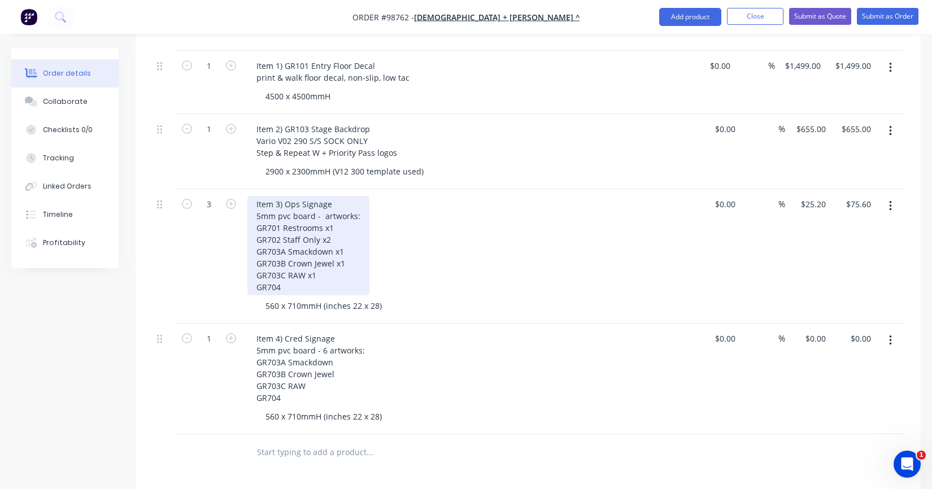
click at [305, 270] on div "Item 3) Ops Signage 5mm pvc board - artworks: GR701 Restrooms x1 GR702 Staff On…" at bounding box center [308, 245] width 122 height 99
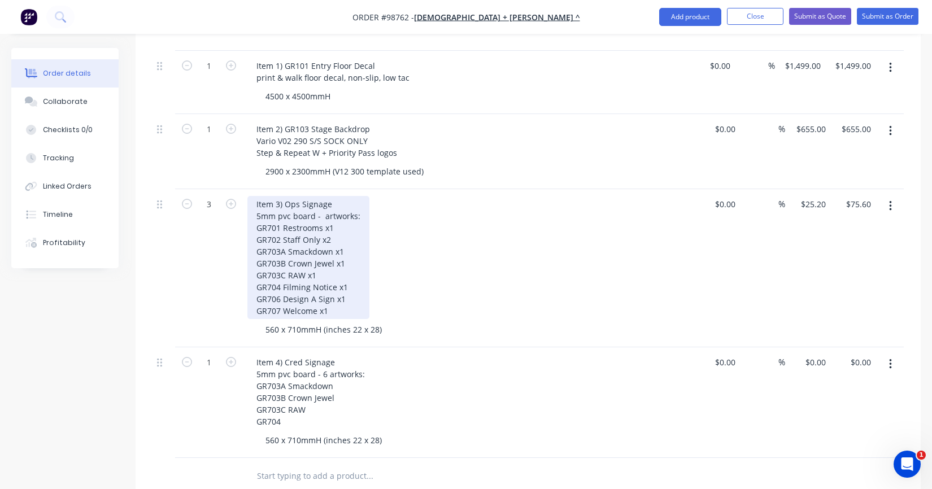
click at [316, 295] on div "Item 3) Ops Signage 5mm pvc board - artworks: GR701 Restrooms x1 GR702 Staff On…" at bounding box center [308, 257] width 122 height 123
click at [320, 199] on div "Item 3) Ops Signage 5mm pvc board - artworks: GR701 Restrooms x1 GR702 Staff On…" at bounding box center [308, 257] width 122 height 123
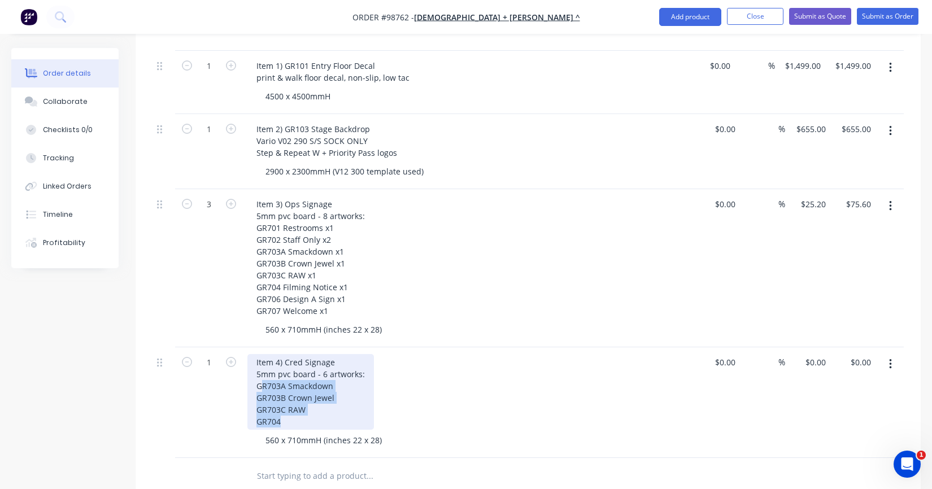
drag, startPoint x: 286, startPoint y: 405, endPoint x: 255, endPoint y: 358, distance: 56.1
click at [255, 358] on div "Item 4) Cred Signage 5mm pvc board - 6 artworks: GR703A Smackdown GR703B Crown …" at bounding box center [310, 392] width 127 height 76
click at [272, 377] on div "Item 4) Cred Signage 5mm pvc board - 6 artworks: GR703A Smackdown GR703B Crown …" at bounding box center [310, 392] width 127 height 76
drag, startPoint x: 285, startPoint y: 406, endPoint x: 257, endPoint y: 369, distance: 46.0
click at [257, 369] on div "Item 4) Cred Signage 5mm pvc board - 6 artworks: GR703A Smackdown GR703B Crown …" at bounding box center [310, 392] width 127 height 76
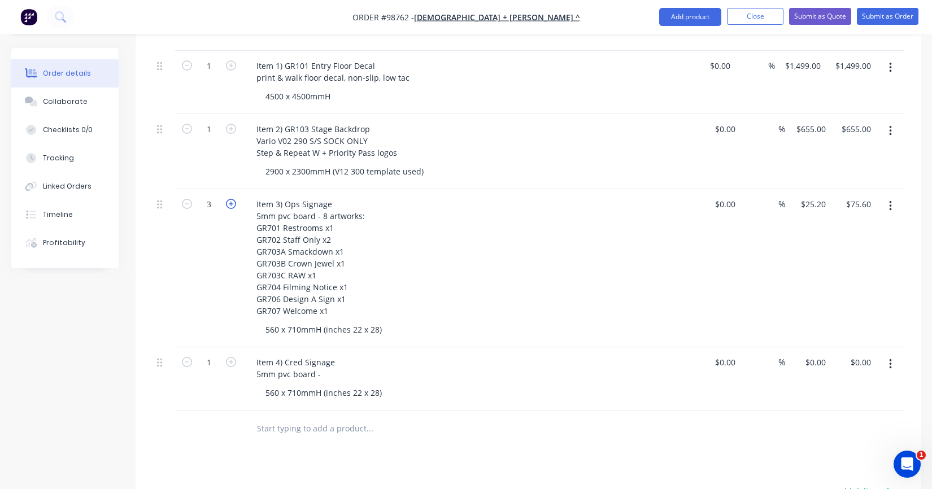
click at [233, 199] on icon "button" at bounding box center [231, 204] width 10 height 10
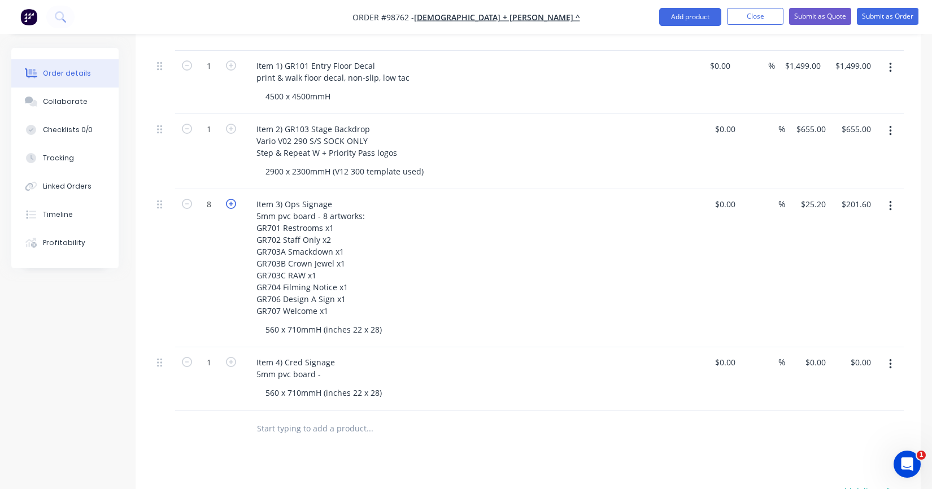
click at [233, 199] on icon "button" at bounding box center [231, 204] width 10 height 10
click at [342, 354] on div "Item 4) Cred Signage 5mm pvc board -" at bounding box center [468, 368] width 443 height 28
click at [333, 354] on div "Item 4) Cred Signage 5mm pvc board -" at bounding box center [295, 368] width 97 height 28
click at [232, 357] on icon "button" at bounding box center [231, 362] width 10 height 10
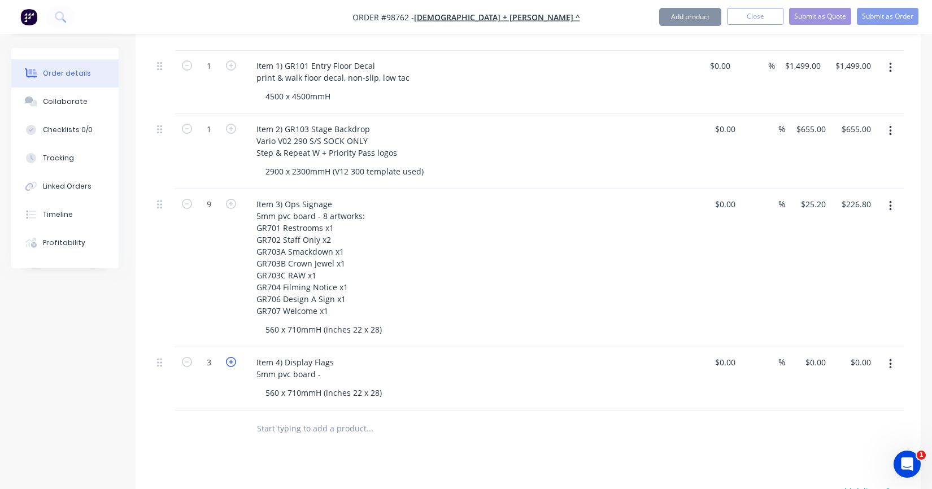
click at [232, 357] on icon "button" at bounding box center [231, 362] width 10 height 10
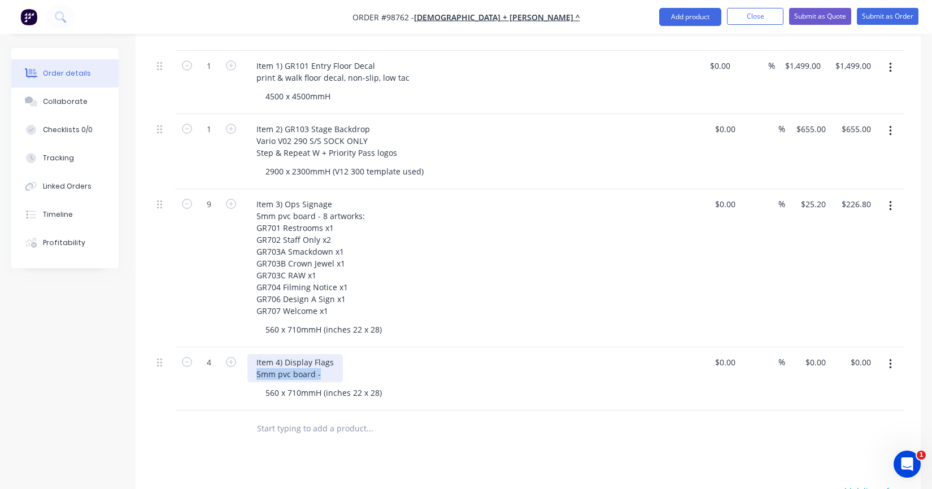
drag, startPoint x: 324, startPoint y: 359, endPoint x: 249, endPoint y: 358, distance: 75.7
click at [249, 358] on div "Item 4) Display Flags 5mm pvc board -" at bounding box center [294, 368] width 95 height 28
drag, startPoint x: 347, startPoint y: 376, endPoint x: 255, endPoint y: 374, distance: 91.6
click at [255, 374] on div "Item 4) Display Flags 4m Feather Flags 560 x 710mmH (inches 22 x 28)" at bounding box center [469, 379] width 452 height 63
click at [296, 385] on div "560 x 710mmH (inches 22 x 28)" at bounding box center [324, 393] width 134 height 16
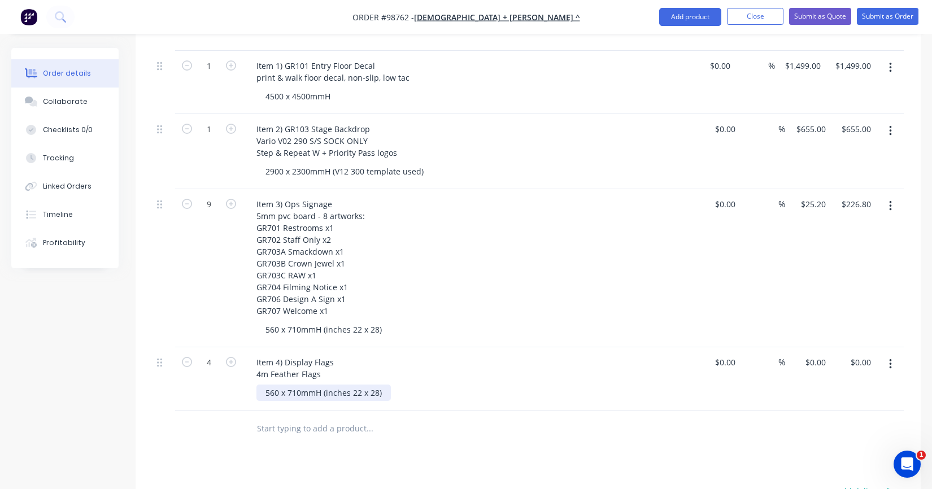
click at [384, 385] on div "560 x 710mmH (inches 22 x 28)" at bounding box center [324, 393] width 134 height 16
click at [285, 354] on div "Item 4) Display Flags 4m Feather Flags" at bounding box center [294, 368] width 95 height 28
click at [334, 357] on div "Item 4) GR802 Display Flags 4m Feather Flags" at bounding box center [308, 368] width 122 height 28
click at [311, 418] on input "text" at bounding box center [370, 429] width 226 height 23
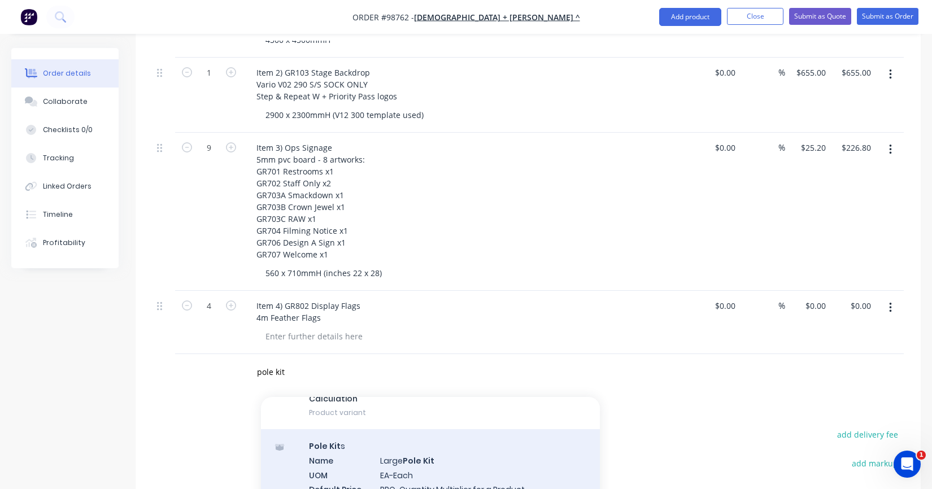
click at [353, 436] on div "Pole Kit s Name Large Pole Kit UOM EA-Each Default Price Quantity Calculation P…" at bounding box center [430, 486] width 339 height 115
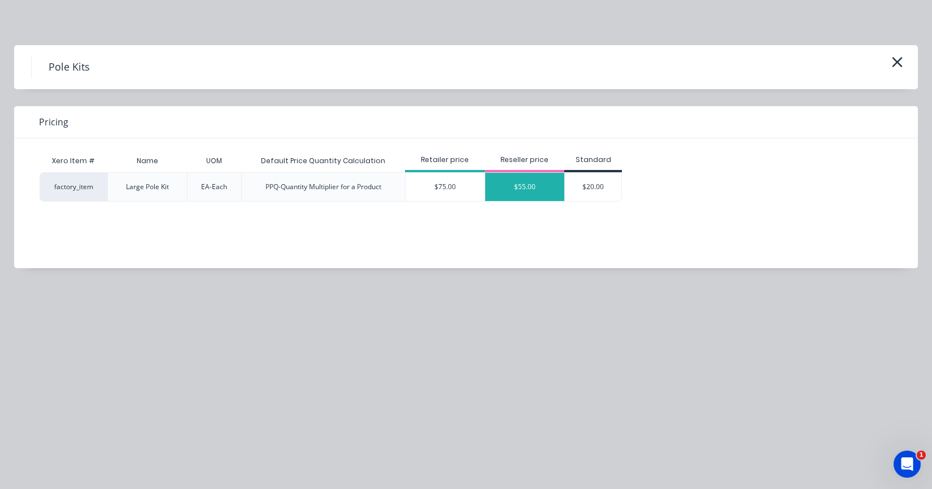
click at [518, 196] on div "$55.00" at bounding box center [524, 187] width 79 height 28
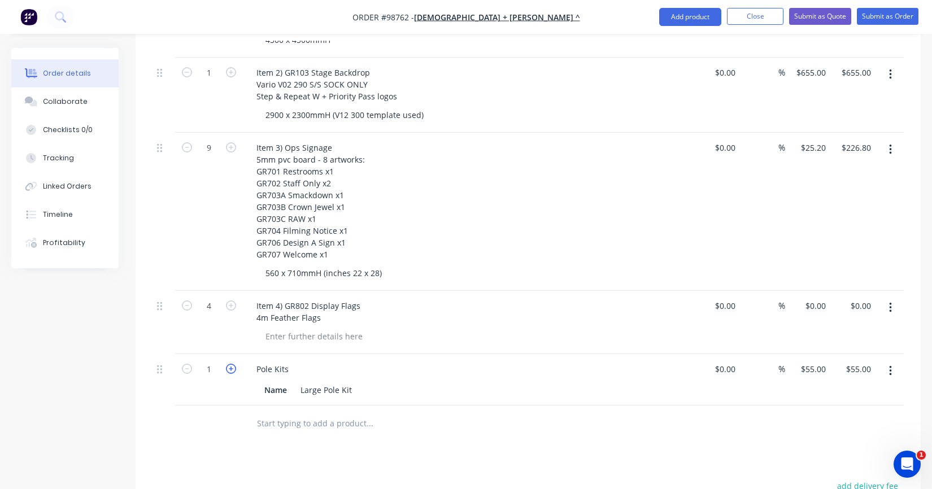
click at [230, 364] on icon "button" at bounding box center [231, 369] width 10 height 10
click at [264, 412] on input "text" at bounding box center [370, 423] width 226 height 23
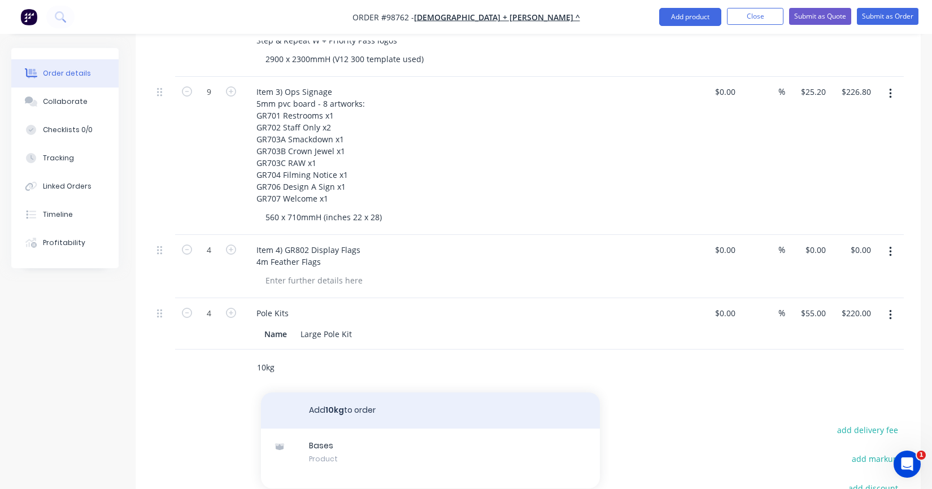
scroll to position [509, 0]
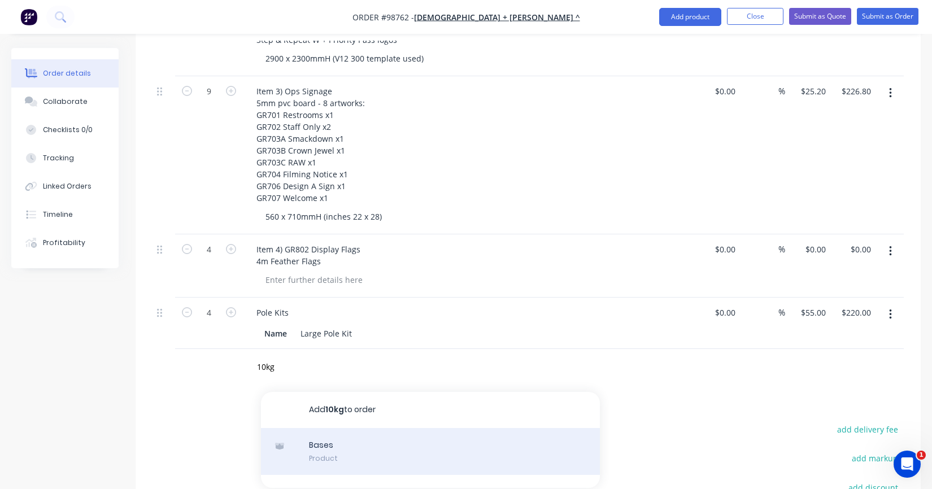
click at [325, 428] on div "Bases Product" at bounding box center [430, 451] width 339 height 47
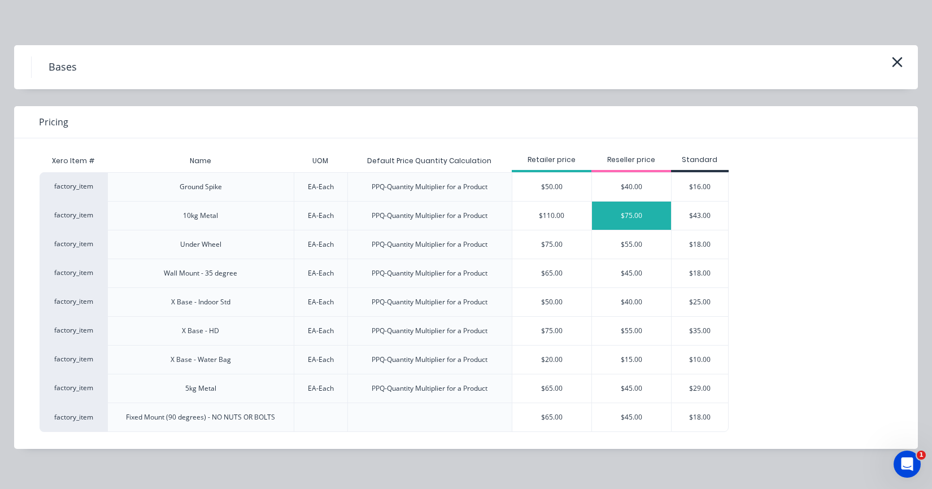
click at [619, 218] on div "$75.00" at bounding box center [631, 216] width 79 height 28
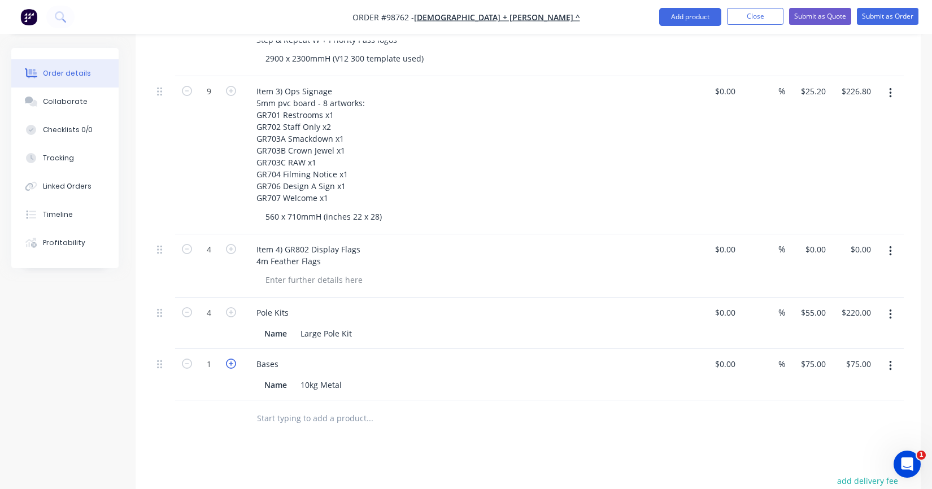
click at [233, 359] on icon "button" at bounding box center [231, 364] width 10 height 10
click at [284, 272] on div at bounding box center [314, 280] width 115 height 16
click at [270, 246] on div "Item 4) GR802 Display Flags 4m Feather Flags" at bounding box center [308, 255] width 122 height 28
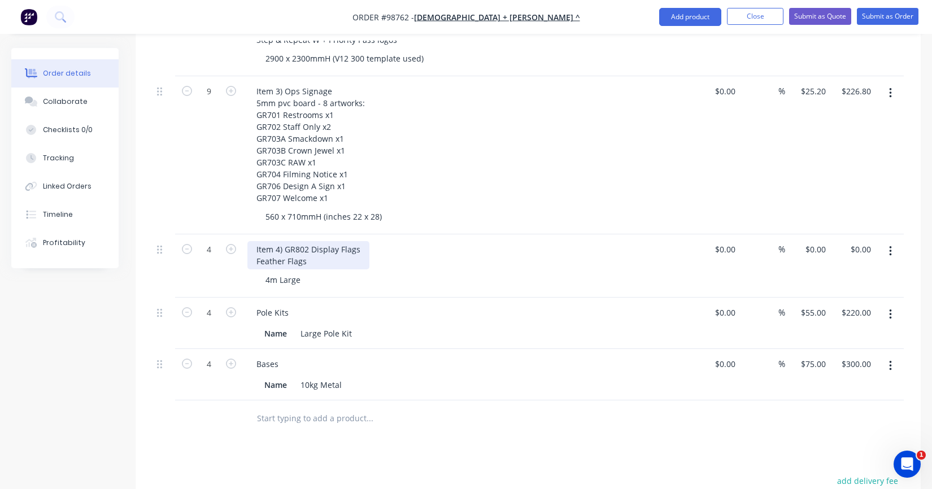
click at [315, 245] on div "Item 4) GR802 Display Flags Feather Flags" at bounding box center [308, 255] width 122 height 28
click at [218, 401] on div at bounding box center [209, 419] width 68 height 37
click at [268, 407] on input "text" at bounding box center [370, 418] width 226 height 23
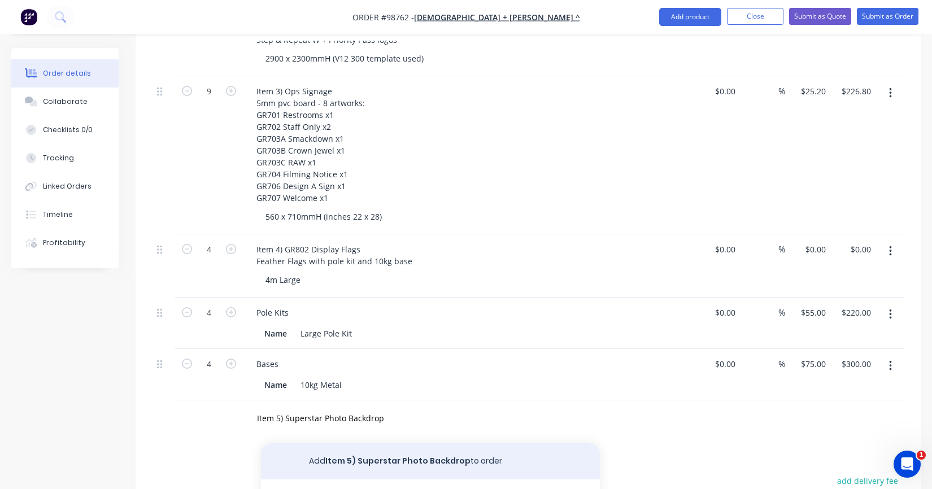
click at [348, 444] on button "Add Item 5) Superstar Photo Backdrop to order" at bounding box center [430, 462] width 339 height 36
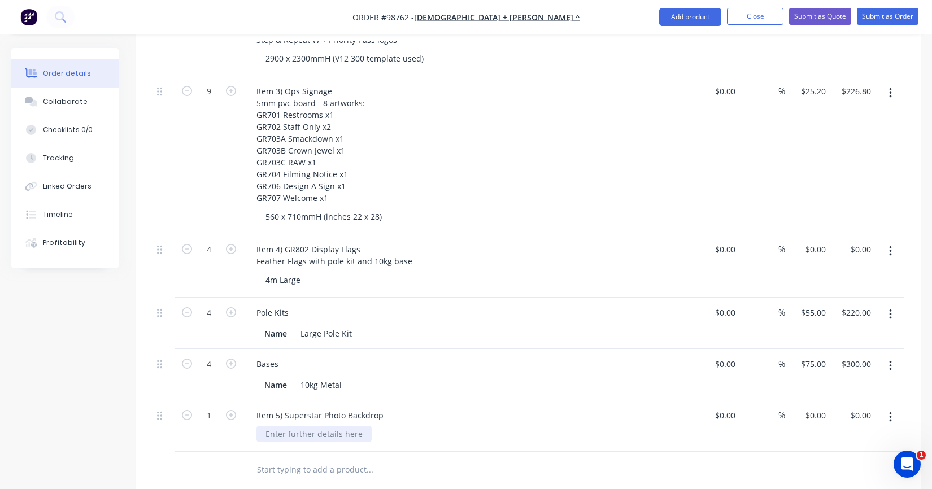
click at [342, 426] on div at bounding box center [314, 434] width 115 height 16
click at [386, 407] on div "Item 5) Superstar Photo Backdrop" at bounding box center [319, 415] width 145 height 16
drag, startPoint x: 373, startPoint y: 412, endPoint x: 329, endPoint y: 412, distance: 44.6
click at [329, 412] on div "Item 5) Superstar Photo Backdrop Vario V02 290 S/S - SOCKS ONLY" at bounding box center [319, 421] width 145 height 28
click at [359, 410] on div "Item 5) Superstar Photo Backdrop Vario V02 290 S/S - SOCKS ONLY" at bounding box center [319, 421] width 145 height 28
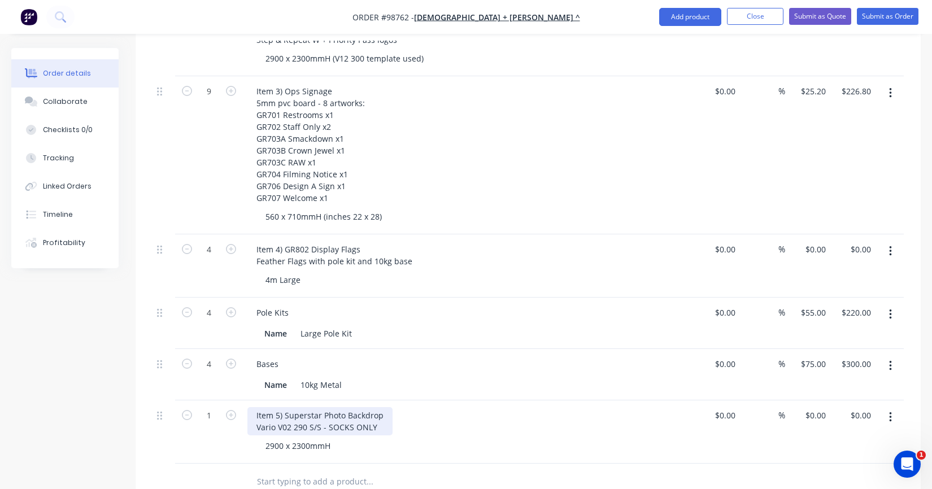
drag, startPoint x: 373, startPoint y: 412, endPoint x: 379, endPoint y: 413, distance: 5.7
click at [373, 412] on div "Item 5) Superstar Photo Backdrop Vario V02 290 S/S - SOCKS ONLY" at bounding box center [319, 421] width 145 height 28
click at [376, 410] on div "Item 5) Superstar Photo Backdrop Vario V02 290 S/S - SOCKS ONLY" at bounding box center [319, 421] width 145 height 28
click at [327, 411] on div "Item 5) Superstar Photo Backdrop Vario V02 290 S/S - Sock + 1 Frame" at bounding box center [320, 421] width 147 height 28
click at [351, 409] on div "Item 5) Superstar Photo Backdrop Vario V02 290 S/S - 3 Sock + 1 Frame" at bounding box center [324, 421] width 154 height 28
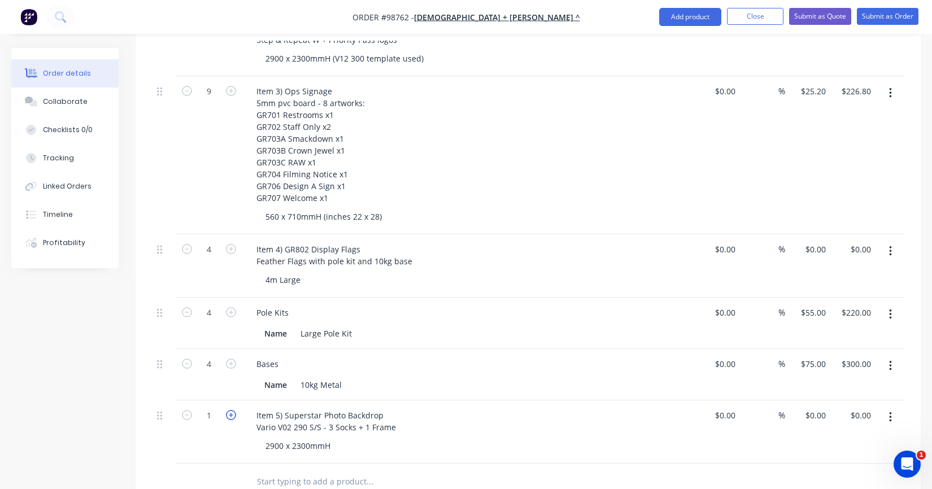
click at [233, 410] on icon "button" at bounding box center [231, 415] width 10 height 10
click at [394, 413] on div "Item 5) Superstar Photo Backdrop Vario V02 290 S/S - 3 Socks + 1 Frame" at bounding box center [326, 421] width 158 height 28
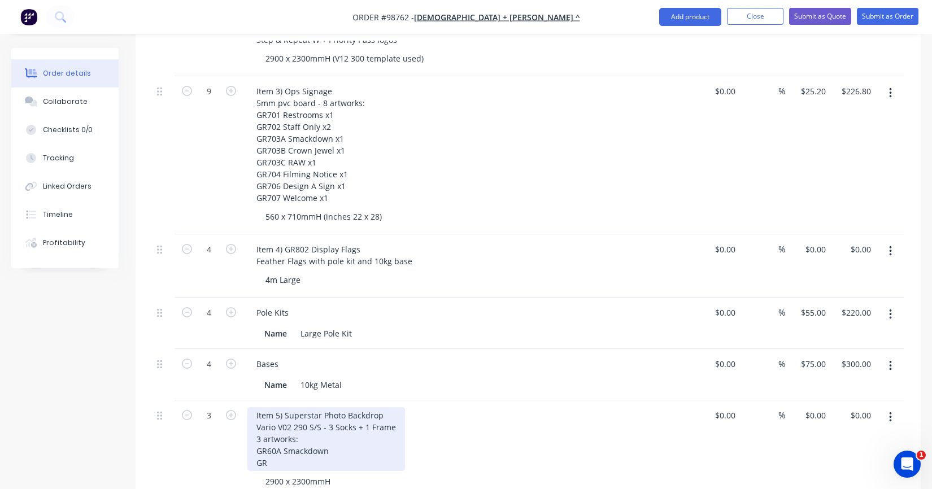
click at [276, 435] on div "Item 5) Superstar Photo Backdrop Vario V02 290 S/S - 3 Socks + 1 Frame 3 artwor…" at bounding box center [326, 439] width 158 height 64
click at [270, 450] on div "Item 5) Superstar Photo Backdrop Vario V02 290 S/S - 3 Socks + 1 Frame 3 artwor…" at bounding box center [326, 439] width 158 height 64
click at [343, 434] on div "Item 5) Superstar Photo Backdrop Vario V02 290 S/S - 3 Socks + 1 Frame 3 artwor…" at bounding box center [326, 439] width 158 height 64
click at [344, 448] on div "Item 5) Superstar Photo Backdrop Vario V02 290 S/S - 3 Socks + 1 Frame 3 artwor…" at bounding box center [326, 439] width 158 height 64
click at [392, 412] on div "Item 5) Superstar Photo Backdrop Vario V02 290 S/S - 3 Socks + 1 Frame 3 artwor…" at bounding box center [326, 445] width 158 height 76
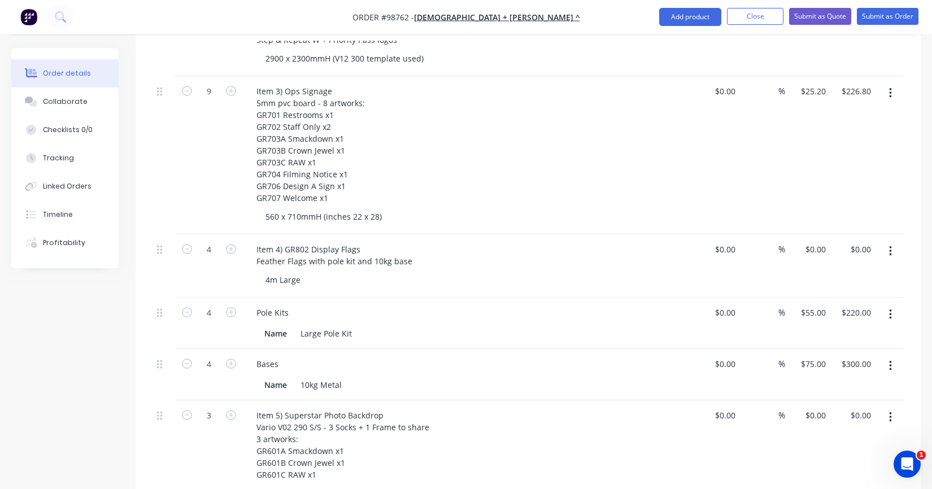
click at [200, 440] on div "3" at bounding box center [209, 456] width 68 height 111
click at [818, 407] on input "0" at bounding box center [818, 415] width 26 height 16
click at [809, 420] on div "$655.00 655" at bounding box center [807, 456] width 45 height 111
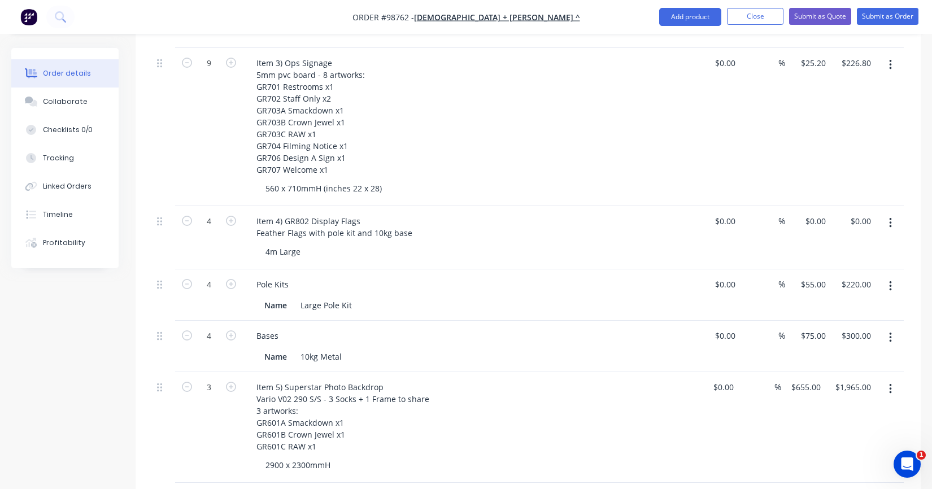
scroll to position [565, 0]
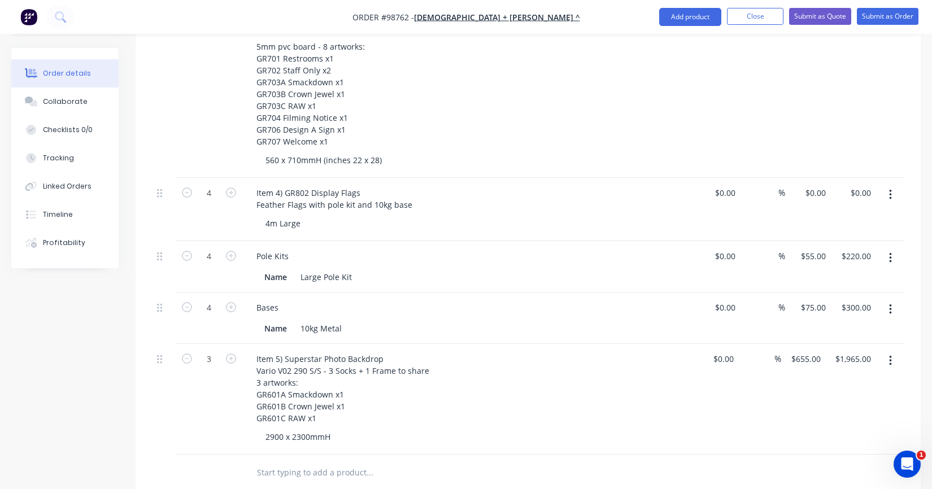
click at [323, 462] on input "text" at bounding box center [370, 473] width 226 height 23
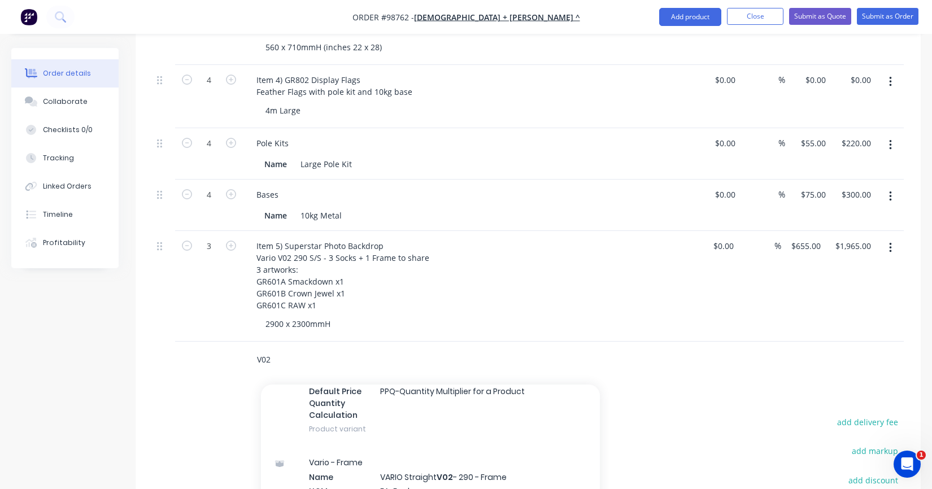
scroll to position [113, 0]
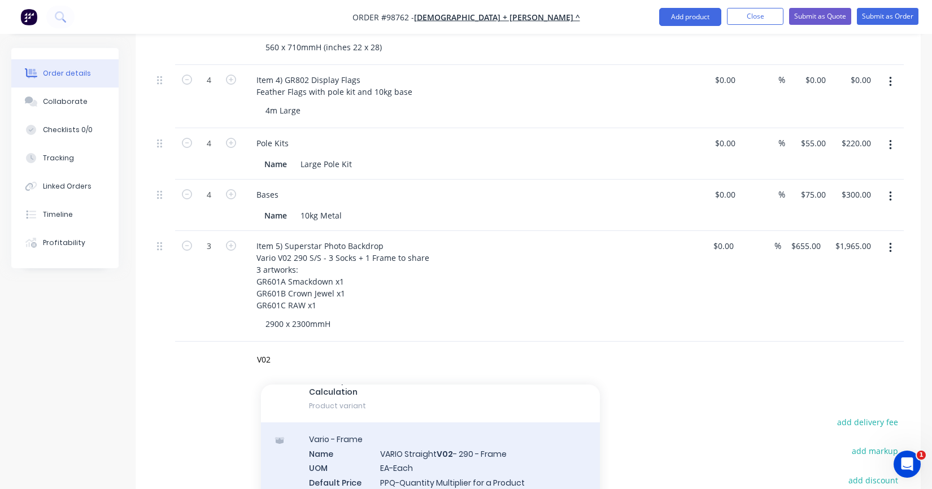
click at [392, 460] on div "Vario - Frame Name VARIO Straight V02 - 290 - Frame UOM EA-Each Default Price Q…" at bounding box center [430, 480] width 339 height 115
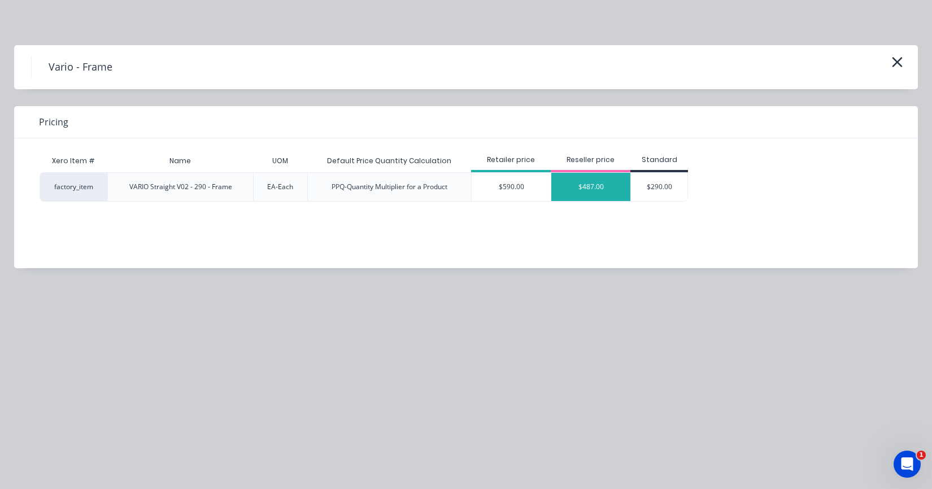
click at [575, 182] on div "$487.00" at bounding box center [590, 187] width 79 height 28
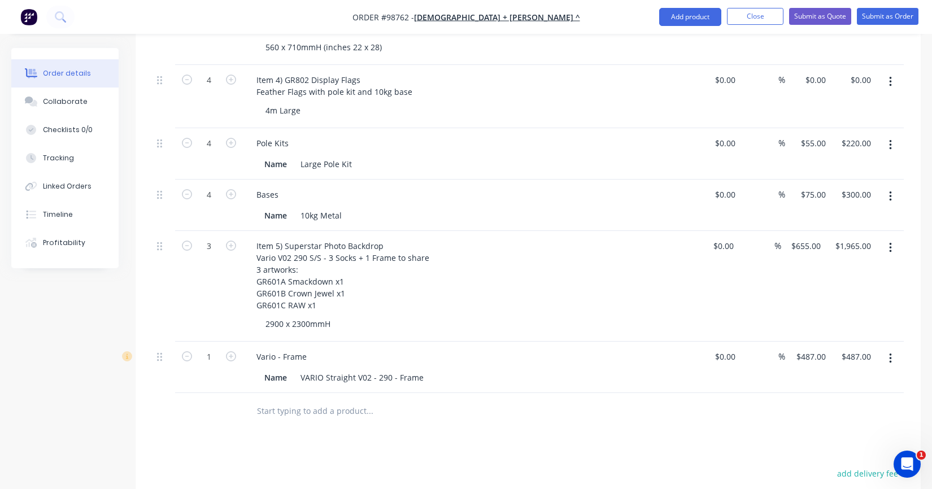
click at [317, 400] on input "text" at bounding box center [370, 411] width 226 height 23
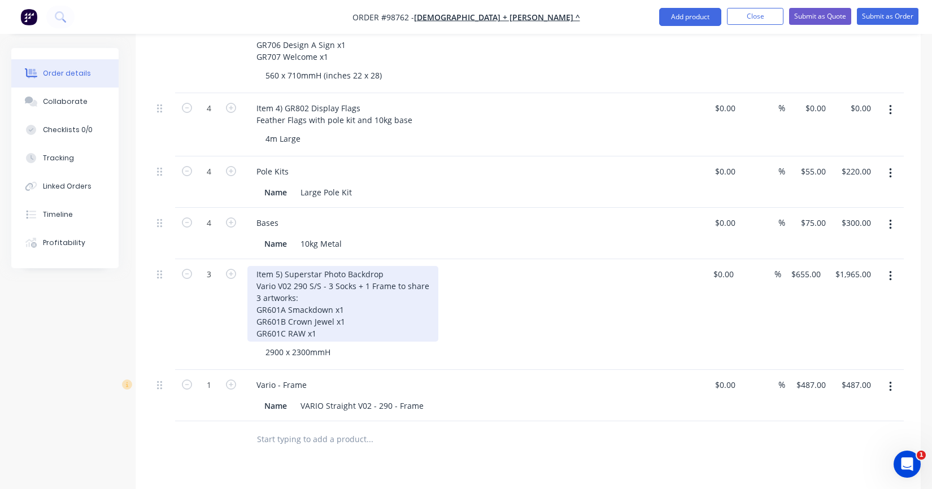
scroll to position [678, 0]
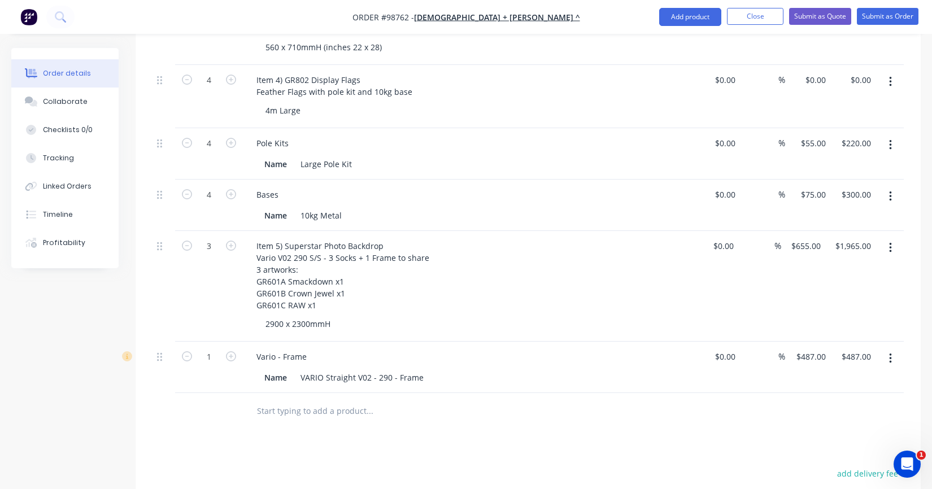
click at [342, 400] on input "text" at bounding box center [370, 411] width 226 height 23
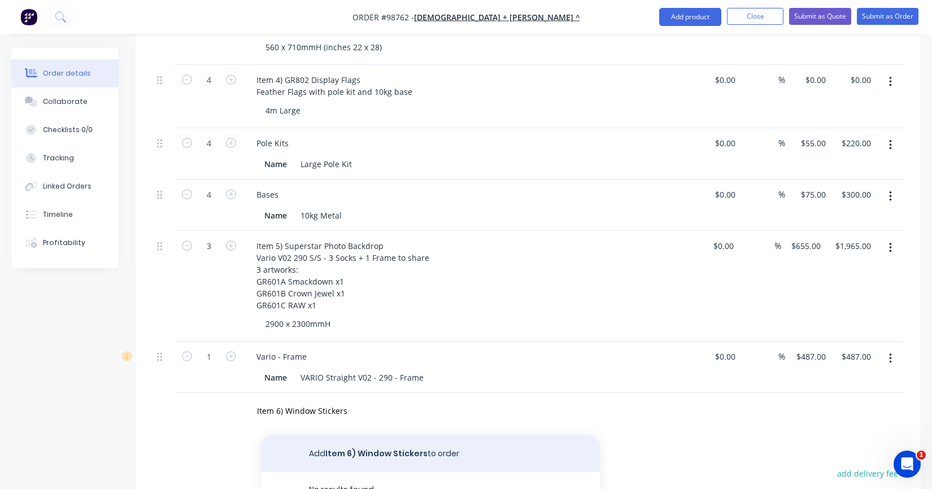
click at [354, 436] on button "Add Item 6) Window Stickers to order" at bounding box center [430, 454] width 339 height 36
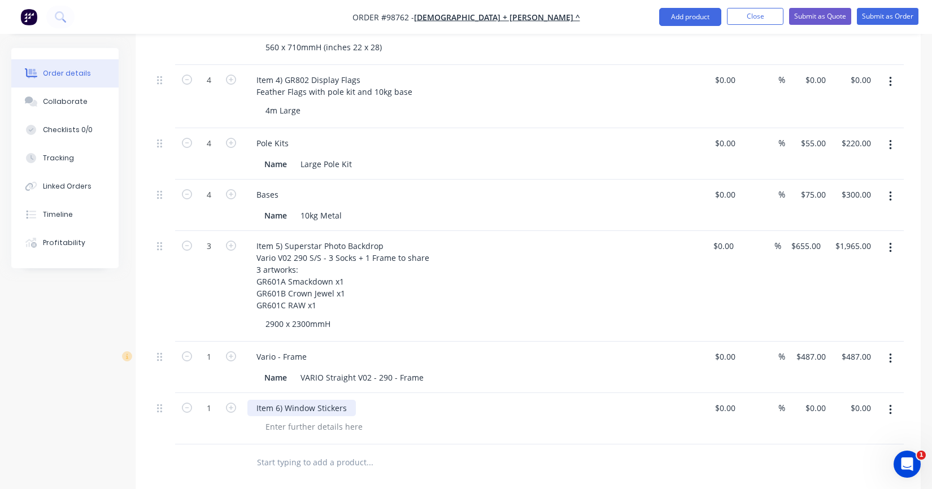
click at [345, 400] on div "Item 6) Window Stickers" at bounding box center [301, 408] width 108 height 16
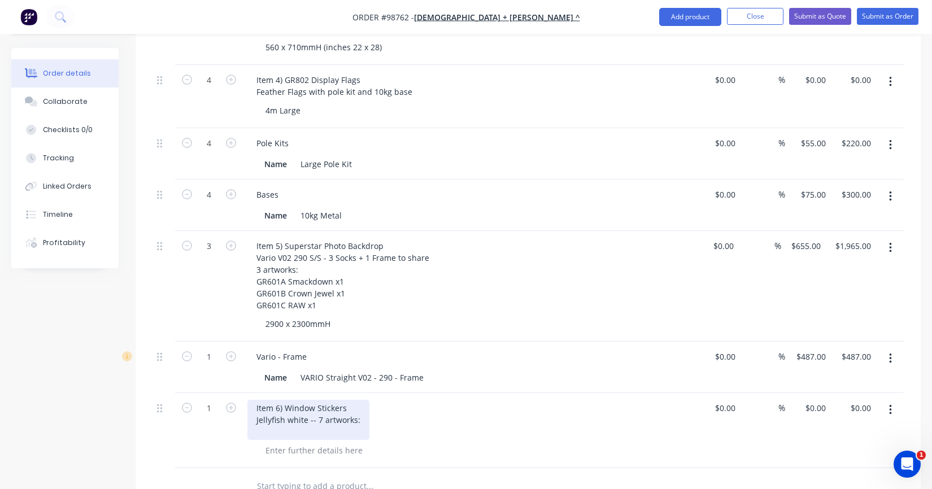
click at [315, 401] on div "Item 6) Window Stickers Jellyfish white -- 7 artworks:" at bounding box center [308, 420] width 122 height 40
click at [311, 404] on div "Item 6) Window Stickers Jellyfish white -- 7 artworks:" at bounding box center [308, 420] width 122 height 40
click at [322, 416] on div "Item 6) Window Stickers Jellyfish white - 7 artworks:" at bounding box center [306, 420] width 119 height 40
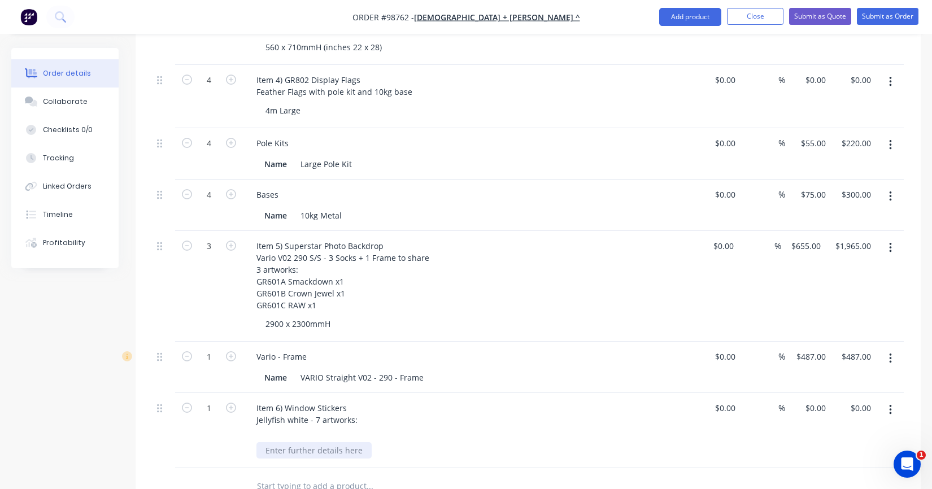
click at [317, 437] on div "Item 6) Window Stickers Jellyfish white - 7 artworks:" at bounding box center [469, 430] width 452 height 75
click at [311, 431] on div at bounding box center [314, 439] width 115 height 16
click at [236, 403] on icon "button" at bounding box center [231, 408] width 10 height 10
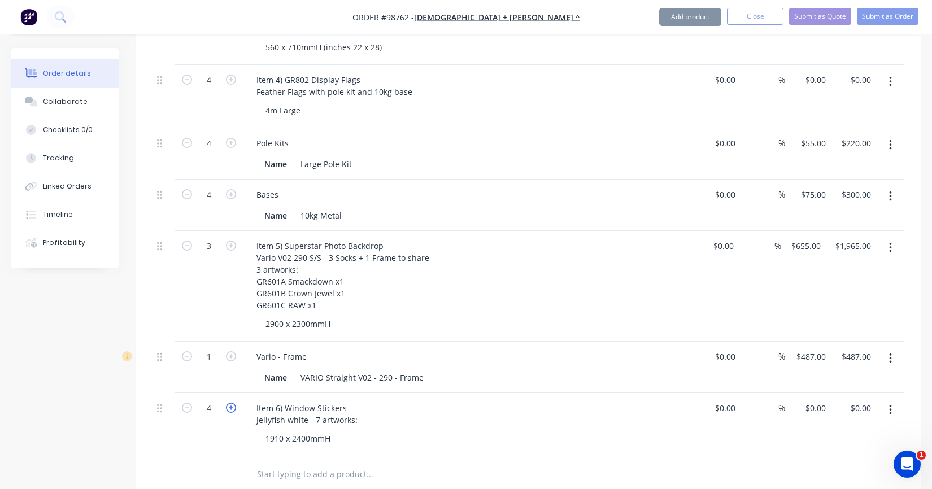
click at [236, 403] on icon "button" at bounding box center [231, 408] width 10 height 10
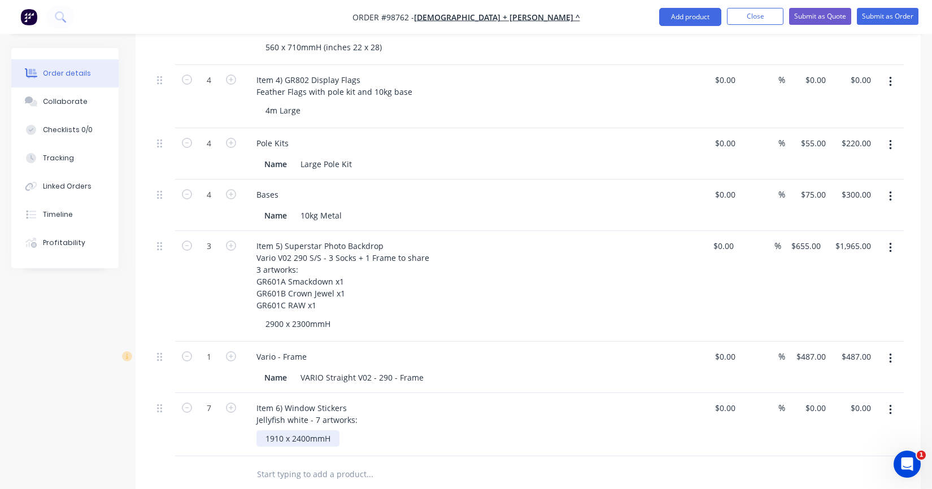
click at [332, 431] on div "1910 x 2400mmH" at bounding box center [298, 439] width 83 height 16
drag, startPoint x: 306, startPoint y: 403, endPoint x: 250, endPoint y: 405, distance: 56.0
click at [250, 405] on div "Item 6) Window Stickers Jellyfish white - 7 artworks:" at bounding box center [306, 414] width 119 height 28
click at [347, 400] on div "Item 6) Window Stickers low tac SAV - 7 artworks:" at bounding box center [302, 414] width 110 height 28
click at [298, 403] on div "Item 6) Window Stickers low tac SAV - 7 artworks:" at bounding box center [302, 414] width 110 height 28
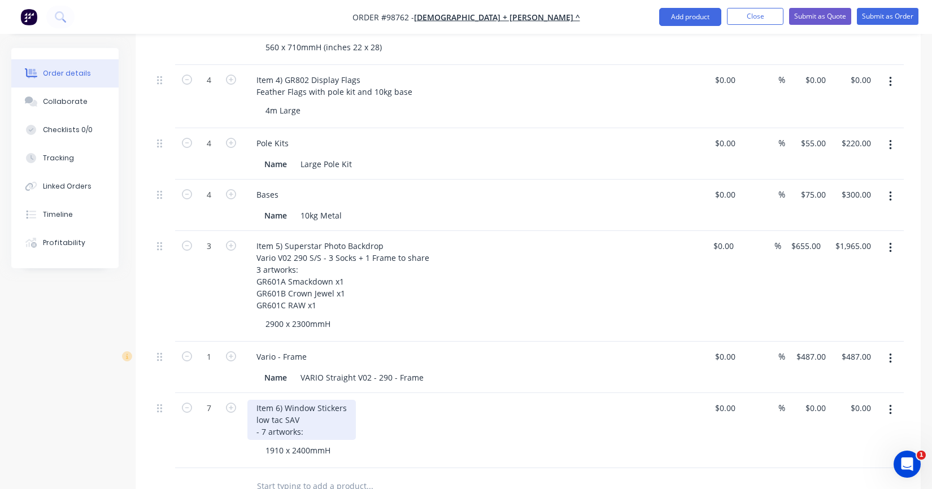
click at [303, 403] on div "Item 6) Window Stickers low tac SAV - 7 artworks:" at bounding box center [301, 420] width 108 height 40
click at [352, 442] on div "1910 x 2400mmH" at bounding box center [474, 450] width 434 height 16
click at [263, 418] on div "Item 6) Window Stickers low tac SAV - do we have anything 2000mm wide?? - 7 art…" at bounding box center [351, 420] width 209 height 40
click at [309, 416] on div "Item 6) Window Stickers low tac SAV - do we have anything 2000mm wide?? 7 artwo…" at bounding box center [351, 420] width 209 height 40
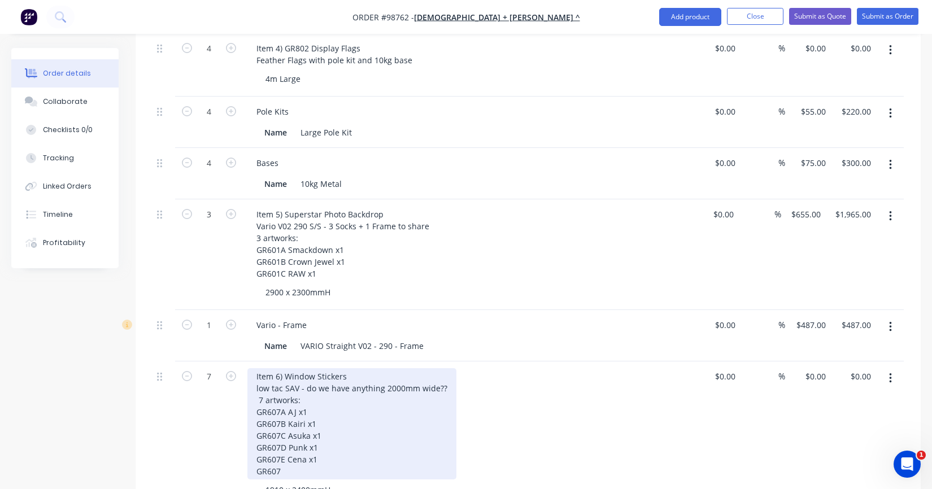
scroll to position [738, 0]
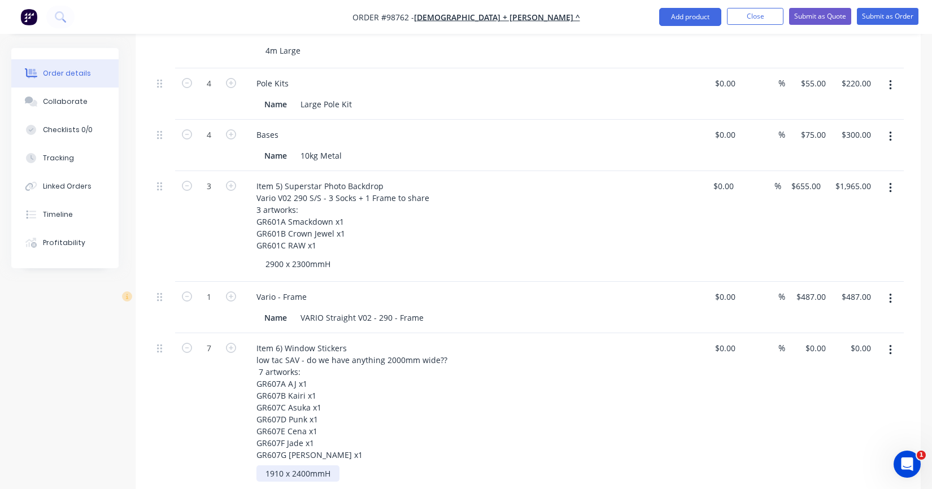
click at [332, 466] on div "1910 x 2400mmH" at bounding box center [298, 474] width 83 height 16
click at [333, 466] on div "1910 x 2400mmH" at bounding box center [298, 474] width 83 height 16
click at [451, 466] on div "1910 x 2400mmH - client would like us to supply in one piece" at bounding box center [381, 474] width 249 height 16
click at [210, 418] on div "7" at bounding box center [209, 412] width 68 height 158
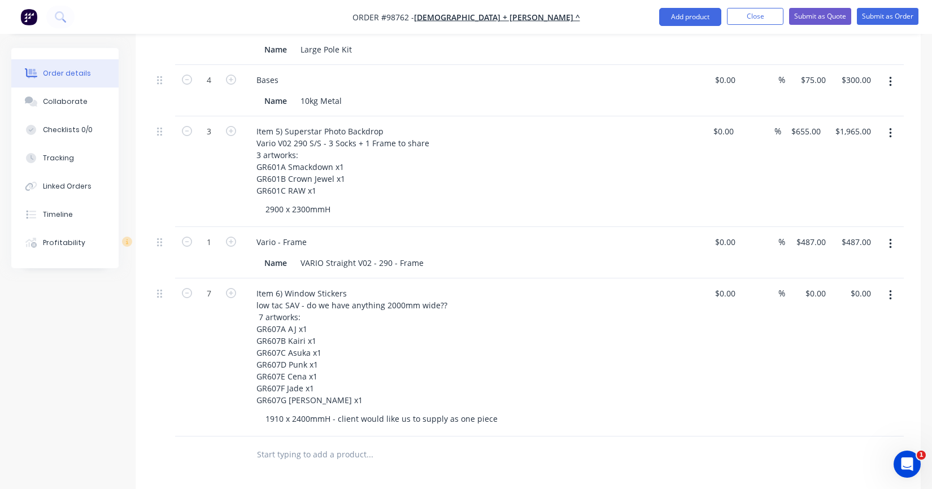
scroll to position [794, 0]
click at [312, 442] on input "text" at bounding box center [370, 453] width 226 height 23
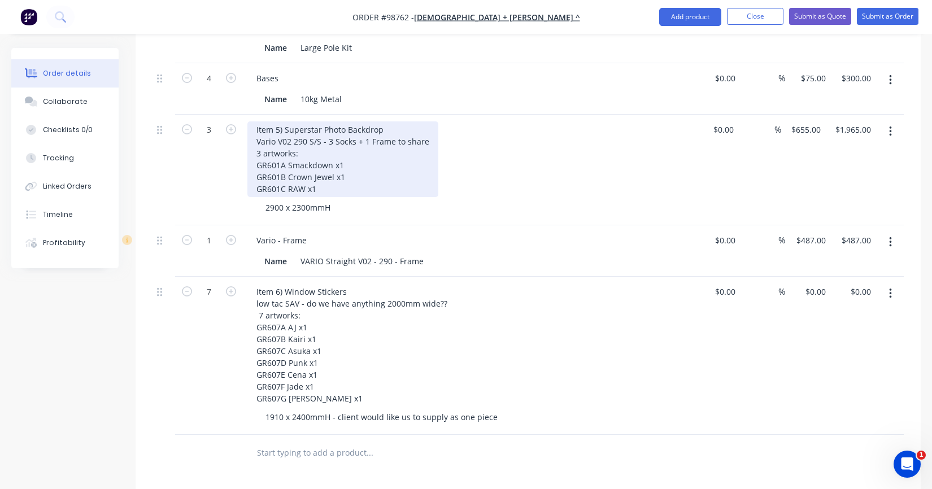
click at [320, 175] on div "Item 5) Superstar Photo Backdrop Vario V02 290 S/S - 3 Socks + 1 Frame to share…" at bounding box center [342, 159] width 191 height 76
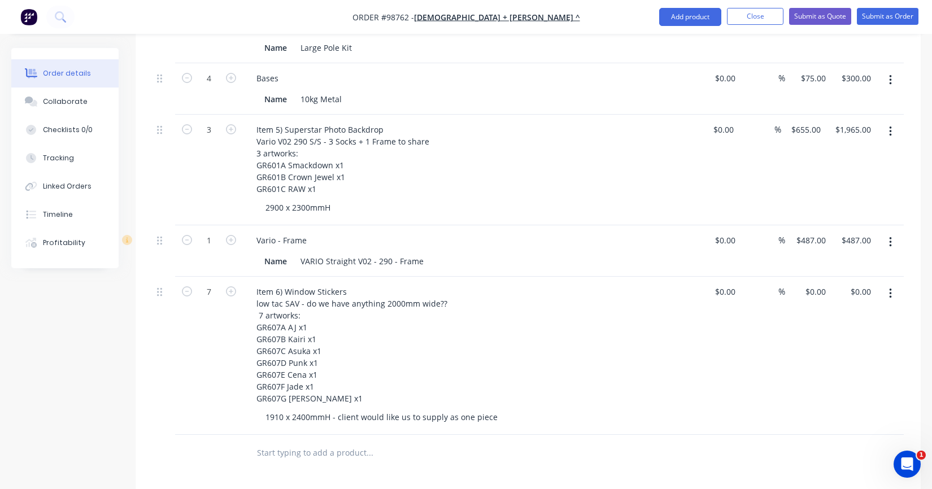
click at [291, 442] on input "text" at bounding box center [370, 453] width 226 height 23
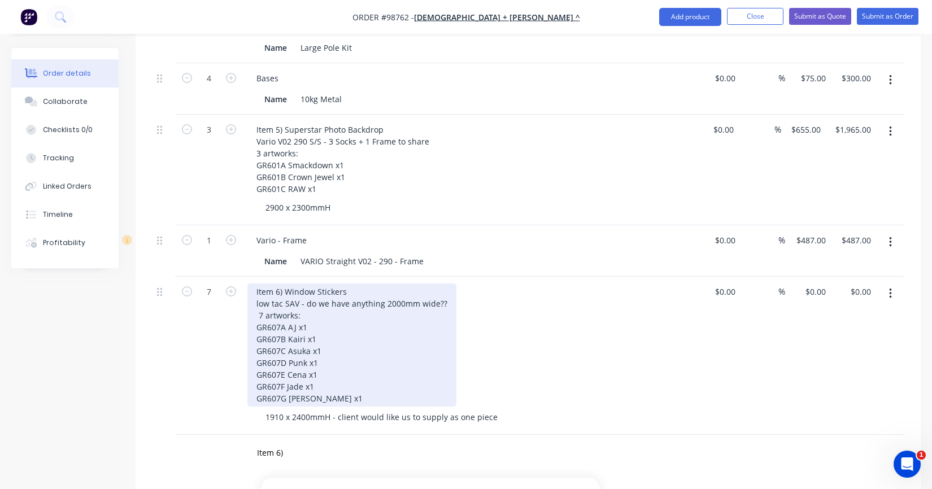
click at [277, 284] on div "Item 6) Window Stickers low tac SAV - do we have anything 2000mm wide?? 7 artwo…" at bounding box center [351, 345] width 209 height 123
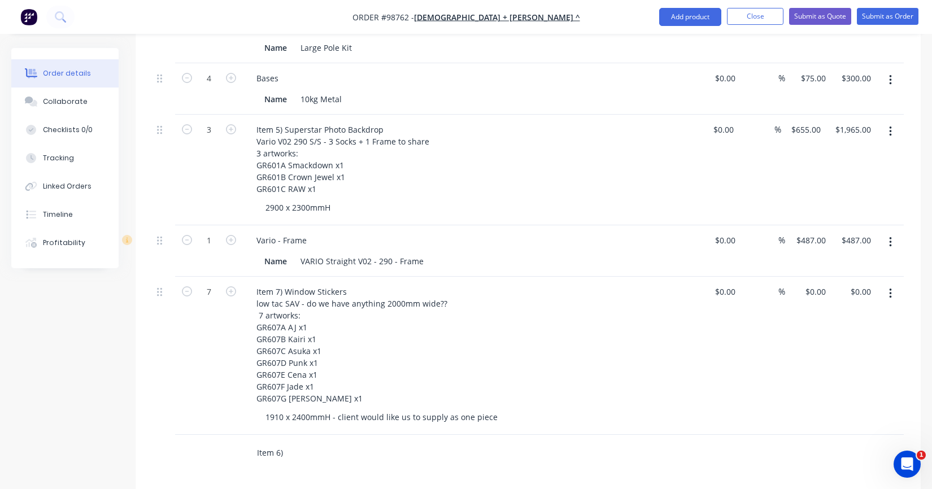
click at [293, 442] on input "Item 6)" at bounding box center [370, 453] width 226 height 23
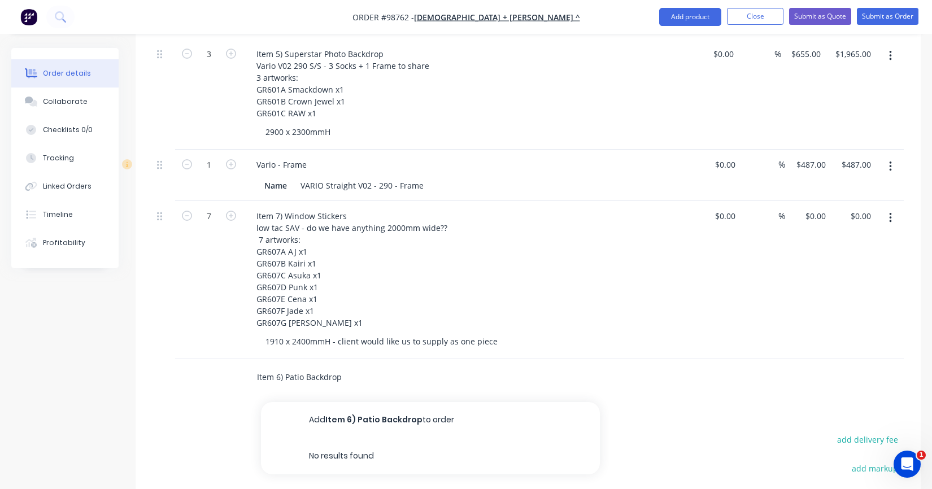
scroll to position [907, 0]
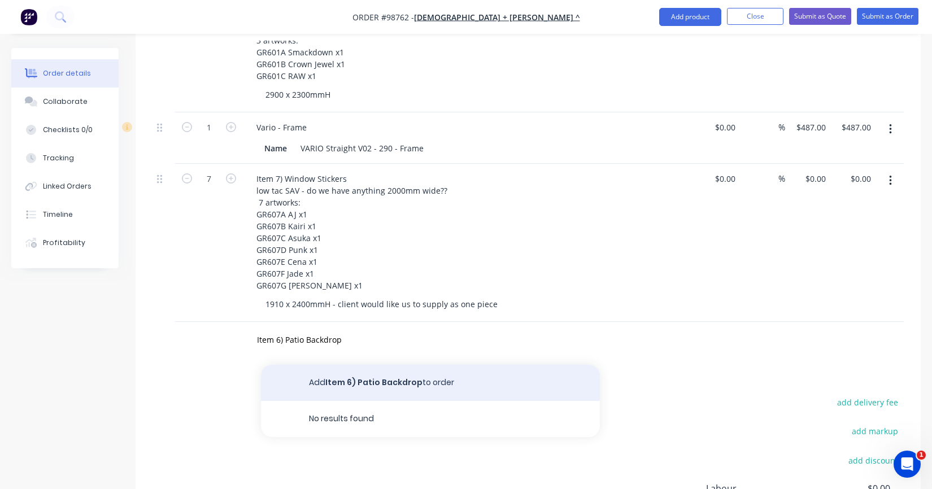
click at [346, 375] on button "Add Item 6) Patio Backdrop to order" at bounding box center [430, 383] width 339 height 36
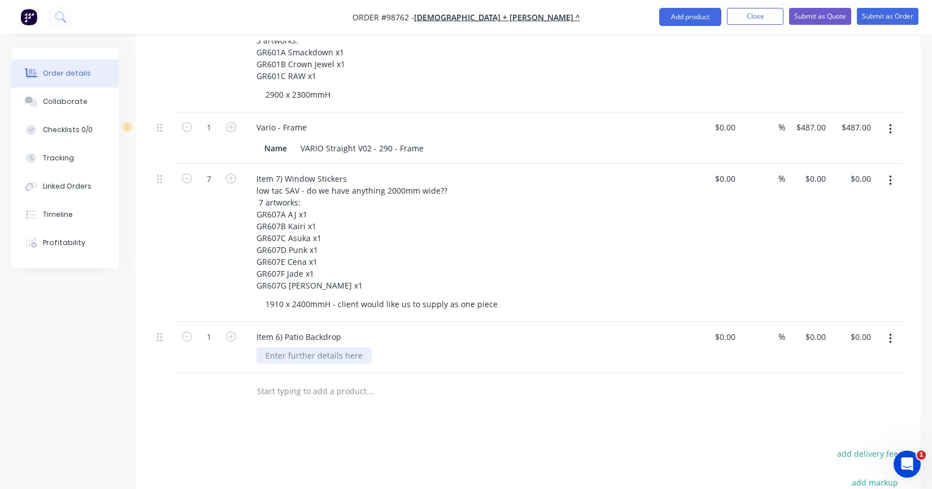
click at [292, 348] on div at bounding box center [314, 356] width 115 height 16
click at [346, 329] on div "Item 6) Patio Backdrop" at bounding box center [298, 337] width 103 height 16
click at [284, 329] on div "Item 6) Patio Backdrop" at bounding box center [298, 337] width 103 height 16
click at [366, 329] on div "Item 6) GR608 Patio Backdrop" at bounding box center [311, 337] width 129 height 16
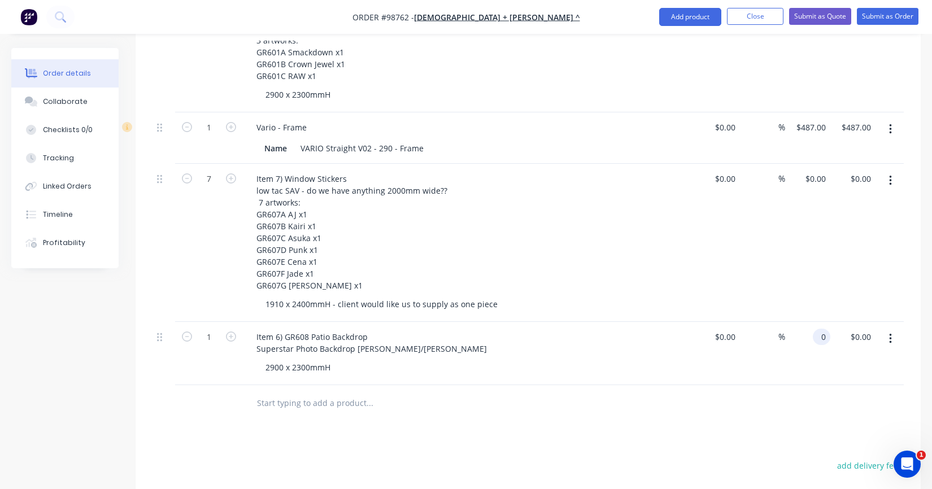
click at [819, 329] on input "0" at bounding box center [824, 337] width 13 height 16
click at [550, 342] on div "Item 6) GR608 Patio Backdrop Superstar Photo Backdrop [PERSON_NAME]/[PERSON_NAM…" at bounding box center [469, 353] width 452 height 63
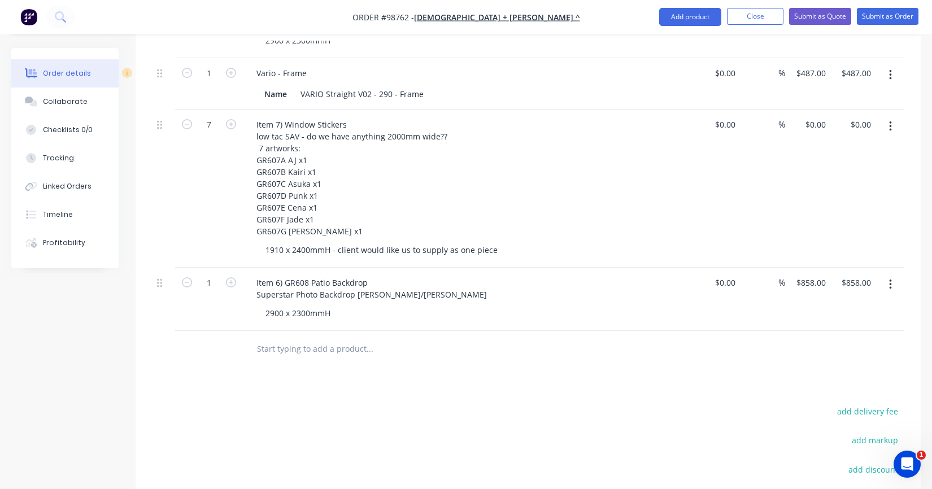
scroll to position [1019, 0]
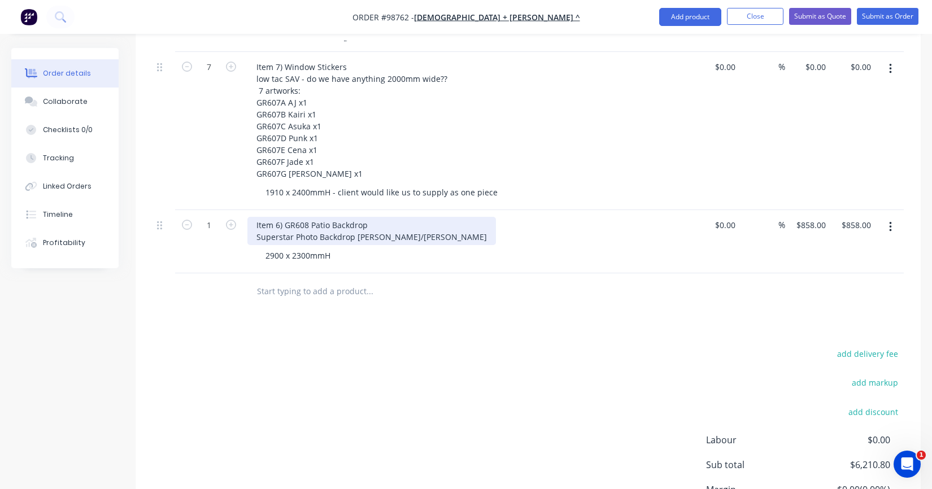
click at [256, 223] on div "Item 6) GR608 Patio Backdrop Superstar Photo Backdrop [PERSON_NAME]/[PERSON_NAM…" at bounding box center [371, 231] width 249 height 28
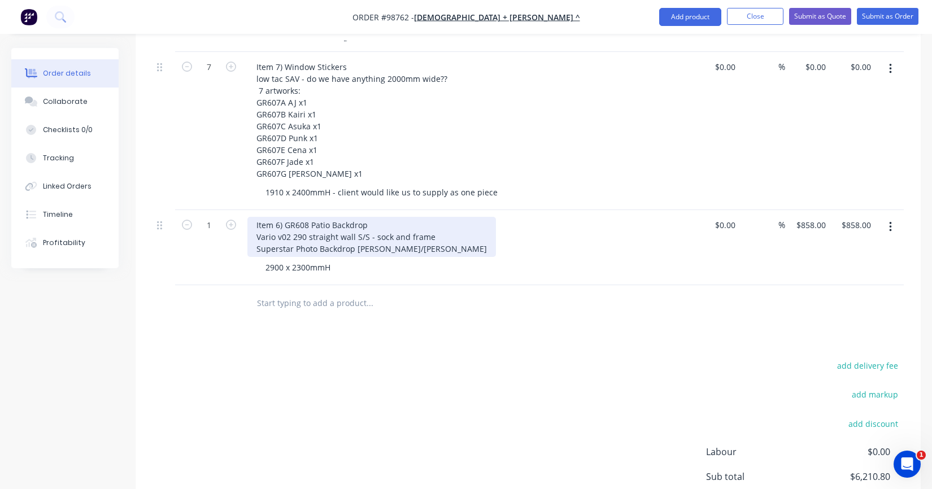
click at [282, 222] on div "Item 6) GR608 Patio Backdrop Vario v02 290 straight wall S/S - sock and frame S…" at bounding box center [371, 237] width 249 height 40
click at [254, 236] on div "Item 6) GR608 Patio Backdrop Vario V02 290 straight wall S/S - sock and frame S…" at bounding box center [371, 237] width 249 height 40
click at [311, 217] on div "Item 6) GR608 Patio Backdrop Vario V02 290 straight wall S/S - sock and frame G…" at bounding box center [384, 237] width 275 height 40
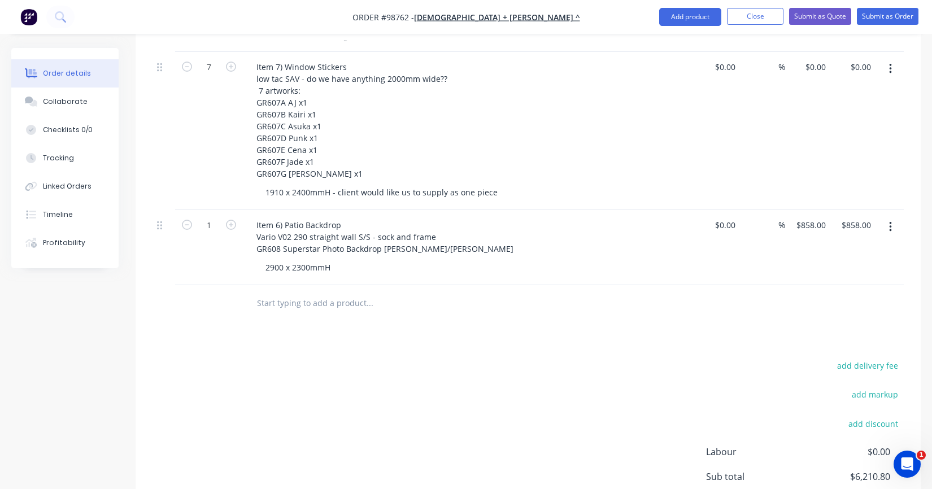
click at [405, 300] on div at bounding box center [446, 303] width 407 height 37
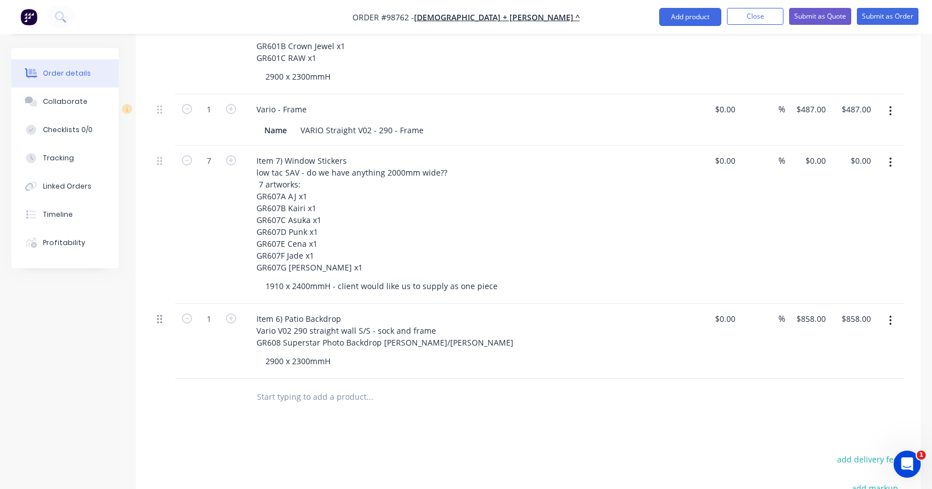
scroll to position [906, 0]
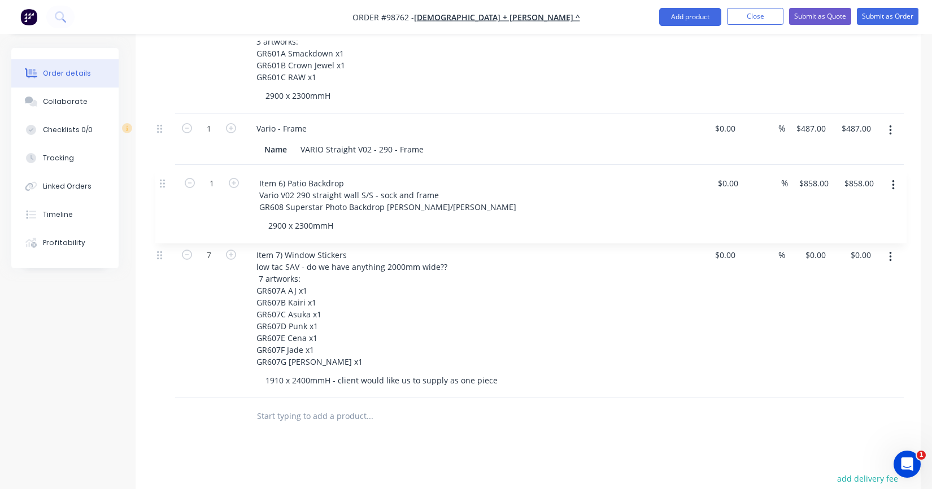
drag, startPoint x: 160, startPoint y: 322, endPoint x: 163, endPoint y: 179, distance: 143.6
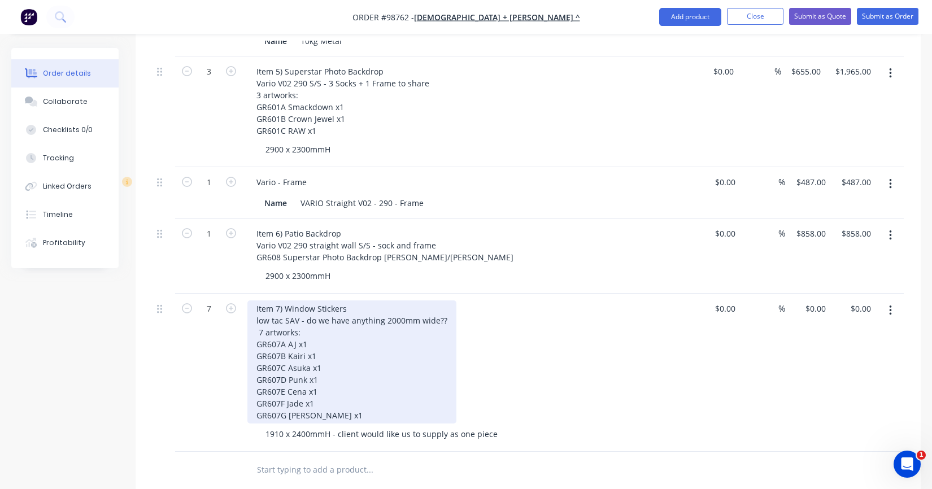
scroll to position [850, 0]
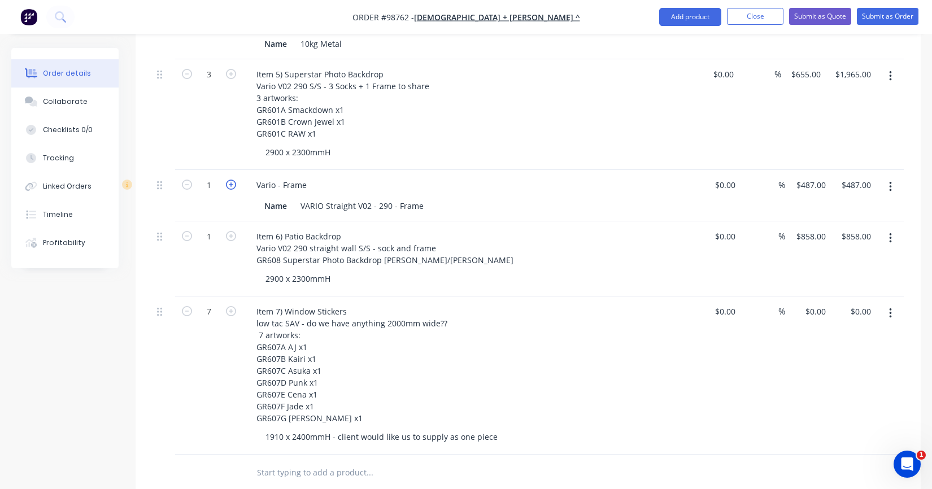
click at [230, 180] on icon "button" at bounding box center [231, 185] width 10 height 10
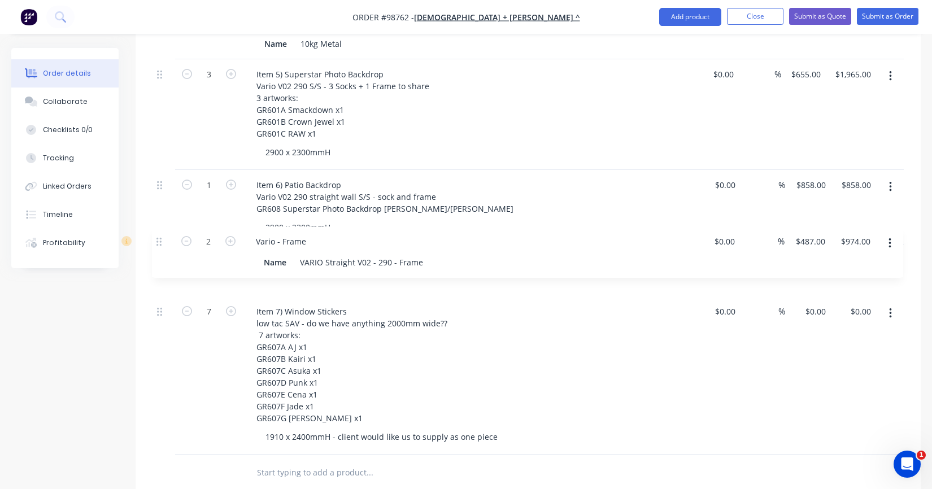
drag, startPoint x: 160, startPoint y: 169, endPoint x: 159, endPoint y: 246, distance: 76.8
click at [159, 246] on div "External WWE GRANITE ROOM (RAC) 1 Item 1) GR101 Entry Floor Decal print & walk …" at bounding box center [529, 8] width 752 height 893
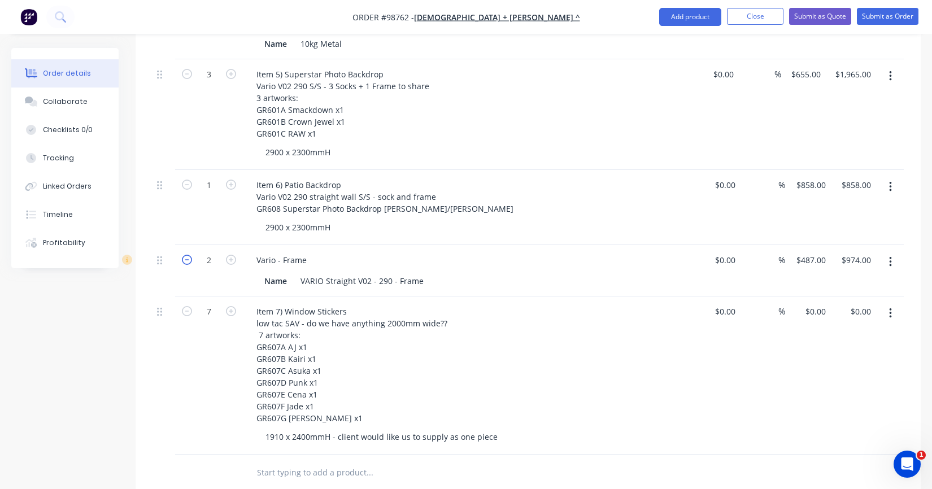
click at [188, 255] on icon "button" at bounding box center [187, 260] width 10 height 10
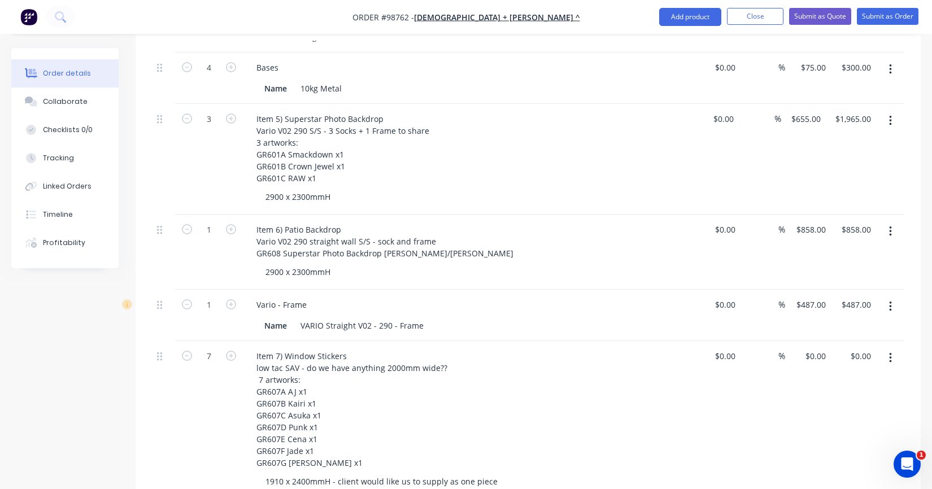
scroll to position [804, 0]
click at [227, 301] on icon "button" at bounding box center [231, 306] width 10 height 10
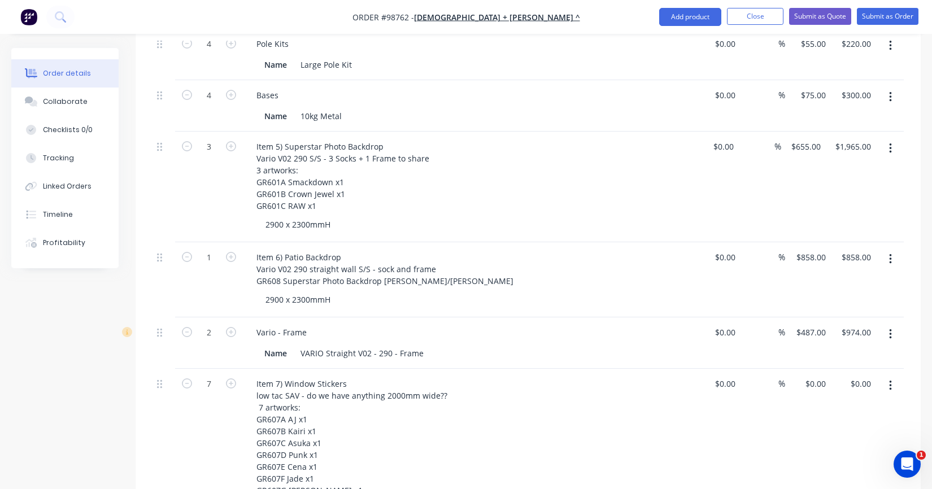
scroll to position [782, 0]
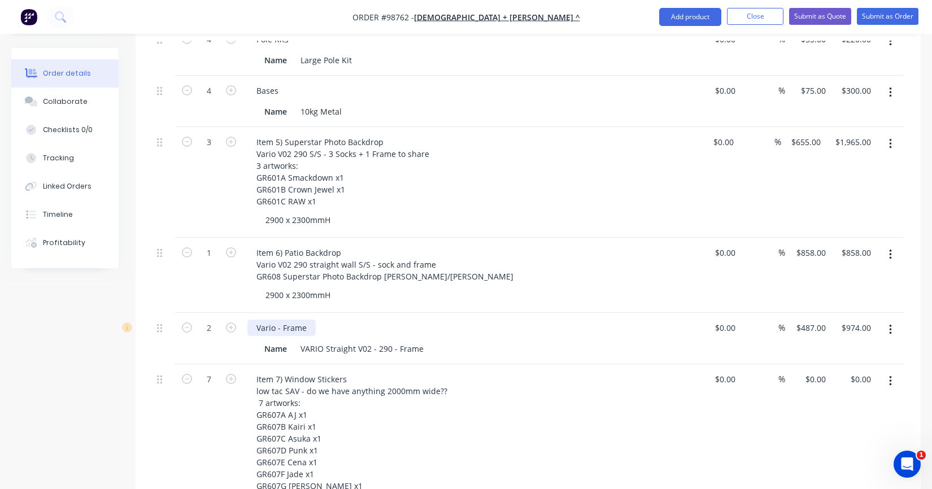
click at [305, 320] on div "Vario - Frame" at bounding box center [281, 328] width 68 height 16
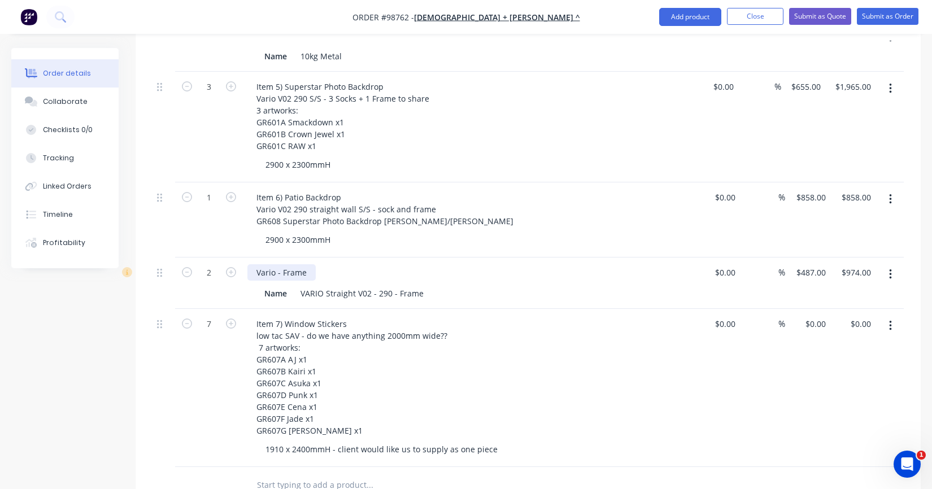
scroll to position [839, 0]
click at [334, 473] on input "text" at bounding box center [370, 484] width 226 height 23
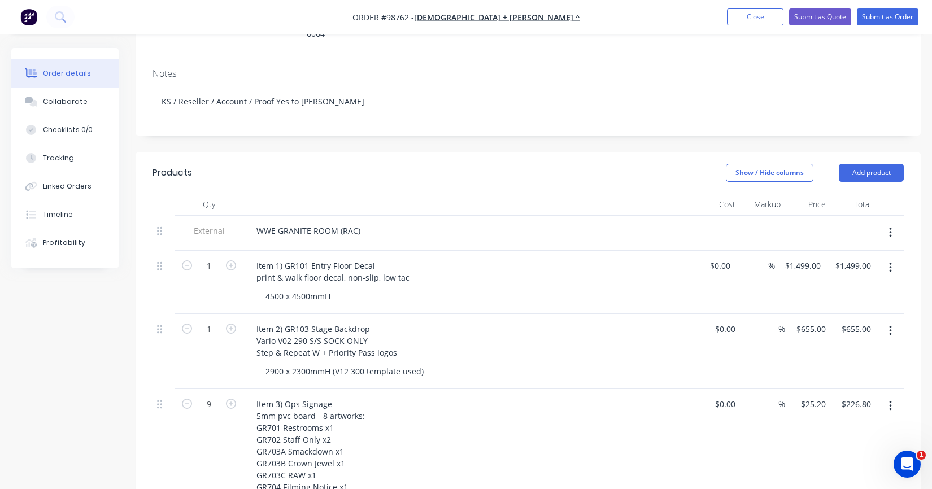
scroll to position [47, 0]
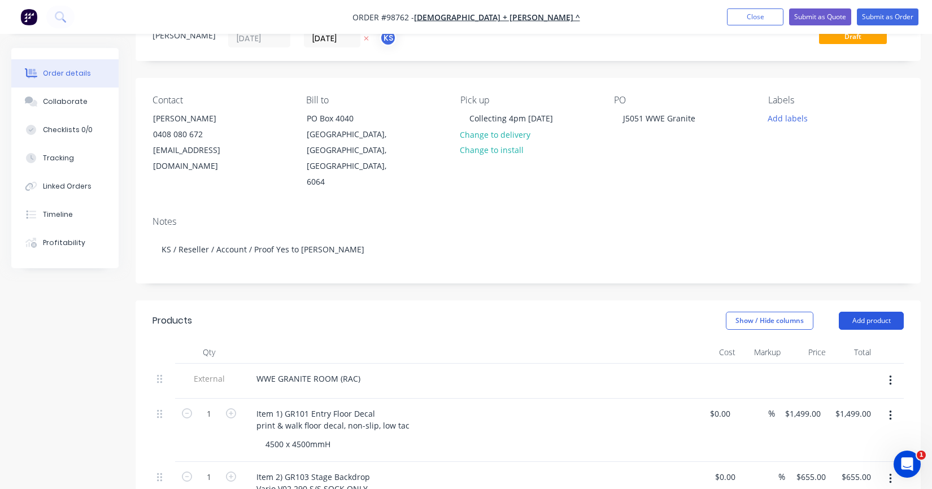
click at [871, 312] on button "Add product" at bounding box center [871, 321] width 65 height 18
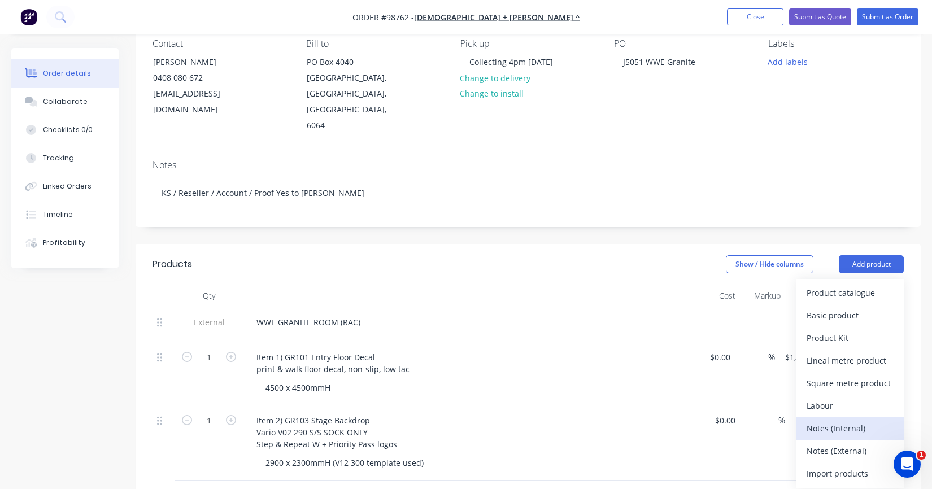
click at [833, 420] on div "Notes (Internal)" at bounding box center [850, 428] width 87 height 16
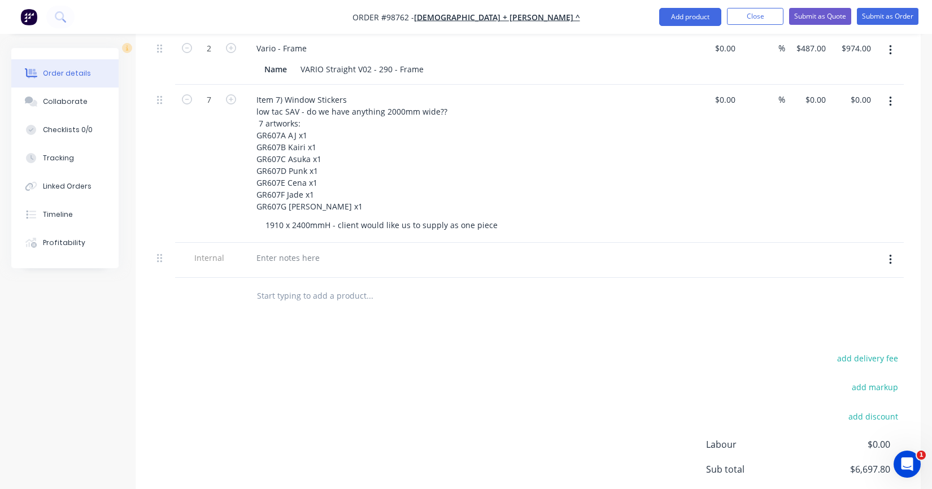
scroll to position [1065, 0]
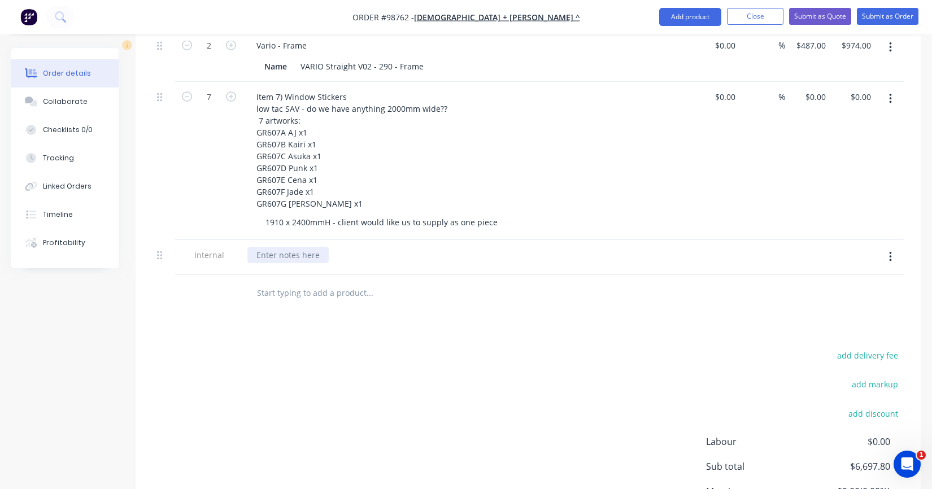
click at [290, 247] on div at bounding box center [287, 255] width 81 height 16
click at [335, 284] on input "text" at bounding box center [370, 293] width 226 height 23
click at [376, 247] on div "Table decals and menus pending - separate order will be put through" at bounding box center [388, 255] width 283 height 16
click at [372, 287] on input "text" at bounding box center [370, 293] width 226 height 23
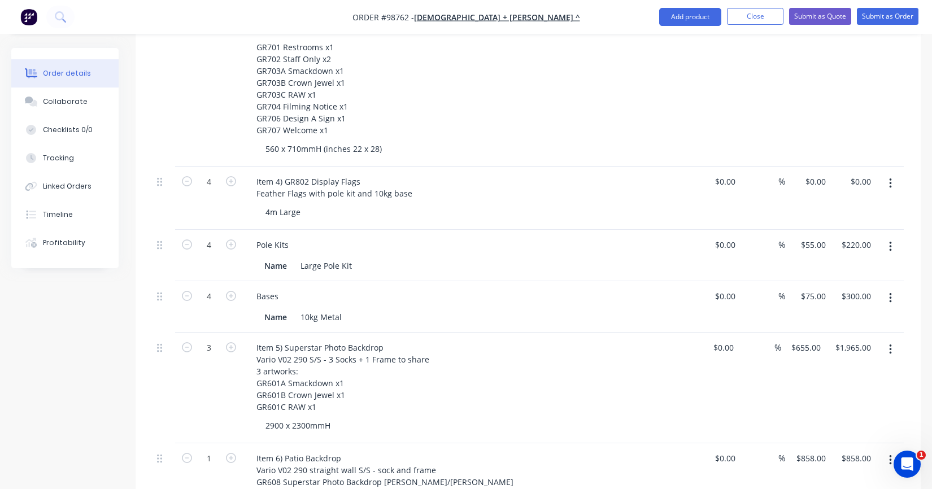
scroll to position [556, 0]
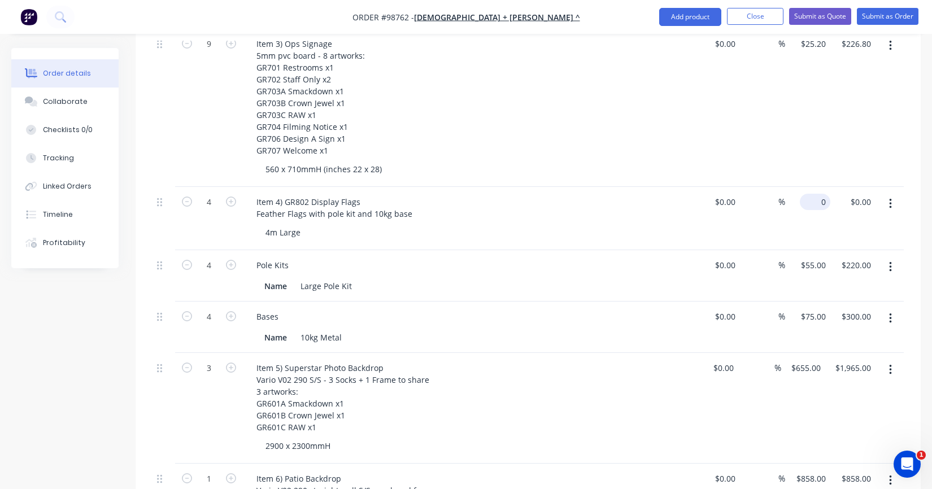
click at [817, 194] on div "0 $0.00" at bounding box center [815, 202] width 31 height 16
click at [514, 224] on div "4m Large" at bounding box center [474, 232] width 434 height 16
click at [811, 257] on div "55 $55.00" at bounding box center [813, 265] width 35 height 16
click at [681, 327] on div "Name 10kg Metal" at bounding box center [468, 336] width 443 height 19
click at [299, 224] on div "4m Large" at bounding box center [283, 232] width 53 height 16
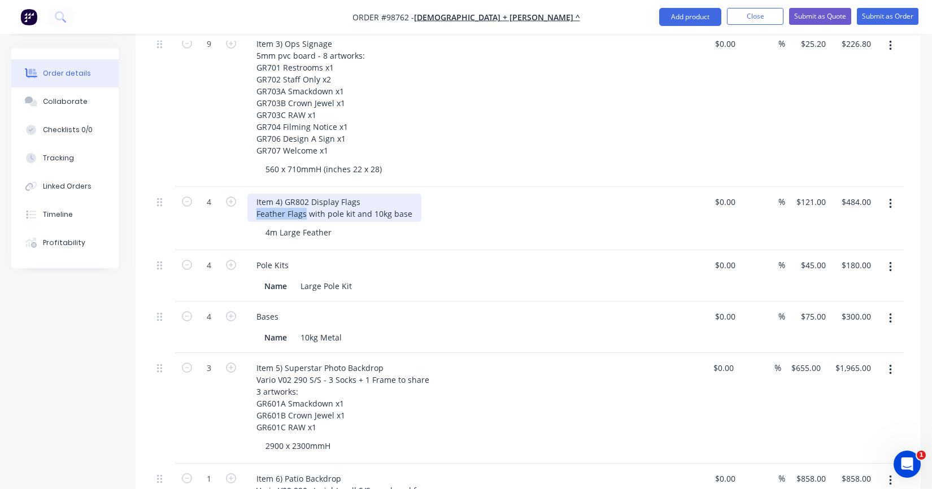
drag, startPoint x: 306, startPoint y: 198, endPoint x: 255, endPoint y: 198, distance: 50.9
click at [255, 198] on div "Item 4) GR802 Display Flags Feather Flags with pole kit and 10kg base" at bounding box center [334, 208] width 174 height 28
click at [364, 194] on div "Item 4) GR802 Display Flags with pole kit and 10kg base" at bounding box center [309, 208] width 124 height 28
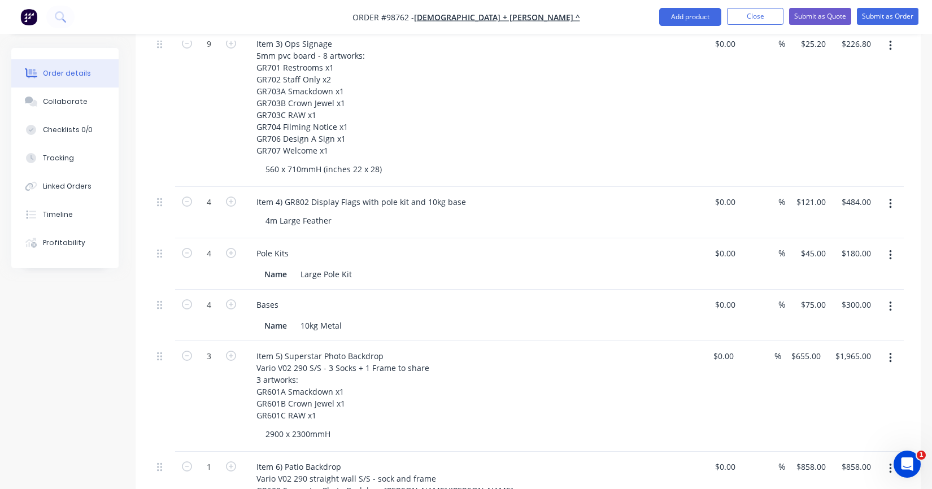
click at [372, 212] on div "4m Large Feather" at bounding box center [474, 220] width 434 height 16
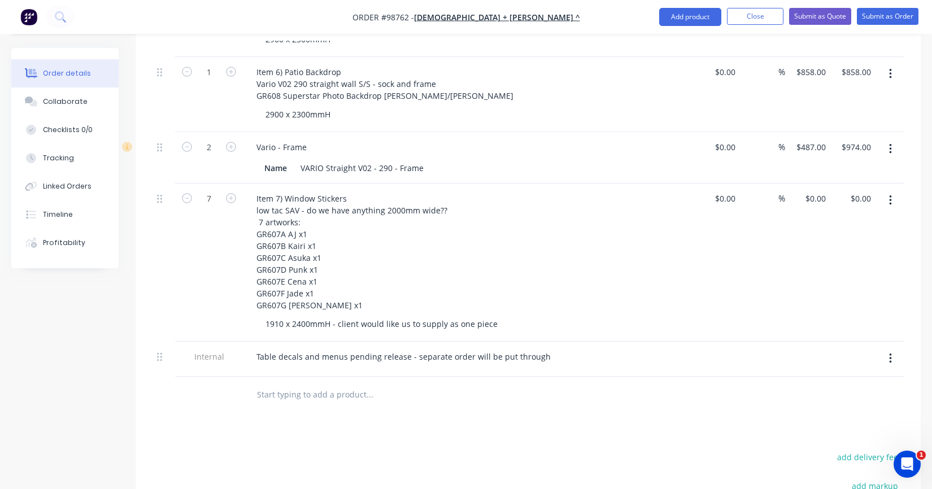
scroll to position [952, 0]
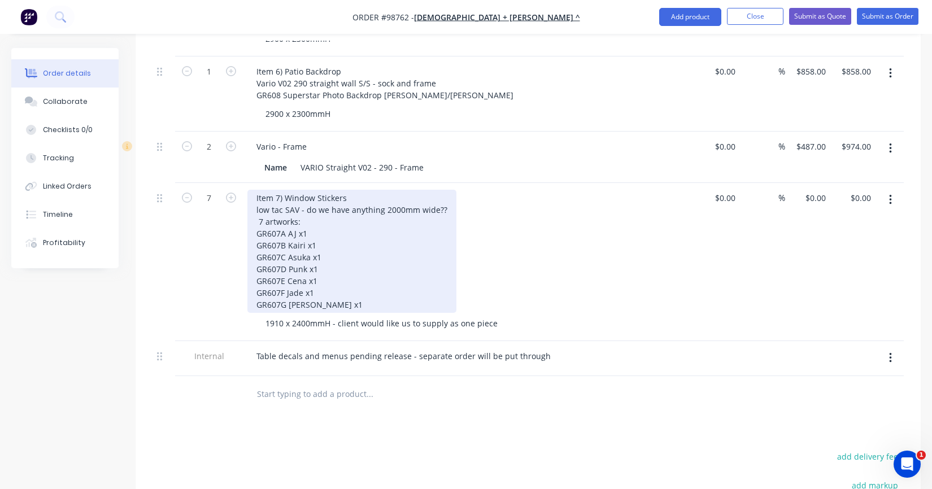
click at [258, 207] on div "Item 7) Window Stickers low tac SAV - do we have anything 2000mm wide?? 7 artwo…" at bounding box center [351, 251] width 209 height 123
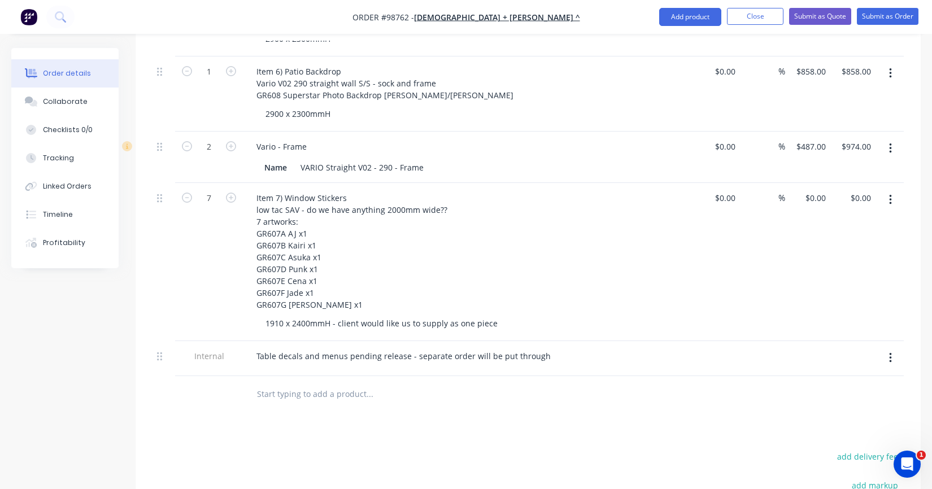
click at [197, 278] on div "7" at bounding box center [209, 262] width 68 height 158
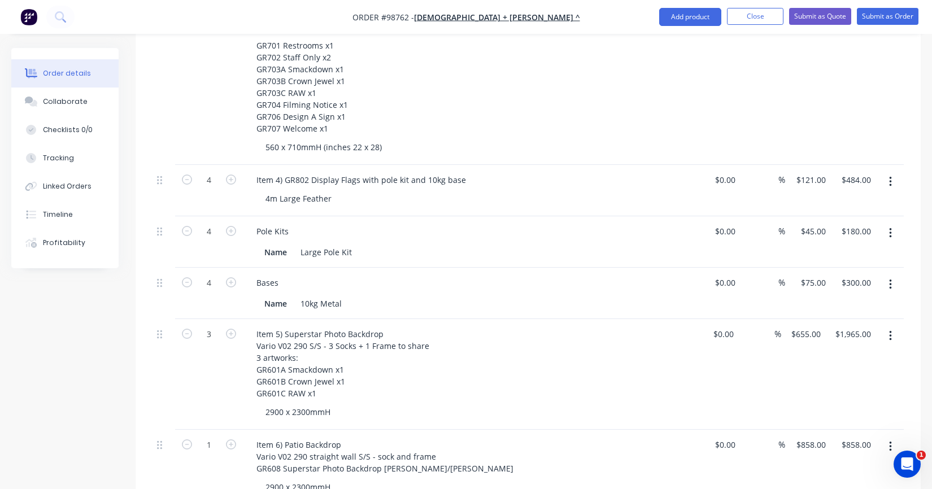
scroll to position [598, 0]
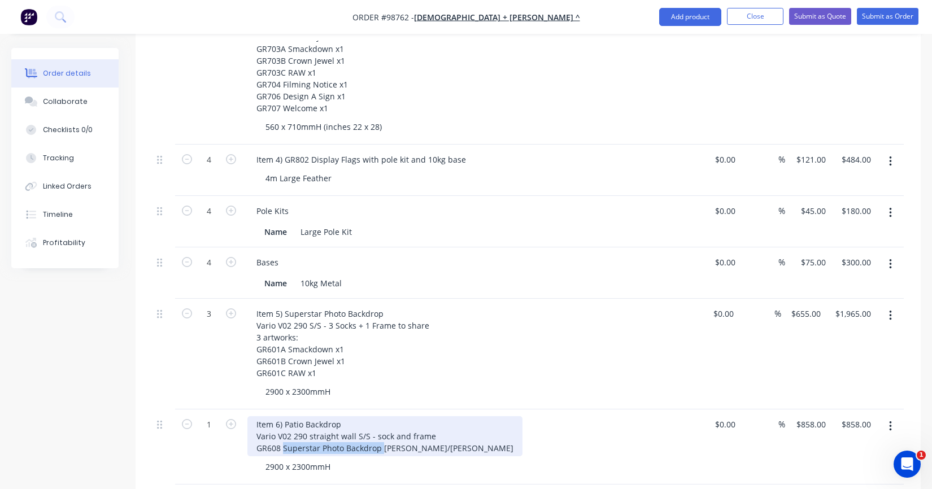
drag, startPoint x: 381, startPoint y: 433, endPoint x: 284, endPoint y: 432, distance: 96.6
click at [284, 432] on div "Item 6) Patio Backdrop Vario V02 290 straight wall S/S - sock and frame GR608 S…" at bounding box center [384, 436] width 275 height 40
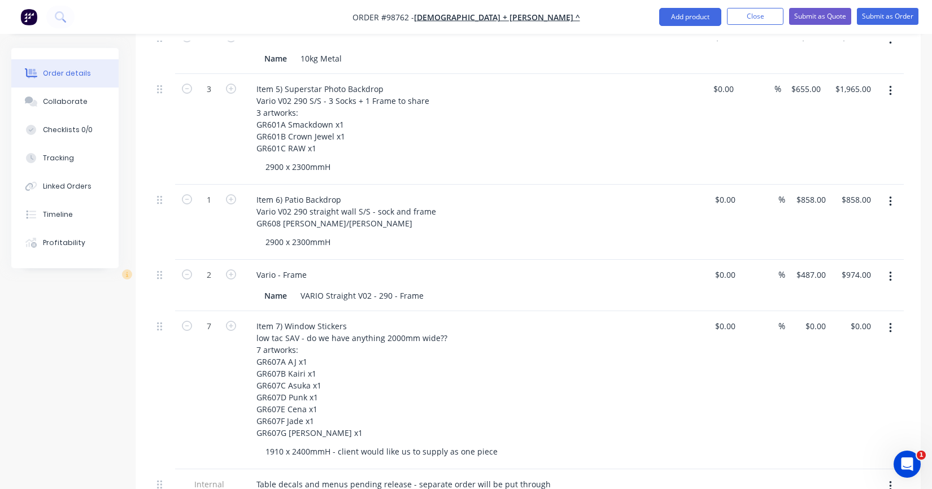
scroll to position [824, 0]
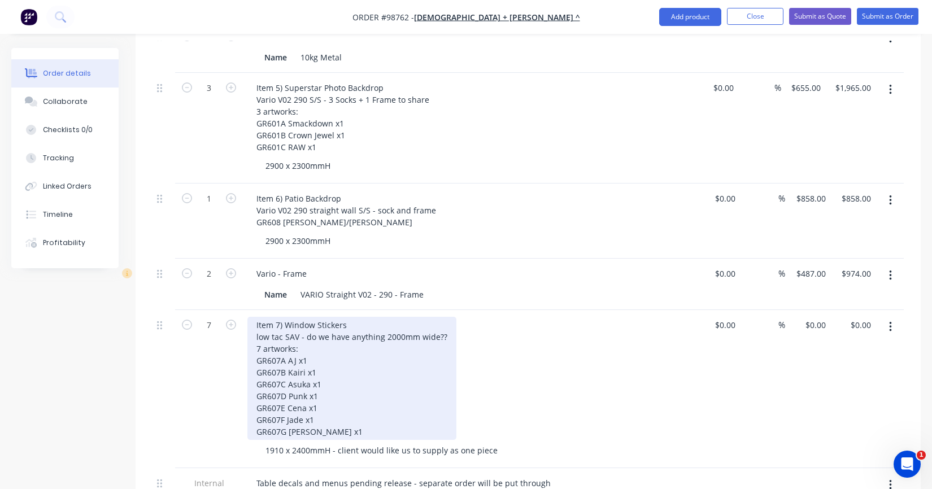
click at [328, 317] on div "Item 7) Window Stickers low tac SAV - do we have anything 2000mm wide?? 7 artwo…" at bounding box center [351, 378] width 209 height 123
click at [345, 317] on div "Item 7) Window Stickers low tac SAV - do we have anything 2000mm wide?? 7 artwo…" at bounding box center [351, 378] width 209 height 123
drag, startPoint x: 255, startPoint y: 320, endPoint x: 249, endPoint y: 322, distance: 6.4
click at [255, 320] on div "Item 7) Window Decals low tac SAV - do we have anything 2000mm wide?? 7 artwork…" at bounding box center [351, 378] width 209 height 123
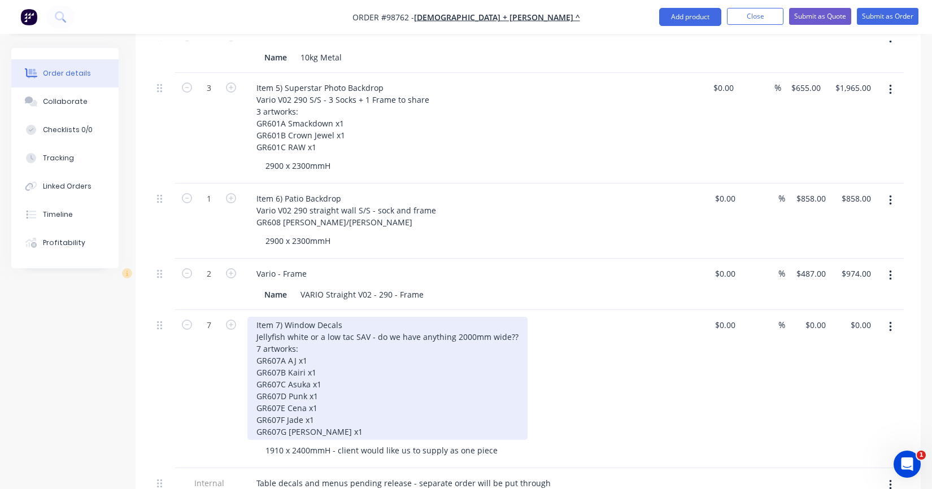
click at [346, 341] on div "Item 7) Window Decals Jellyfish white or a low tac SAV - do we have anything 20…" at bounding box center [387, 378] width 280 height 123
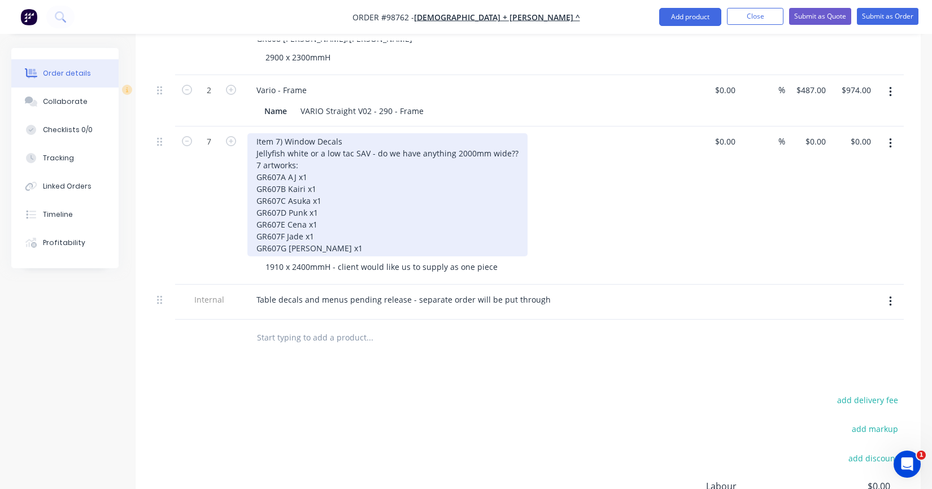
scroll to position [994, 0]
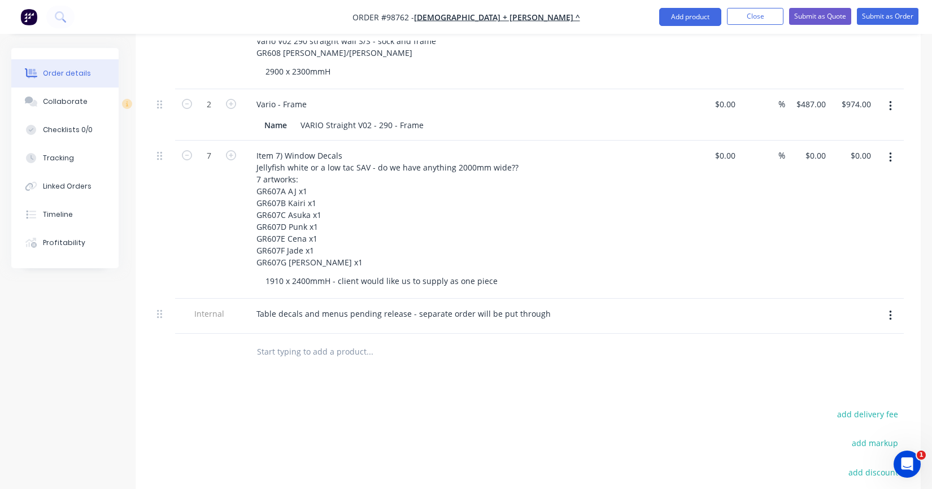
click at [876, 141] on div at bounding box center [890, 220] width 28 height 158
click at [869, 147] on input "0.00" at bounding box center [864, 155] width 21 height 16
click at [681, 273] on div "1910 x 2400mmH - client would like us to supply as one piece" at bounding box center [474, 281] width 434 height 16
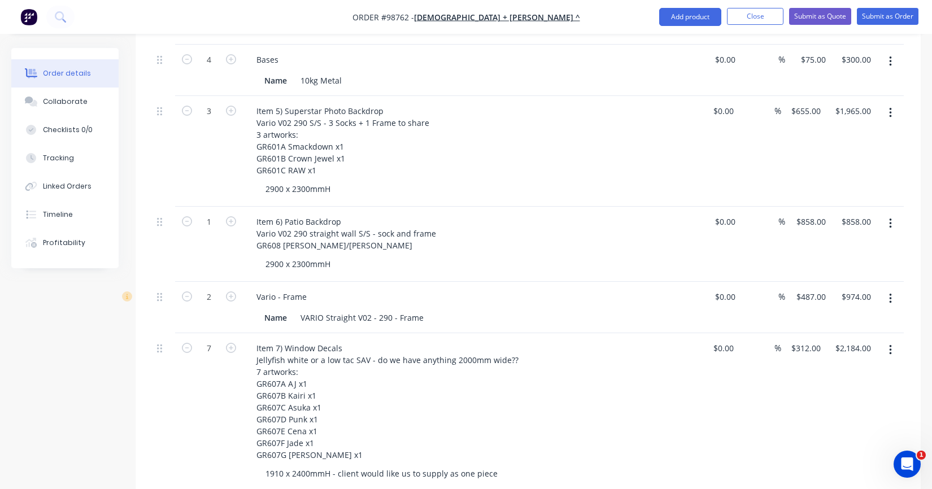
scroll to position [809, 0]
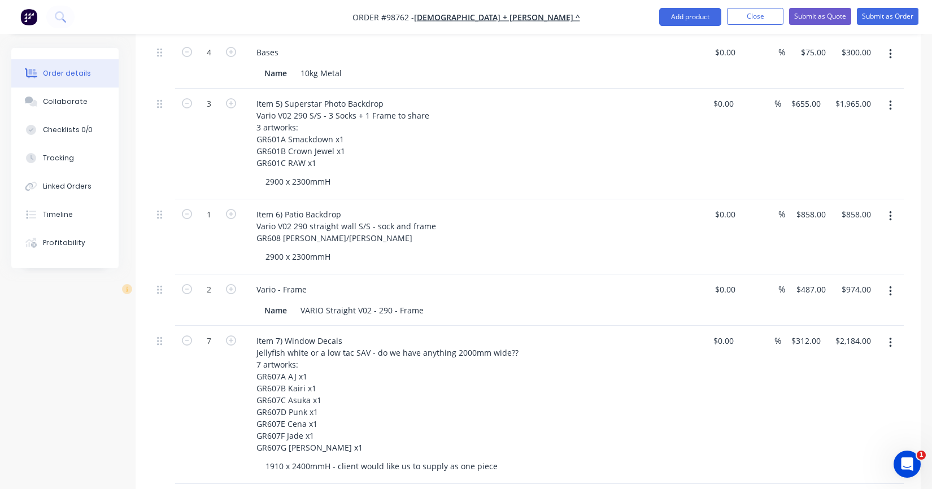
drag, startPoint x: 747, startPoint y: 15, endPoint x: 641, endPoint y: 150, distance: 171.5
click at [641, 150] on div "Order #98762 - Church + [PERSON_NAME] ^ Add product Close Submit as Quote Submi…" at bounding box center [466, 17] width 932 height 1653
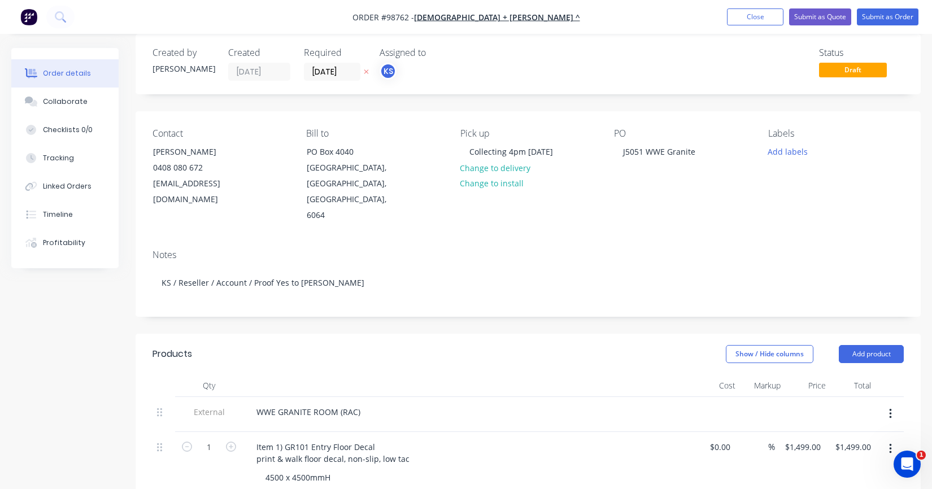
scroll to position [0, 0]
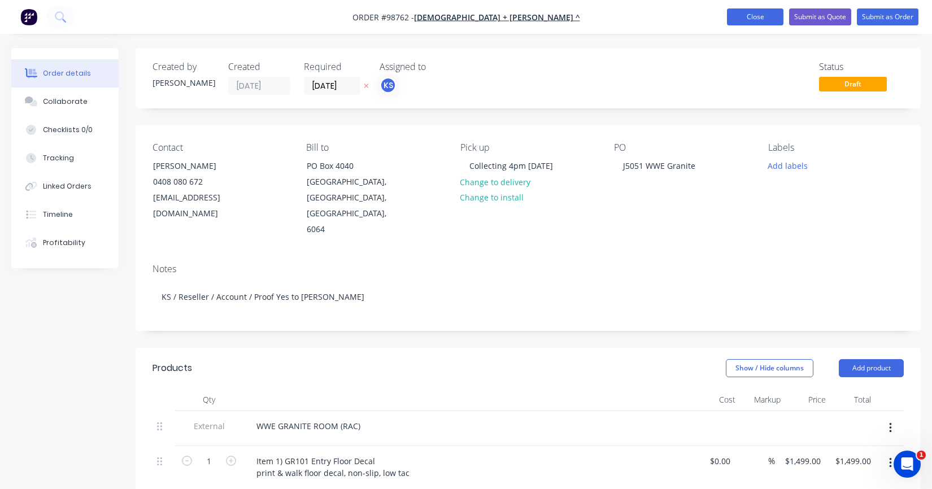
click at [770, 12] on button "Close" at bounding box center [755, 16] width 57 height 17
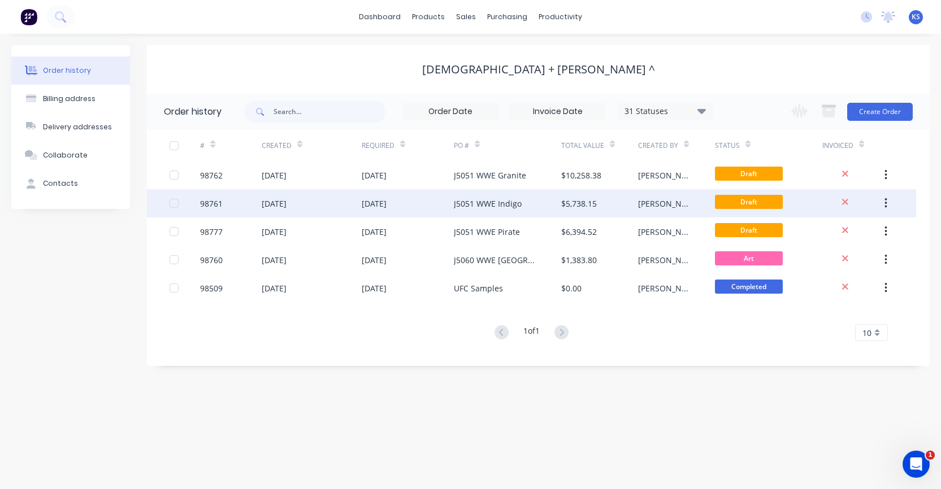
click at [502, 202] on div "J5051 WWE Indigo" at bounding box center [488, 204] width 68 height 12
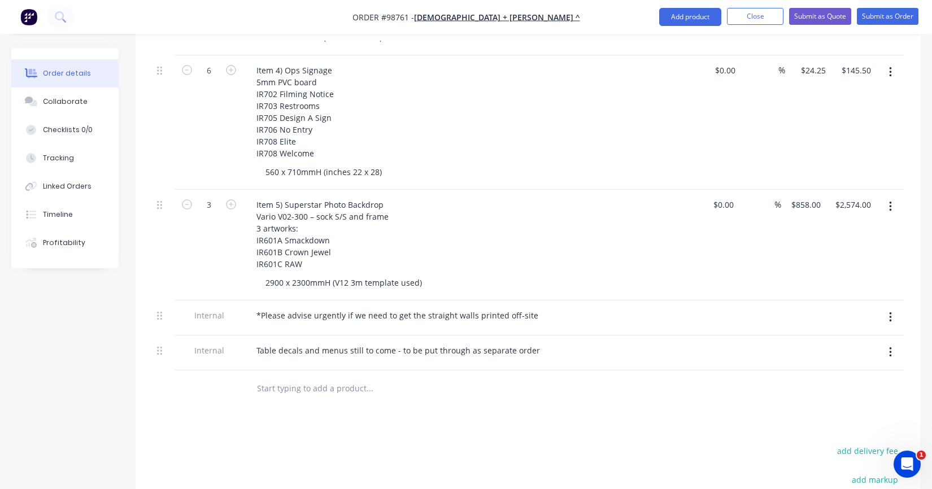
scroll to position [633, 0]
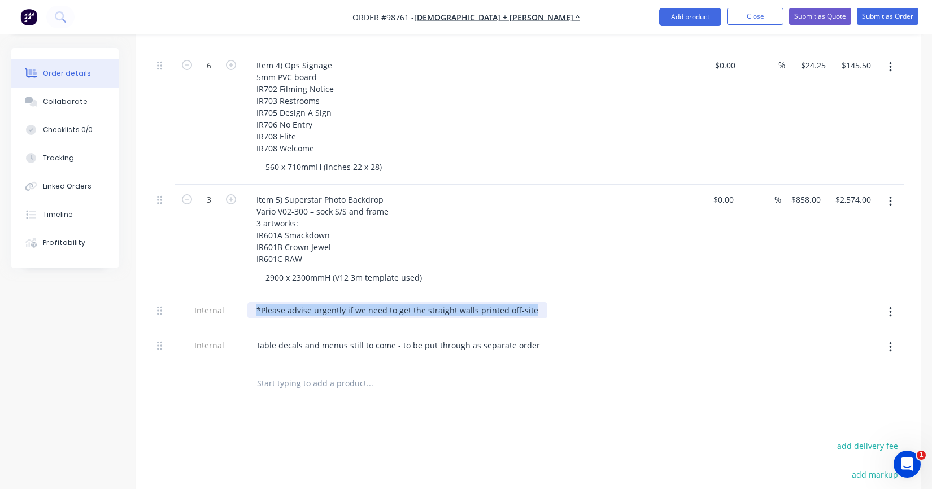
drag, startPoint x: 527, startPoint y: 307, endPoint x: 253, endPoint y: 308, distance: 274.6
click at [253, 308] on div "*Please advise urgently if we need to get the straight walls printed off-site" at bounding box center [397, 310] width 300 height 16
copy div "*Please advise urgently if we need to get the straight walls printed off-site"
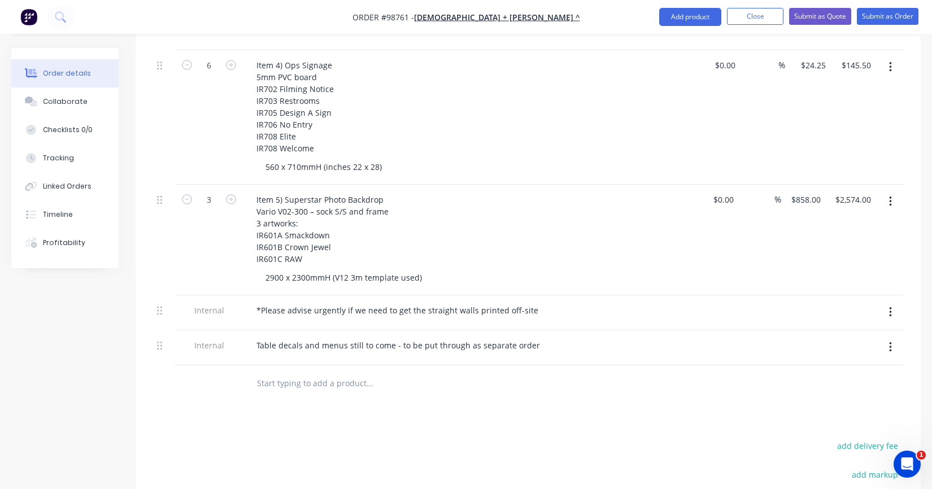
click at [353, 419] on div "Products Show / Hide columns Add product Qty Cost Markup Price Total External W…" at bounding box center [528, 194] width 785 height 959
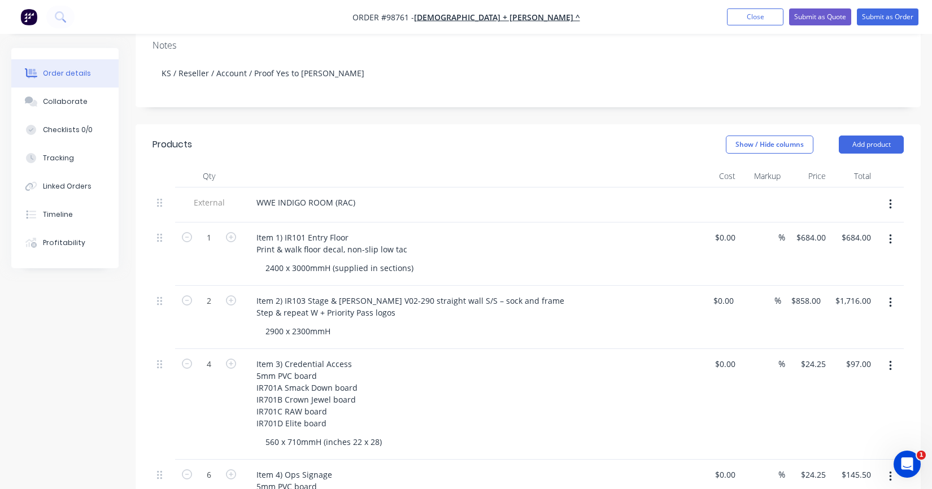
scroll to position [209, 0]
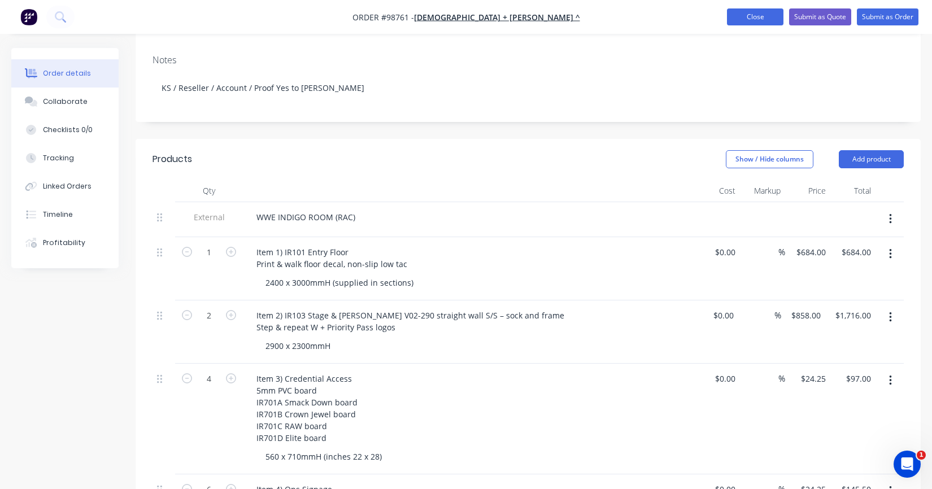
click at [753, 16] on button "Close" at bounding box center [755, 16] width 57 height 17
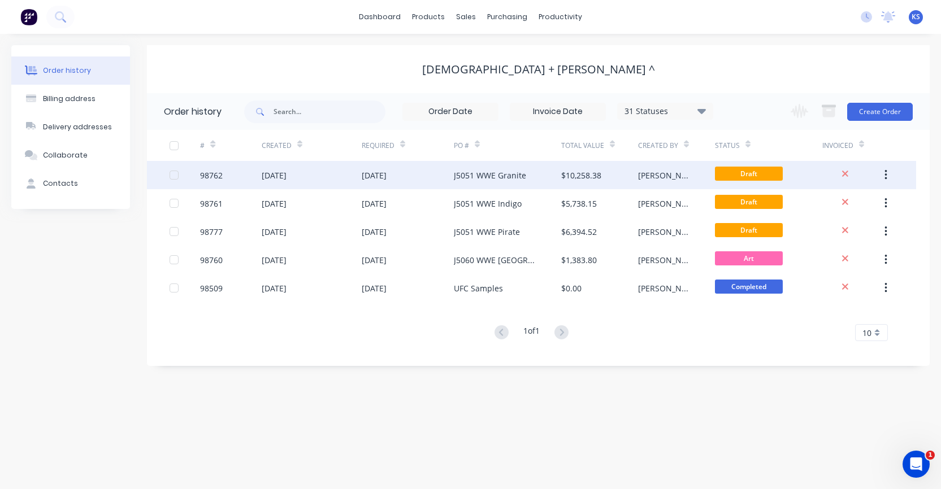
click at [461, 174] on div "J5051 WWE Granite" at bounding box center [490, 176] width 72 height 12
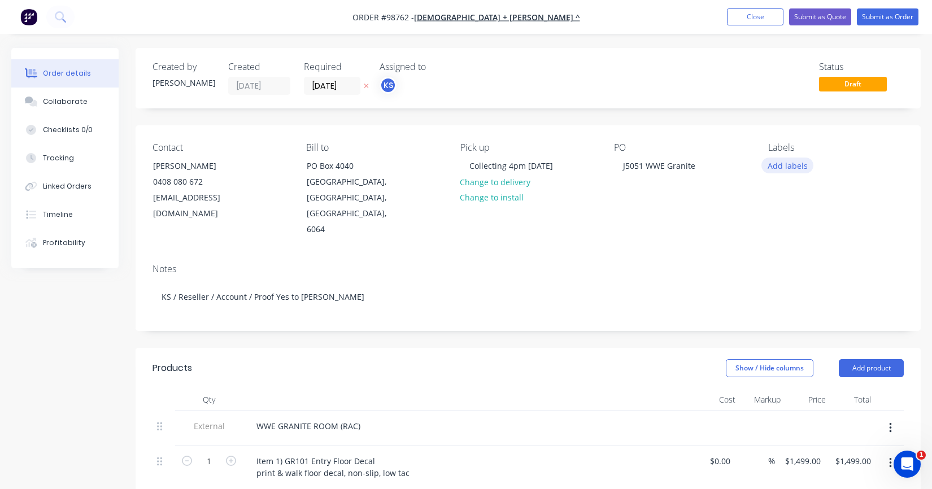
click at [784, 165] on button "Add labels" at bounding box center [788, 165] width 52 height 15
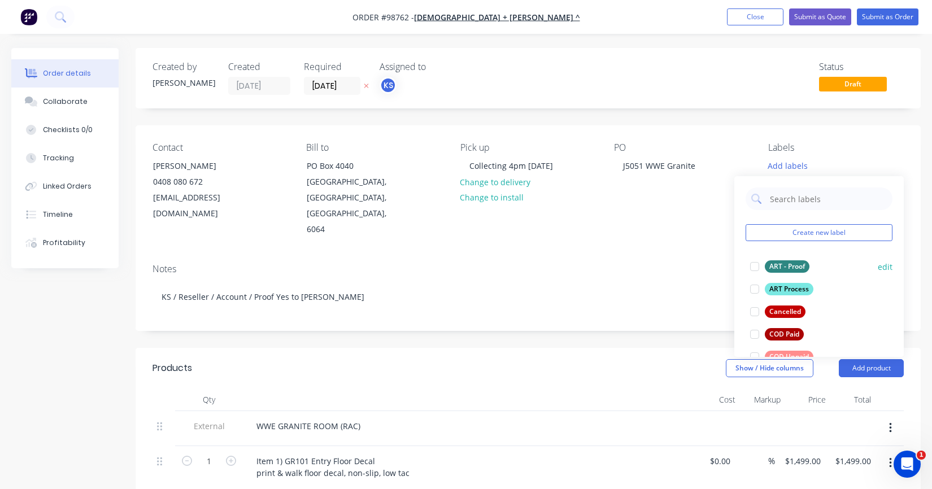
click at [756, 264] on div at bounding box center [755, 266] width 23 height 23
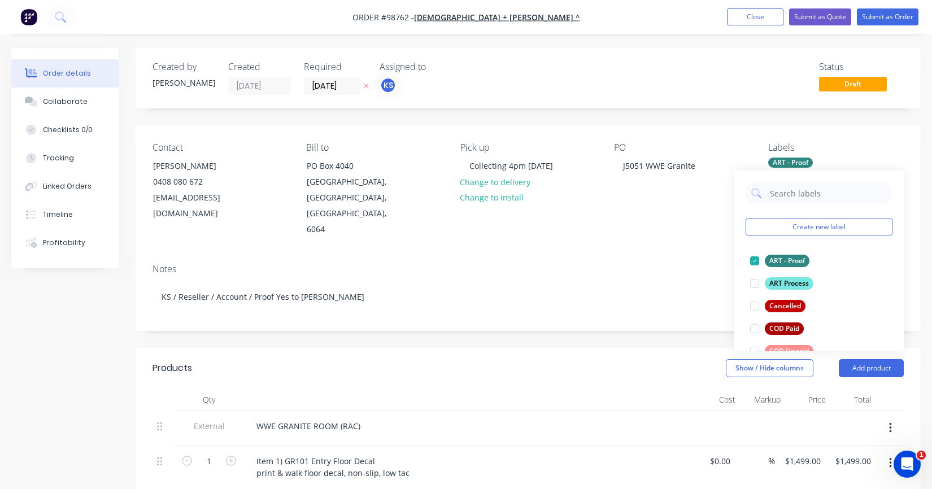
click at [677, 255] on div "Notes KS / Reseller / Account / Proof Yes to [PERSON_NAME]" at bounding box center [528, 293] width 785 height 76
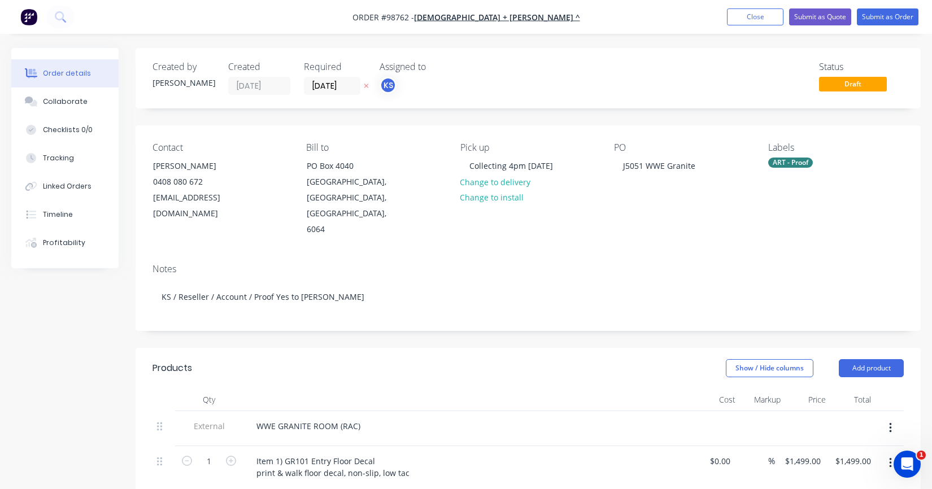
click at [795, 161] on div "ART - Proof" at bounding box center [790, 163] width 45 height 10
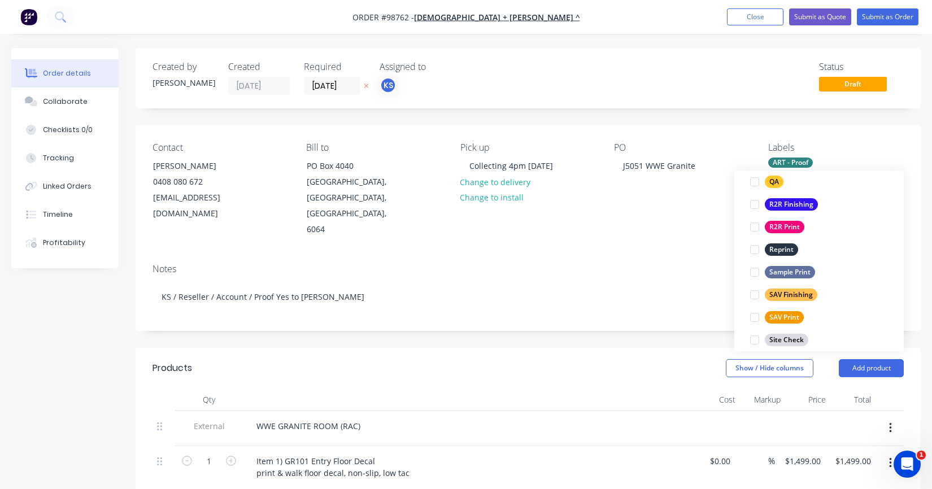
scroll to position [466, 0]
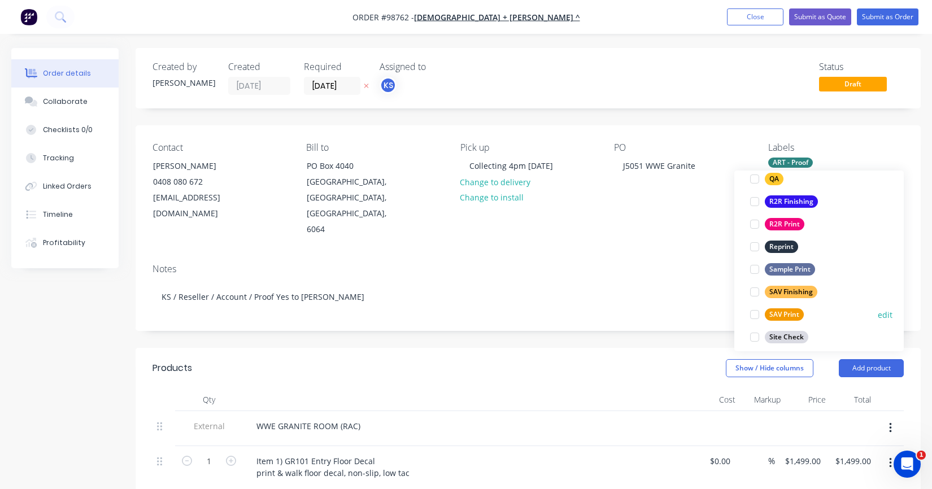
click at [755, 314] on div at bounding box center [755, 314] width 23 height 23
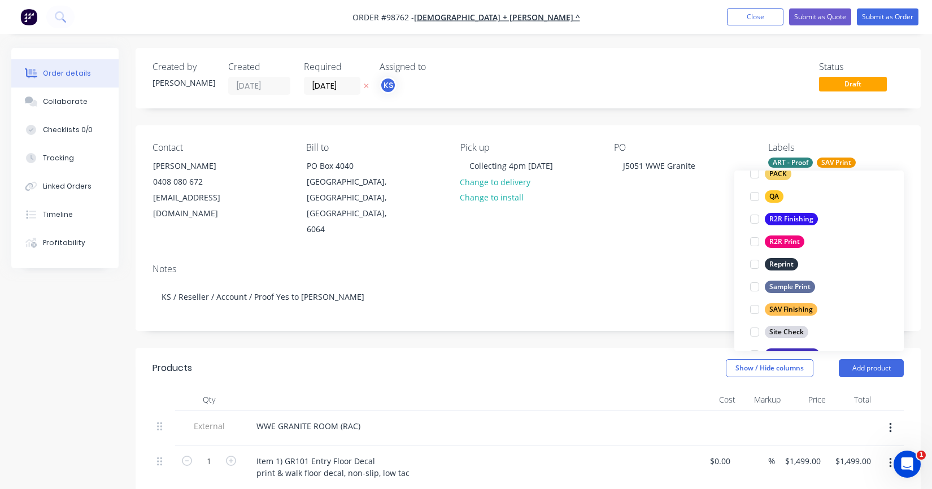
scroll to position [476, 0]
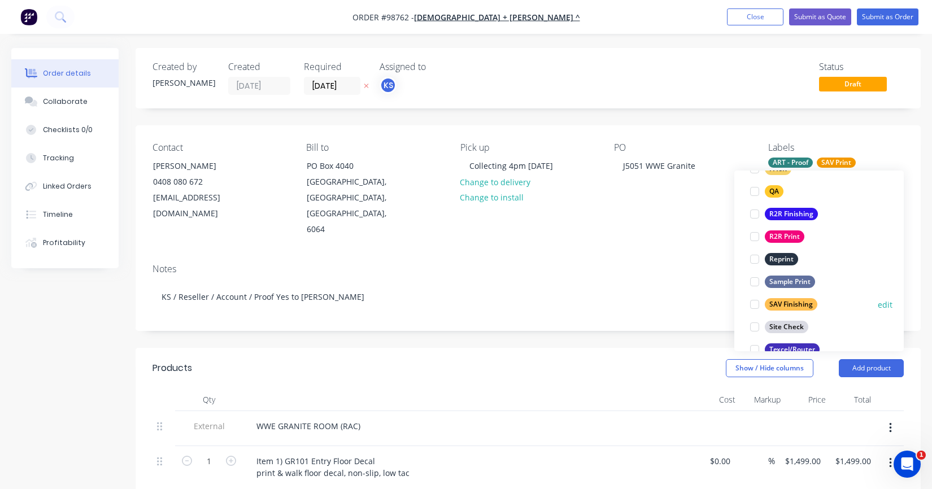
click at [757, 305] on div at bounding box center [755, 304] width 23 height 23
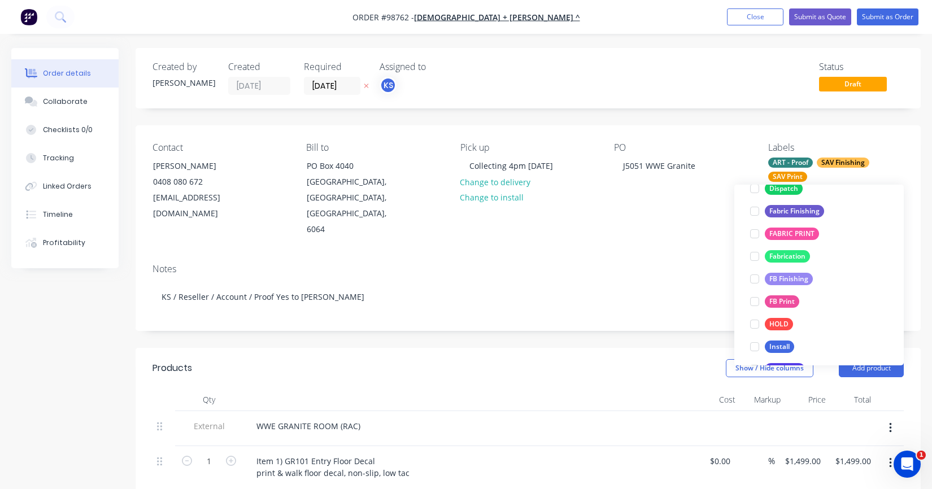
scroll to position [252, 0]
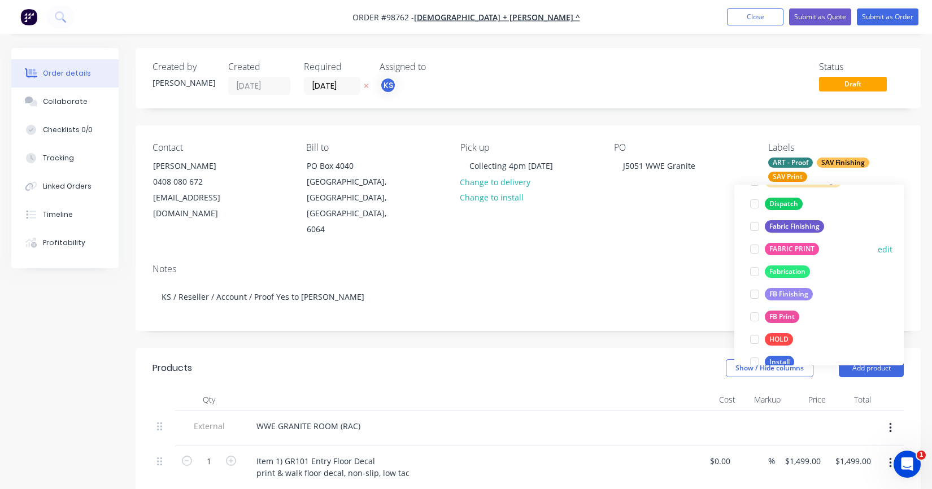
click at [755, 248] on div at bounding box center [755, 249] width 23 height 23
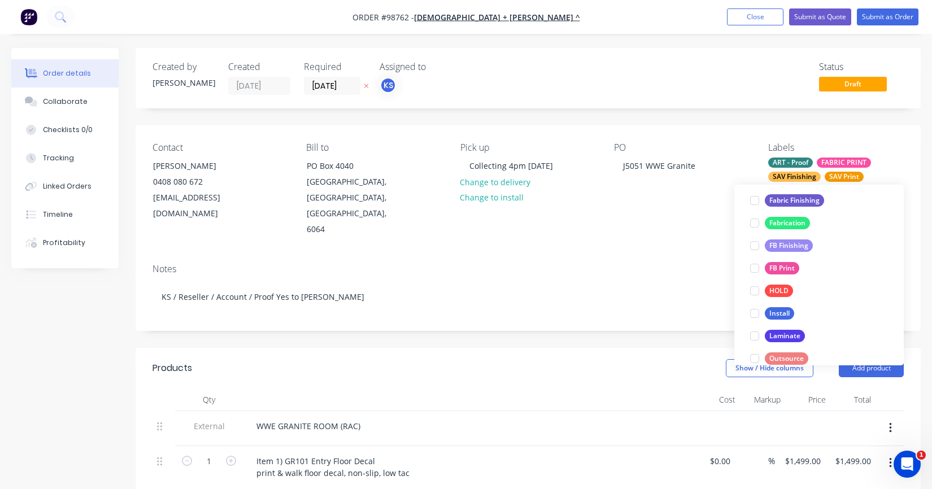
scroll to position [280, 0]
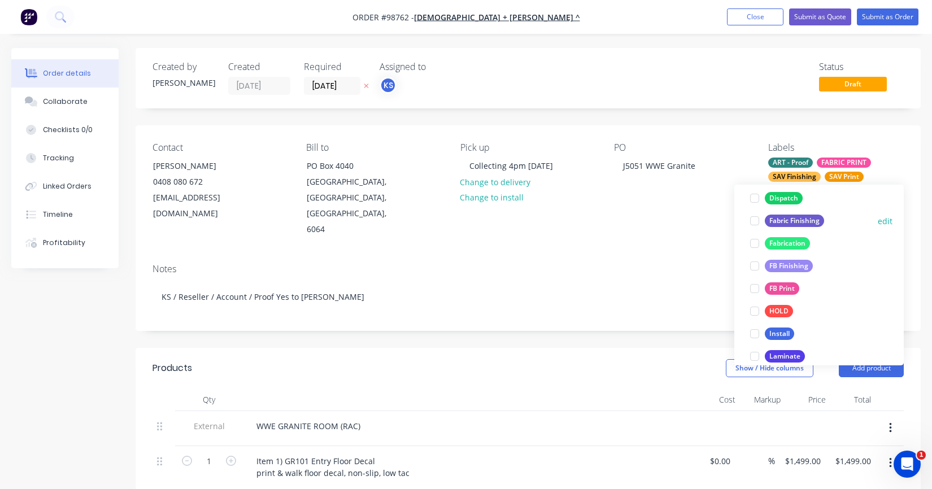
click at [753, 221] on div at bounding box center [755, 221] width 23 height 23
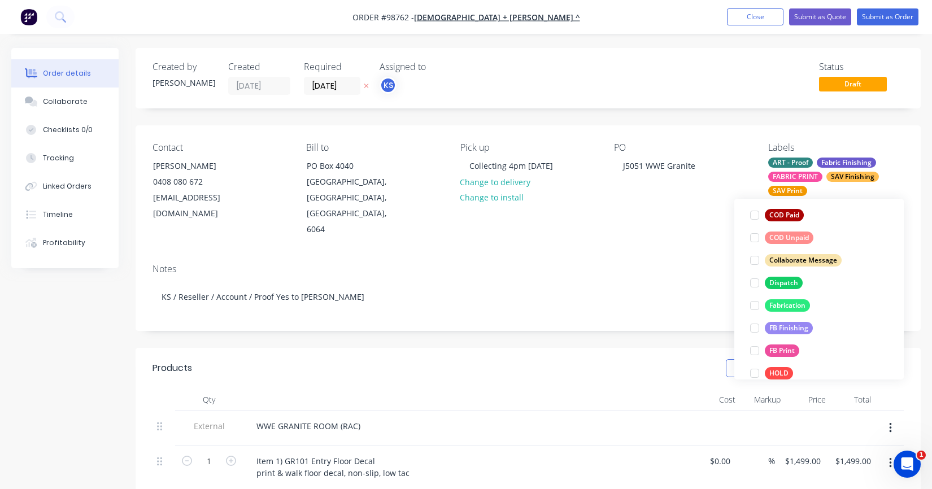
scroll to position [242, 0]
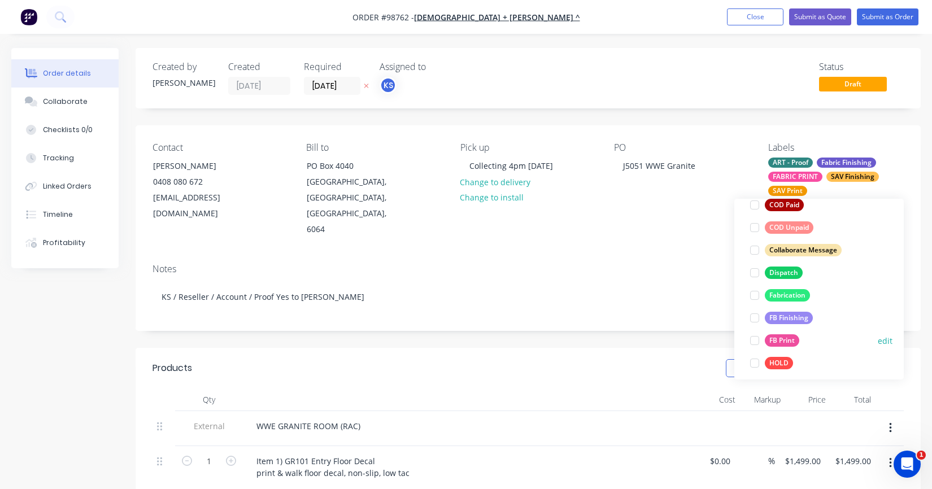
click at [757, 340] on div at bounding box center [755, 340] width 23 height 23
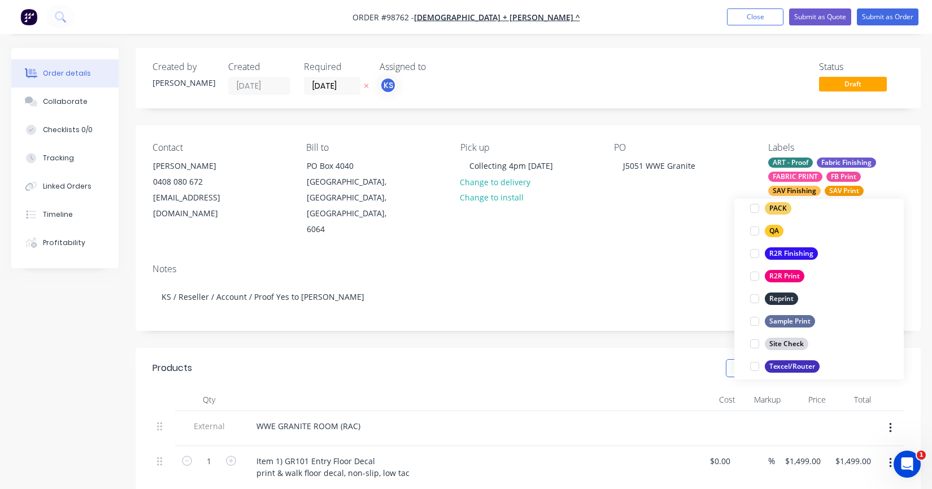
scroll to position [523, 0]
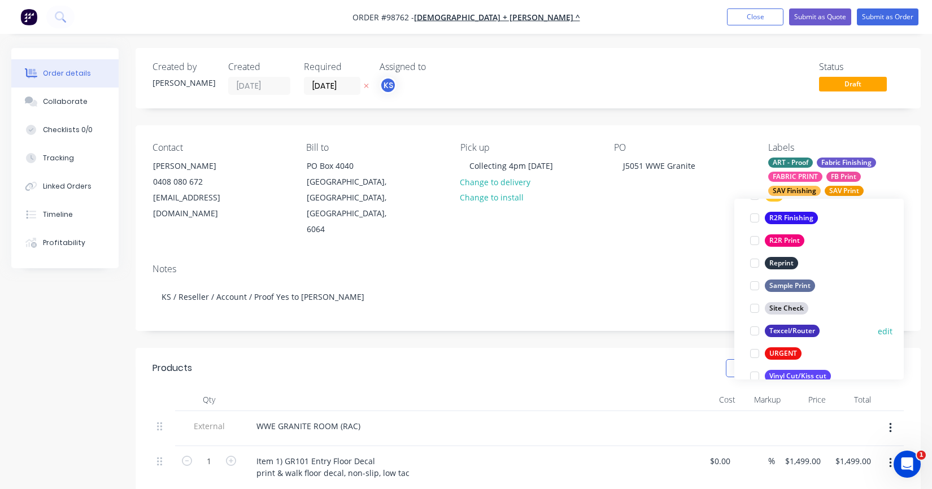
click at [756, 330] on div at bounding box center [755, 331] width 23 height 23
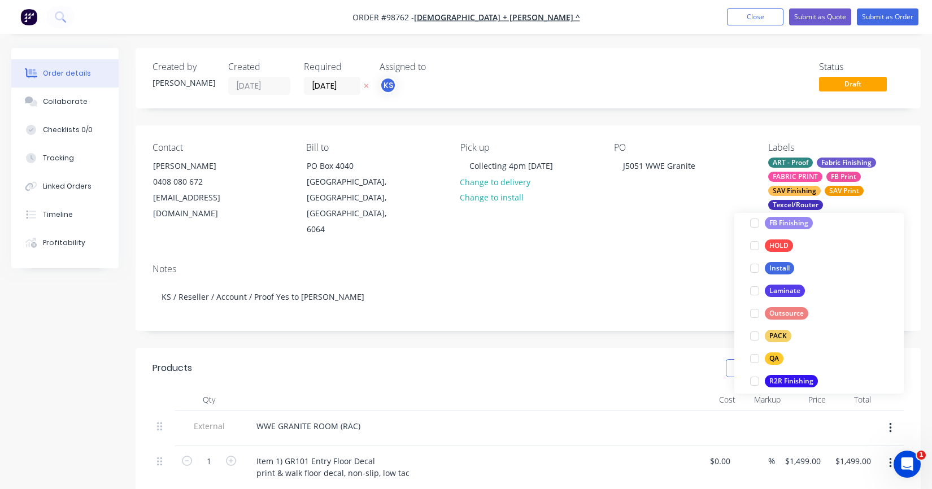
scroll to position [402, 0]
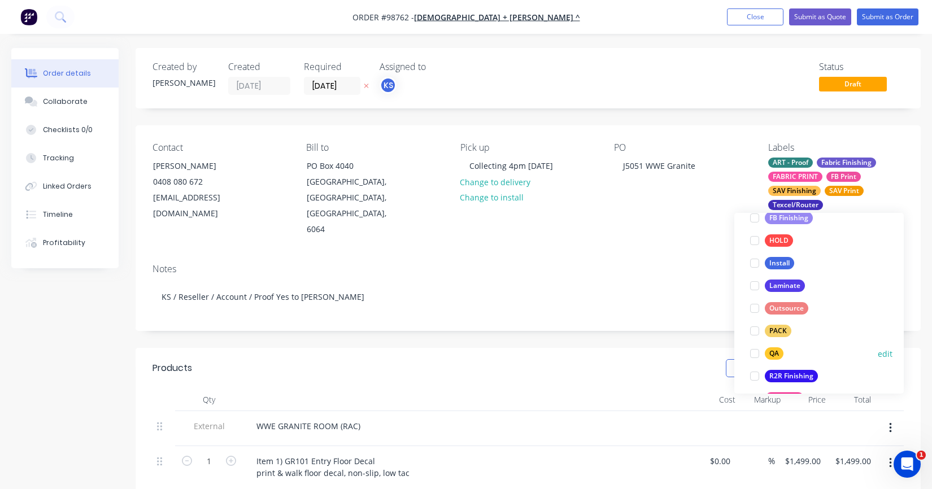
click at [757, 354] on div at bounding box center [755, 353] width 23 height 23
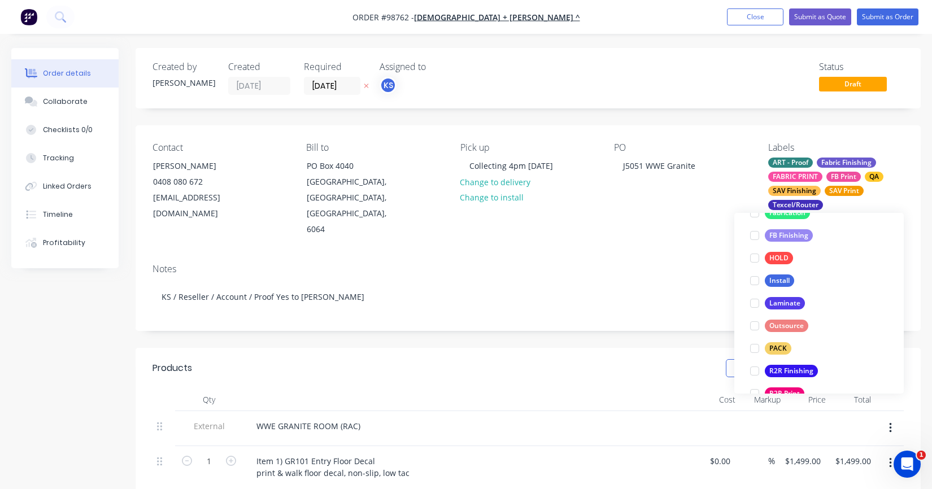
scroll to position [412, 0]
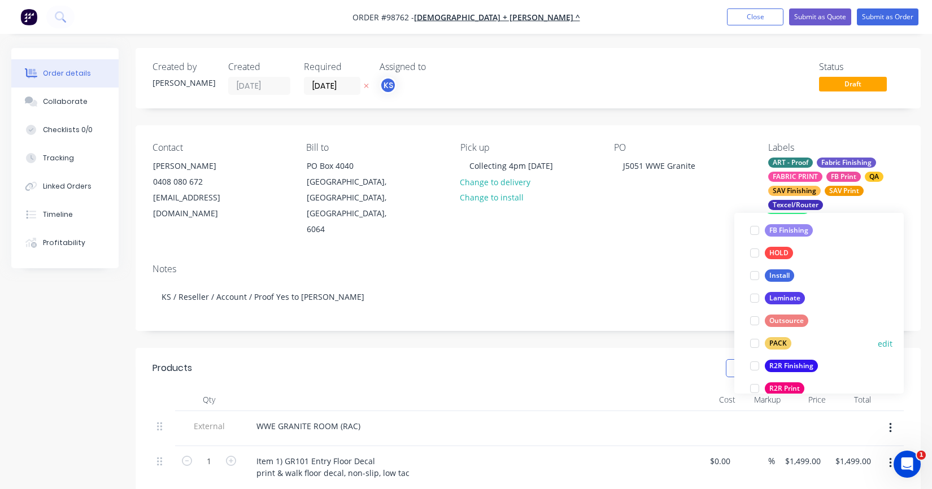
click at [751, 341] on div at bounding box center [755, 343] width 23 height 23
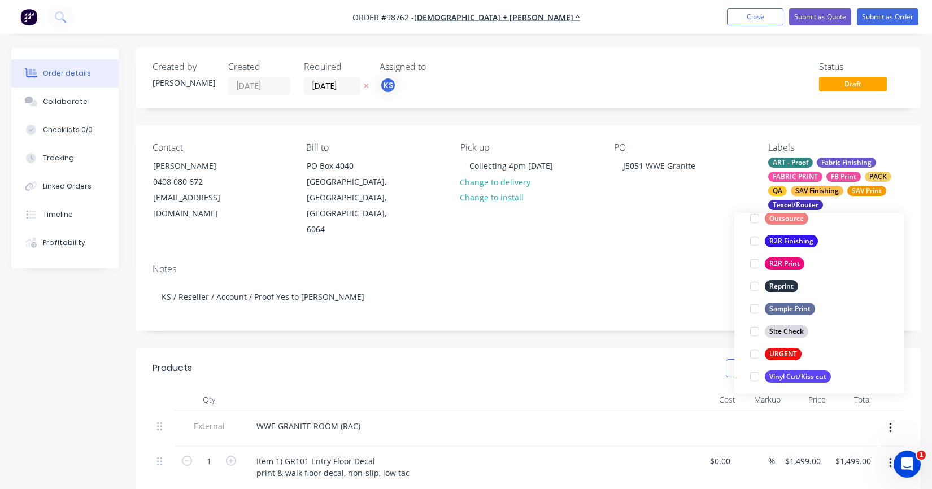
scroll to position [542, 0]
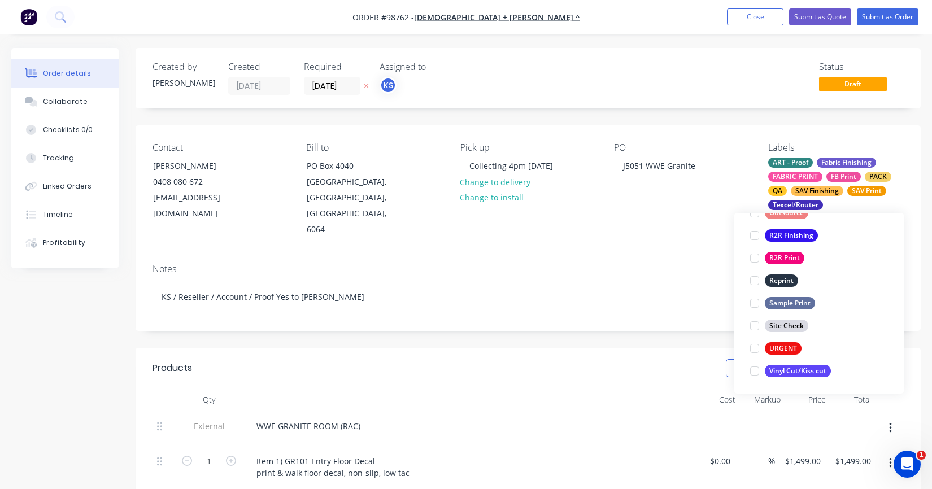
click at [635, 348] on header "Products Show / Hide columns Add product" at bounding box center [528, 368] width 785 height 41
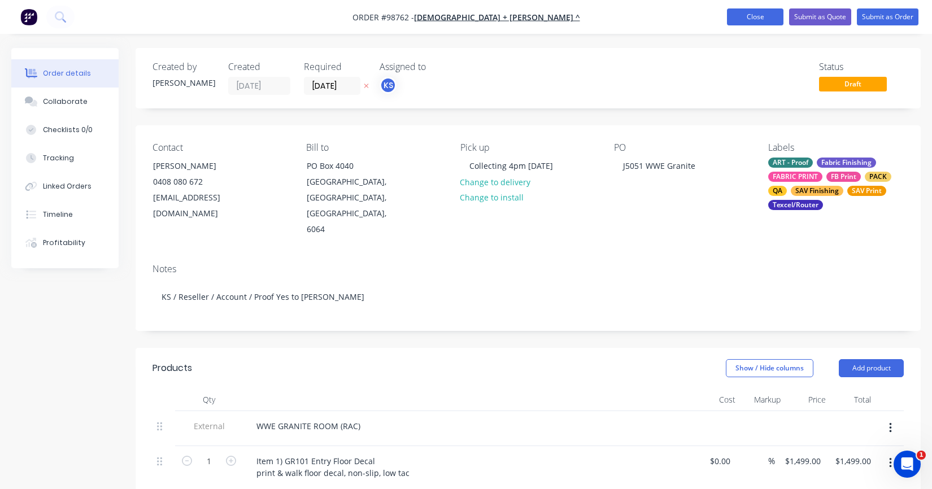
click at [749, 14] on button "Close" at bounding box center [755, 16] width 57 height 17
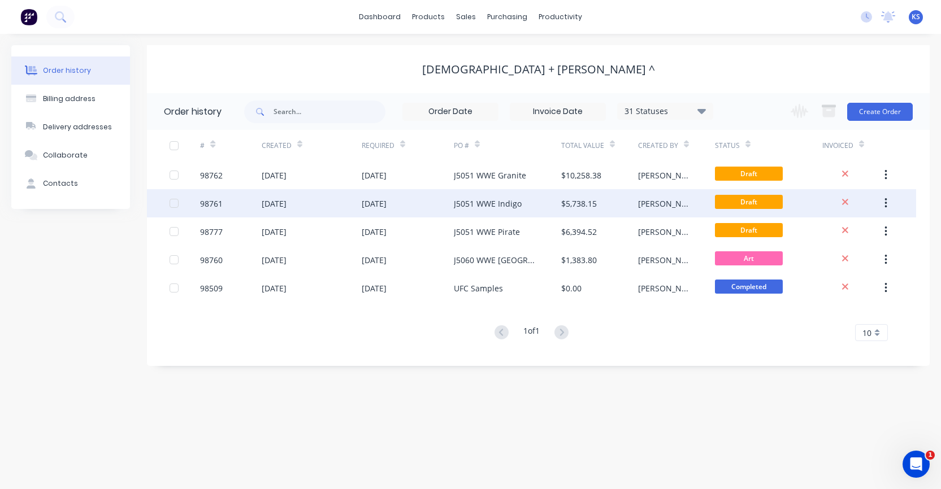
click at [500, 203] on div "J5051 WWE Indigo" at bounding box center [488, 204] width 68 height 12
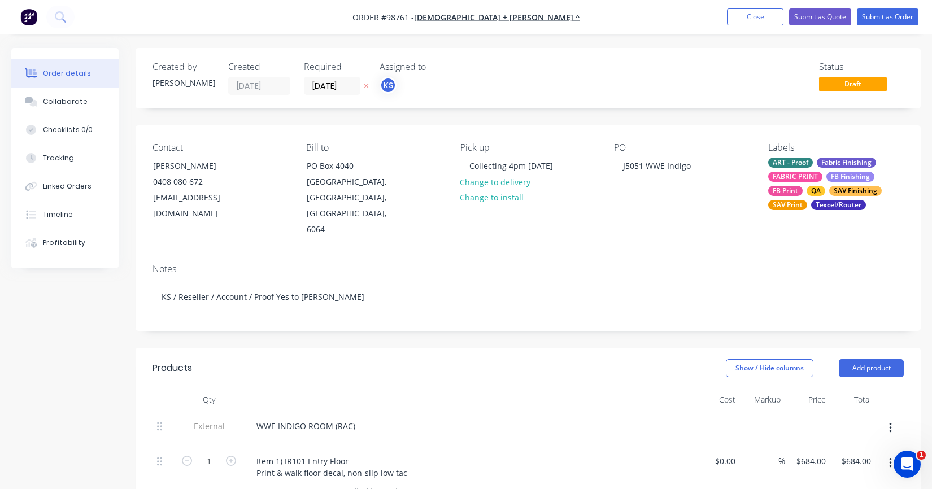
click at [788, 205] on div "SAV Print" at bounding box center [787, 205] width 39 height 10
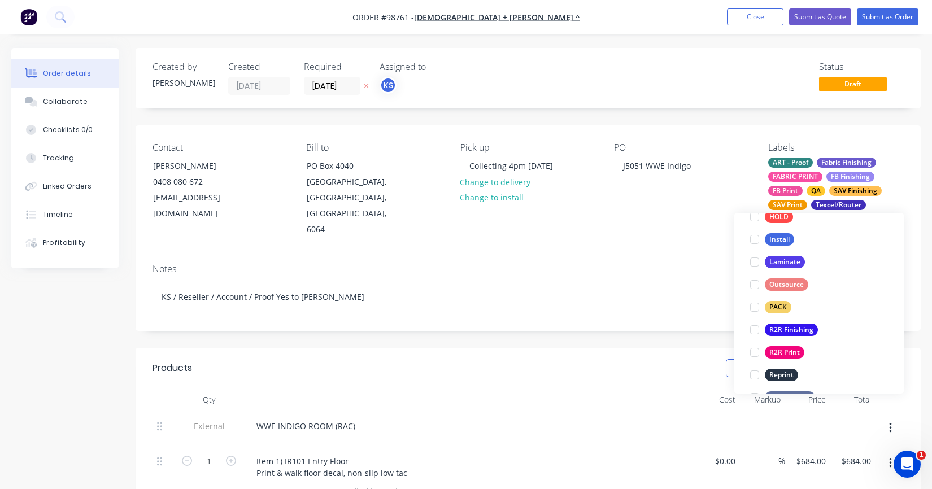
scroll to position [451, 0]
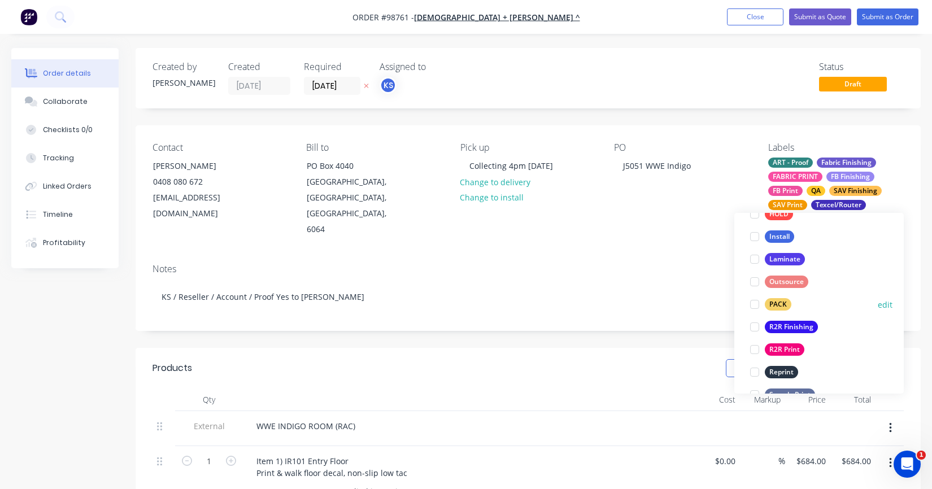
click at [754, 304] on div at bounding box center [755, 304] width 23 height 23
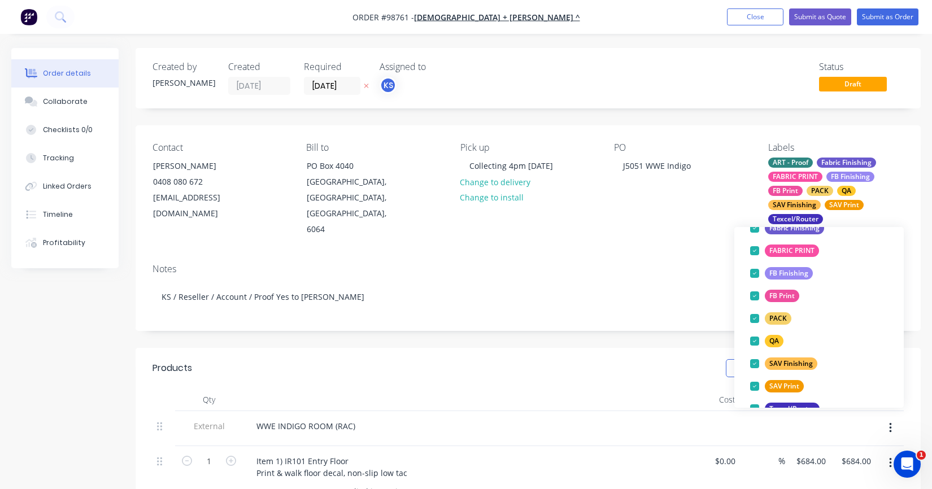
click at [575, 238] on div "Contact [PERSON_NAME] [PHONE_NUMBER] [EMAIL_ADDRESS][DOMAIN_NAME] Bill to [GEOG…" at bounding box center [528, 189] width 785 height 129
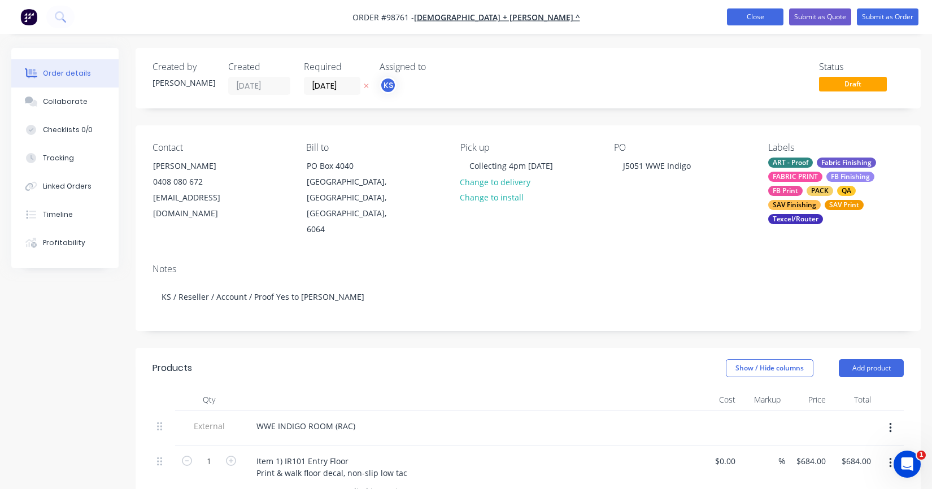
click at [773, 16] on button "Close" at bounding box center [755, 16] width 57 height 17
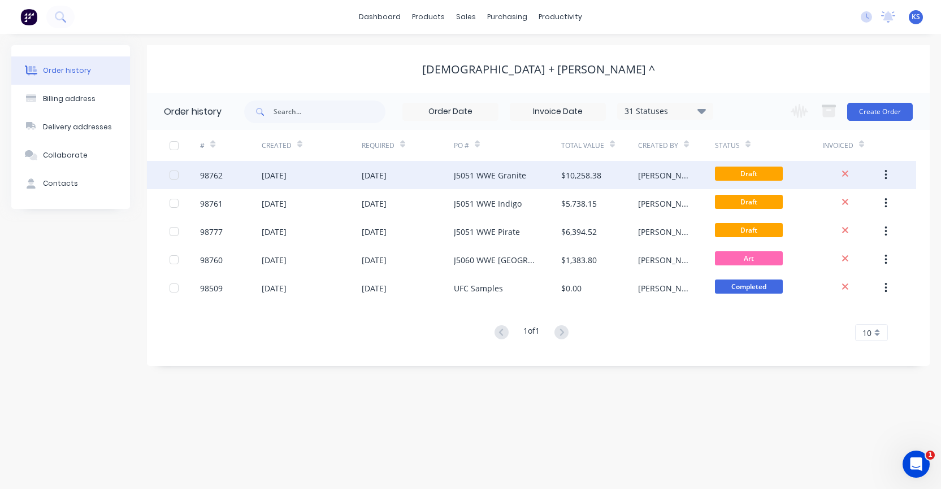
click at [507, 178] on div "J5051 WWE Granite" at bounding box center [490, 176] width 72 height 12
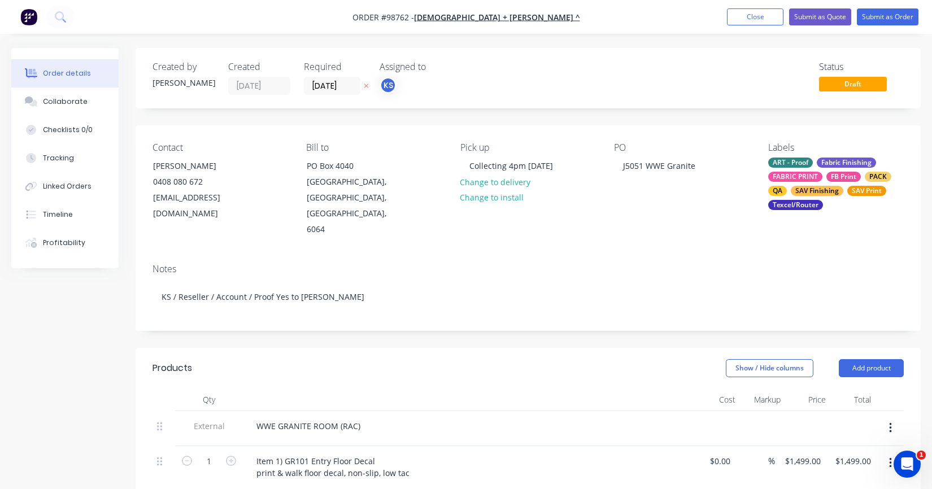
click at [822, 192] on div "SAV Finishing" at bounding box center [817, 191] width 53 height 10
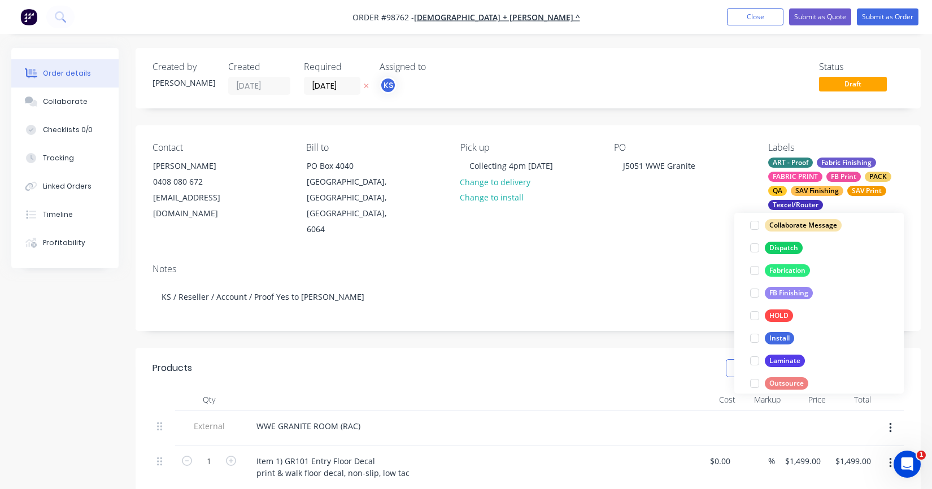
scroll to position [375, 0]
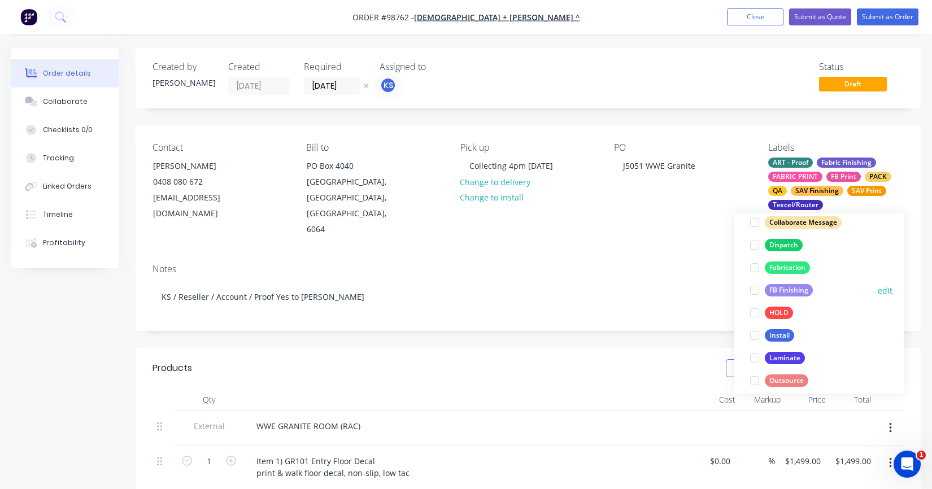
click at [754, 290] on div at bounding box center [755, 290] width 23 height 23
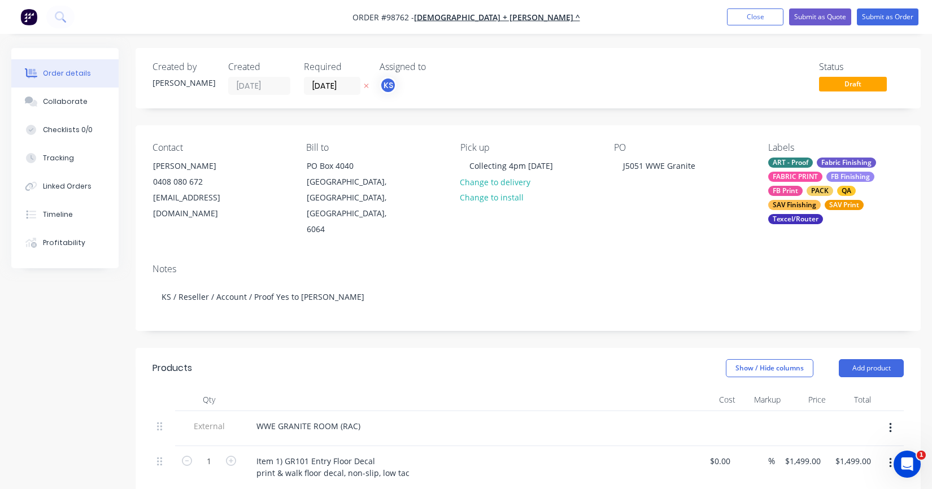
click at [678, 264] on div "Notes KS / Reseller / Account / Proof Yes to [PERSON_NAME]" at bounding box center [528, 293] width 785 height 76
click at [754, 14] on button "Close" at bounding box center [755, 16] width 57 height 17
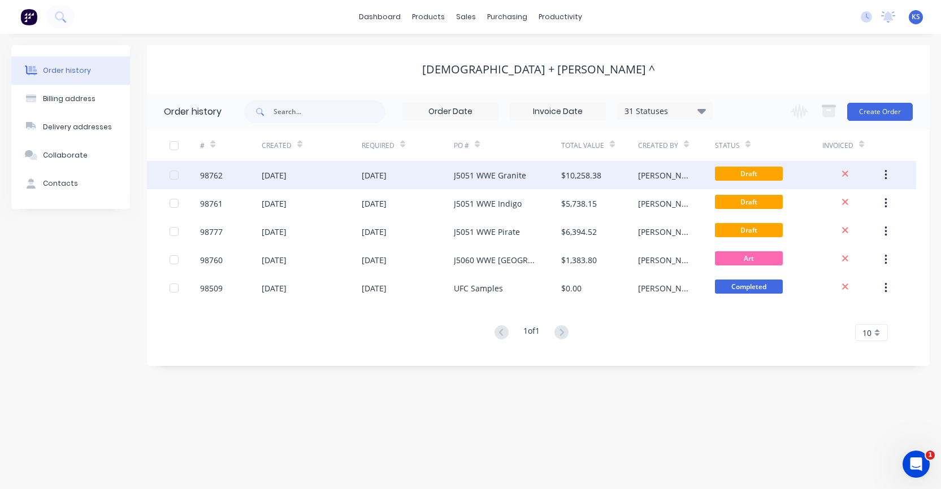
click at [480, 173] on div "J5051 WWE Granite" at bounding box center [490, 176] width 72 height 12
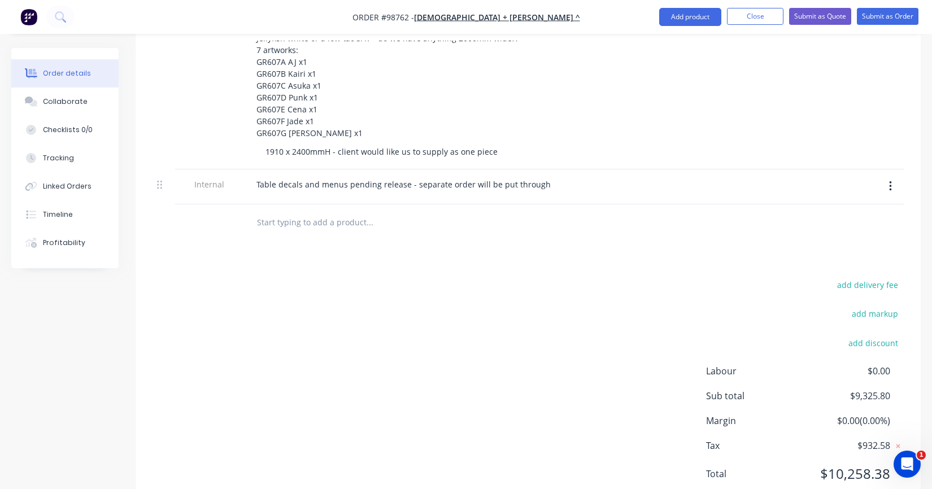
scroll to position [1130, 0]
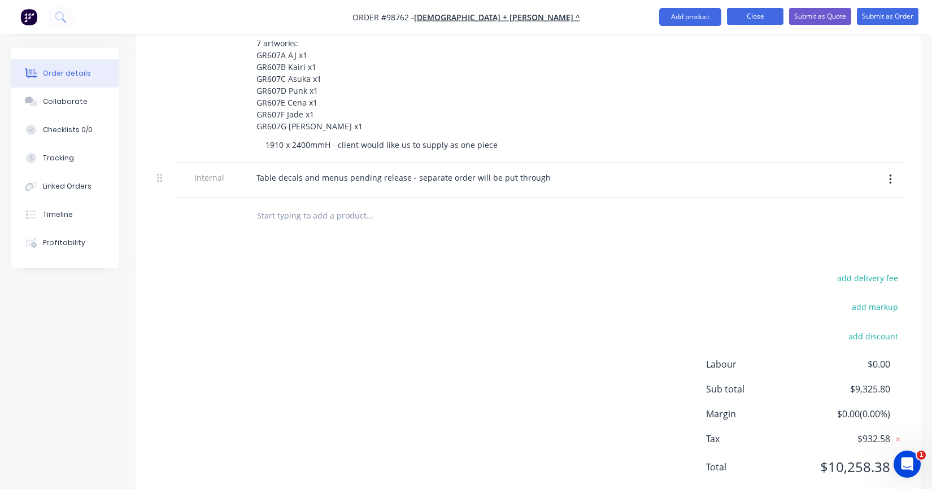
click at [742, 15] on button "Close" at bounding box center [755, 16] width 57 height 17
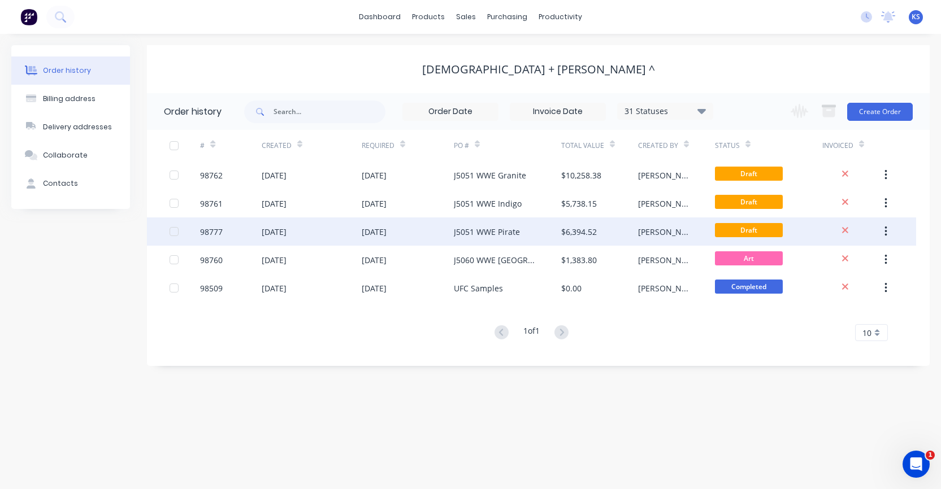
click at [498, 229] on div "J5051 WWE Pirate" at bounding box center [487, 232] width 66 height 12
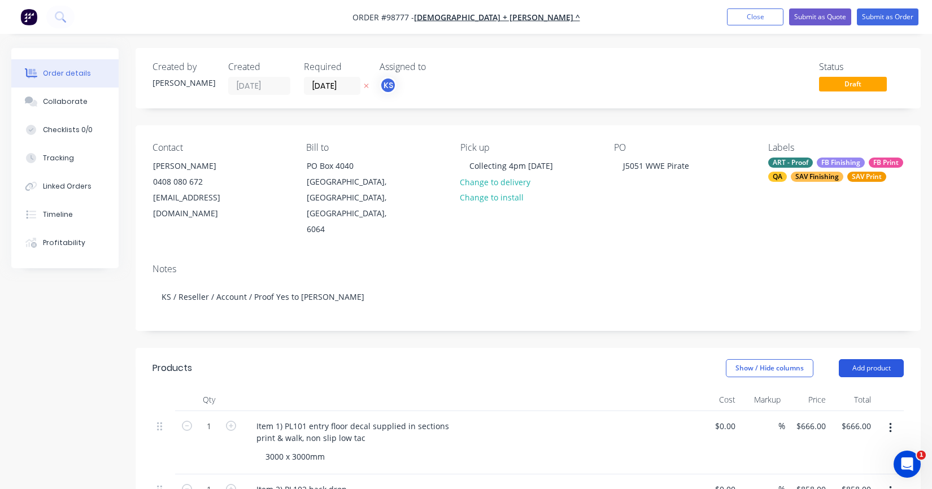
click at [878, 359] on button "Add product" at bounding box center [871, 368] width 65 height 18
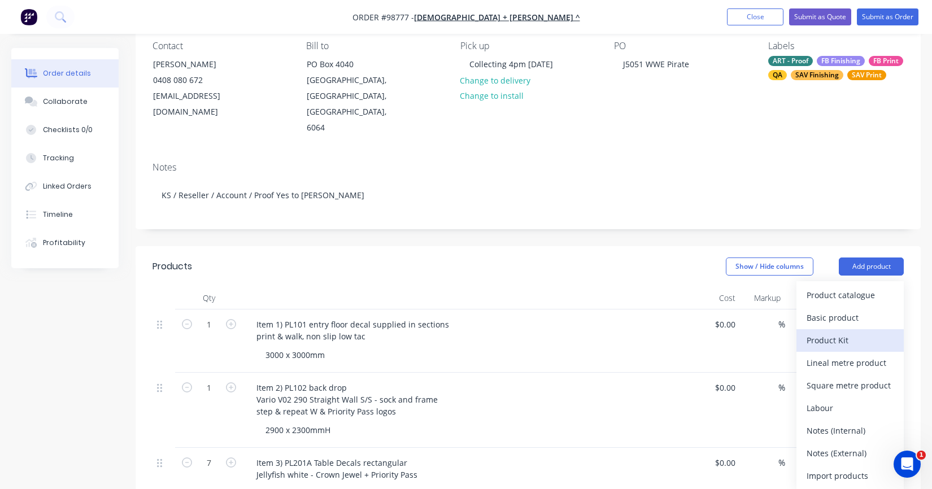
scroll to position [113, 0]
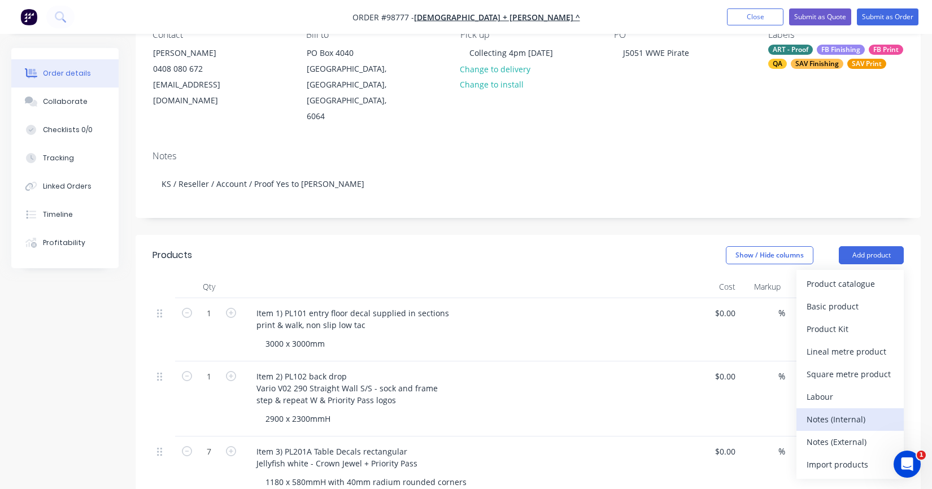
click at [840, 411] on div "Notes (Internal)" at bounding box center [850, 419] width 87 height 16
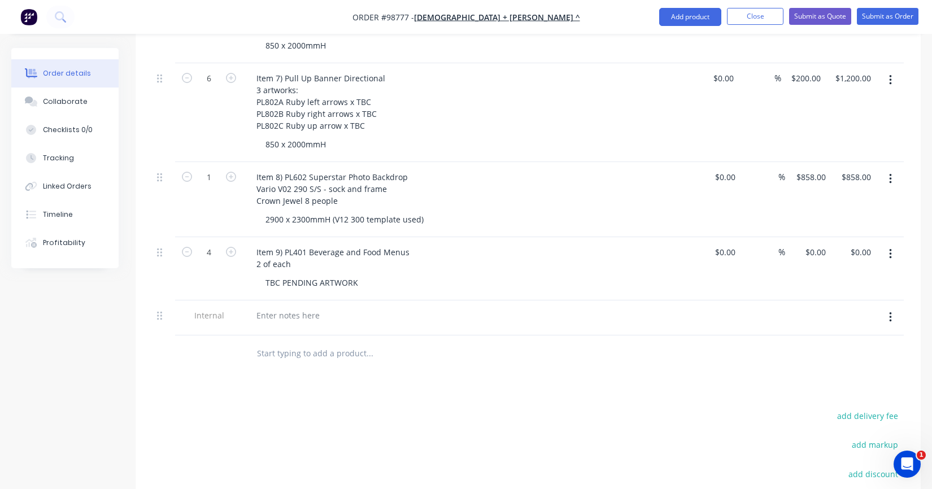
scroll to position [848, 0]
click at [294, 306] on div at bounding box center [287, 314] width 81 height 16
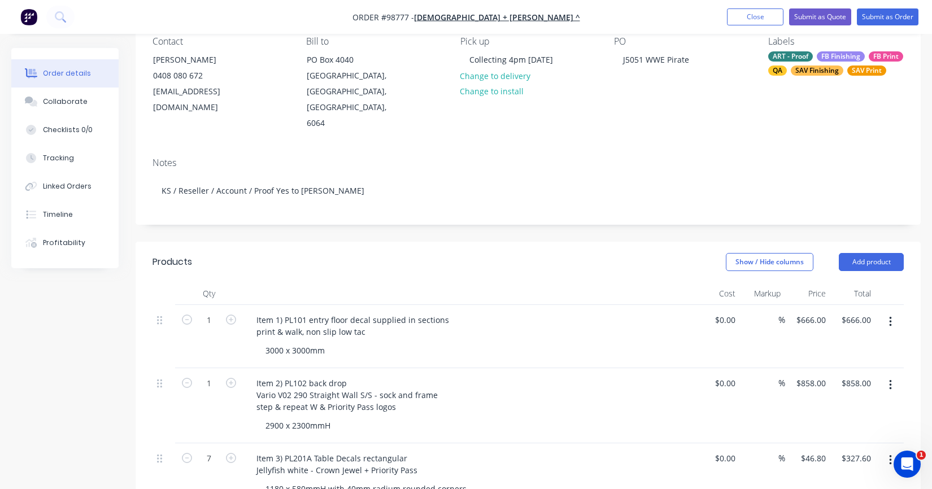
scroll to position [77, 0]
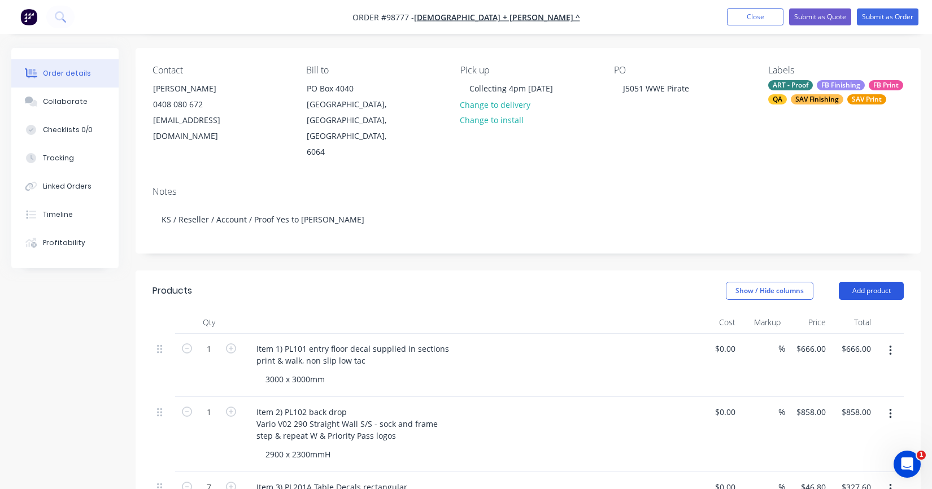
click at [878, 282] on button "Add product" at bounding box center [871, 291] width 65 height 18
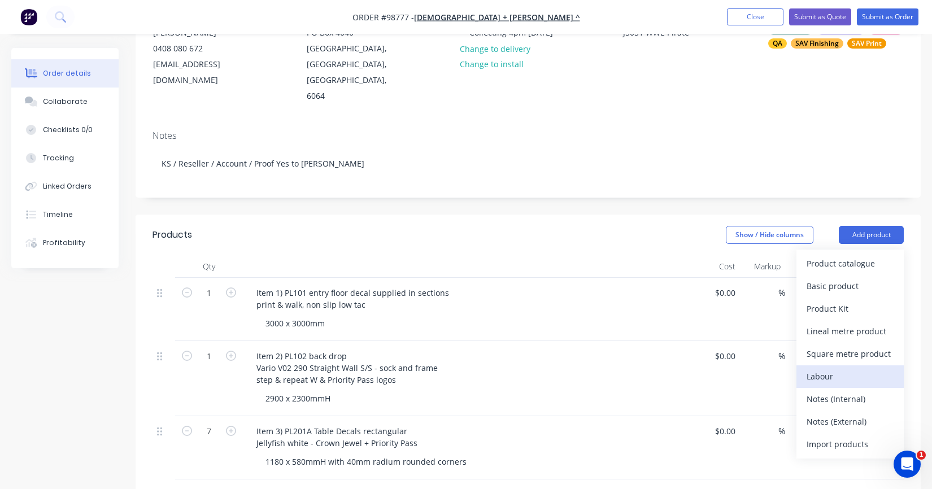
scroll to position [134, 0]
click at [825, 413] on div "Notes (External)" at bounding box center [850, 421] width 87 height 16
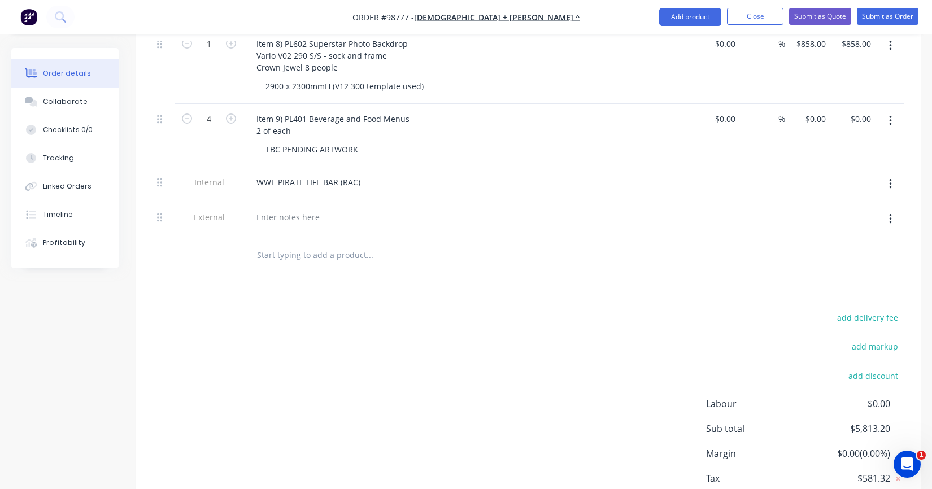
scroll to position [978, 0]
drag, startPoint x: 354, startPoint y: 169, endPoint x: 251, endPoint y: 168, distance: 102.3
click at [251, 176] on div "WWE PIRATE LIFE BAR (RAC)" at bounding box center [308, 184] width 122 height 16
copy div "WWE PIRATE LIFE BAR (RAC)"
click at [272, 211] on div at bounding box center [287, 219] width 81 height 16
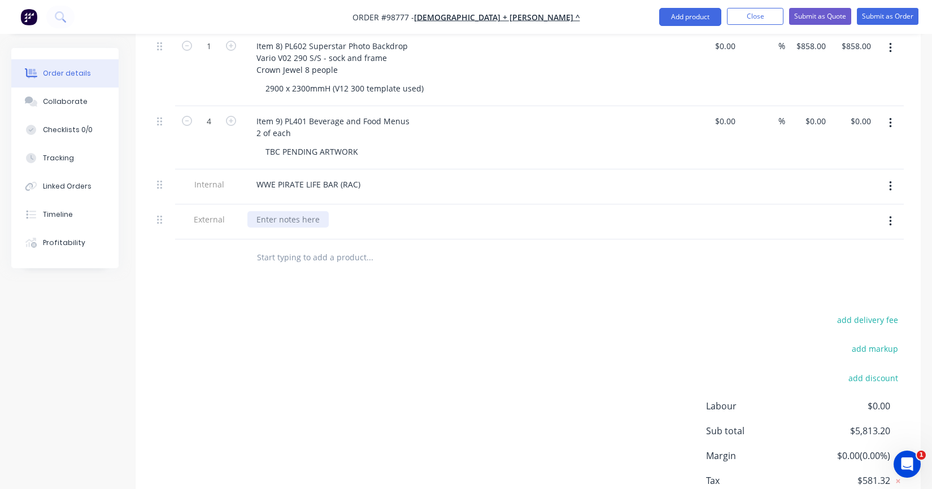
paste div
click at [894, 176] on button "button" at bounding box center [891, 186] width 27 height 20
drag, startPoint x: 836, startPoint y: 216, endPoint x: 556, endPoint y: 250, distance: 281.8
click at [835, 231] on div "Delete" at bounding box center [850, 239] width 87 height 16
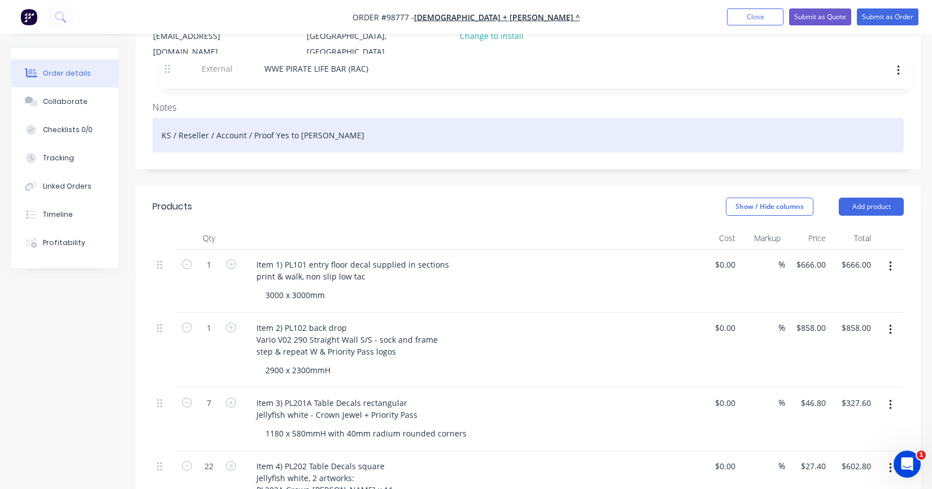
scroll to position [155, 0]
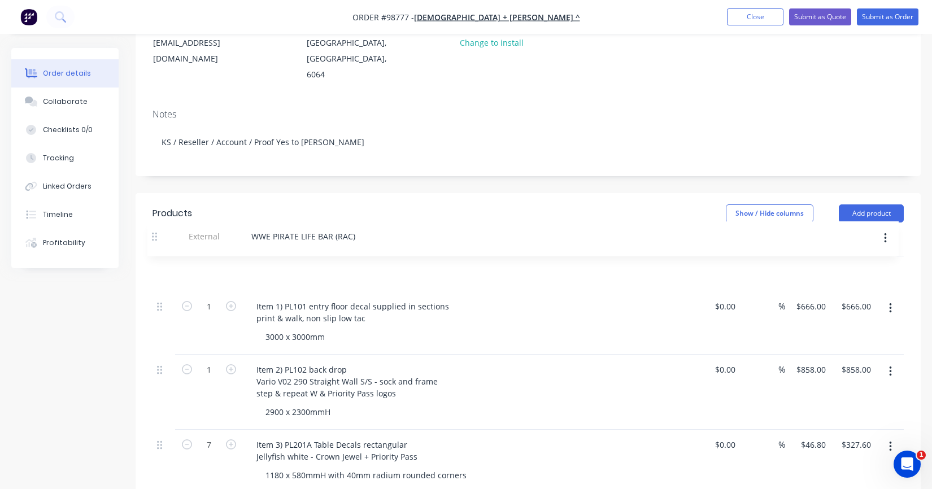
drag, startPoint x: 160, startPoint y: 169, endPoint x: 155, endPoint y: 233, distance: 64.1
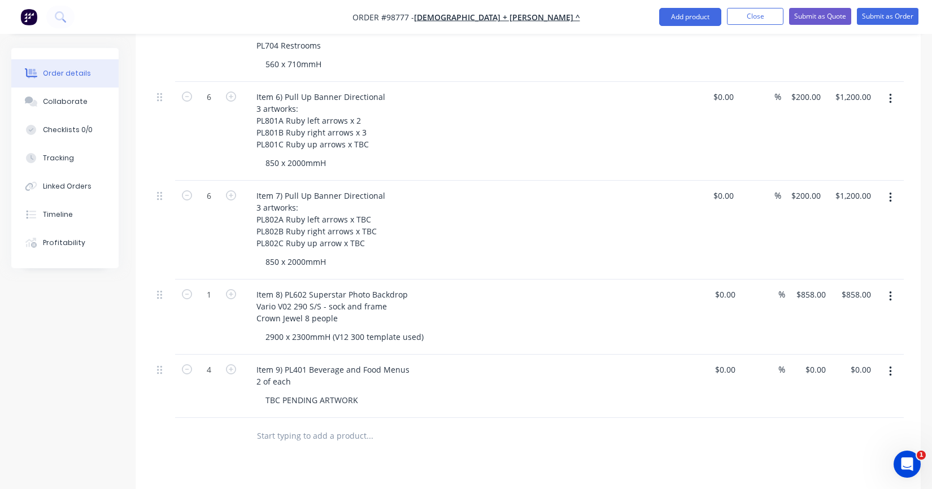
scroll to position [776, 0]
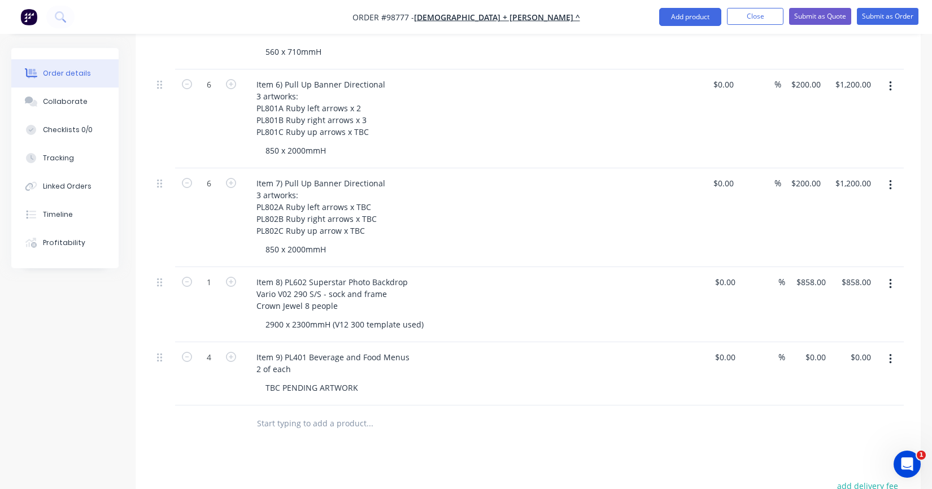
click at [330, 412] on input "text" at bounding box center [370, 423] width 226 height 23
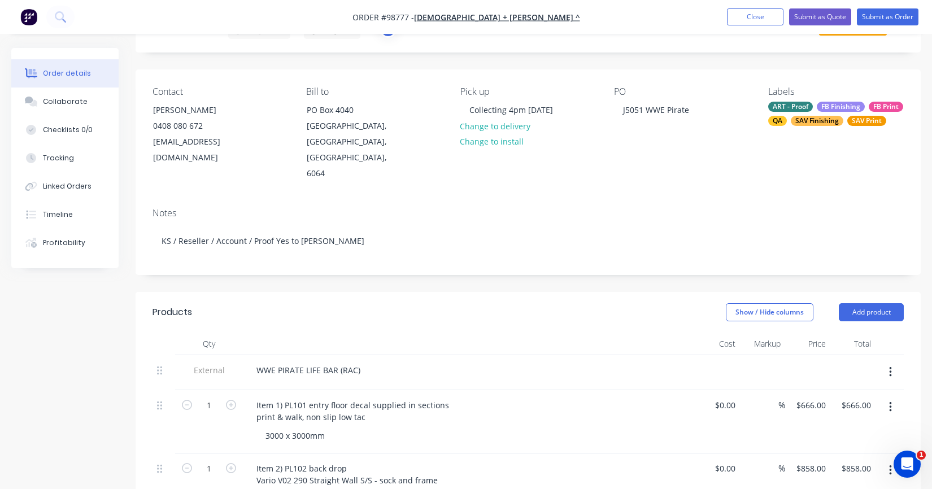
scroll to position [58, 0]
click at [870, 302] on button "Add product" at bounding box center [871, 311] width 65 height 18
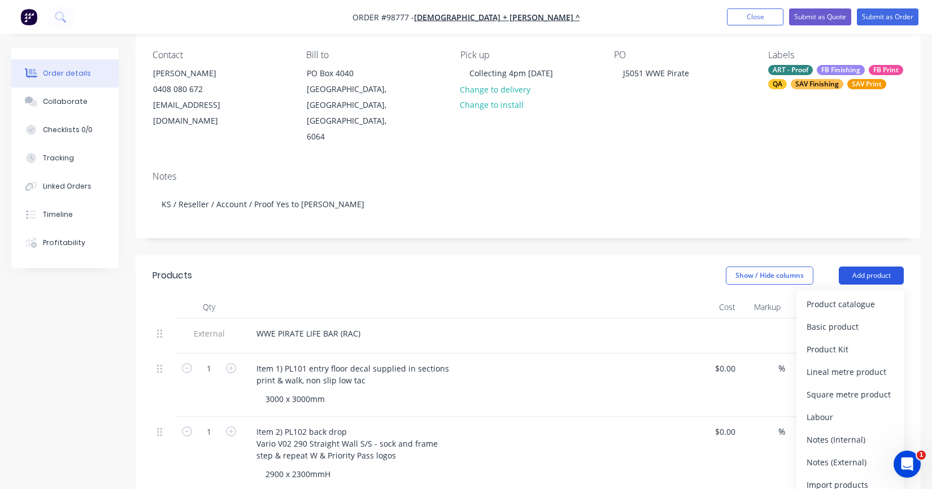
scroll to position [171, 0]
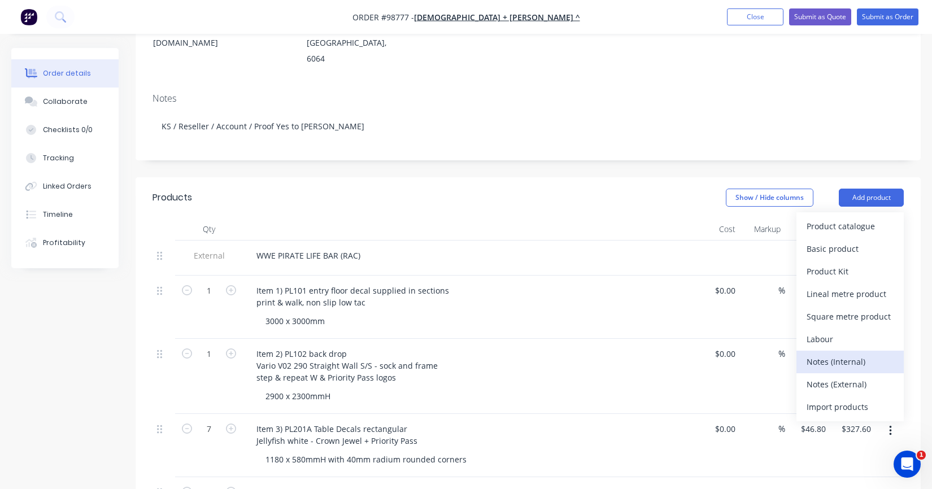
click at [848, 354] on div "Notes (Internal)" at bounding box center [850, 362] width 87 height 16
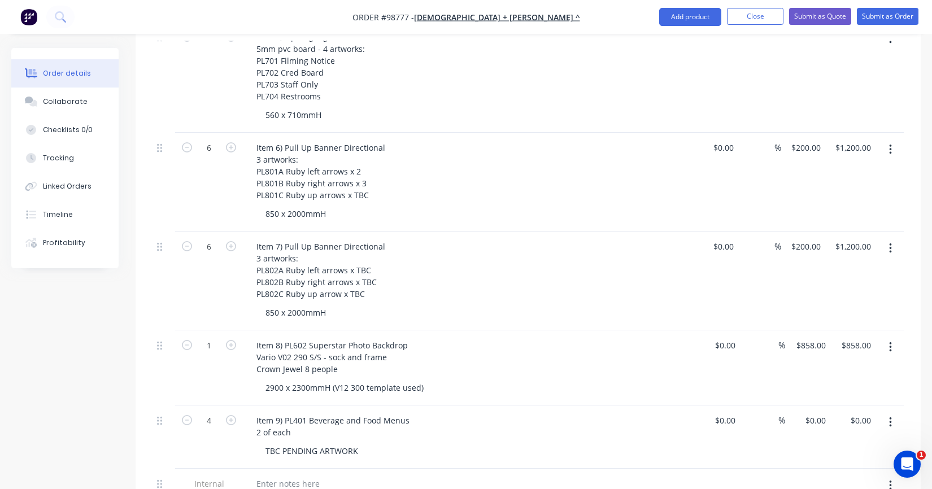
scroll to position [849, 0]
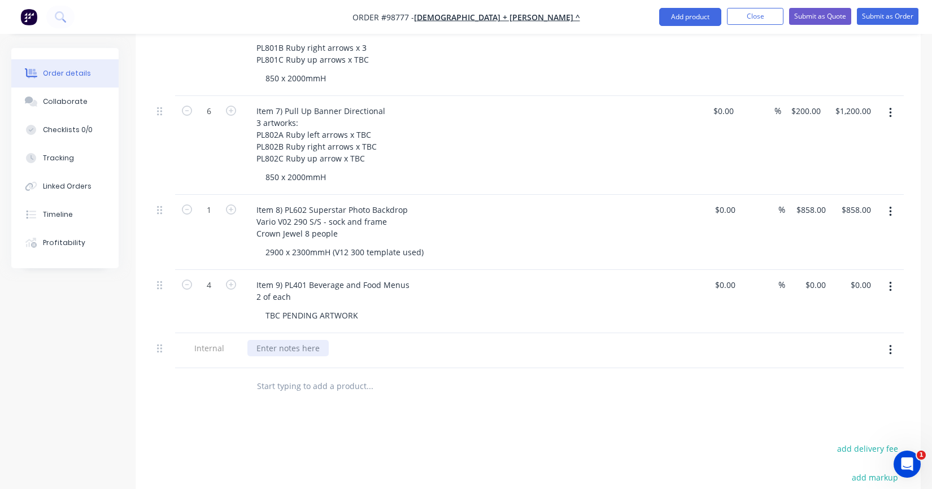
click at [268, 340] on div at bounding box center [287, 348] width 81 height 16
drag, startPoint x: 493, startPoint y: 332, endPoint x: 244, endPoint y: 327, distance: 249.2
click at [244, 333] on div "* Please urgently advise if Straight Walls need to be outsourced" at bounding box center [469, 350] width 452 height 35
copy div "* Please urgently advise if Straight Walls need to be outsourced"
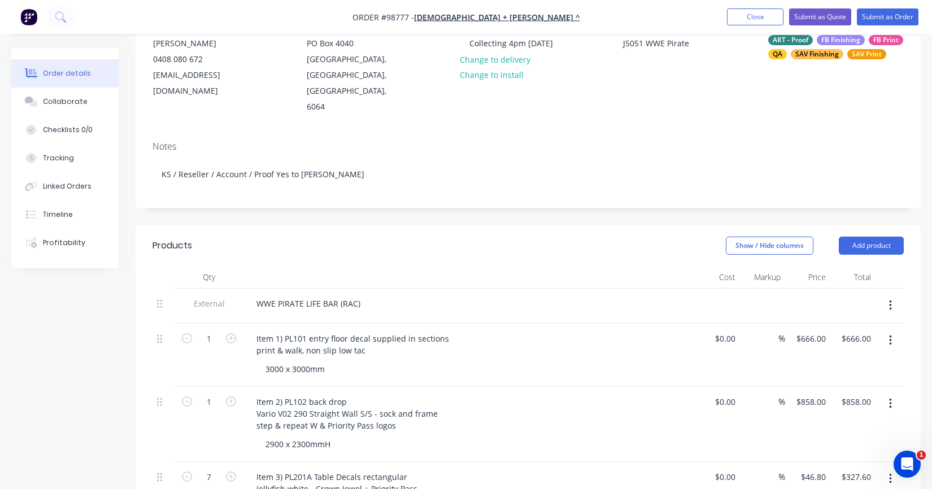
scroll to position [0, 0]
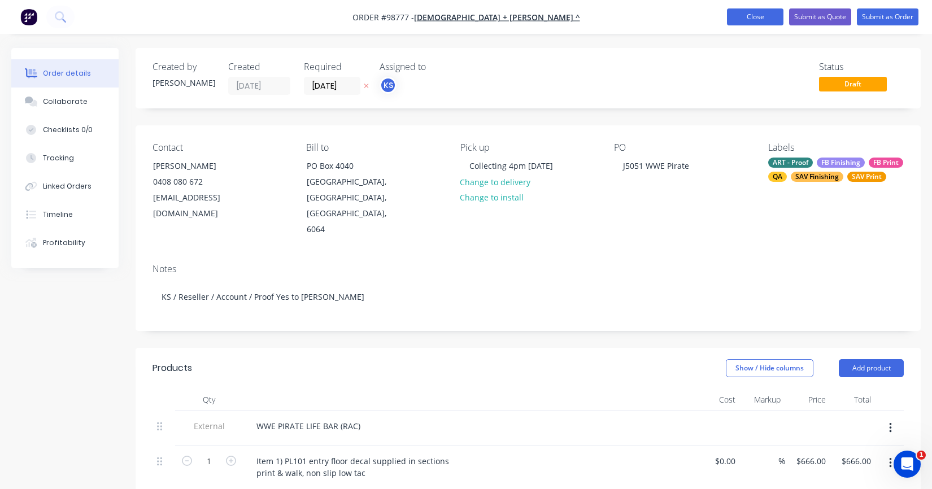
click at [768, 18] on button "Close" at bounding box center [755, 16] width 57 height 17
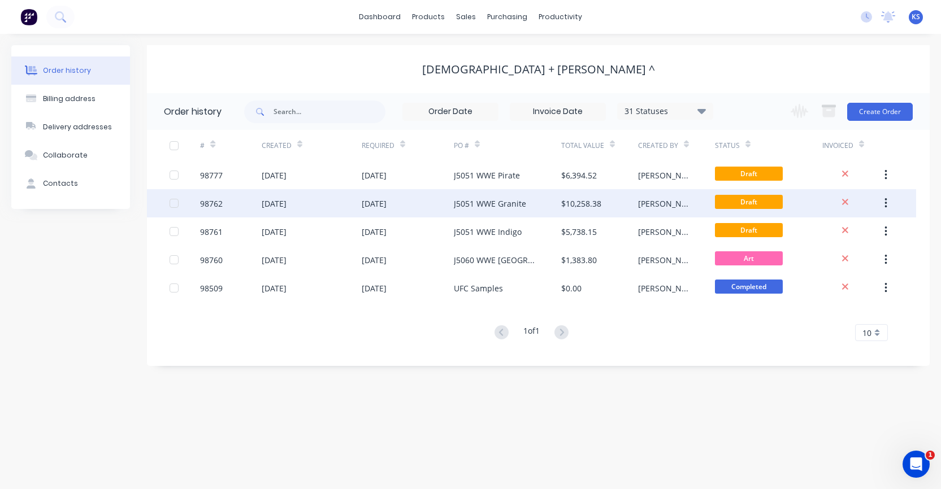
click at [490, 198] on div "J5051 WWE Granite" at bounding box center [490, 204] width 72 height 12
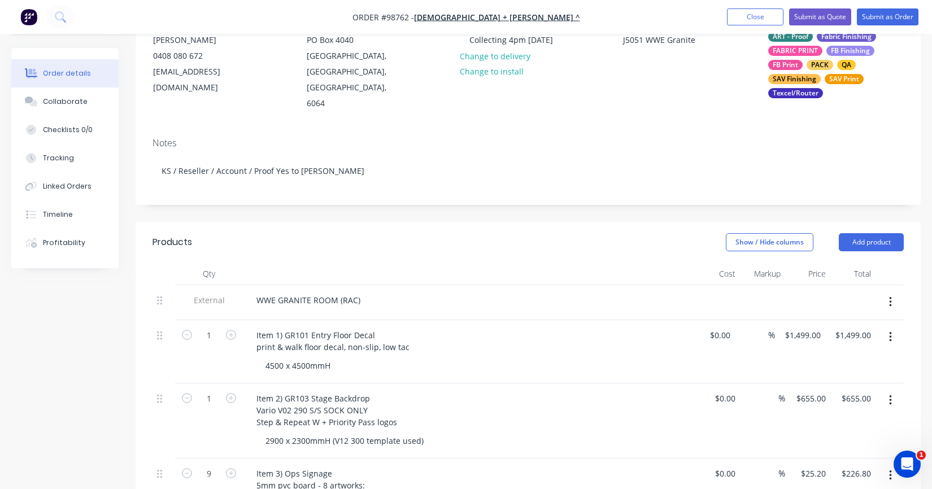
scroll to position [67, 0]
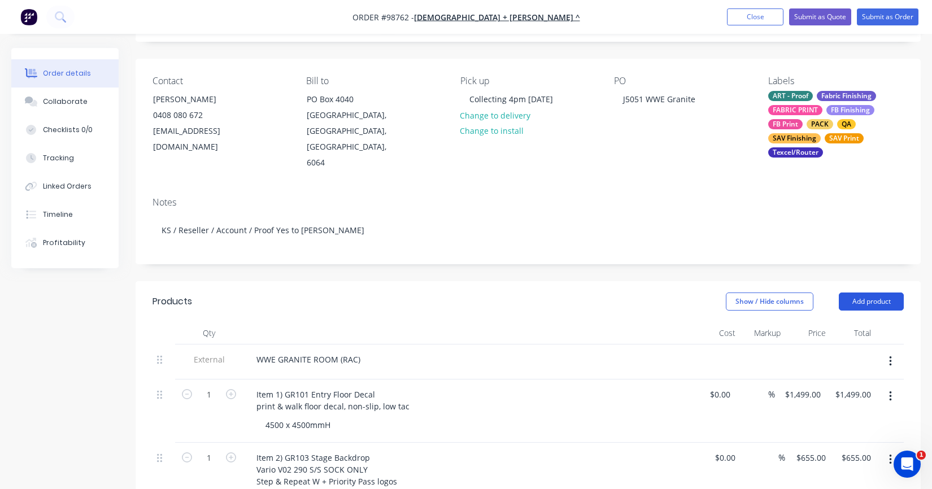
click at [854, 293] on button "Add product" at bounding box center [871, 302] width 65 height 18
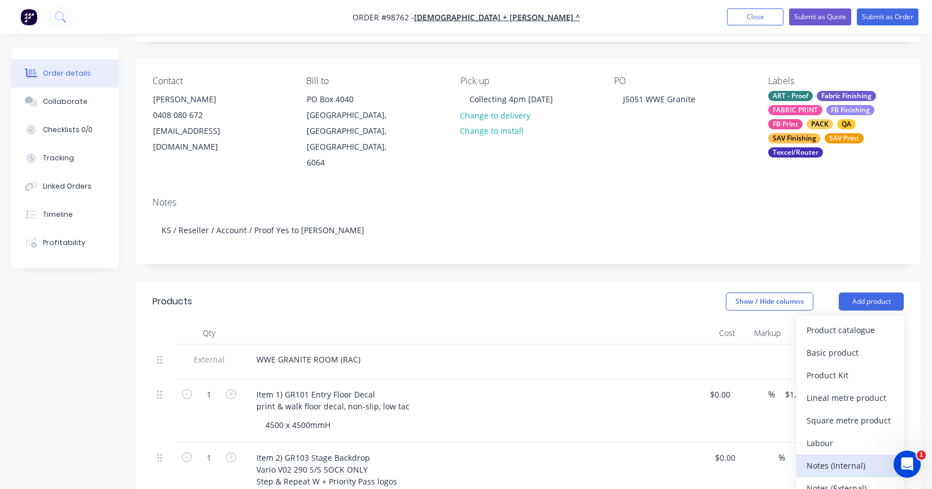
click at [842, 458] on div "Notes (Internal)" at bounding box center [850, 466] width 87 height 16
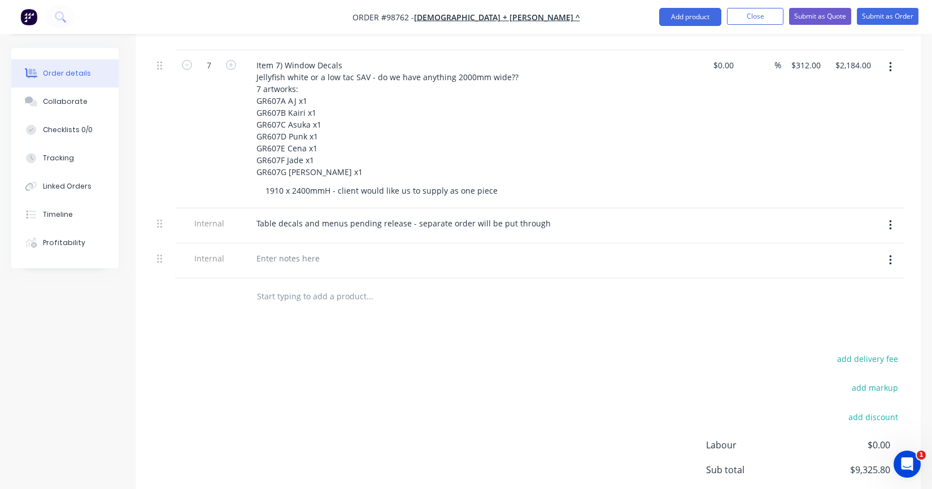
scroll to position [1095, 0]
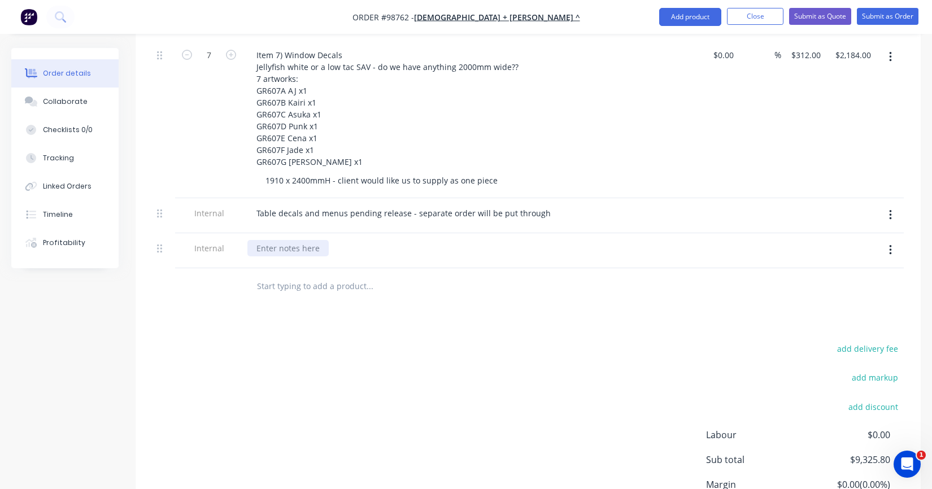
click at [279, 240] on div at bounding box center [287, 248] width 81 height 16
paste div
click at [750, 12] on button "Close" at bounding box center [755, 16] width 57 height 17
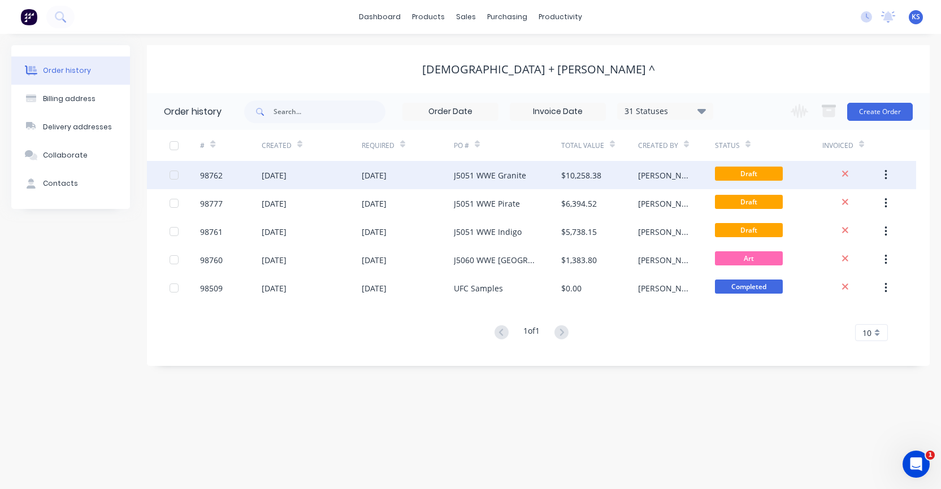
click at [461, 175] on div "J5051 WWE Granite" at bounding box center [490, 176] width 72 height 12
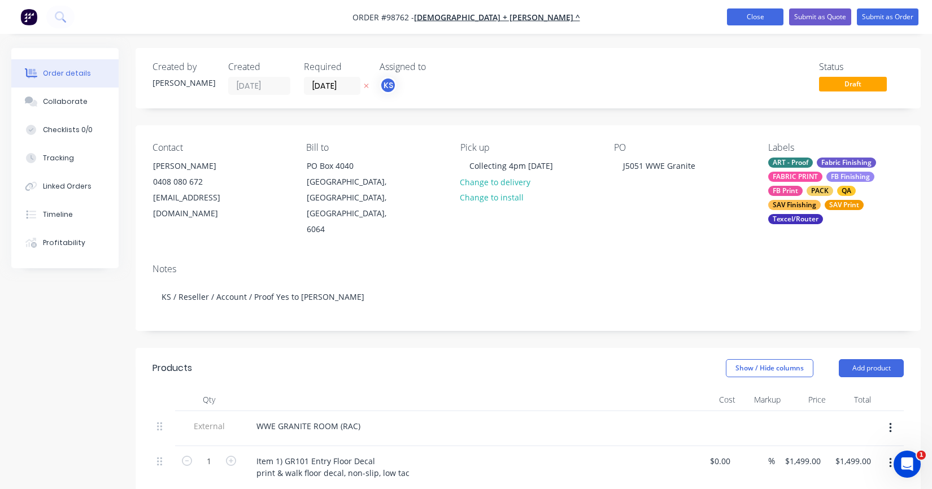
click at [765, 18] on button "Close" at bounding box center [755, 16] width 57 height 17
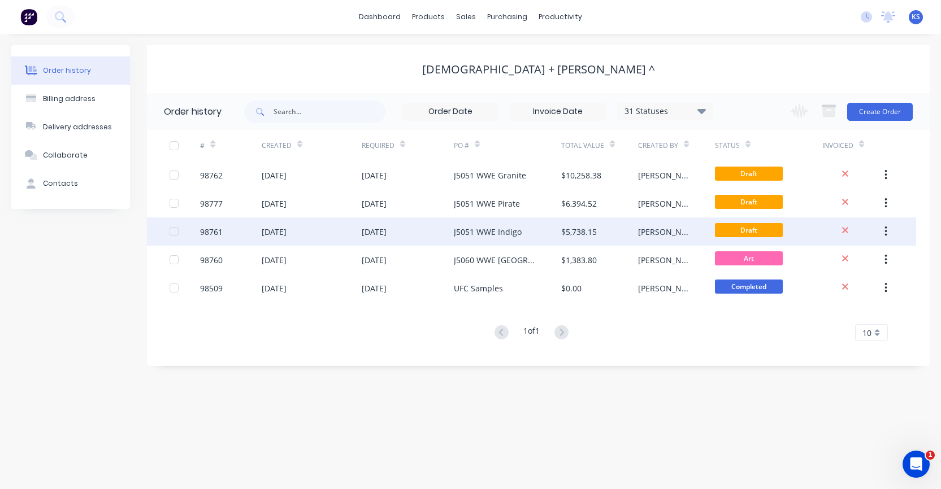
click at [491, 231] on div "J5051 WWE Indigo" at bounding box center [488, 232] width 68 height 12
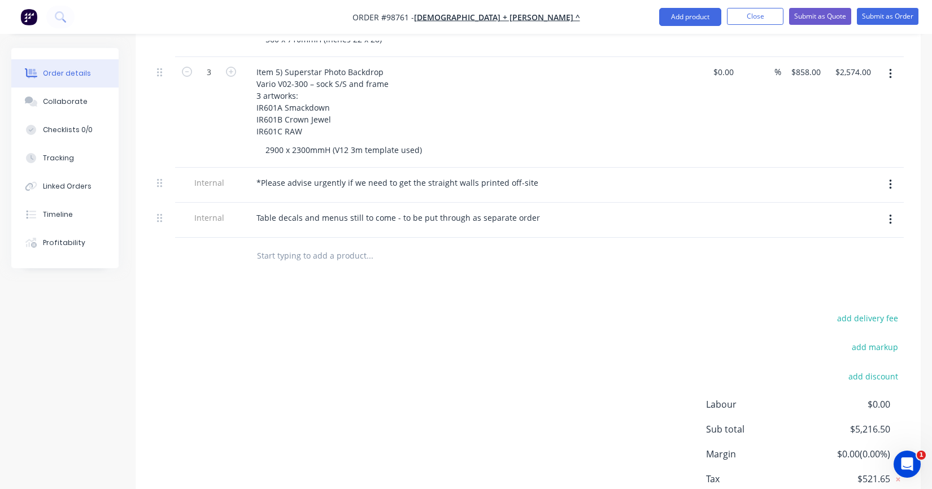
scroll to position [759, 0]
drag, startPoint x: 529, startPoint y: 179, endPoint x: 245, endPoint y: 182, distance: 283.7
click at [245, 182] on div "*Please advise urgently if we need to get the straight walls printed off-site" at bounding box center [469, 187] width 452 height 35
paste div
click at [314, 274] on div at bounding box center [446, 258] width 407 height 37
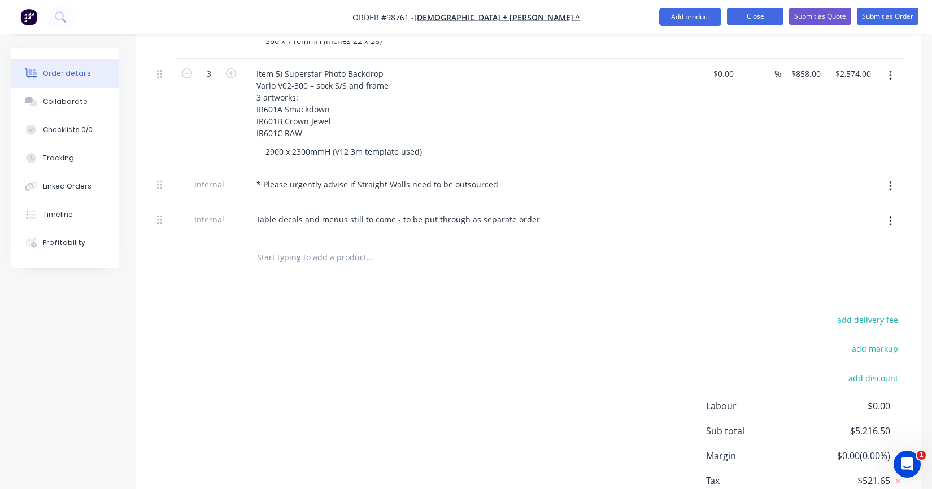
click at [759, 12] on button "Close" at bounding box center [755, 16] width 57 height 17
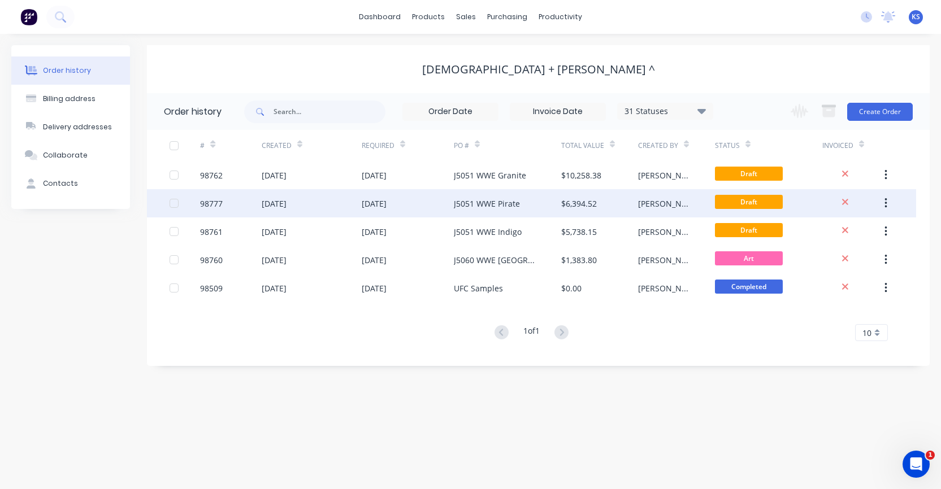
click at [475, 202] on div "J5051 WWE Pirate" at bounding box center [487, 204] width 66 height 12
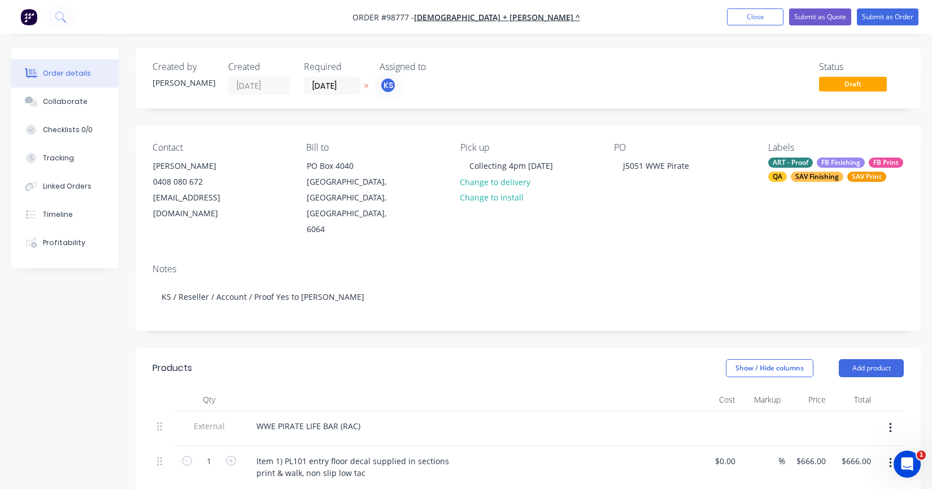
click at [848, 182] on div "SAV Print" at bounding box center [867, 177] width 39 height 10
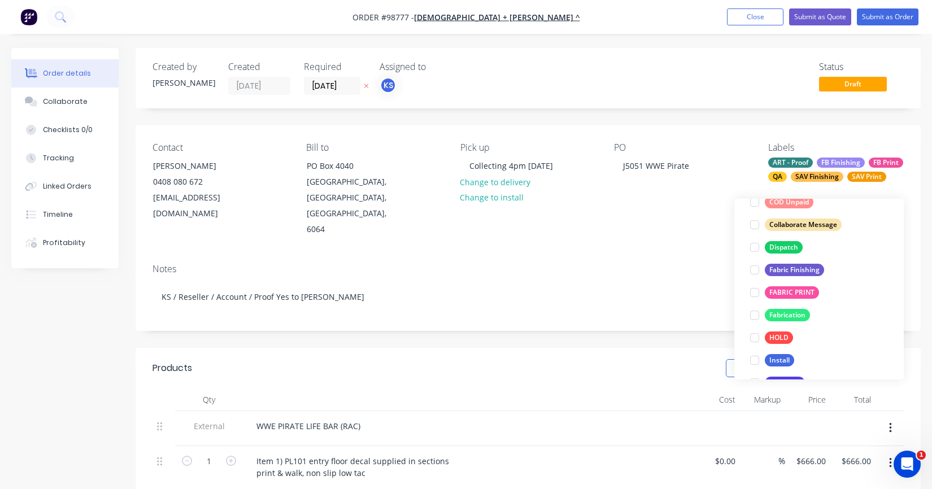
scroll to position [293, 0]
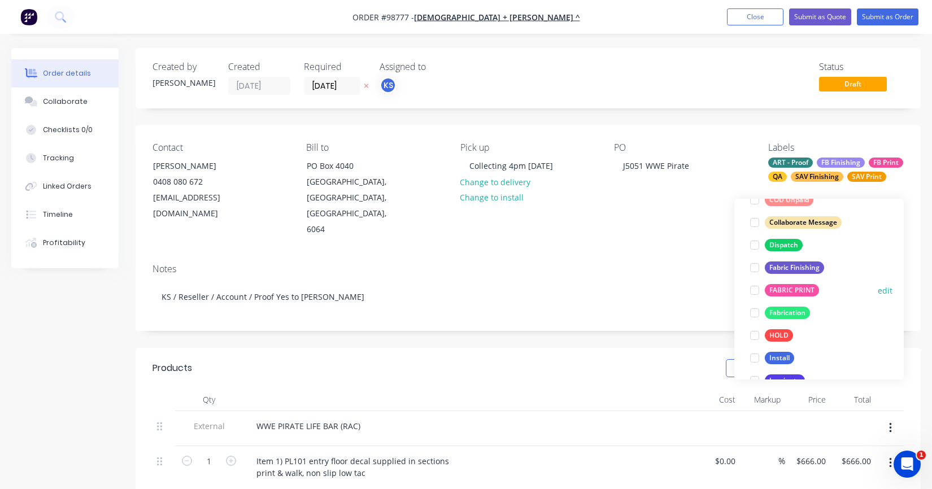
click at [755, 291] on div at bounding box center [755, 290] width 23 height 23
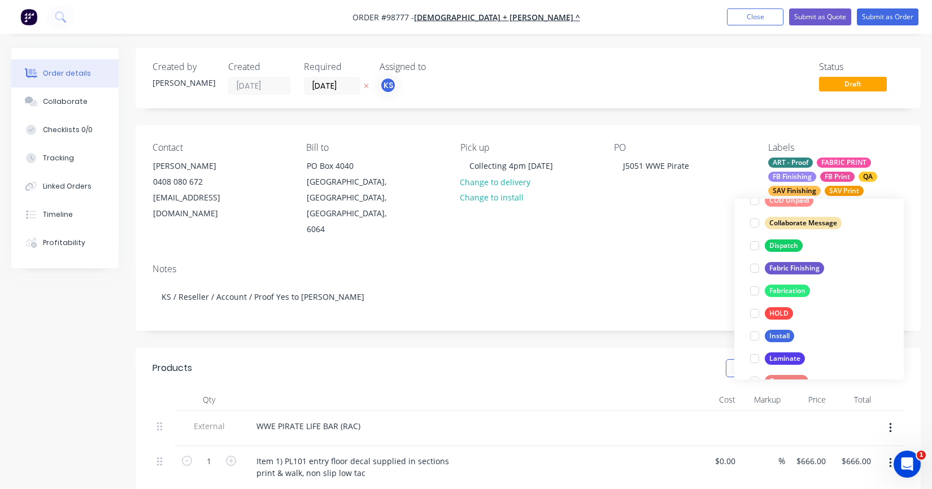
scroll to position [317, 0]
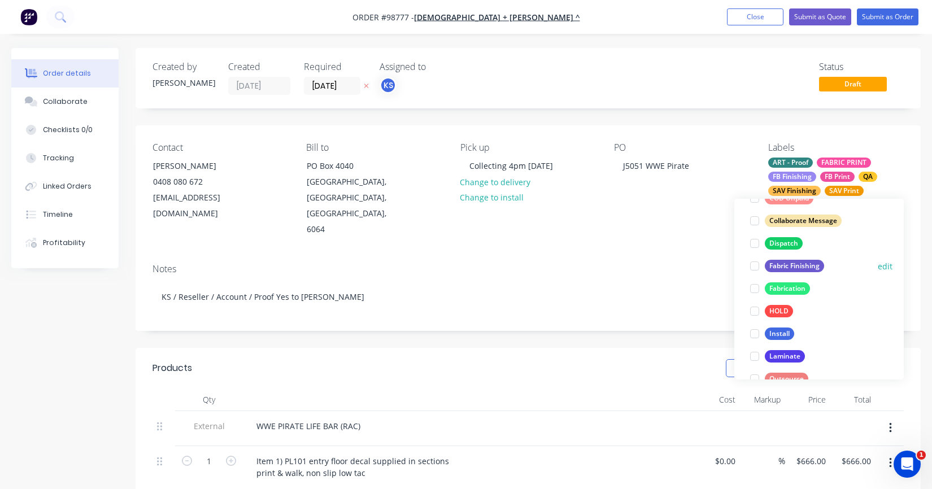
click at [754, 264] on div at bounding box center [755, 266] width 23 height 23
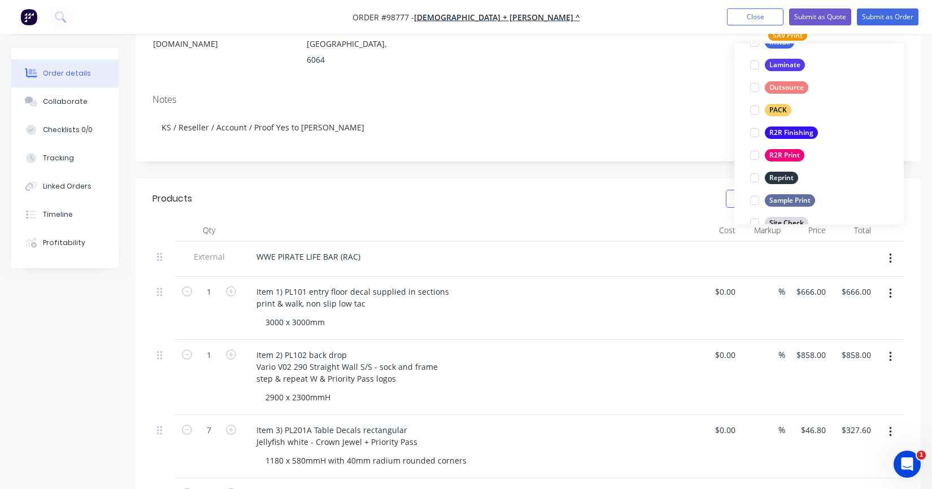
scroll to position [471, 0]
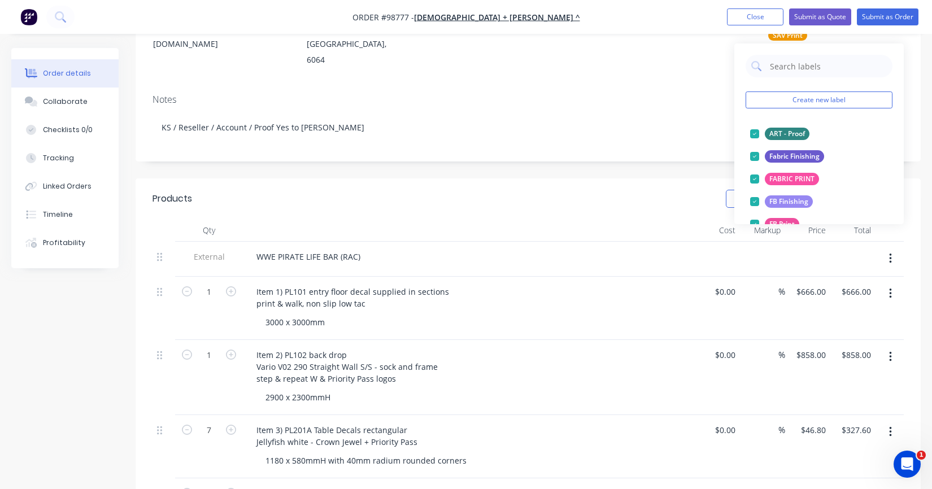
scroll to position [542, 0]
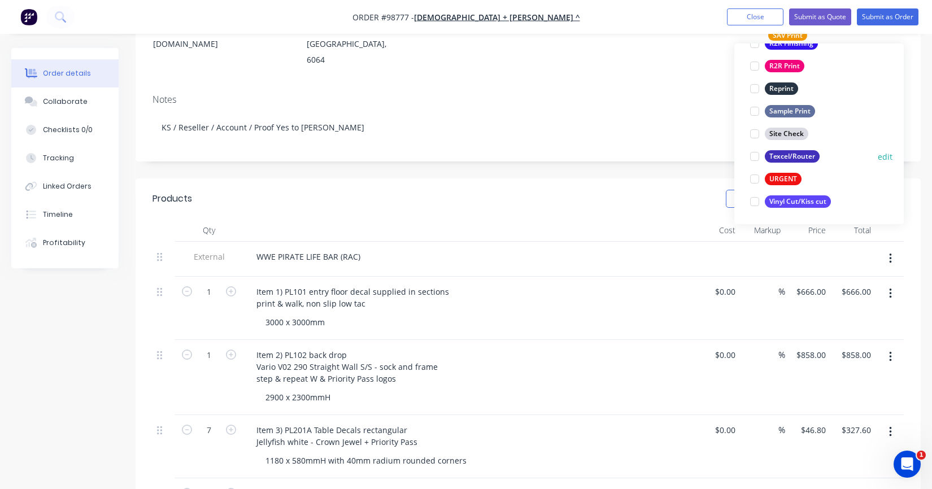
click at [753, 157] on div at bounding box center [755, 156] width 23 height 23
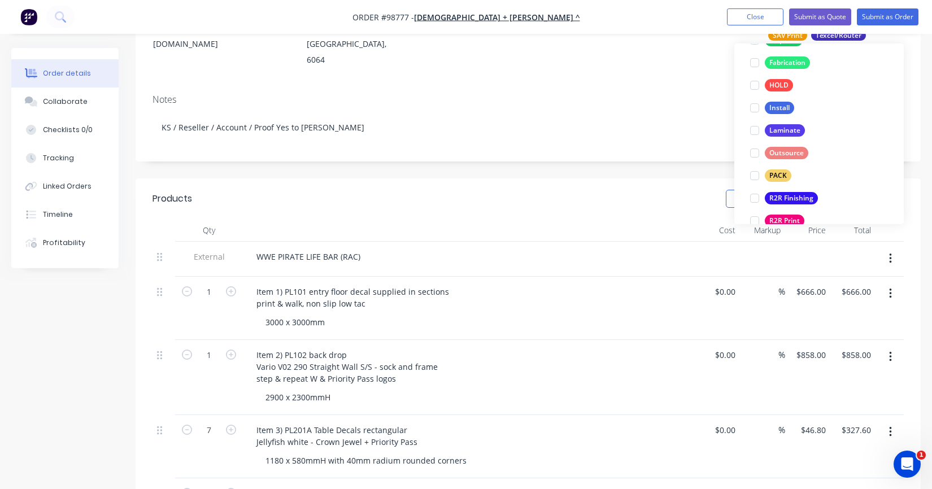
scroll to position [436, 0]
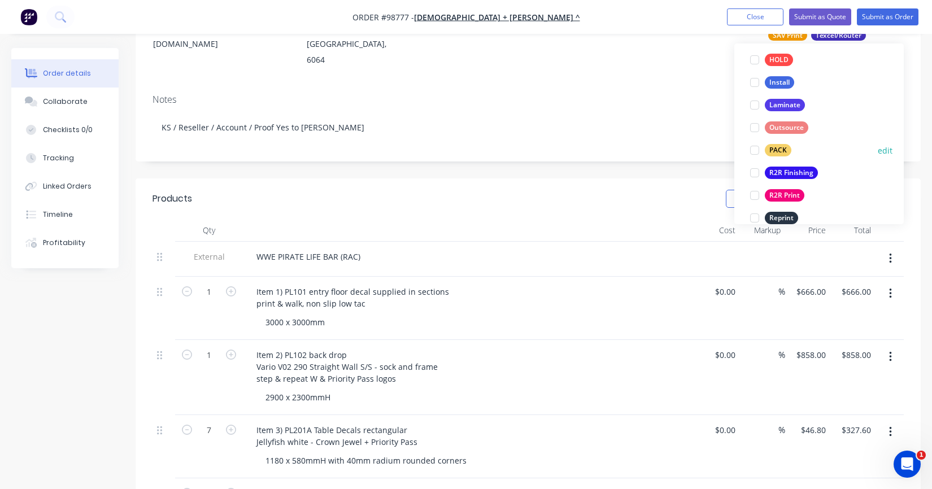
click at [755, 150] on div at bounding box center [755, 150] width 23 height 23
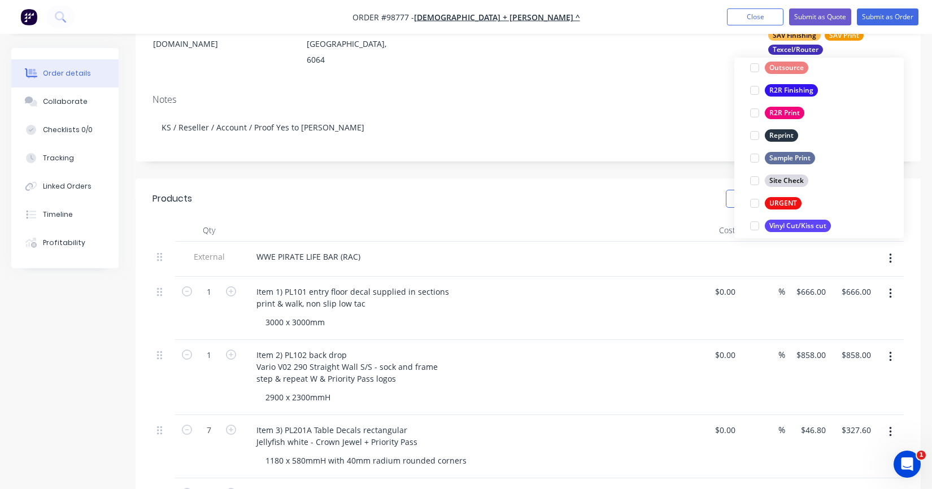
scroll to position [542, 0]
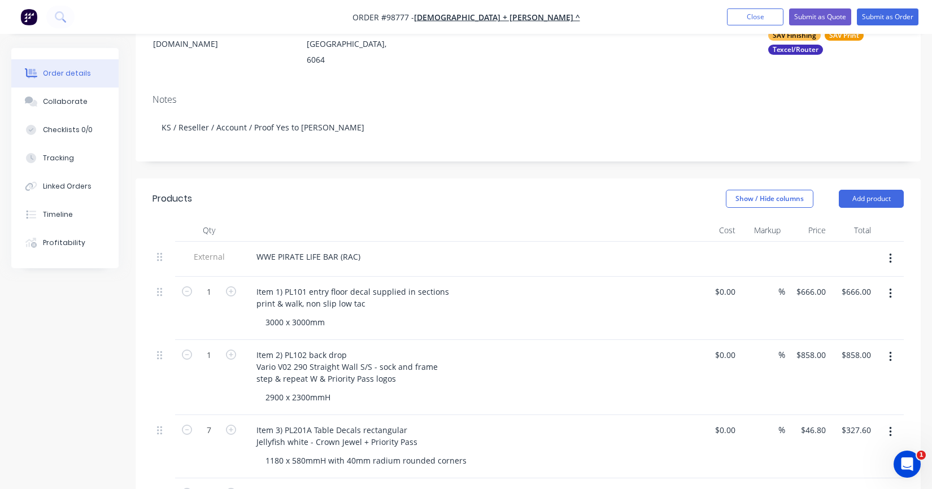
click at [693, 94] on div "Notes" at bounding box center [529, 99] width 752 height 11
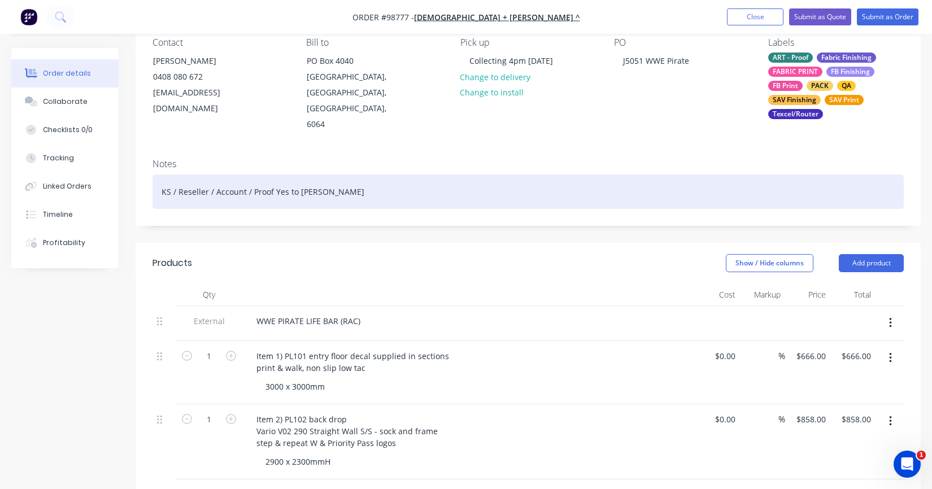
scroll to position [113, 0]
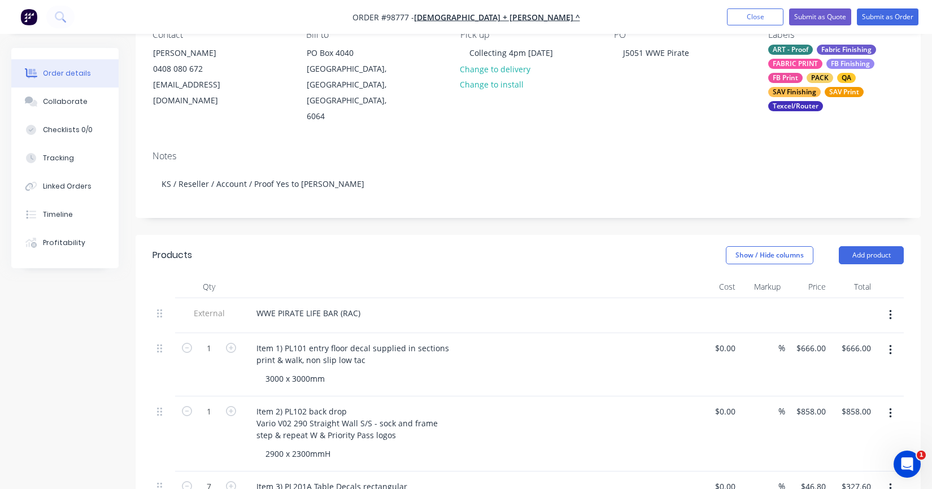
click at [340, 371] on div "3000 x 3000mm" at bounding box center [474, 379] width 434 height 16
click at [324, 371] on div "3000 x 3000mm" at bounding box center [295, 379] width 77 height 16
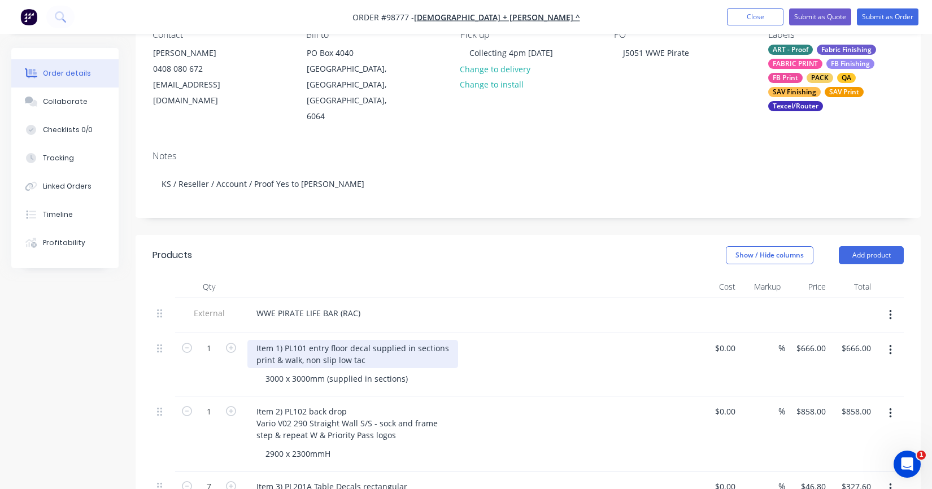
click at [444, 340] on div "Item 1) PL101 entry floor decal supplied in sections print & walk, non slip low…" at bounding box center [352, 354] width 211 height 28
click at [457, 408] on div "Item 2) PL102 back drop Vario V02 290 Straight Wall S/S - sock and frame step &…" at bounding box center [468, 423] width 443 height 40
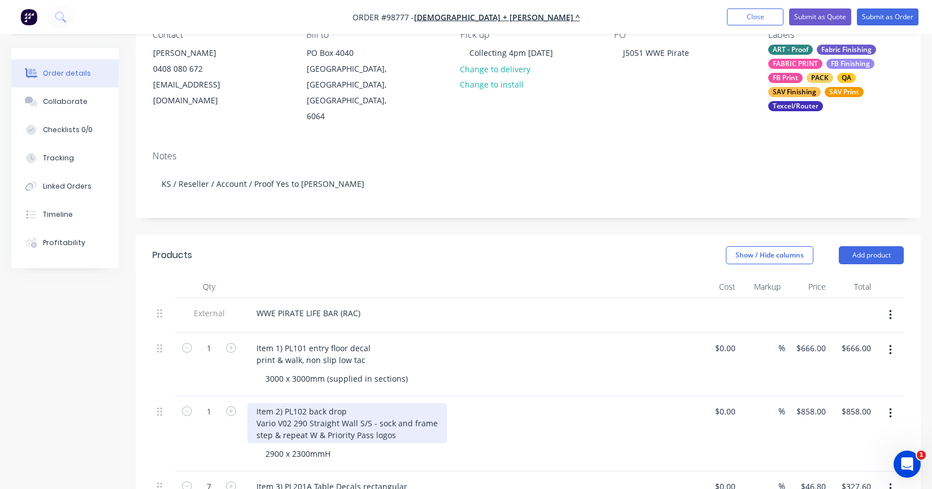
click at [328, 403] on div "Item 2) PL102 back drop Vario V02 290 Straight Wall S/S - sock and frame step &…" at bounding box center [346, 423] width 199 height 40
click at [314, 403] on div "Item 2) PL102 backdrop Vario V02 290 Straight Wall S/S - sock and frame step & …" at bounding box center [346, 423] width 199 height 40
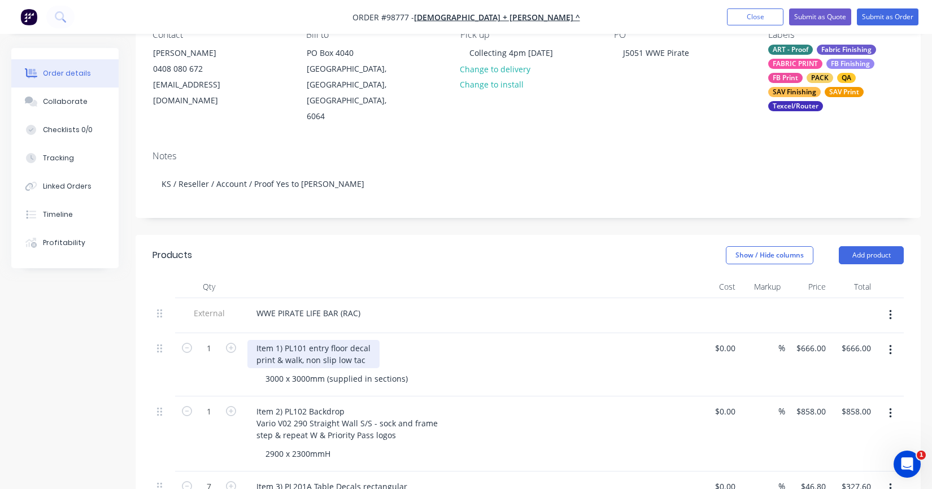
click at [313, 340] on div "Item 1) PL101 entry floor decal print & walk, non slip low tac" at bounding box center [313, 354] width 132 height 28
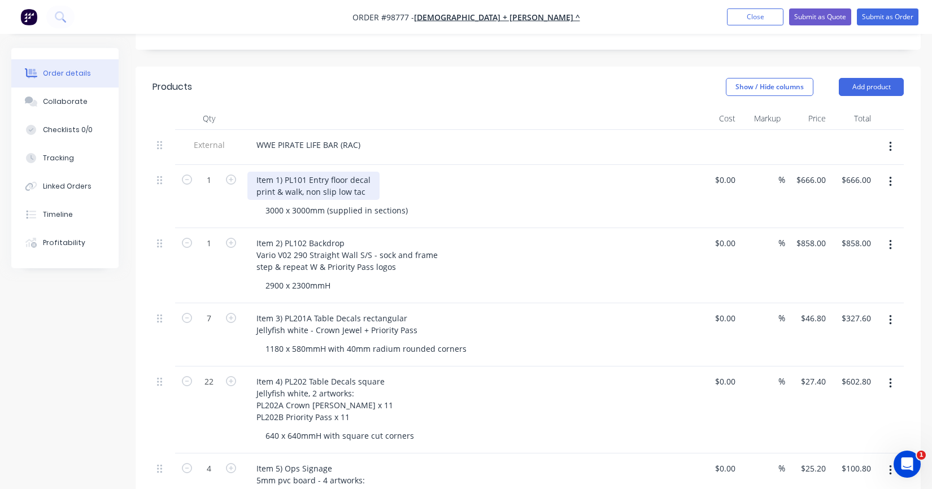
scroll to position [283, 0]
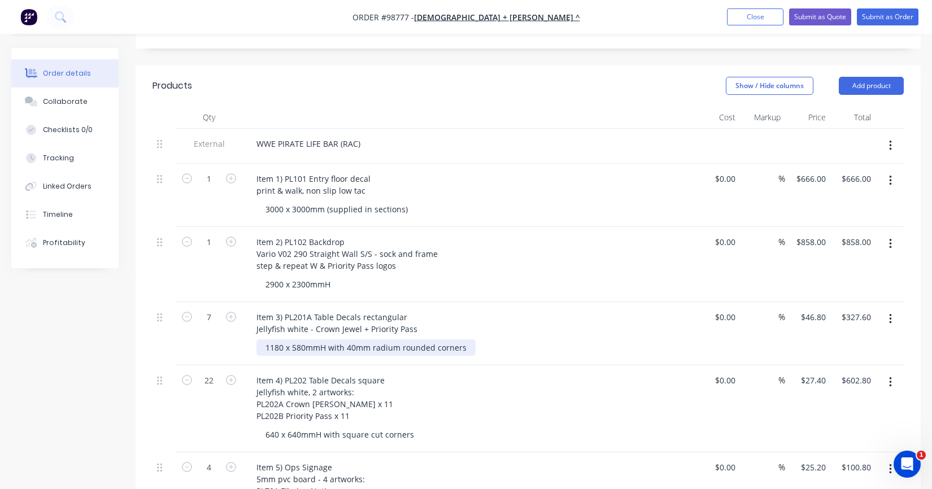
click at [390, 340] on div "1180 x 580mmH with 40mm radium rounded corners" at bounding box center [366, 348] width 219 height 16
click at [392, 340] on div "1180 x 580mmH with 40mm radium rounded corners" at bounding box center [366, 348] width 219 height 16
click at [403, 372] on div "Item 4) PL202 Table Decals square Jellyfish white, 2 artworks: PL202A Crown [PE…" at bounding box center [468, 398] width 443 height 52
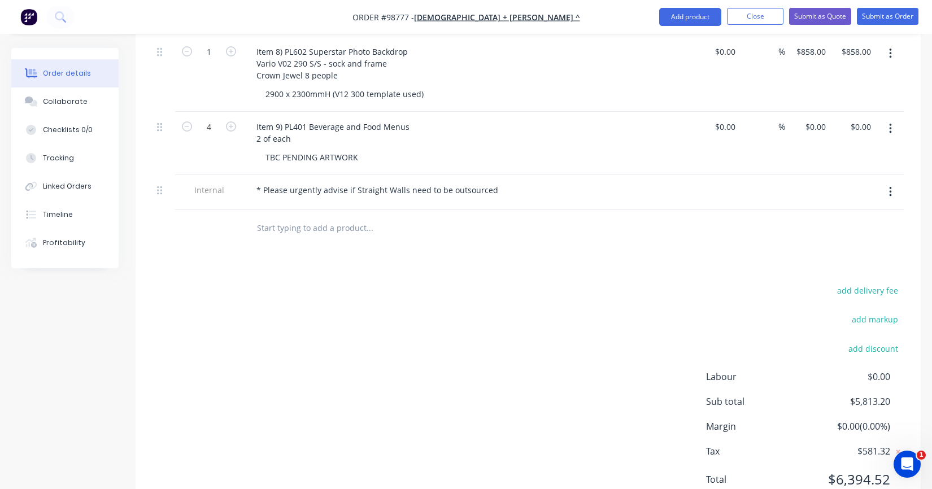
scroll to position [1017, 0]
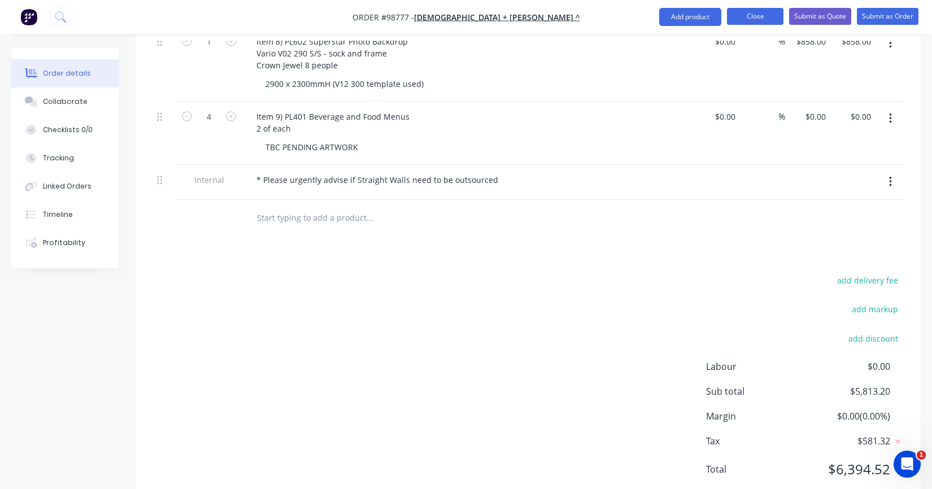
click at [756, 15] on button "Close" at bounding box center [755, 16] width 57 height 17
